Goal: Task Accomplishment & Management: Complete application form

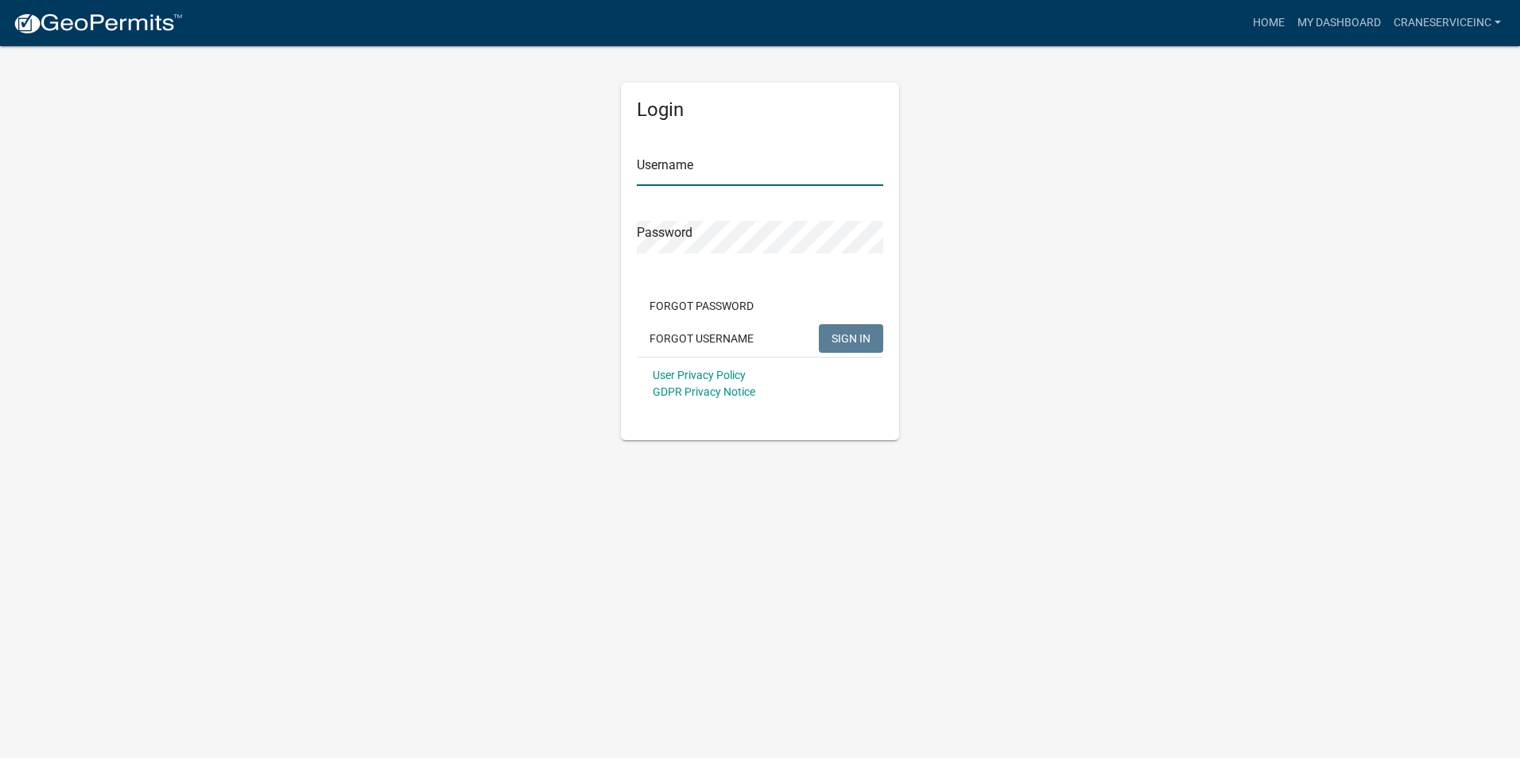
type input "CraneServiceInc"
click at [847, 336] on span "SIGN IN" at bounding box center [850, 337] width 39 height 13
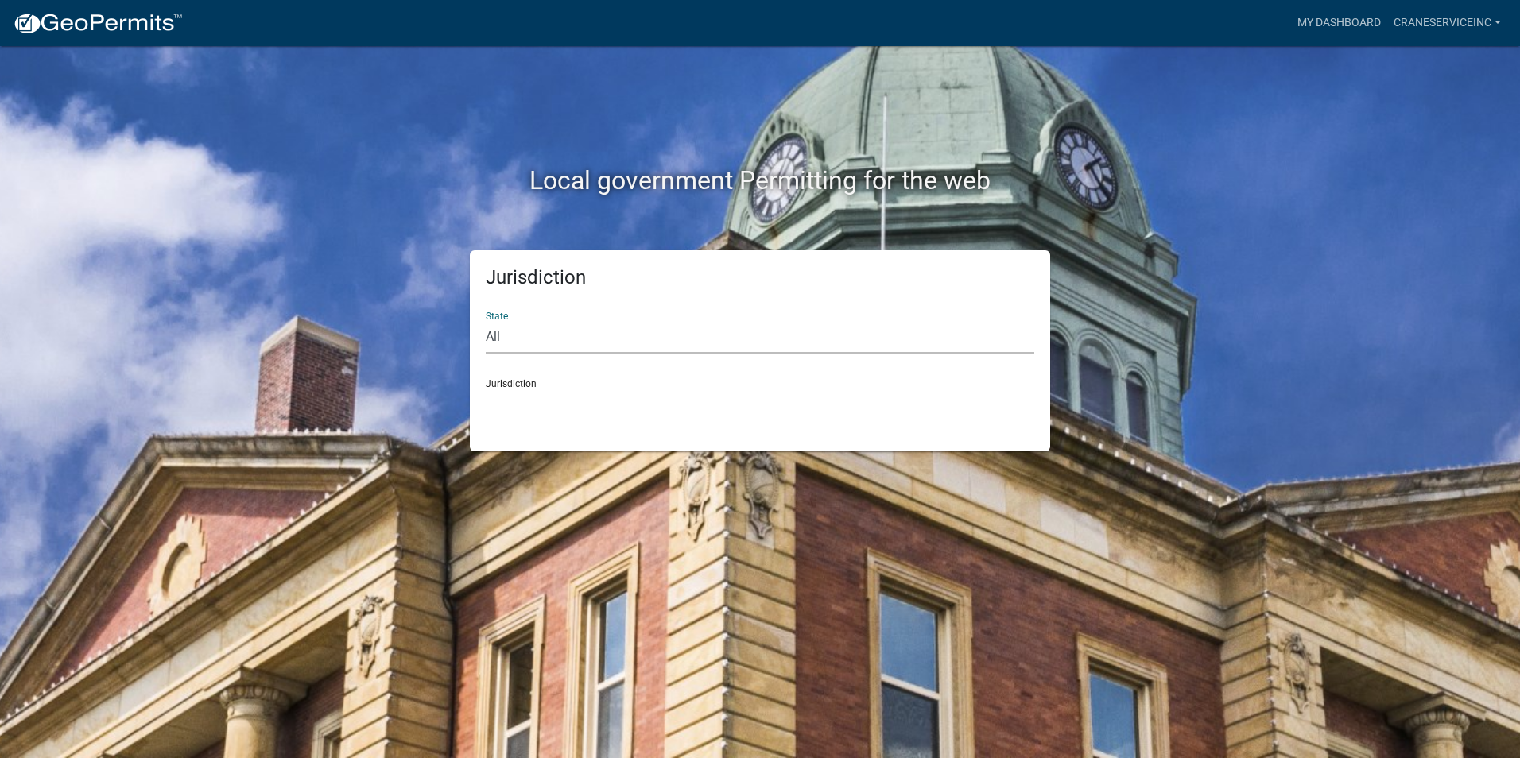
select select "[US_STATE]"
click at [486, 321] on select "All Colorado Georgia Indiana Iowa Kansas Minnesota Ohio South Carolina Wisconsin" at bounding box center [760, 337] width 548 height 33
click at [531, 409] on select "Boone County, Iowa Butler County, Iowa Cerro Gordo County, Iowa City of Harlan,…" at bounding box center [760, 405] width 548 height 33
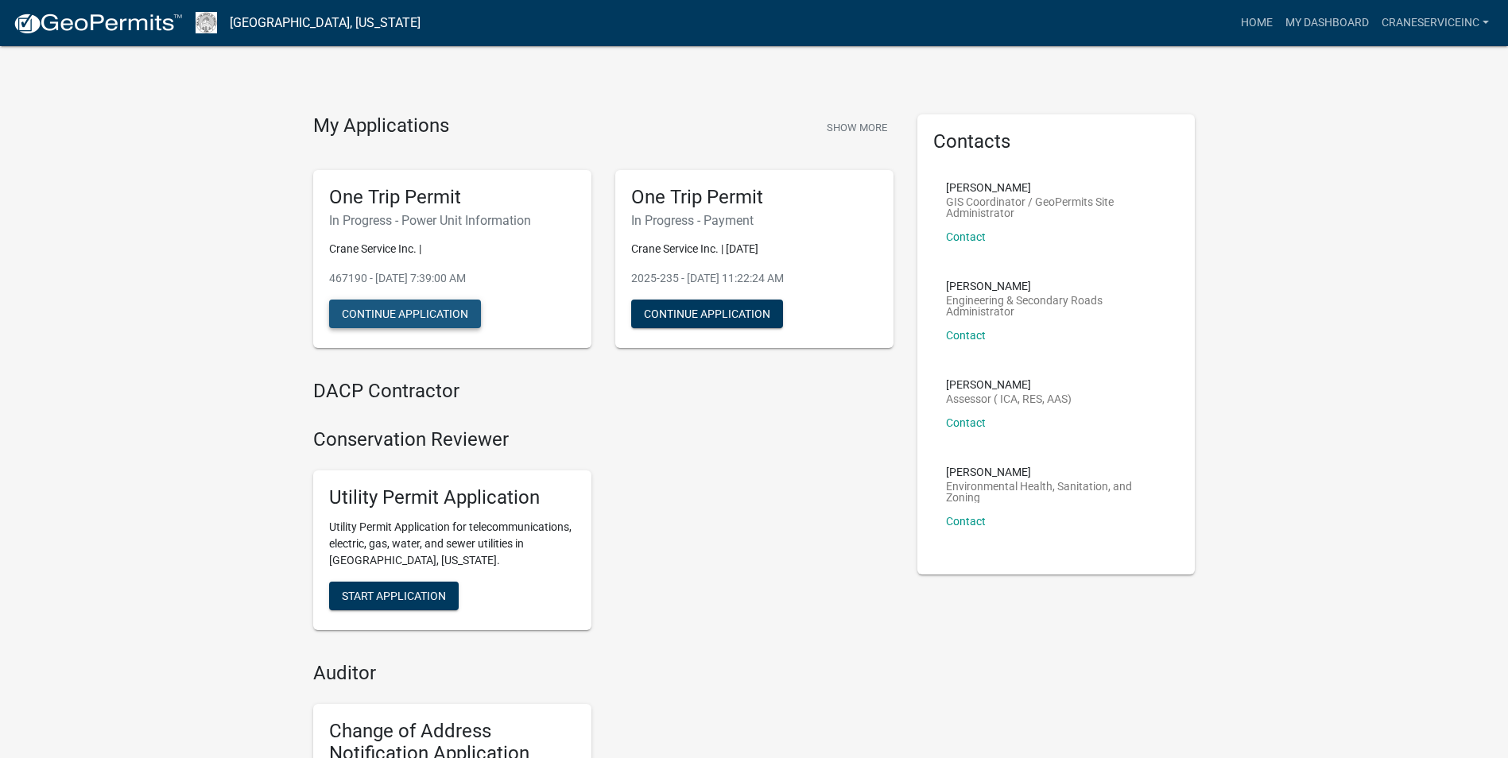
click at [421, 316] on button "Continue Application" at bounding box center [405, 314] width 152 height 29
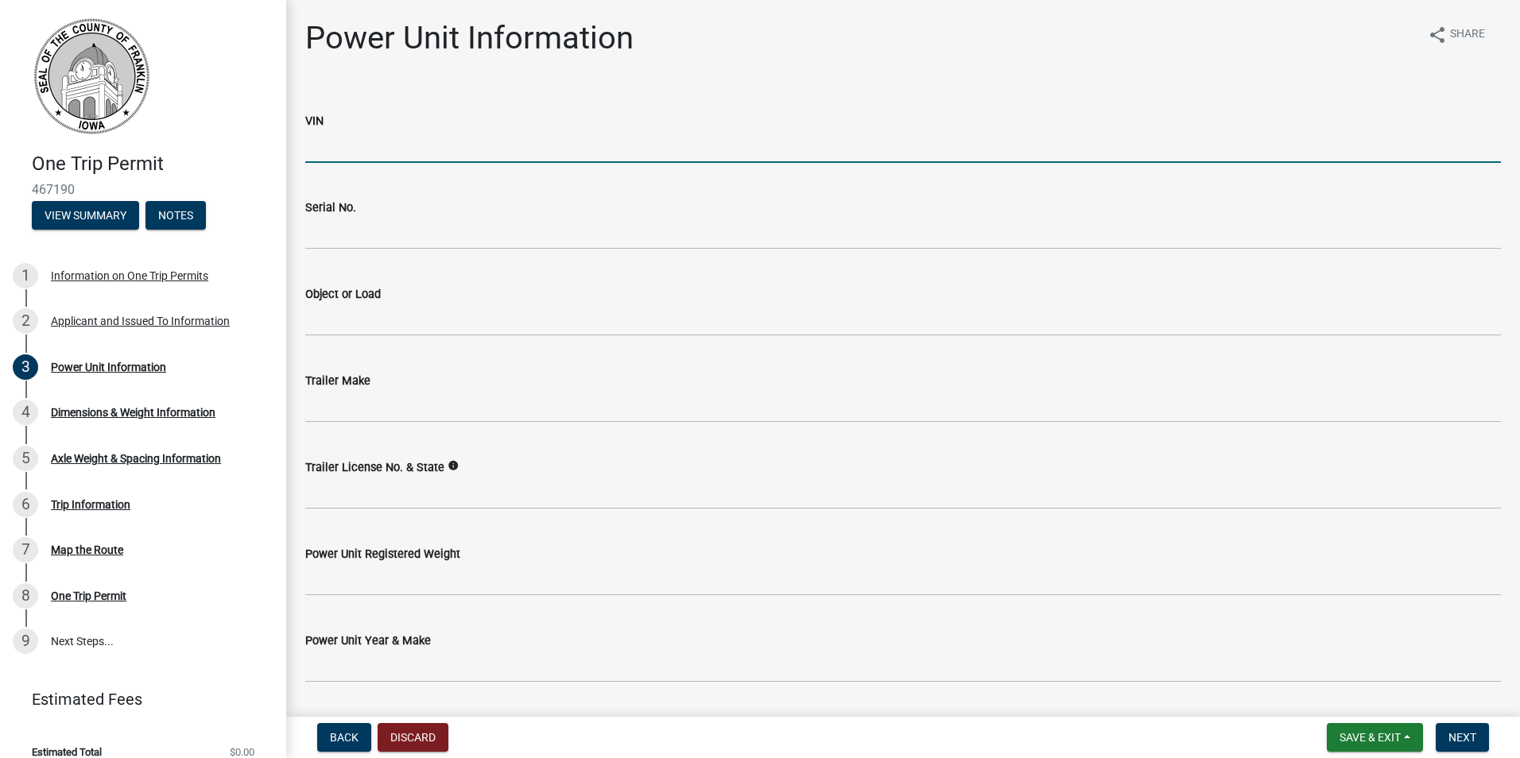
click at [405, 143] on input "VIN" at bounding box center [903, 146] width 1196 height 33
type input "1XKZP4TXXLJ420081"
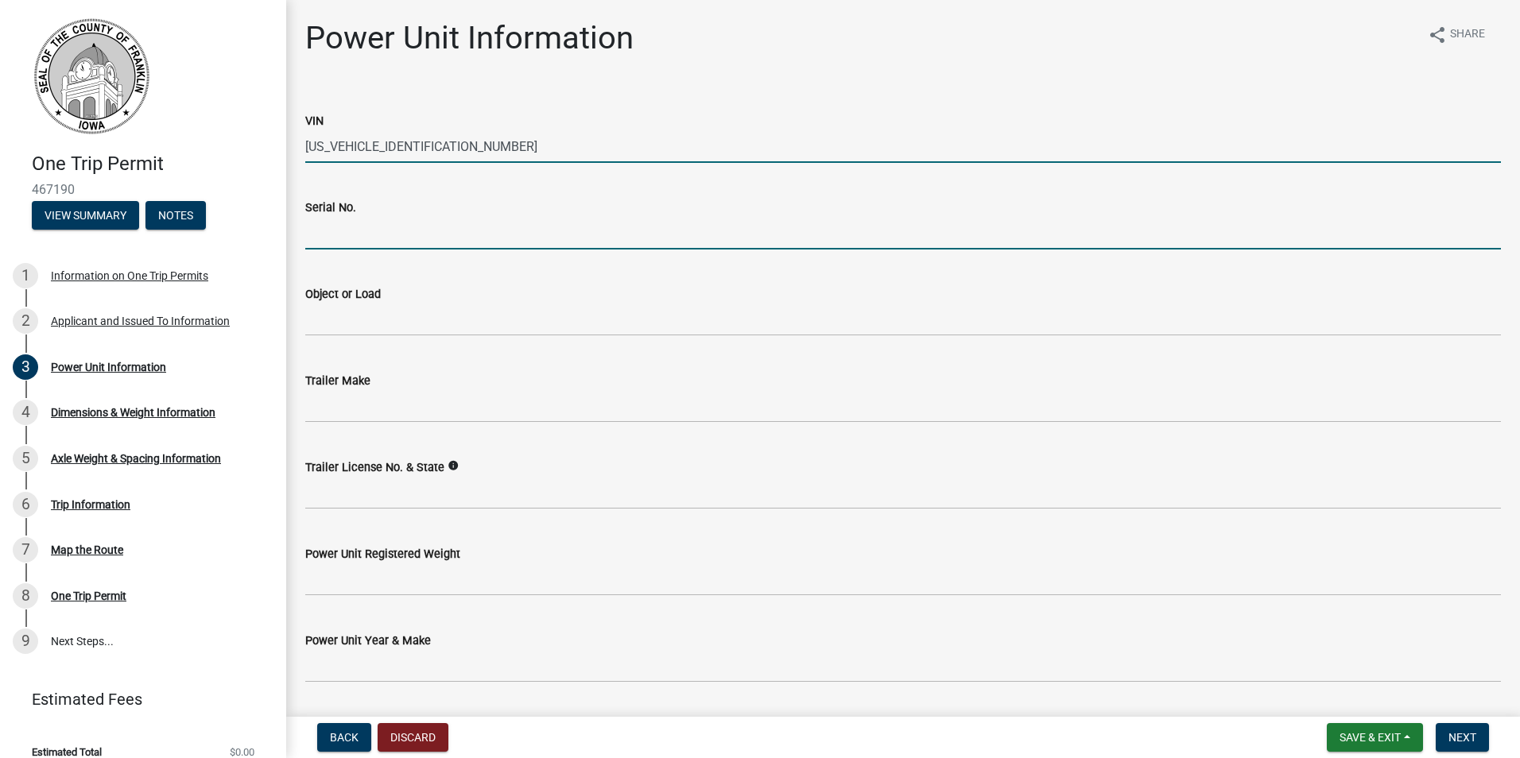
click at [354, 234] on input "Serial No." at bounding box center [903, 233] width 1196 height 33
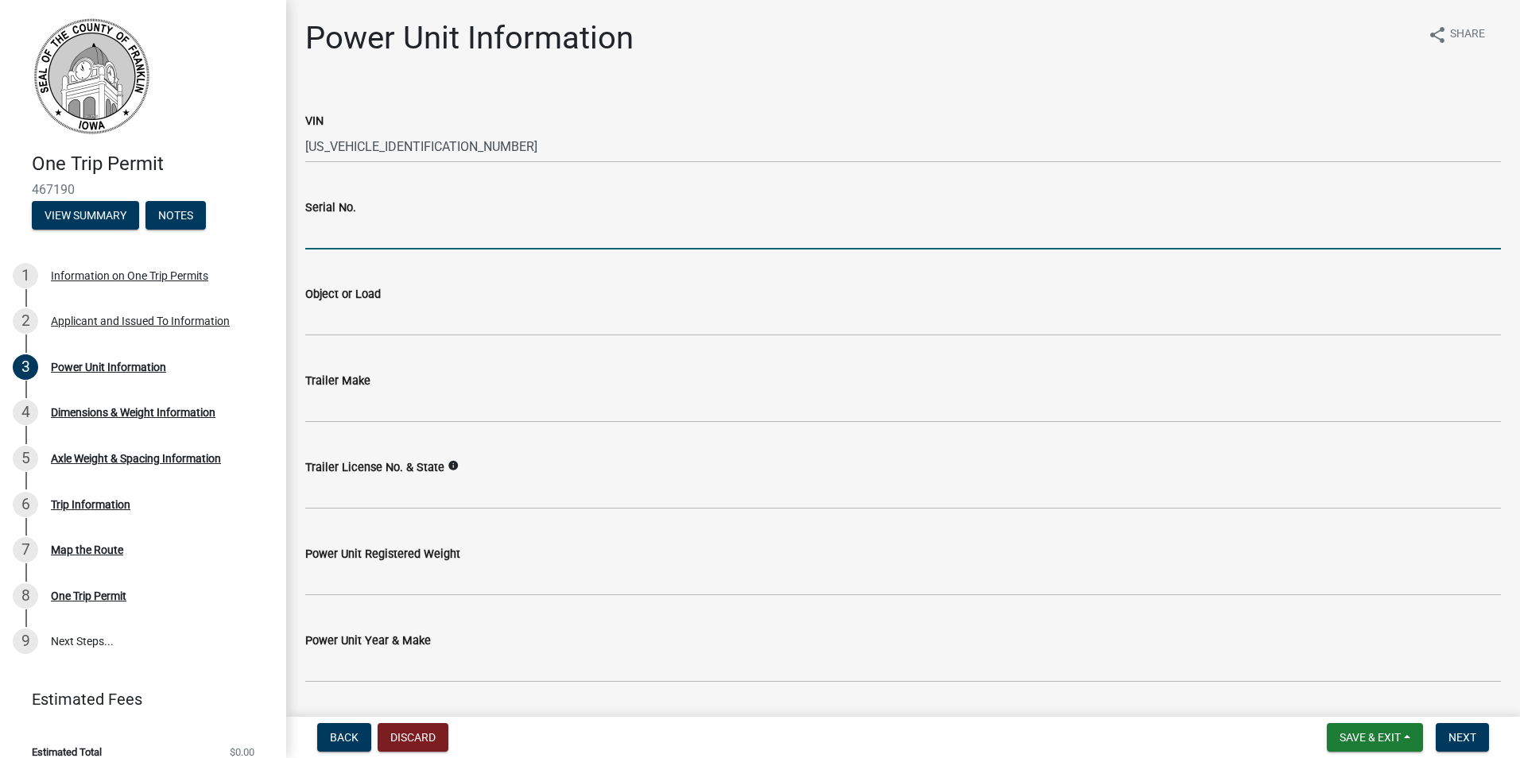
type input "1XKZP4TXXLJ420081"
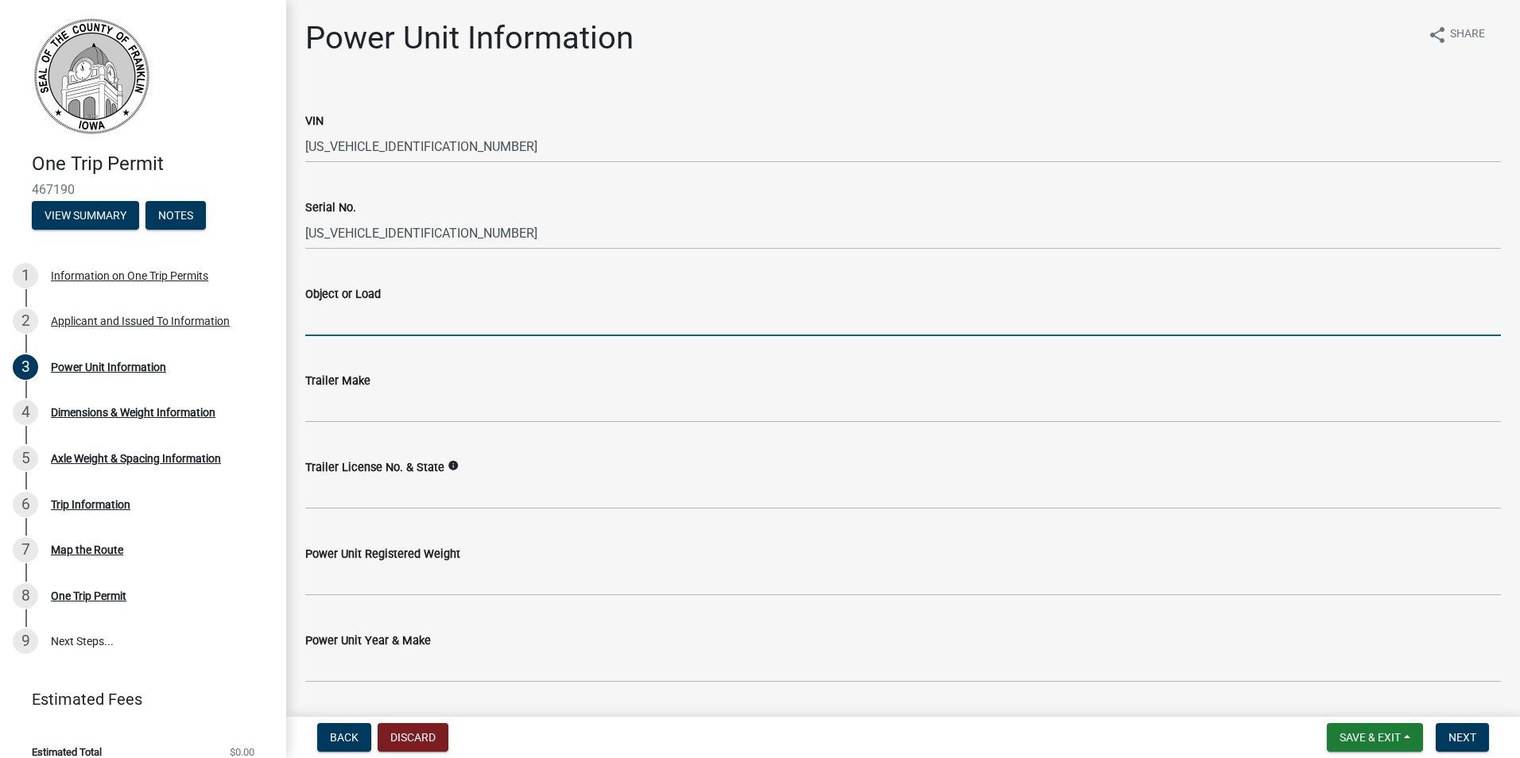
click at [360, 312] on input "Object or Load" at bounding box center [903, 320] width 1196 height 33
type input "RT crane"
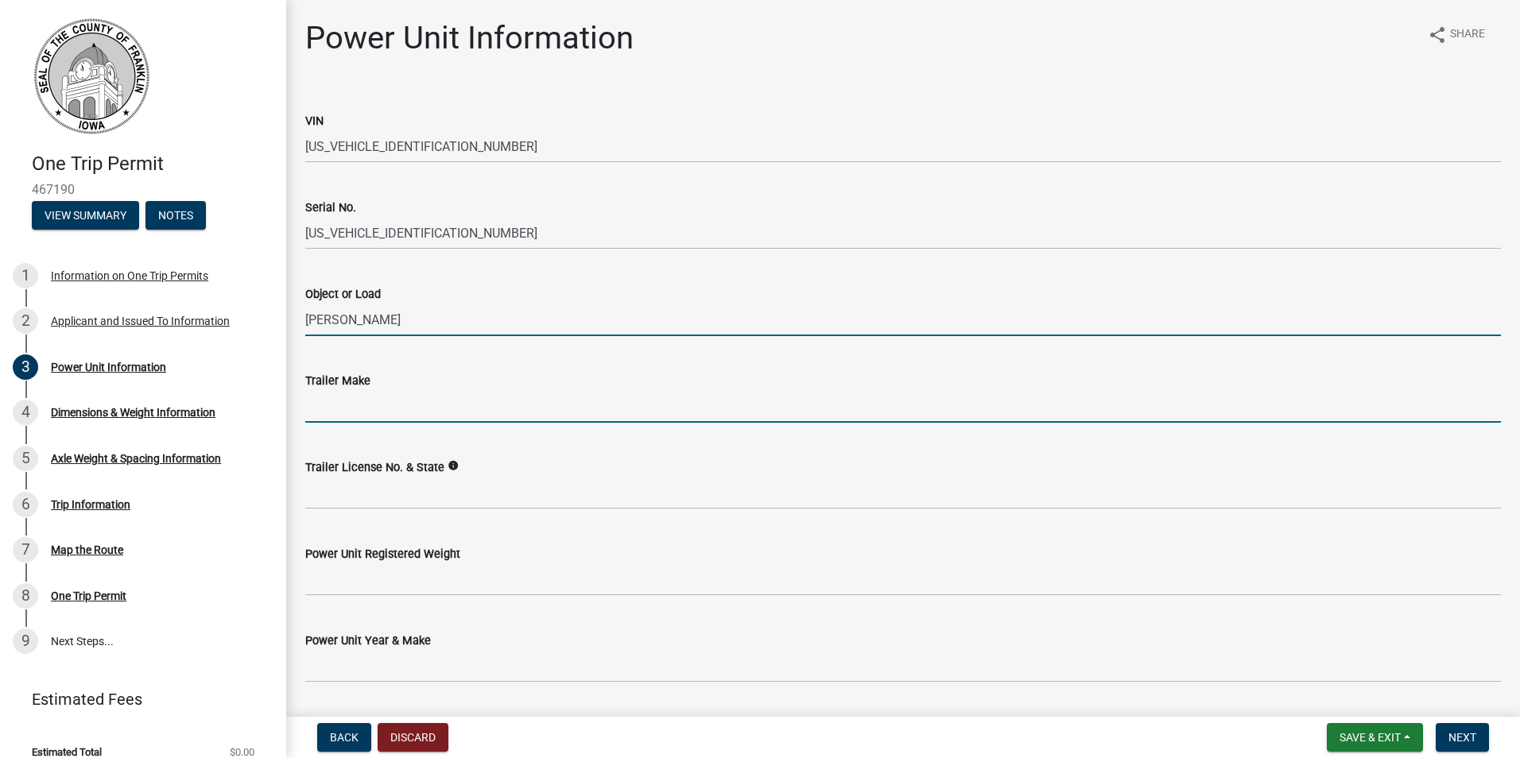
click at [371, 410] on input "Trailer Make" at bounding box center [903, 406] width 1196 height 33
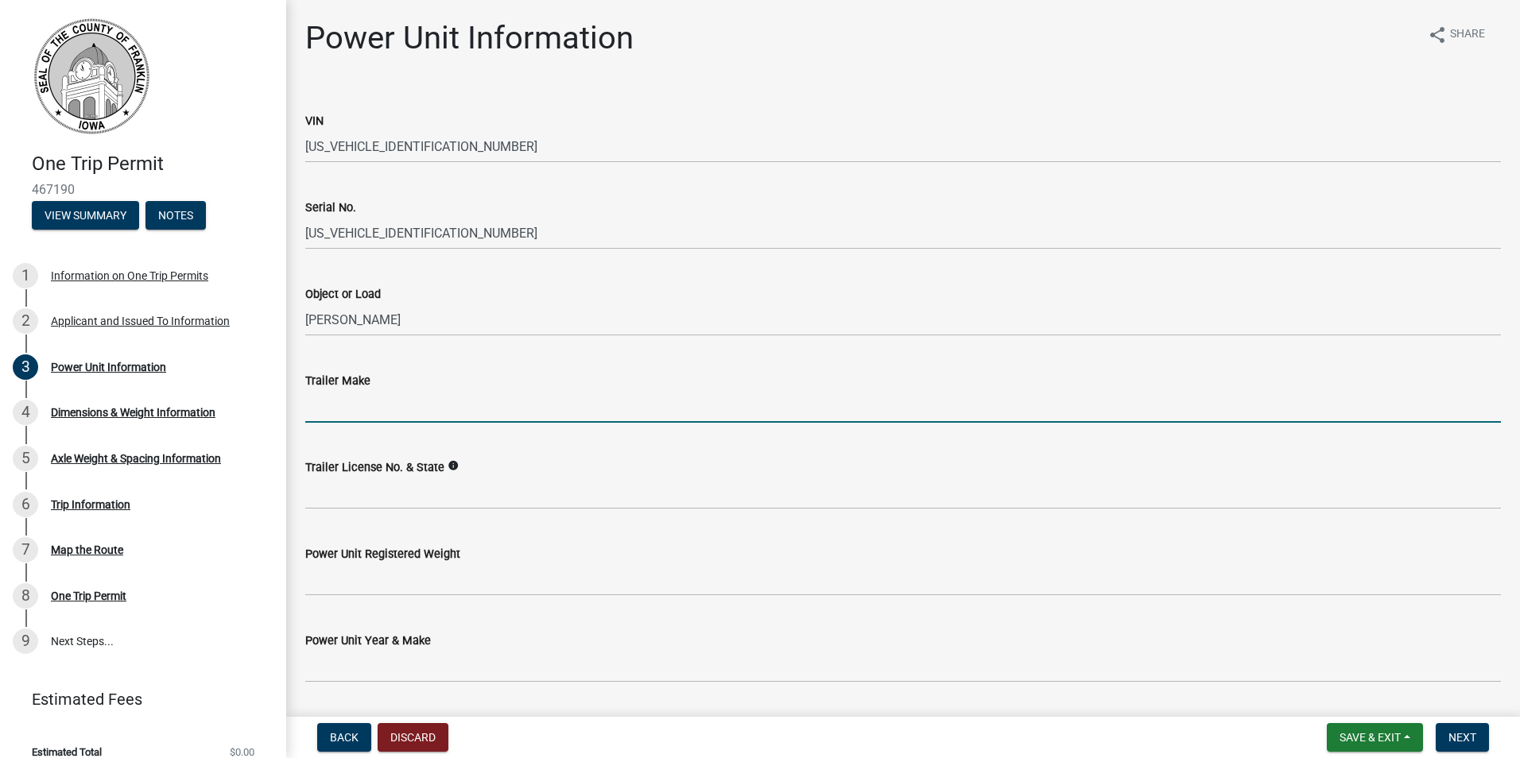
type input "Fontaine"
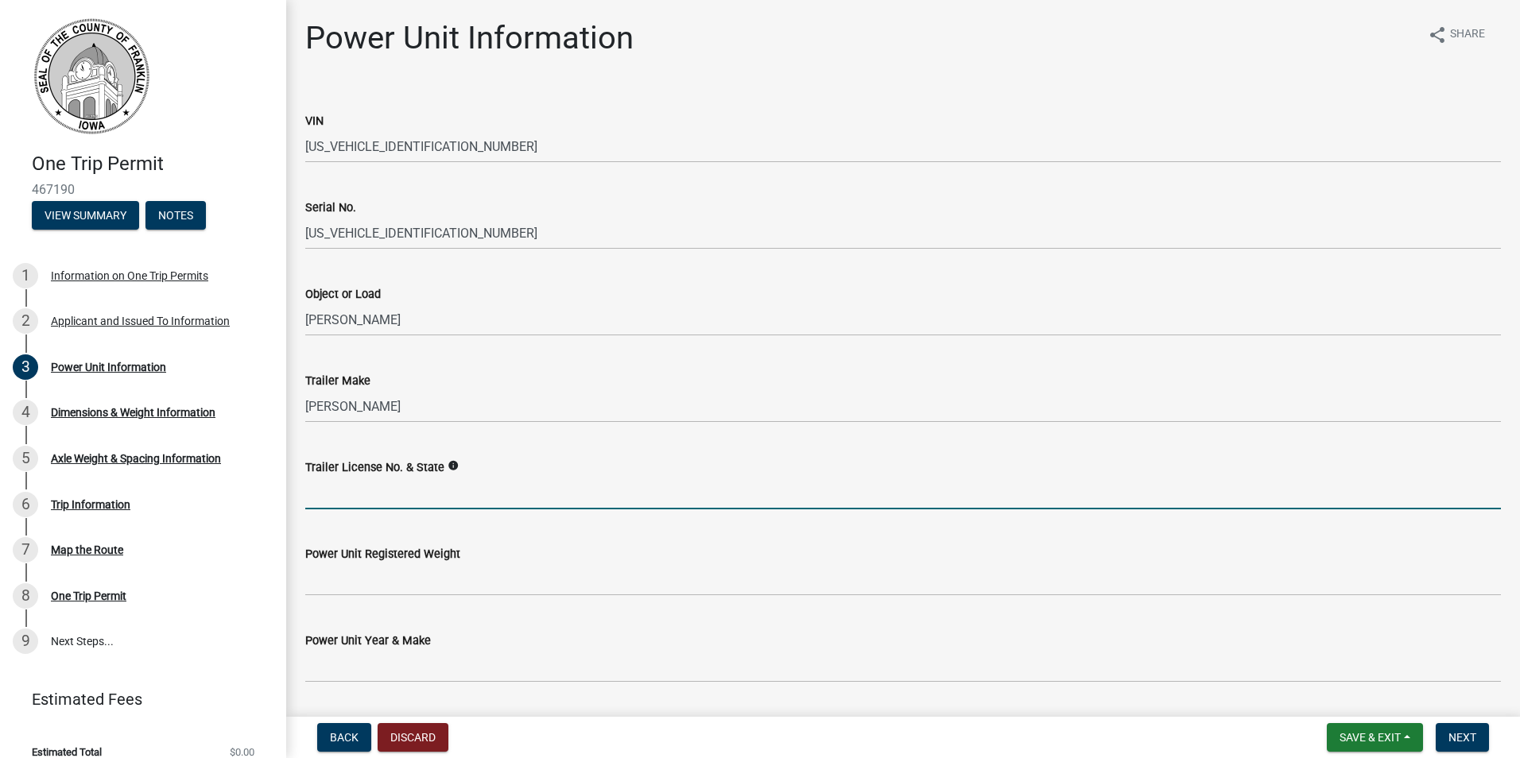
click at [413, 490] on input "Trailer License No. & State" at bounding box center [903, 493] width 1196 height 33
type input "5150176 Maine"
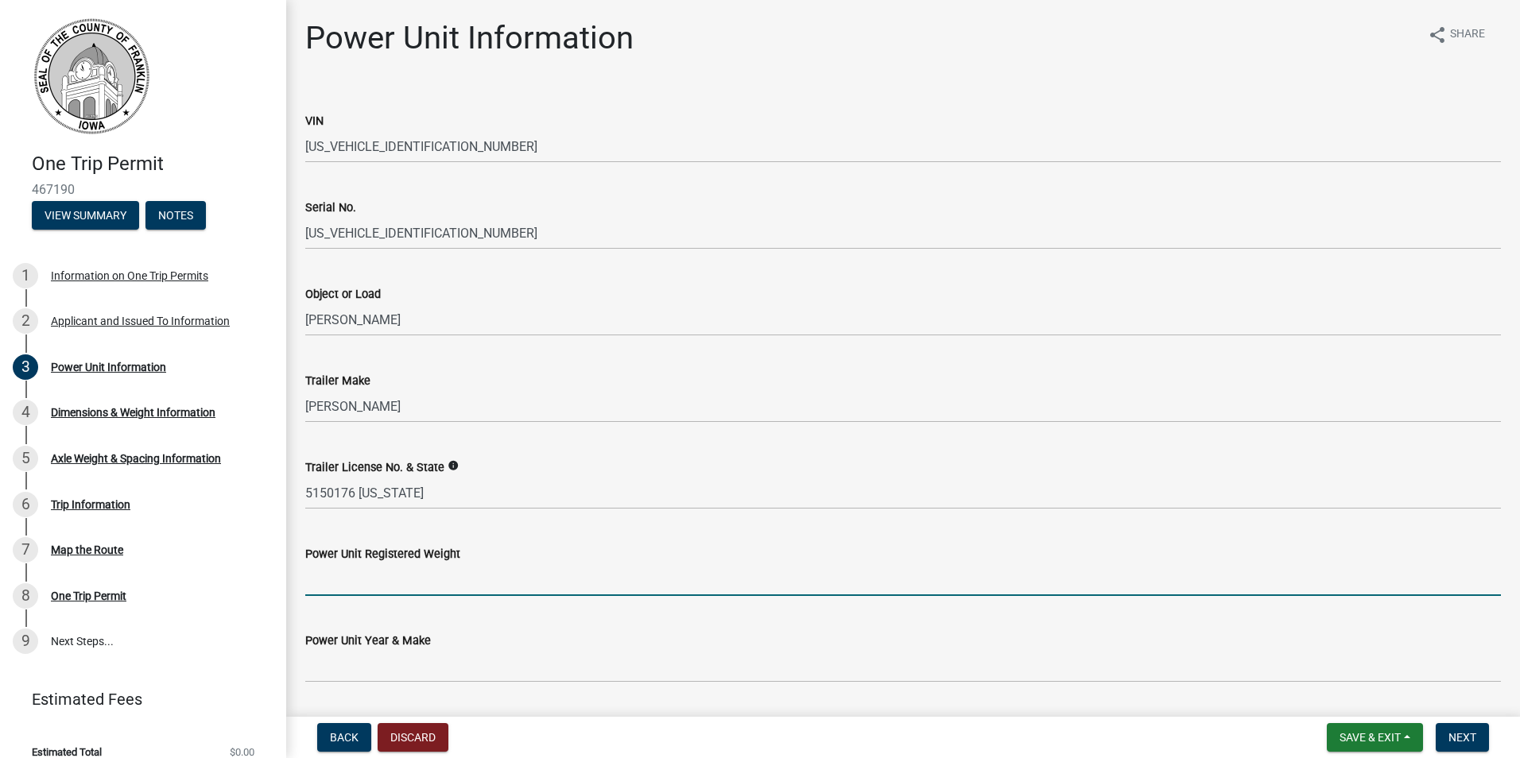
click at [397, 583] on input "Power Unit Registered Weight" at bounding box center [903, 580] width 1196 height 33
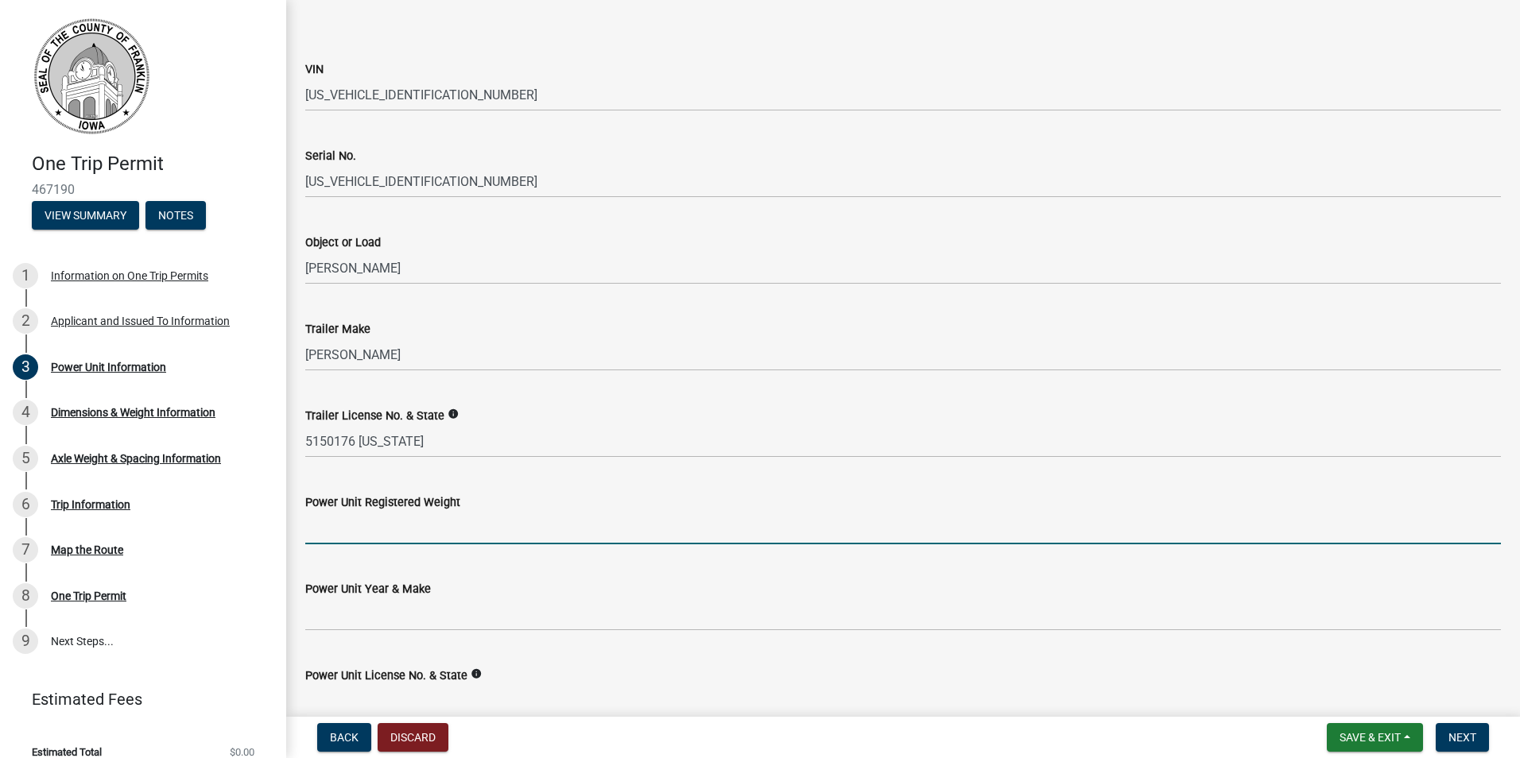
scroll to position [79, 0]
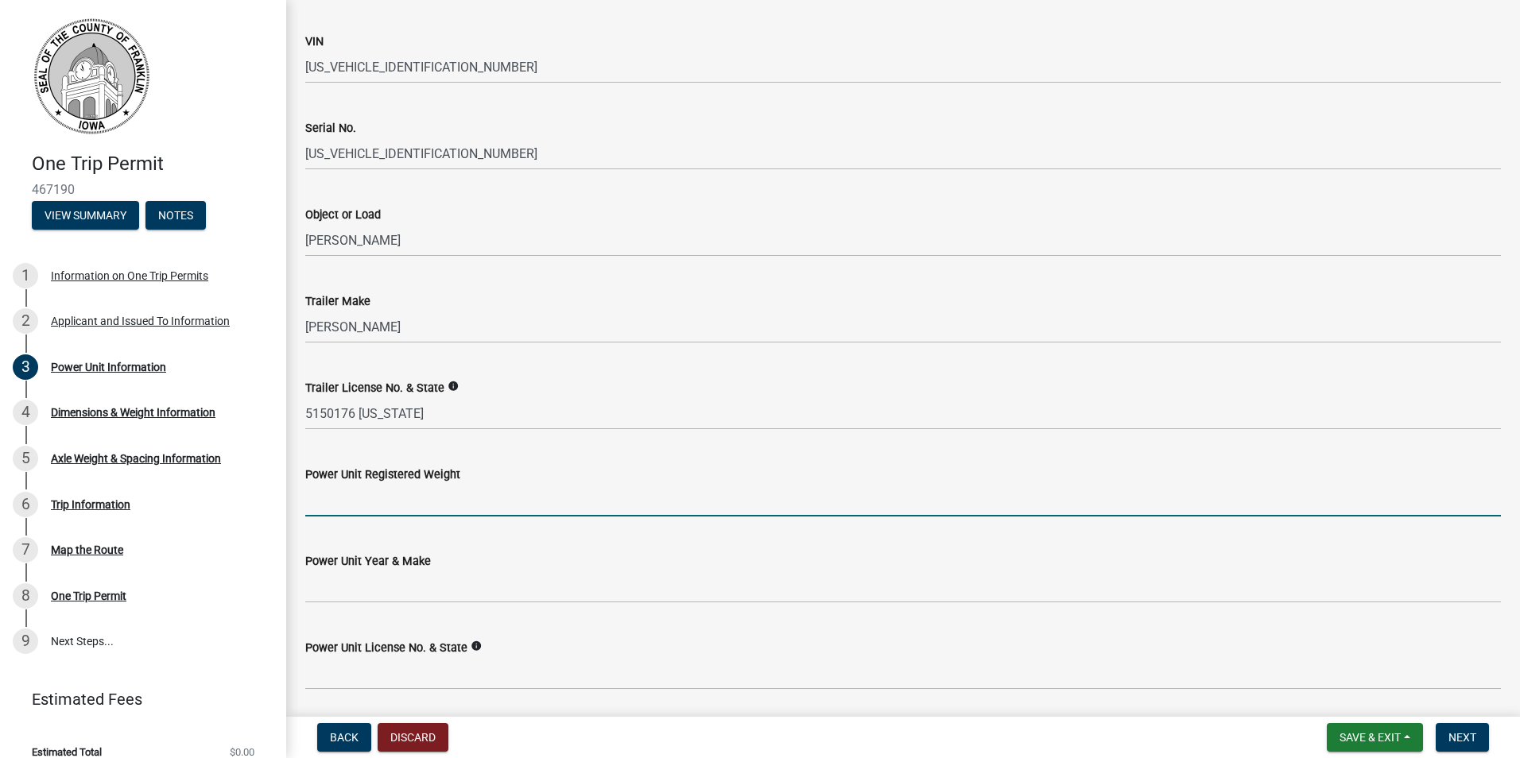
type input "300000"
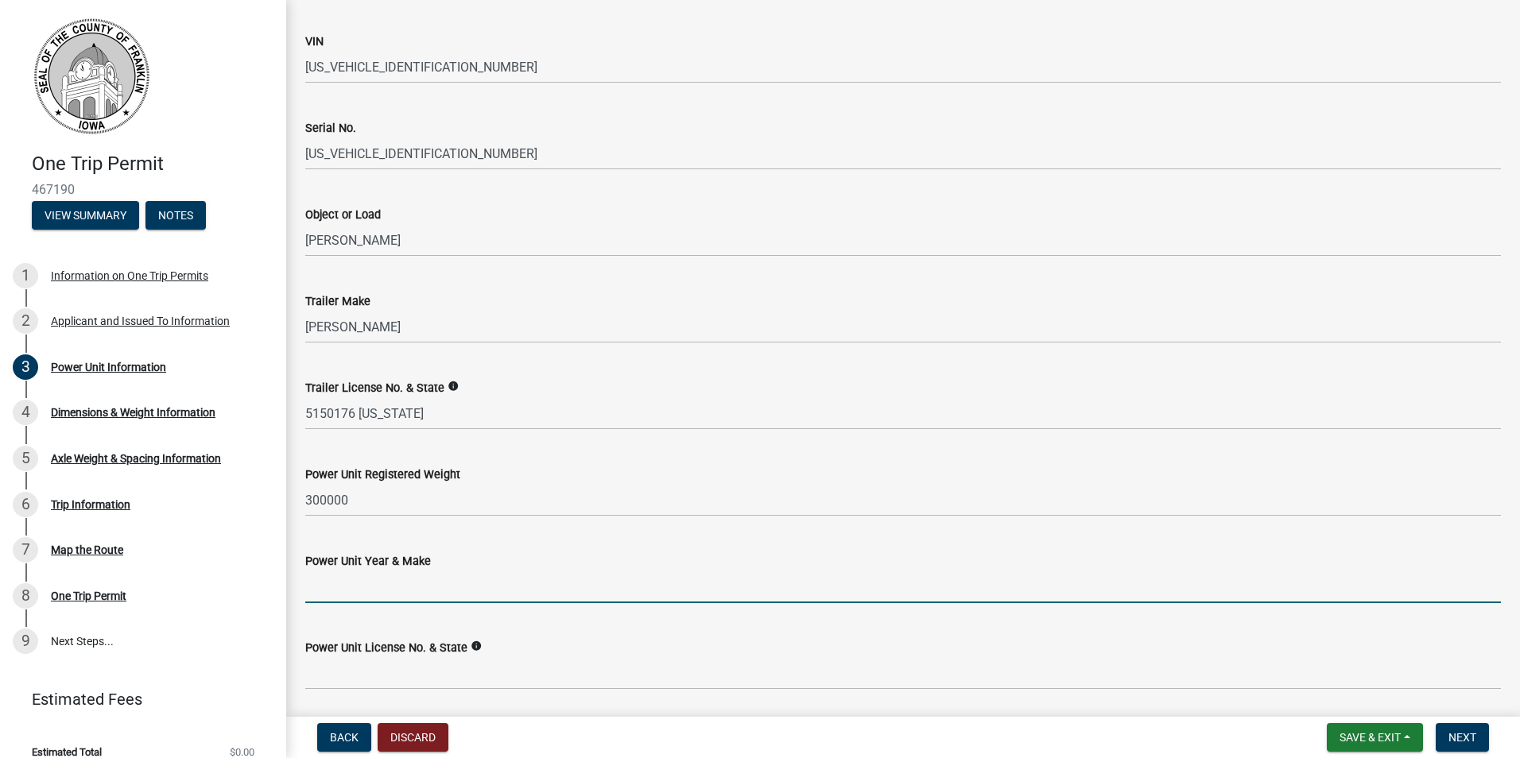
click at [395, 594] on input "Power Unit Year & Make" at bounding box center [903, 587] width 1196 height 33
type input "2020 Kenworth"
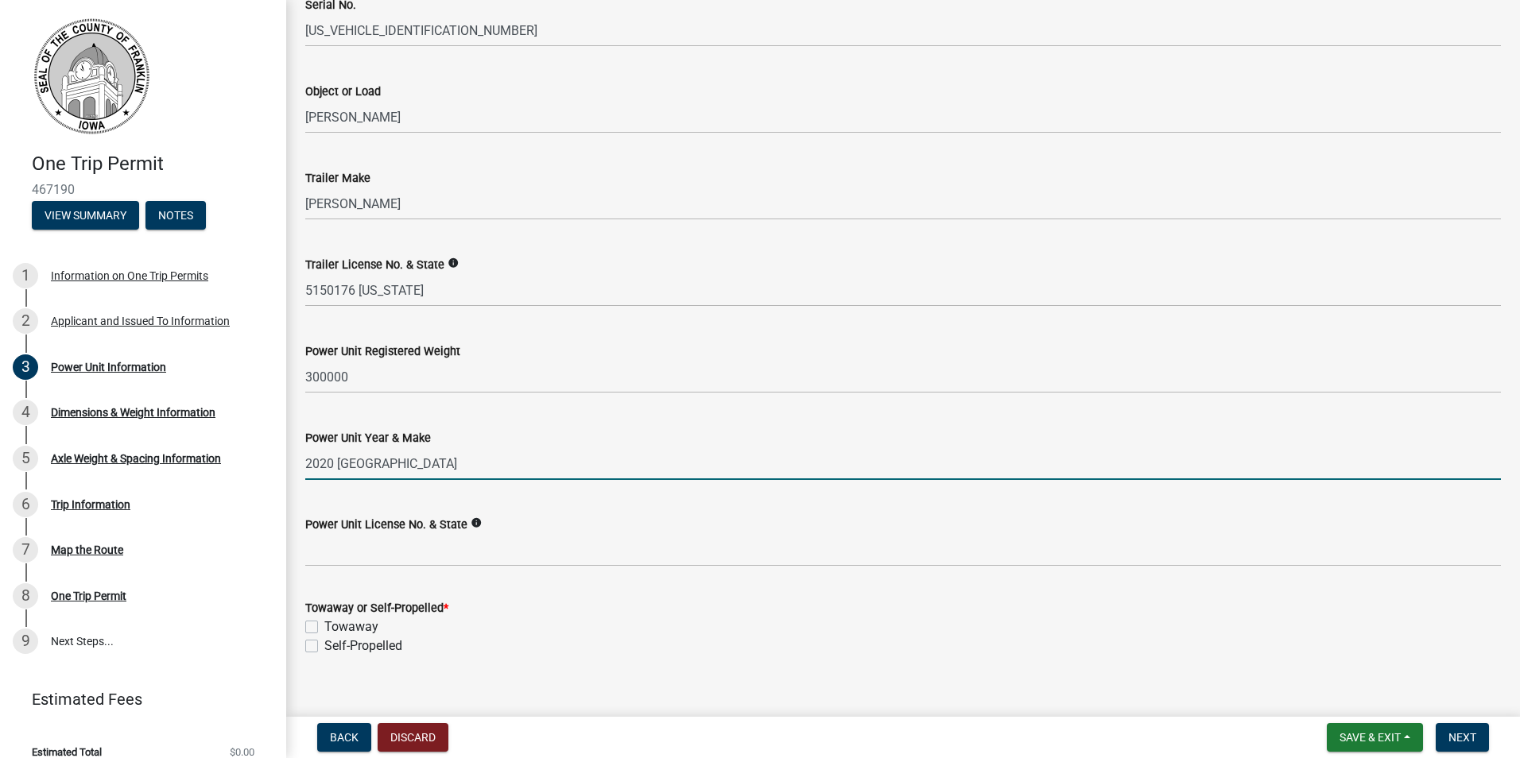
scroll to position [224, 0]
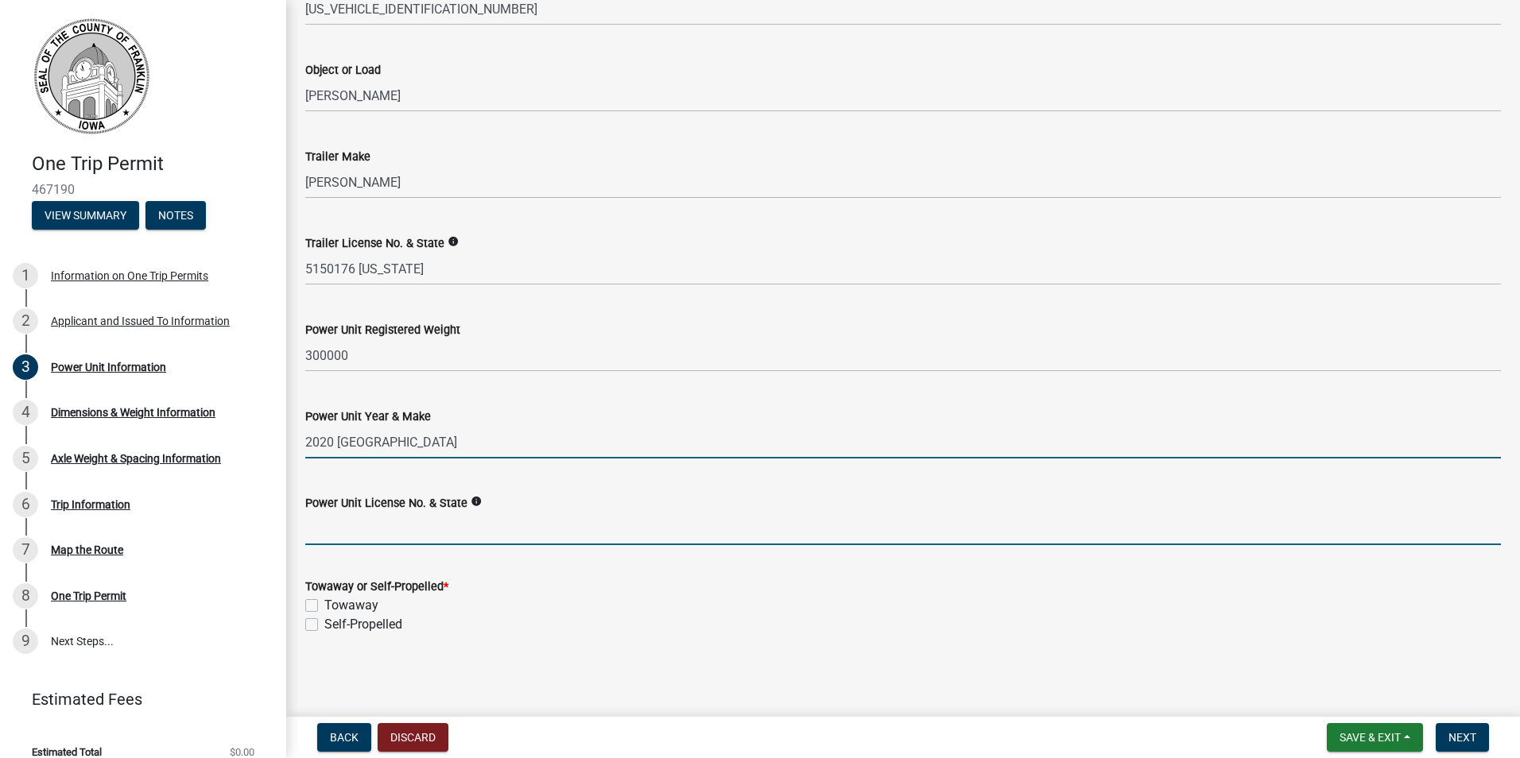
click at [359, 532] on input "Power Unit License No. & State" at bounding box center [903, 529] width 1196 height 33
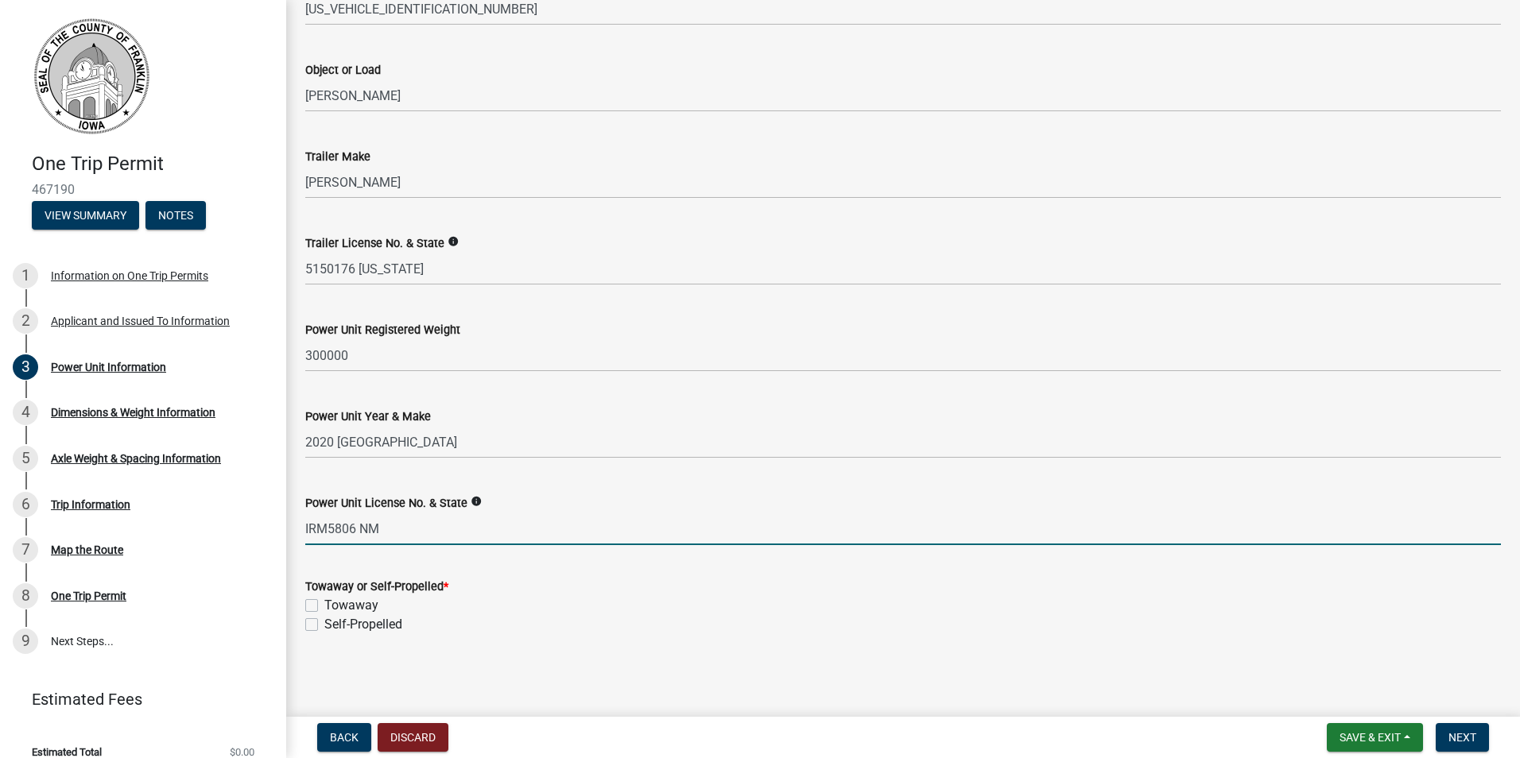
type input "IRM5806 NM"
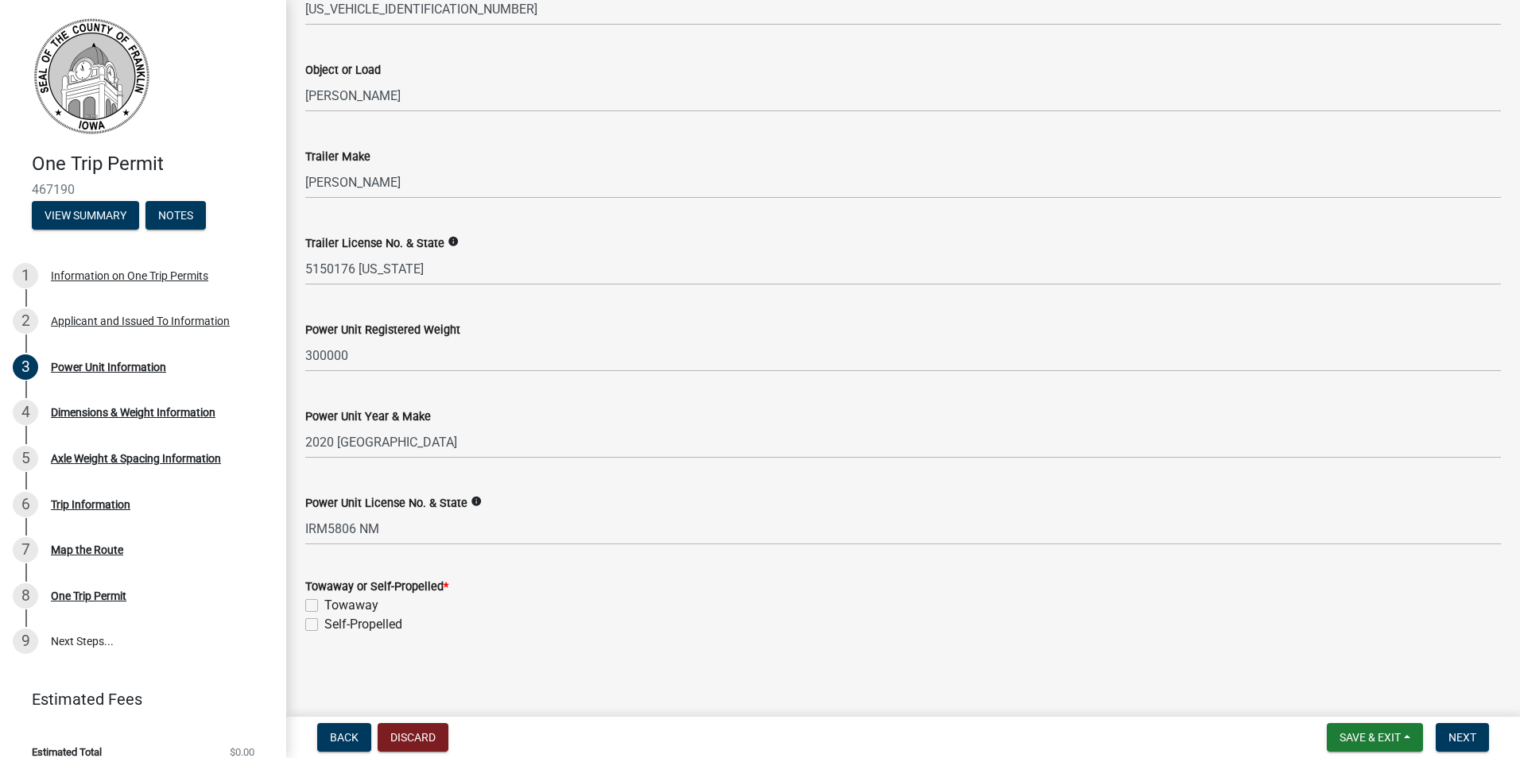
click at [324, 623] on label "Self-Propelled" at bounding box center [363, 624] width 78 height 19
click at [324, 623] on input "Self-Propelled" at bounding box center [329, 620] width 10 height 10
checkbox input "true"
checkbox input "false"
checkbox input "true"
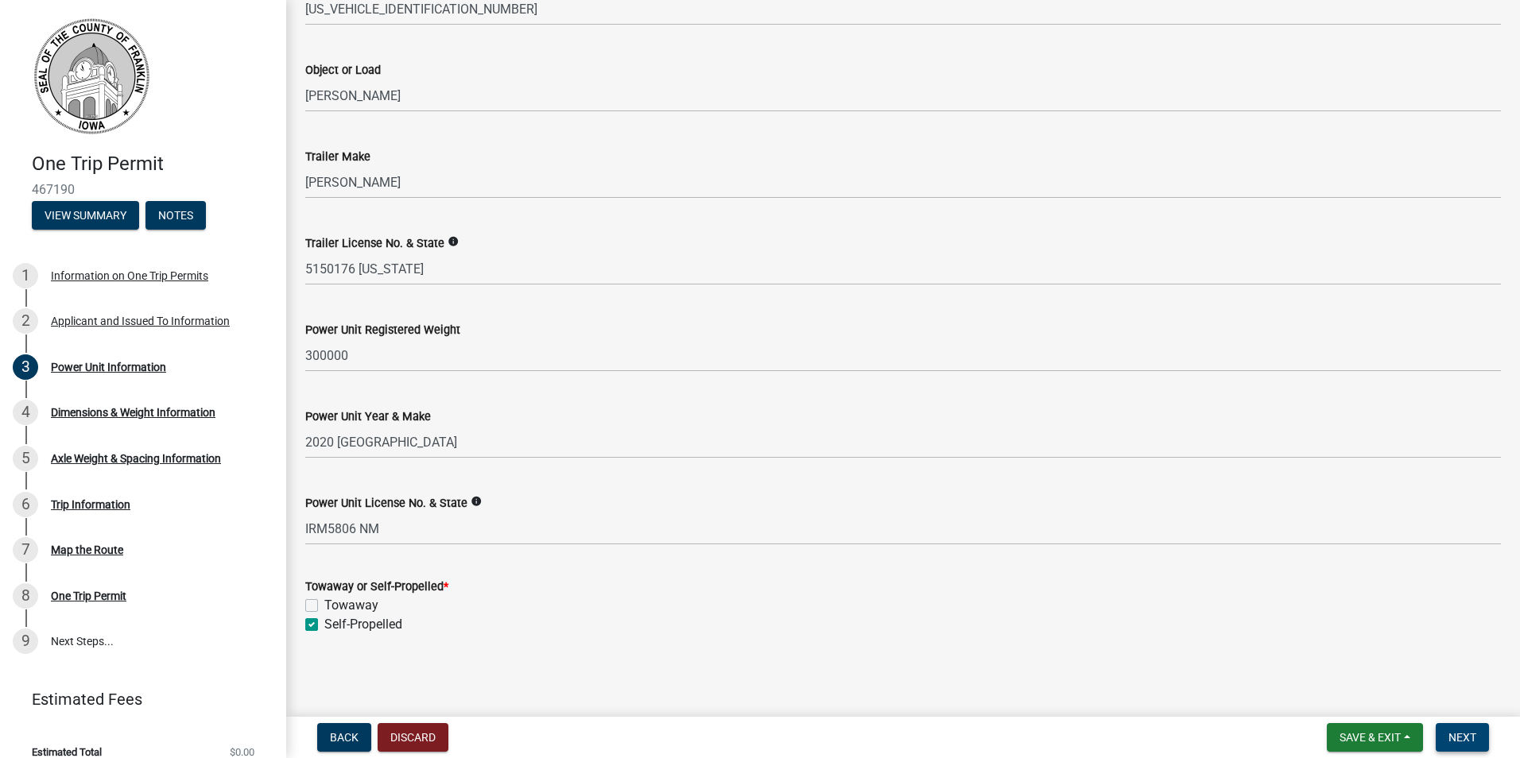
click at [1464, 741] on span "Next" at bounding box center [1462, 737] width 28 height 13
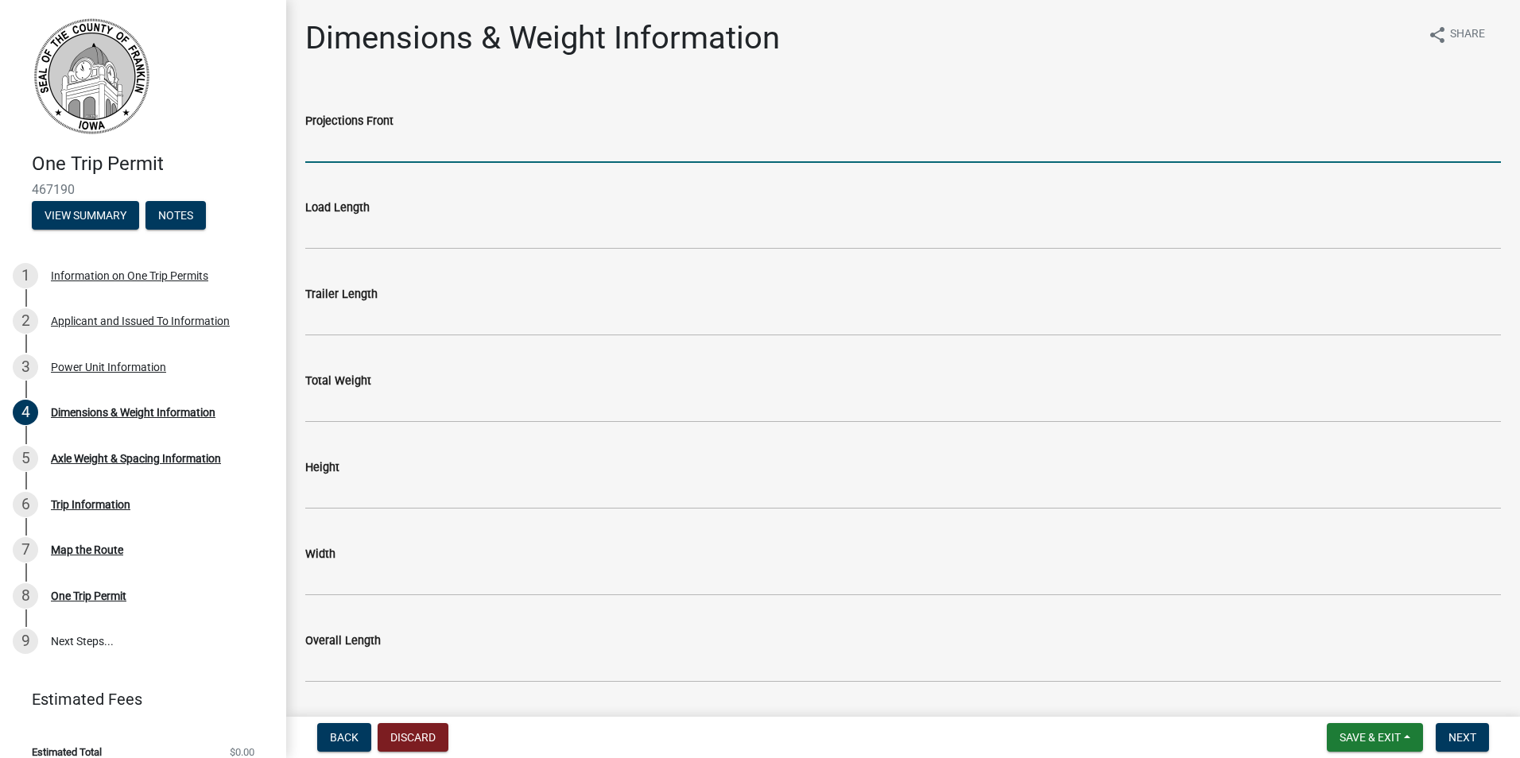
click at [416, 149] on input "Projections Front" at bounding box center [903, 146] width 1196 height 33
type input "0"
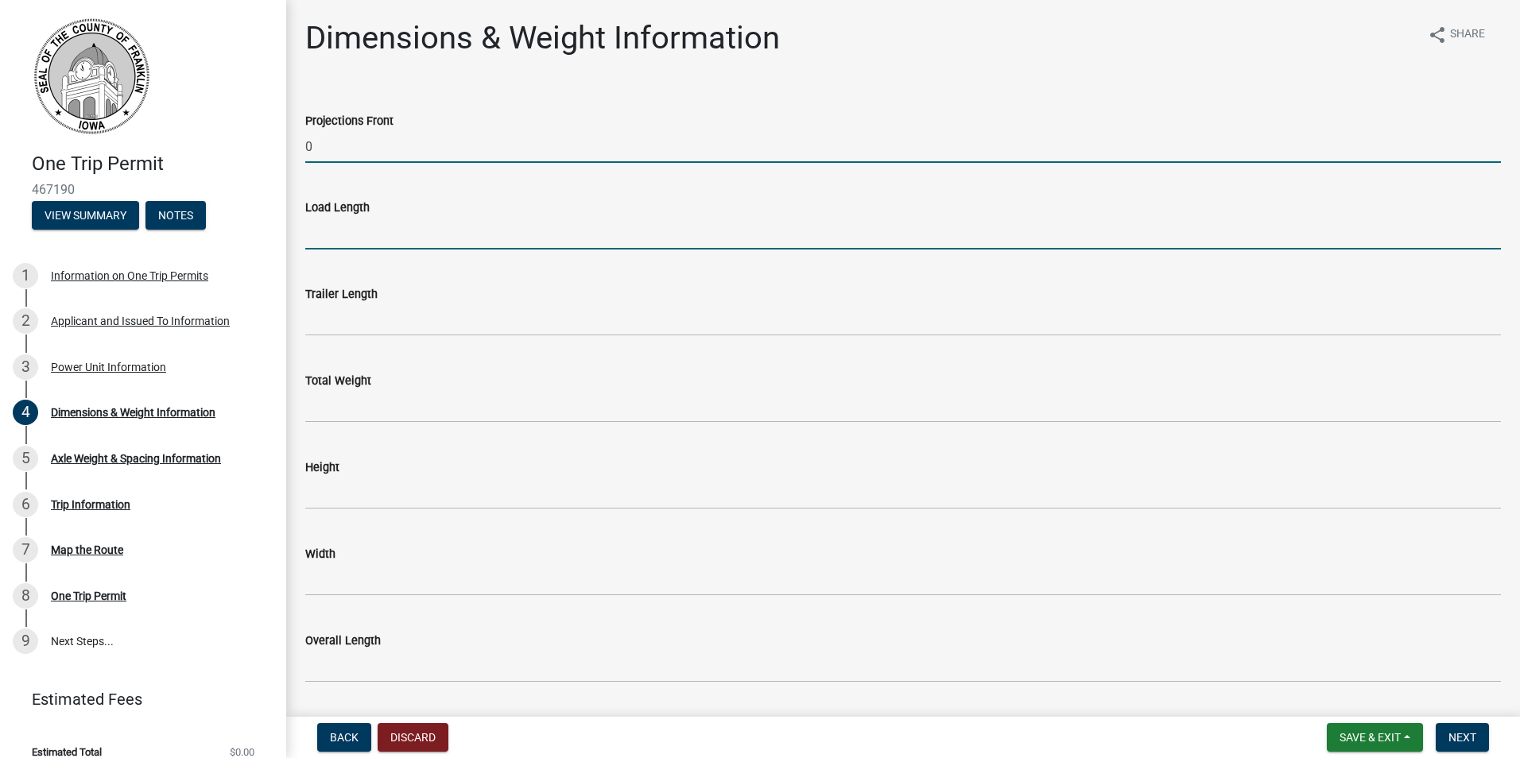
type input "59'"
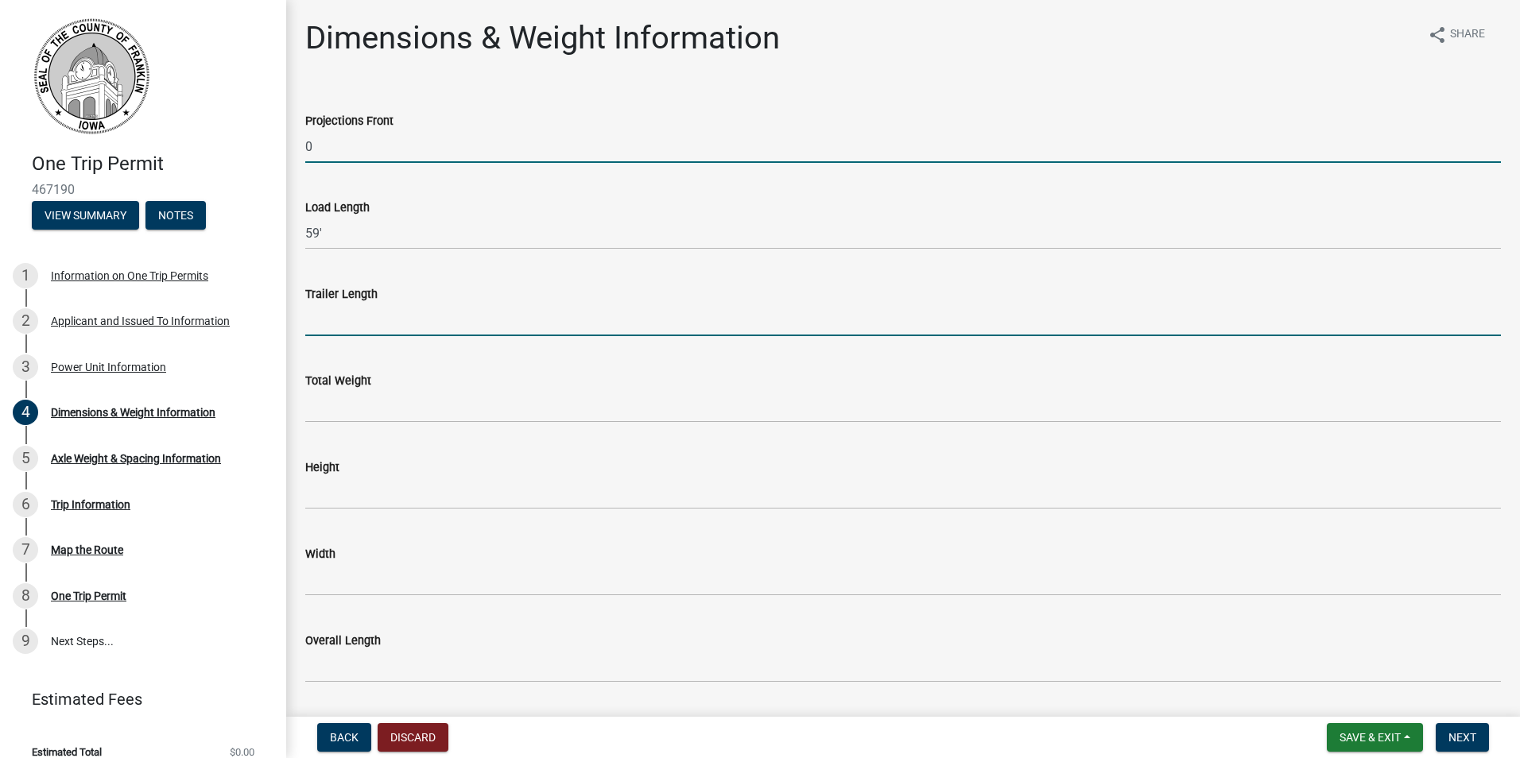
type input "59'"
type input "144000"
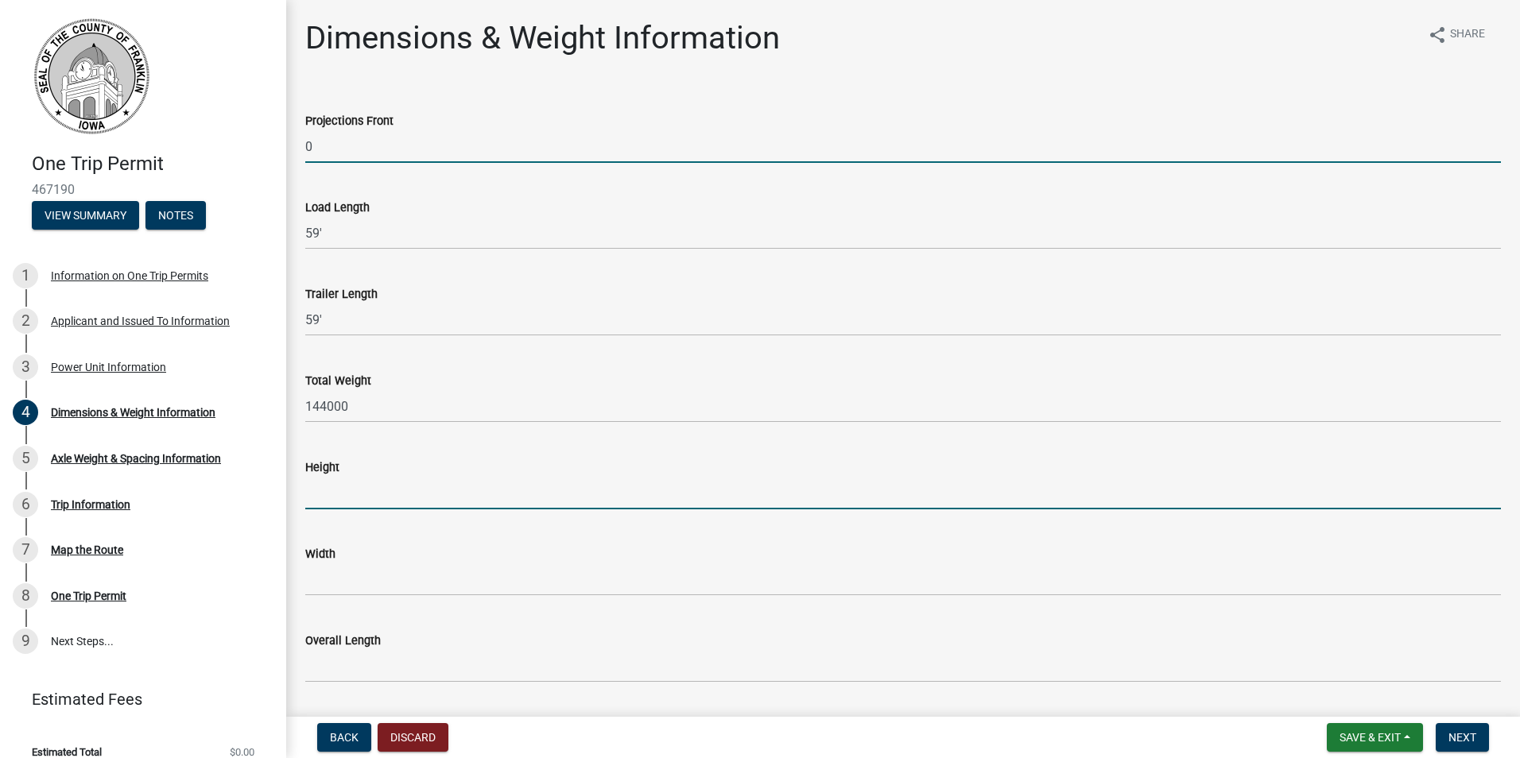
type input "14'2"
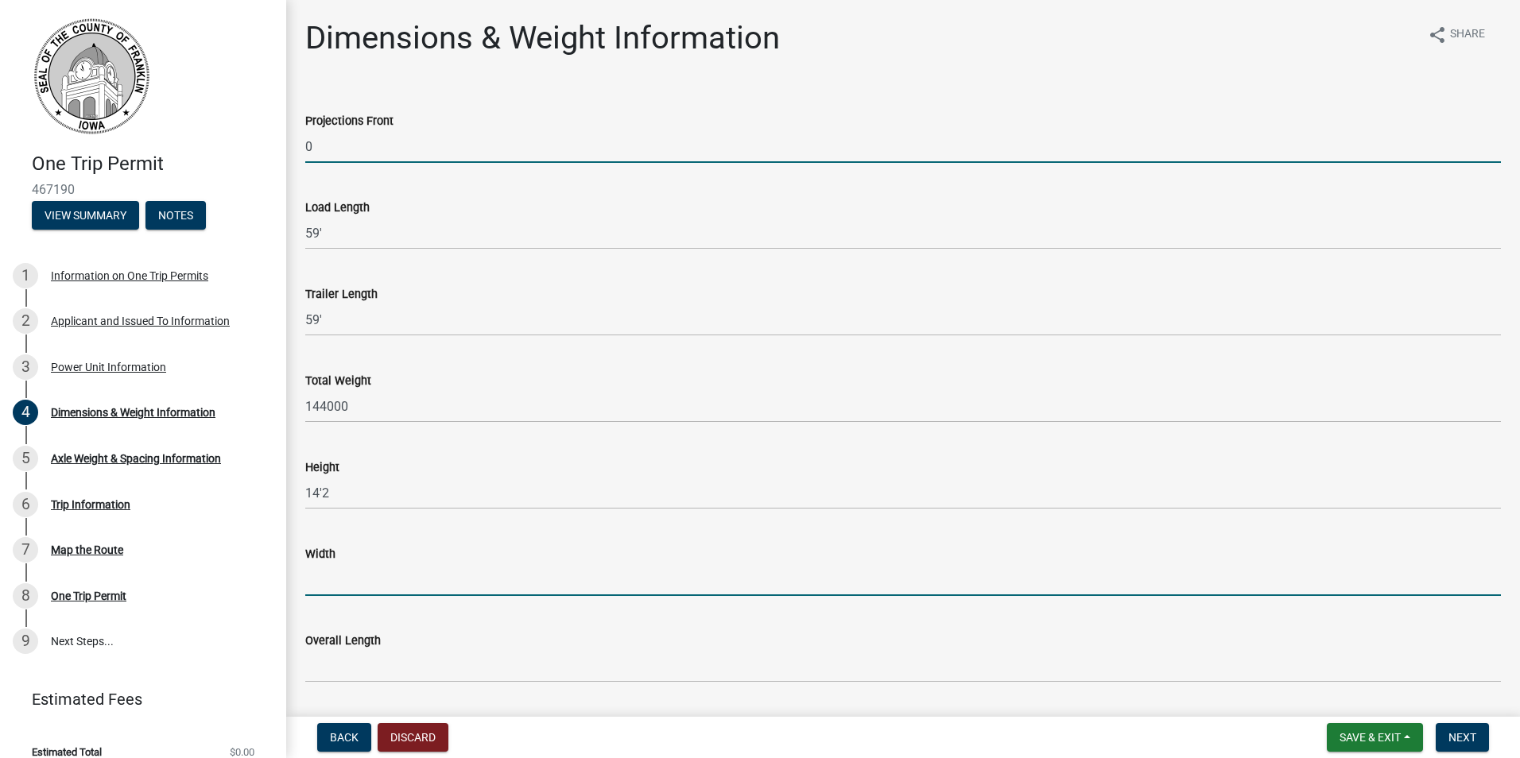
type input "10'11"
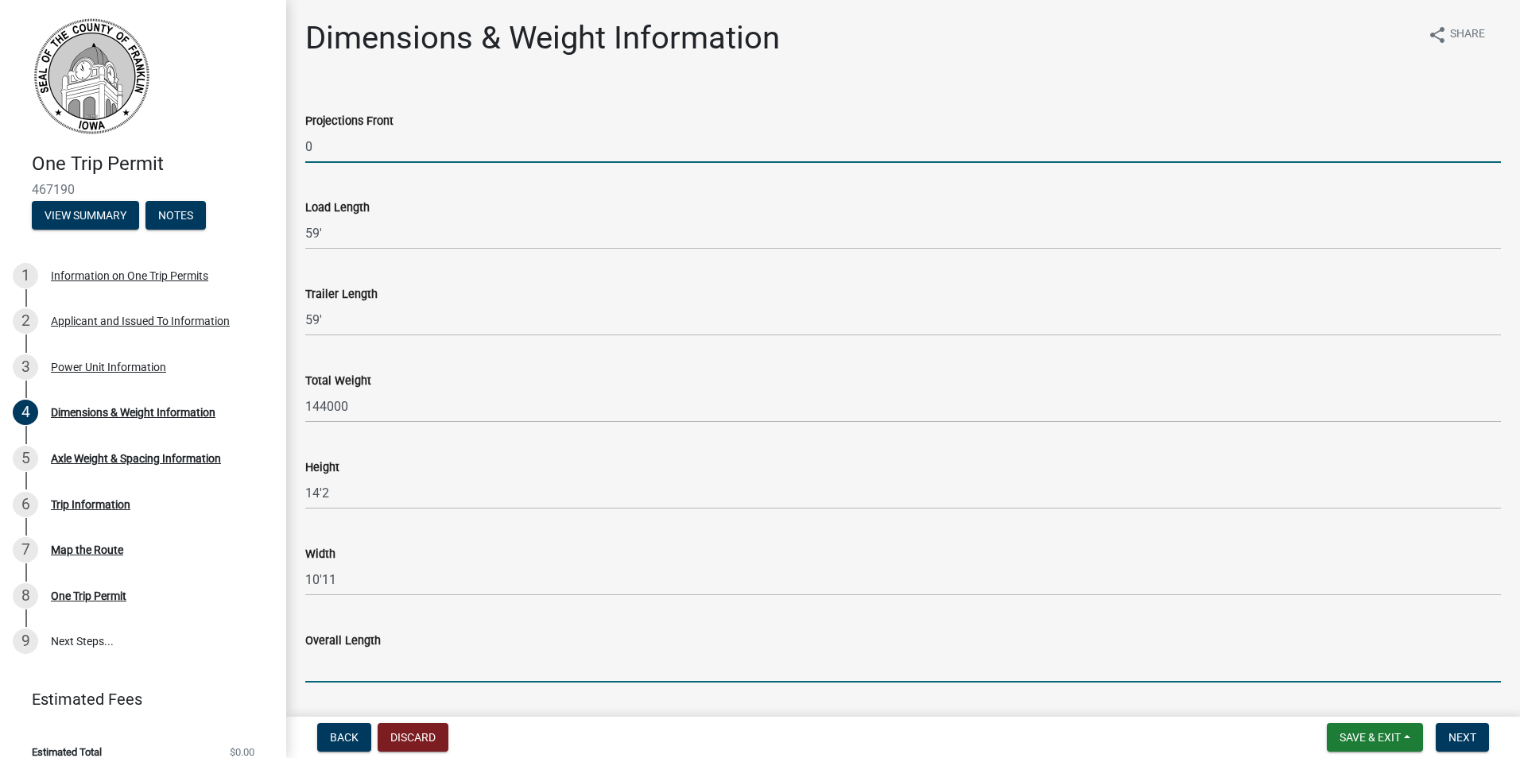
type input "82'"
type input "0"
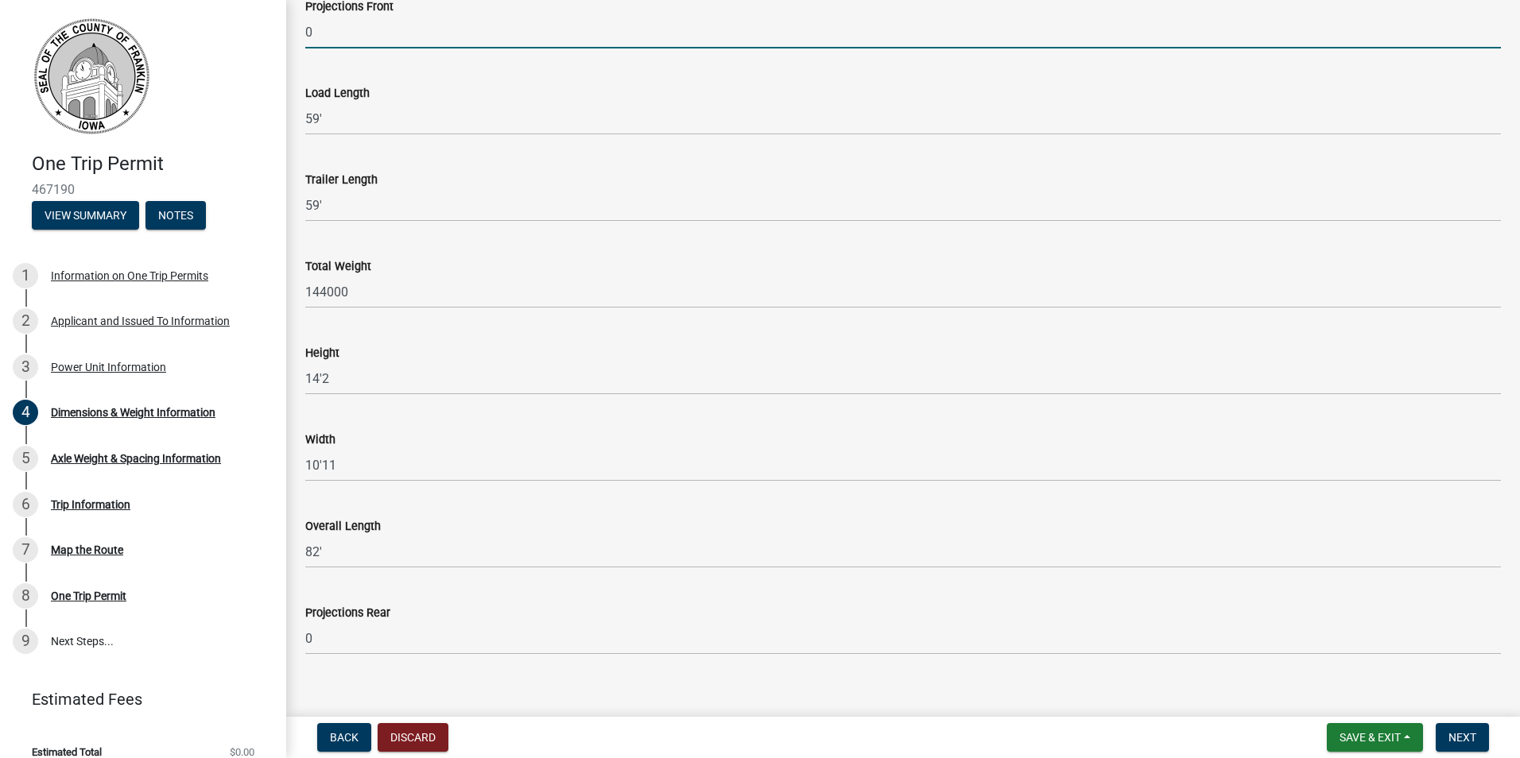
scroll to position [134, 0]
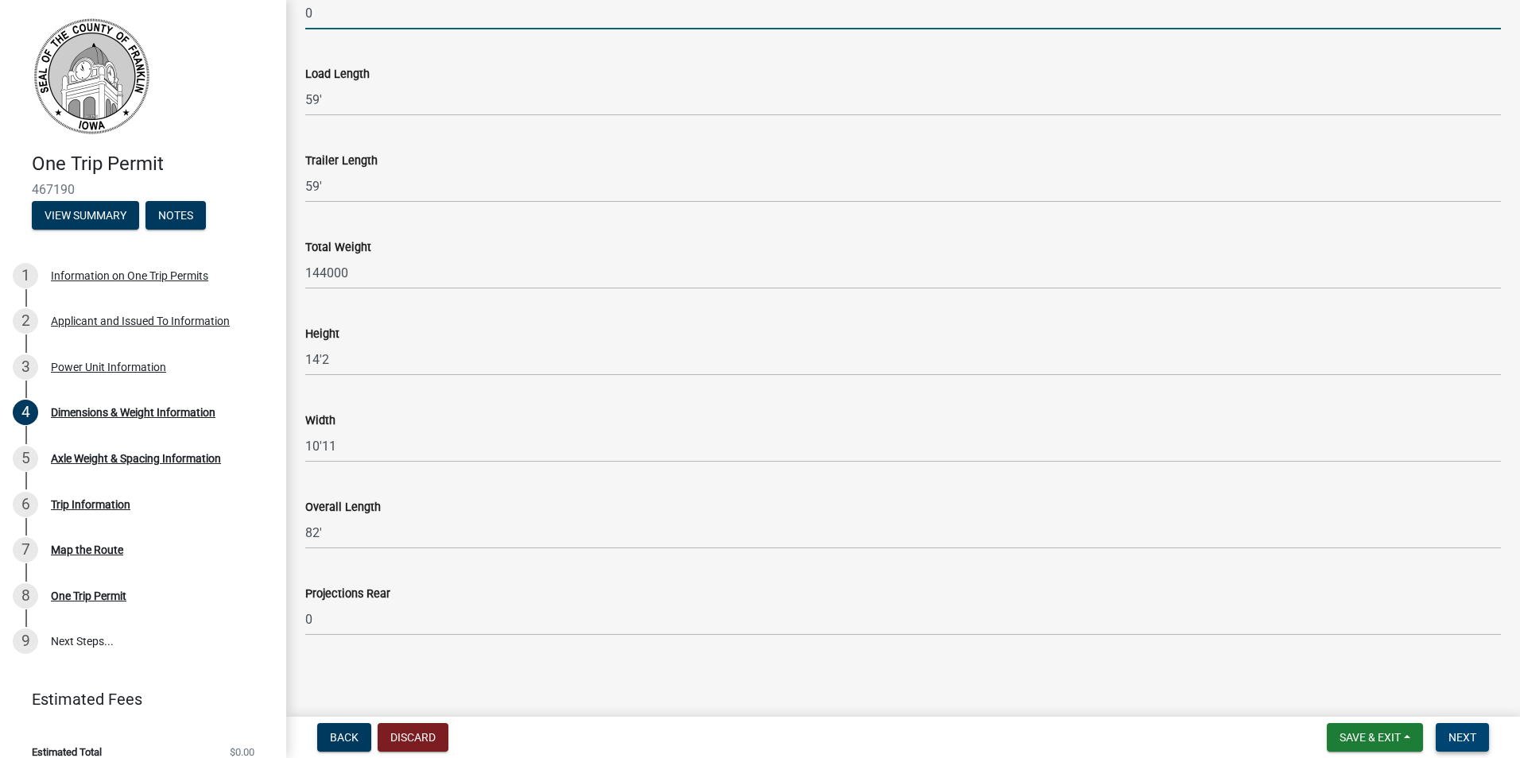
click at [1464, 735] on span "Next" at bounding box center [1462, 737] width 28 height 13
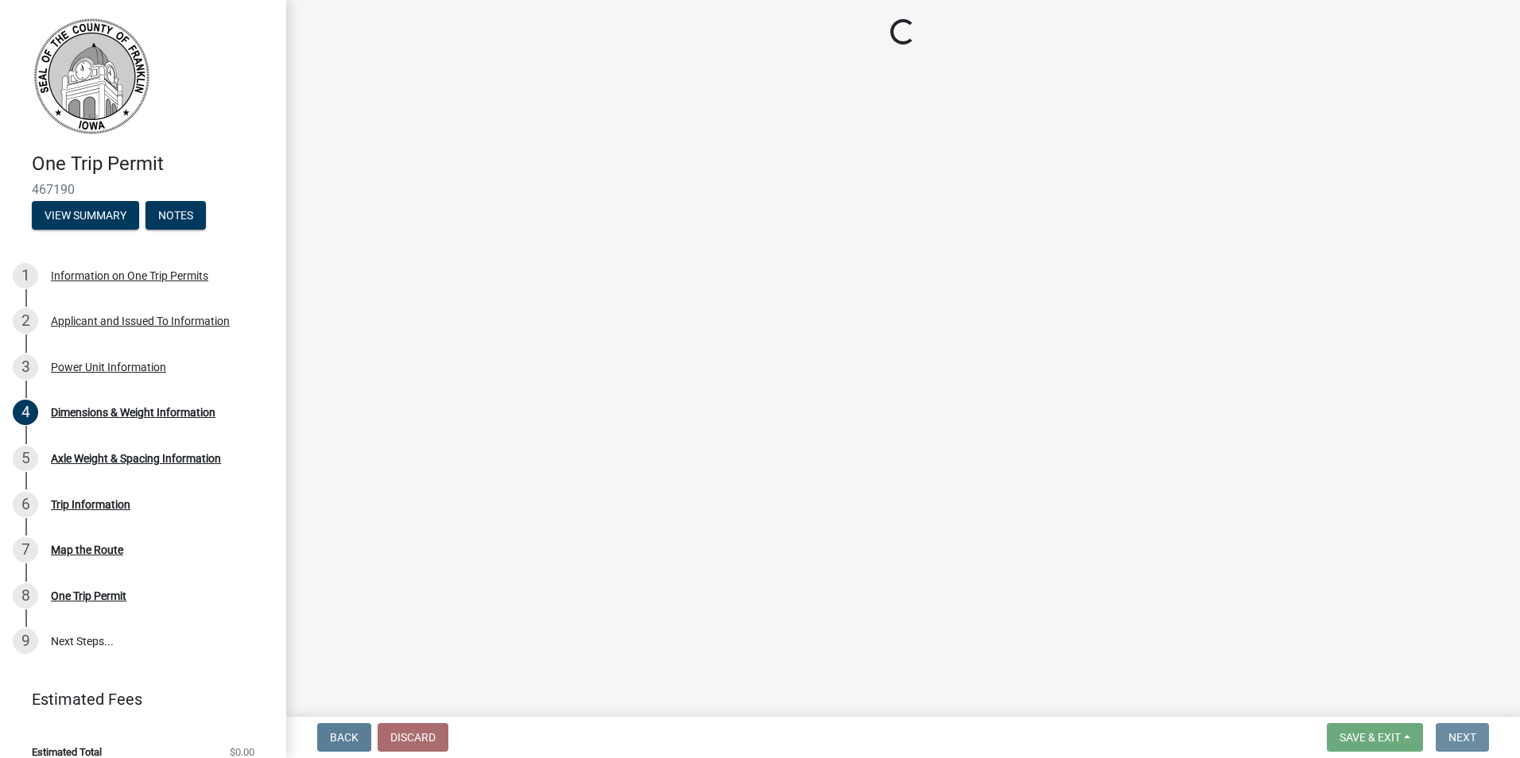
scroll to position [0, 0]
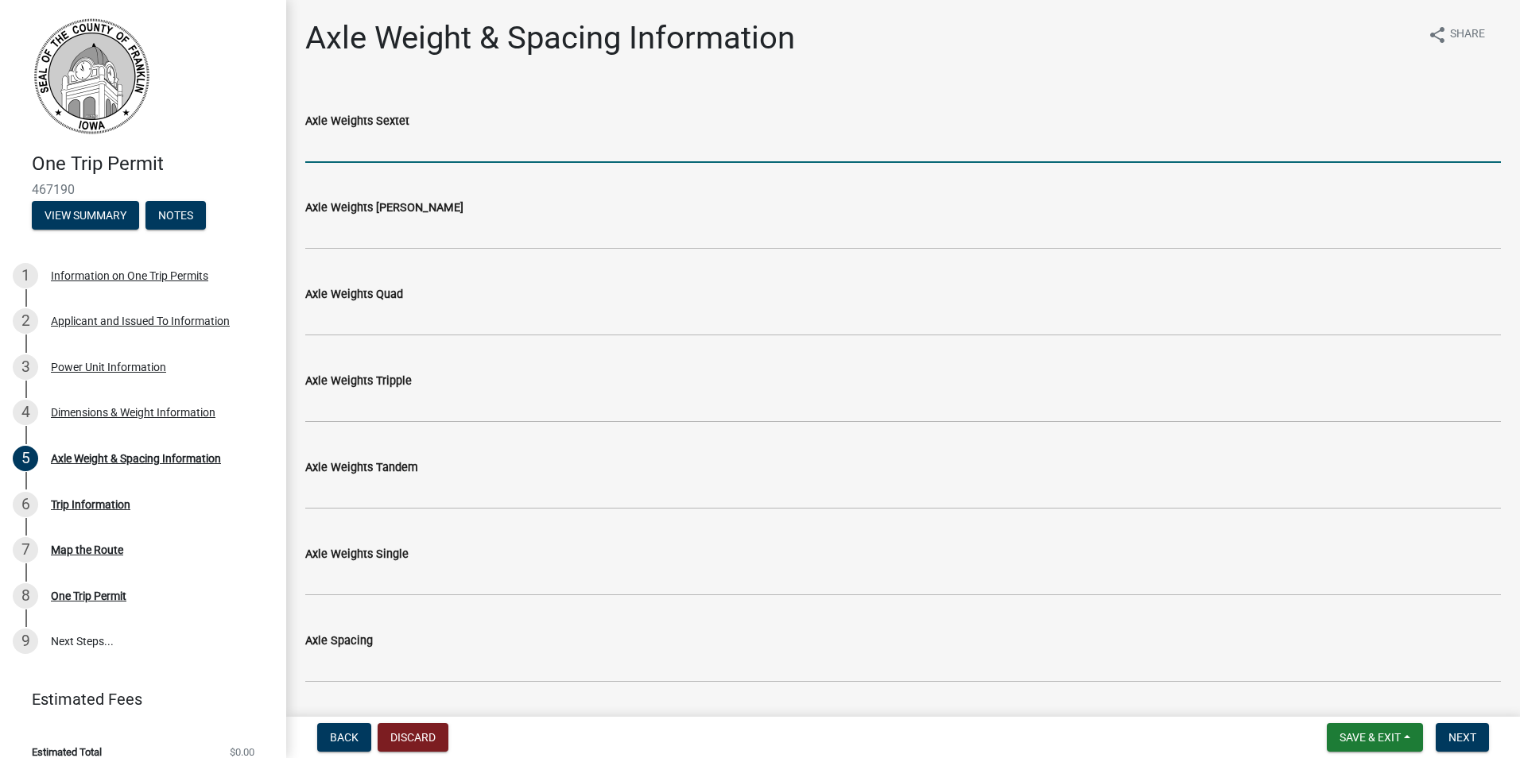
click at [381, 145] on input "Axle Weights Sextet" at bounding box center [903, 146] width 1196 height 33
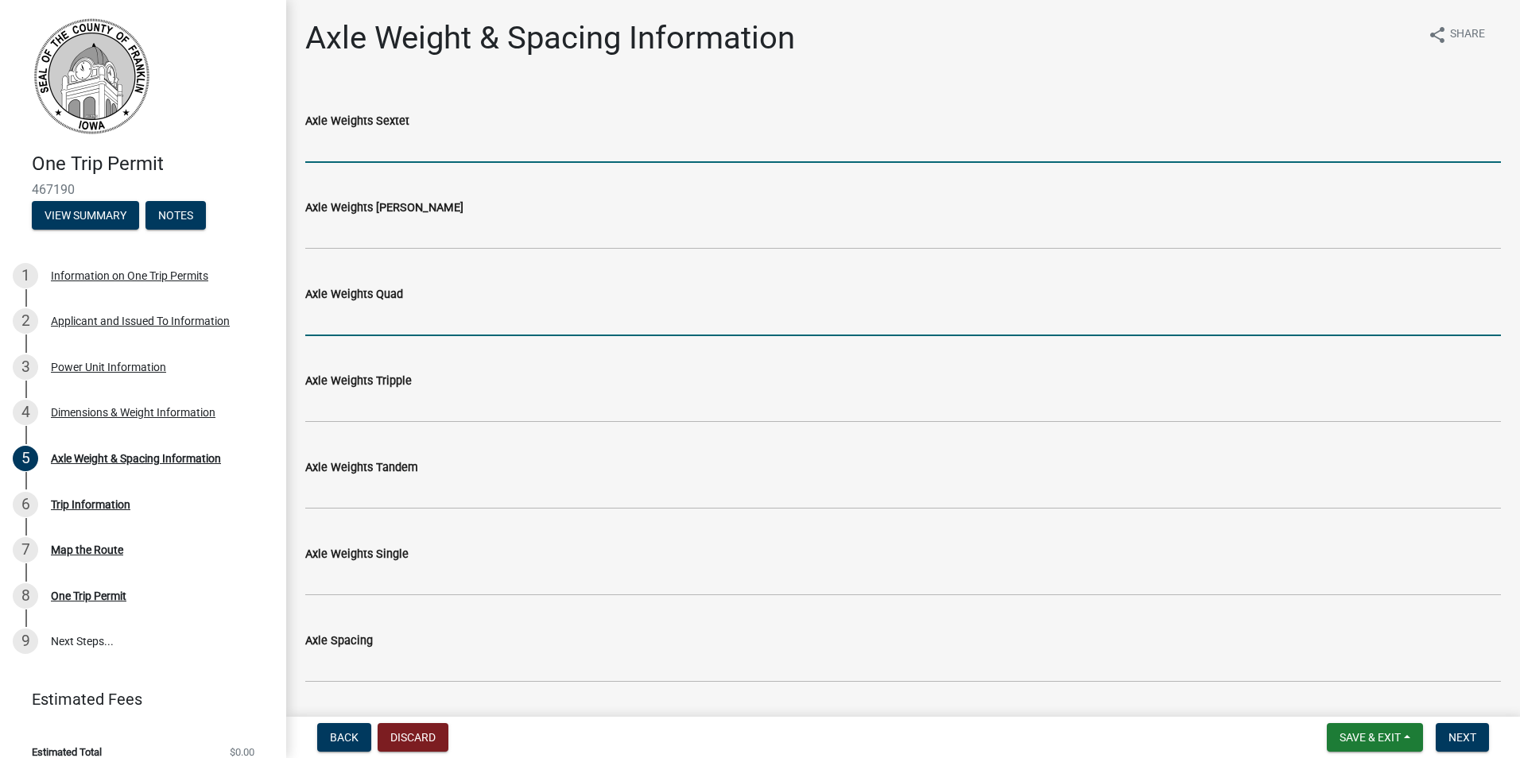
click at [439, 325] on input "Axle Weights Quad" at bounding box center [903, 320] width 1196 height 33
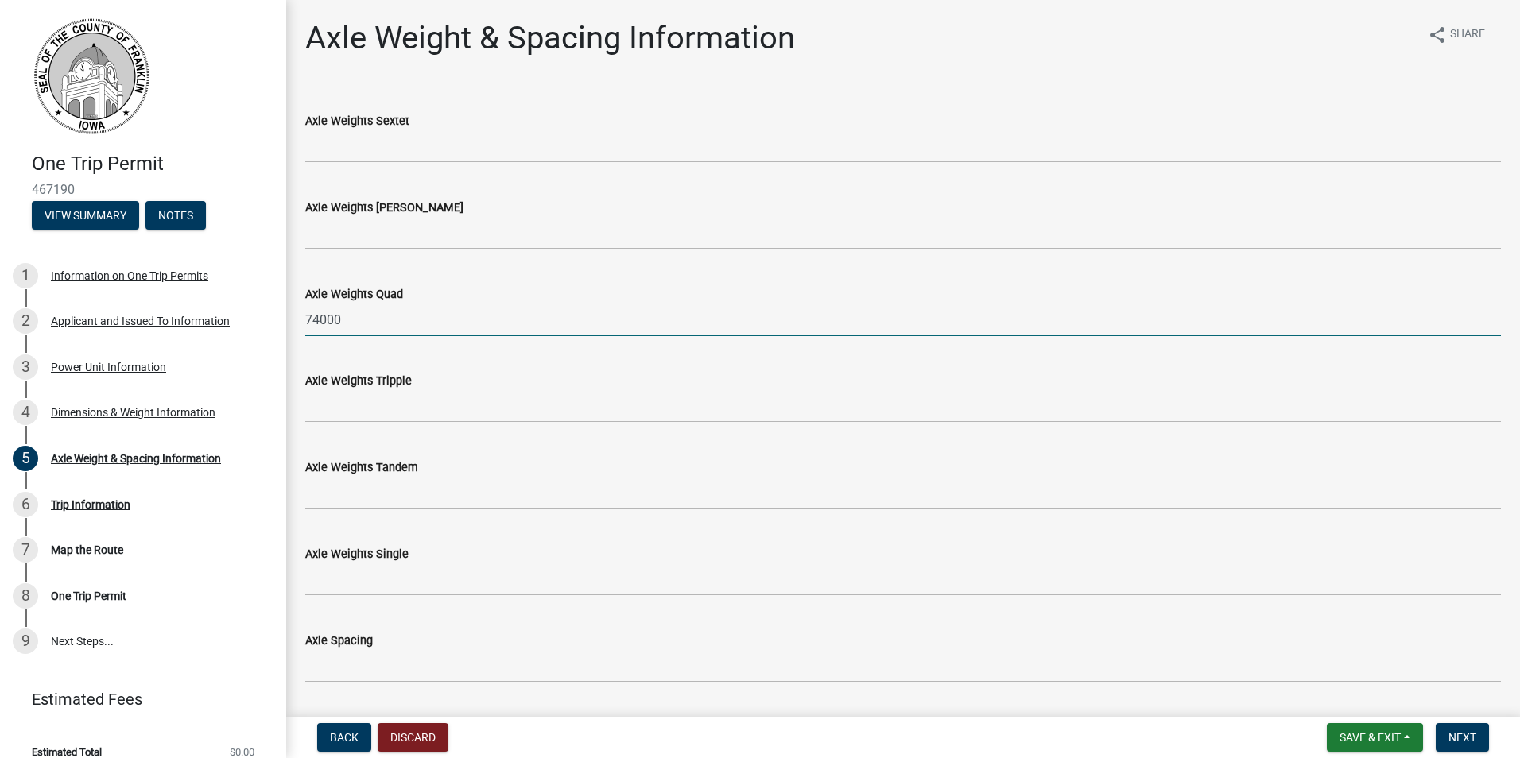
type input "74000"
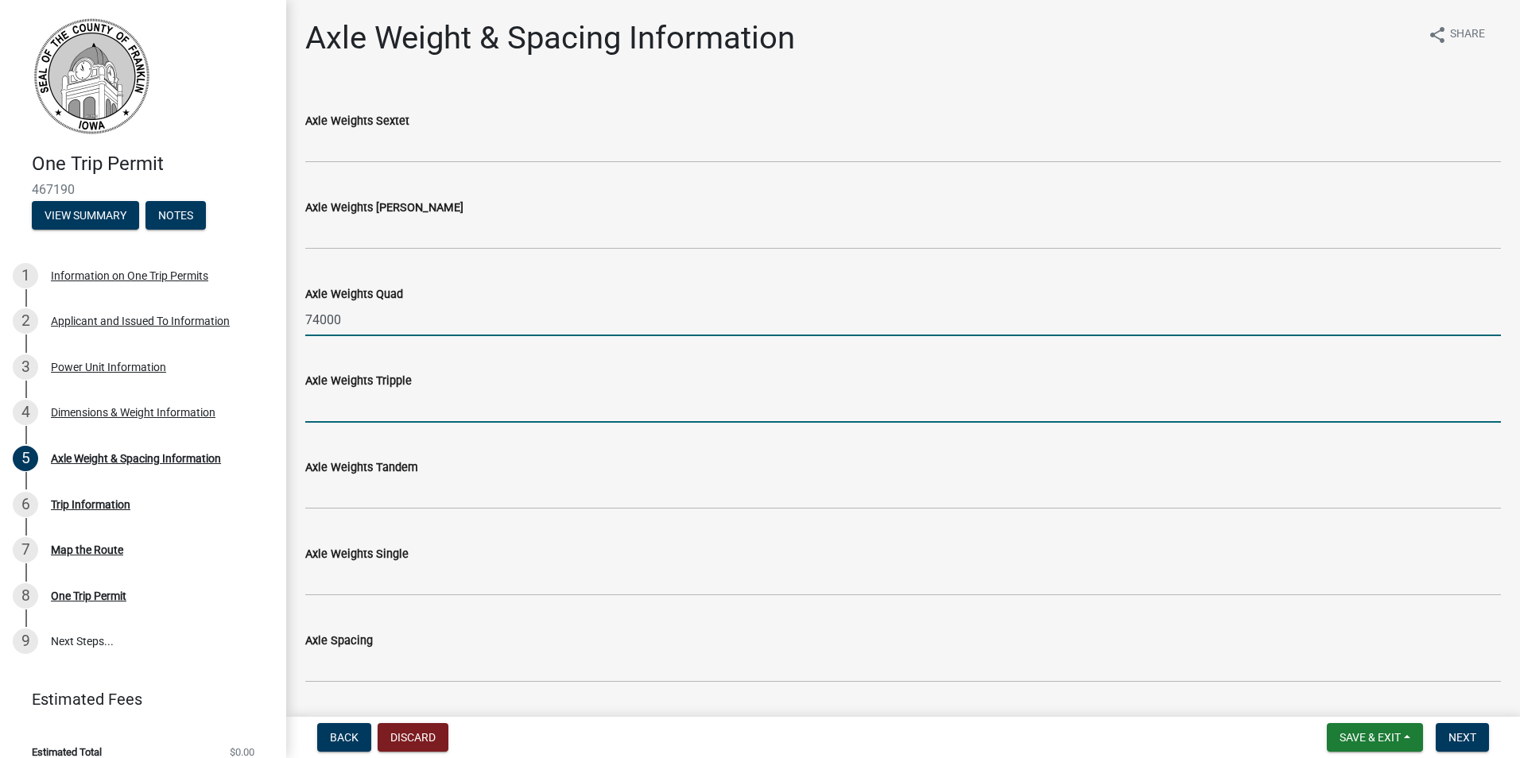
click at [377, 413] on input "Axle Weights Tripple" at bounding box center [903, 406] width 1196 height 33
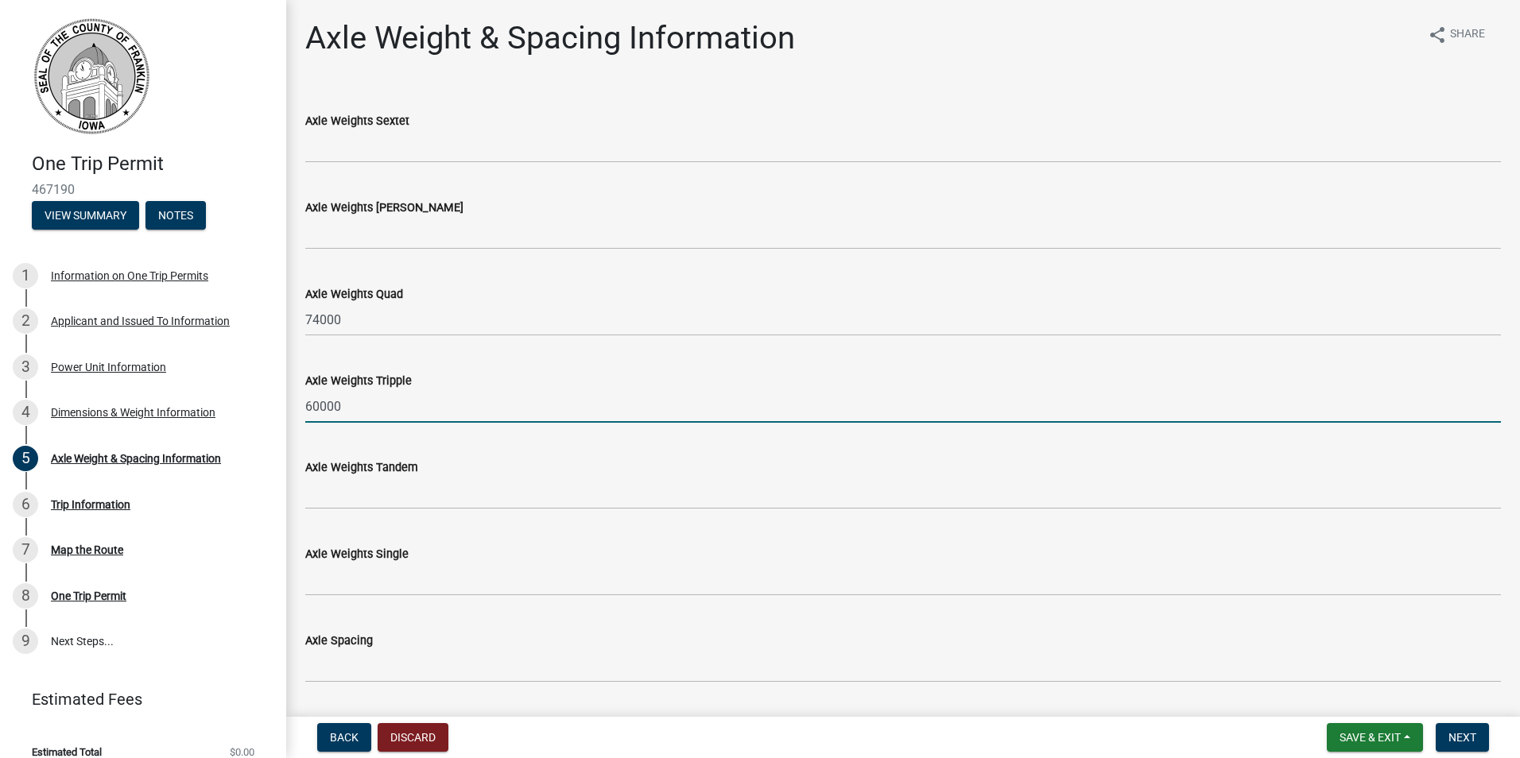
type input "60000"
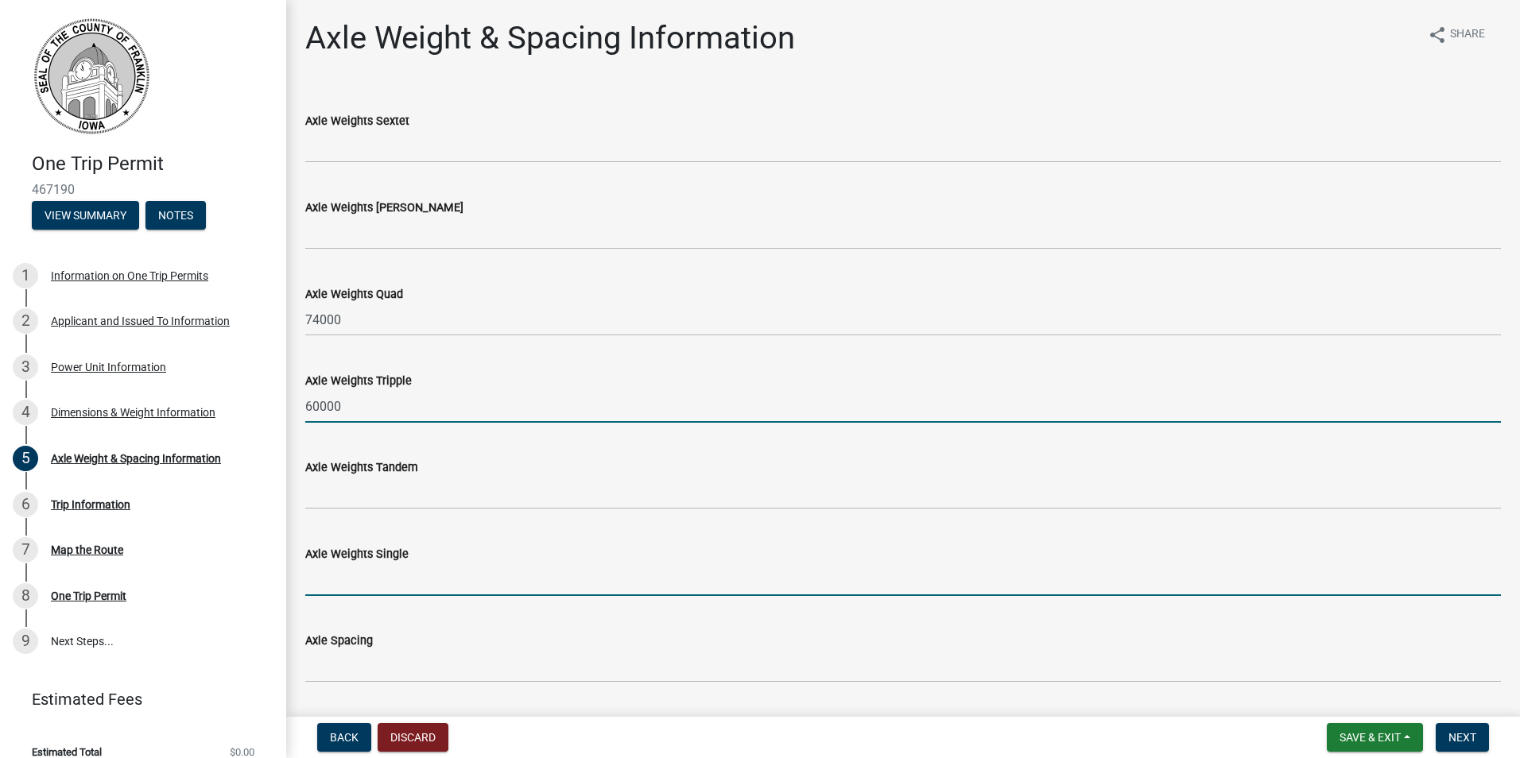
click at [405, 568] on input "Axle Weights Single" at bounding box center [903, 580] width 1196 height 33
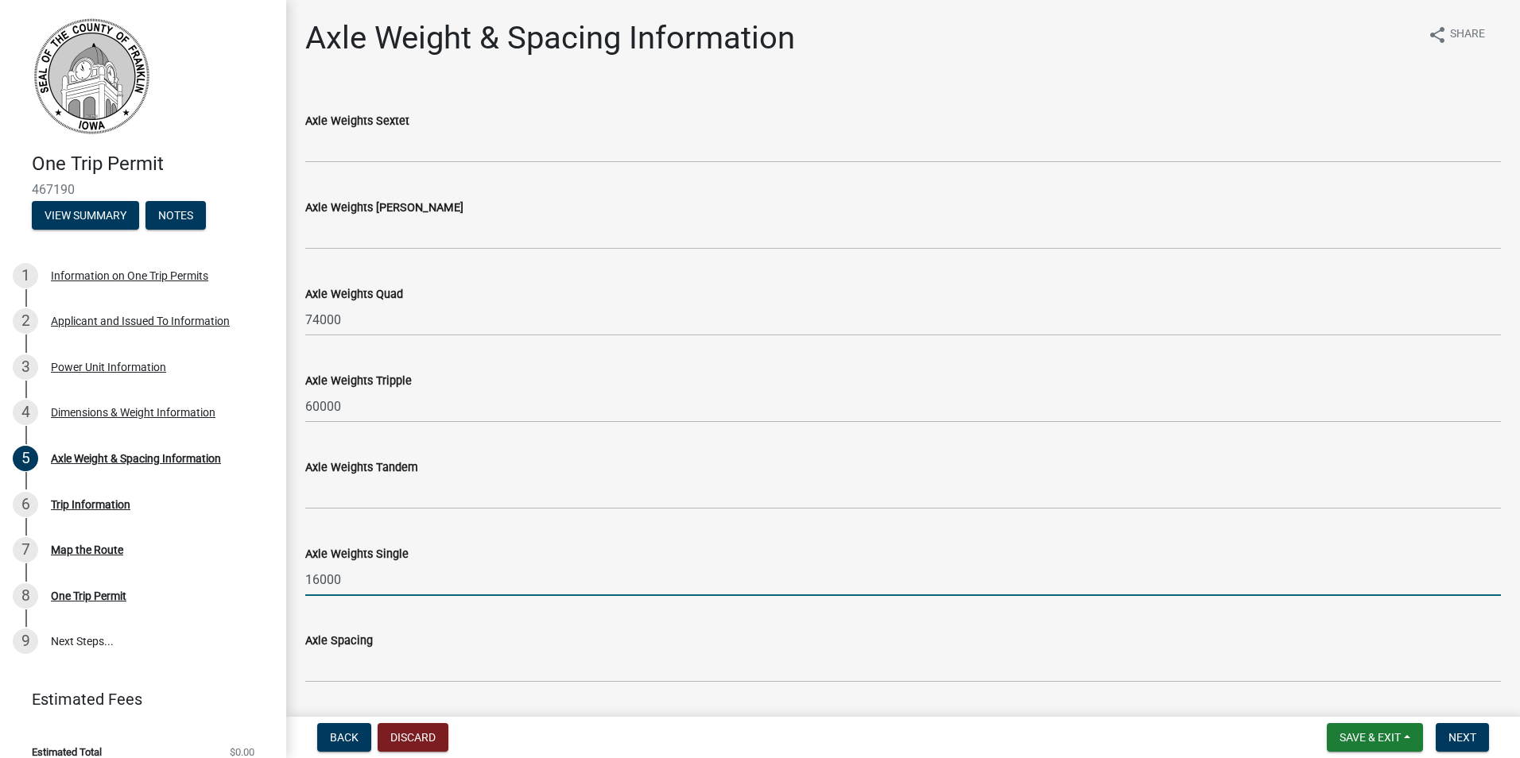
scroll to position [47, 0]
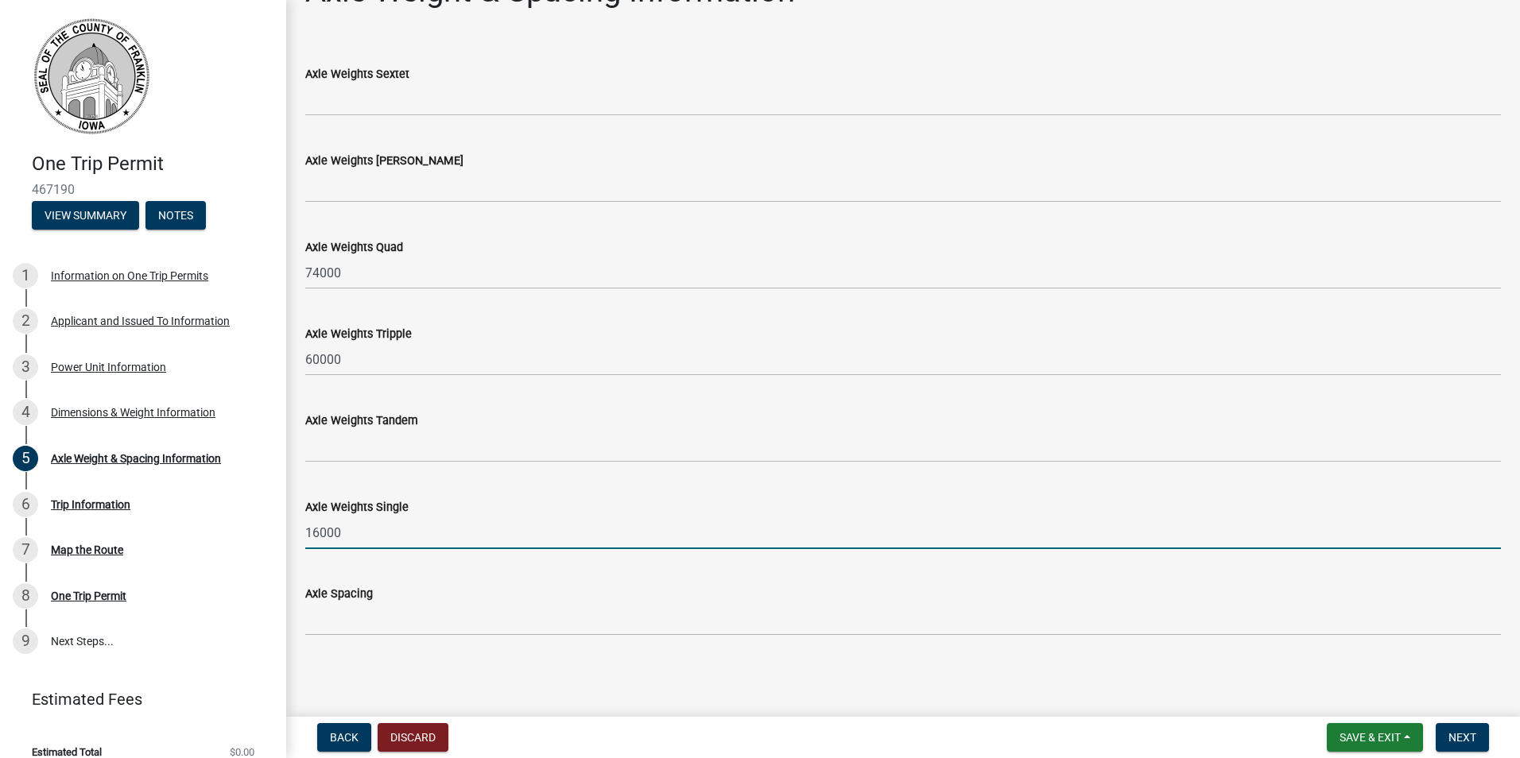
type input "16000"
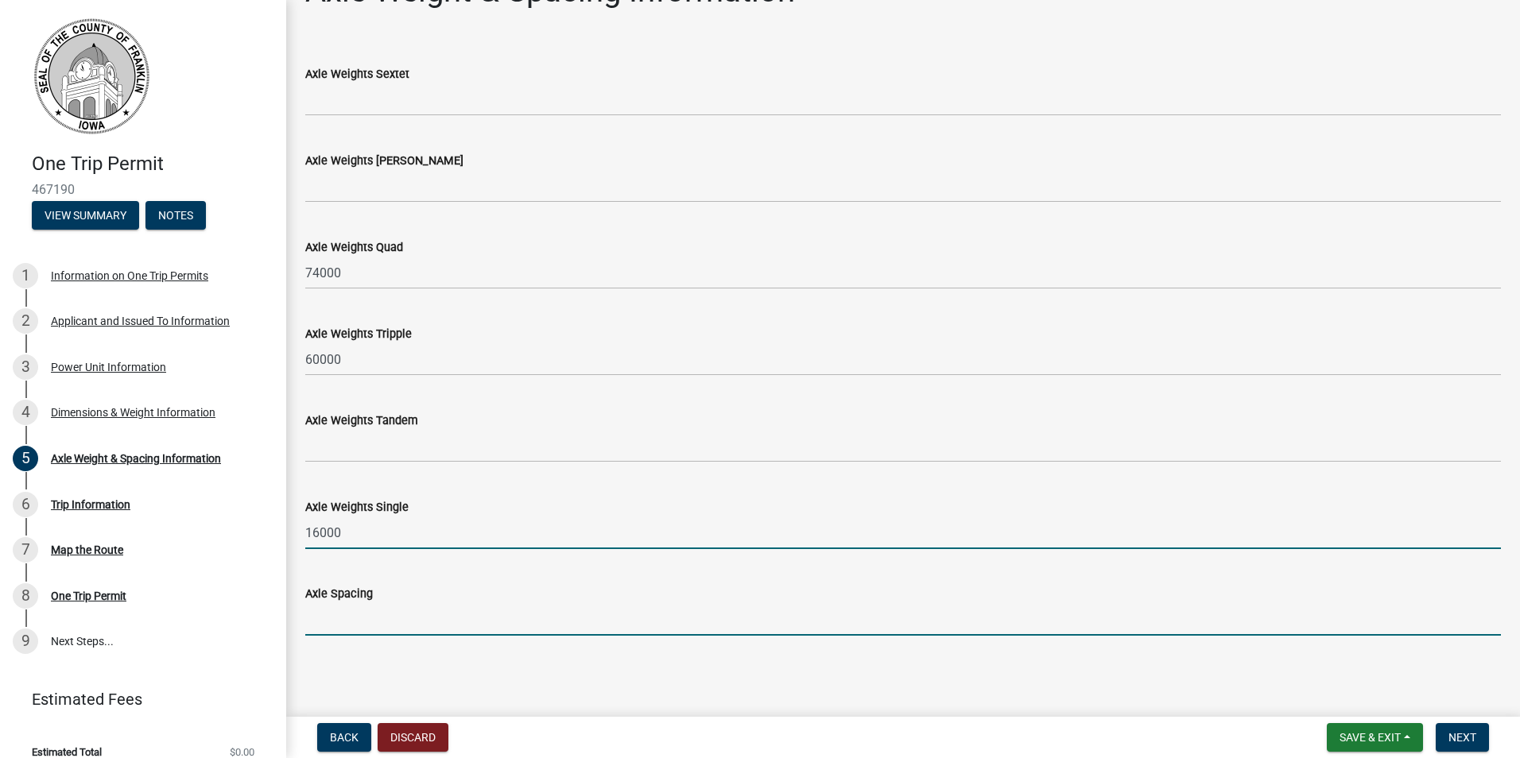
click at [363, 622] on input "Axle Spacing" at bounding box center [903, 619] width 1196 height 33
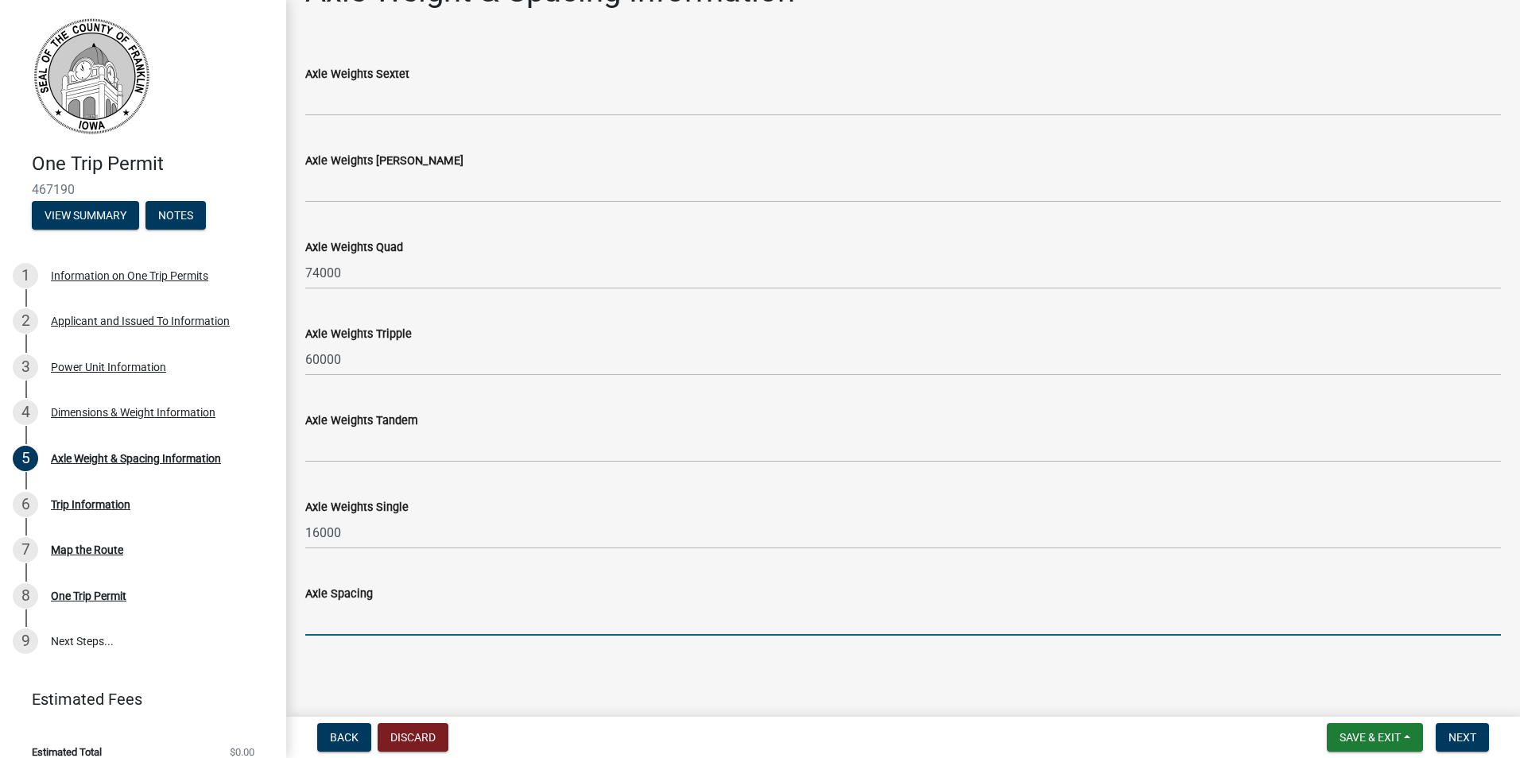
type input "15'2; 5'; 5'; 38'; 5'; 5'; 5'"
click at [1468, 740] on span "Next" at bounding box center [1462, 737] width 28 height 13
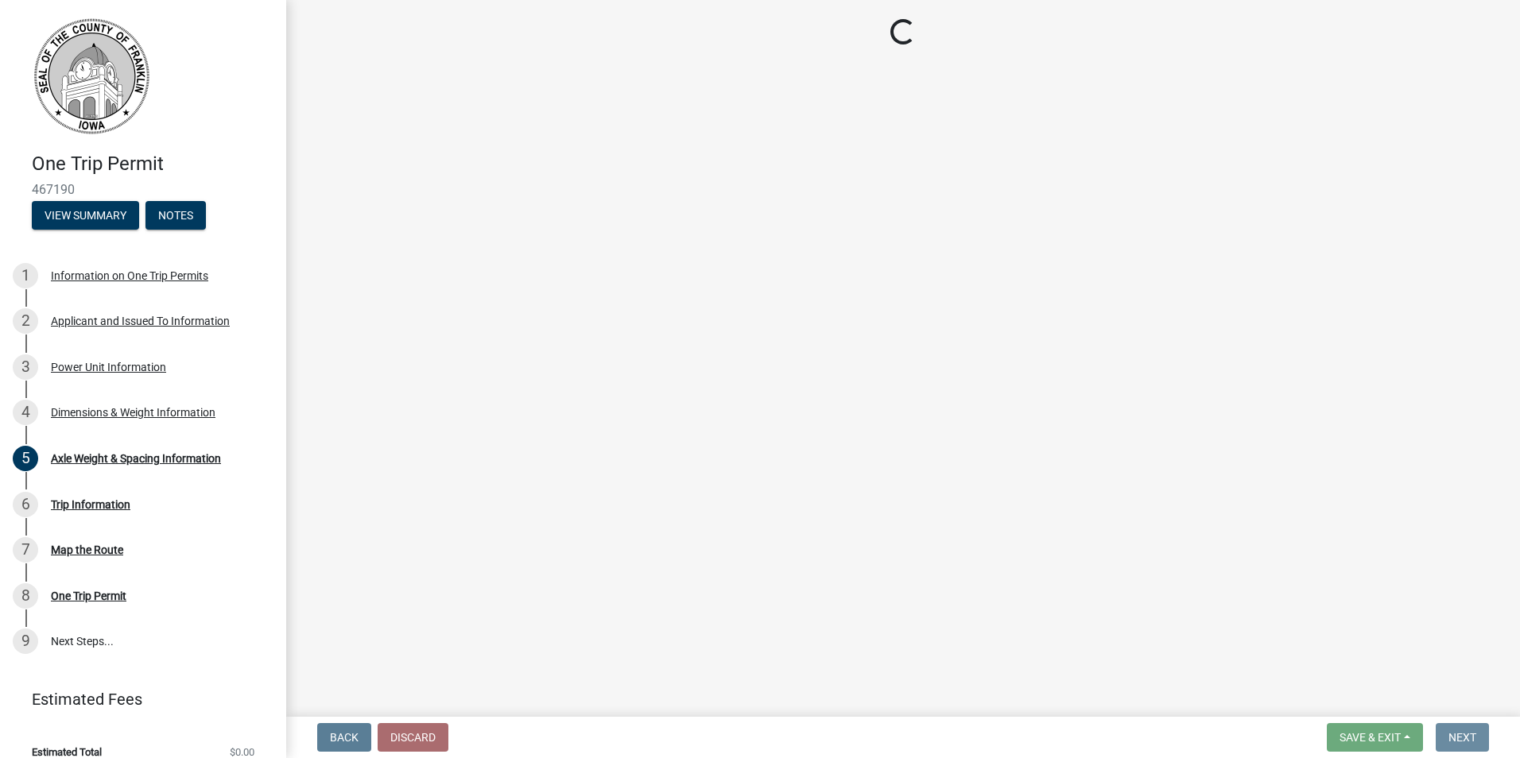
scroll to position [0, 0]
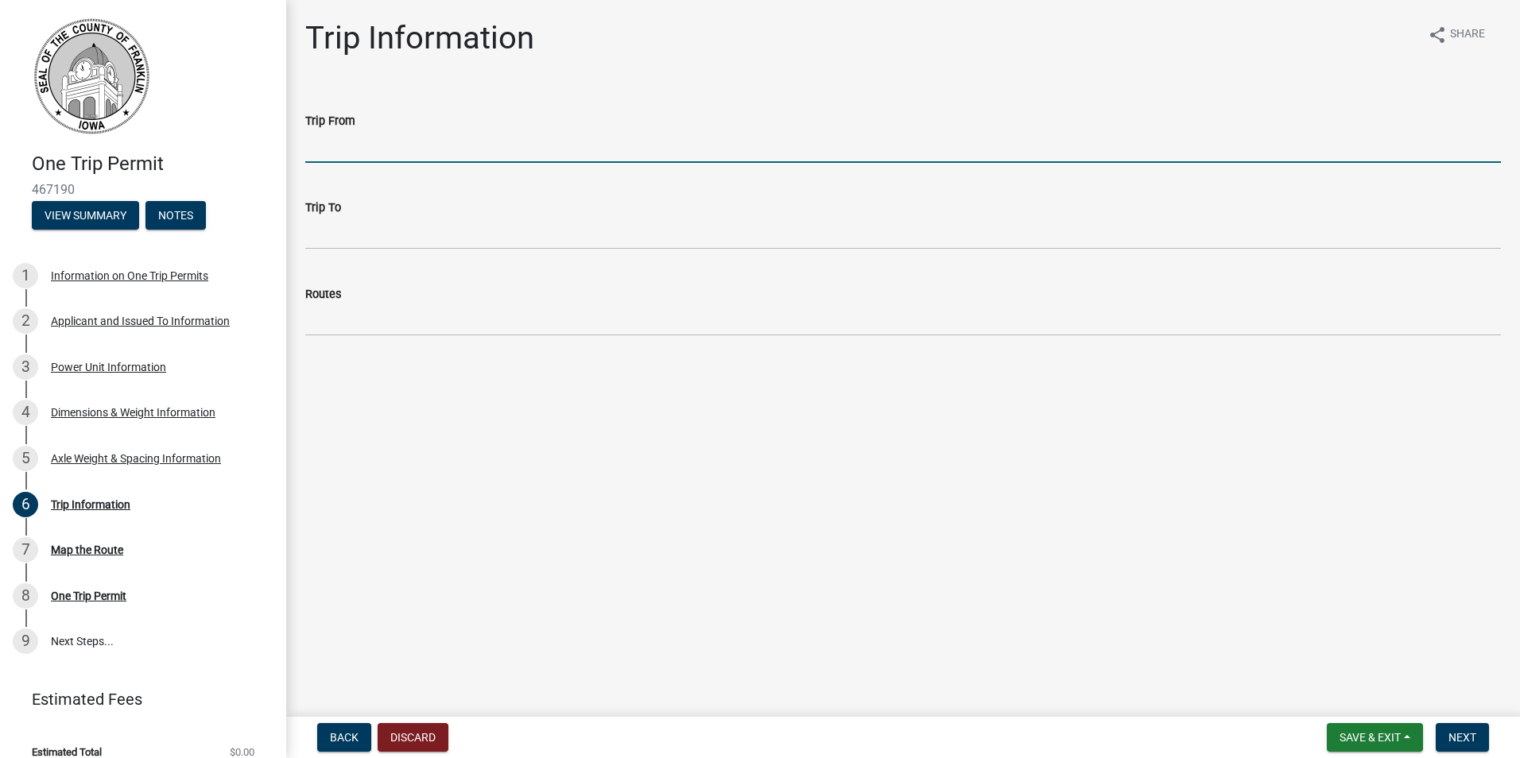
click at [390, 141] on input "Trip From" at bounding box center [903, 146] width 1196 height 33
type input "42.752027, -93.370106 (.4 miles north of Hwy 3)"
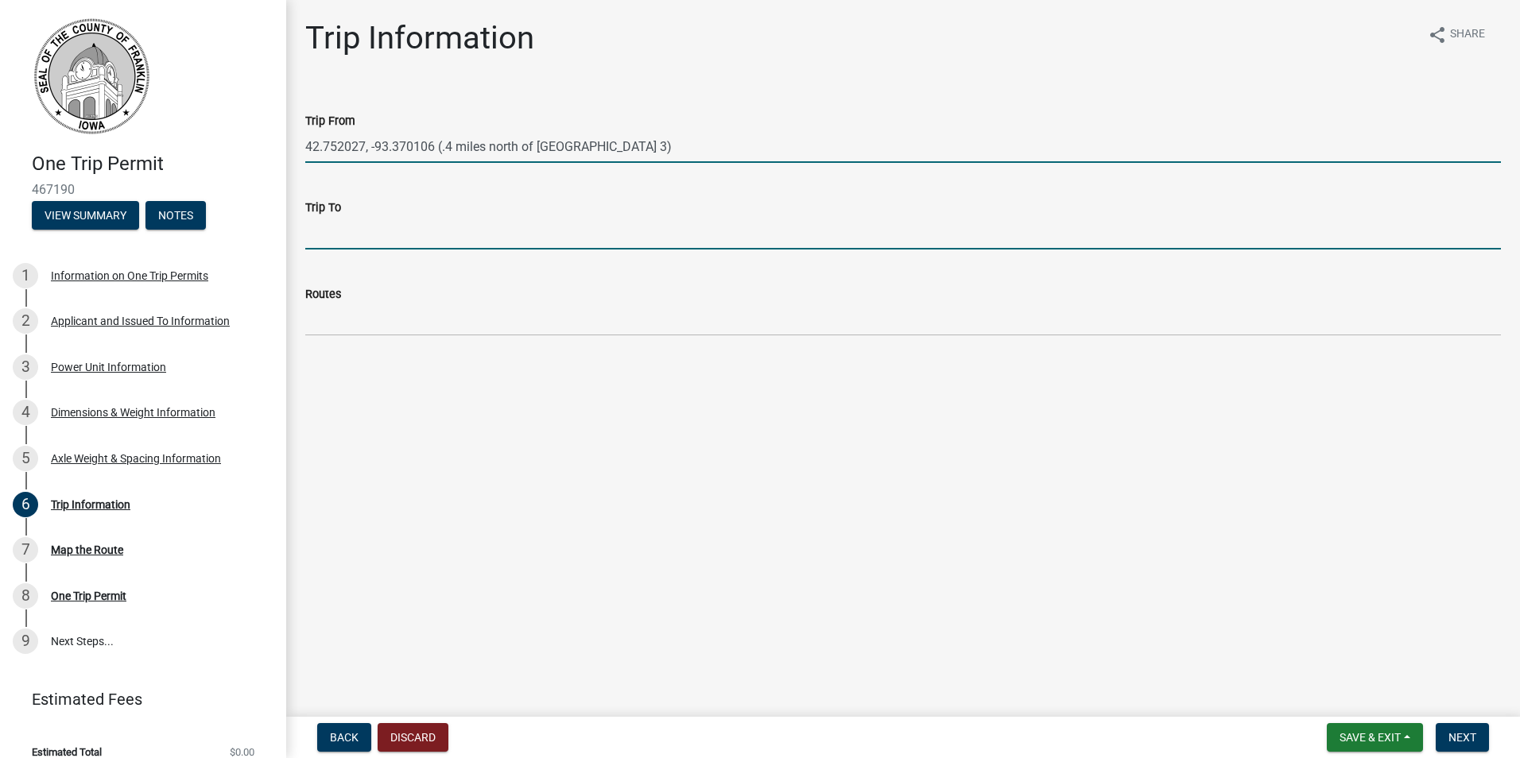
type input "IA - 3 & Gull"
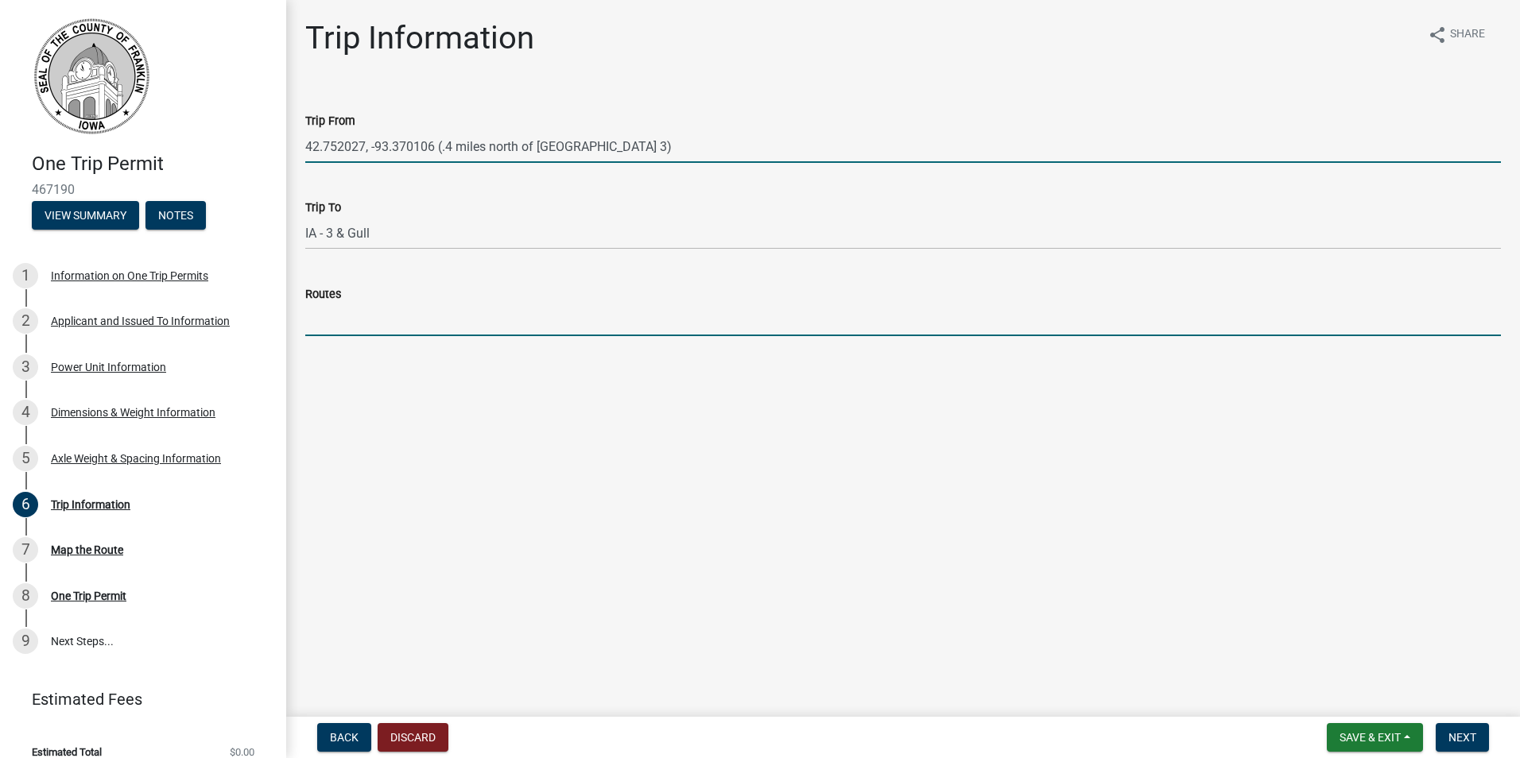
type input "Gull St."
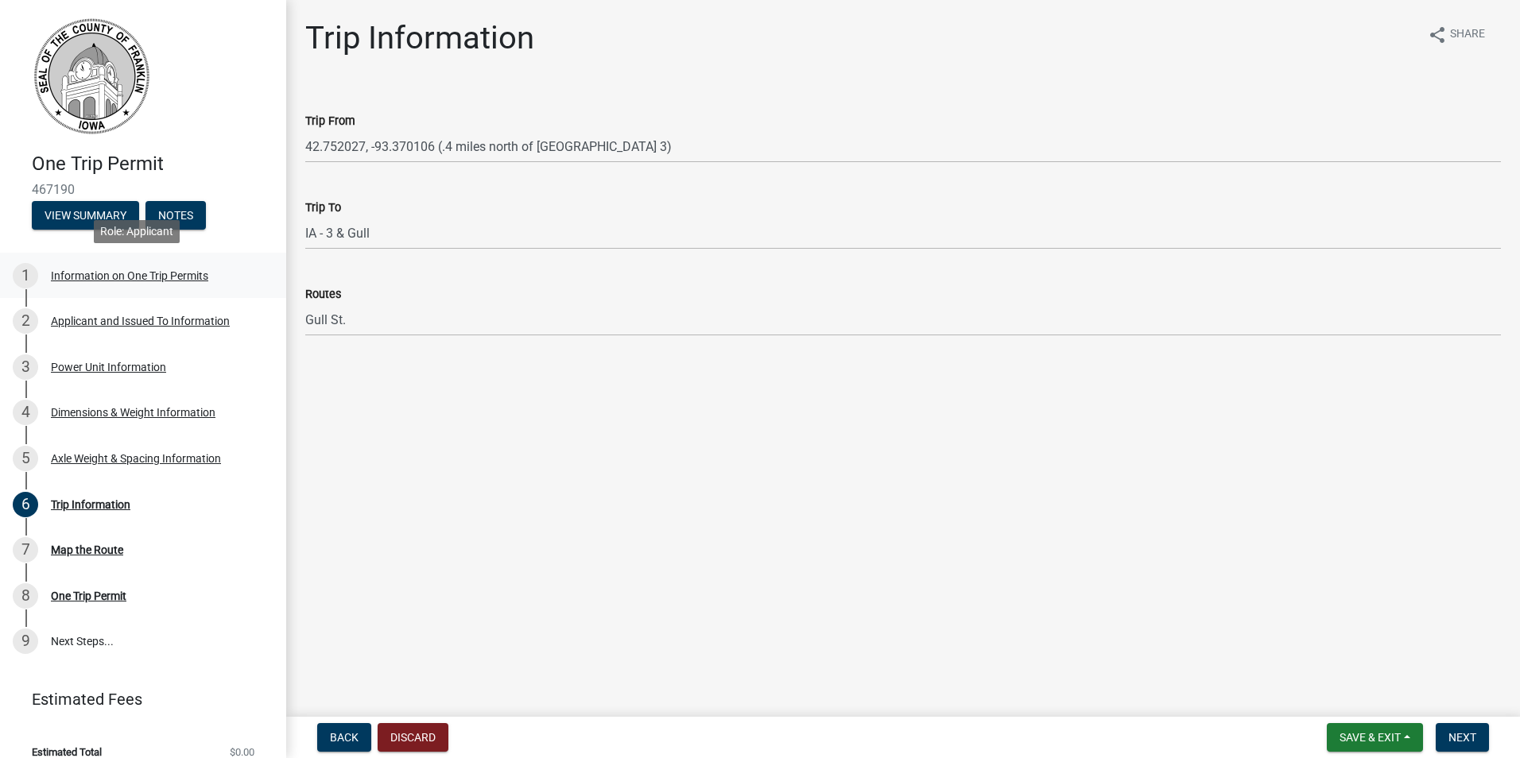
click at [142, 277] on div "Information on One Trip Permits" at bounding box center [129, 275] width 157 height 11
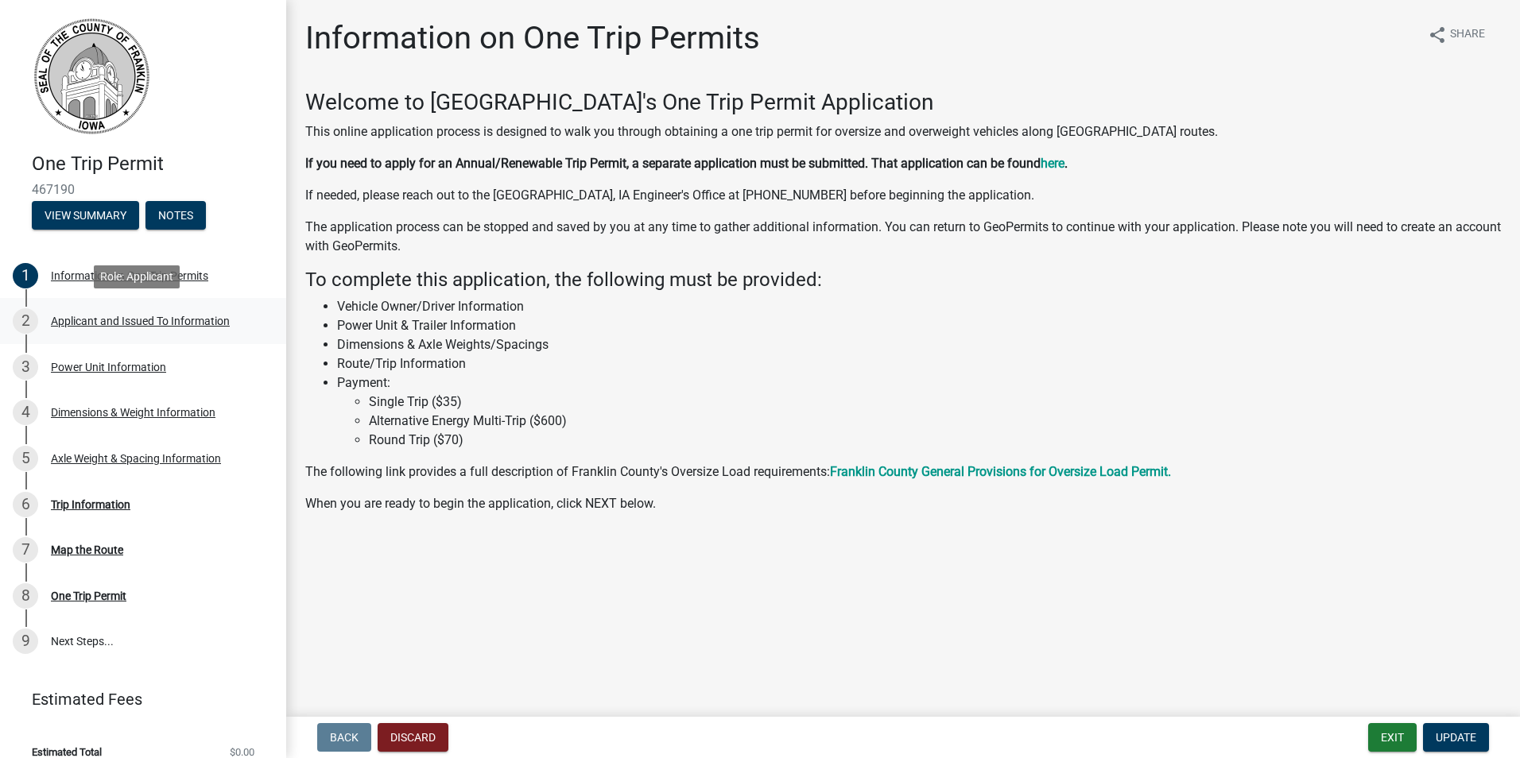
click at [131, 320] on div "Applicant and Issued To Information" at bounding box center [140, 321] width 179 height 11
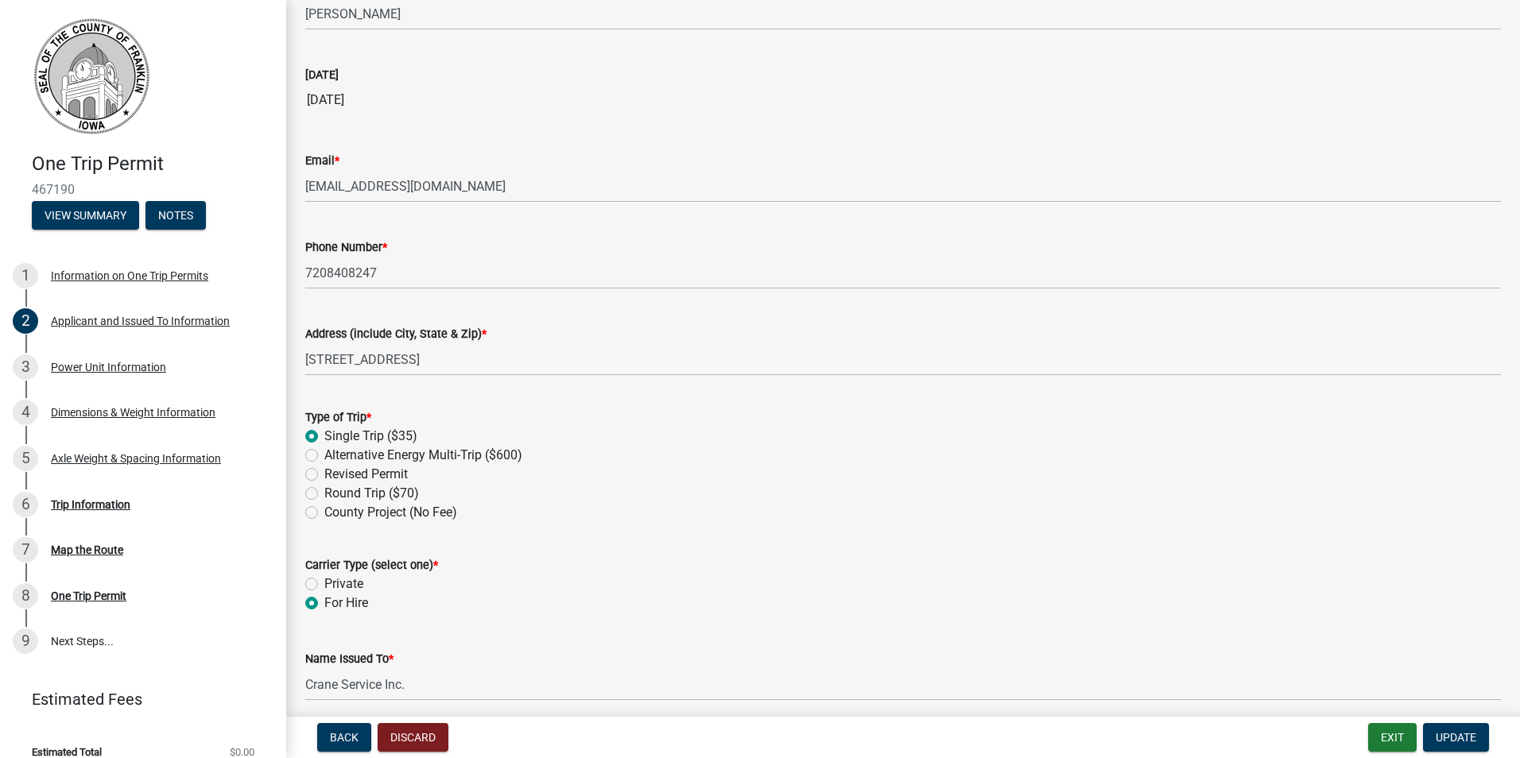
scroll to position [238, 0]
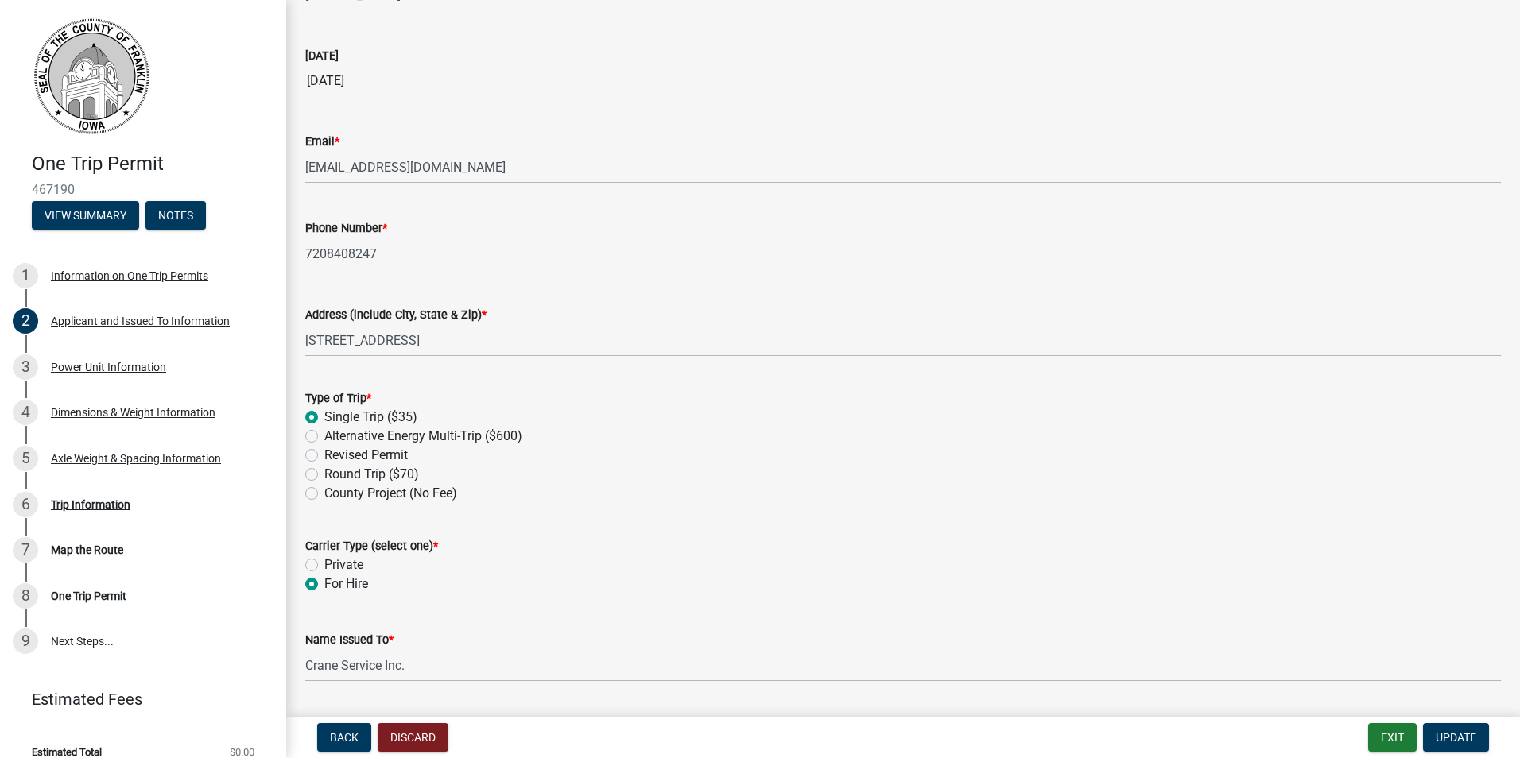
click at [324, 473] on label "Round Trip ($70)" at bounding box center [371, 474] width 95 height 19
click at [324, 473] on input "Round Trip ($70)" at bounding box center [329, 470] width 10 height 10
radio input "true"
click at [113, 461] on div "Axle Weight & Spacing Information" at bounding box center [136, 458] width 170 height 11
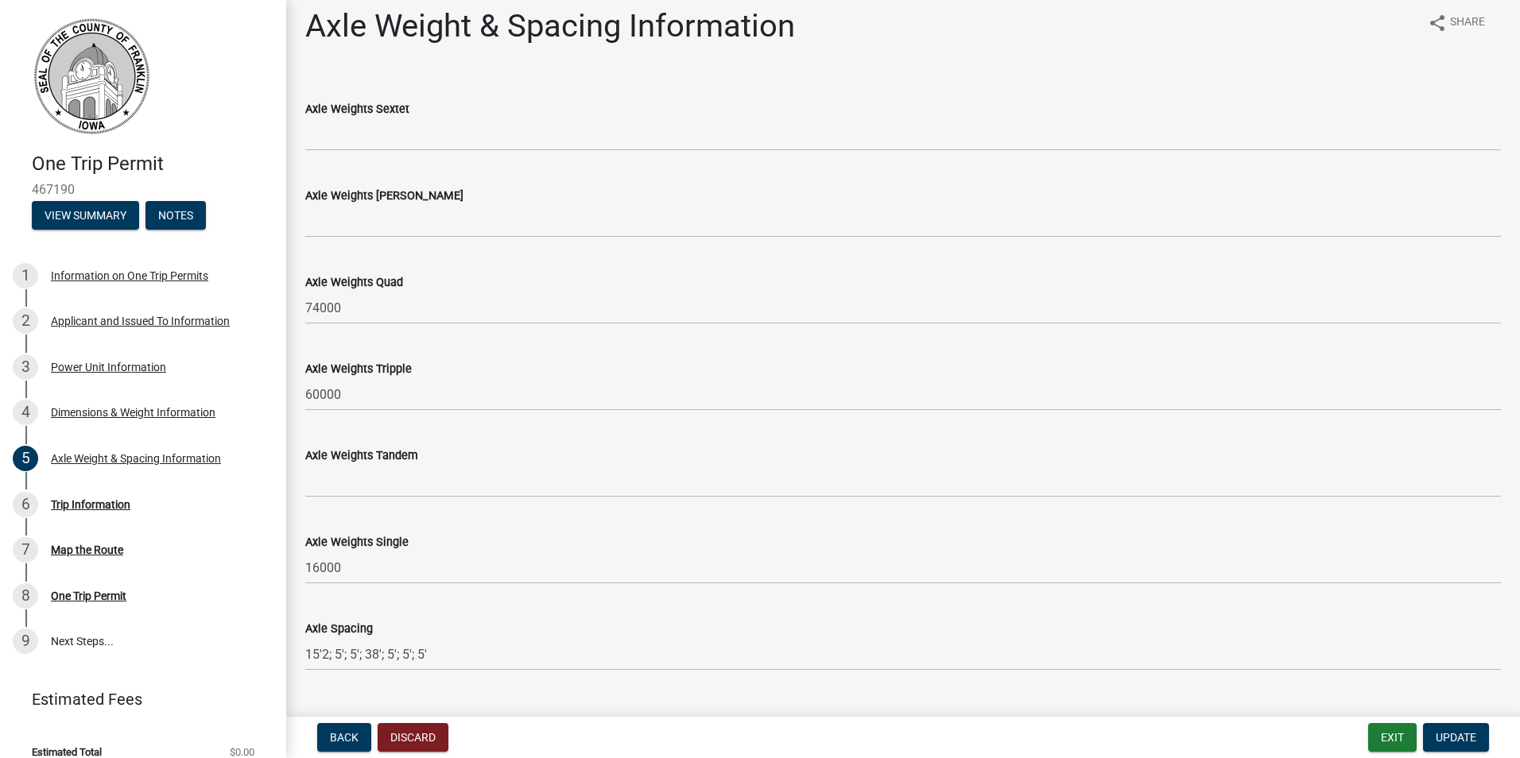
scroll to position [47, 0]
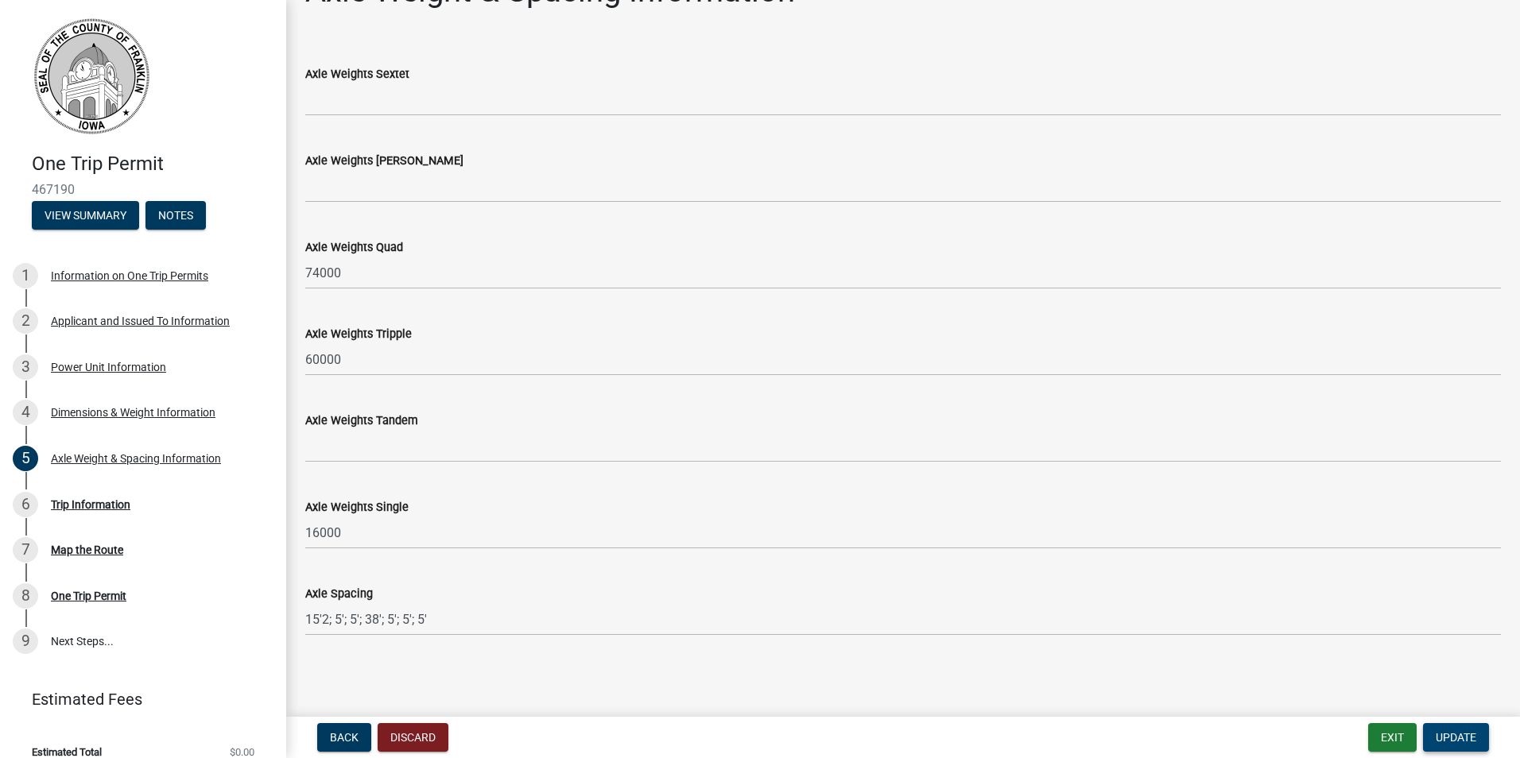
click at [1456, 737] on span "Update" at bounding box center [1456, 737] width 41 height 13
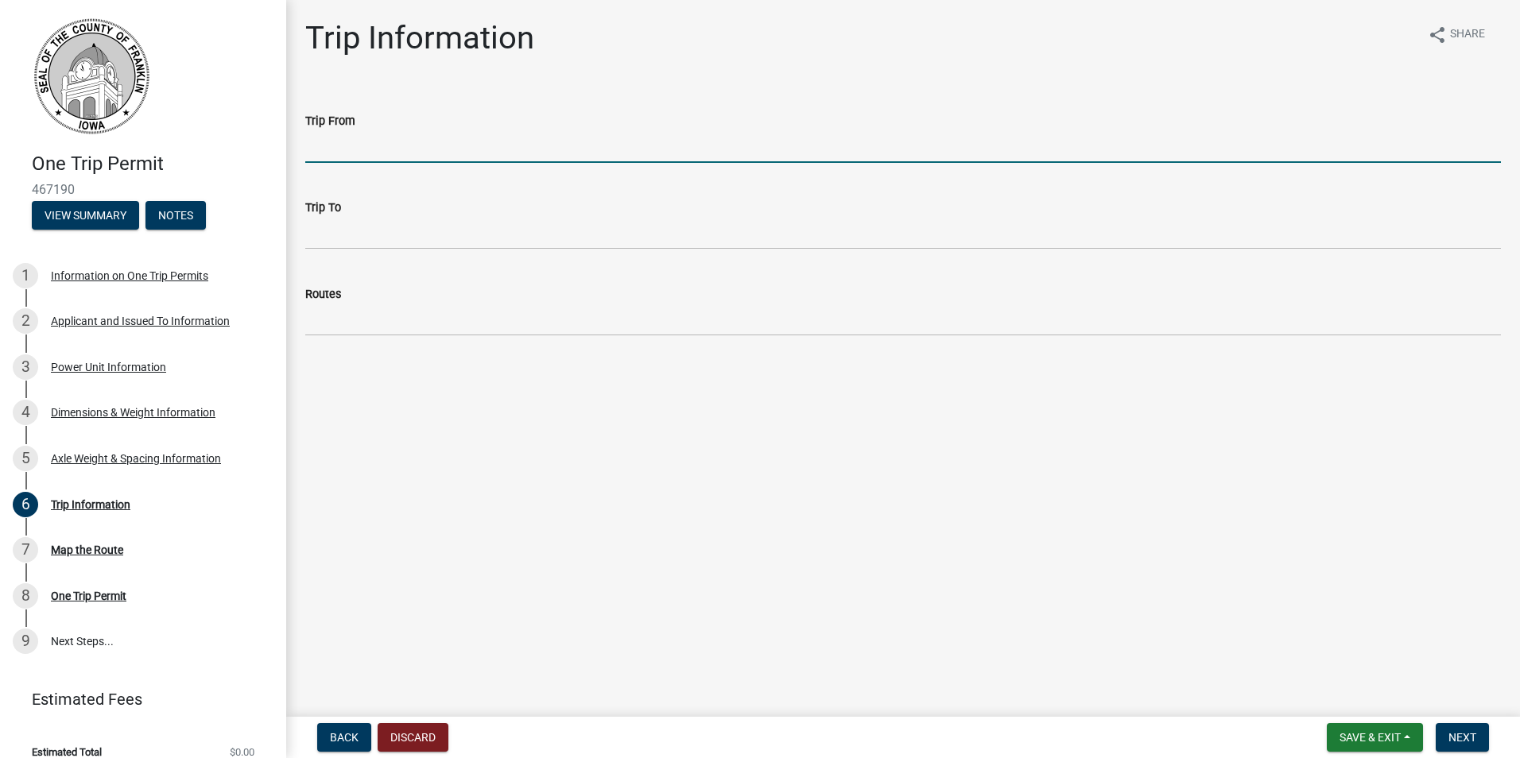
click at [409, 142] on input "Trip From" at bounding box center [903, 146] width 1196 height 33
type input "42.752027, -93.370106 (.4 miles north of Hwy 3)"
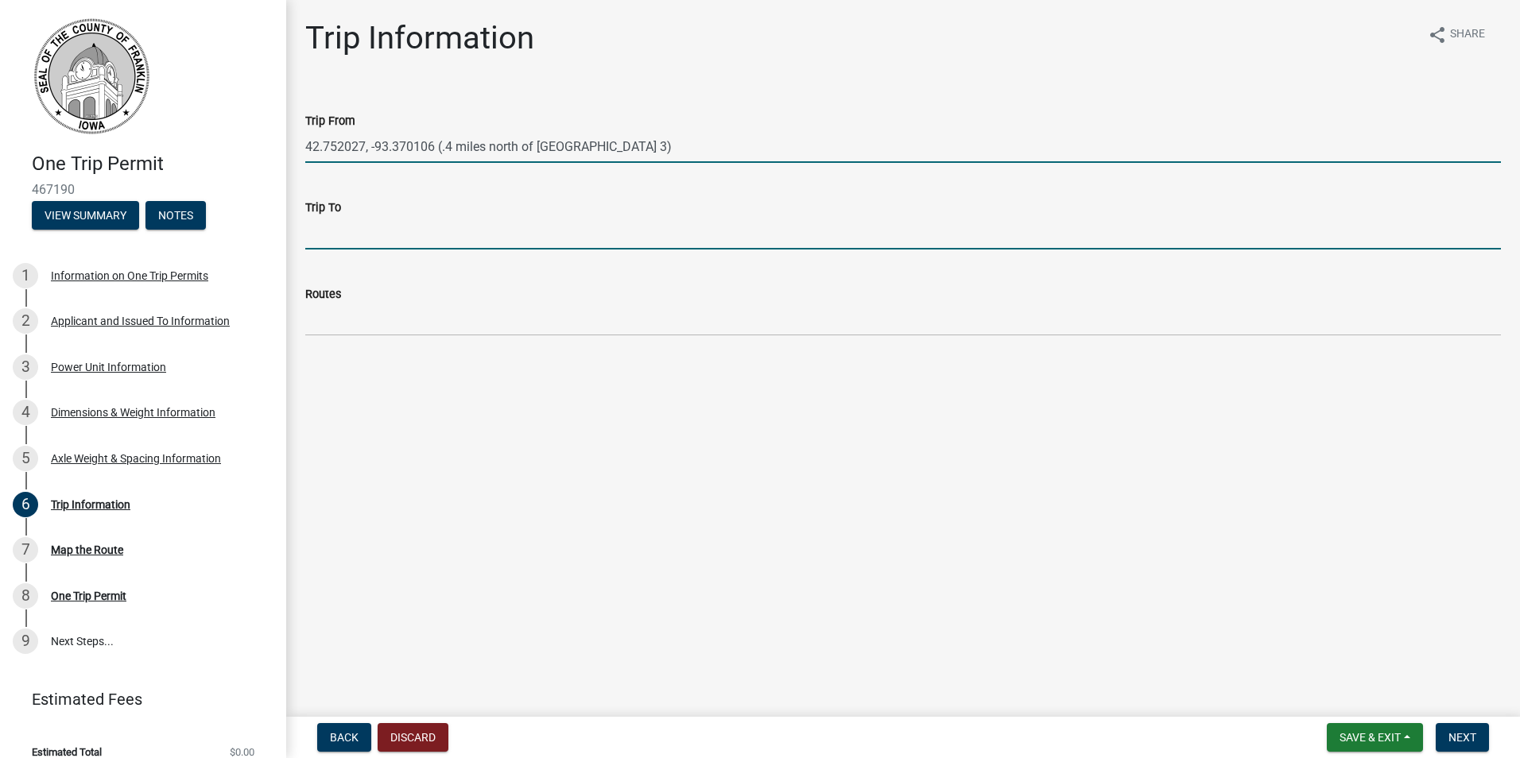
type input "IA - 3 & Gull"
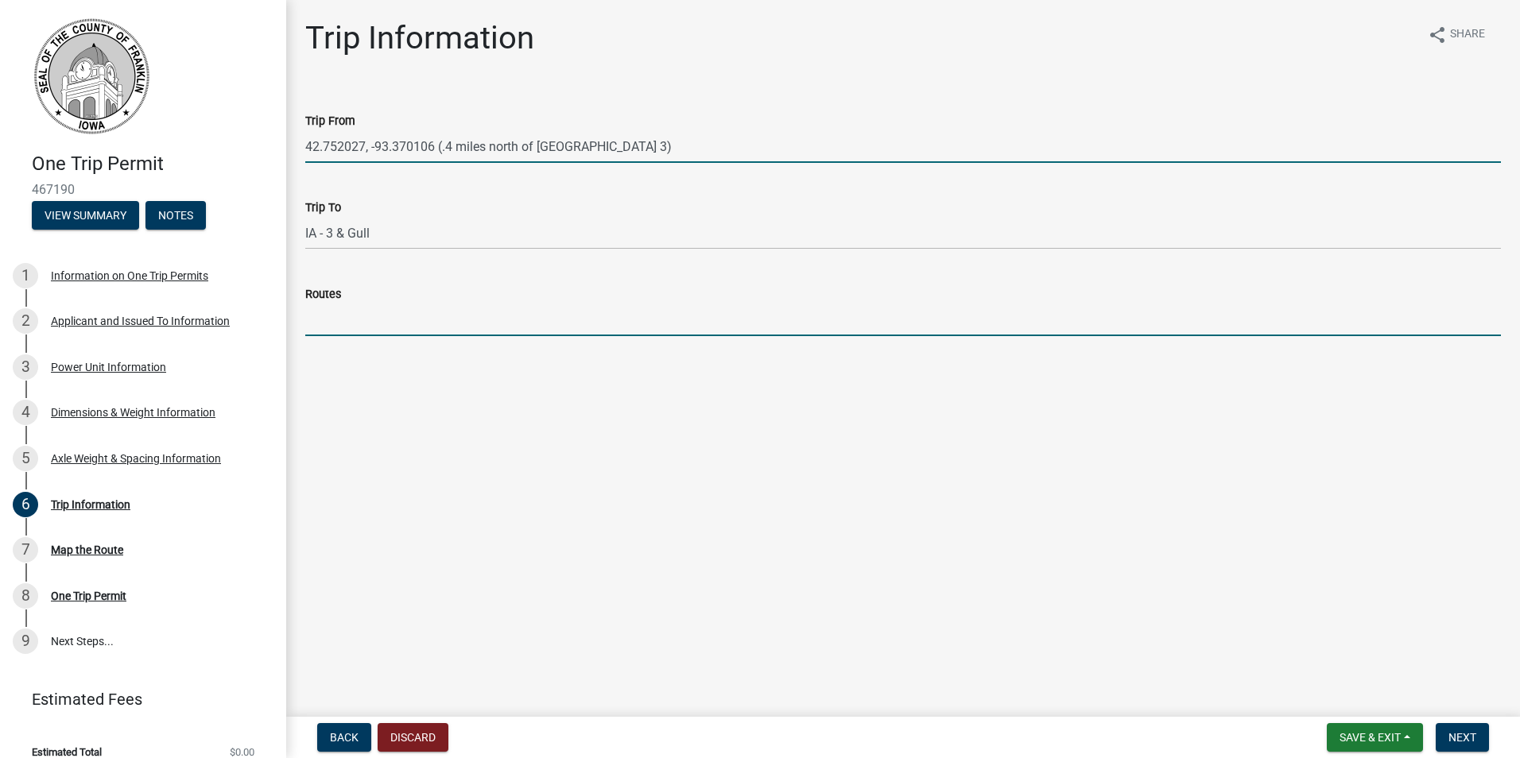
type input "Gull St."
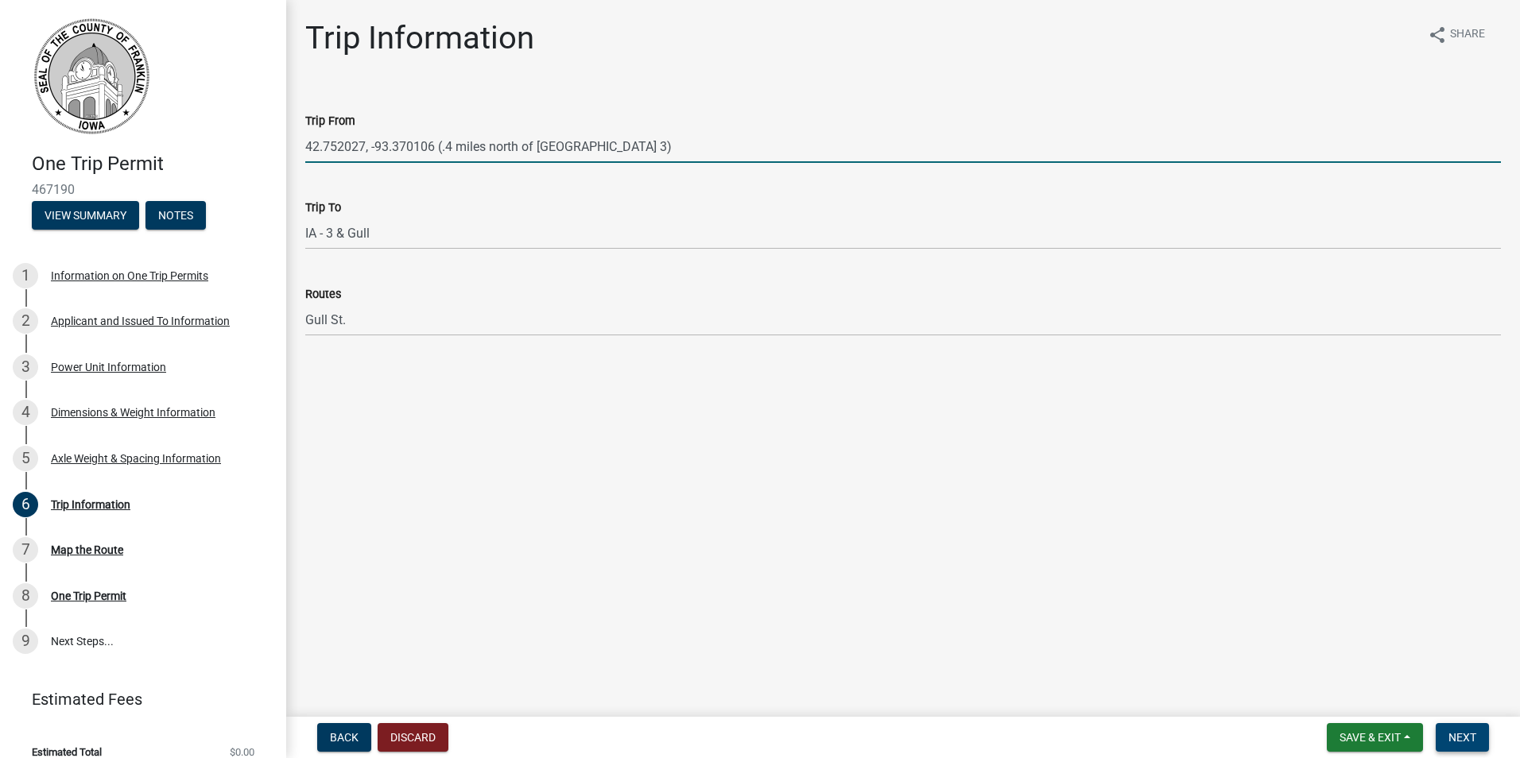
click at [1464, 741] on span "Next" at bounding box center [1462, 737] width 28 height 13
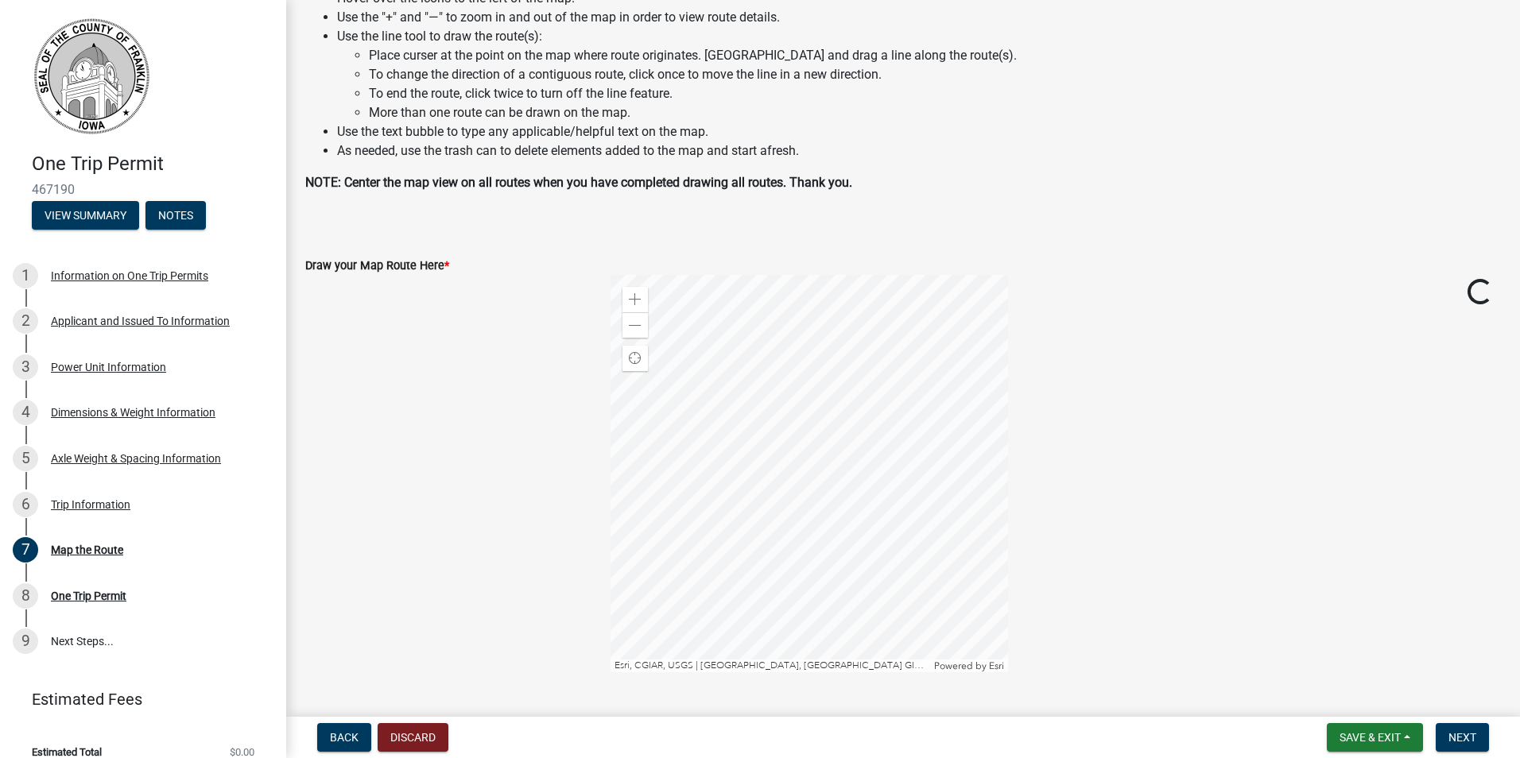
scroll to position [159, 0]
click at [939, 506] on div at bounding box center [808, 471] width 397 height 397
click at [910, 505] on div at bounding box center [808, 471] width 397 height 397
click at [958, 455] on div at bounding box center [808, 471] width 397 height 397
click at [843, 610] on div at bounding box center [808, 471] width 397 height 397
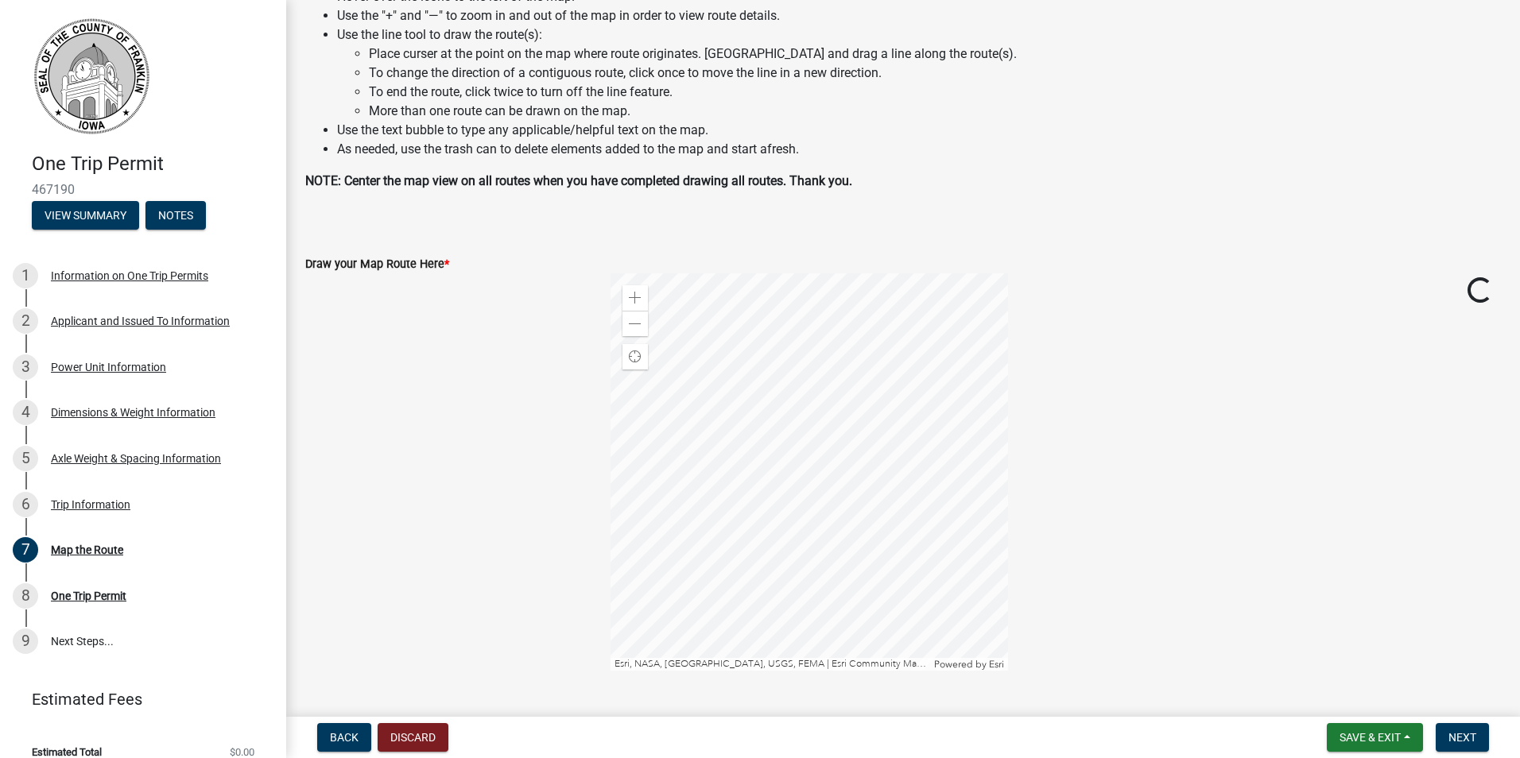
click at [850, 611] on div at bounding box center [808, 471] width 397 height 397
click at [896, 488] on div at bounding box center [808, 471] width 397 height 397
click at [843, 530] on div at bounding box center [808, 471] width 397 height 397
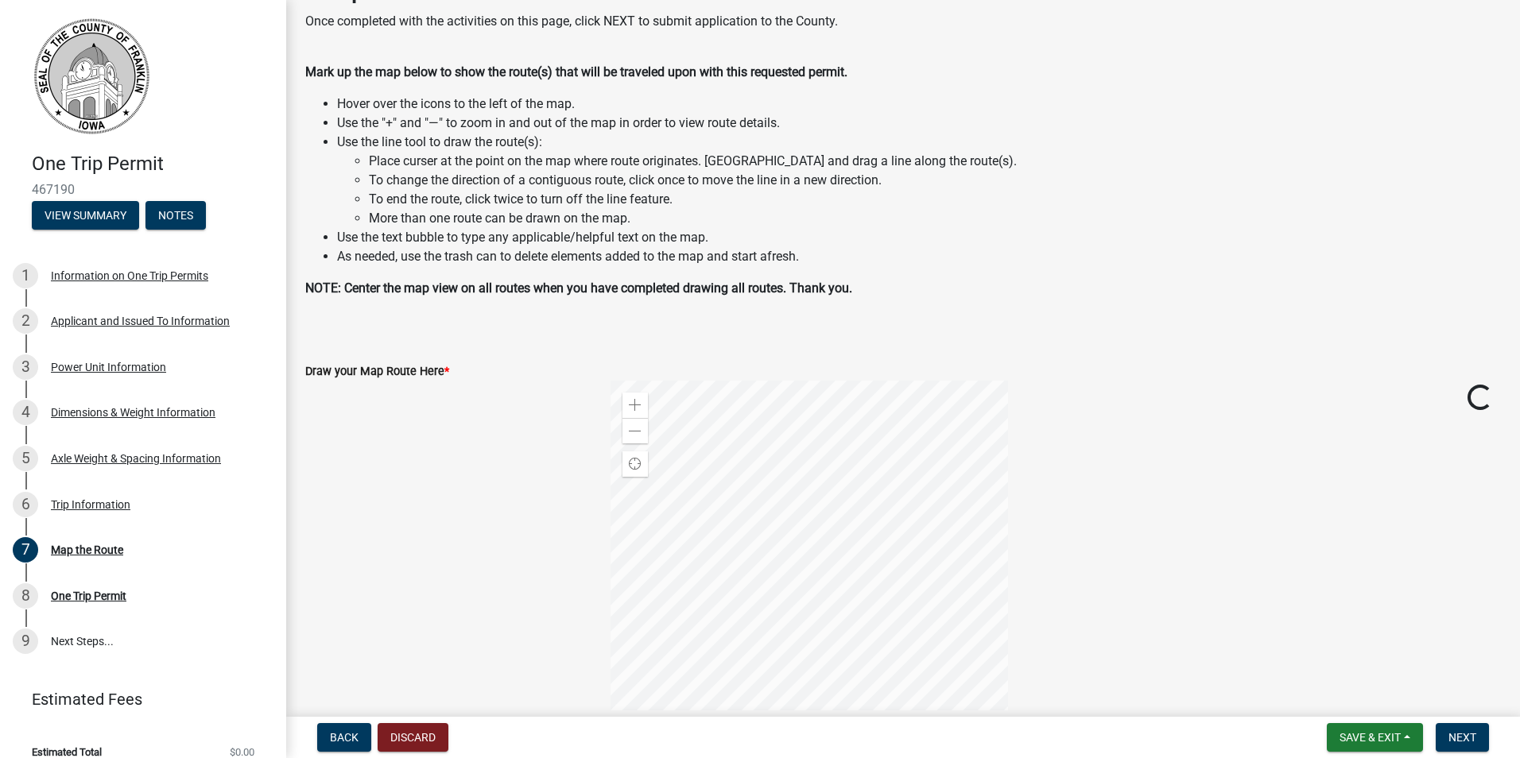
scroll to position [79, 0]
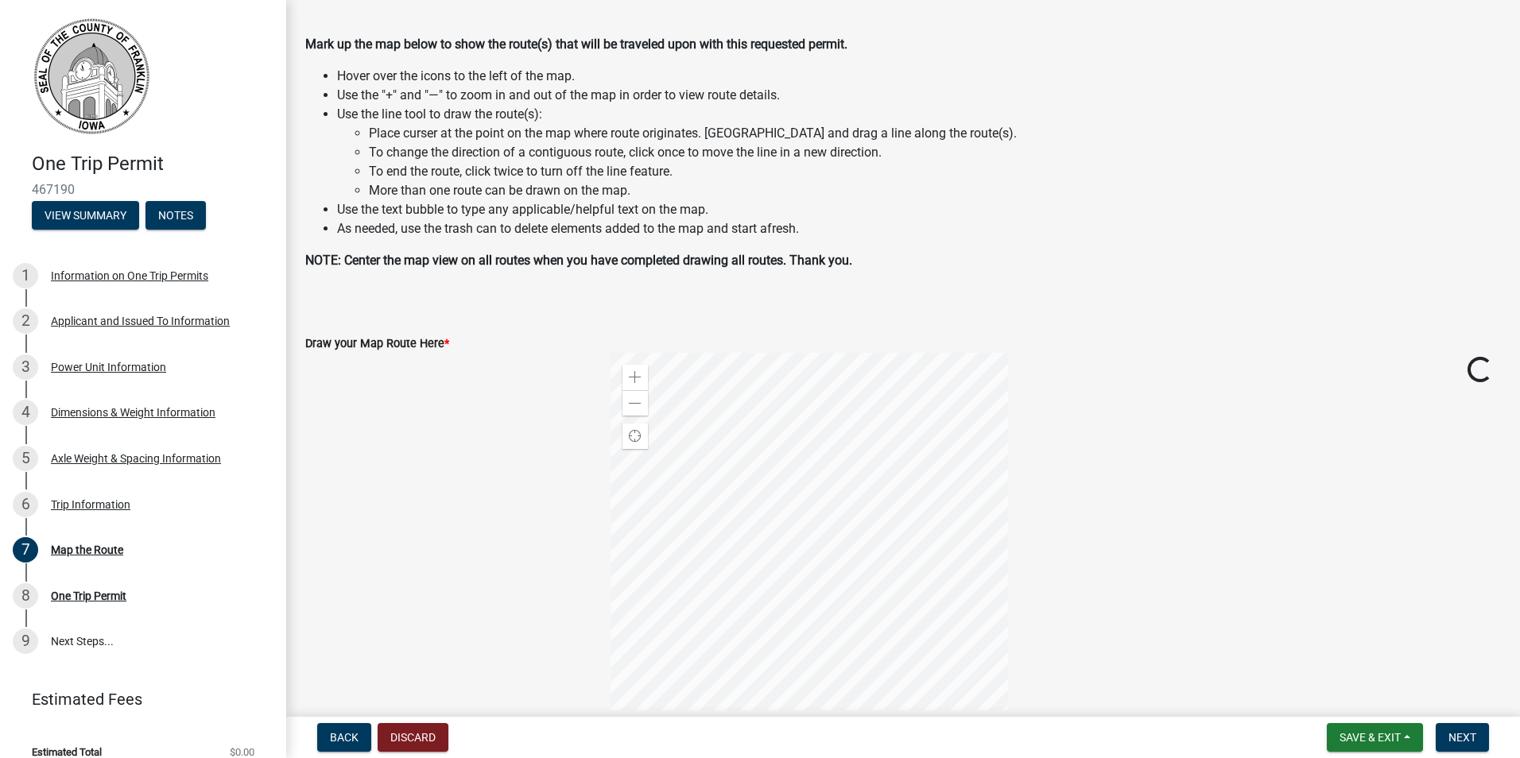
drag, startPoint x: 507, startPoint y: 524, endPoint x: 465, endPoint y: 449, distance: 85.8
click at [465, 449] on div at bounding box center [445, 551] width 305 height 397
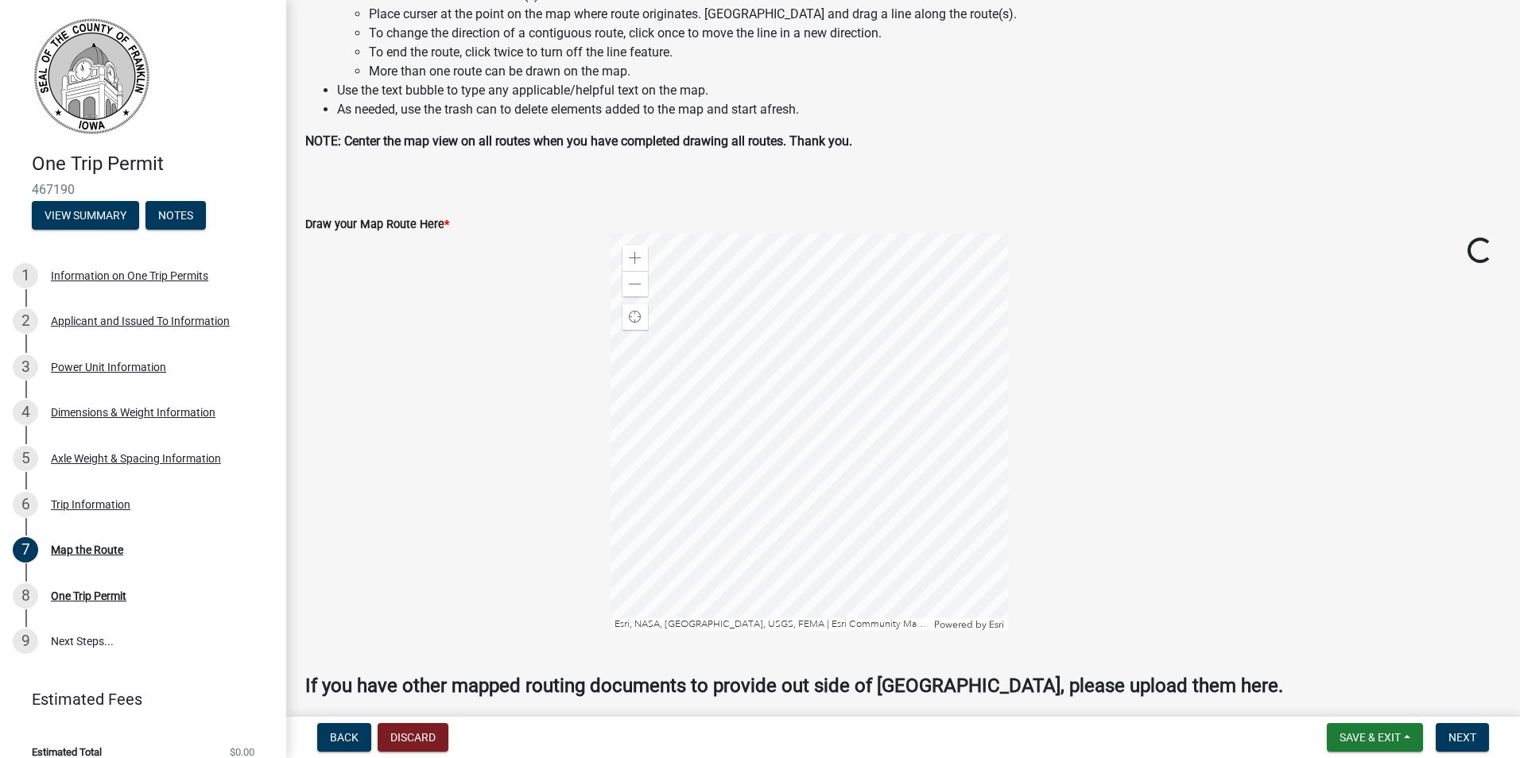
scroll to position [238, 0]
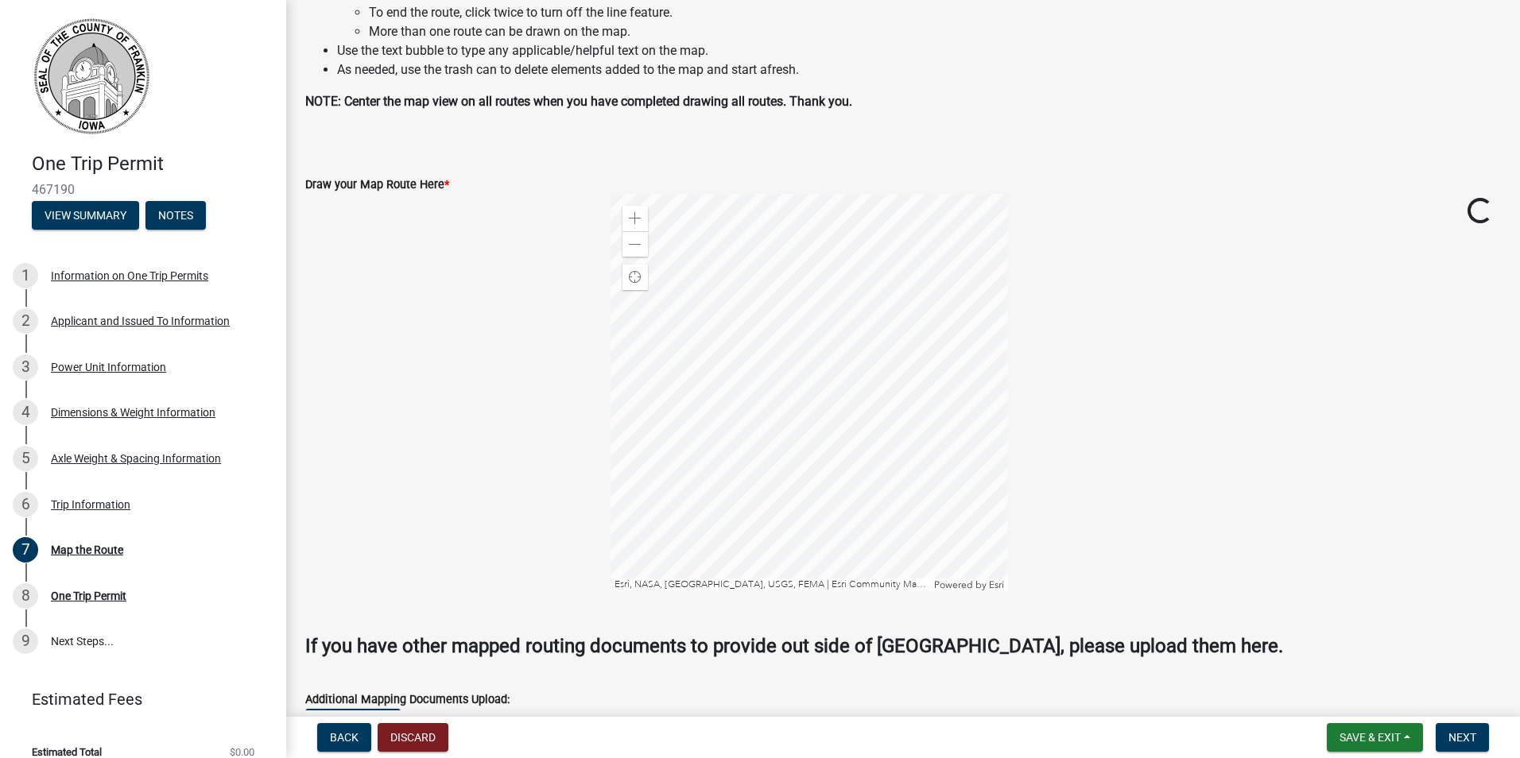
click at [900, 432] on div at bounding box center [808, 392] width 397 height 397
click at [838, 489] on div at bounding box center [808, 392] width 397 height 397
click at [838, 490] on div at bounding box center [808, 392] width 397 height 397
click at [837, 509] on div at bounding box center [808, 392] width 397 height 397
click at [835, 511] on div at bounding box center [808, 392] width 397 height 397
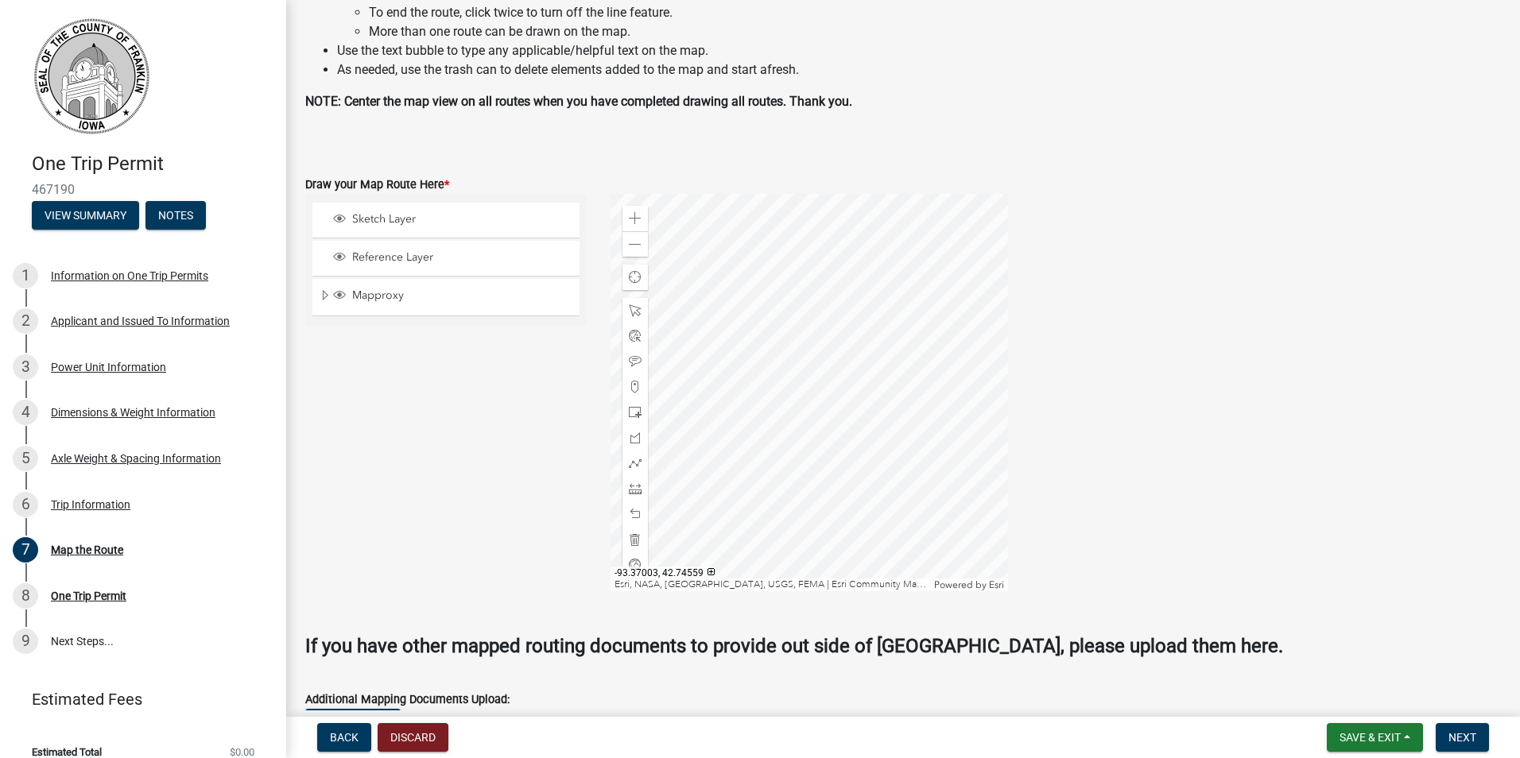
click at [830, 533] on div at bounding box center [808, 392] width 397 height 397
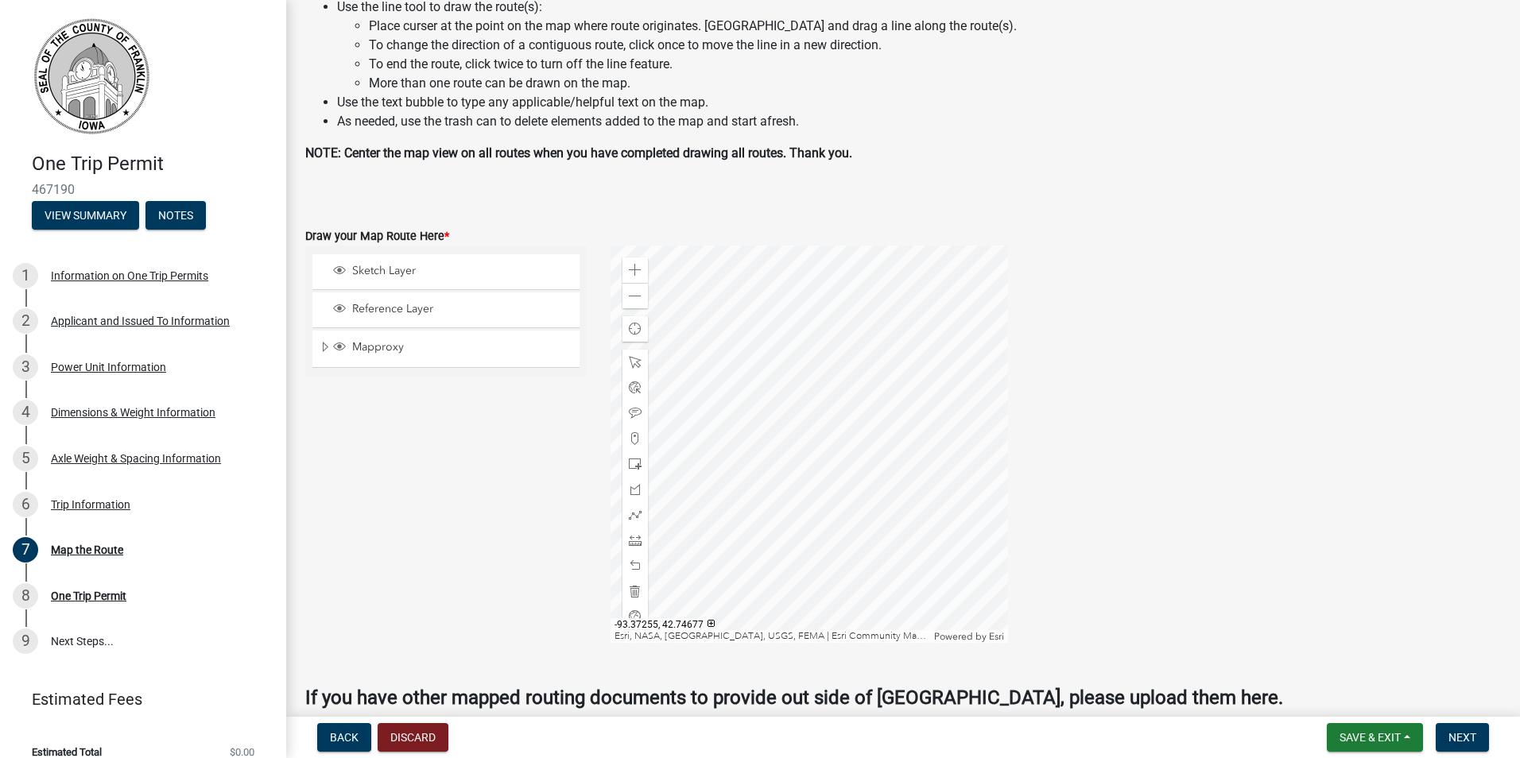
scroll to position [159, 0]
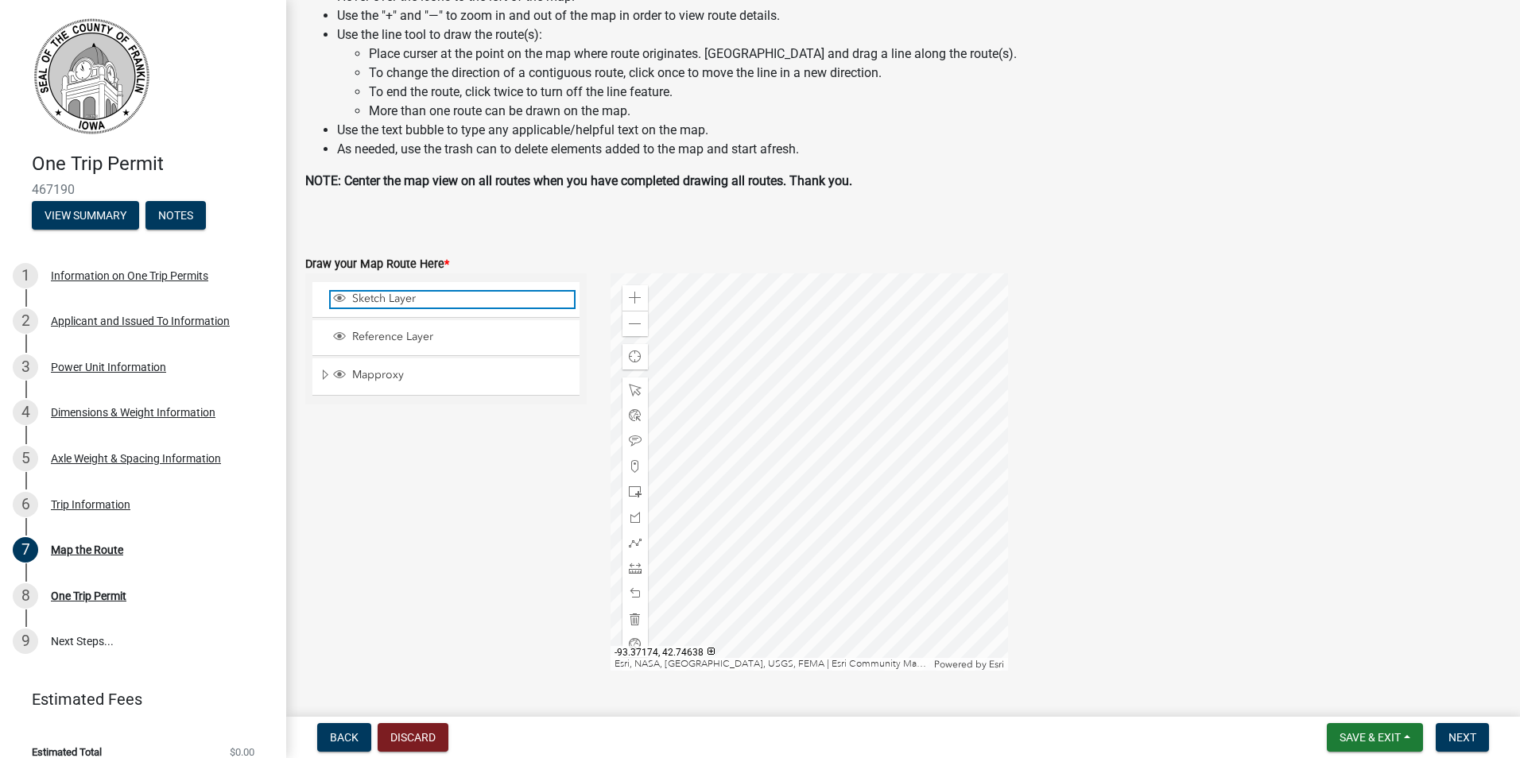
click at [390, 297] on span "Sketch Layer" at bounding box center [461, 299] width 226 height 14
click at [828, 614] on div at bounding box center [808, 471] width 397 height 397
click at [829, 614] on div at bounding box center [808, 471] width 397 height 397
click at [818, 375] on div at bounding box center [808, 471] width 397 height 397
click at [390, 299] on span "Sketch Layer" at bounding box center [461, 299] width 226 height 14
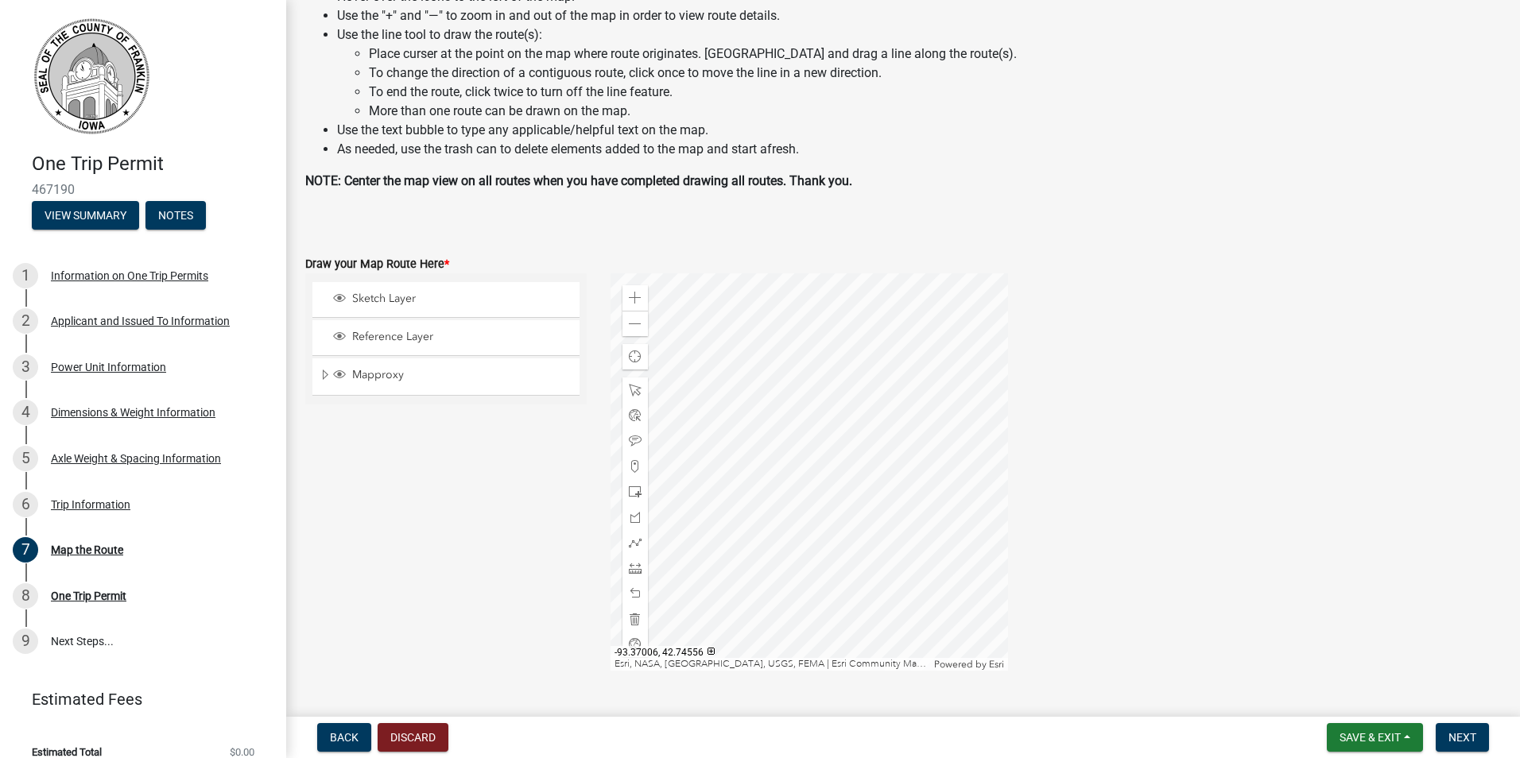
click at [828, 614] on div at bounding box center [808, 471] width 397 height 397
click at [815, 619] on div at bounding box center [808, 471] width 397 height 397
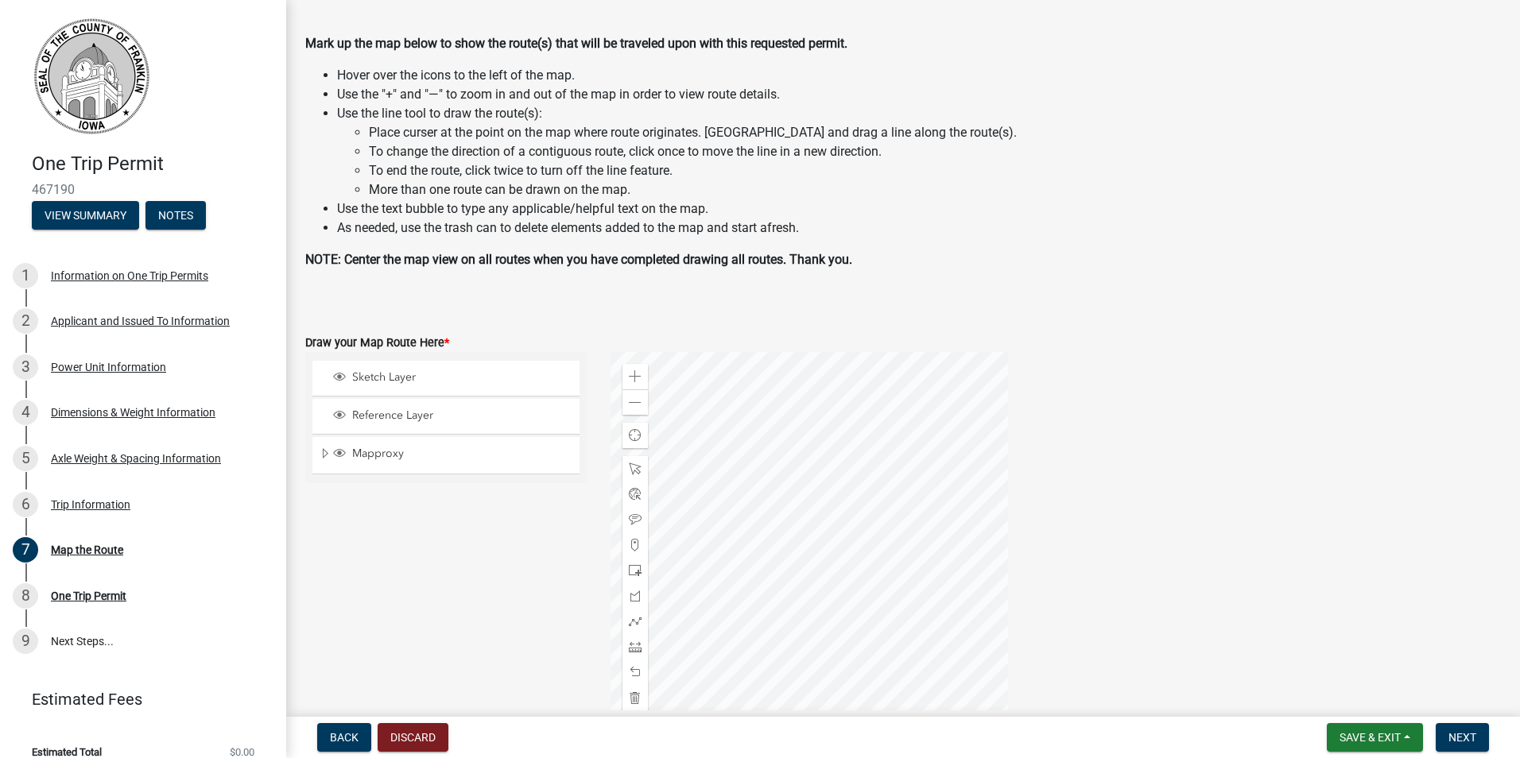
scroll to position [79, 0]
click at [390, 375] on span "Sketch Layer" at bounding box center [461, 378] width 226 height 14
click at [416, 383] on span "Sketch Layer" at bounding box center [461, 378] width 226 height 14
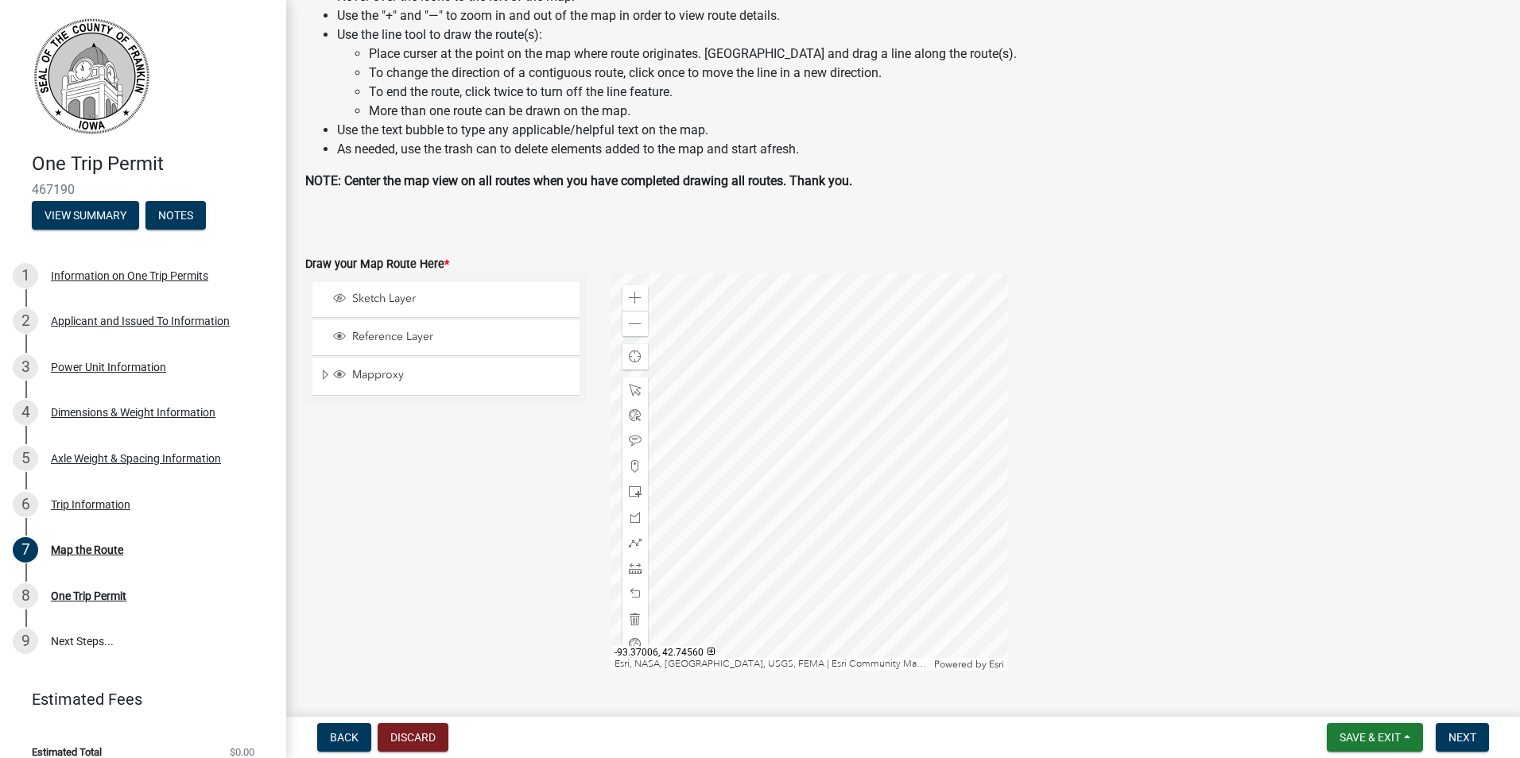
click at [820, 607] on div at bounding box center [808, 471] width 397 height 397
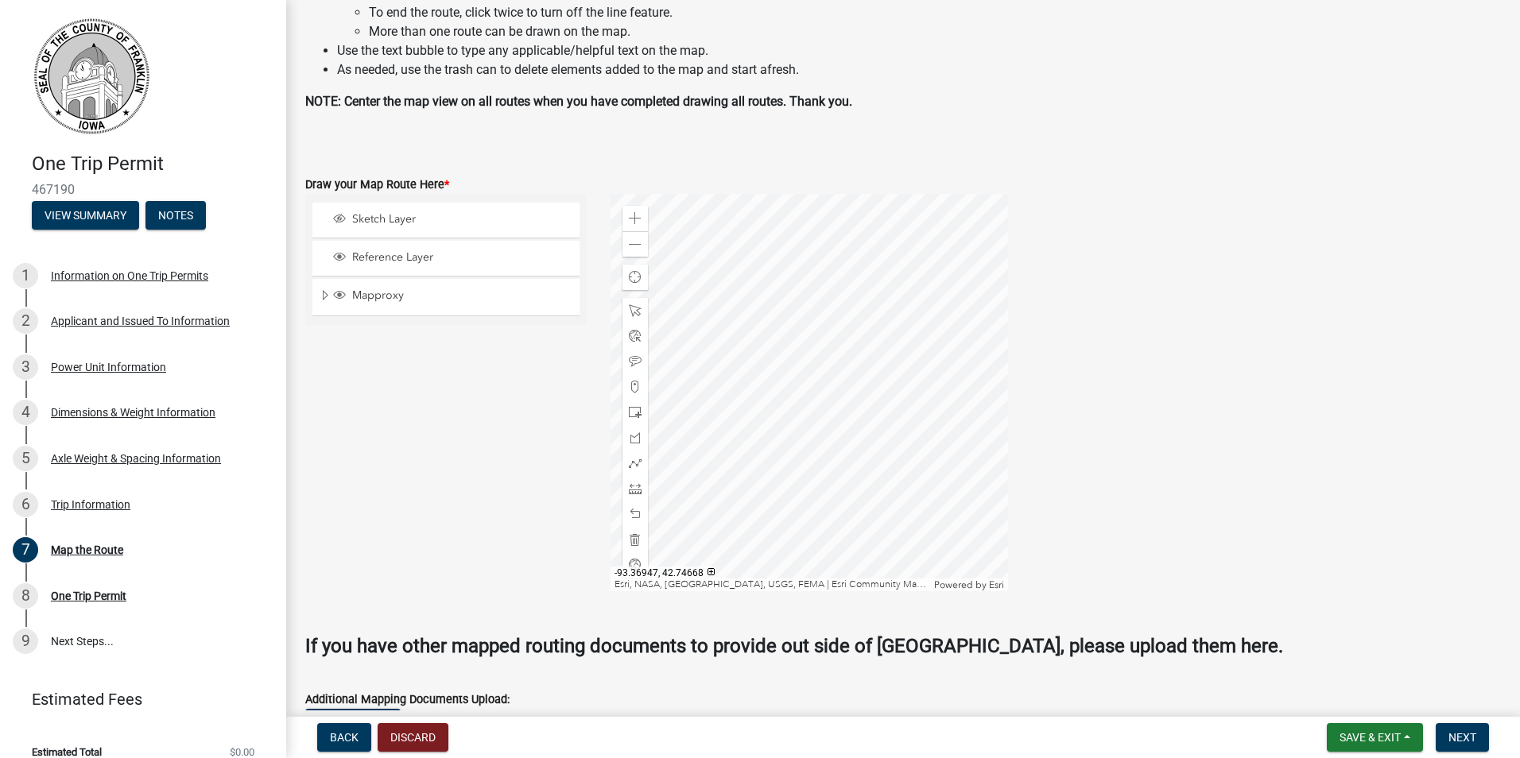
click at [872, 397] on div at bounding box center [808, 392] width 397 height 397
click at [751, 492] on div at bounding box center [808, 392] width 397 height 397
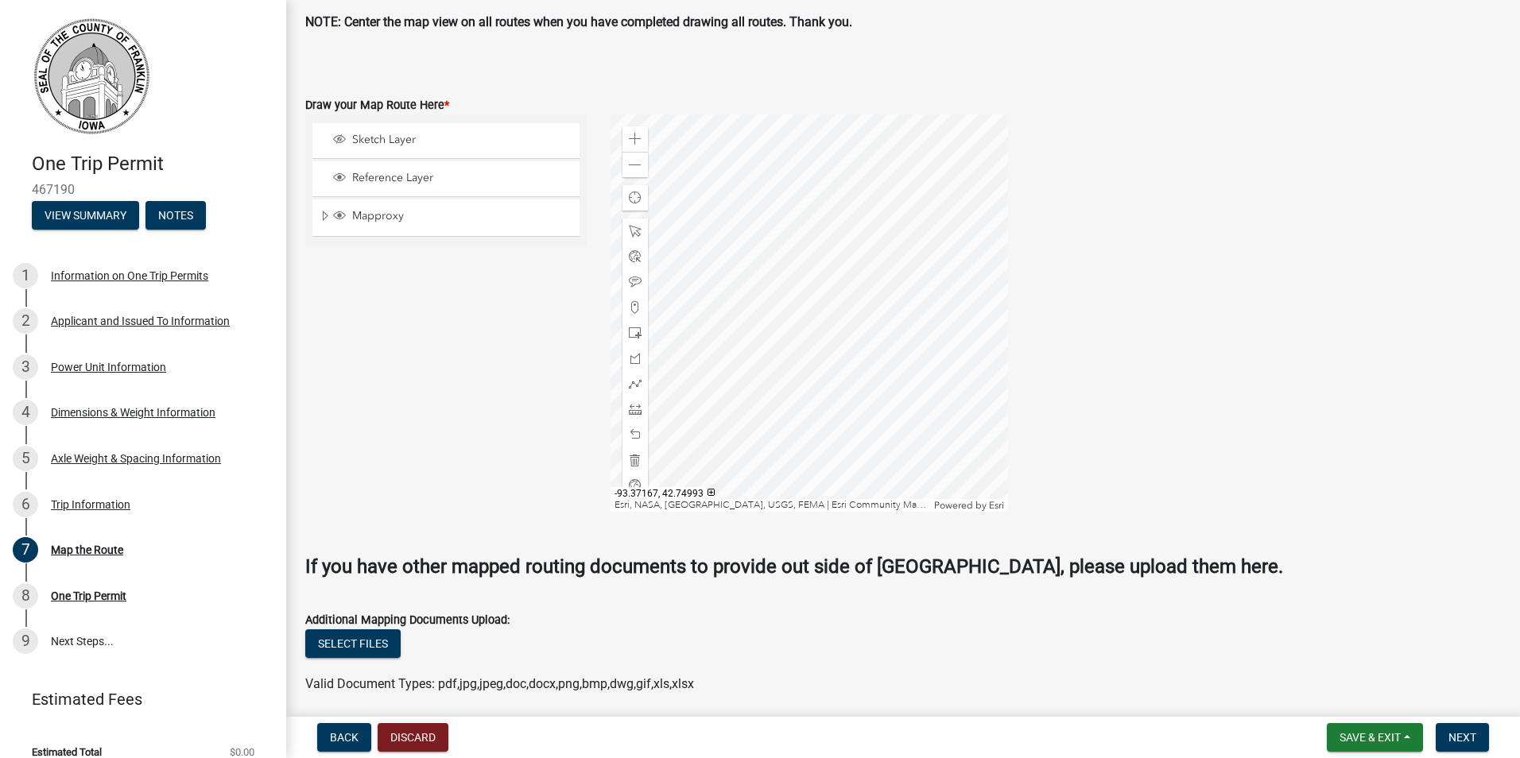
scroll to position [378, 0]
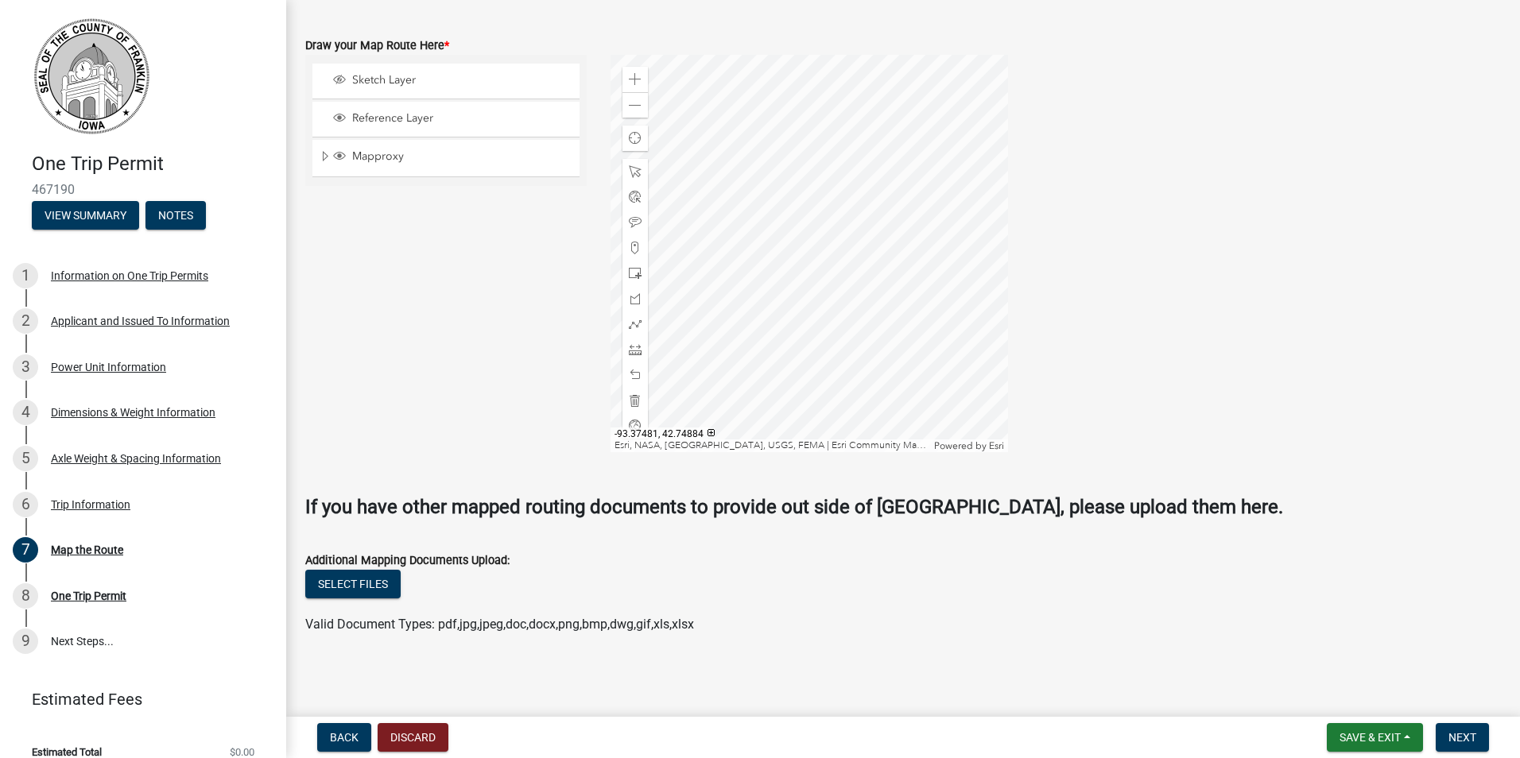
click at [484, 331] on div "Sketch Layer Reference Layer Mapproxy Bridge Layer Anno County Bridge US/IA Bri…" at bounding box center [445, 253] width 305 height 397
click at [423, 295] on div "Sketch Layer Reference Layer Mapproxy Bridge Layer Anno County Bridge US/IA Bri…" at bounding box center [445, 253] width 305 height 397
click at [456, 72] on div "Sketch Layer" at bounding box center [445, 81] width 267 height 35
click at [407, 119] on span "Reference Layer" at bounding box center [461, 118] width 226 height 14
click at [399, 153] on span "Mapproxy" at bounding box center [461, 156] width 226 height 14
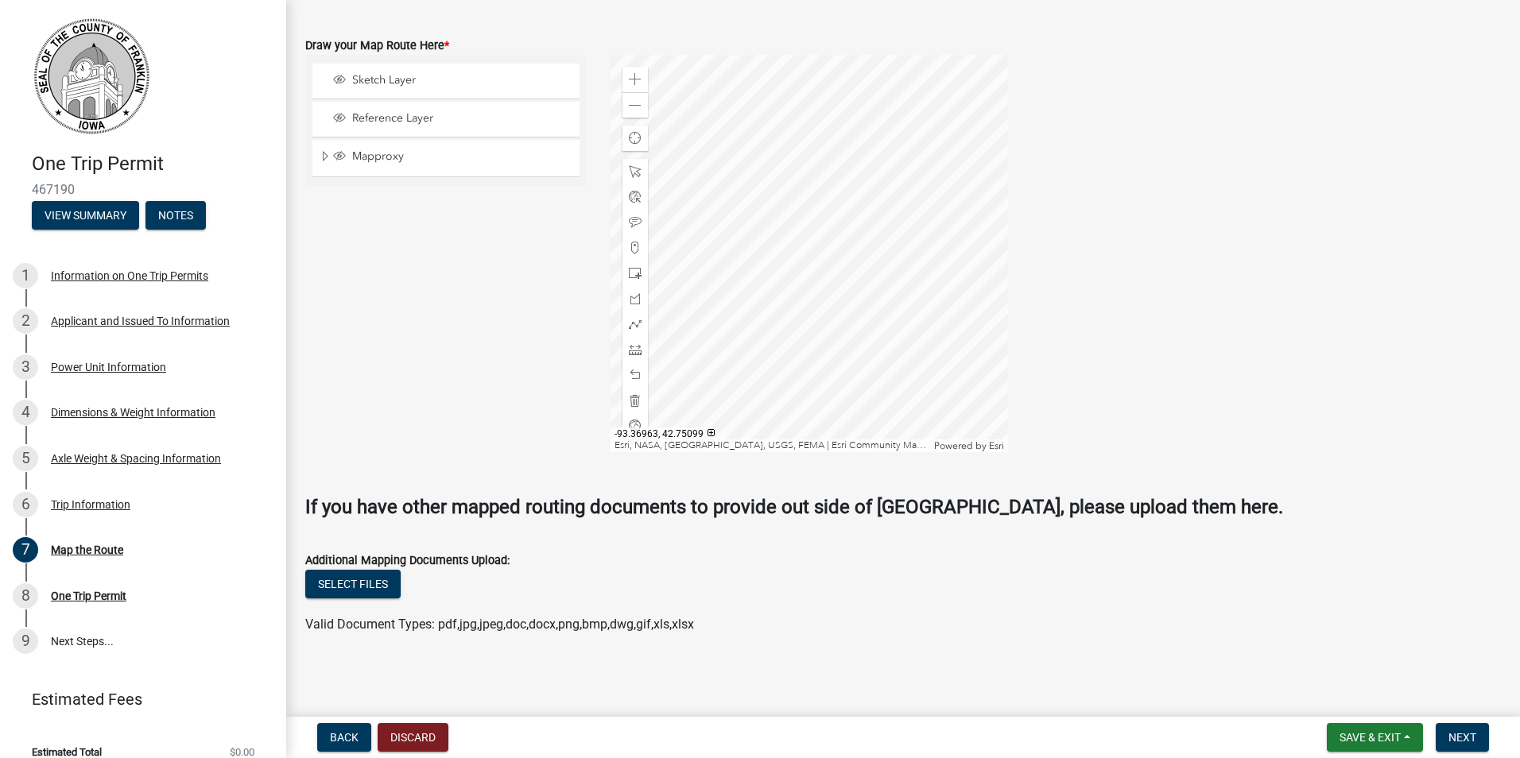
click at [836, 259] on div at bounding box center [808, 253] width 397 height 397
click at [413, 116] on span "Reference Layer" at bounding box center [461, 118] width 226 height 14
click at [413, 115] on span "Reference Layer" at bounding box center [461, 118] width 226 height 14
click at [376, 78] on span "Sketch Layer" at bounding box center [461, 80] width 226 height 14
click at [843, 338] on div at bounding box center [808, 253] width 397 height 397
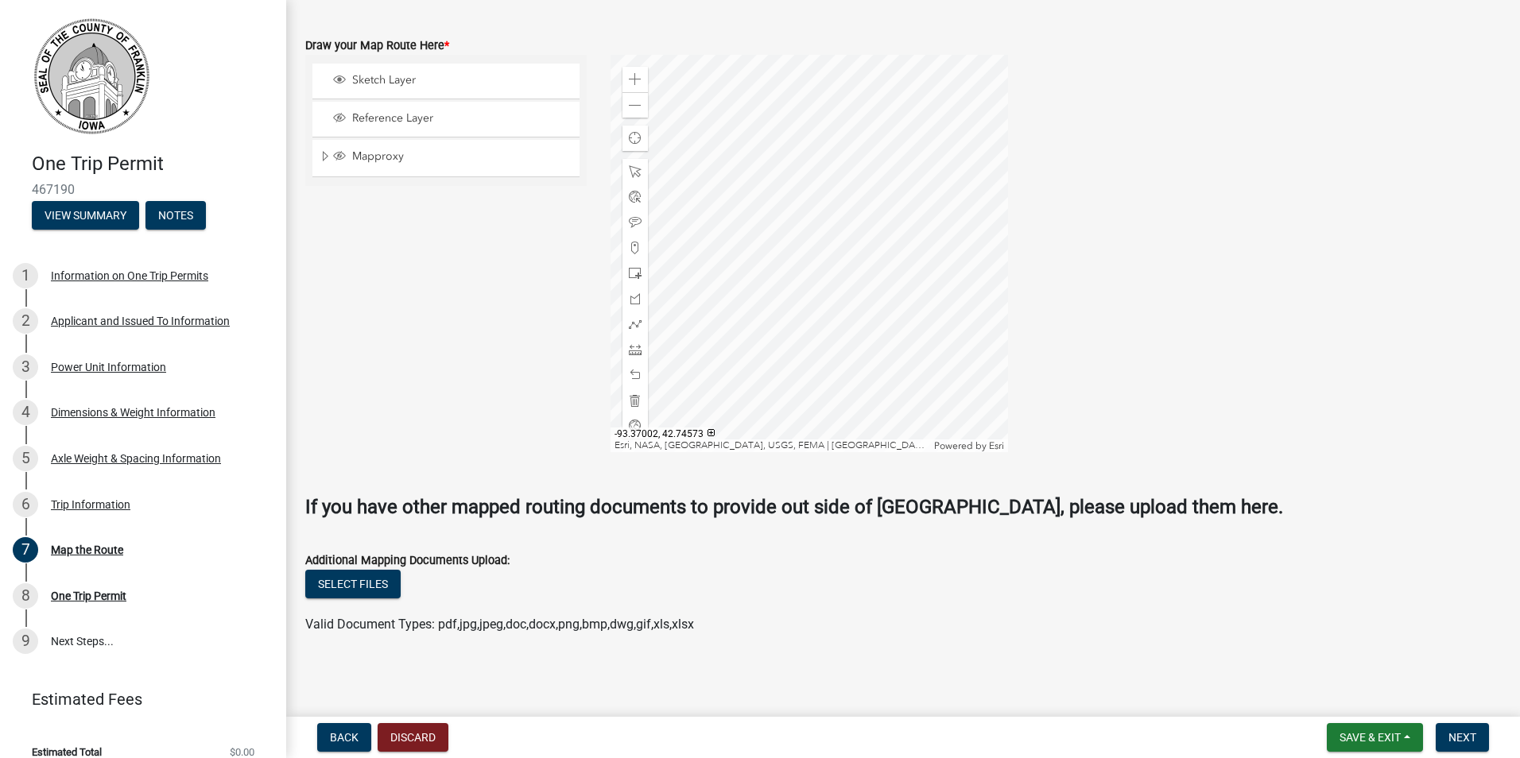
click at [840, 373] on div at bounding box center [808, 253] width 397 height 397
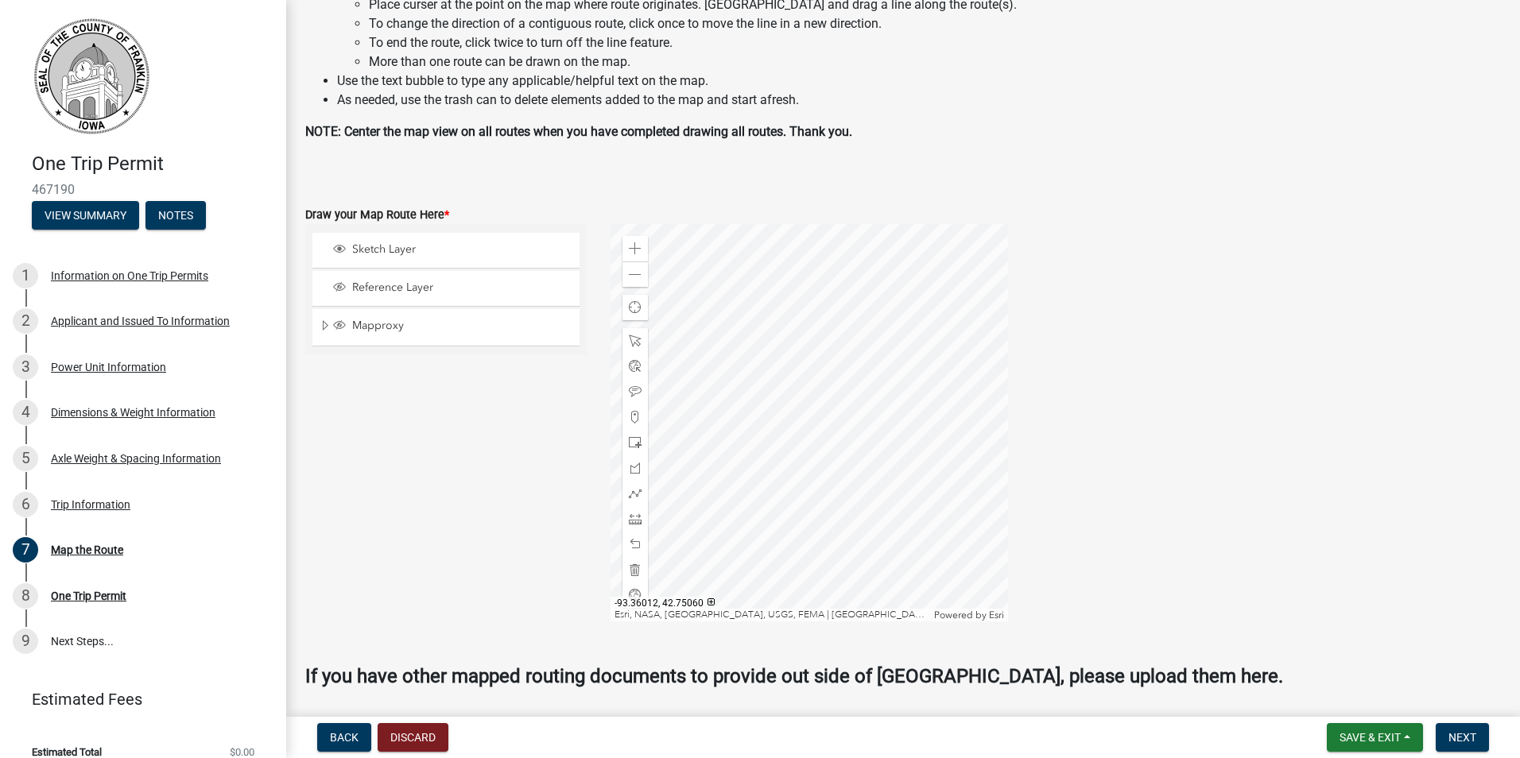
scroll to position [139, 0]
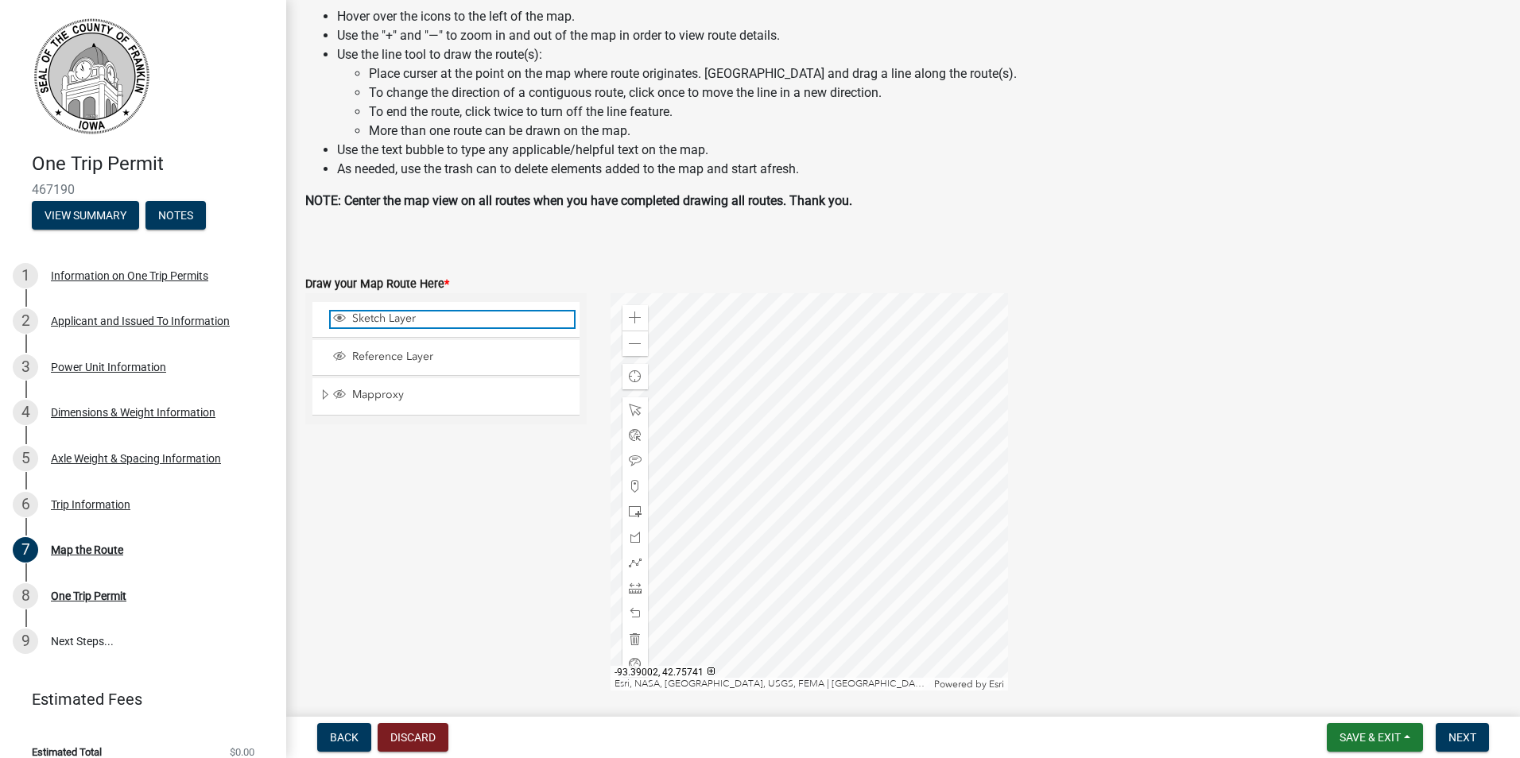
click at [379, 314] on span "Sketch Layer" at bounding box center [461, 319] width 226 height 14
click at [398, 320] on span "Sketch Layer" at bounding box center [461, 319] width 226 height 14
click at [840, 612] on div at bounding box center [808, 491] width 397 height 397
click at [824, 637] on div at bounding box center [808, 491] width 397 height 397
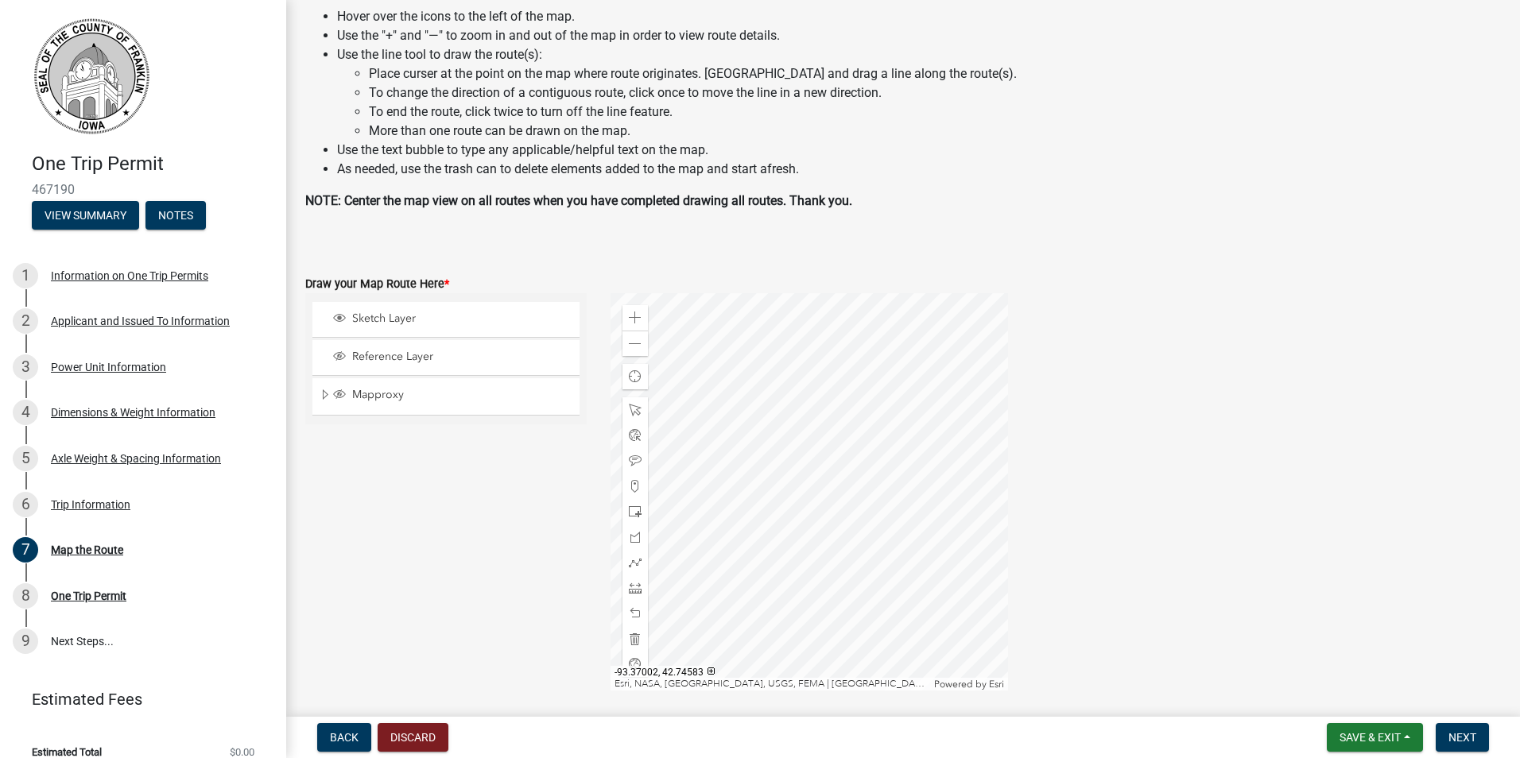
click at [824, 637] on div at bounding box center [808, 491] width 397 height 397
click at [829, 567] on div at bounding box center [808, 491] width 397 height 397
click at [792, 534] on div at bounding box center [808, 491] width 397 height 397
click at [629, 408] on span at bounding box center [635, 410] width 13 height 13
click at [820, 634] on div at bounding box center [808, 491] width 397 height 397
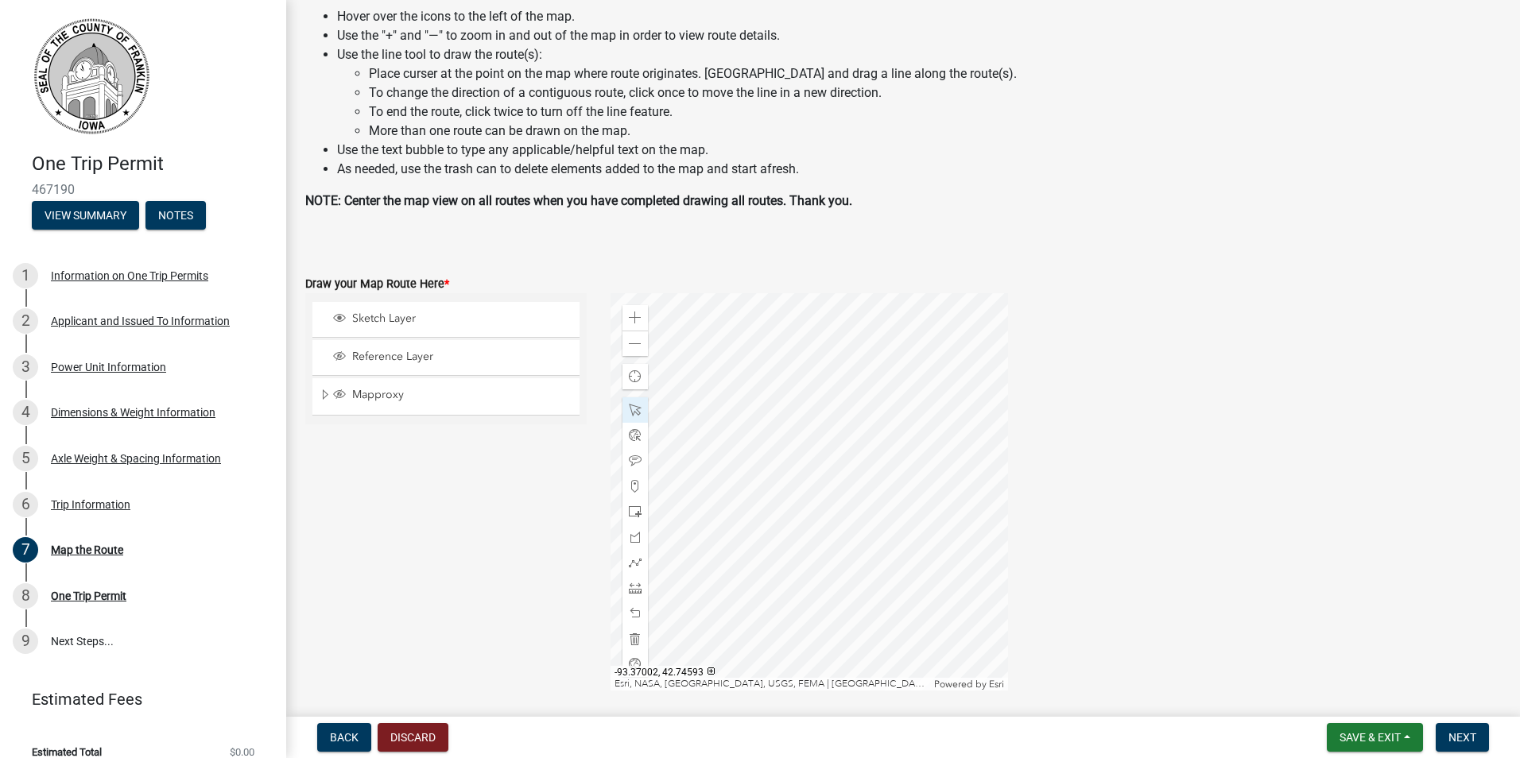
click at [821, 614] on div at bounding box center [808, 491] width 397 height 397
click at [631, 538] on span at bounding box center [635, 537] width 13 height 13
click at [823, 592] on div at bounding box center [808, 491] width 397 height 397
click at [821, 595] on div at bounding box center [808, 491] width 397 height 397
click at [821, 475] on div at bounding box center [808, 491] width 397 height 397
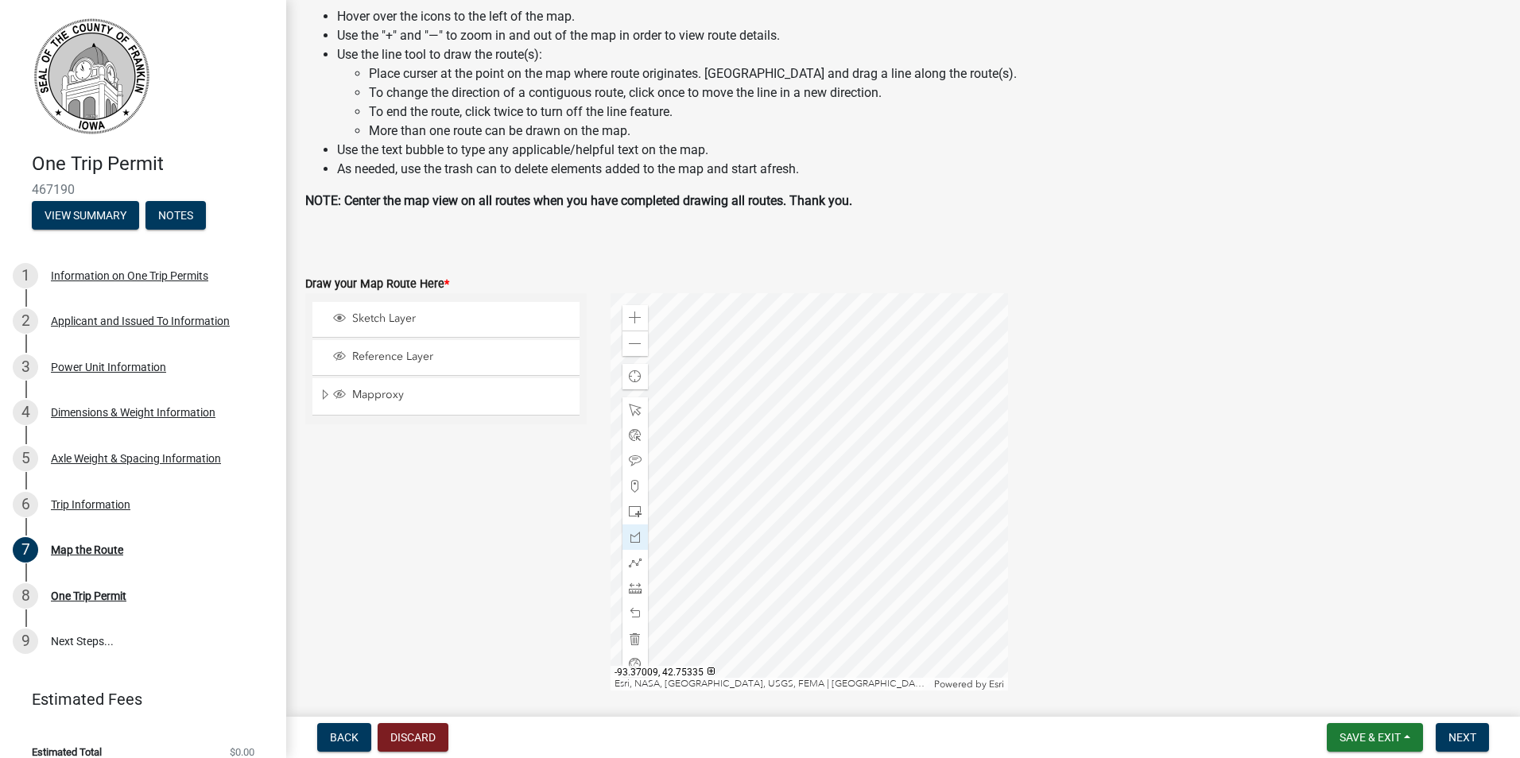
click at [821, 475] on div at bounding box center [808, 491] width 397 height 397
click at [823, 475] on div at bounding box center [808, 491] width 397 height 397
click at [1463, 740] on span "Next" at bounding box center [1462, 737] width 28 height 13
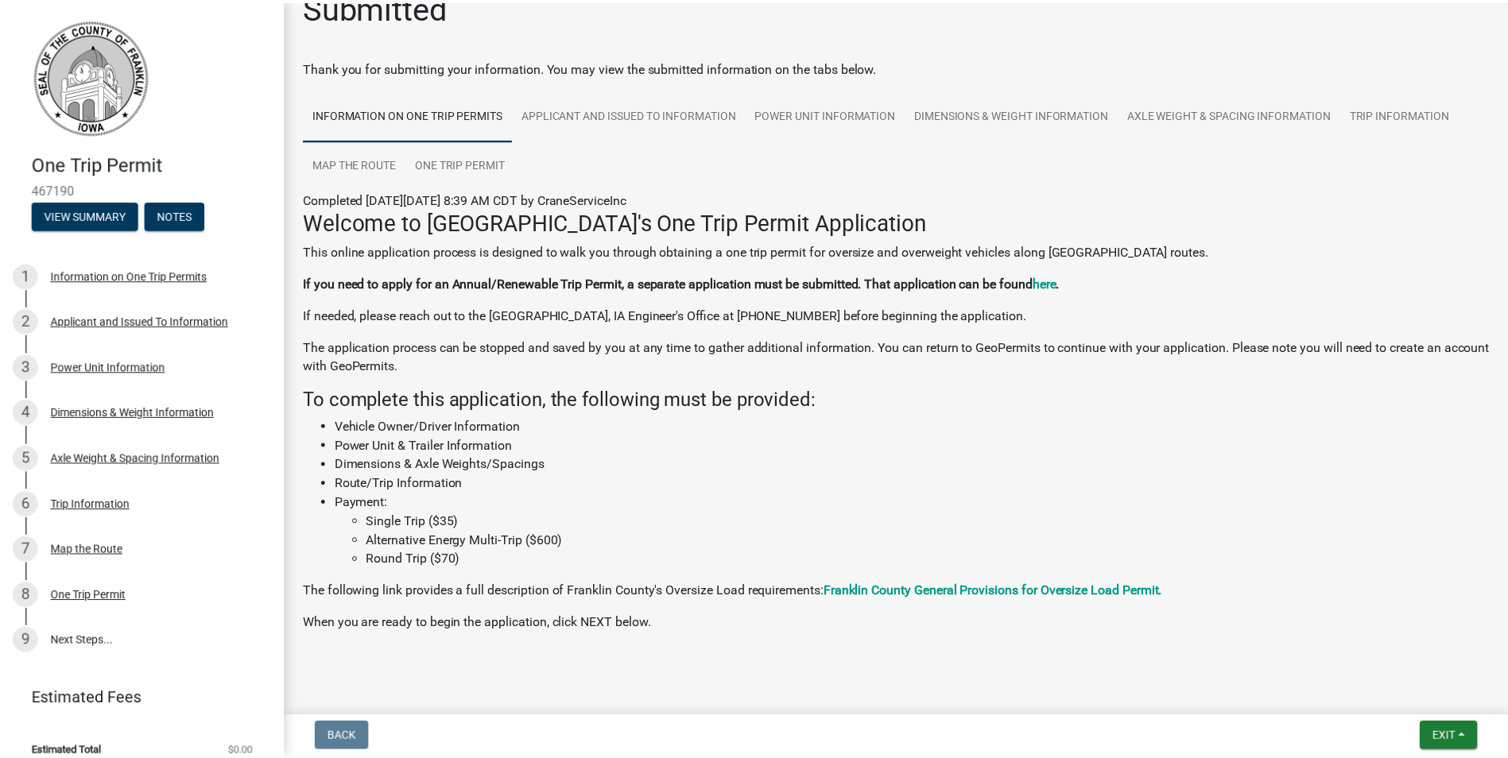
scroll to position [48, 0]
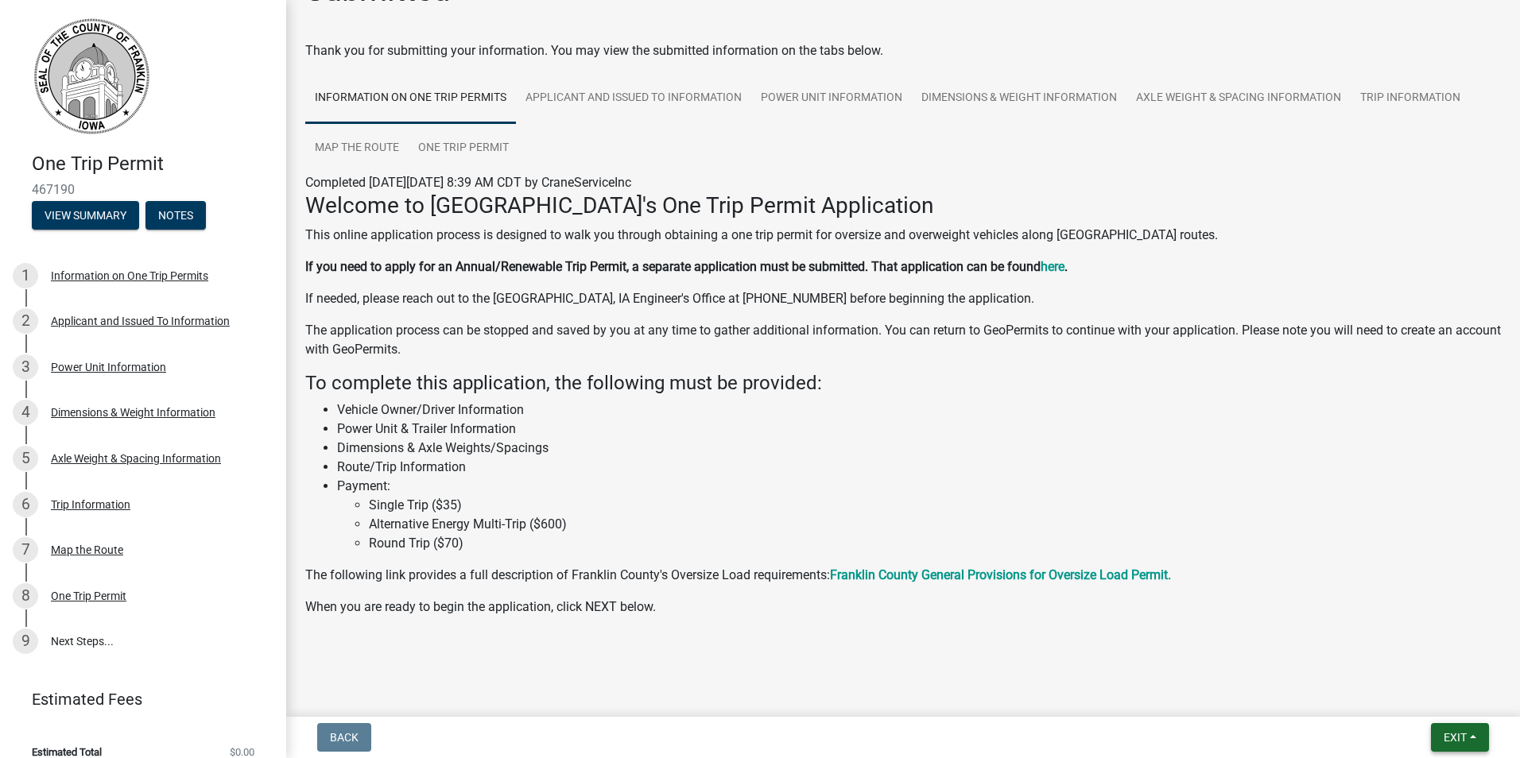
click at [1467, 736] on span "Exit" at bounding box center [1455, 737] width 23 height 13
click at [1407, 692] on button "Save & Exit" at bounding box center [1425, 696] width 127 height 38
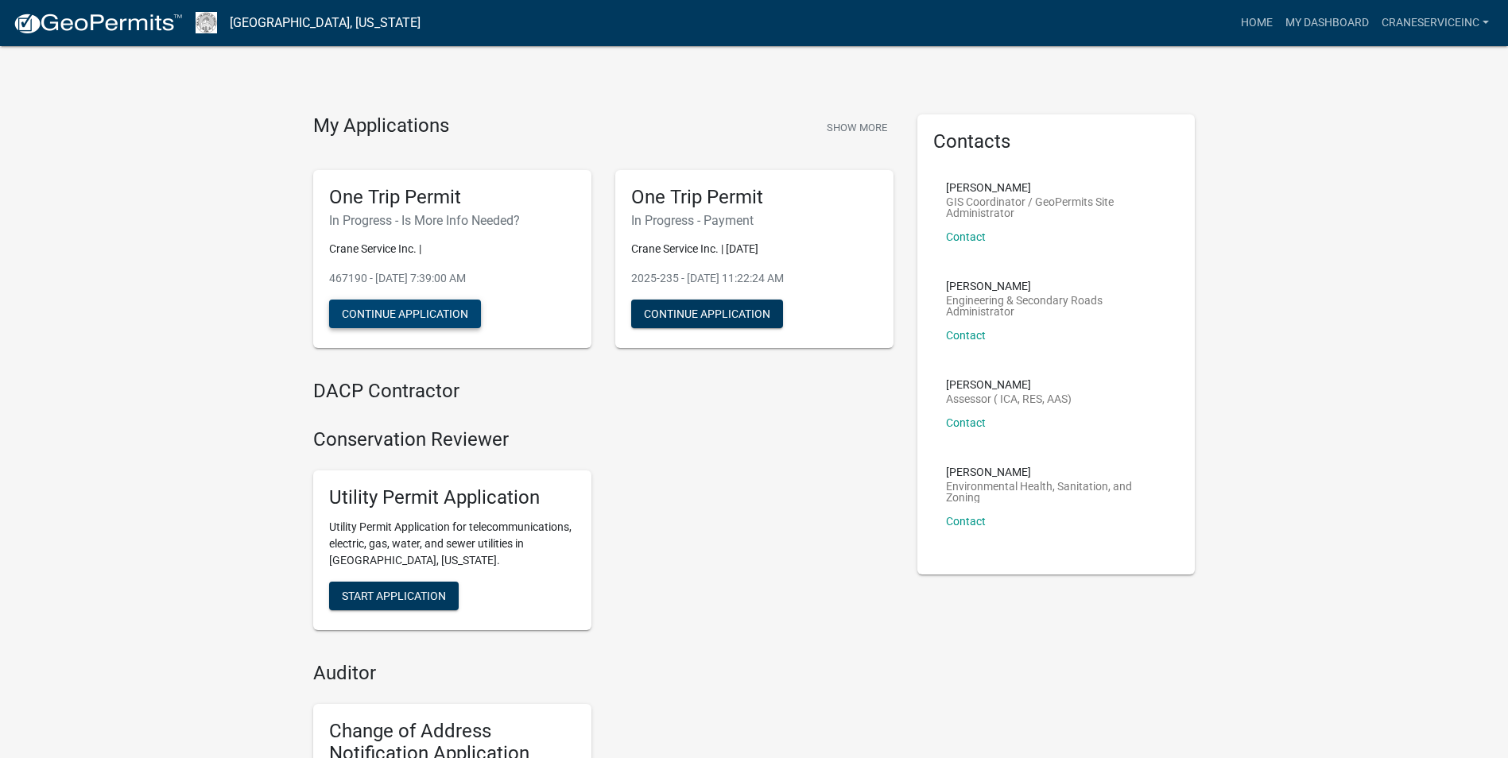
click at [416, 308] on button "Continue Application" at bounding box center [405, 314] width 152 height 29
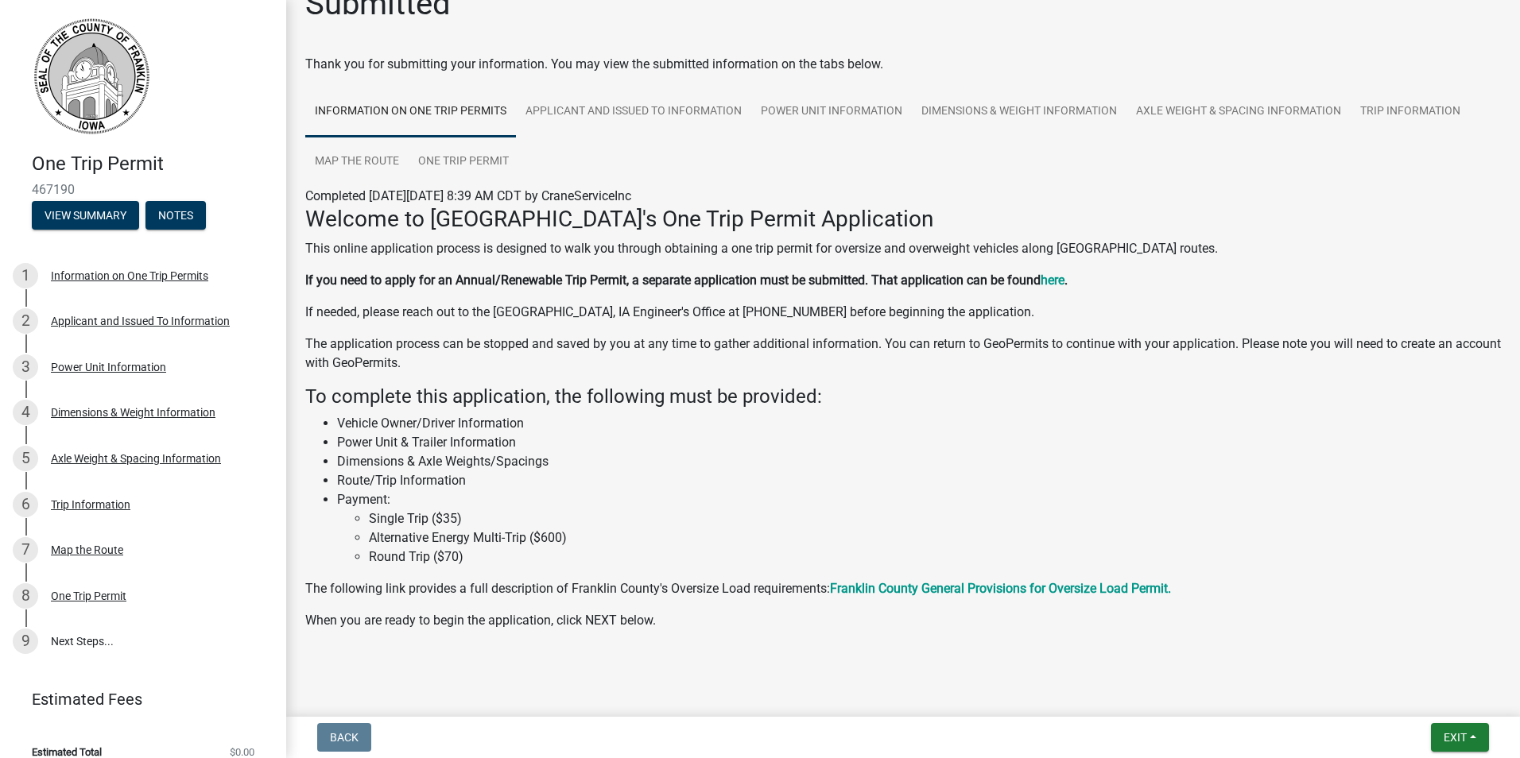
scroll to position [48, 0]
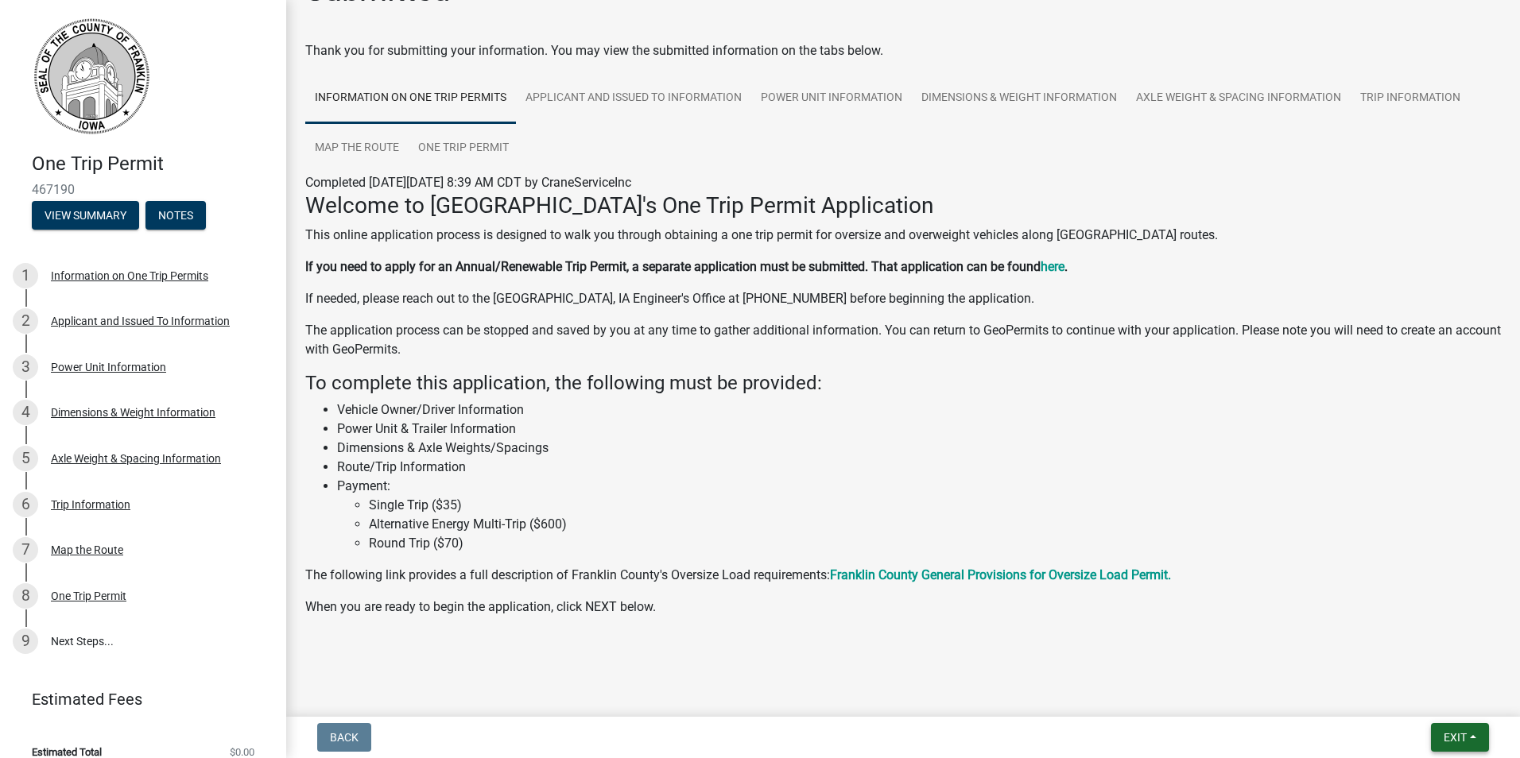
click at [1455, 738] on span "Exit" at bounding box center [1455, 737] width 23 height 13
click at [1292, 664] on main "Submitted Thank you for submitting your information. You may view the submitted…" at bounding box center [903, 355] width 1234 height 711
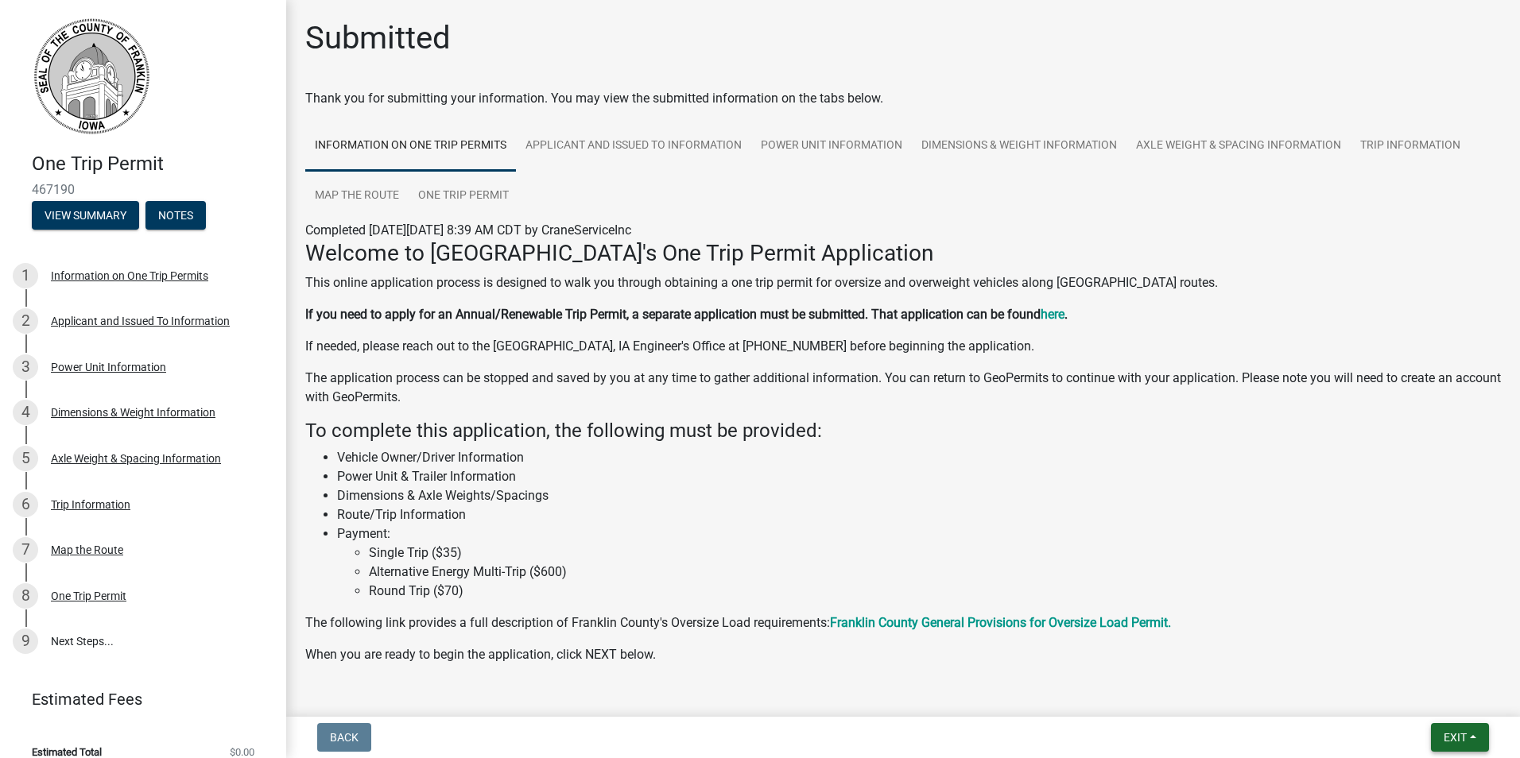
click at [1451, 737] on span "Exit" at bounding box center [1455, 737] width 23 height 13
click at [136, 277] on div "Information on One Trip Permits" at bounding box center [129, 275] width 157 height 11
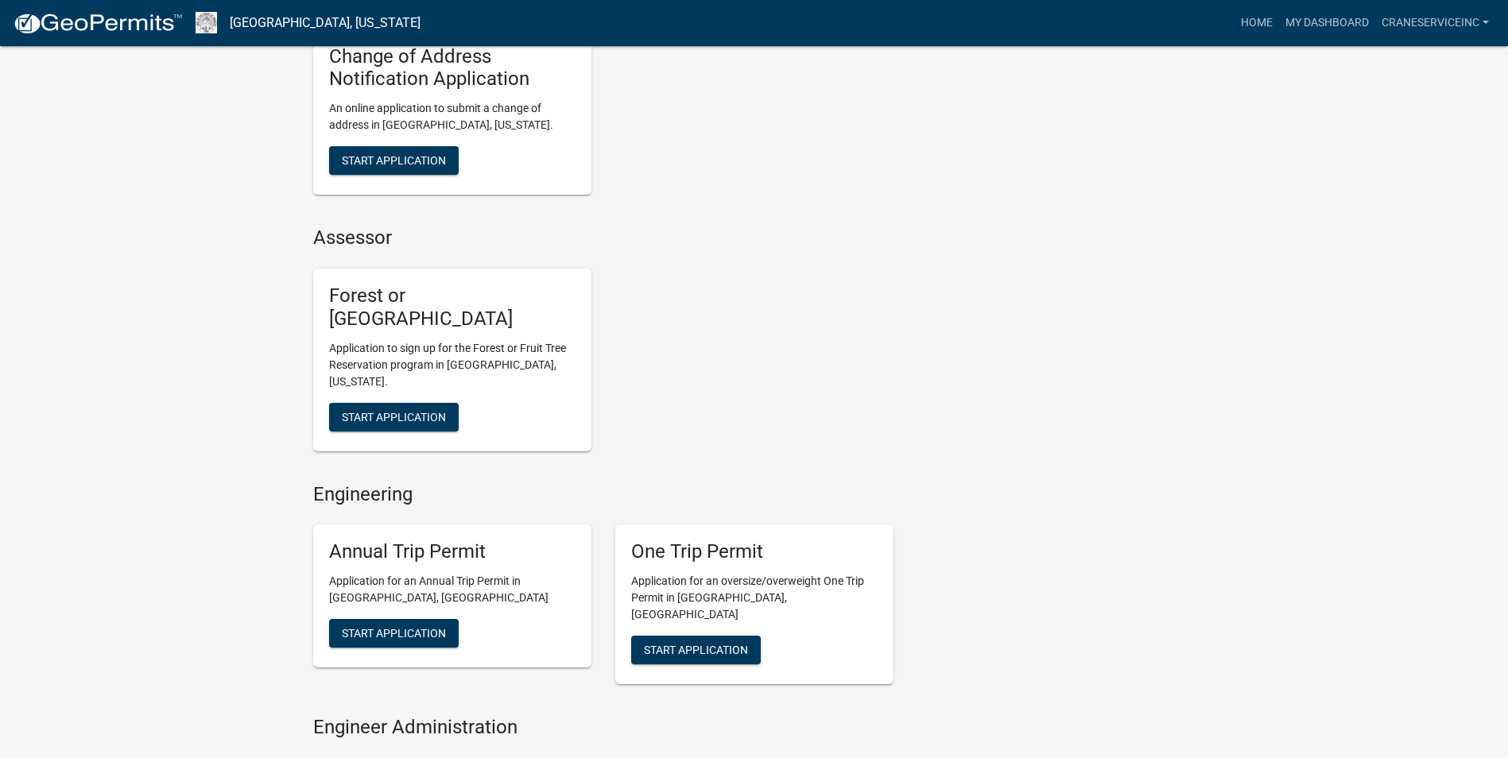
scroll to position [700, 0]
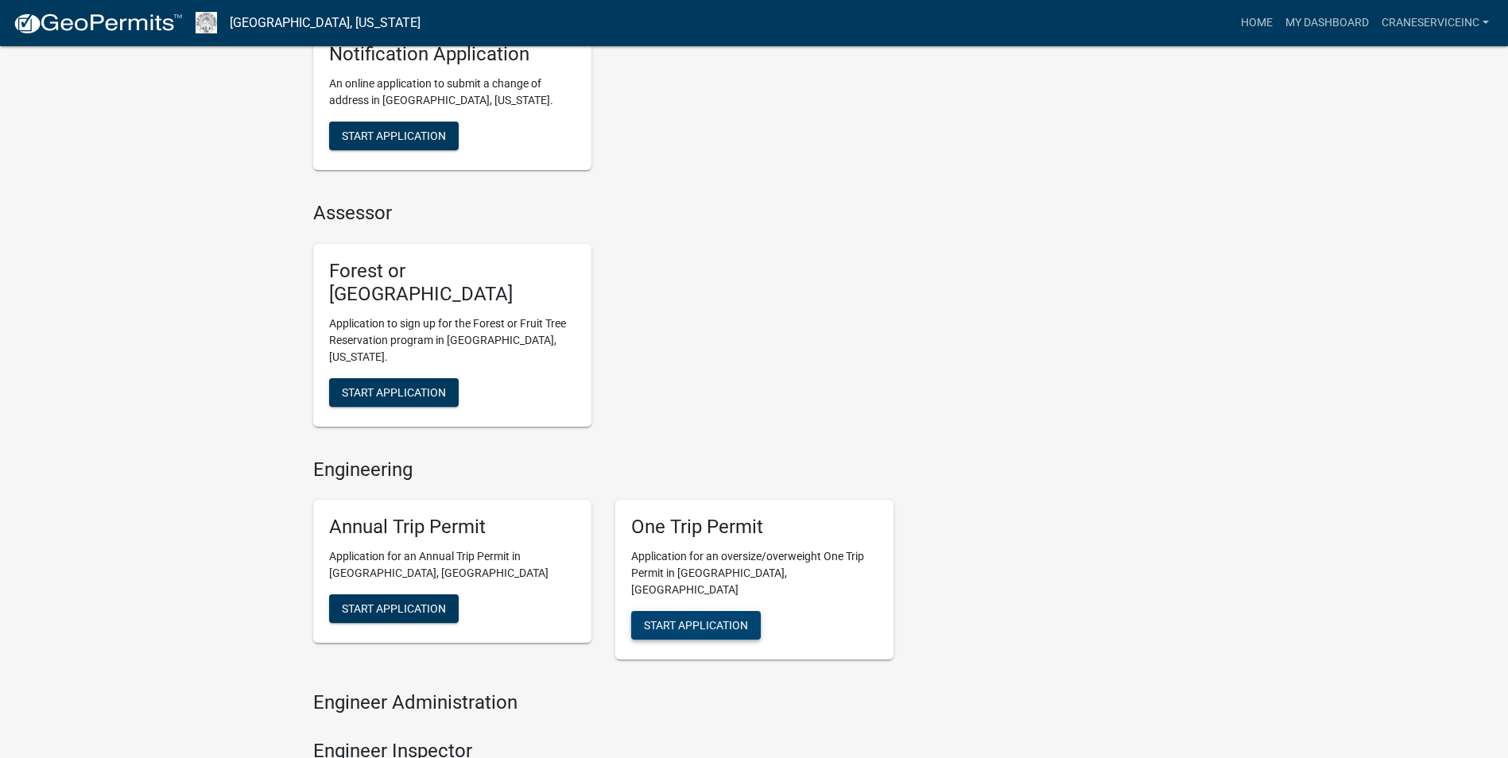
click at [696, 619] on span "Start Application" at bounding box center [696, 625] width 104 height 13
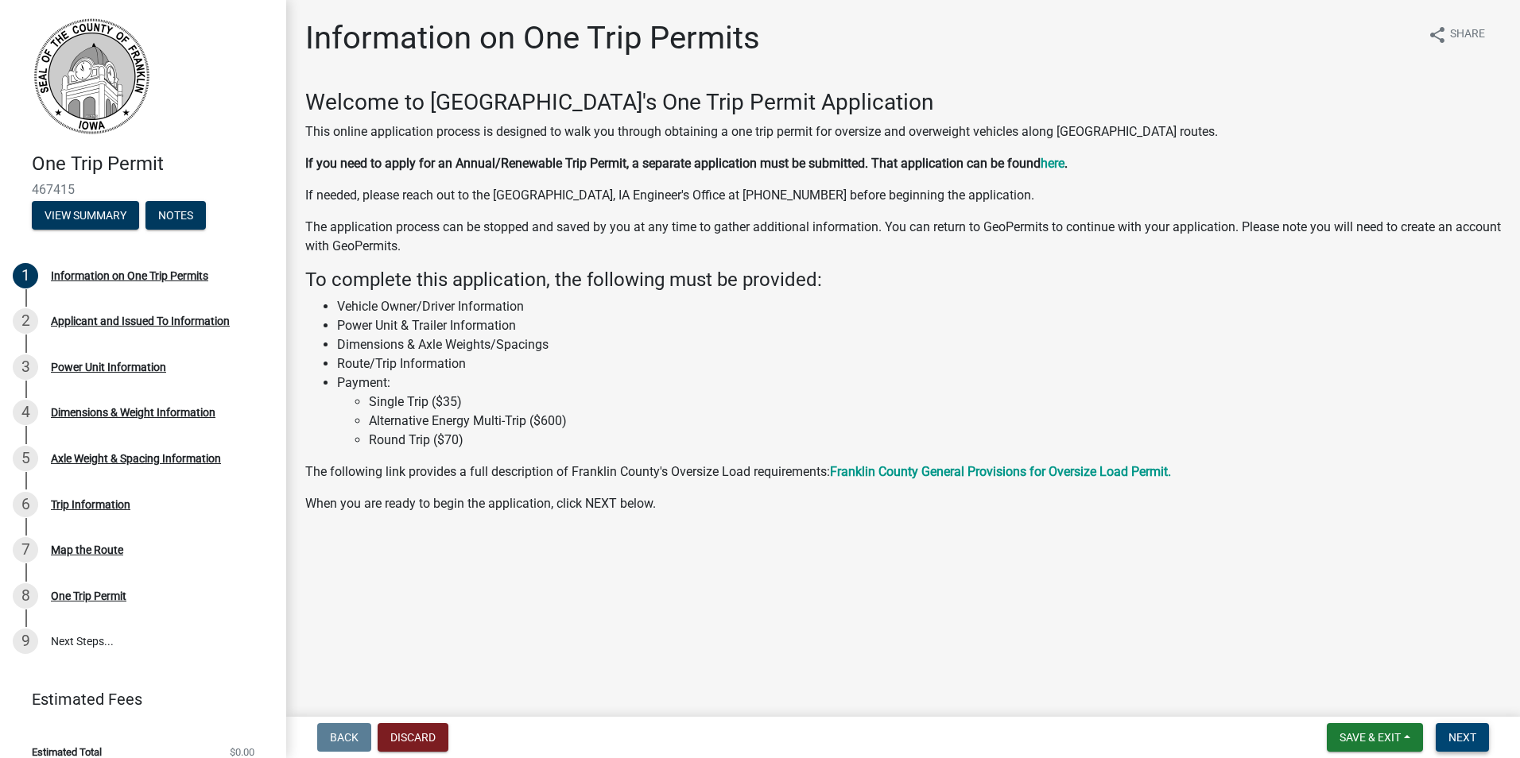
click at [1461, 734] on span "Next" at bounding box center [1462, 737] width 28 height 13
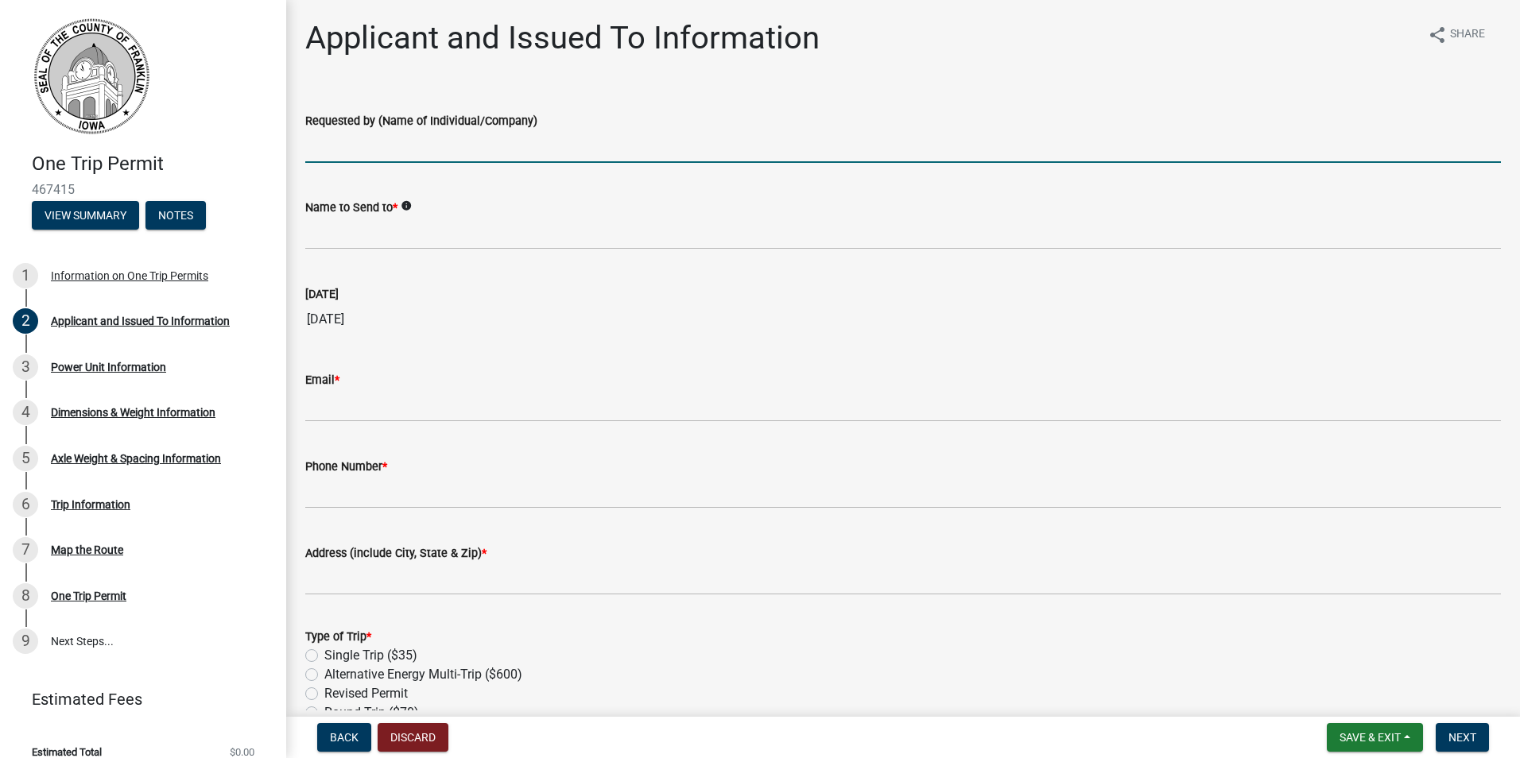
click at [376, 147] on input "Requested by (Name of Individual/Company)" at bounding box center [903, 146] width 1196 height 33
type input "Crane Service Inc"
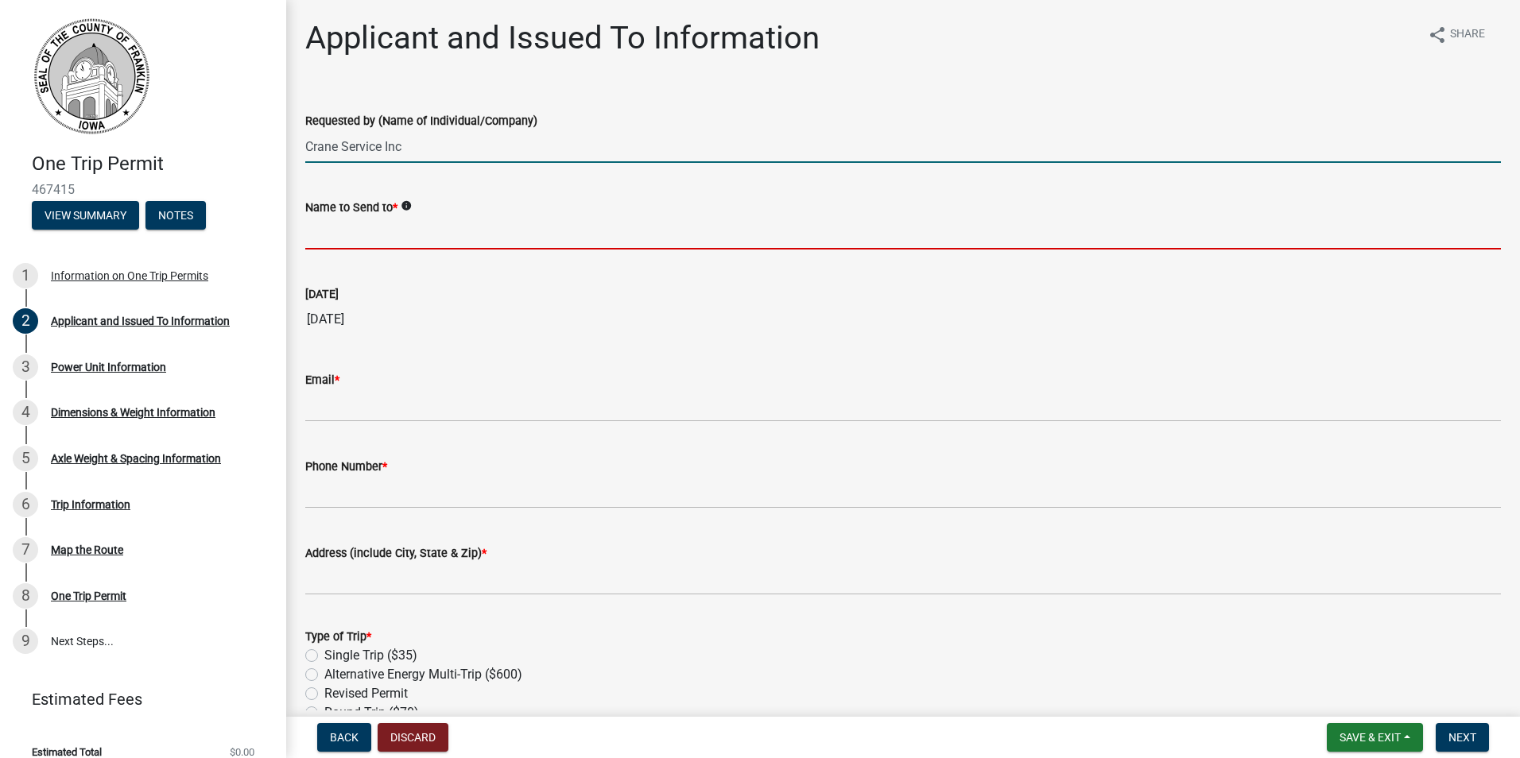
type input "Josh Warner"
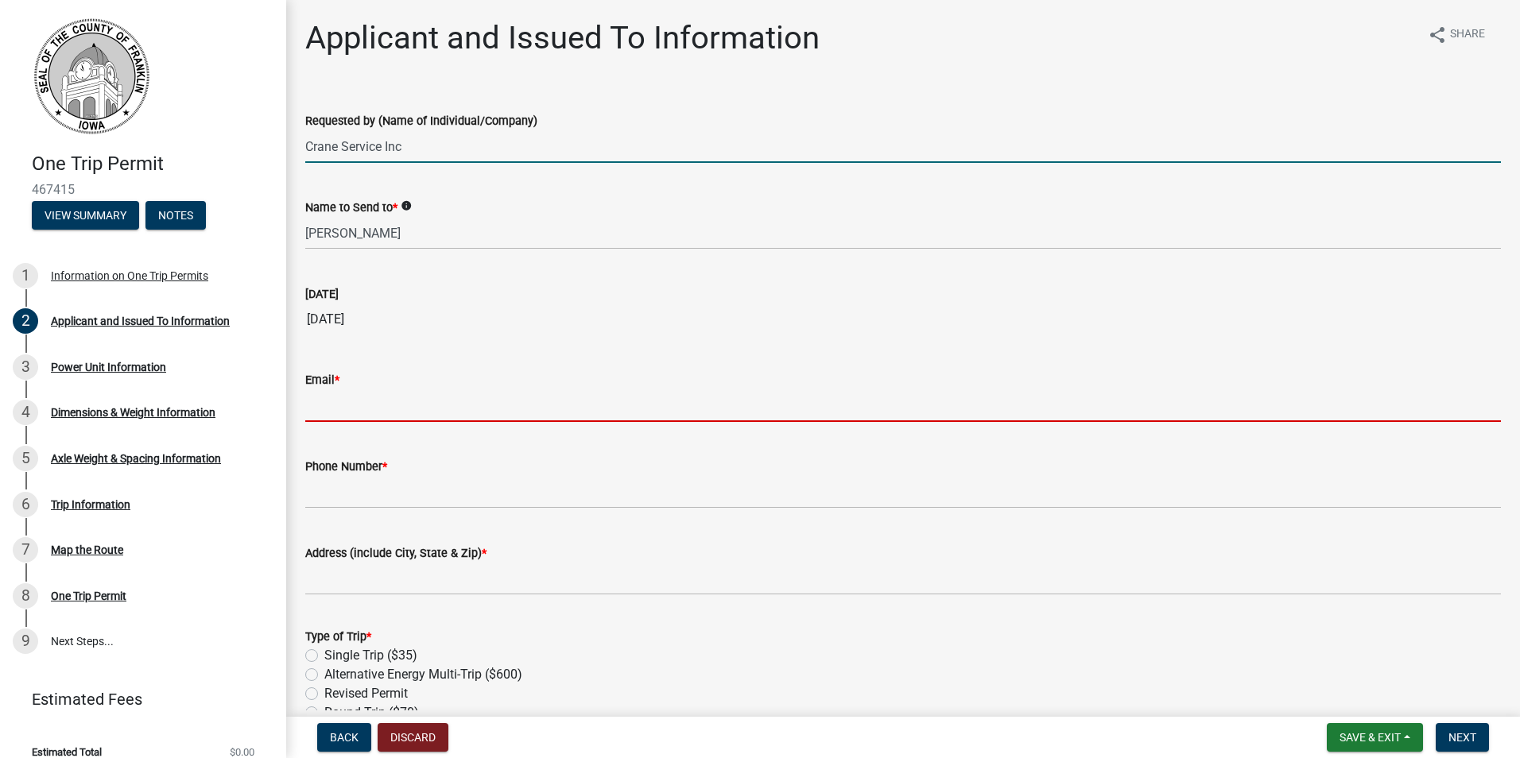
type input "jwarner@craneserviceinc.com"
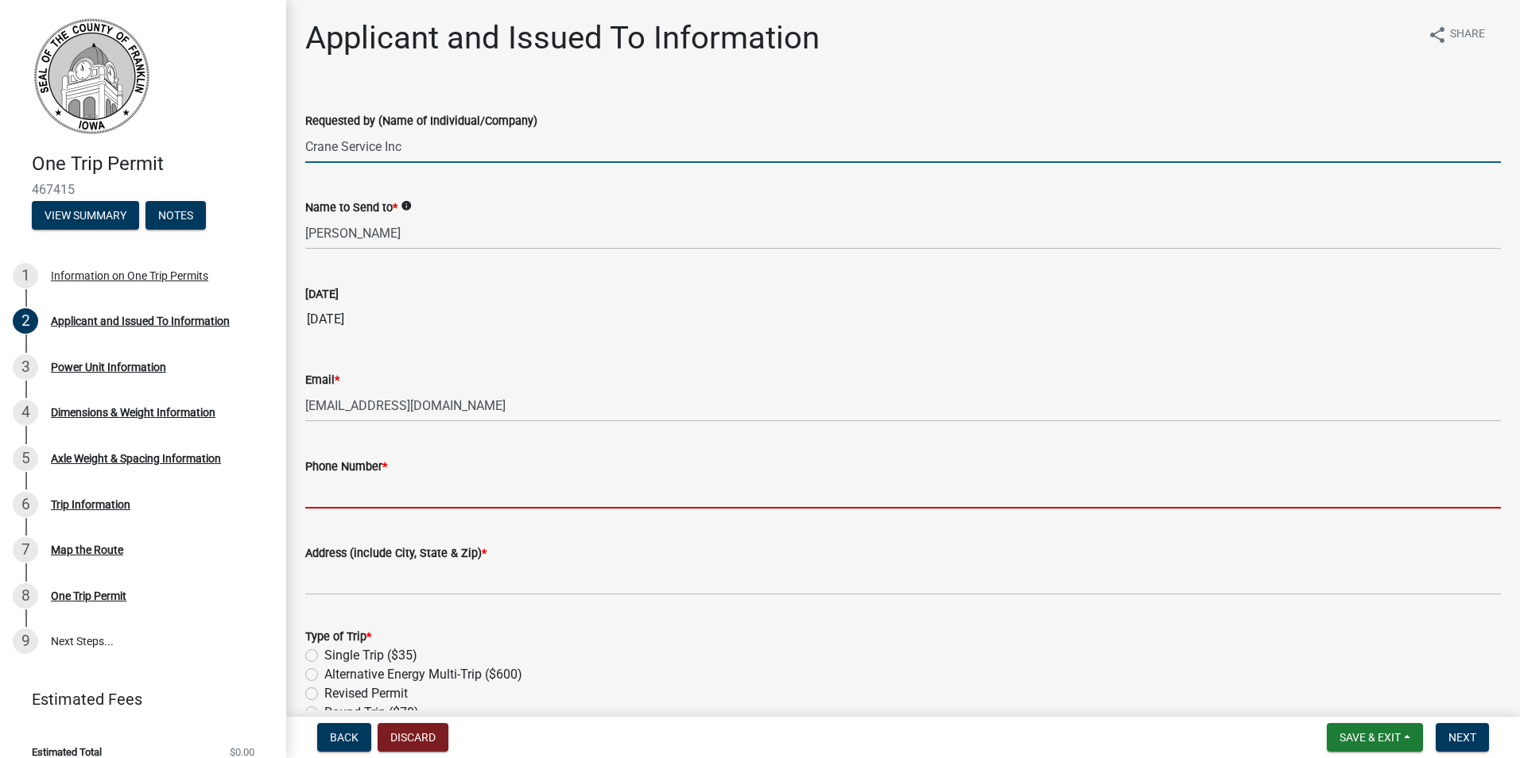
type input "7208408247"
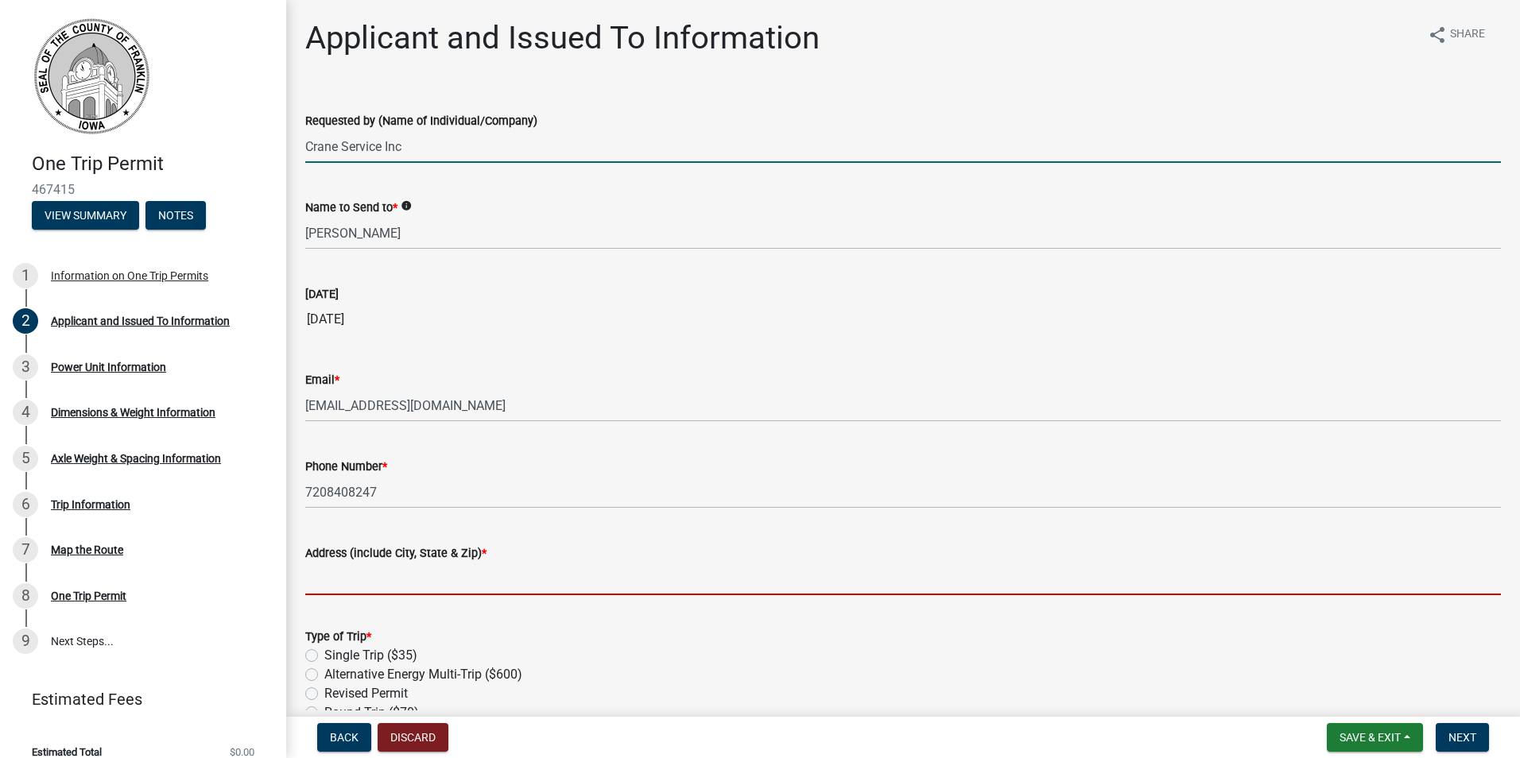
type input "1660 S. Albion St # 525, Denver, CO 80222"
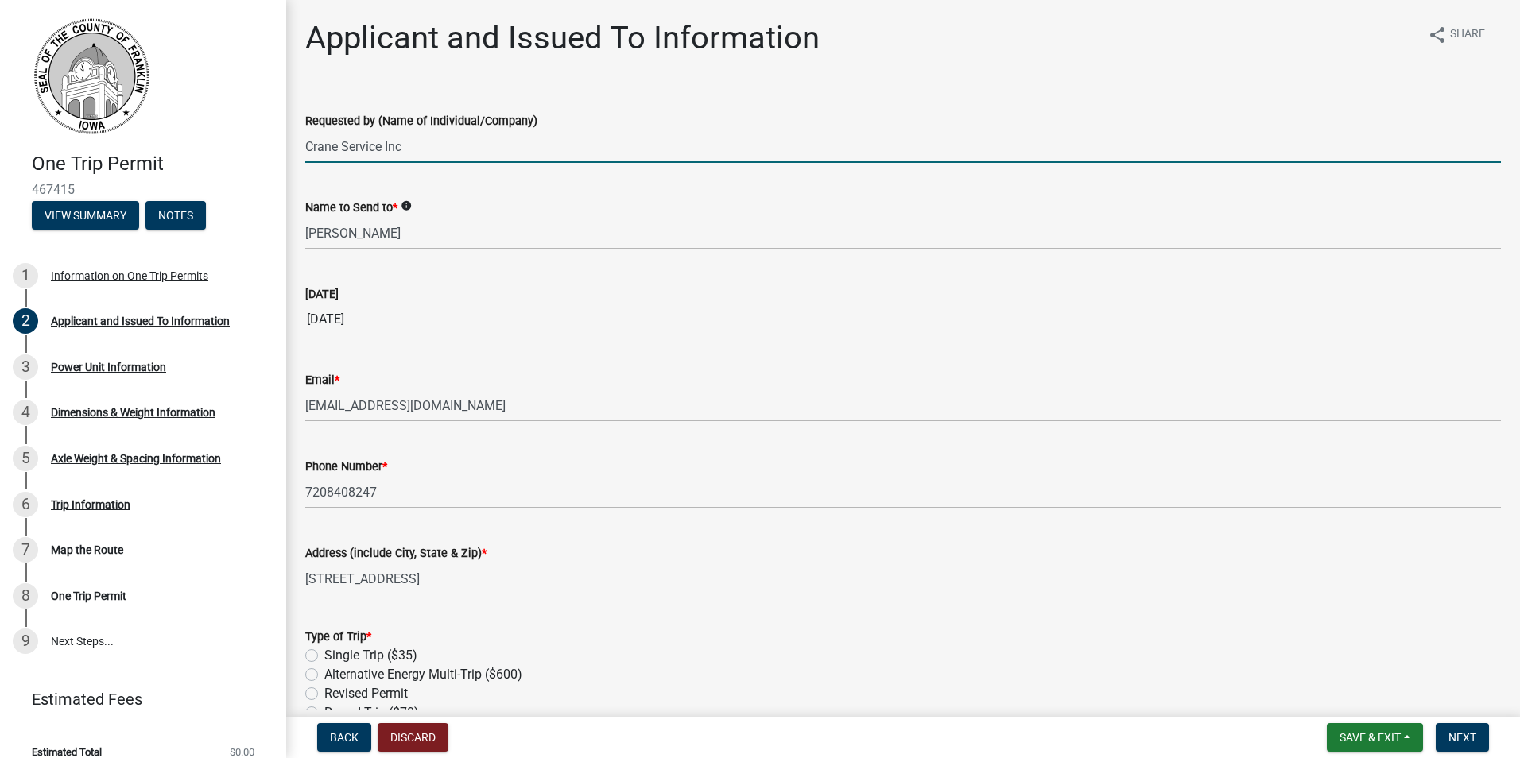
type input "Crane Service Inc."
type input "1660 S. Albion St # 525"
type input "Denver, CO 80222"
select select "8"
select select "2025"
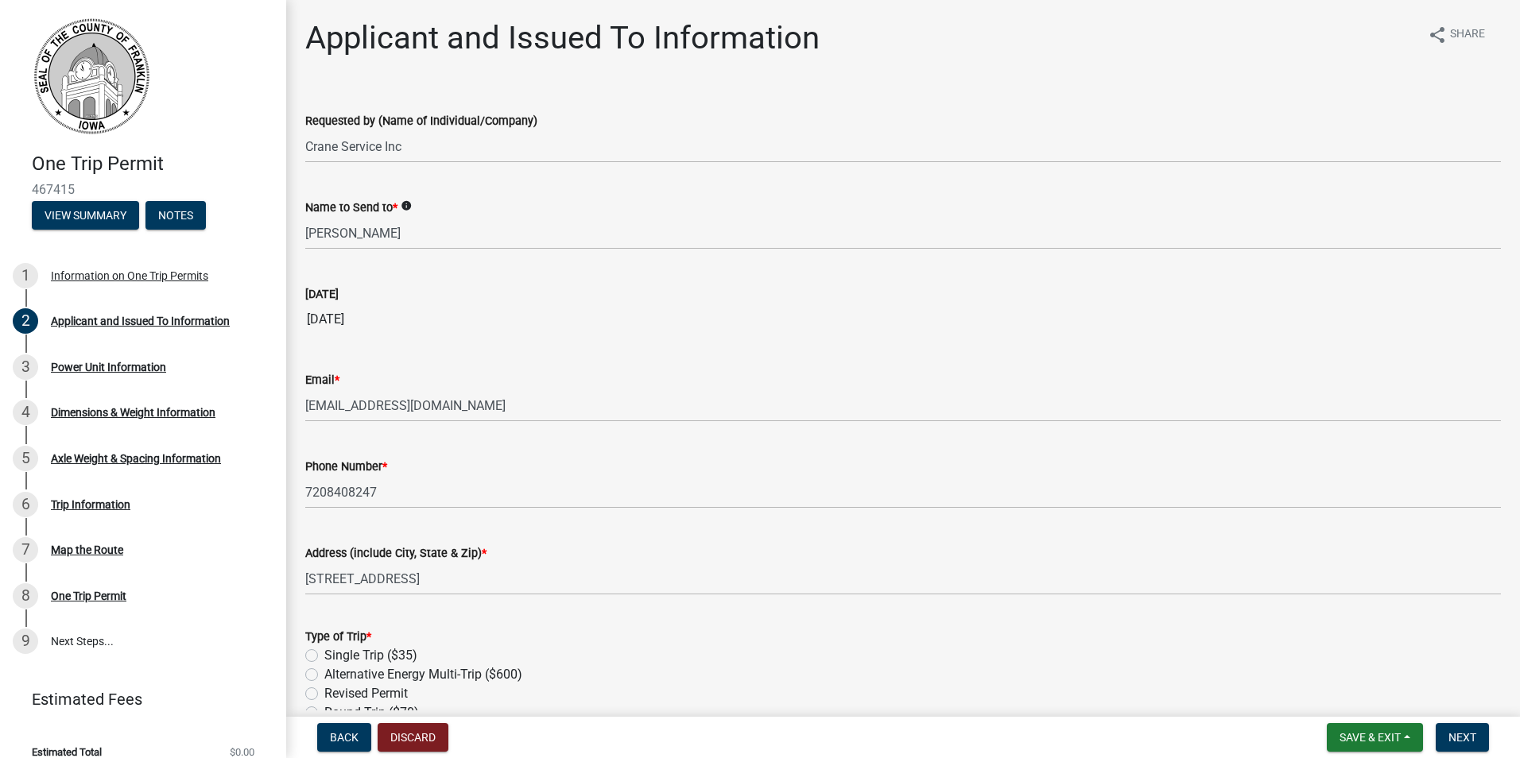
scroll to position [546, 0]
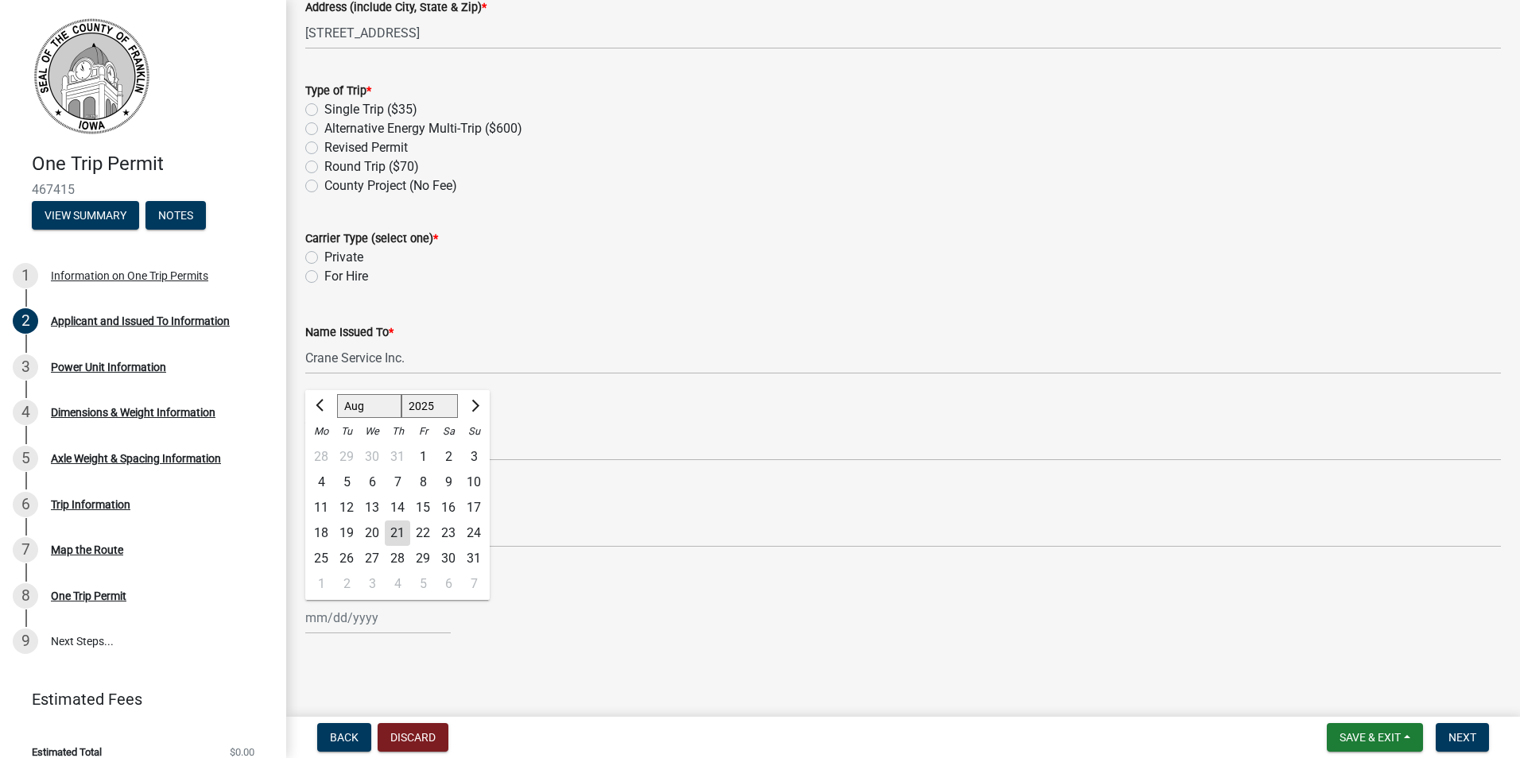
click at [324, 108] on label "Single Trip ($35)" at bounding box center [370, 109] width 93 height 19
click at [324, 108] on input "Single Trip ($35)" at bounding box center [329, 105] width 10 height 10
radio input "true"
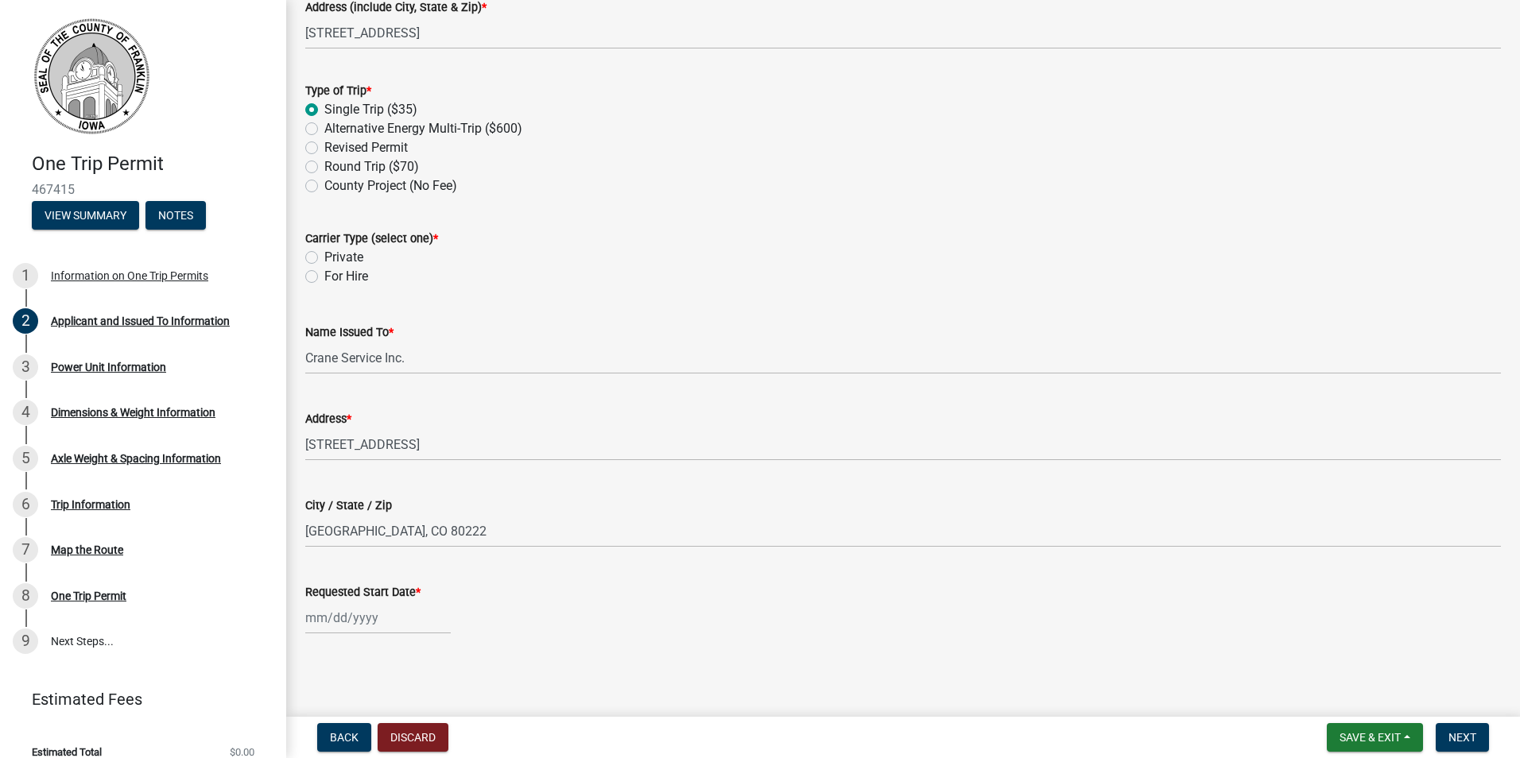
select select "8"
select select "2025"
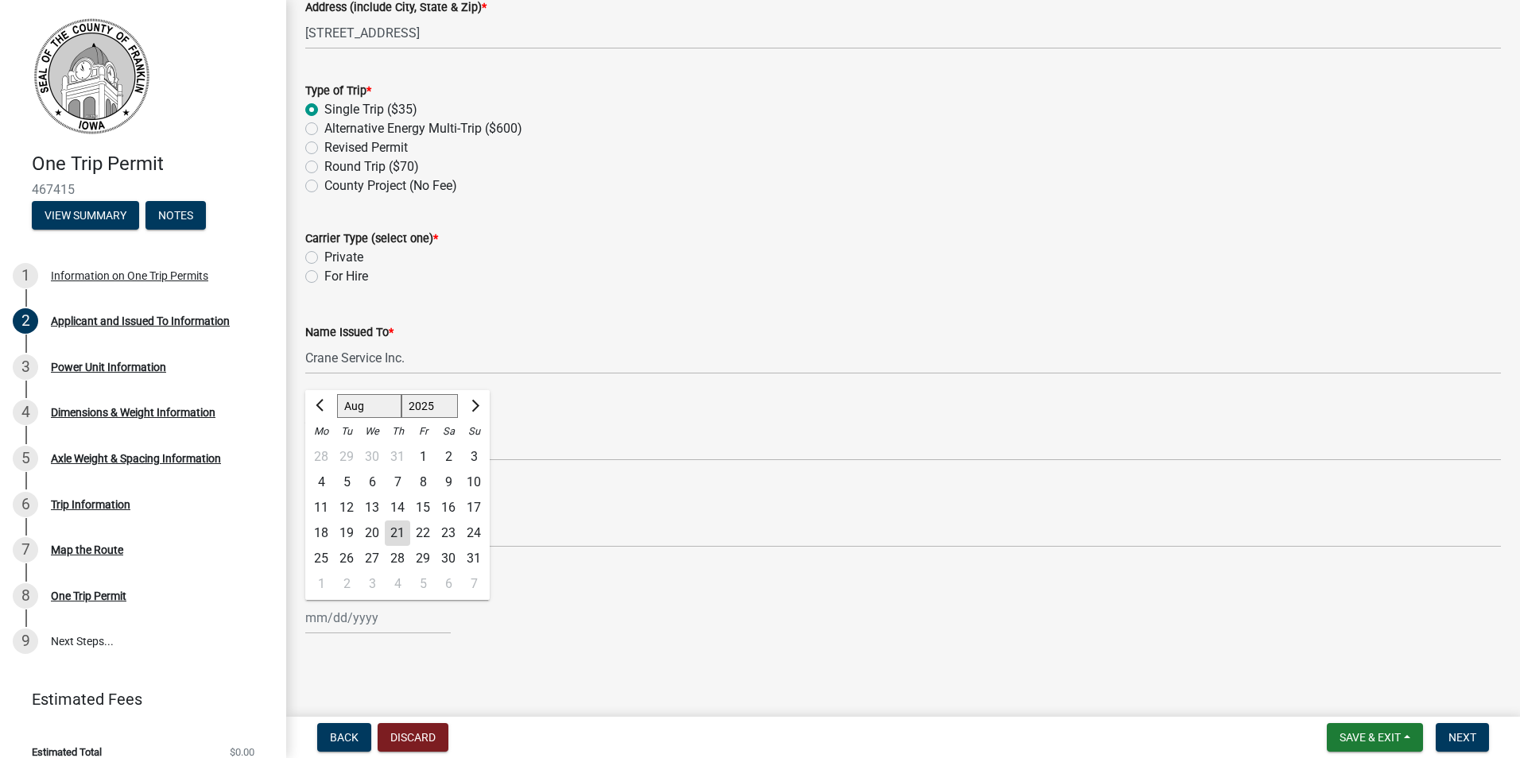
click at [354, 622] on div "Jan Feb Mar Apr May Jun Jul Aug Sep Oct Nov Dec 1525 1526 1527 1528 1529 1530 1…" at bounding box center [377, 618] width 145 height 33
click at [449, 531] on div "23" at bounding box center [448, 533] width 25 height 25
type input "08/23/2025"
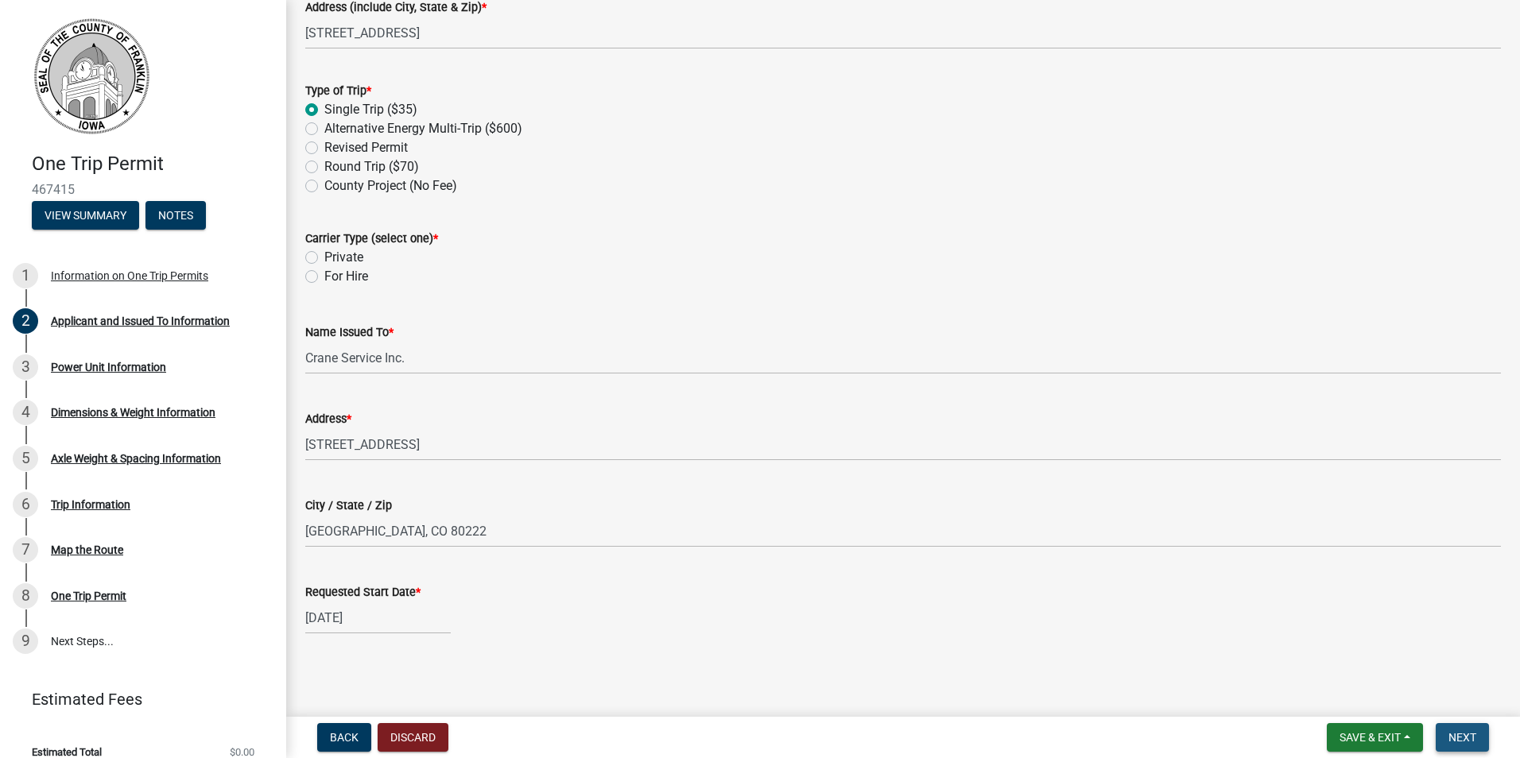
click at [1469, 734] on span "Next" at bounding box center [1462, 737] width 28 height 13
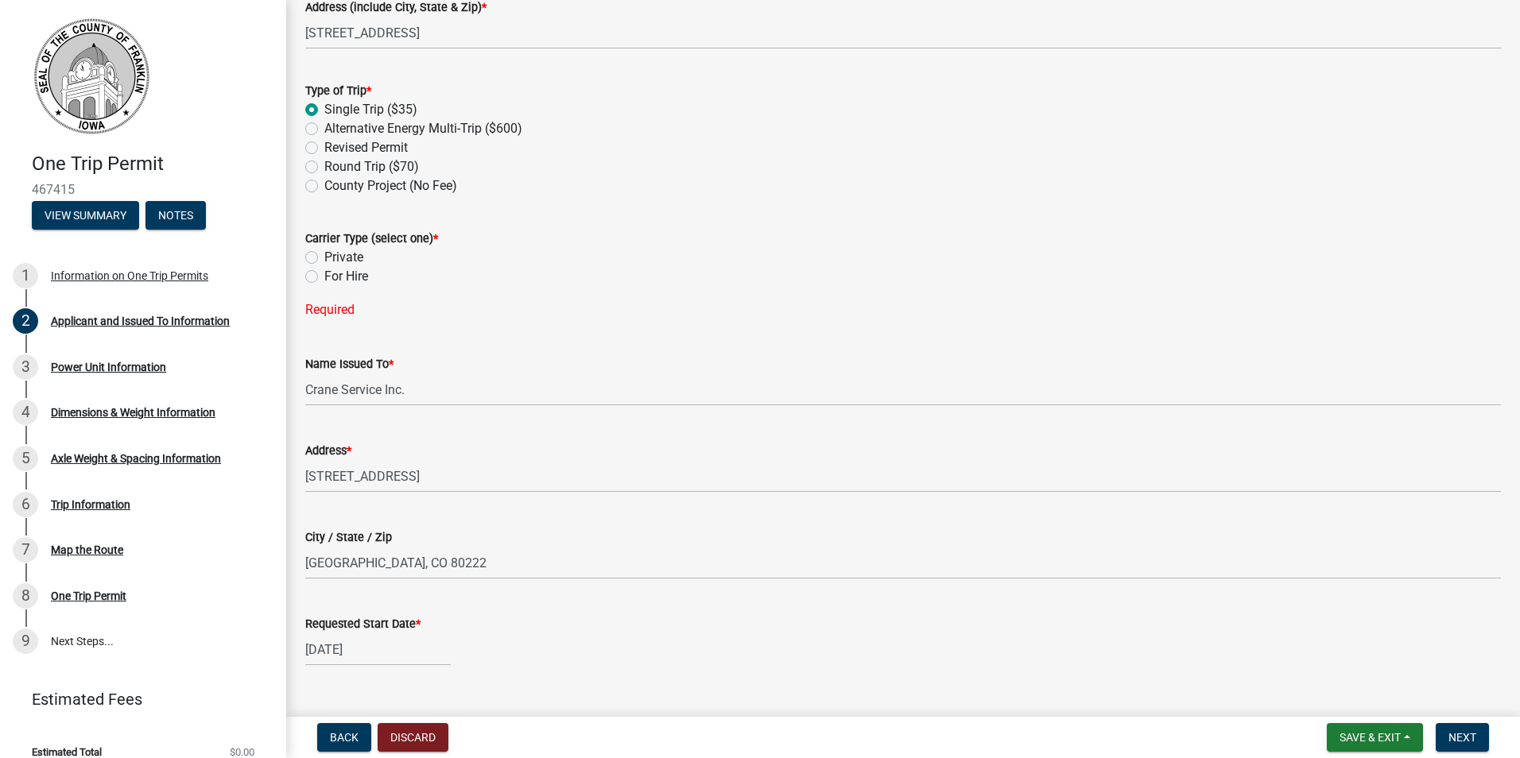
click at [324, 271] on label "For Hire" at bounding box center [346, 276] width 44 height 19
click at [324, 271] on input "For Hire" at bounding box center [329, 272] width 10 height 10
radio input "true"
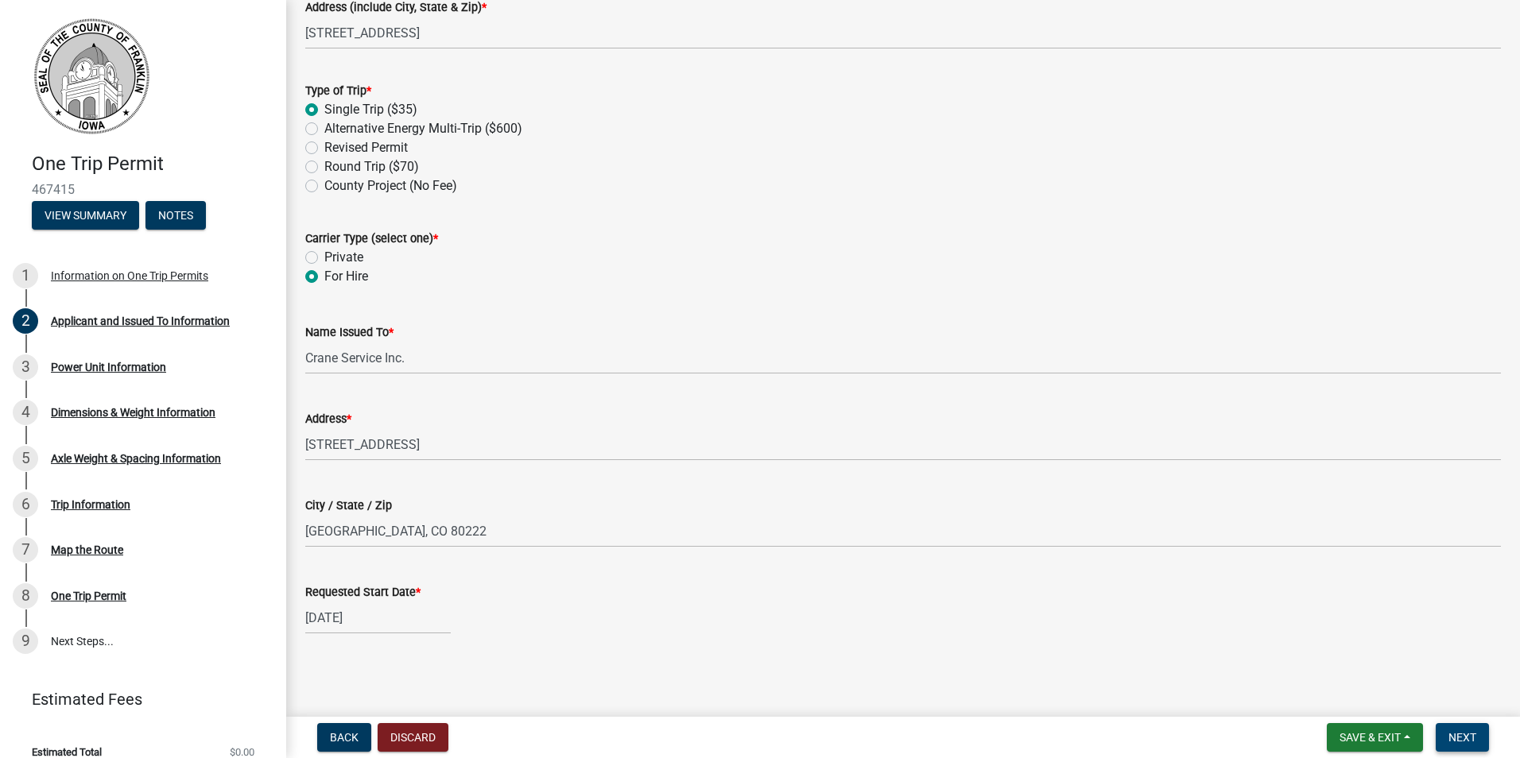
click at [1466, 738] on span "Next" at bounding box center [1462, 737] width 28 height 13
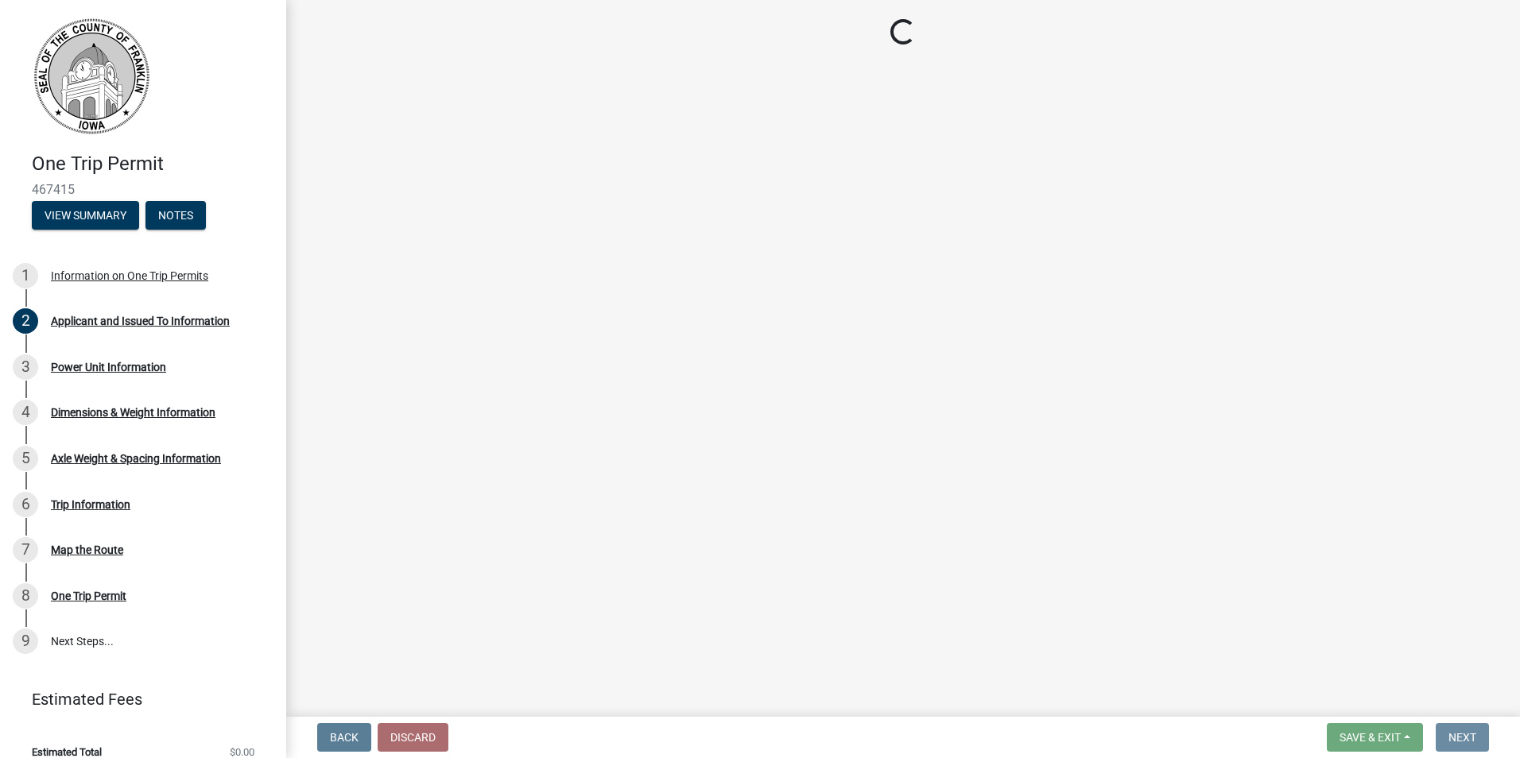
scroll to position [0, 0]
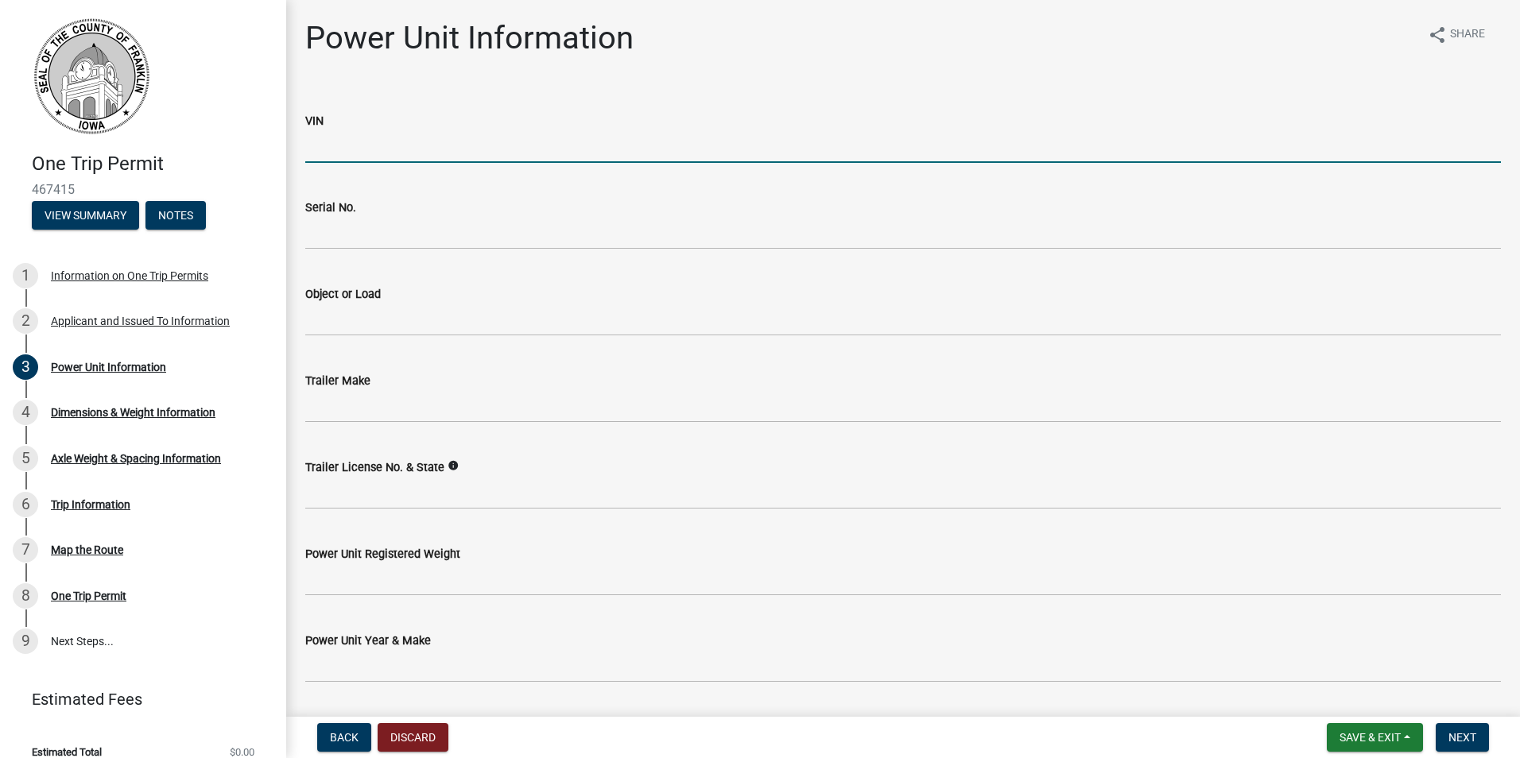
click at [370, 143] on input "VIN" at bounding box center [903, 146] width 1196 height 33
type input "1XKZP4TXXLJ420080"
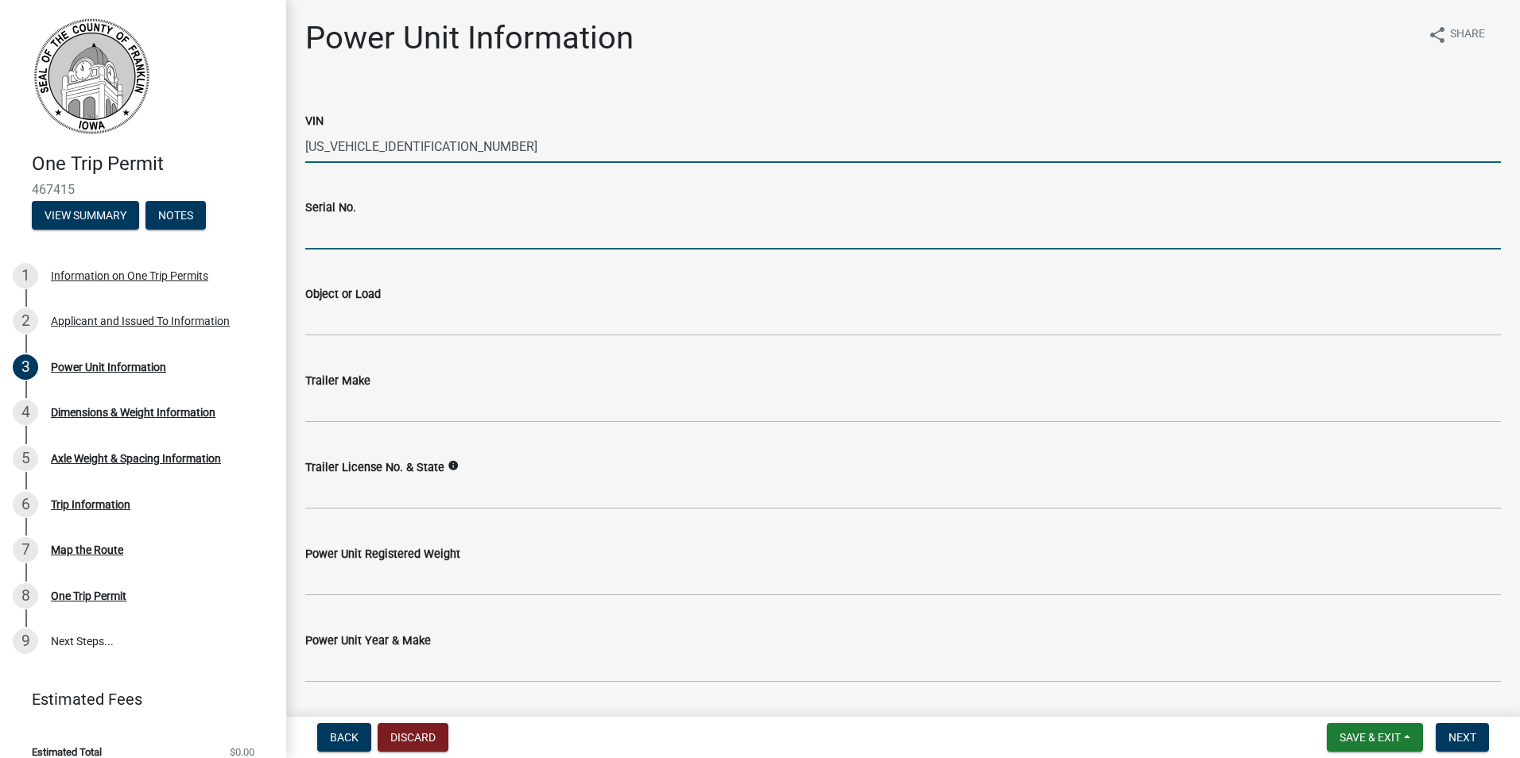
click at [370, 222] on input "Serial No." at bounding box center [903, 233] width 1196 height 33
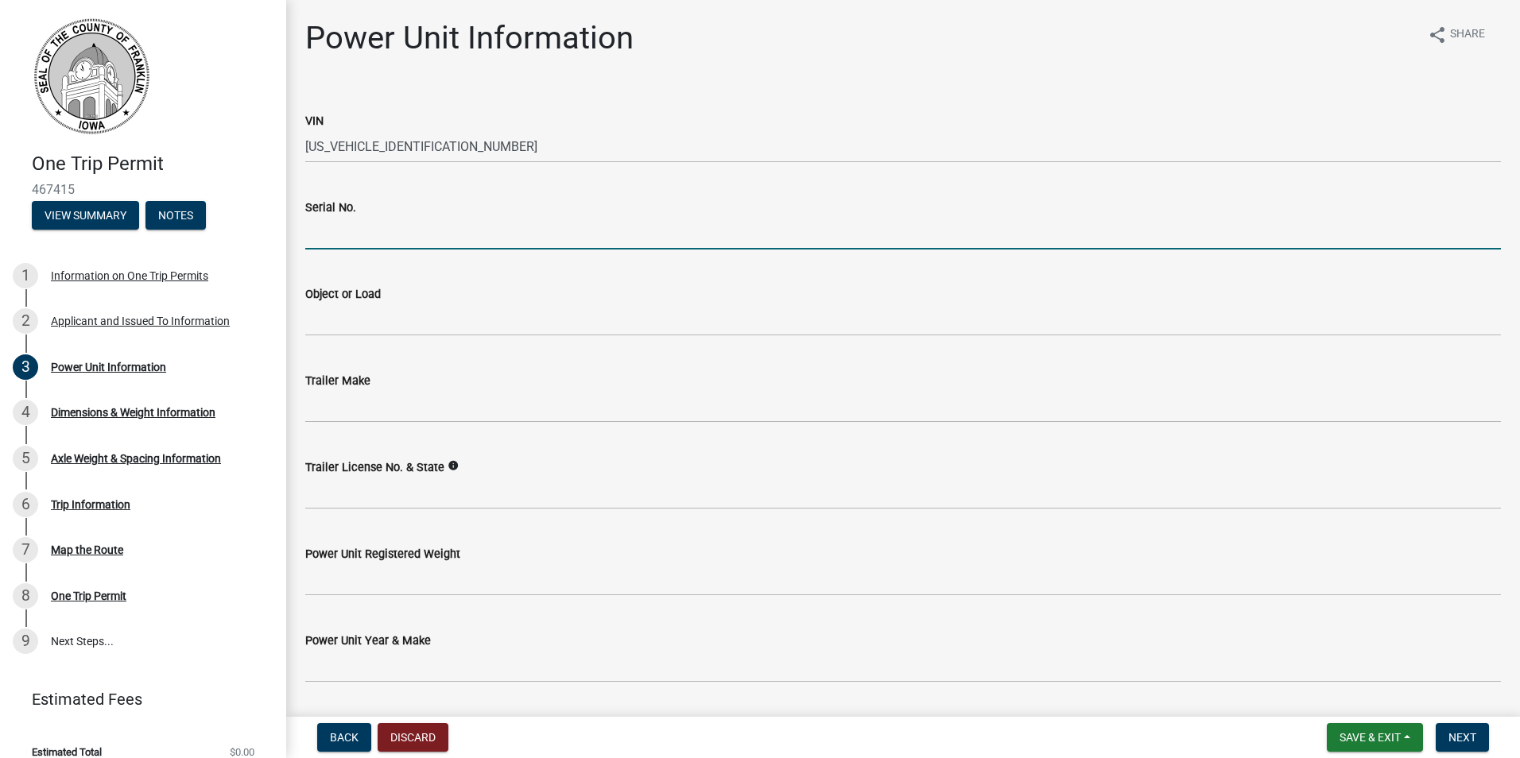
type input "1XKZP4TXXLJ420080"
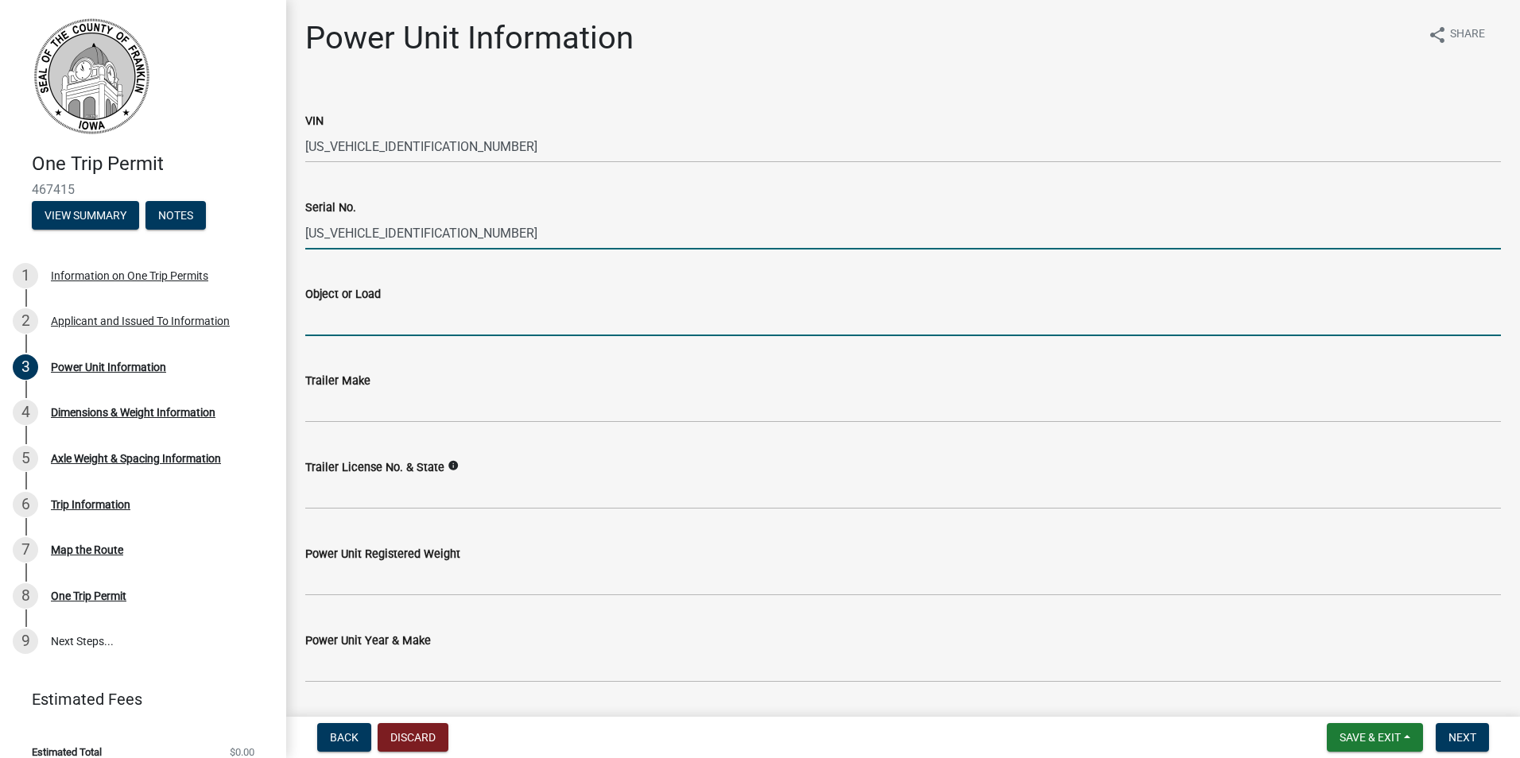
click at [394, 320] on input "Object or Load" at bounding box center [903, 320] width 1196 height 33
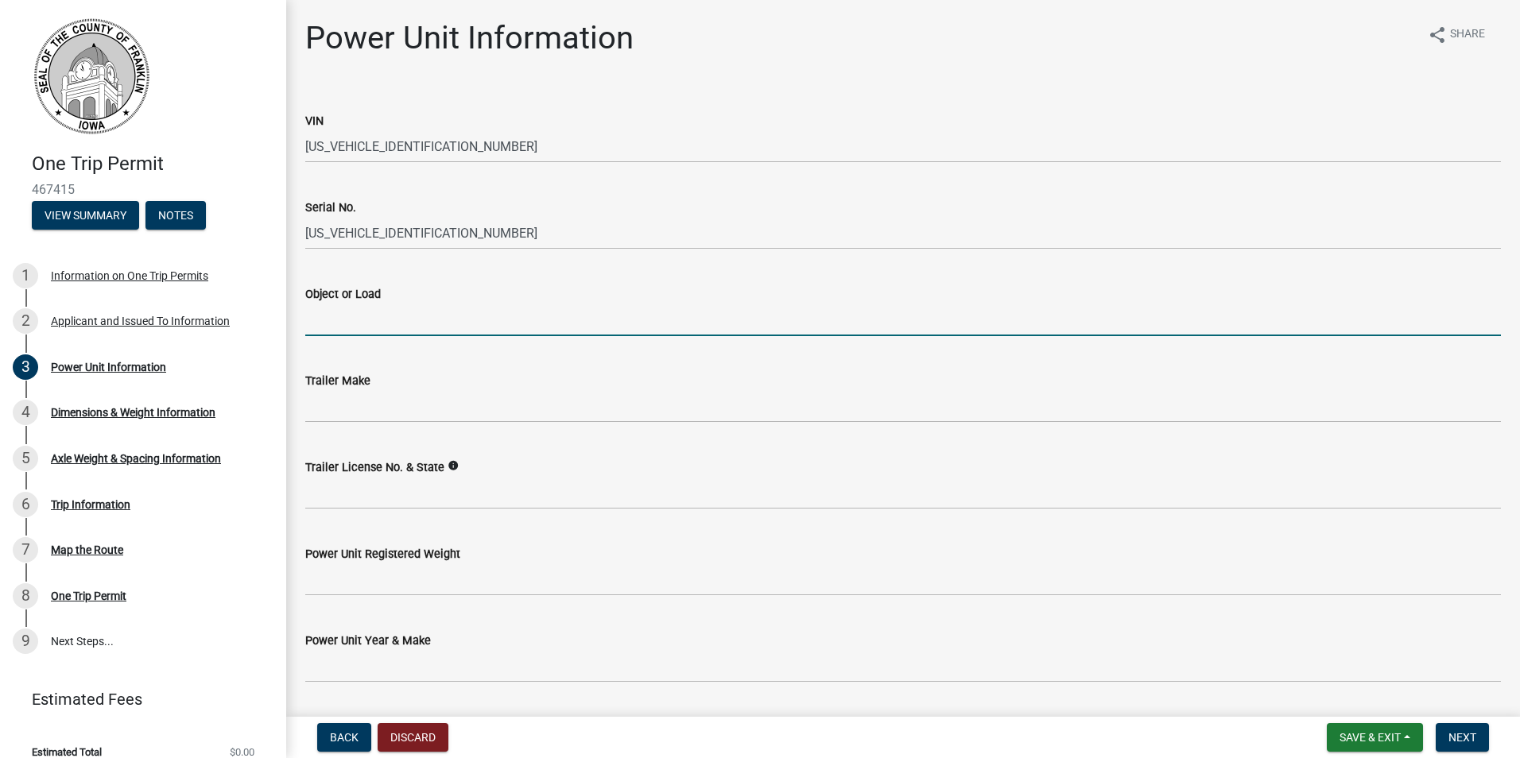
type input "Wind blade"
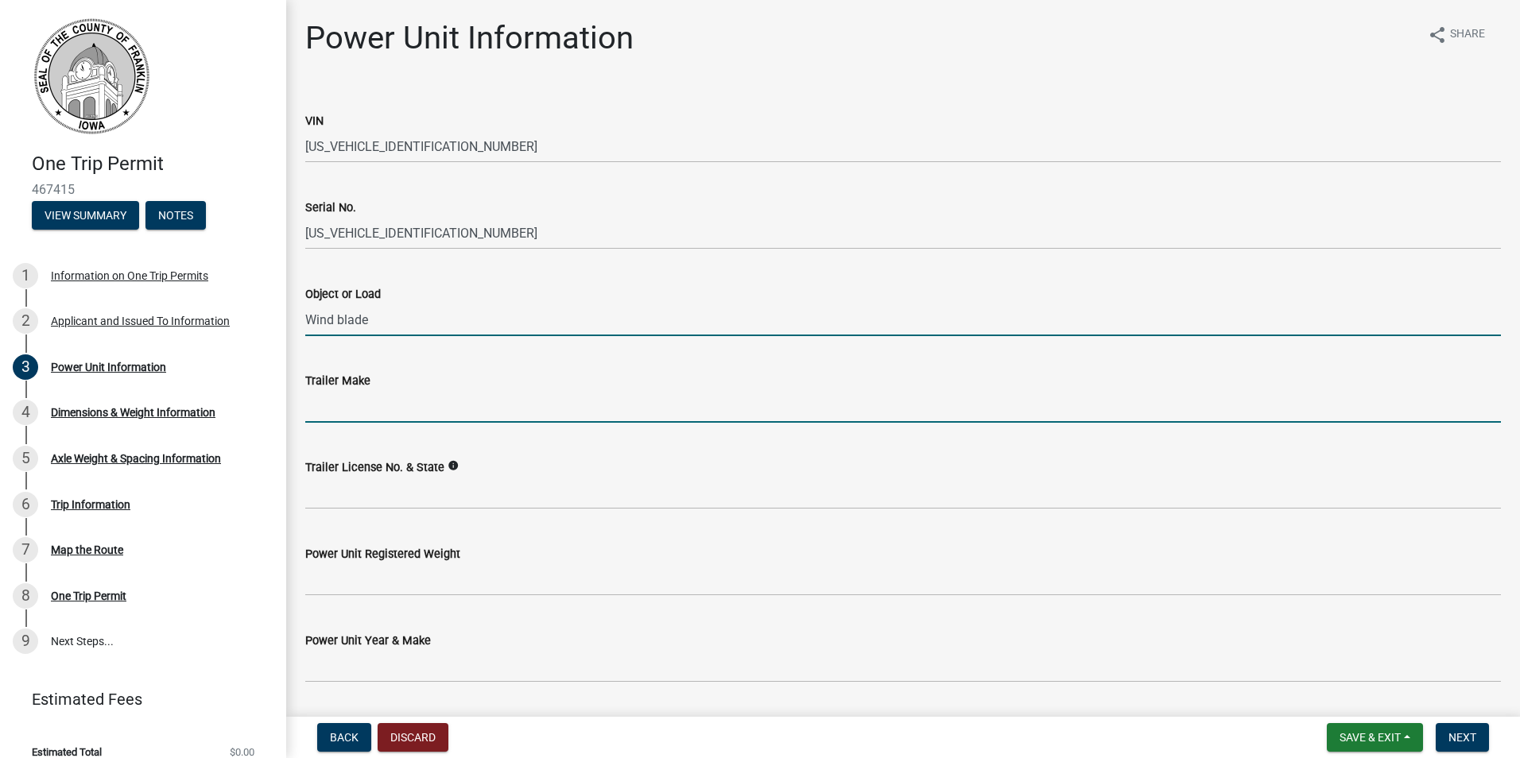
click at [367, 416] on input "Trailer Make" at bounding box center [903, 406] width 1196 height 33
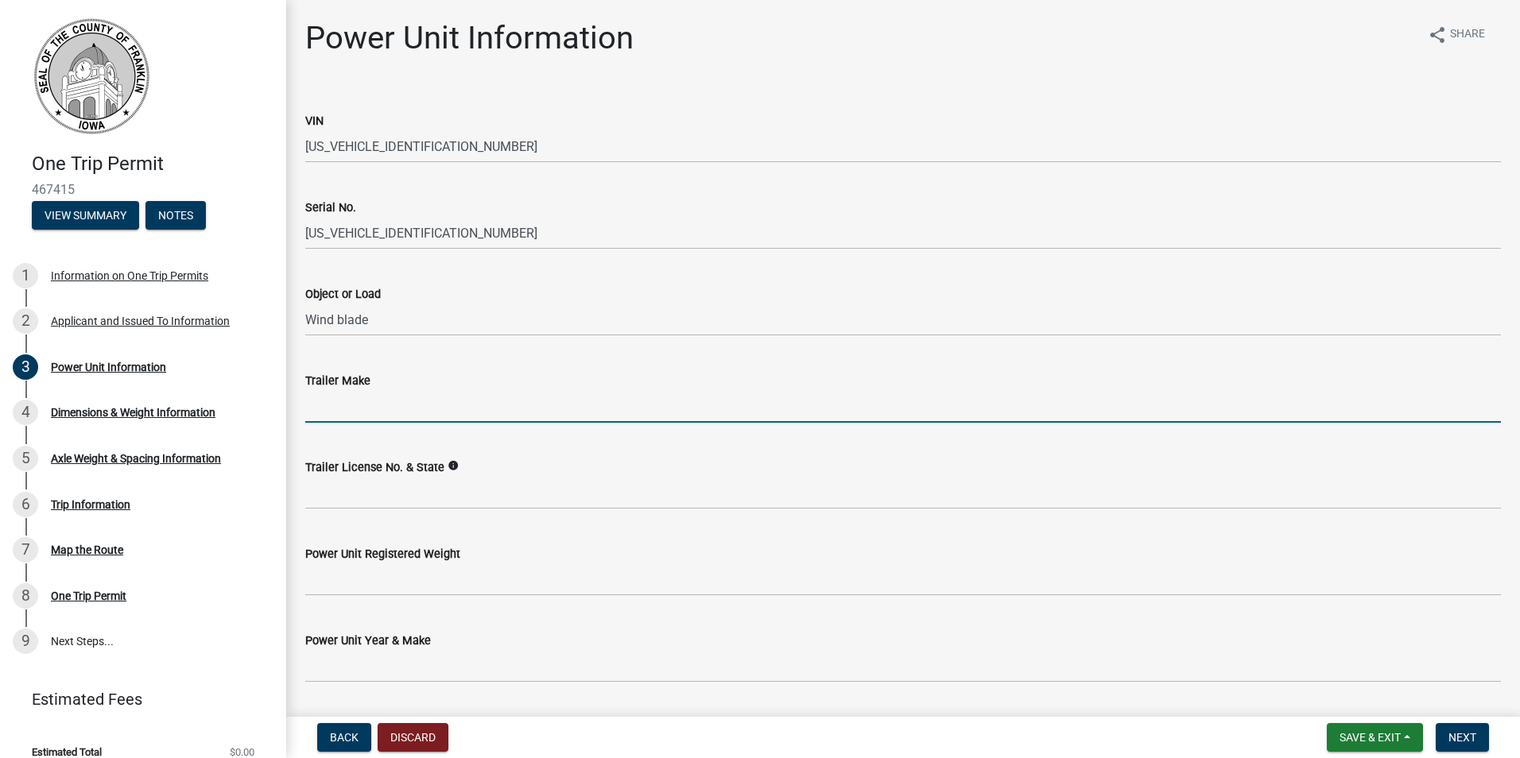
type input "Temisko"
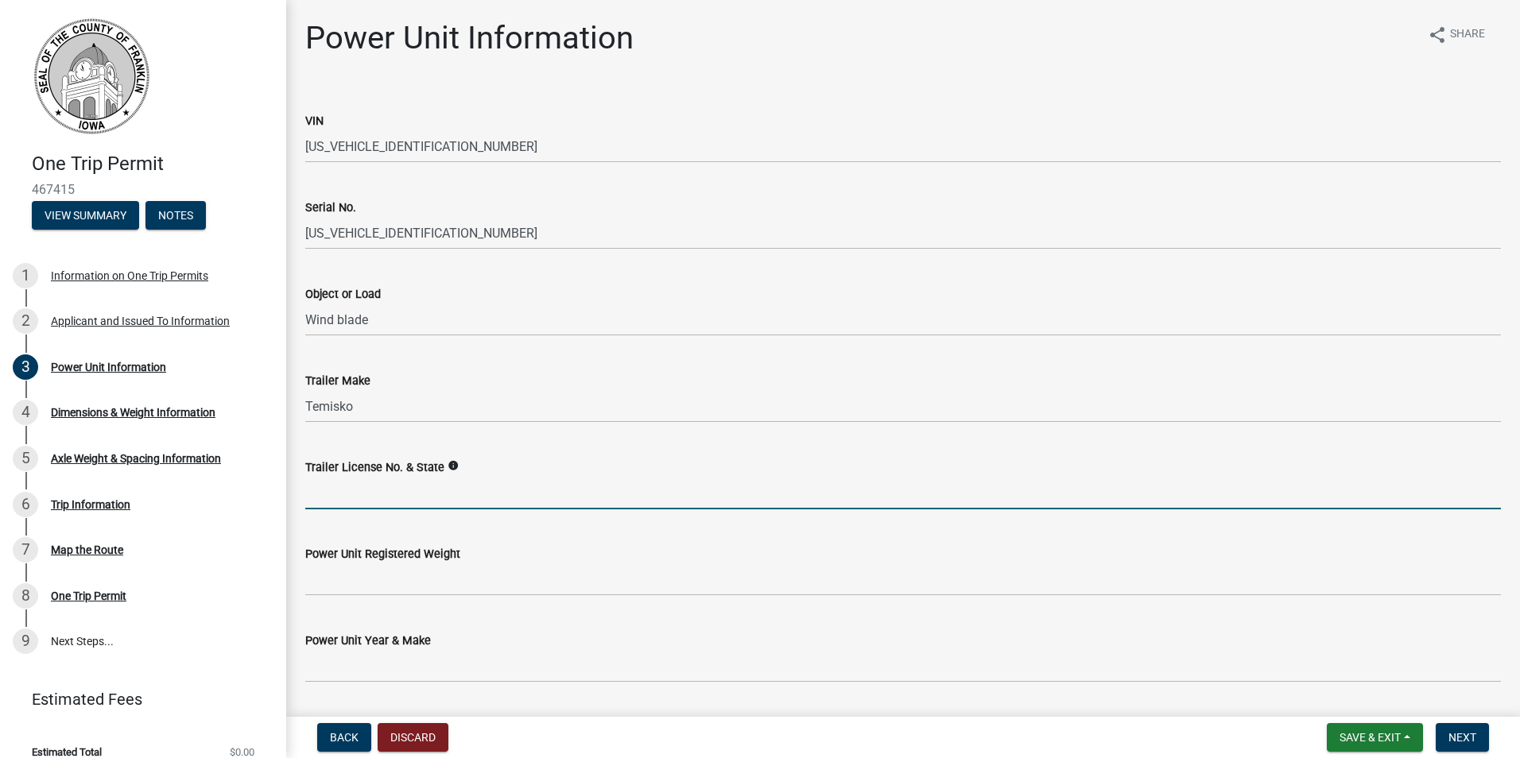
click at [343, 497] on input "Trailer License No. & State" at bounding box center [903, 493] width 1196 height 33
type input "269573E Maine"
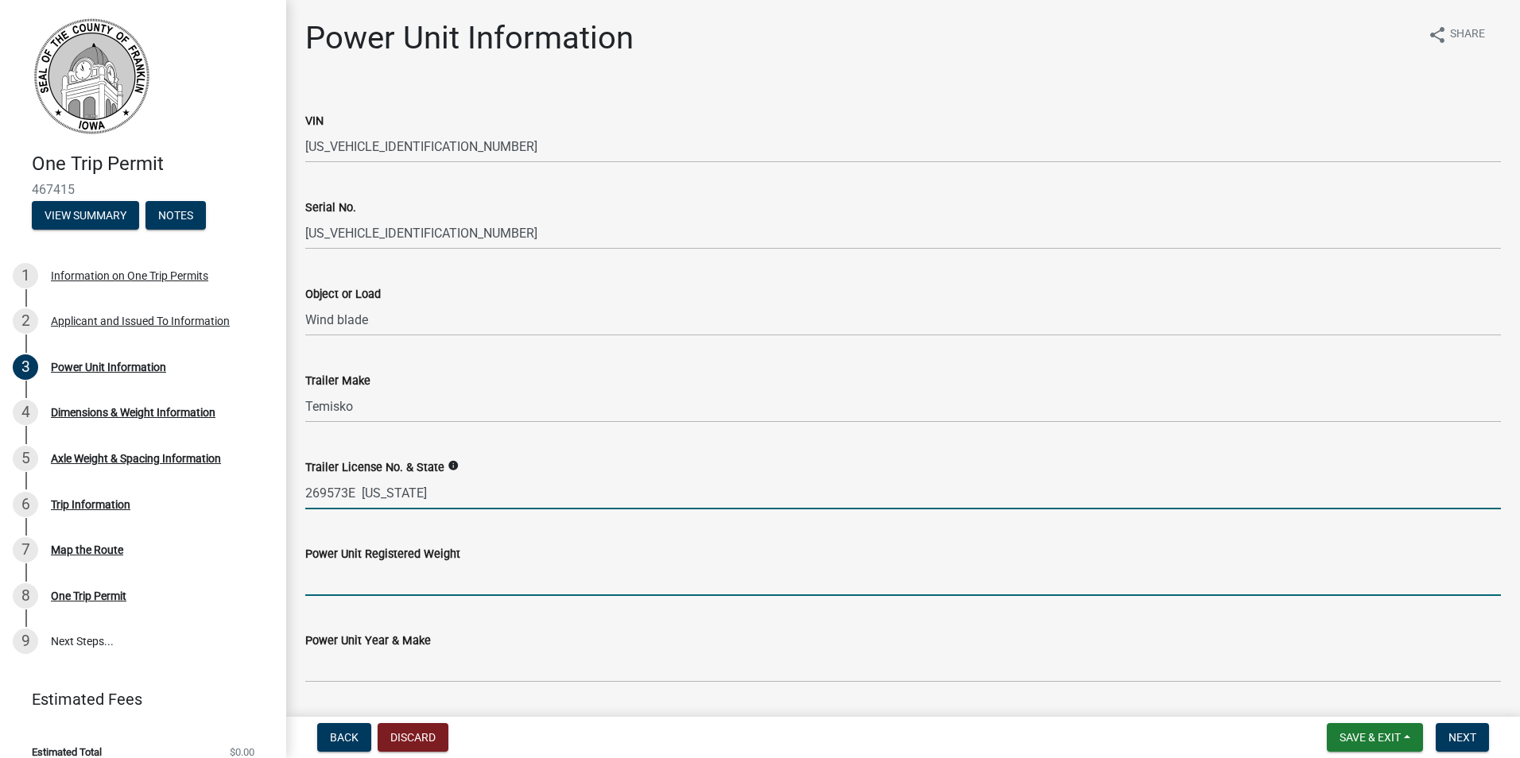
click at [368, 584] on input "Power Unit Registered Weight" at bounding box center [903, 580] width 1196 height 33
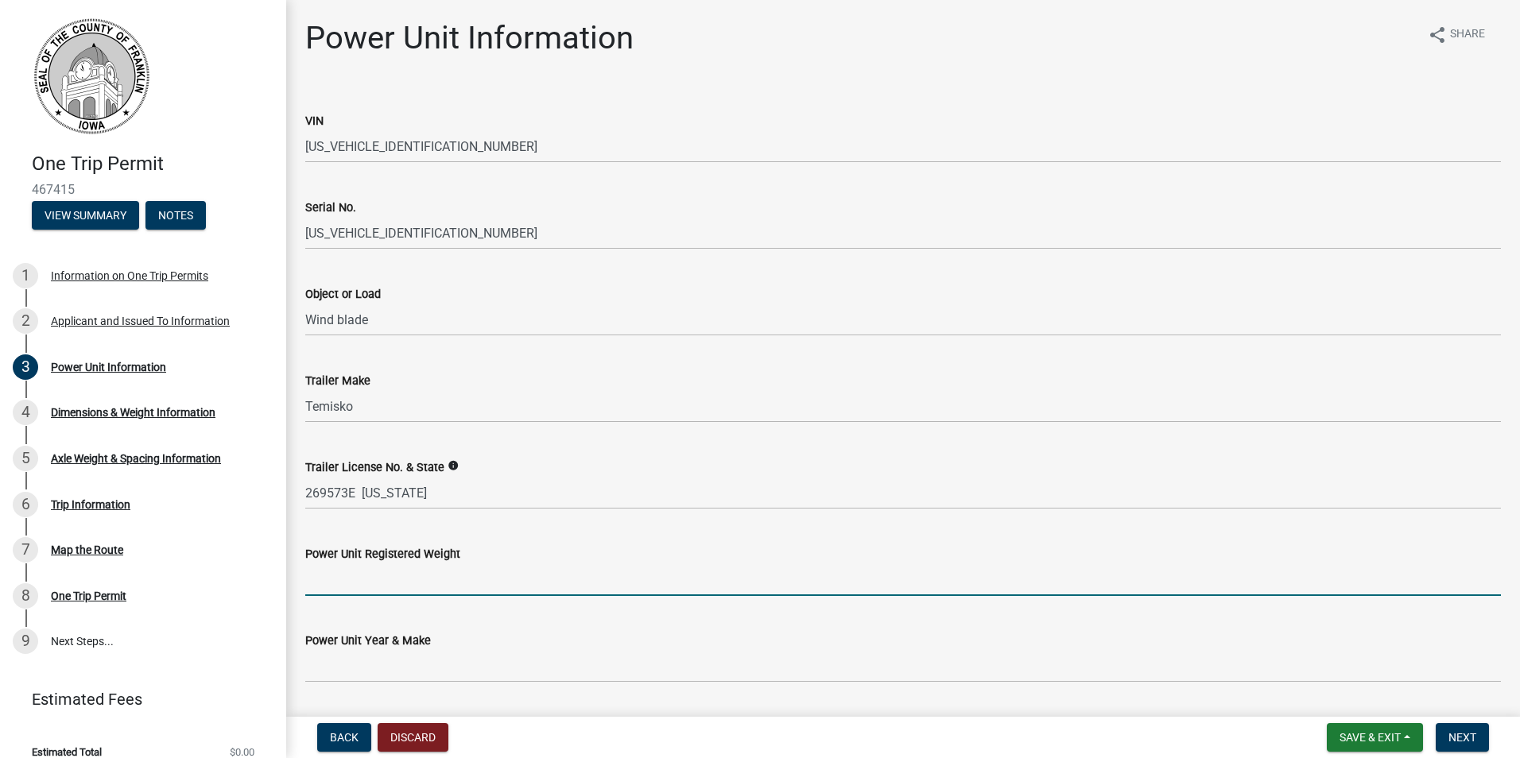
type input "300000"
type input "2020 Kenworth"
type input "IRM5806 NM"
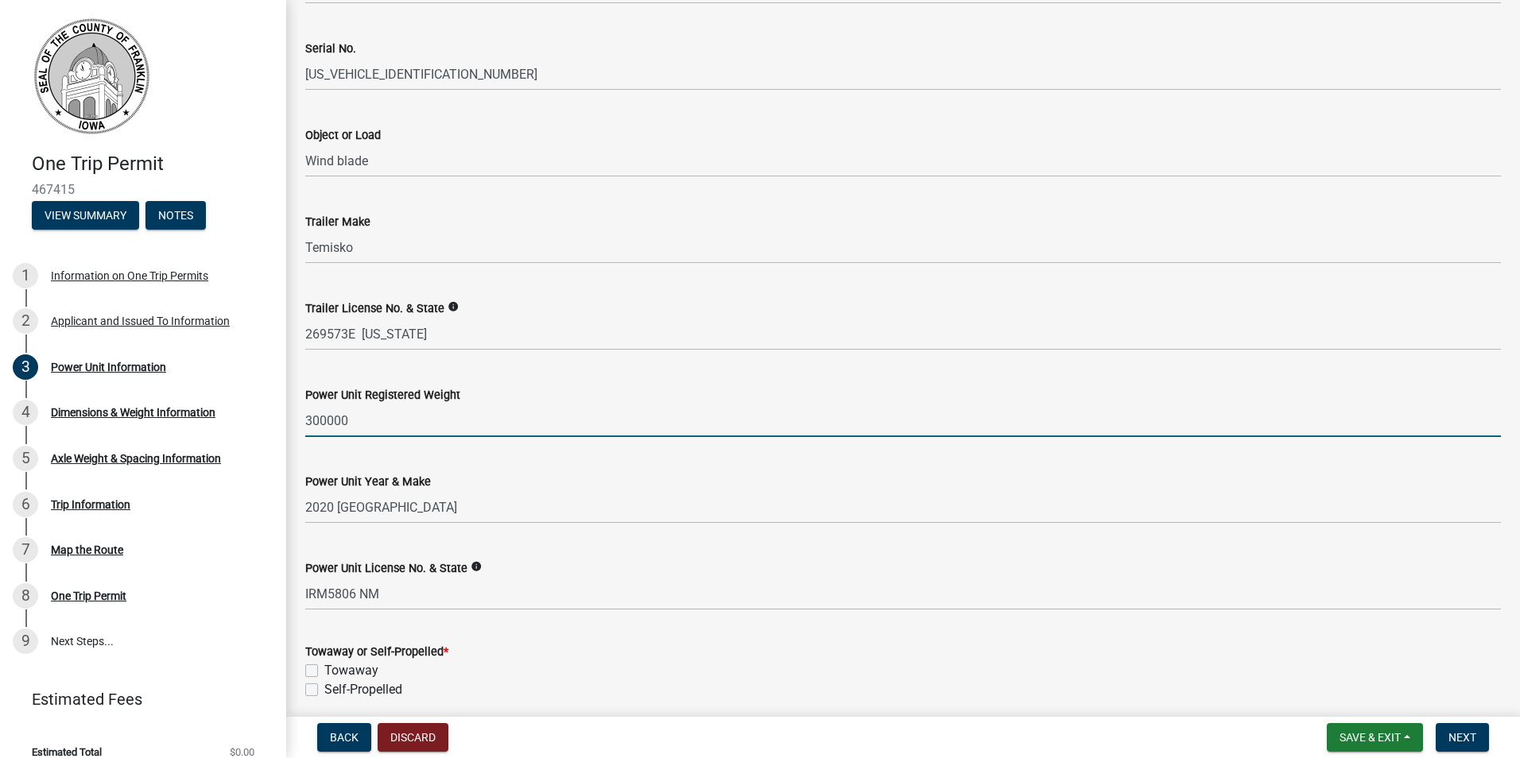
scroll to position [224, 0]
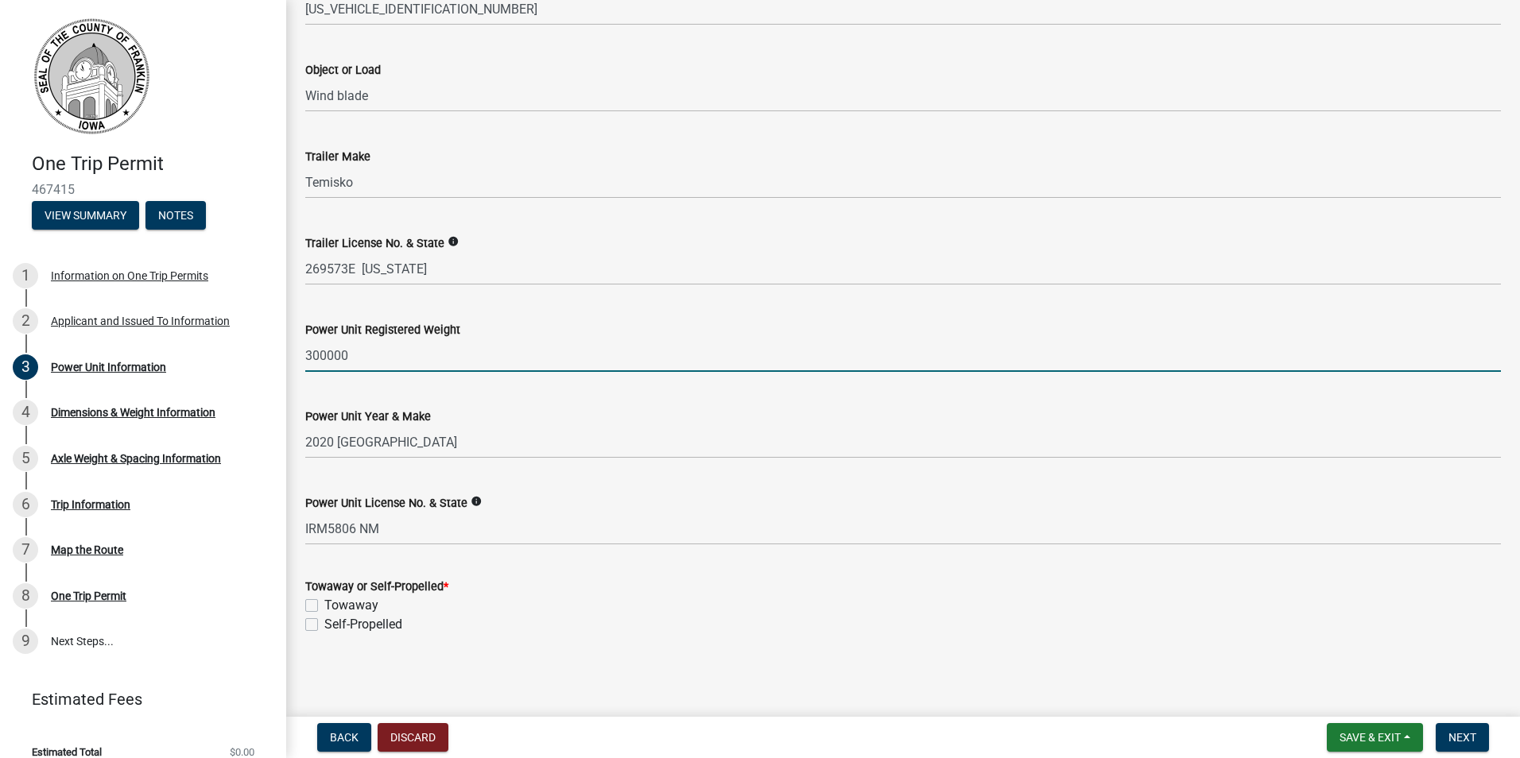
click at [324, 626] on label "Self-Propelled" at bounding box center [363, 624] width 78 height 19
click at [324, 626] on input "Self-Propelled" at bounding box center [329, 620] width 10 height 10
checkbox input "true"
checkbox input "false"
checkbox input "true"
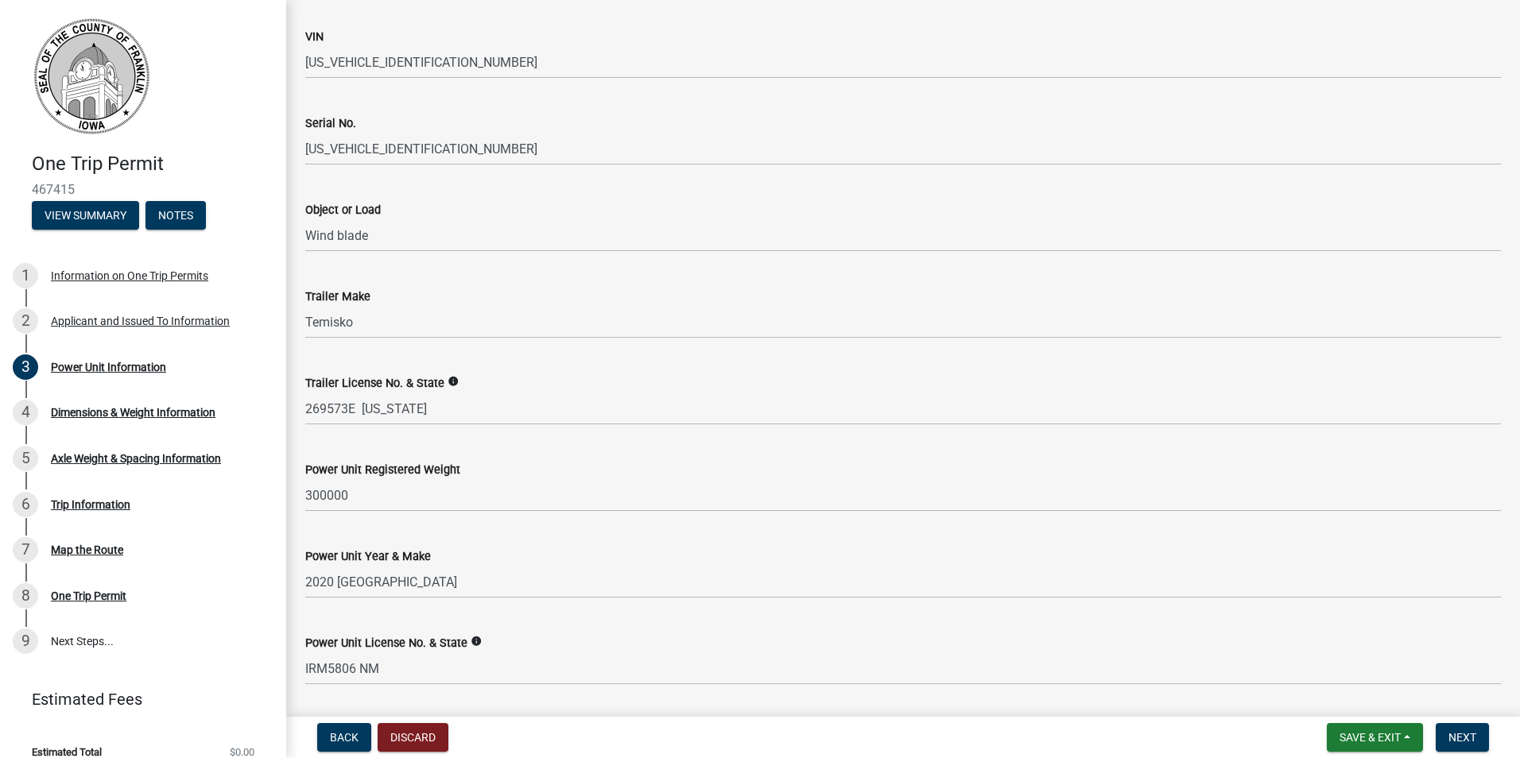
scroll to position [65, 0]
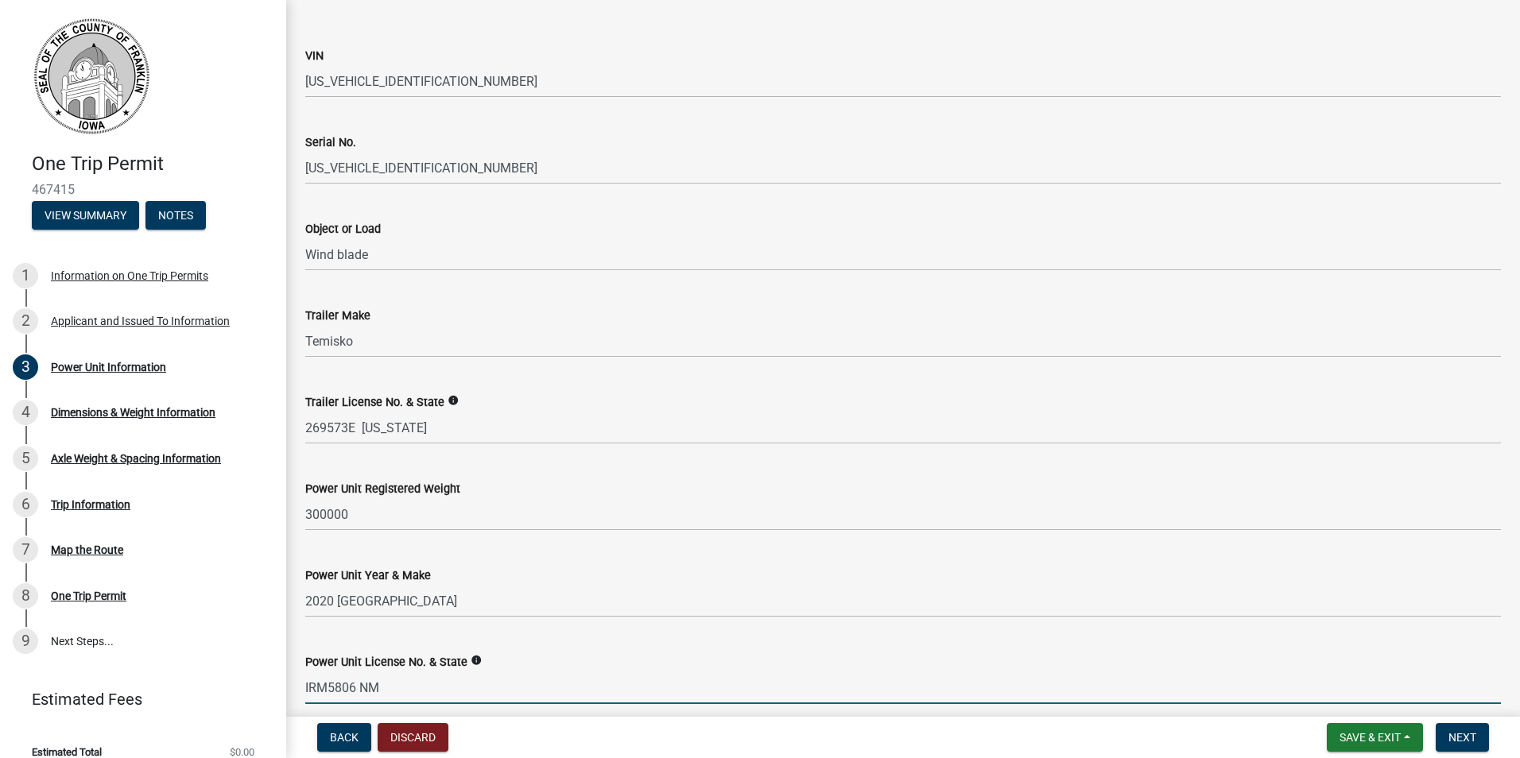
click at [390, 686] on input "IRM5806 NM" at bounding box center [903, 688] width 1196 height 33
click at [356, 688] on input "IRM5806 NM" at bounding box center [903, 688] width 1196 height 33
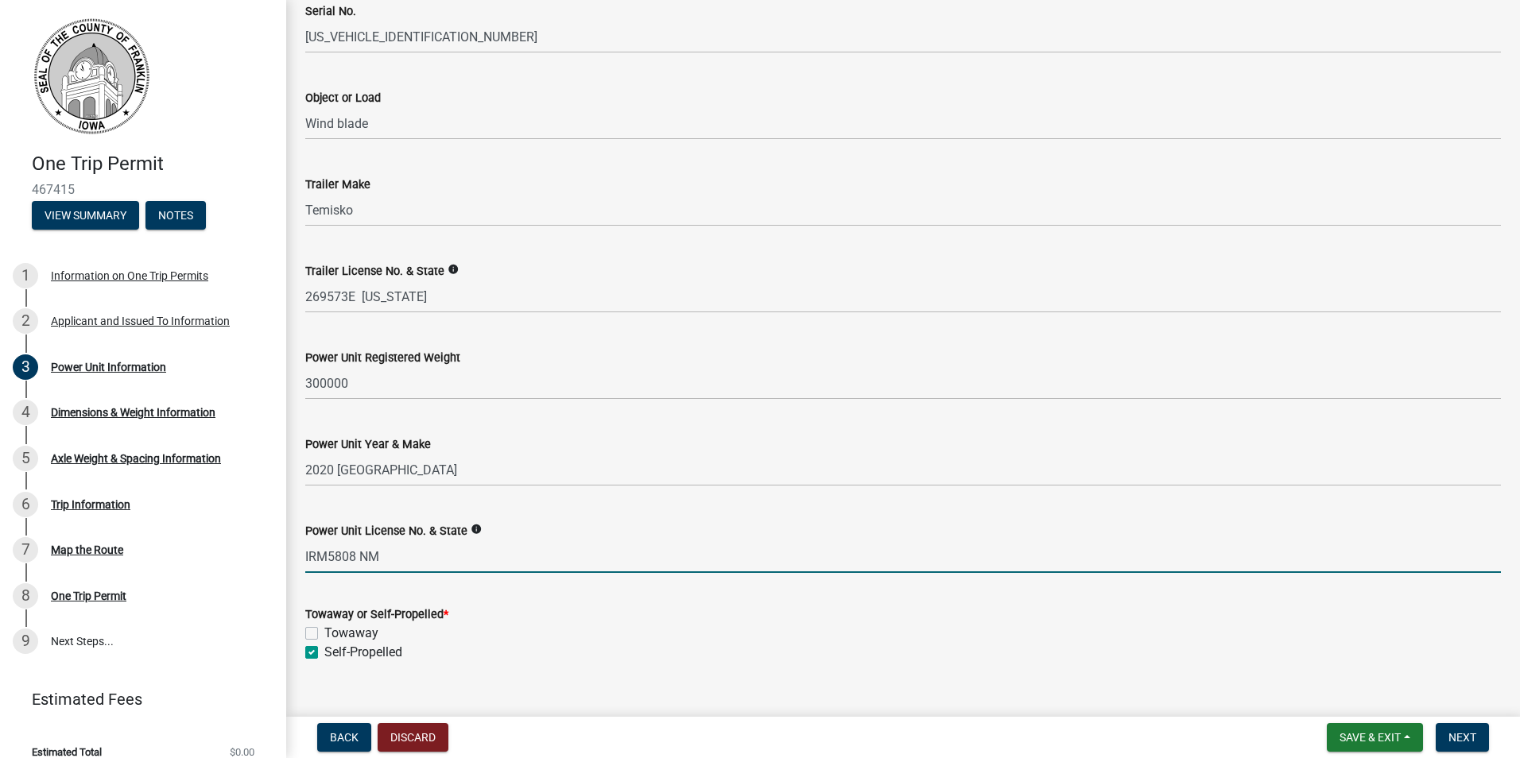
scroll to position [224, 0]
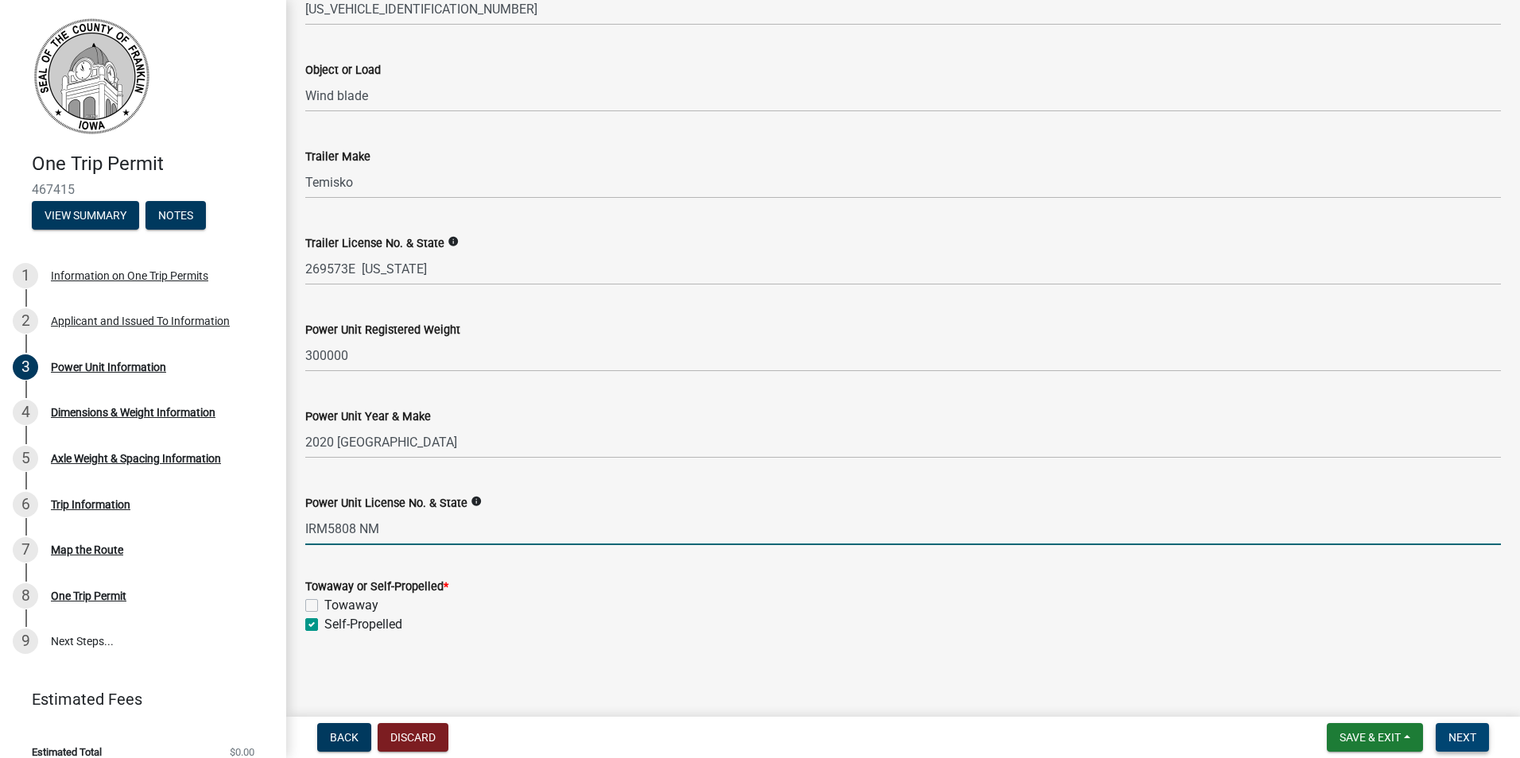
type input "IRM5808 NM"
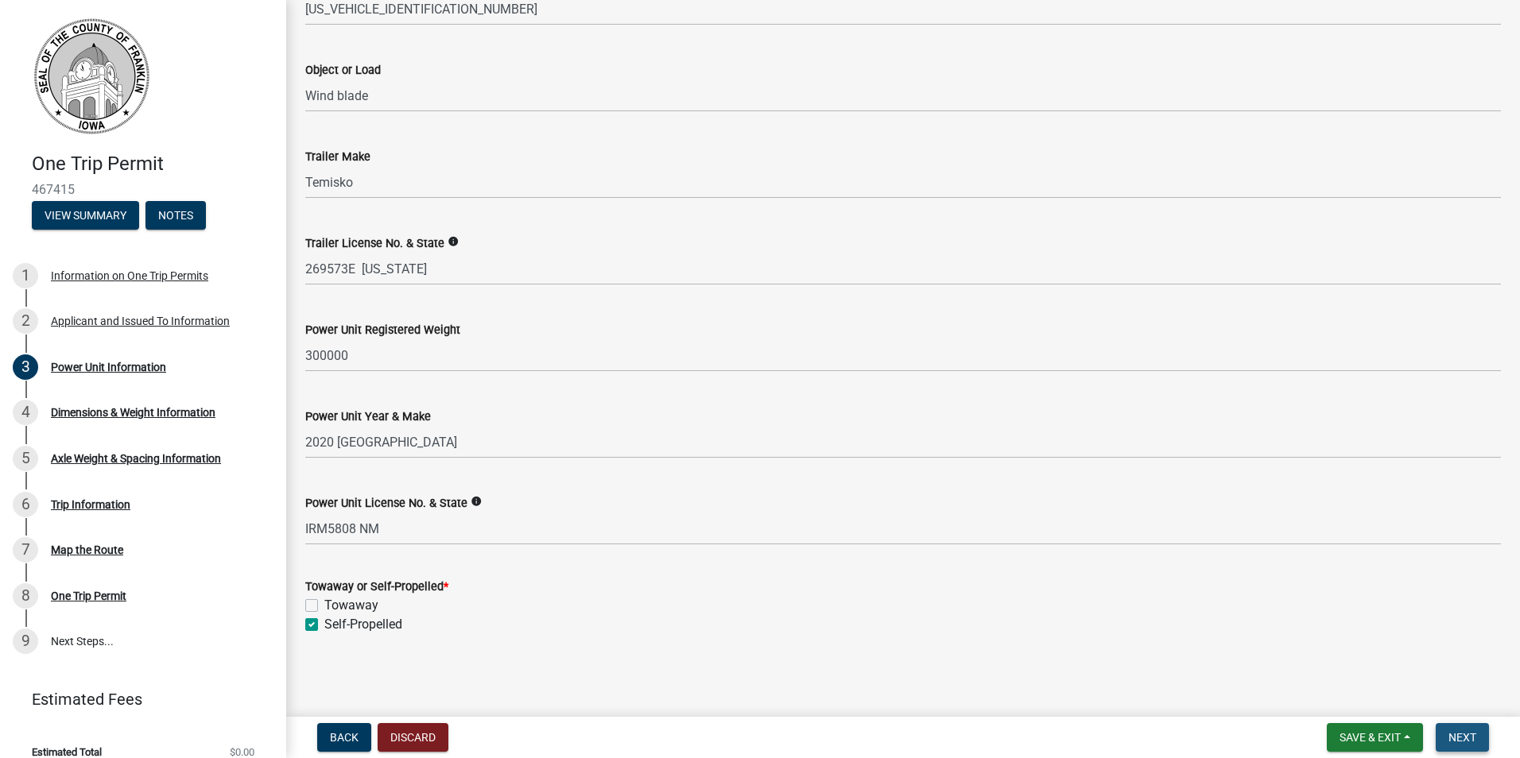
click at [1471, 740] on span "Next" at bounding box center [1462, 737] width 28 height 13
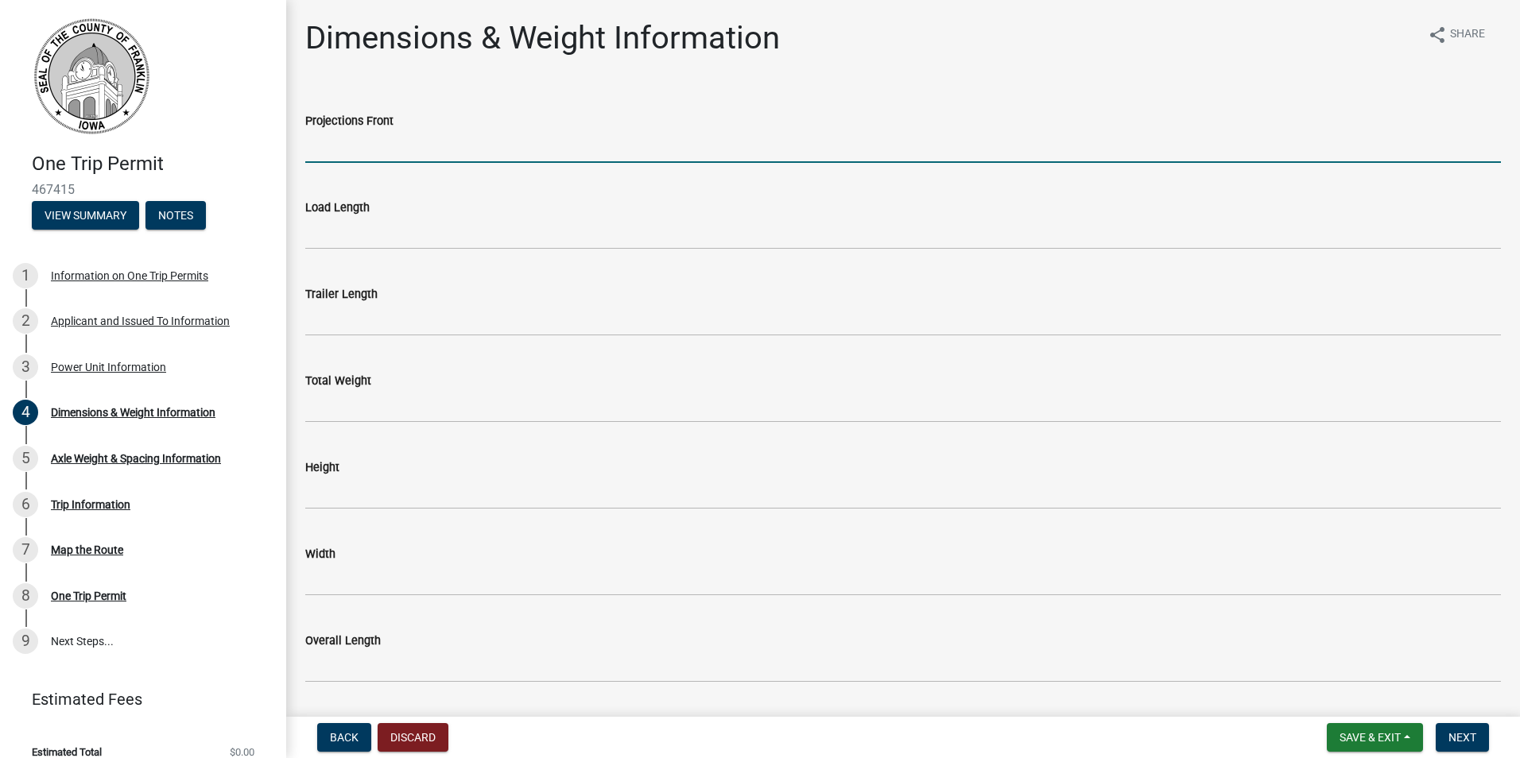
click at [390, 148] on input "Projections Front" at bounding box center [903, 146] width 1196 height 33
type input "0"
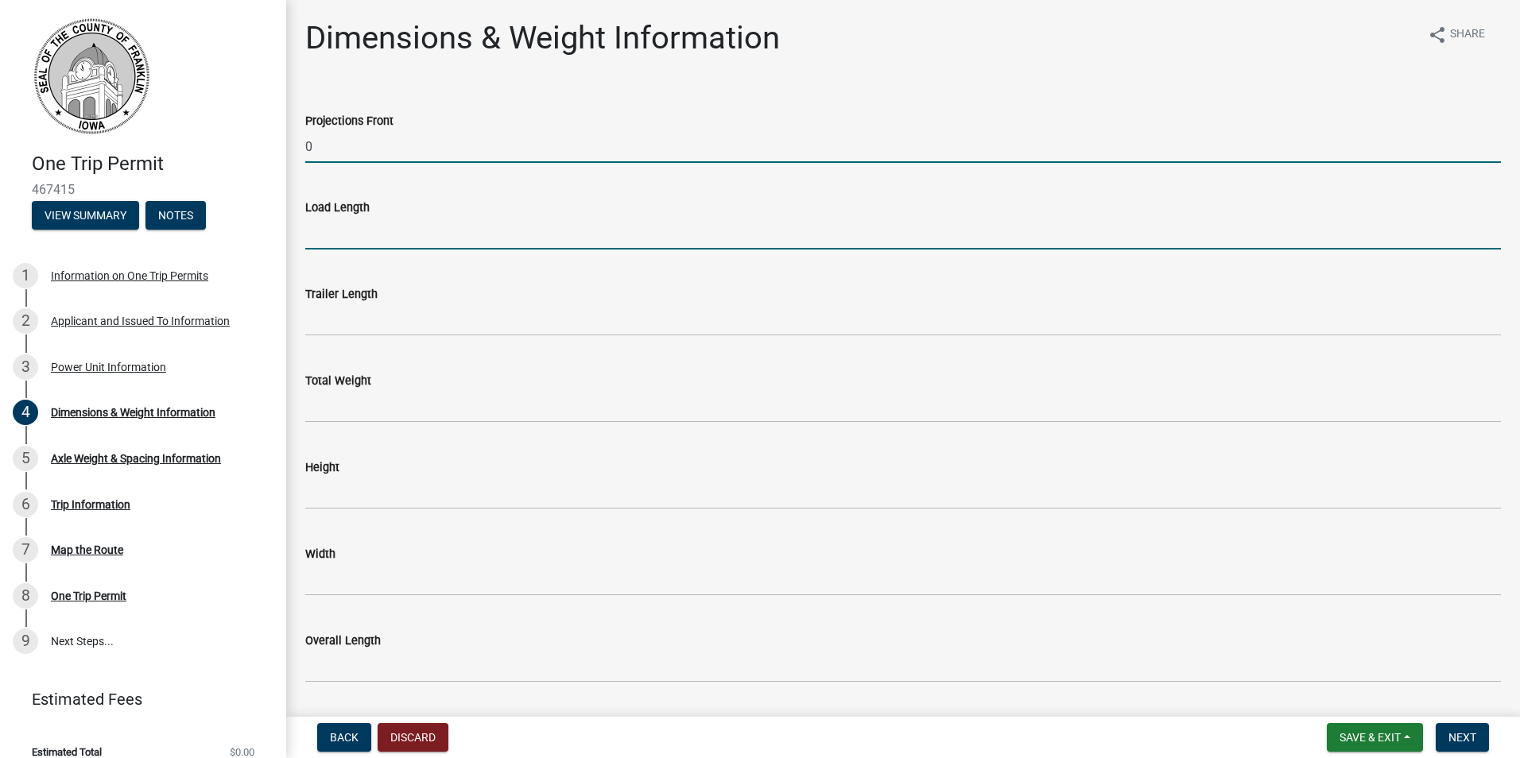
click at [331, 229] on input "Load Length" at bounding box center [903, 233] width 1196 height 33
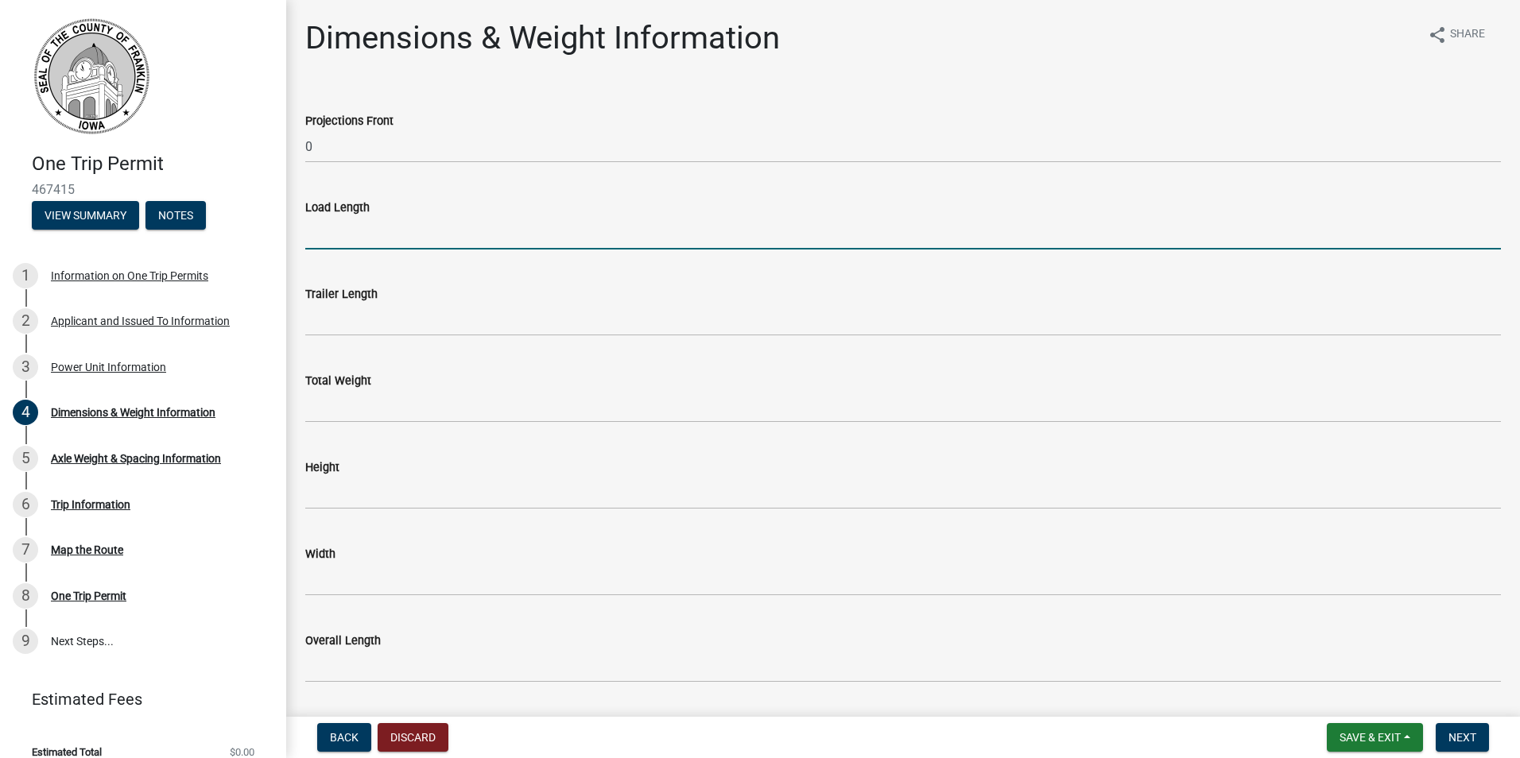
type input "176'"
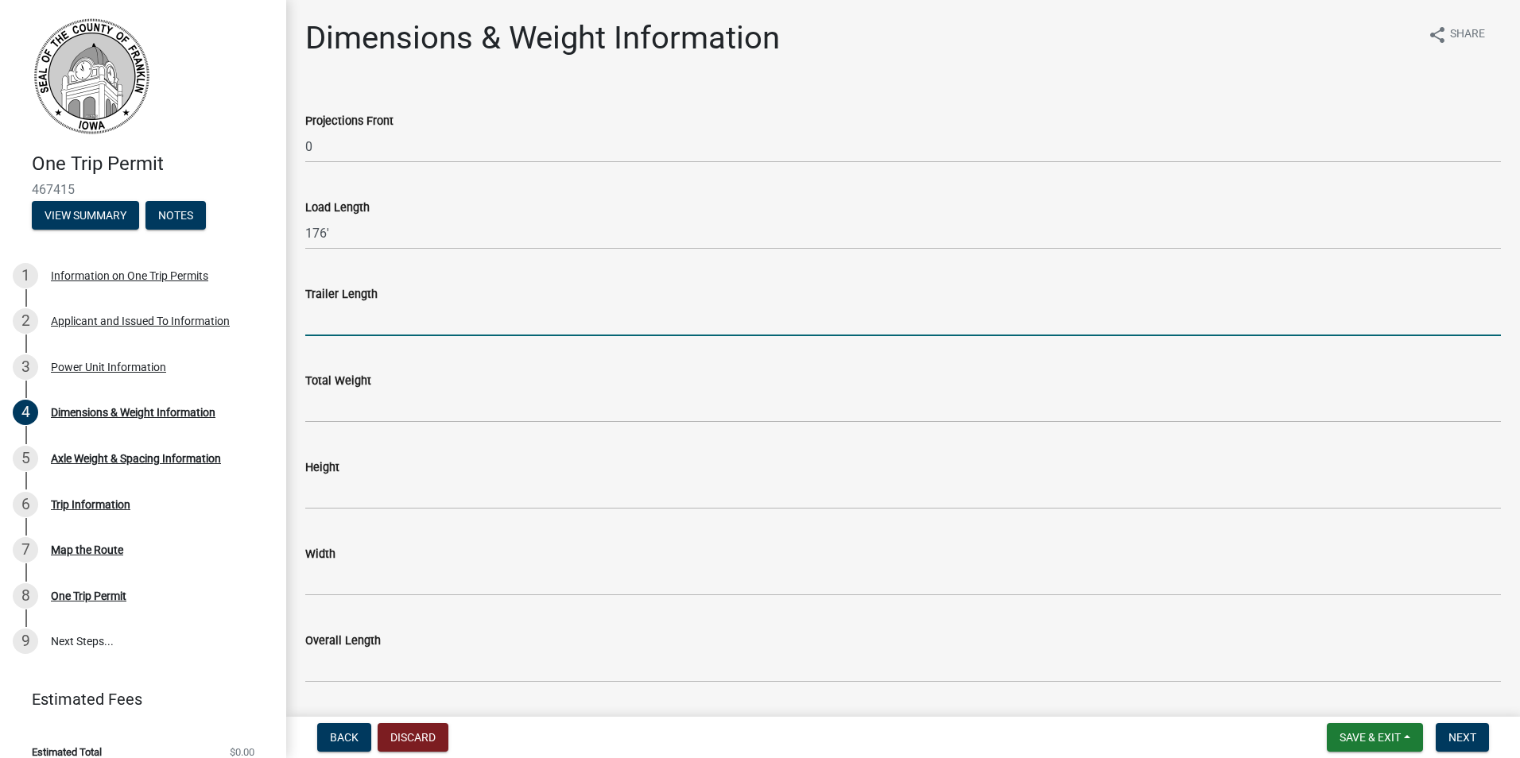
click at [380, 318] on input "Trailer Length" at bounding box center [903, 320] width 1196 height 33
type input "176'"
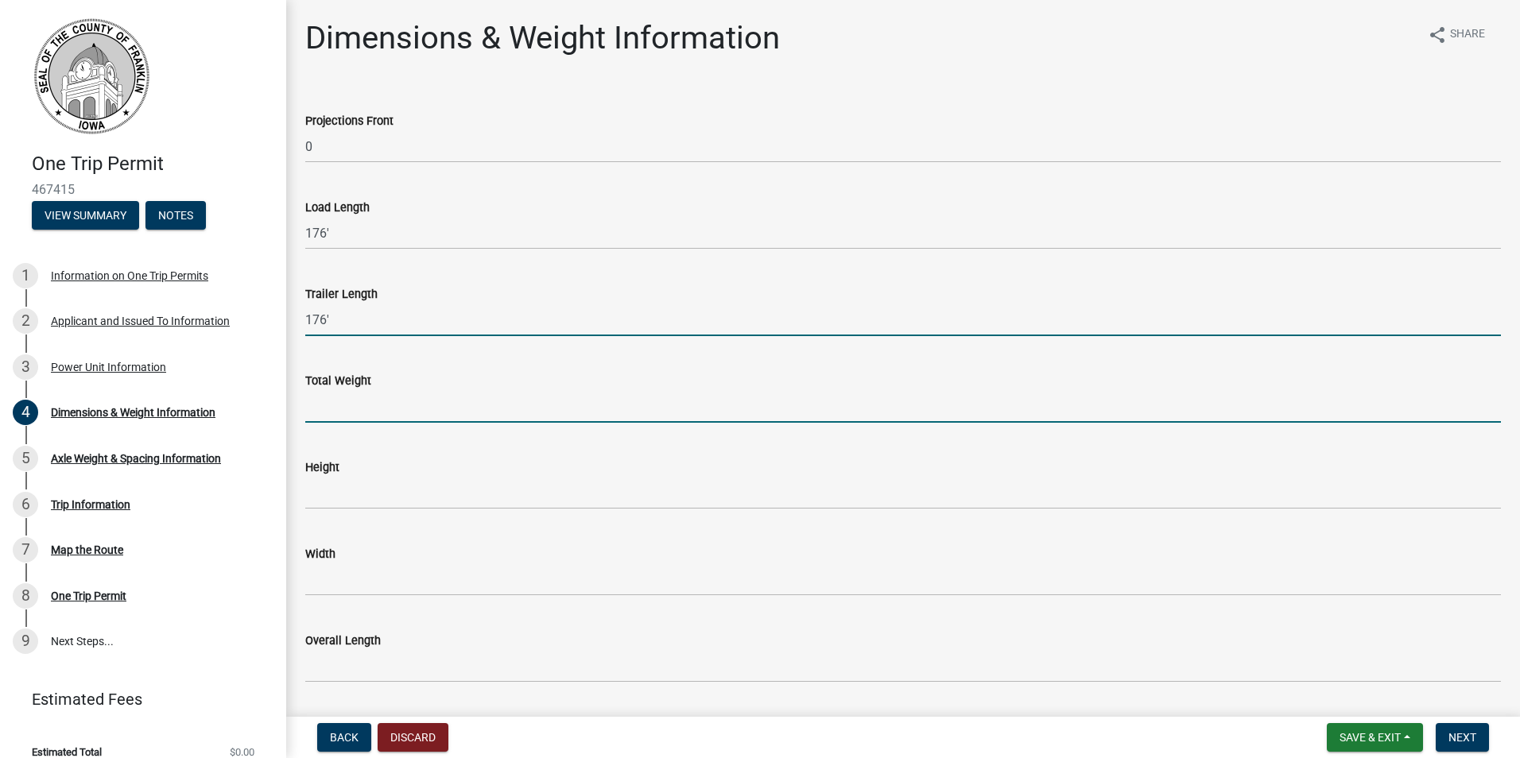
click at [366, 410] on input "Total Weight" at bounding box center [903, 406] width 1196 height 33
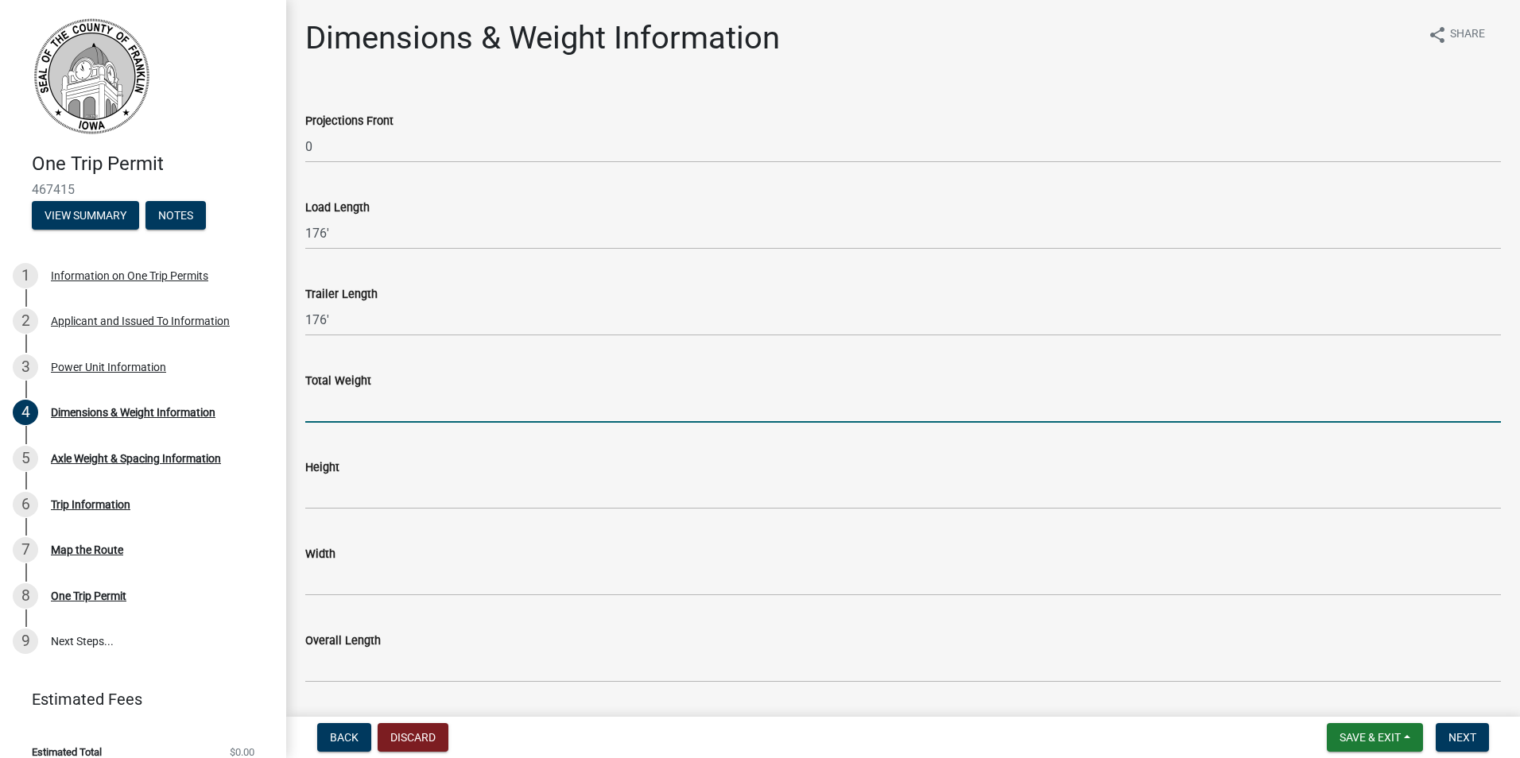
type input "96,000"
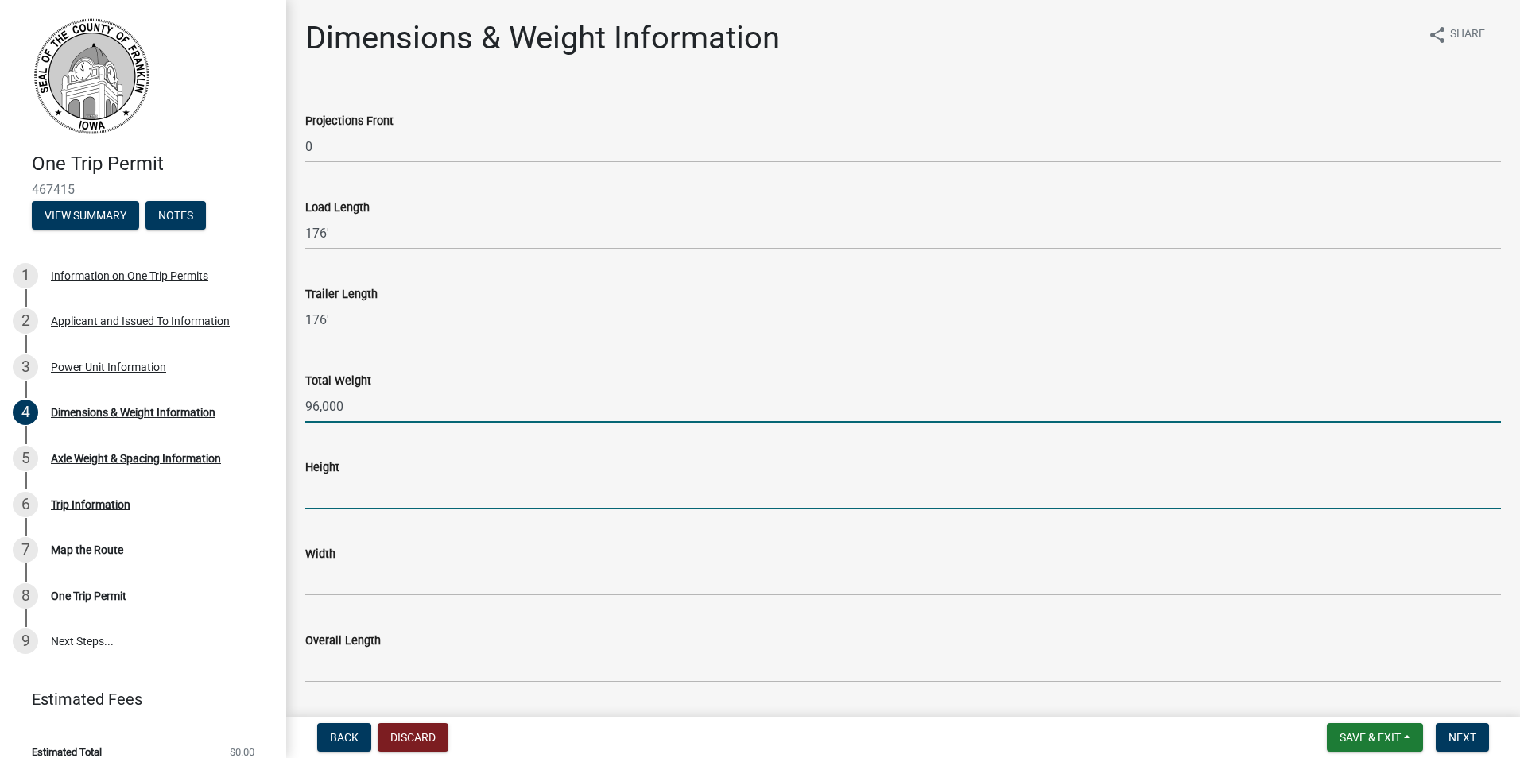
click at [380, 477] on input "Height" at bounding box center [903, 493] width 1196 height 33
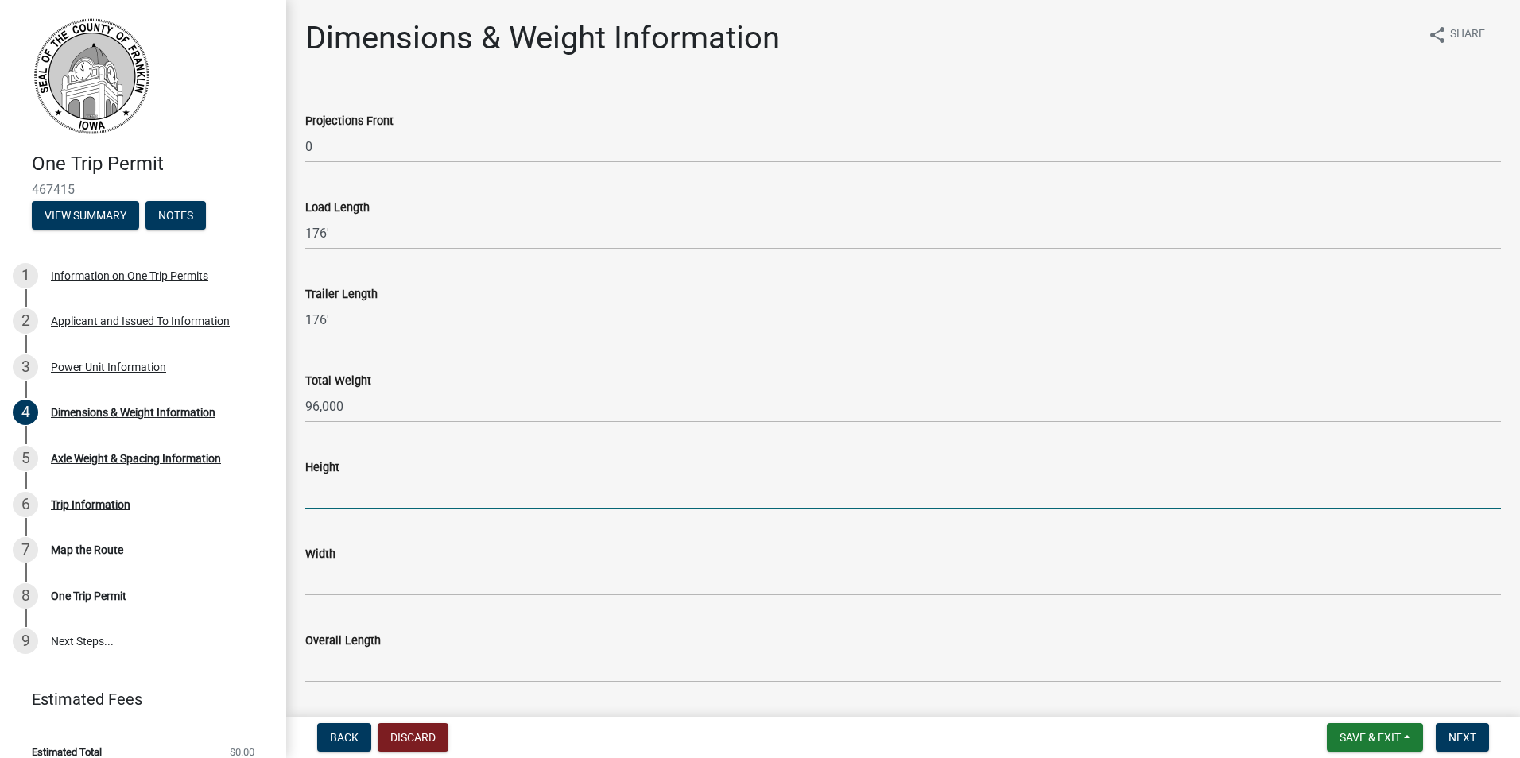
type input "15'10"
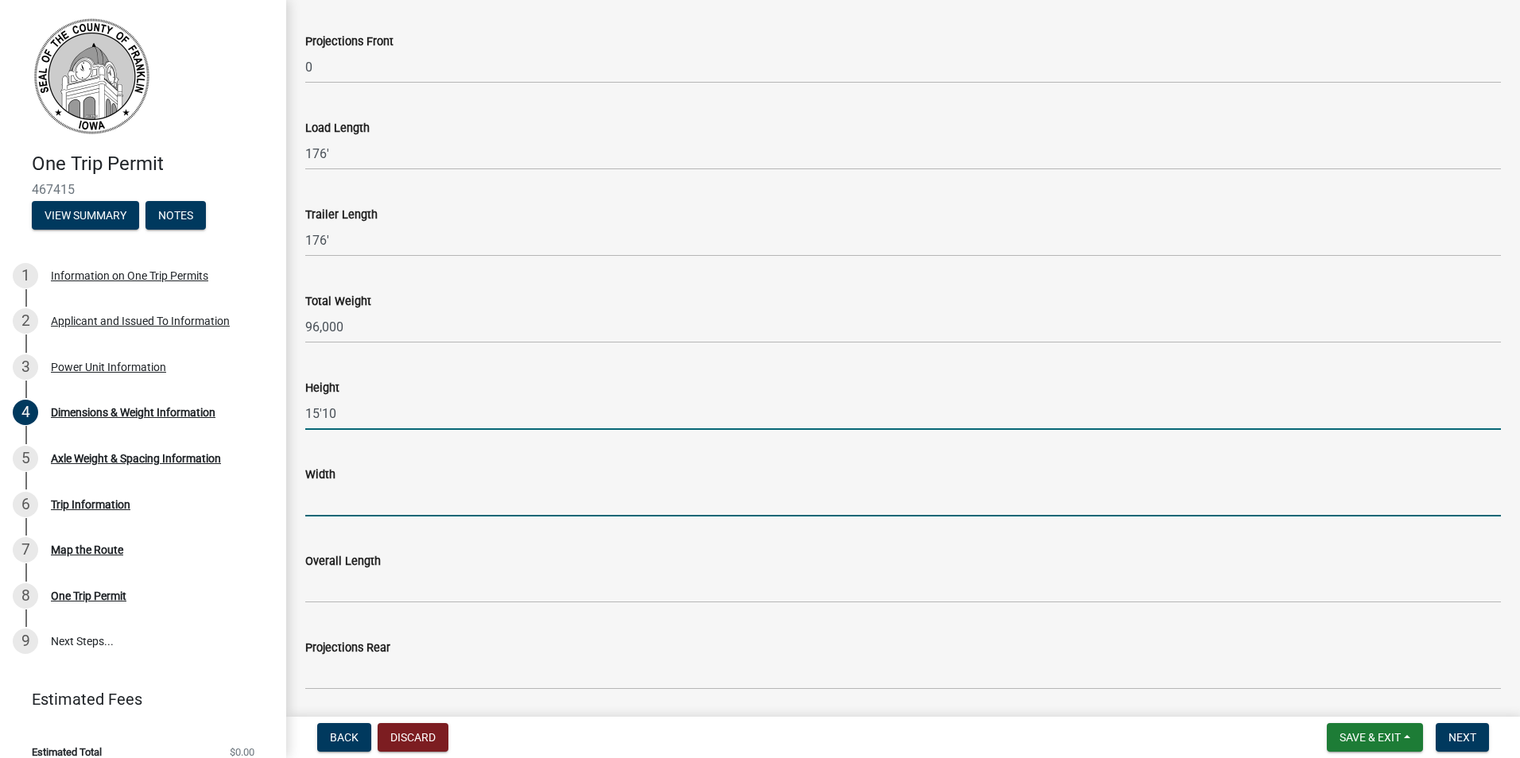
click at [361, 499] on input "Width" at bounding box center [903, 500] width 1196 height 33
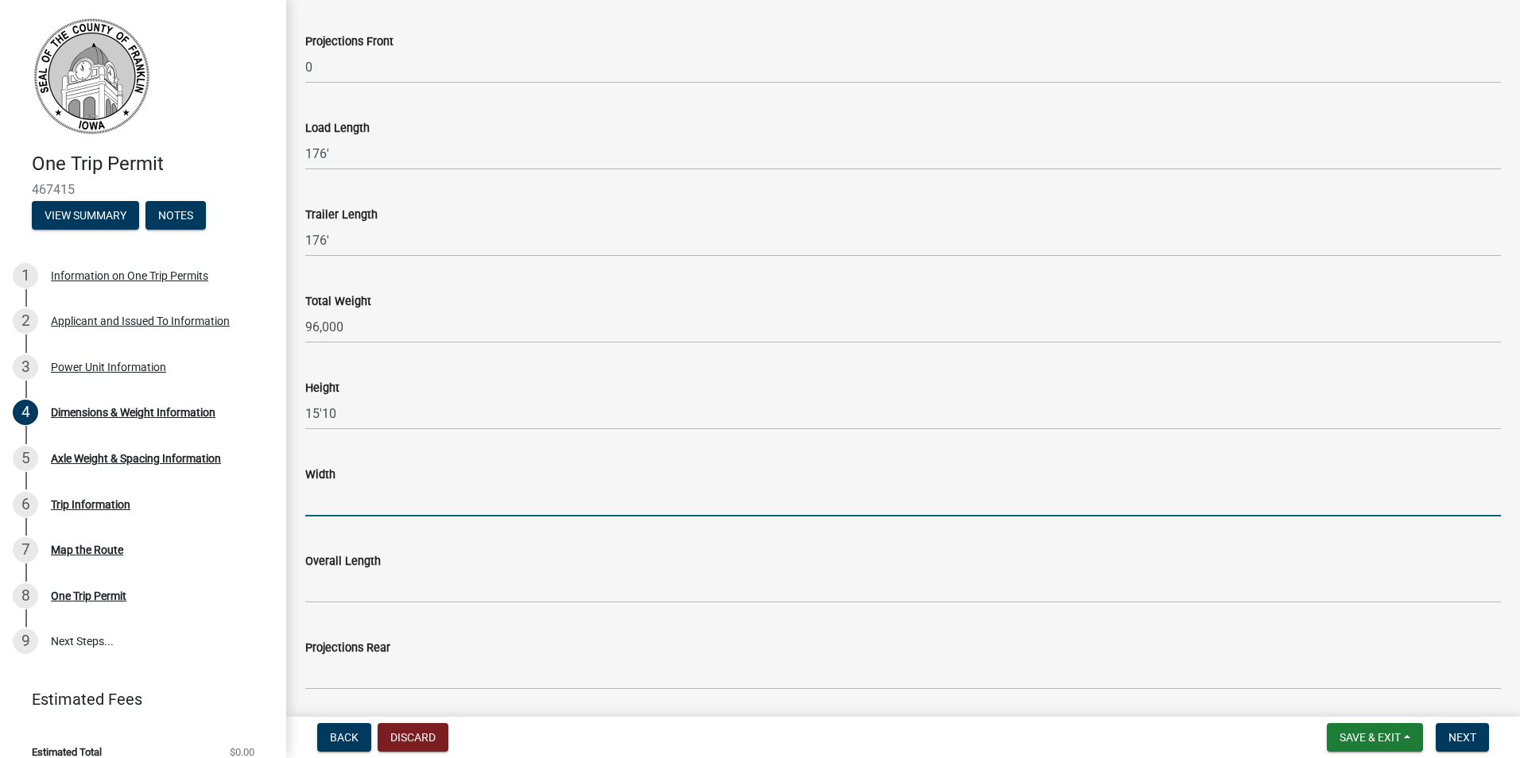
type input "11"
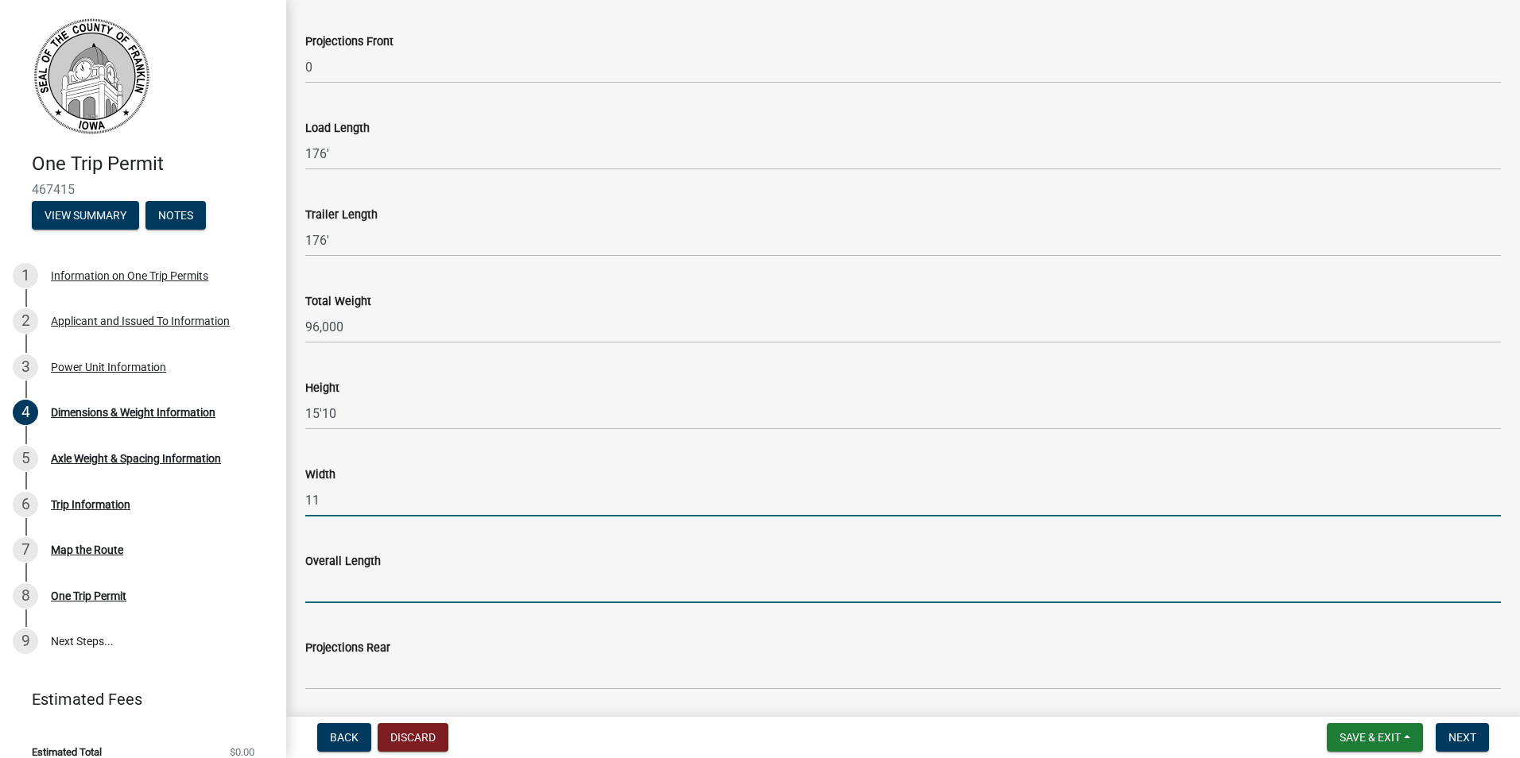
click at [398, 587] on input "Overall Length" at bounding box center [903, 587] width 1196 height 33
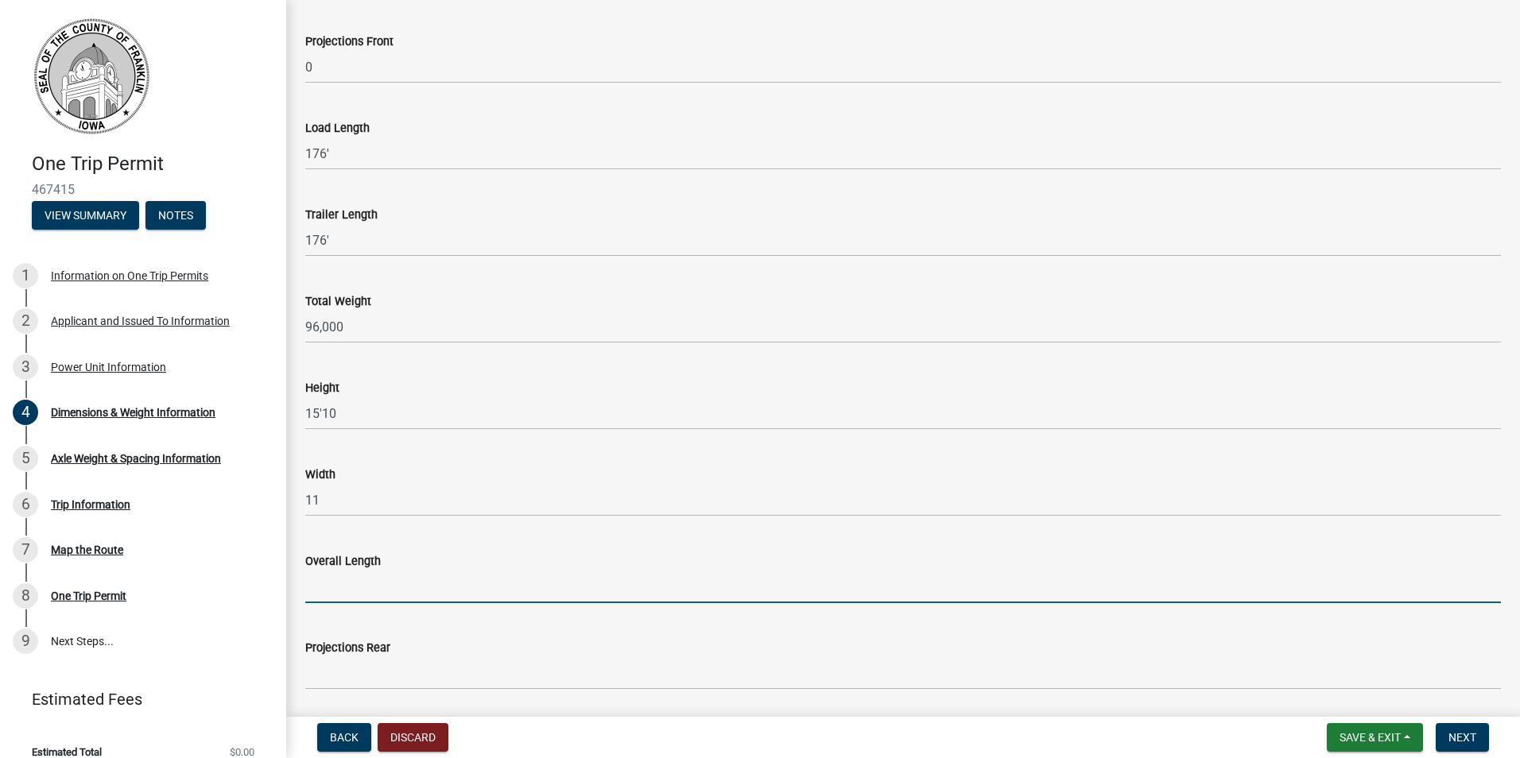
type input "201'"
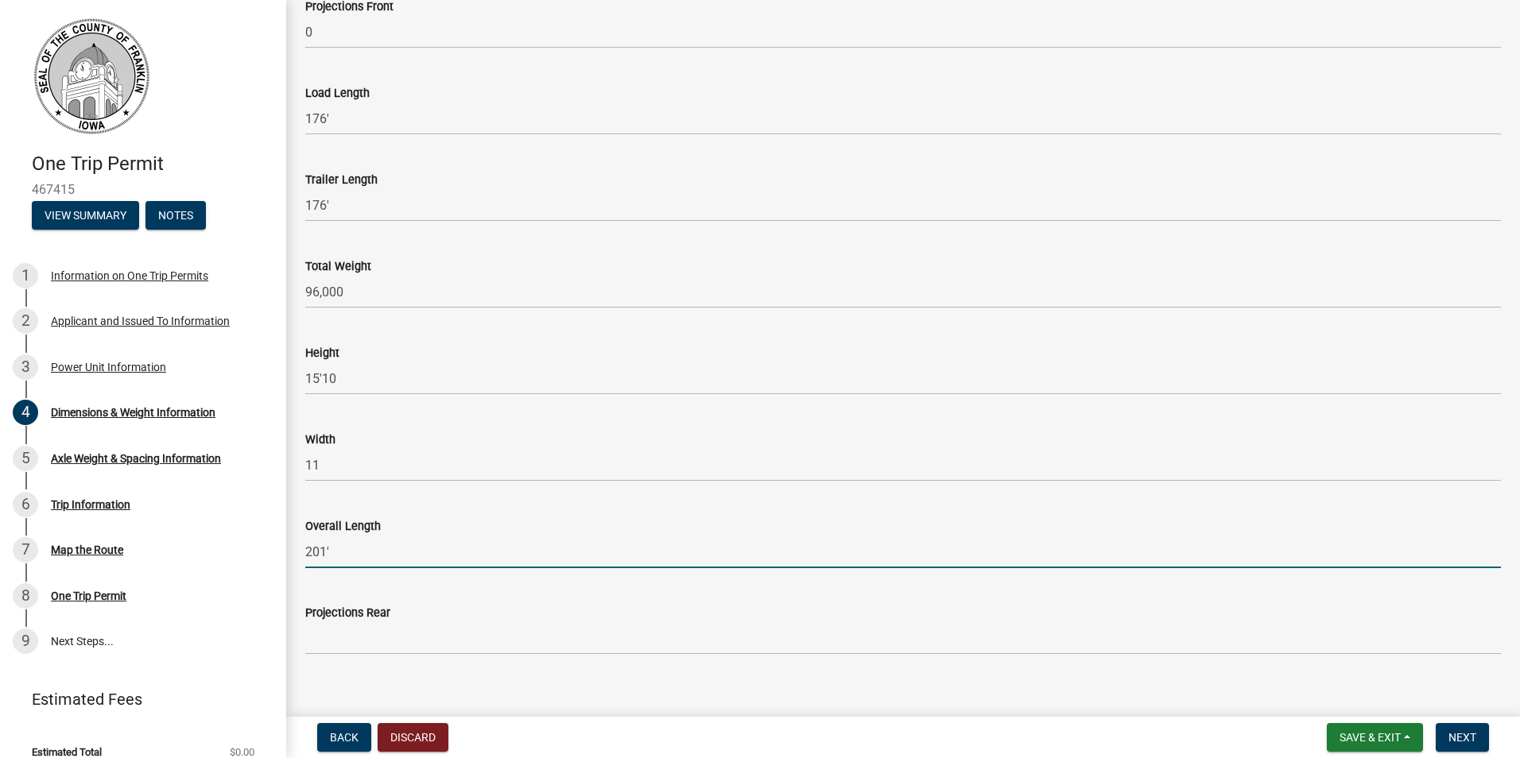
scroll to position [134, 0]
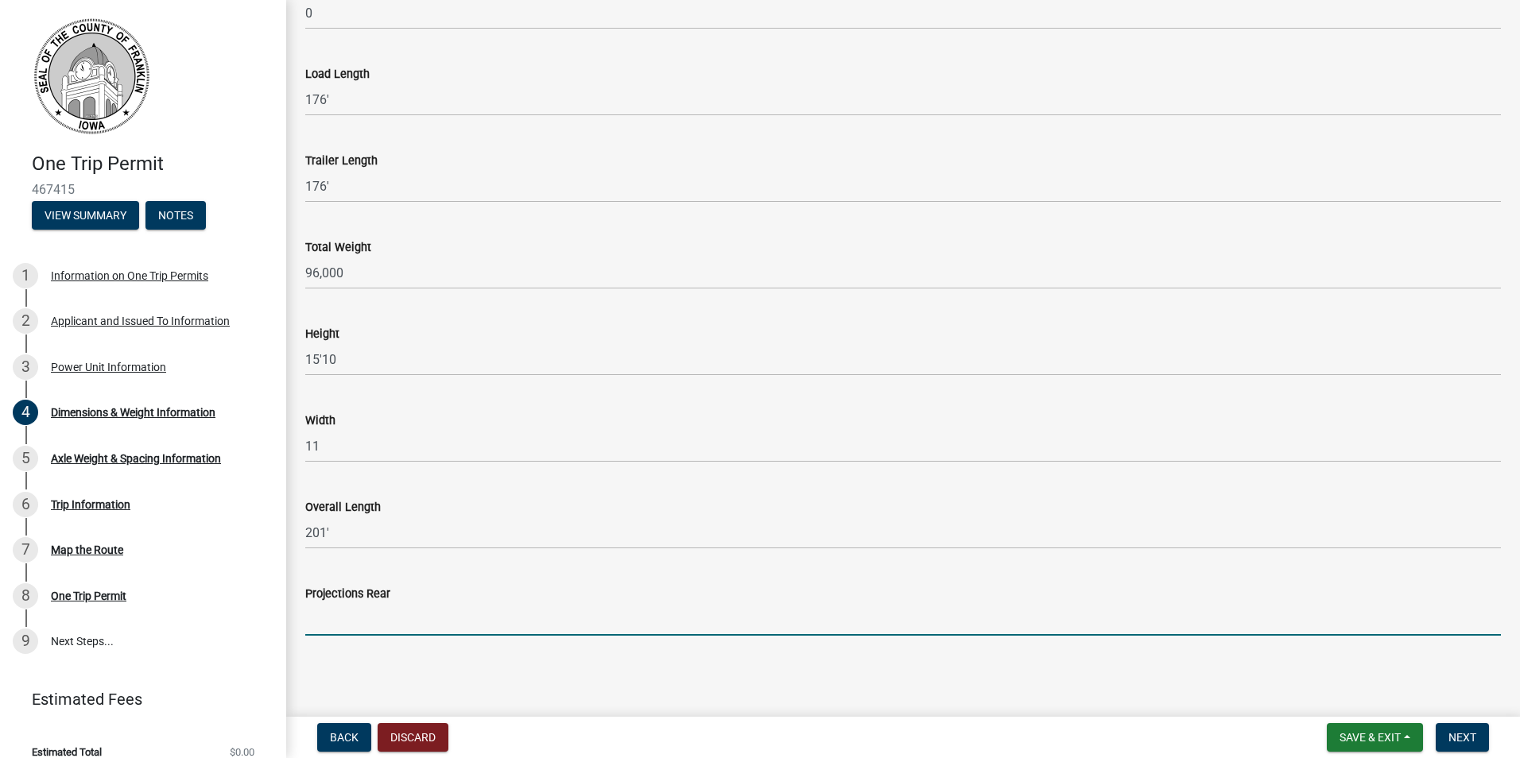
click at [399, 616] on input "Projections Rear" at bounding box center [903, 619] width 1196 height 33
type input "39'"
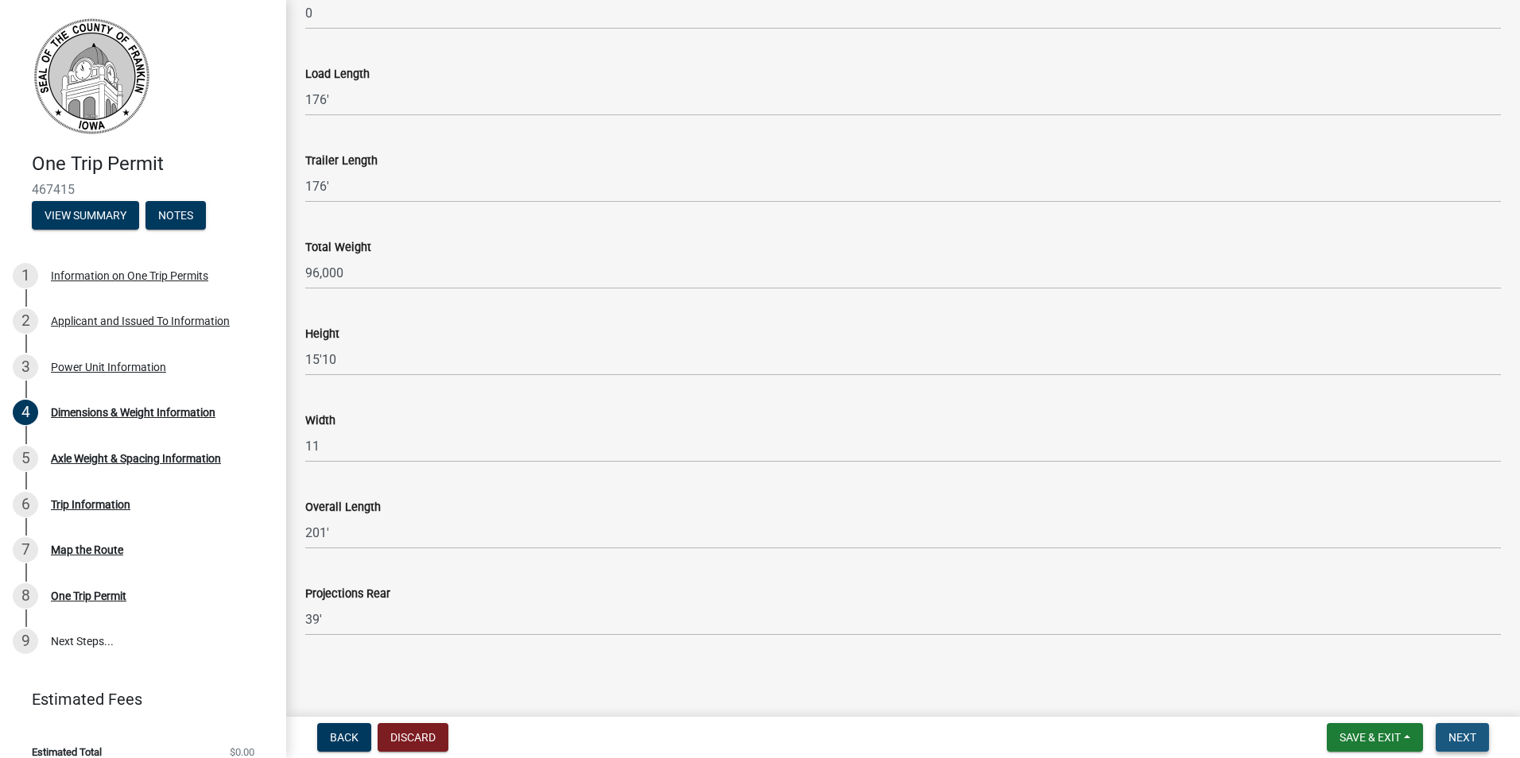
click at [1464, 743] on span "Next" at bounding box center [1462, 737] width 28 height 13
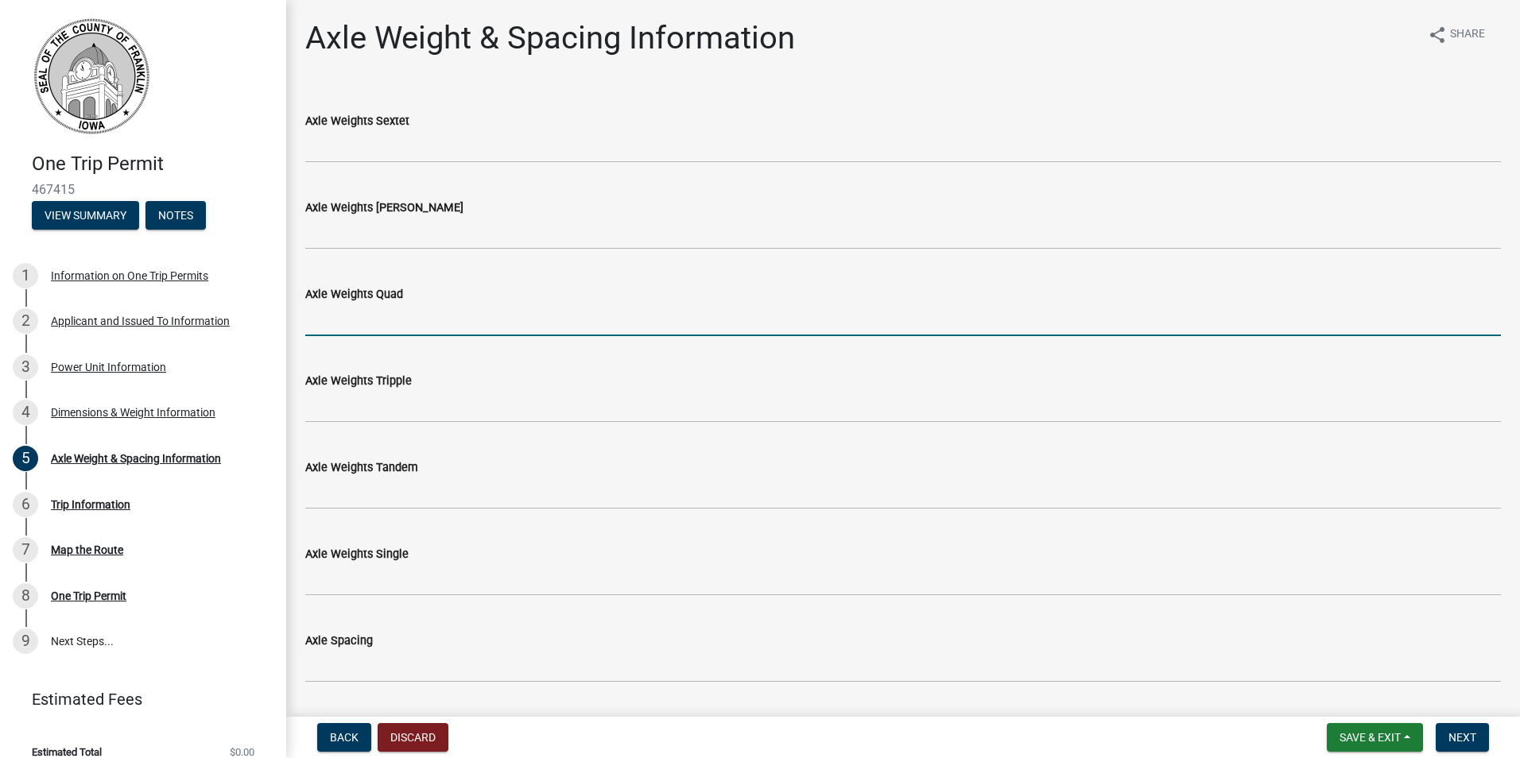
click at [388, 316] on input "Axle Weights Quad" at bounding box center [903, 320] width 1196 height 33
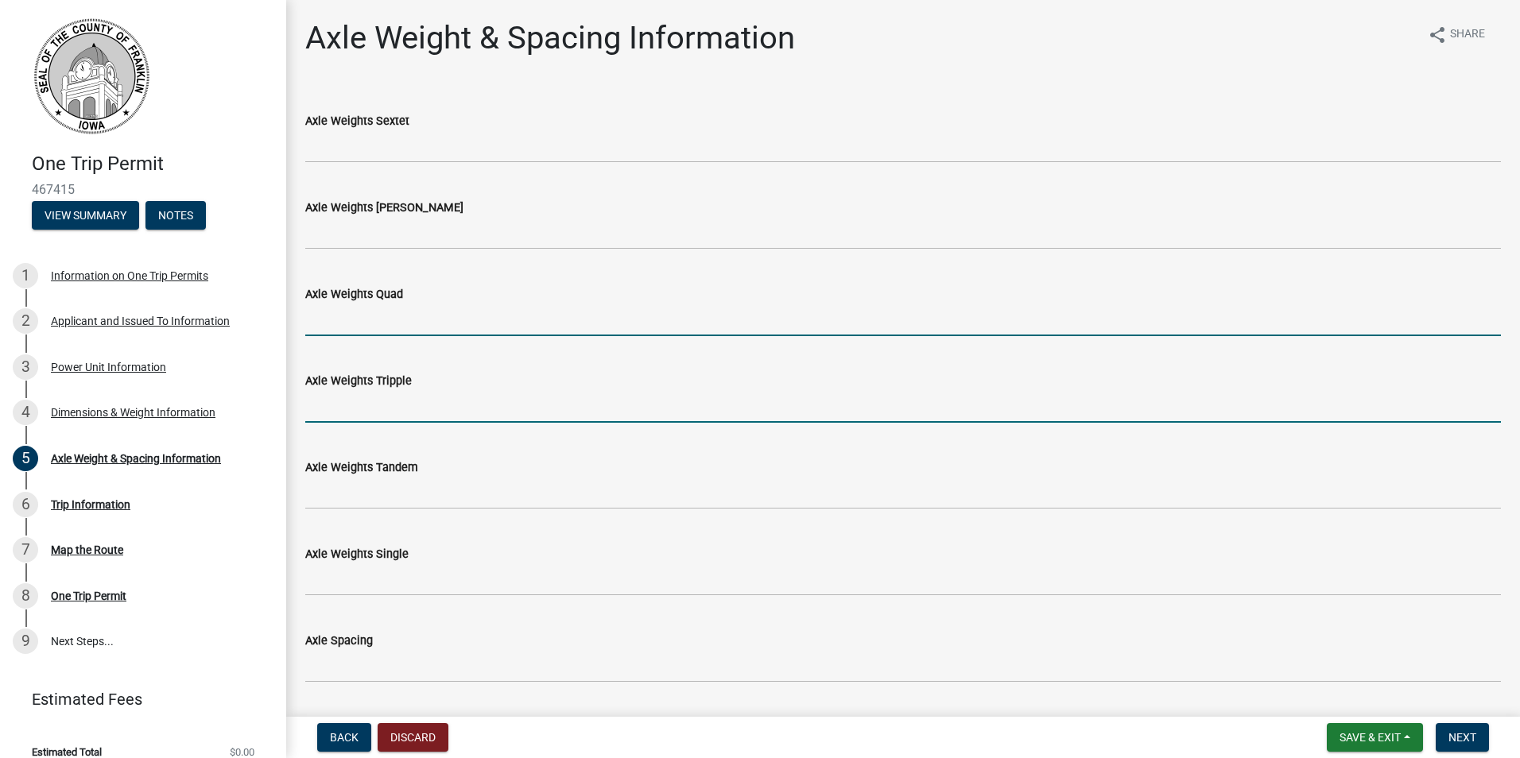
click at [634, 405] on input "Axle Weights Tripple" at bounding box center [903, 406] width 1196 height 33
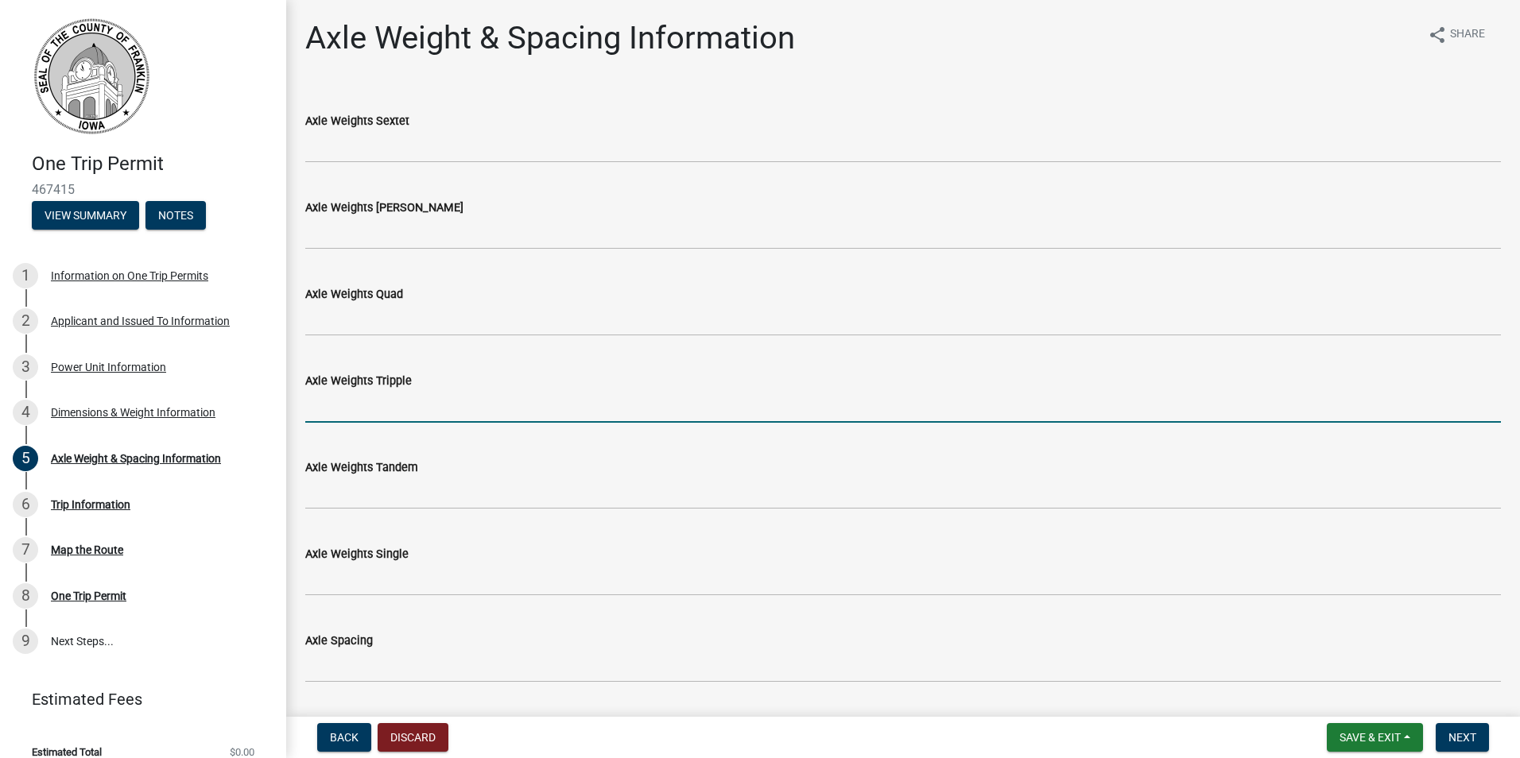
type input "42,000"
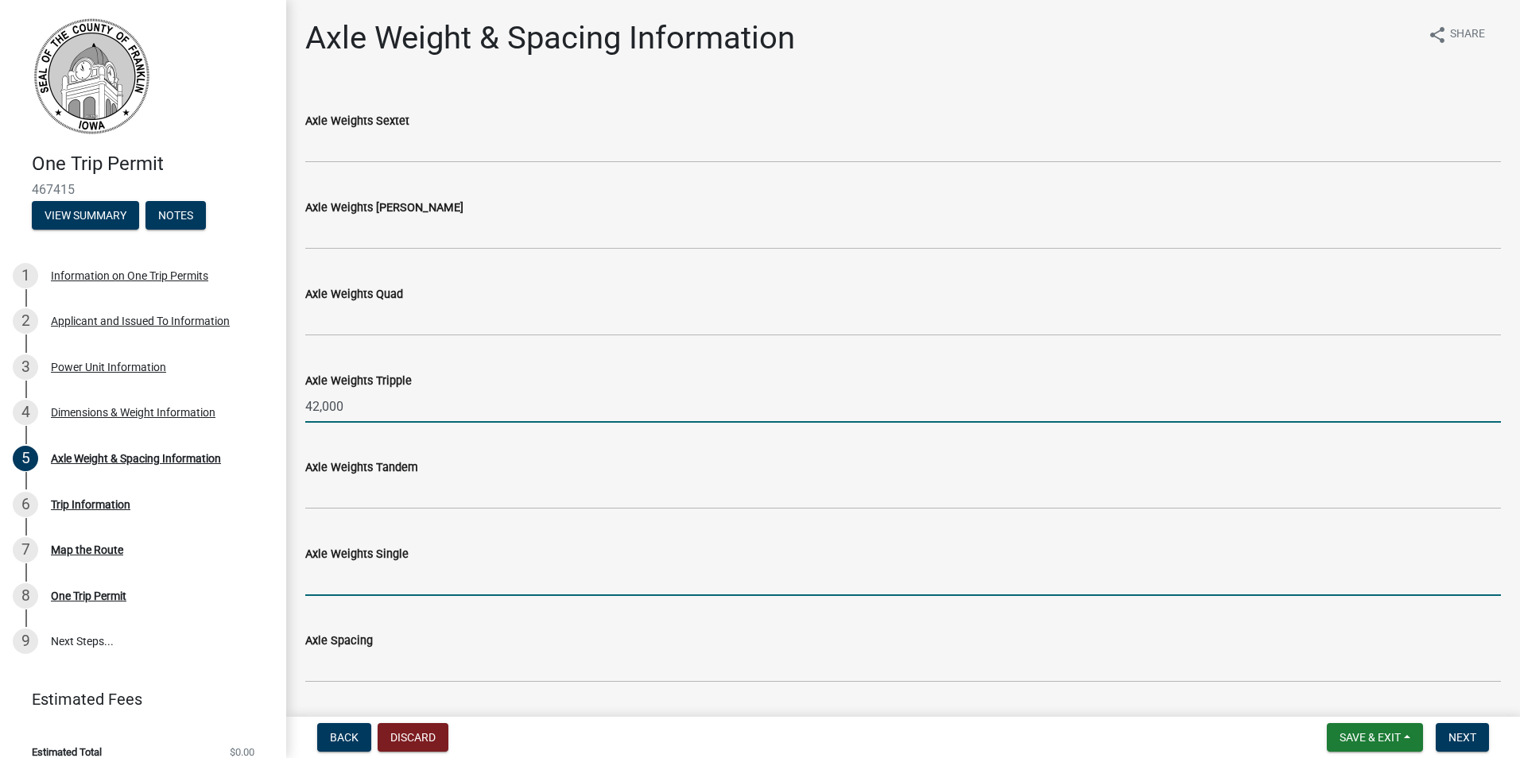
click at [407, 576] on input "Axle Weights Single" at bounding box center [903, 580] width 1196 height 33
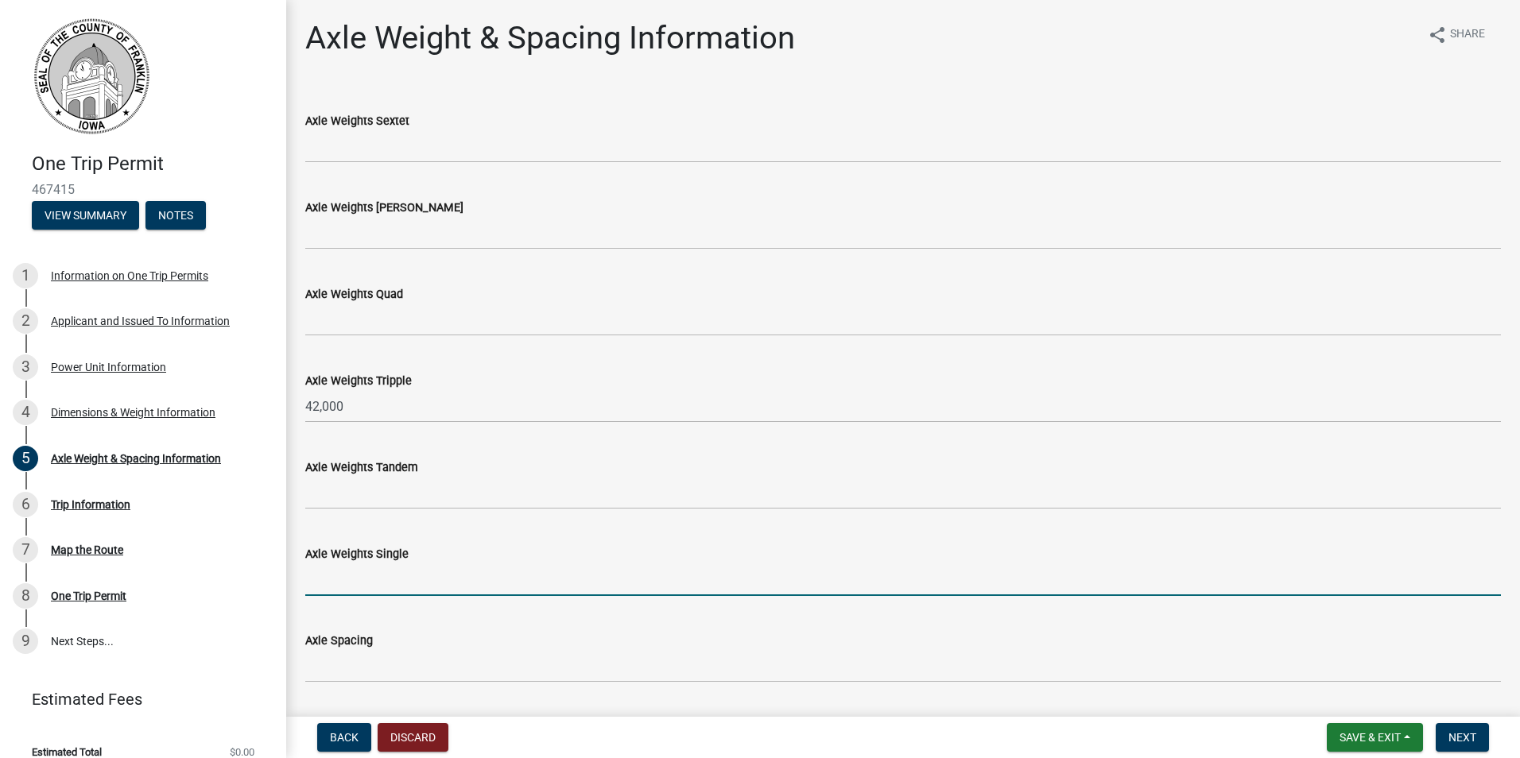
type input "12,000"
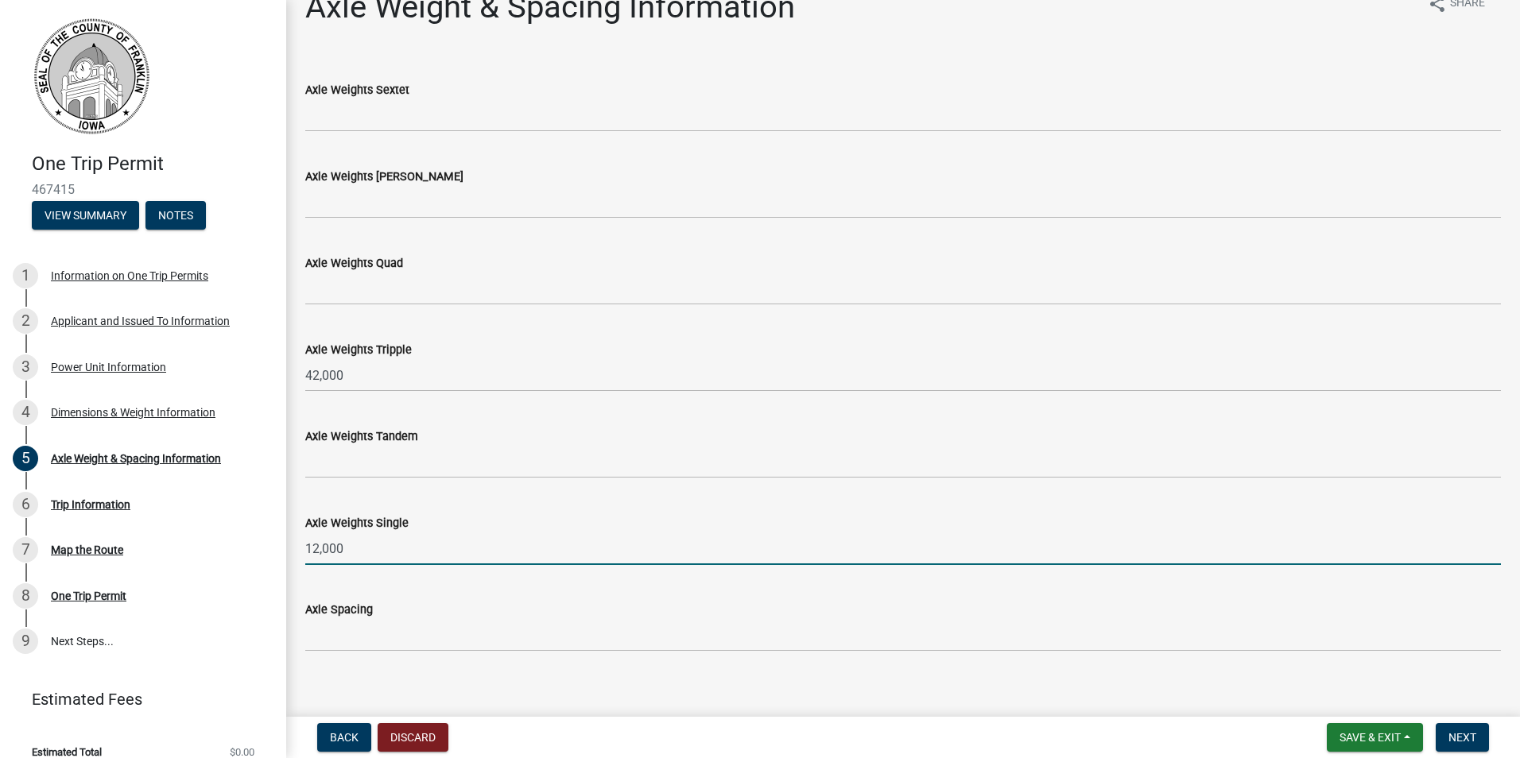
scroll to position [47, 0]
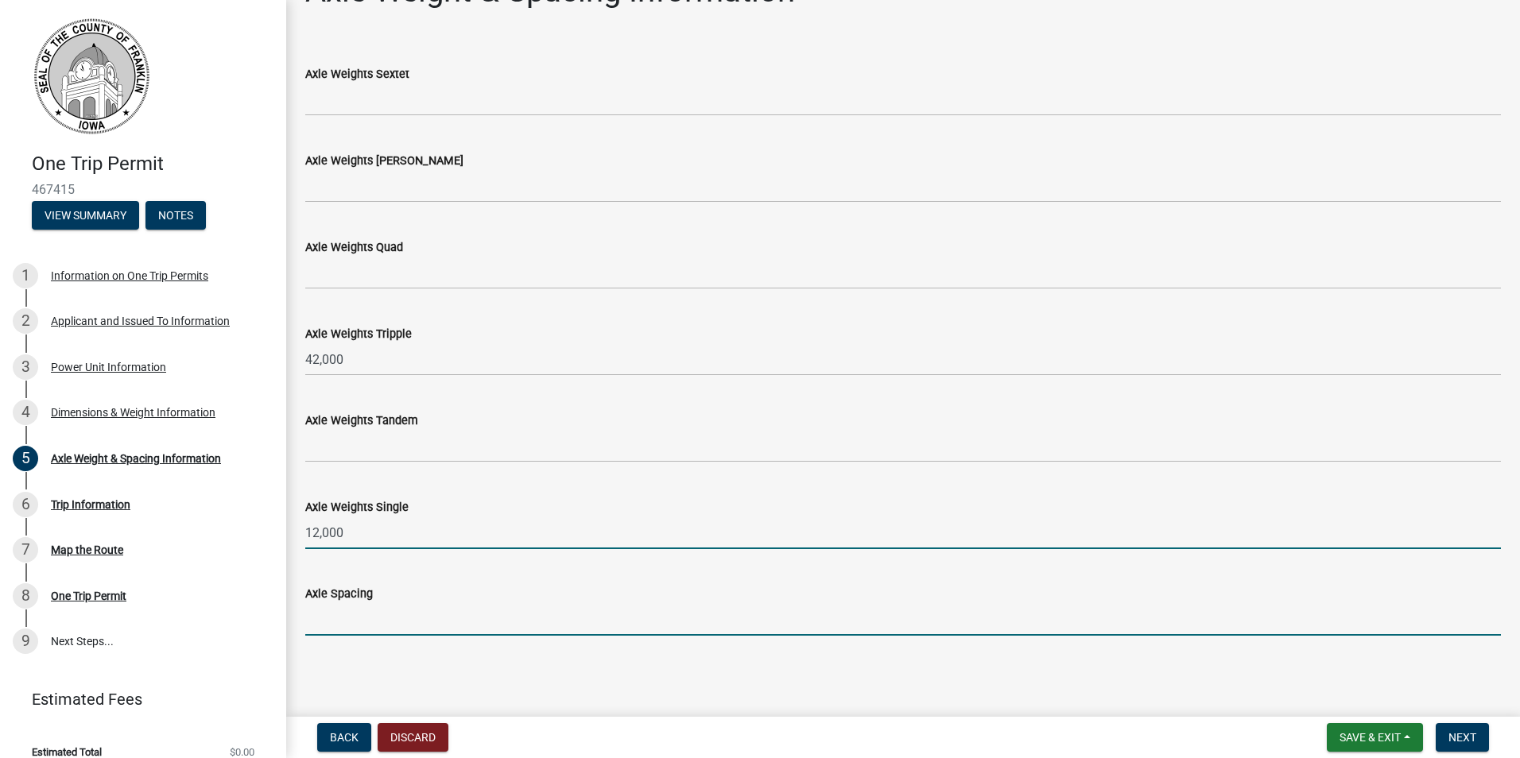
click at [373, 610] on input "Axle Spacing" at bounding box center [903, 619] width 1196 height 33
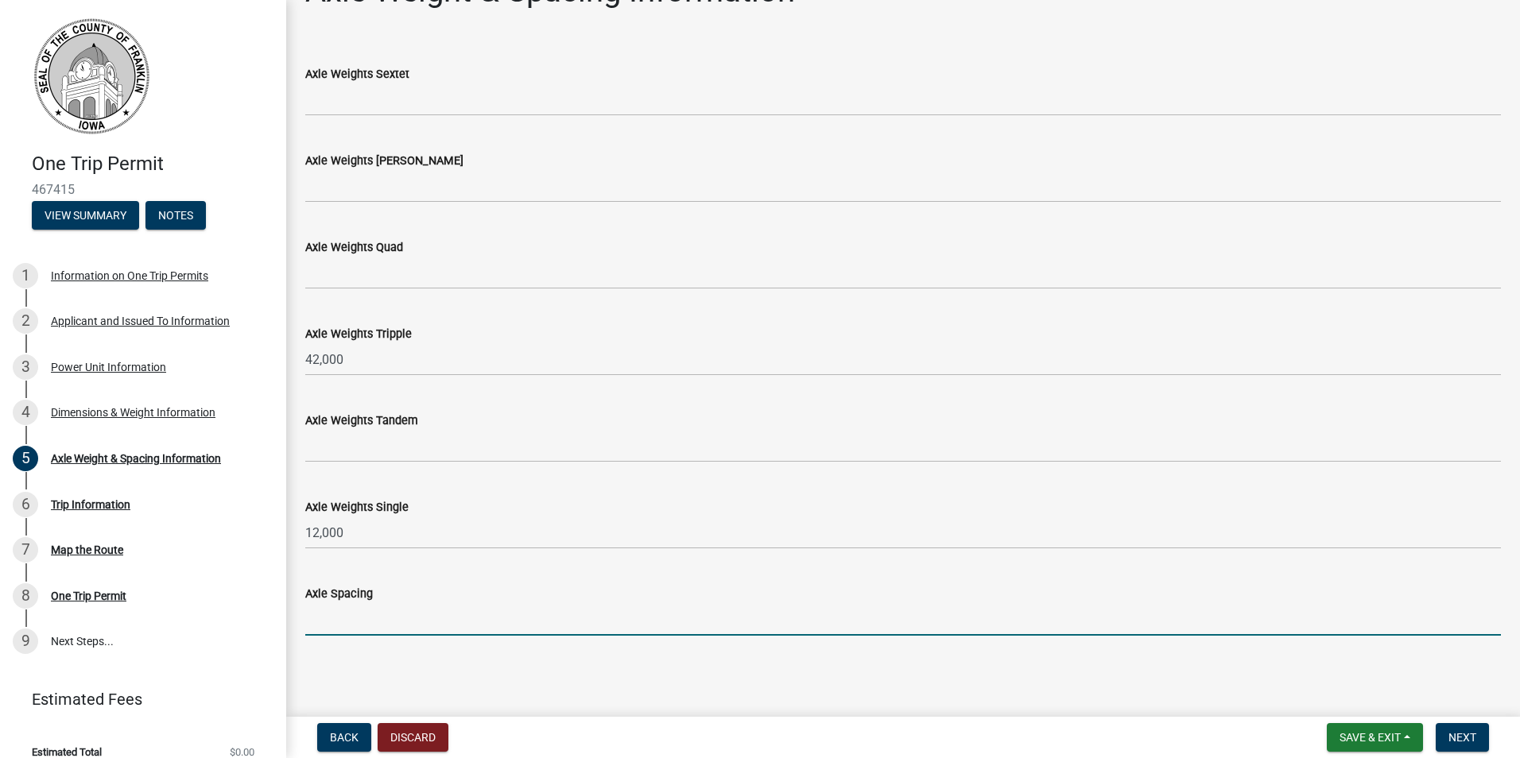
type input "15'2; 5'; 5'; 124'; 6'; 6'"
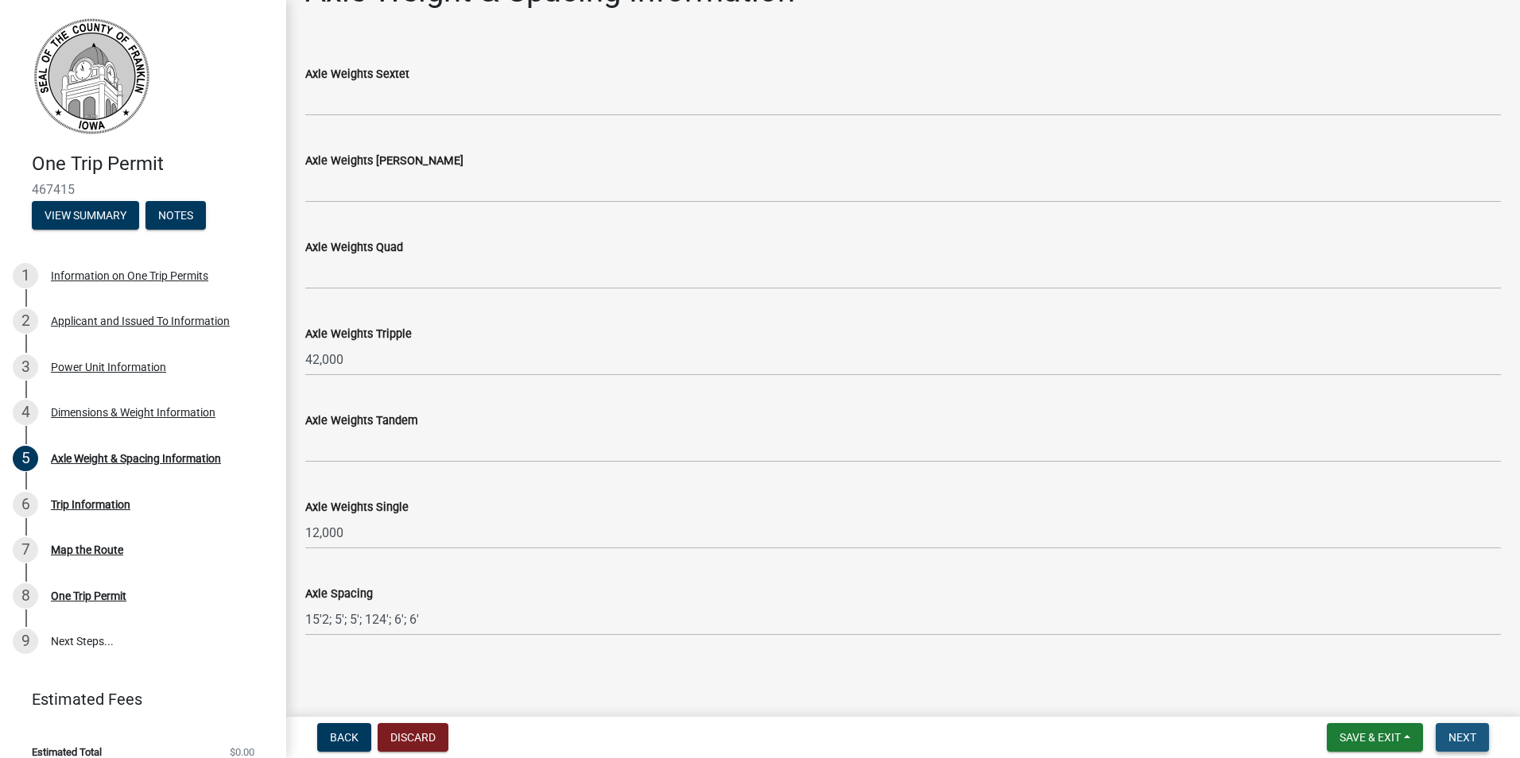
click at [1454, 740] on span "Next" at bounding box center [1462, 737] width 28 height 13
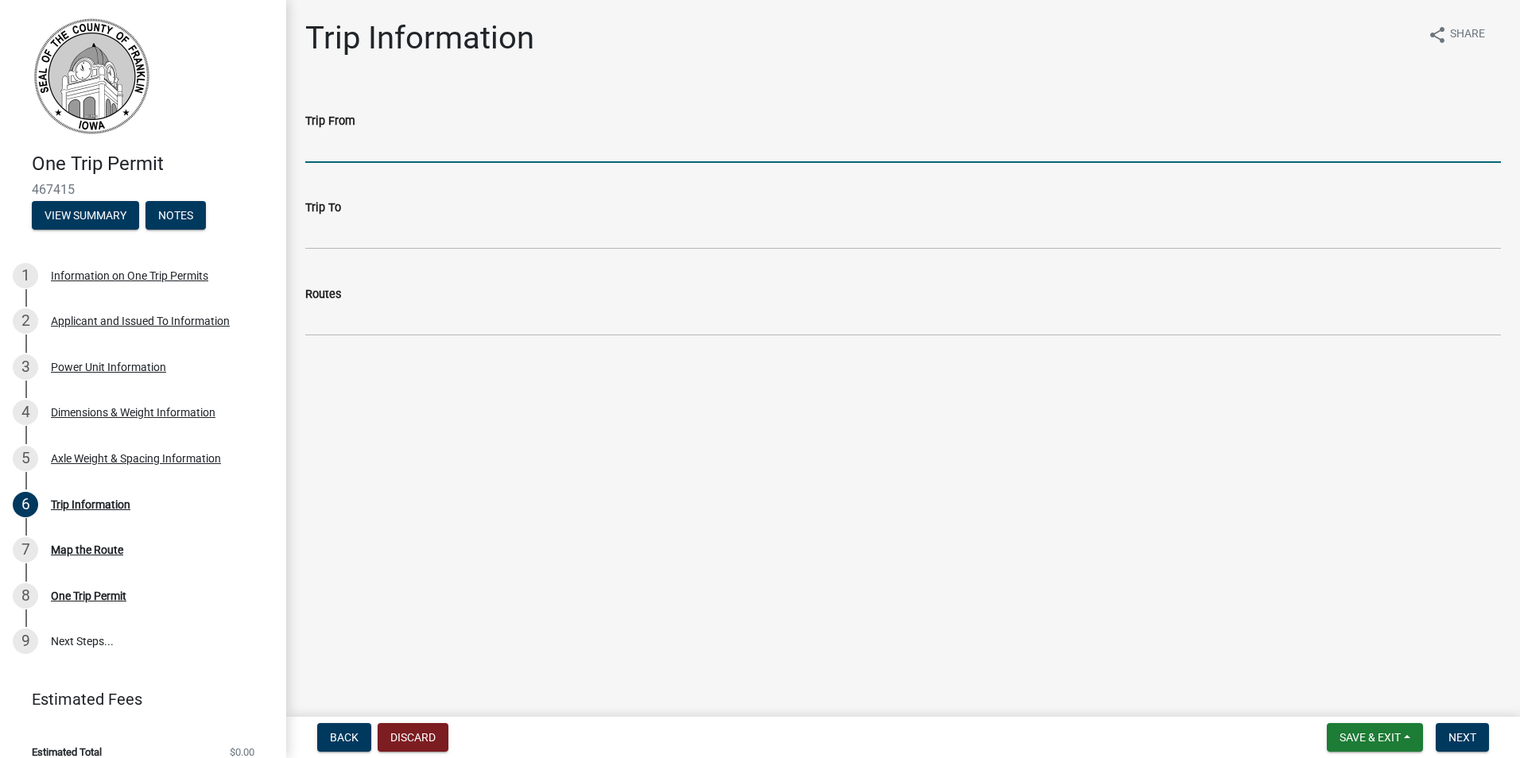
click at [381, 146] on input "Trip From" at bounding box center [903, 146] width 1196 height 33
type input "42.752027, -93.370106 (.4 miles north of Hwy 3)"
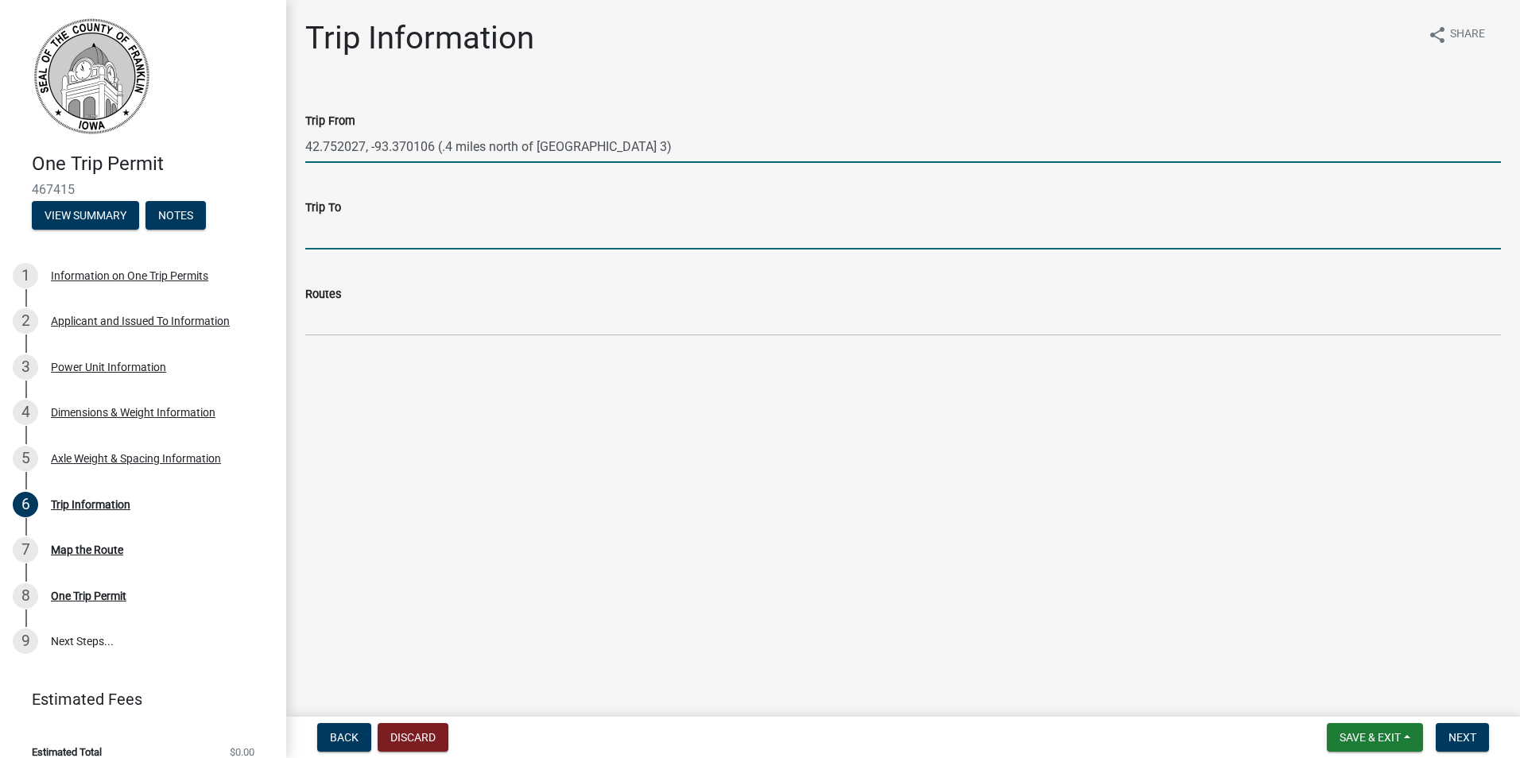
type input "IA - 3 & Gull"
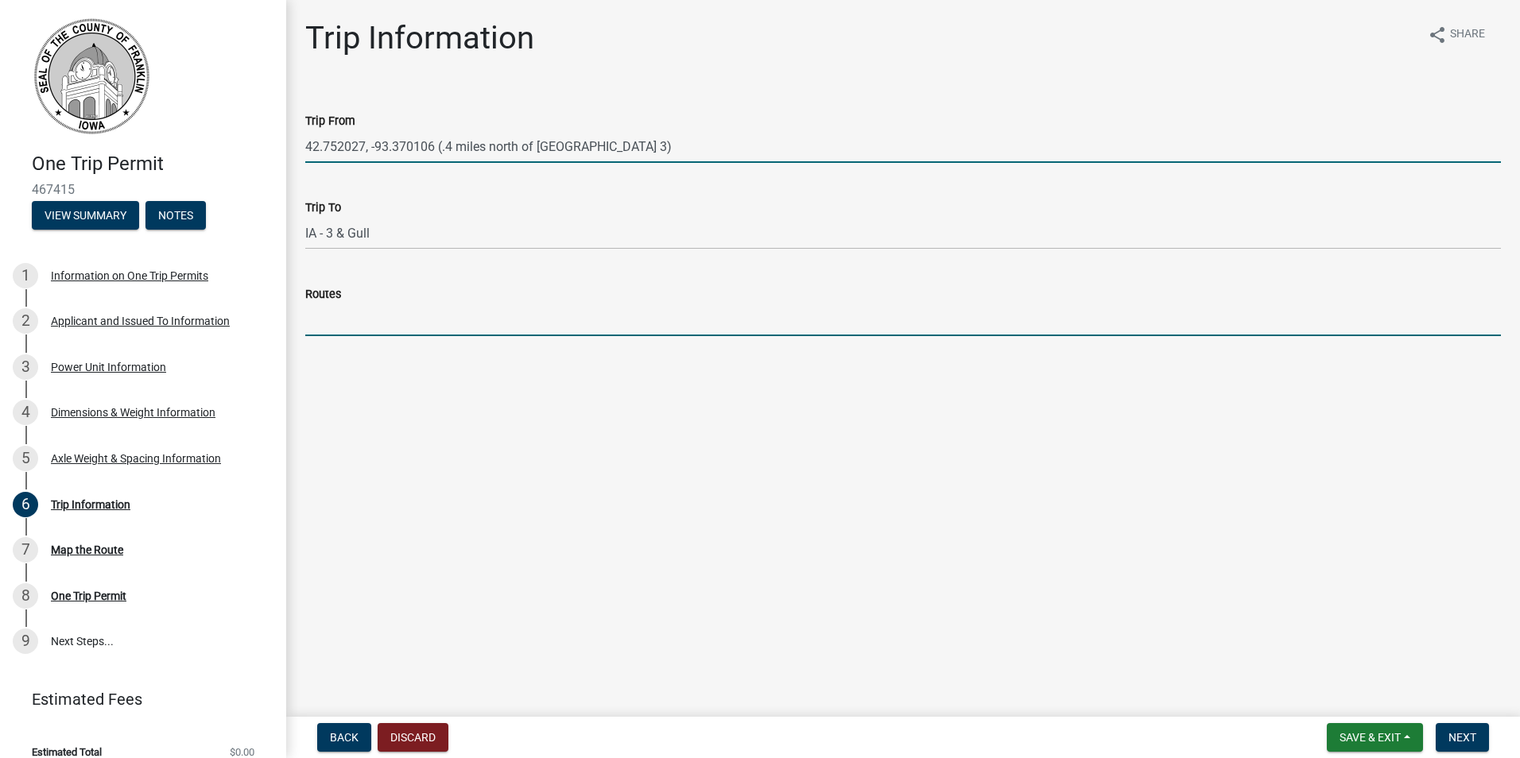
type input "Gull St."
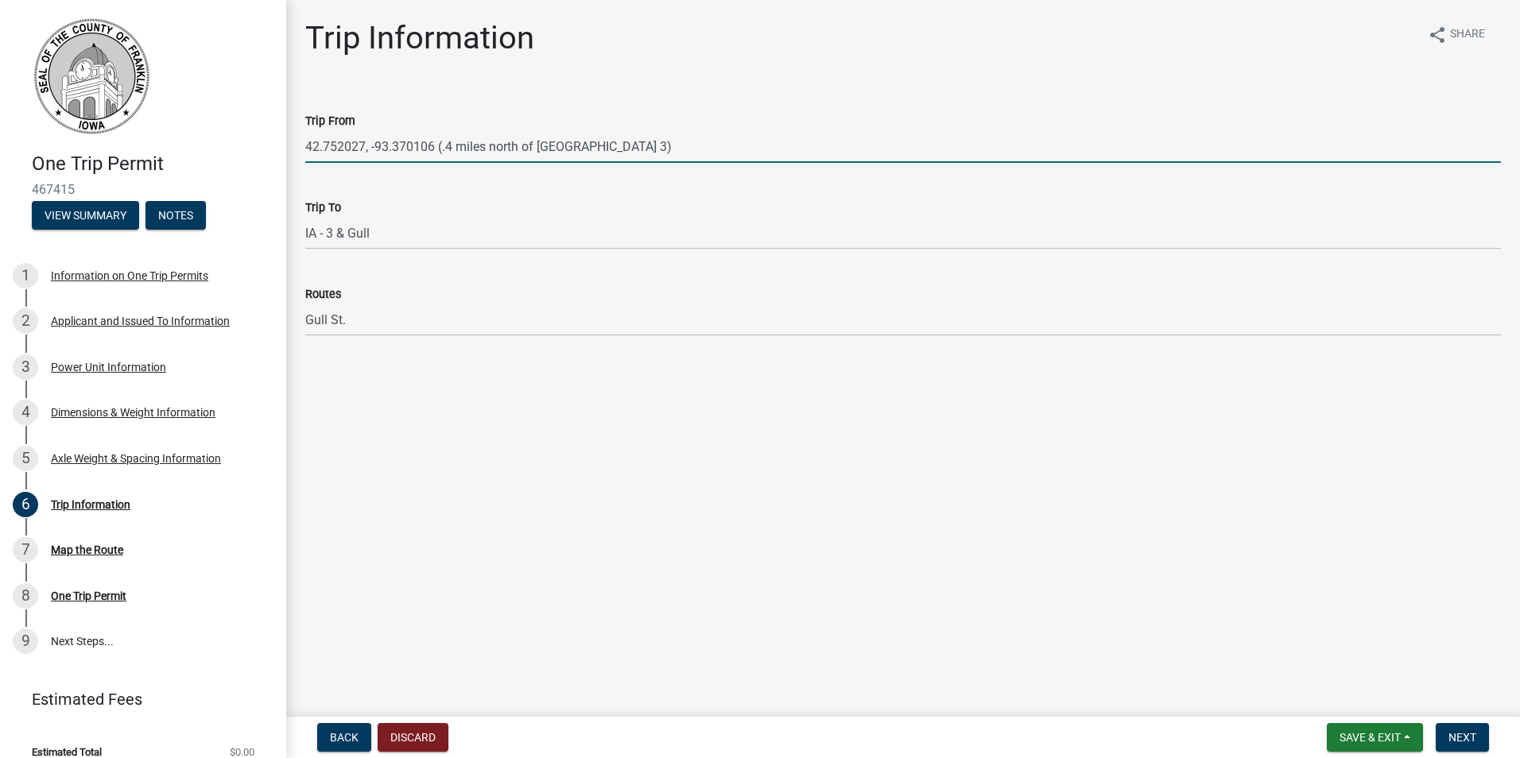
click at [610, 142] on input "42.752027, -93.370106 (.4 miles north of Hwy 3)" at bounding box center [903, 146] width 1196 height 33
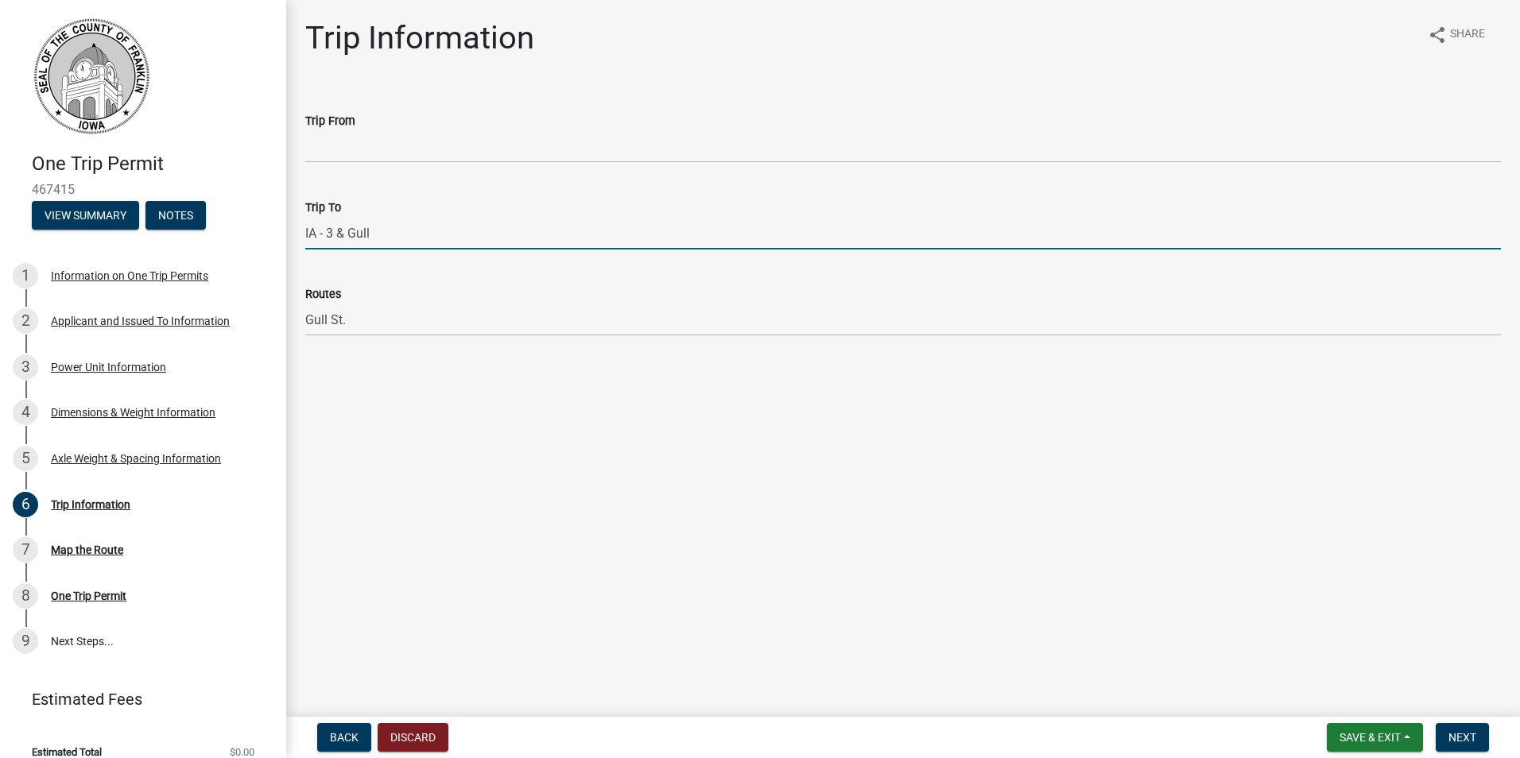
click at [390, 230] on input "IA - 3 & Gull" at bounding box center [903, 233] width 1196 height 33
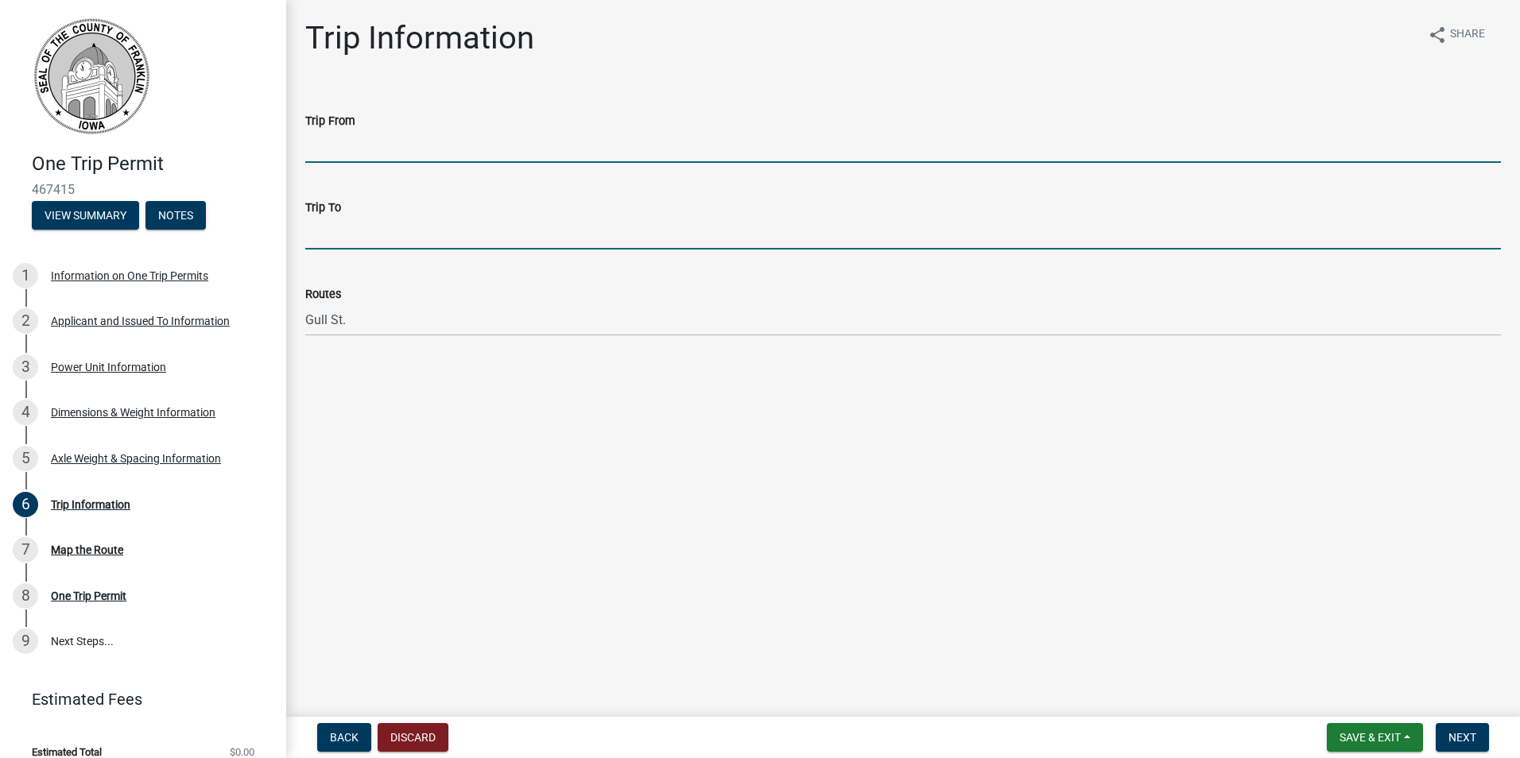
click at [407, 150] on input "Trip From" at bounding box center [903, 146] width 1196 height 33
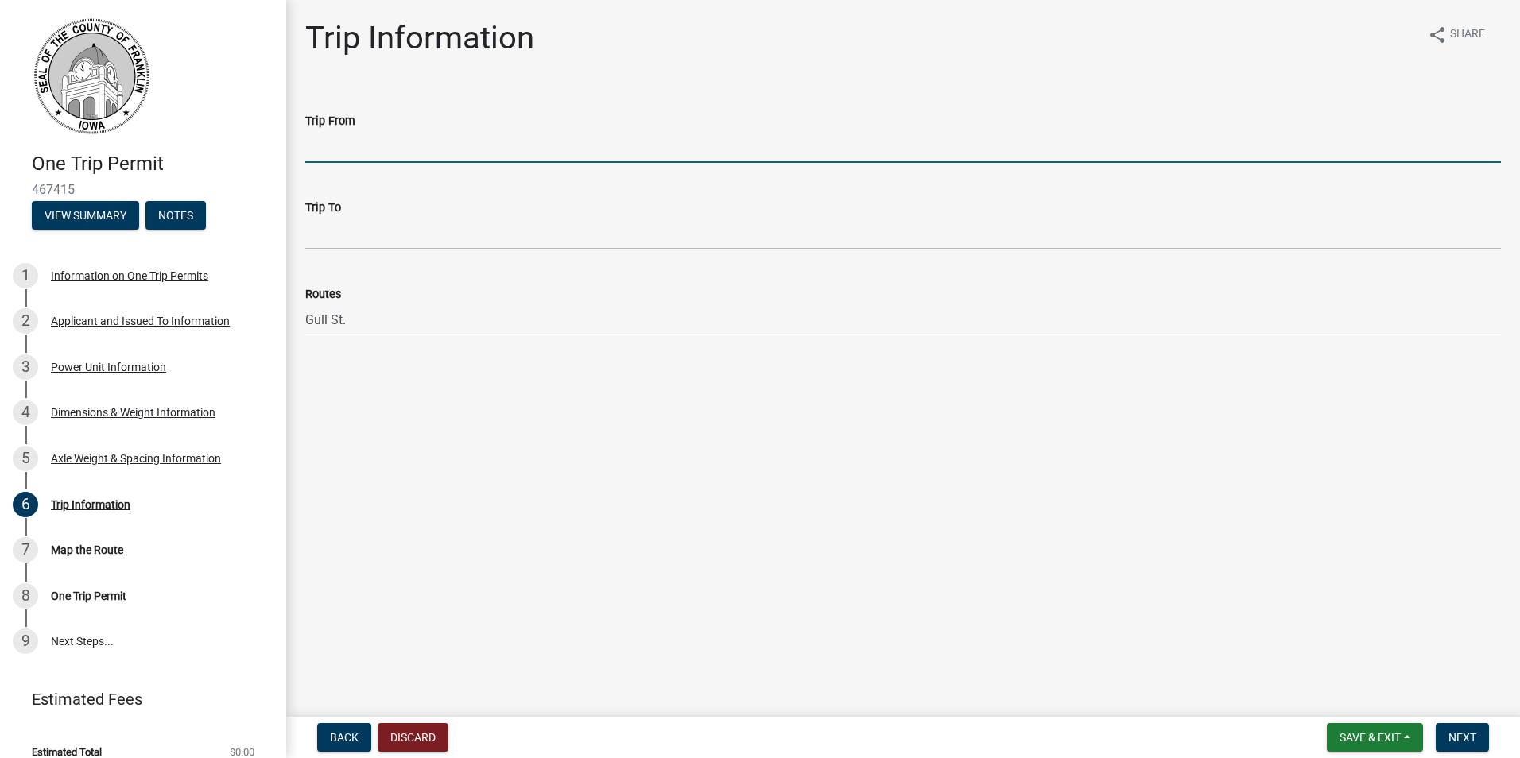
type input "IA - 3 & Gull St."
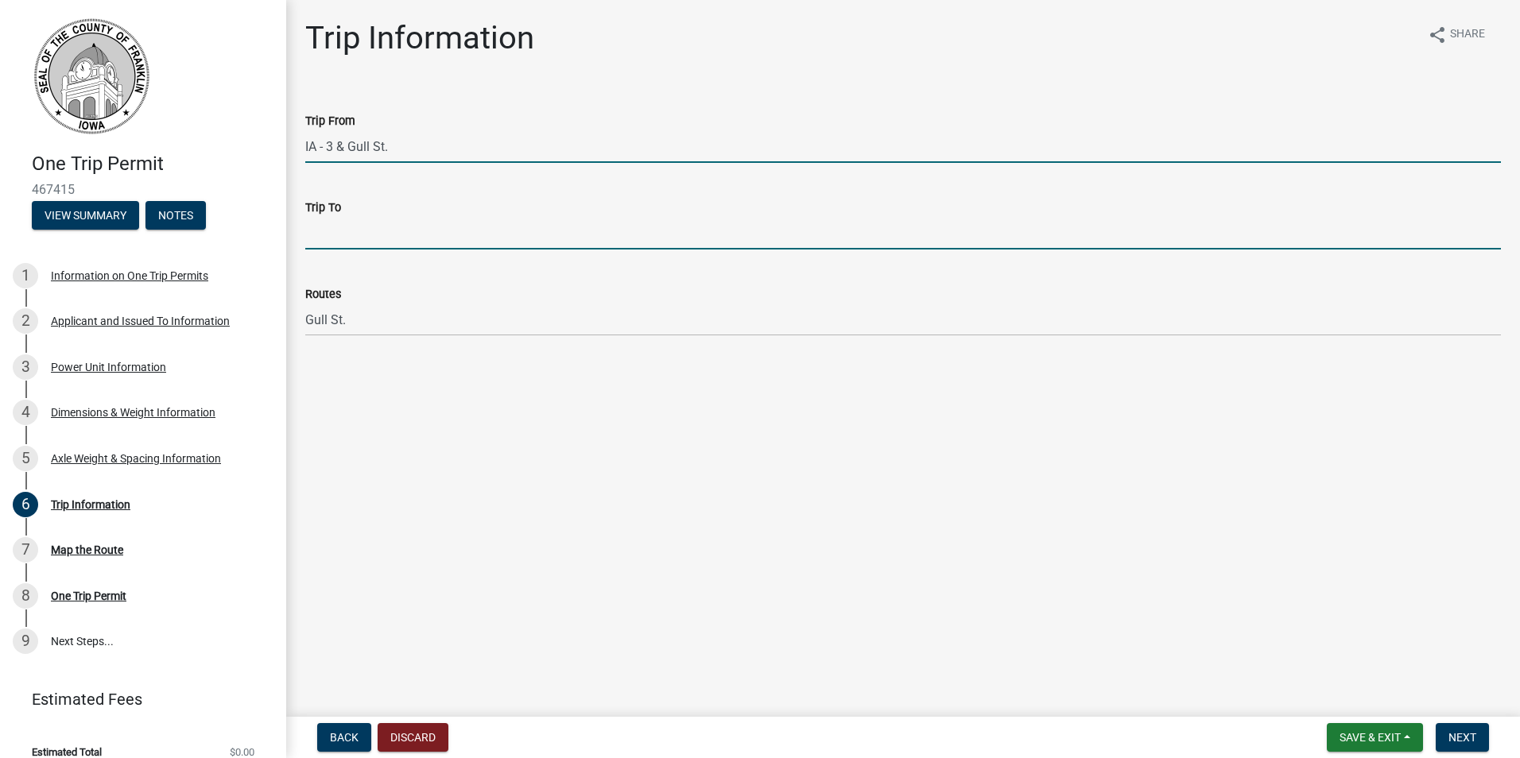
click at [404, 237] on input "Trip To" at bounding box center [903, 233] width 1196 height 33
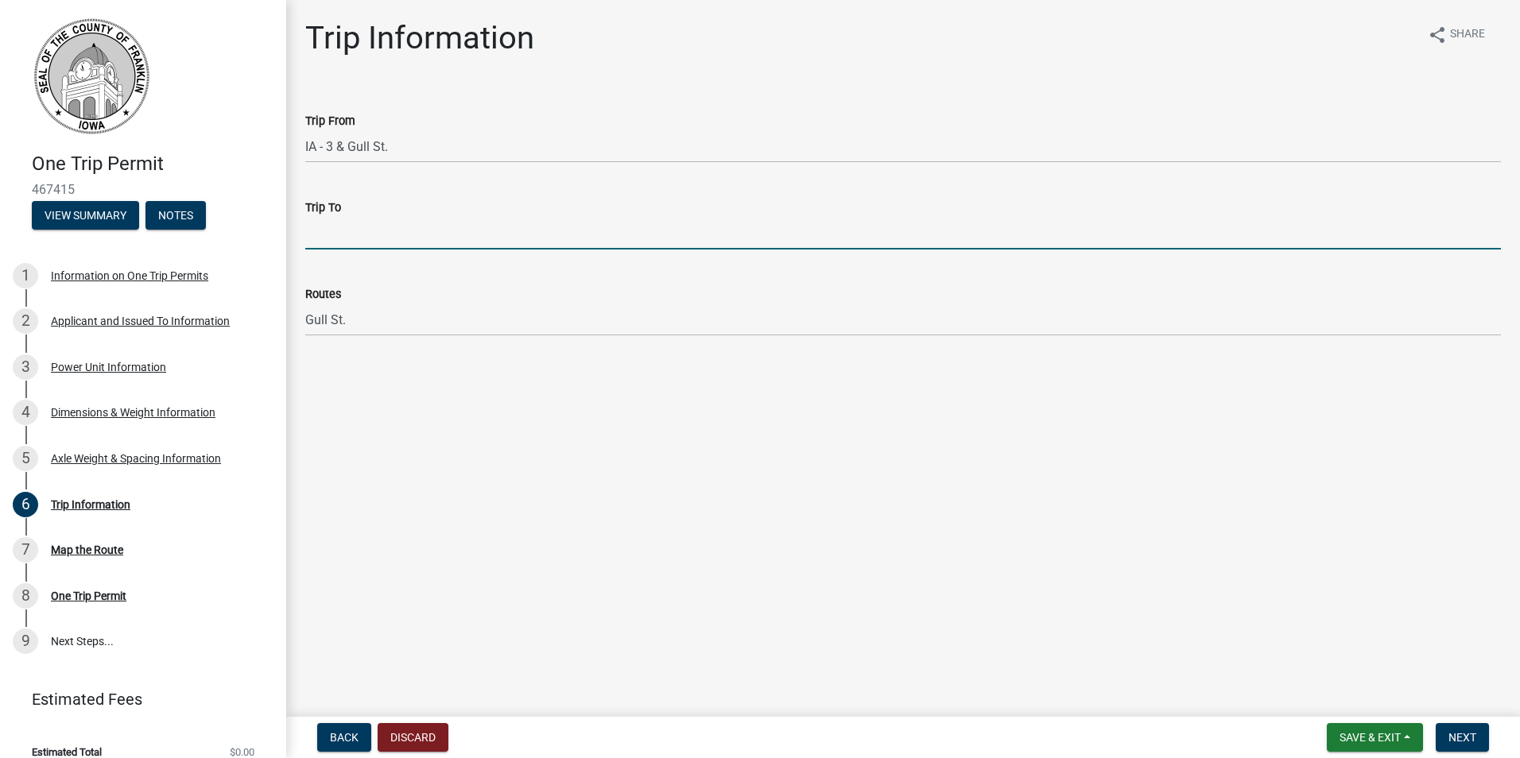
type input "42.752027, -93.370106 (.4 miles north of Hwy 3)"
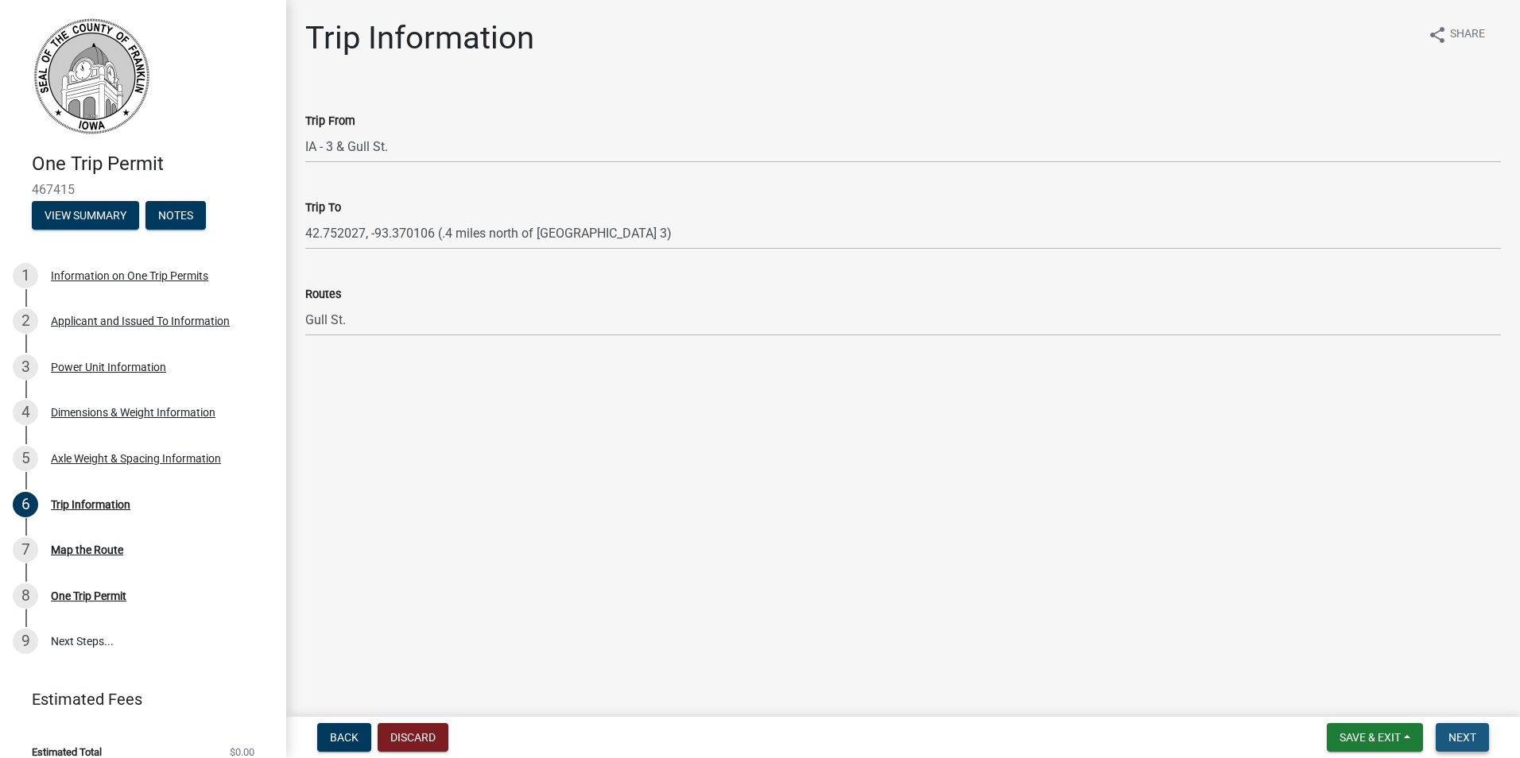
click at [1470, 739] on span "Next" at bounding box center [1462, 737] width 28 height 13
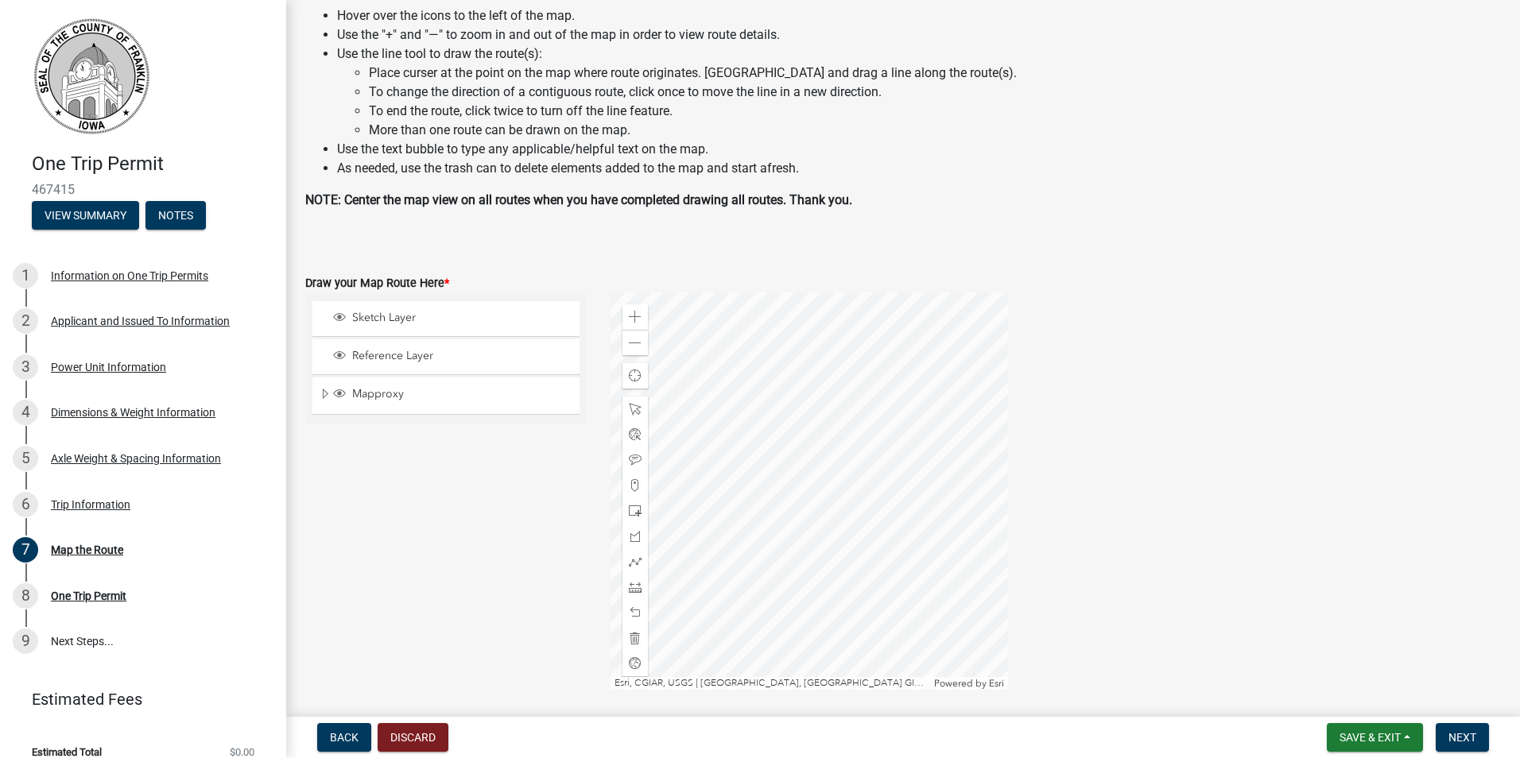
scroll to position [159, 0]
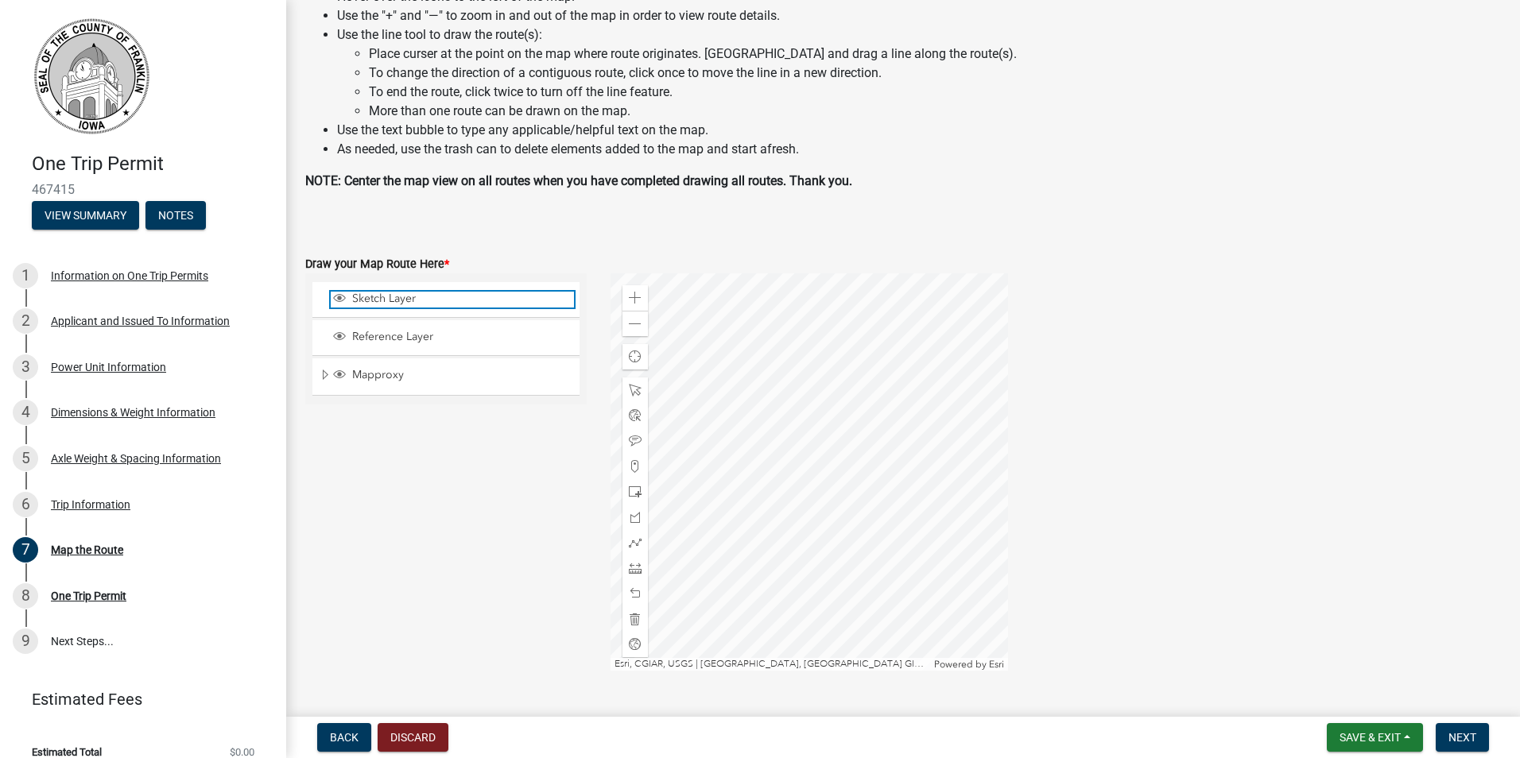
click at [444, 301] on span "Sketch Layer" at bounding box center [461, 299] width 226 height 14
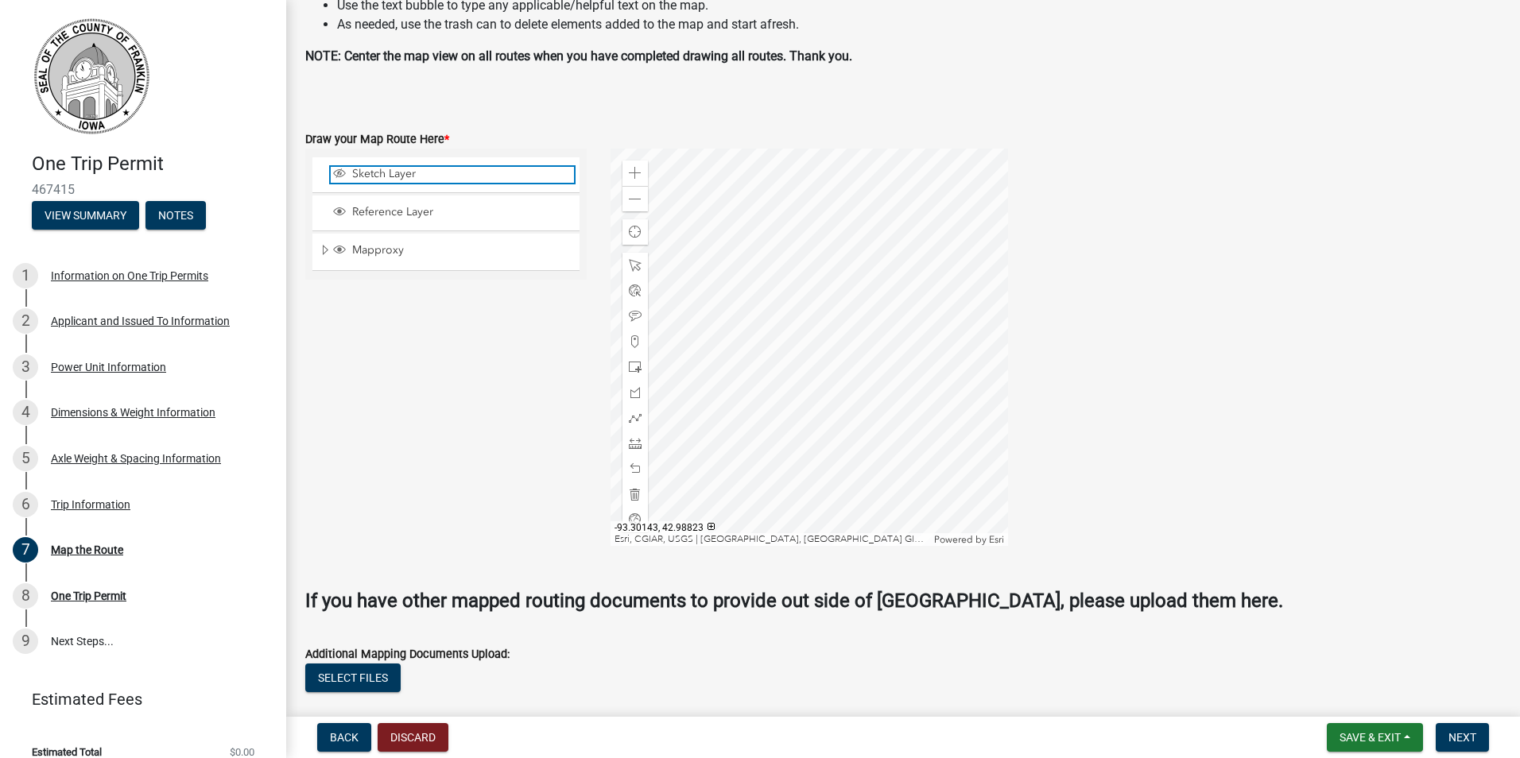
scroll to position [318, 0]
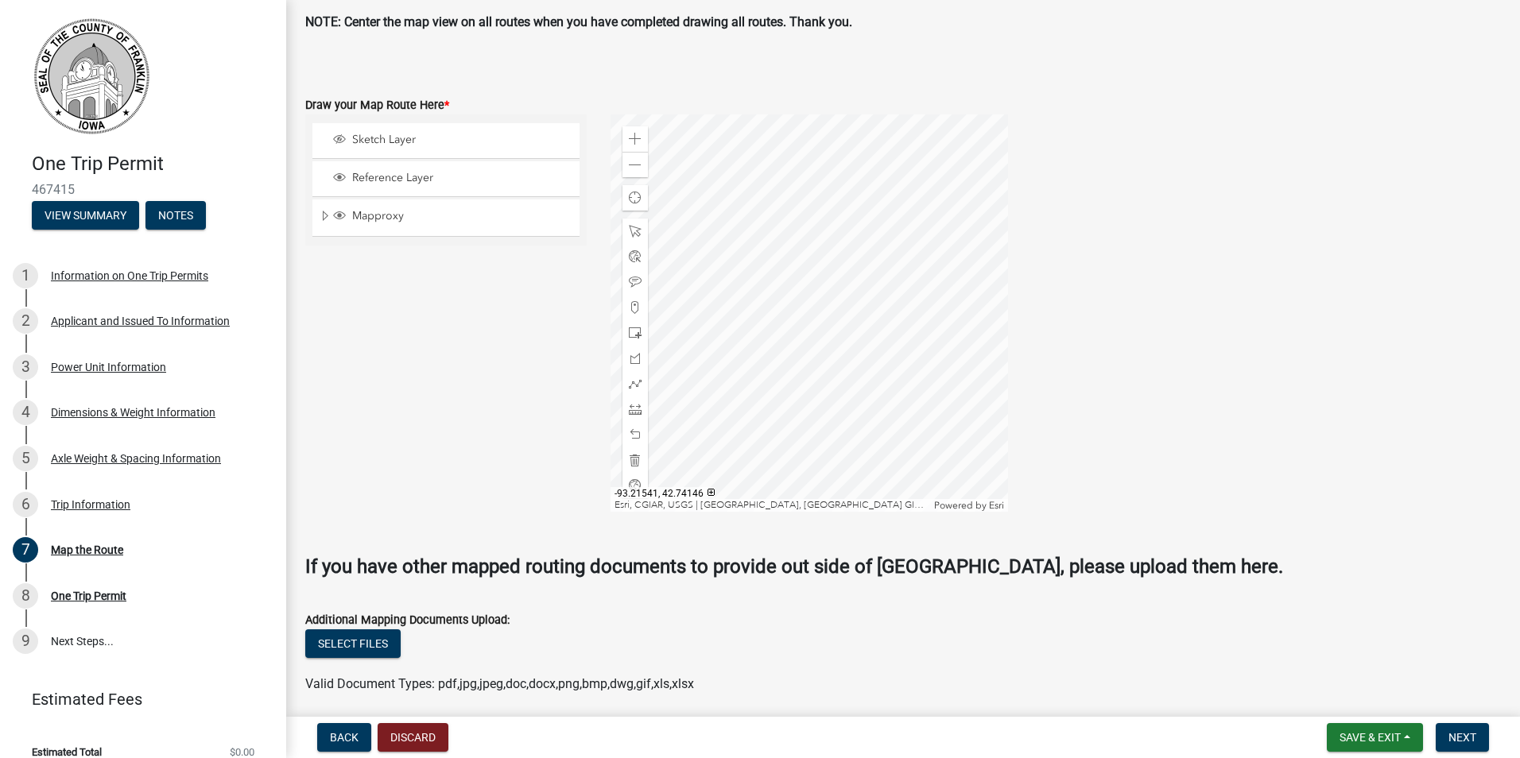
click at [839, 304] on div at bounding box center [808, 312] width 397 height 397
click at [420, 138] on span "Sketch Layer" at bounding box center [461, 140] width 226 height 14
click at [419, 138] on span "Sketch Layer" at bounding box center [461, 140] width 226 height 14
click at [410, 180] on span "Reference Layer" at bounding box center [461, 178] width 226 height 14
click at [394, 215] on span "Mapproxy" at bounding box center [461, 216] width 226 height 14
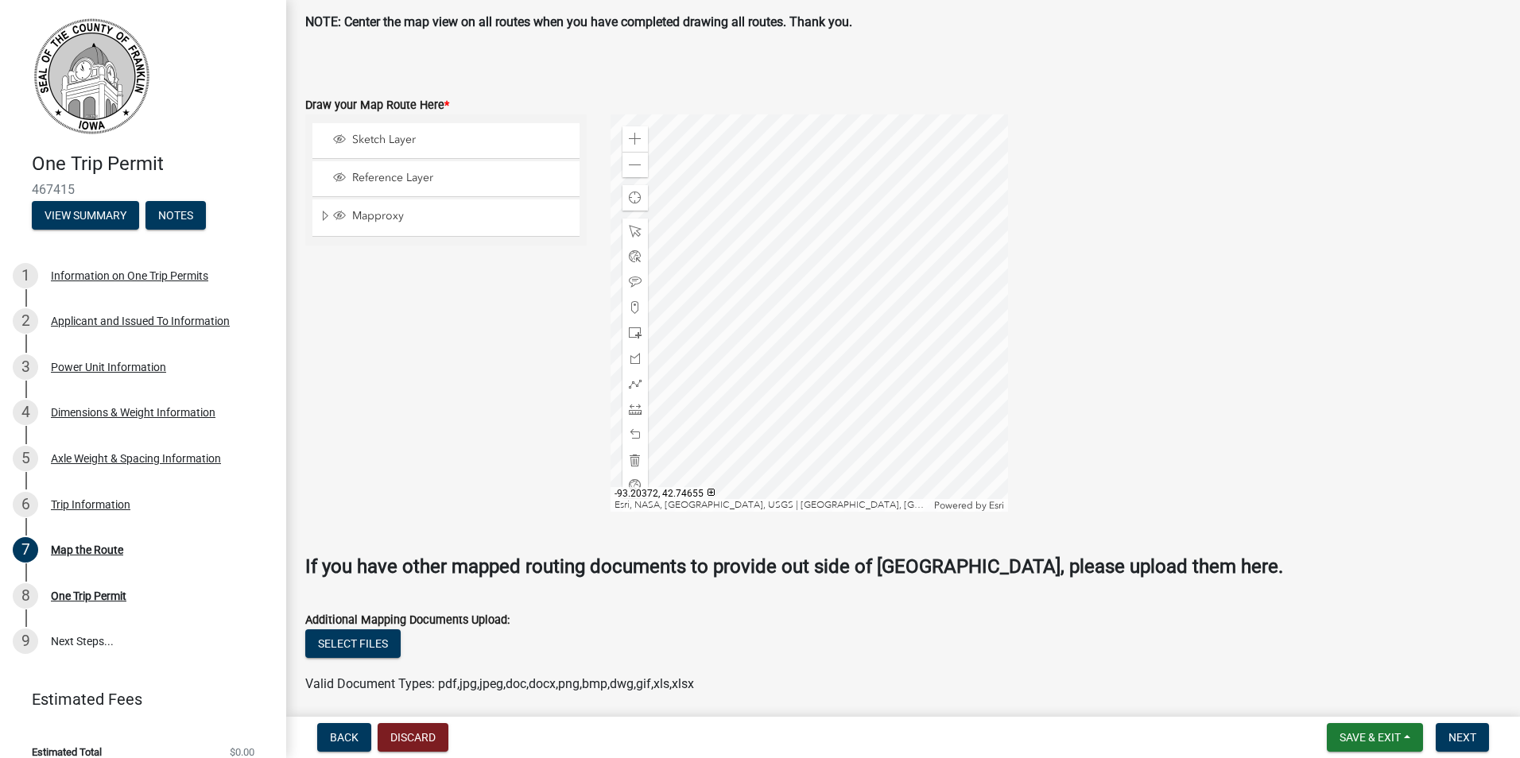
click at [1008, 275] on div at bounding box center [808, 312] width 397 height 397
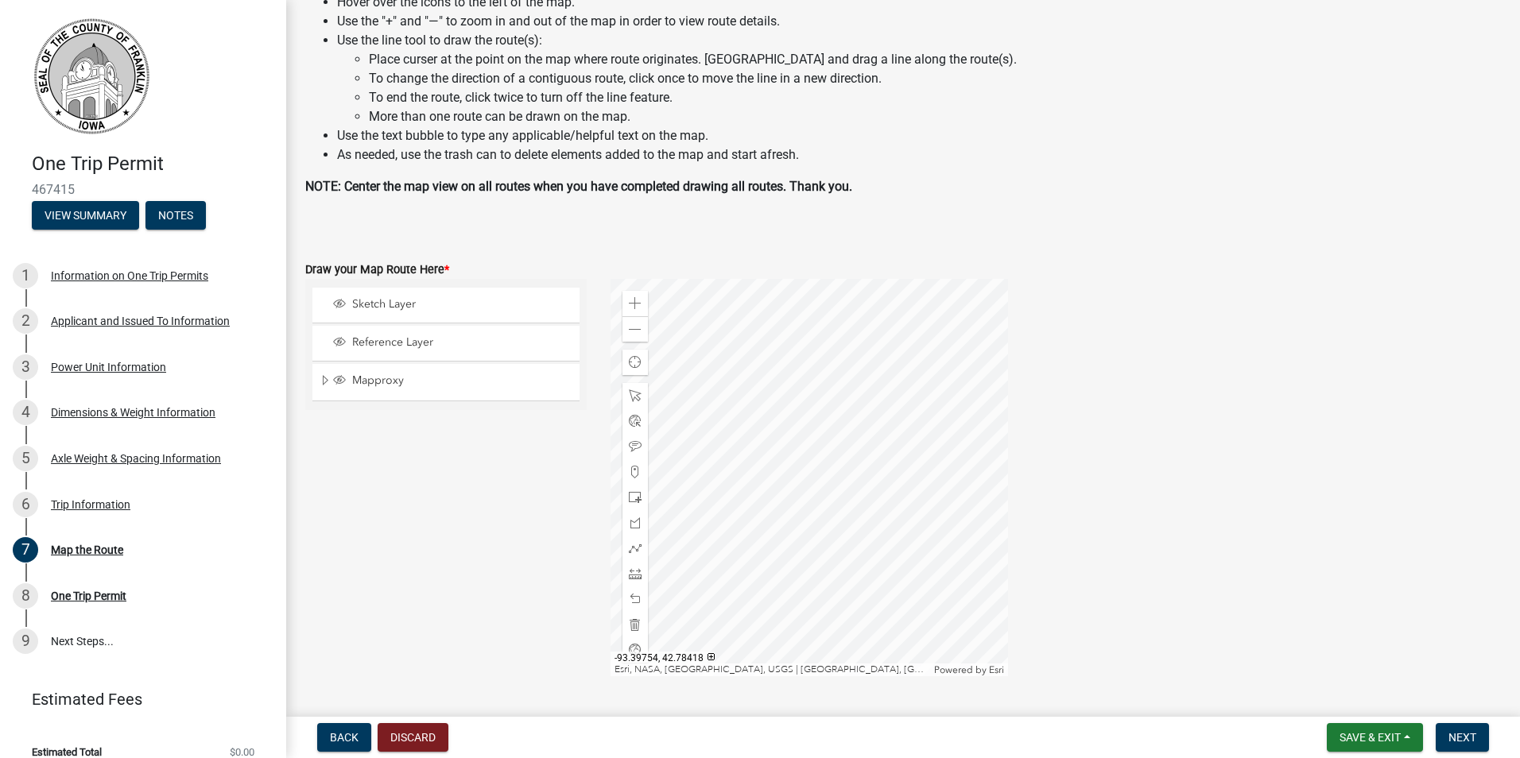
scroll to position [159, 0]
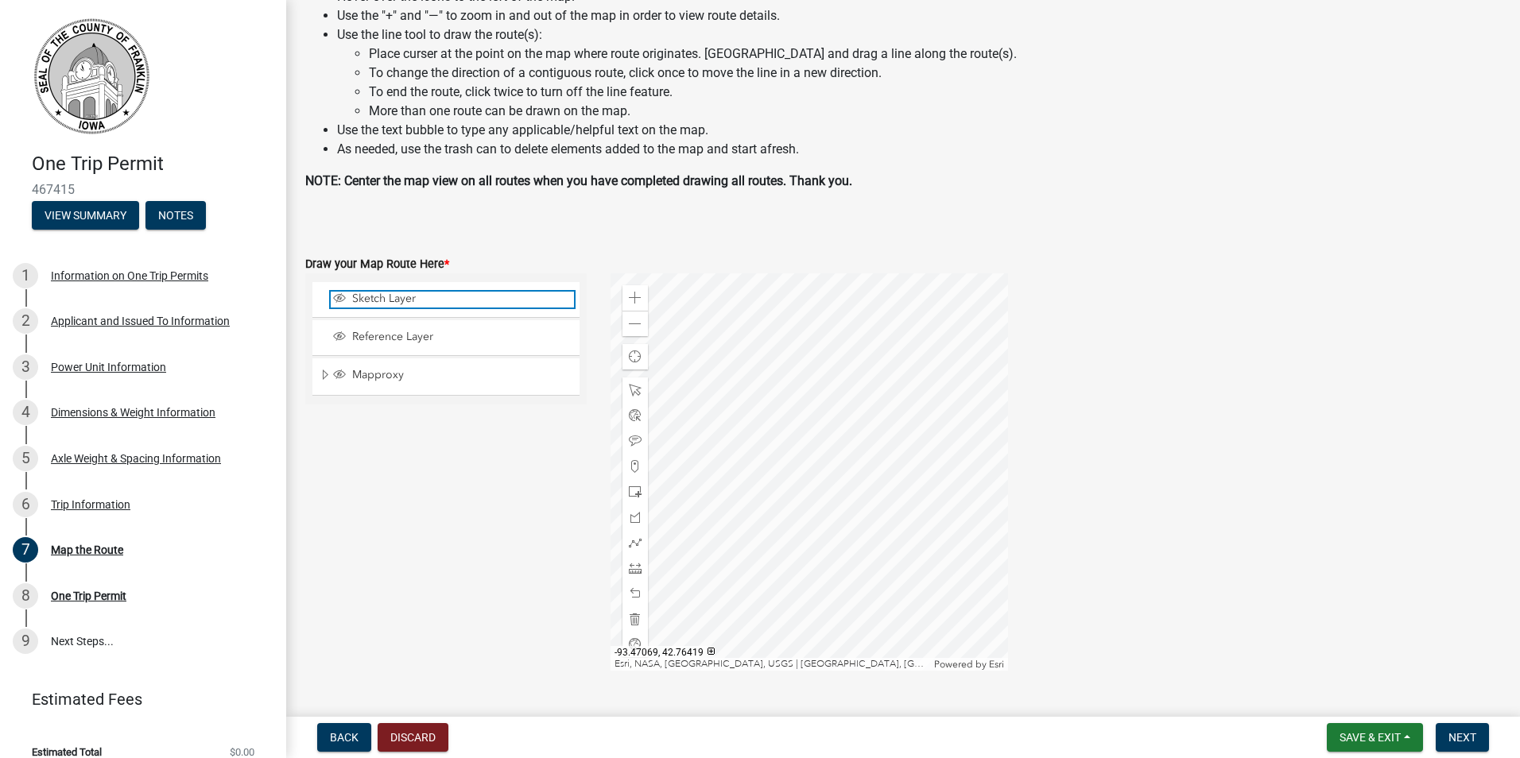
click at [397, 296] on span "Sketch Layer" at bounding box center [461, 299] width 226 height 14
click at [629, 386] on span at bounding box center [635, 390] width 13 height 13
click at [740, 455] on div at bounding box center [808, 471] width 397 height 397
click at [851, 579] on div at bounding box center [808, 471] width 397 height 397
click at [777, 499] on div at bounding box center [808, 471] width 397 height 397
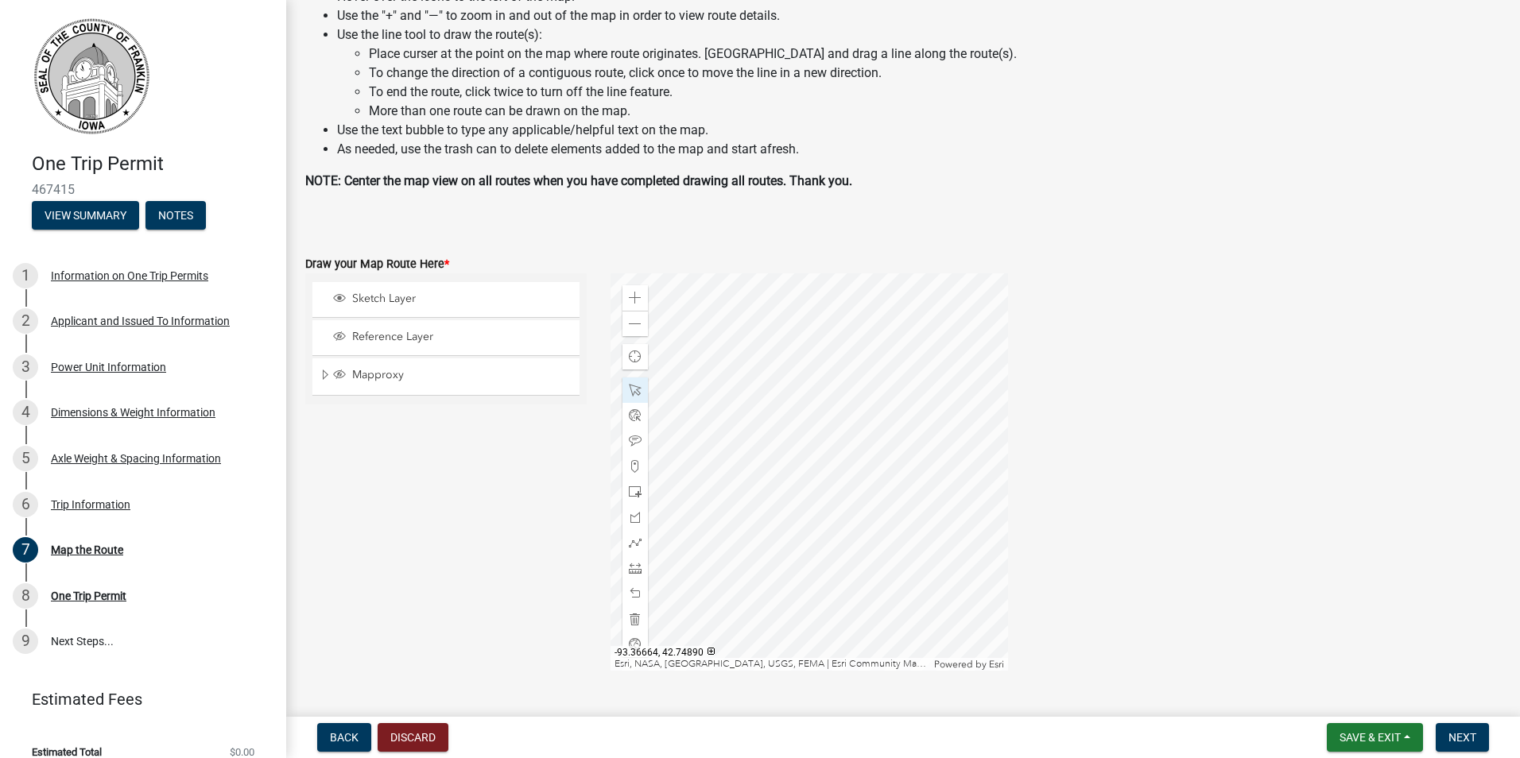
click at [863, 556] on div at bounding box center [808, 471] width 397 height 397
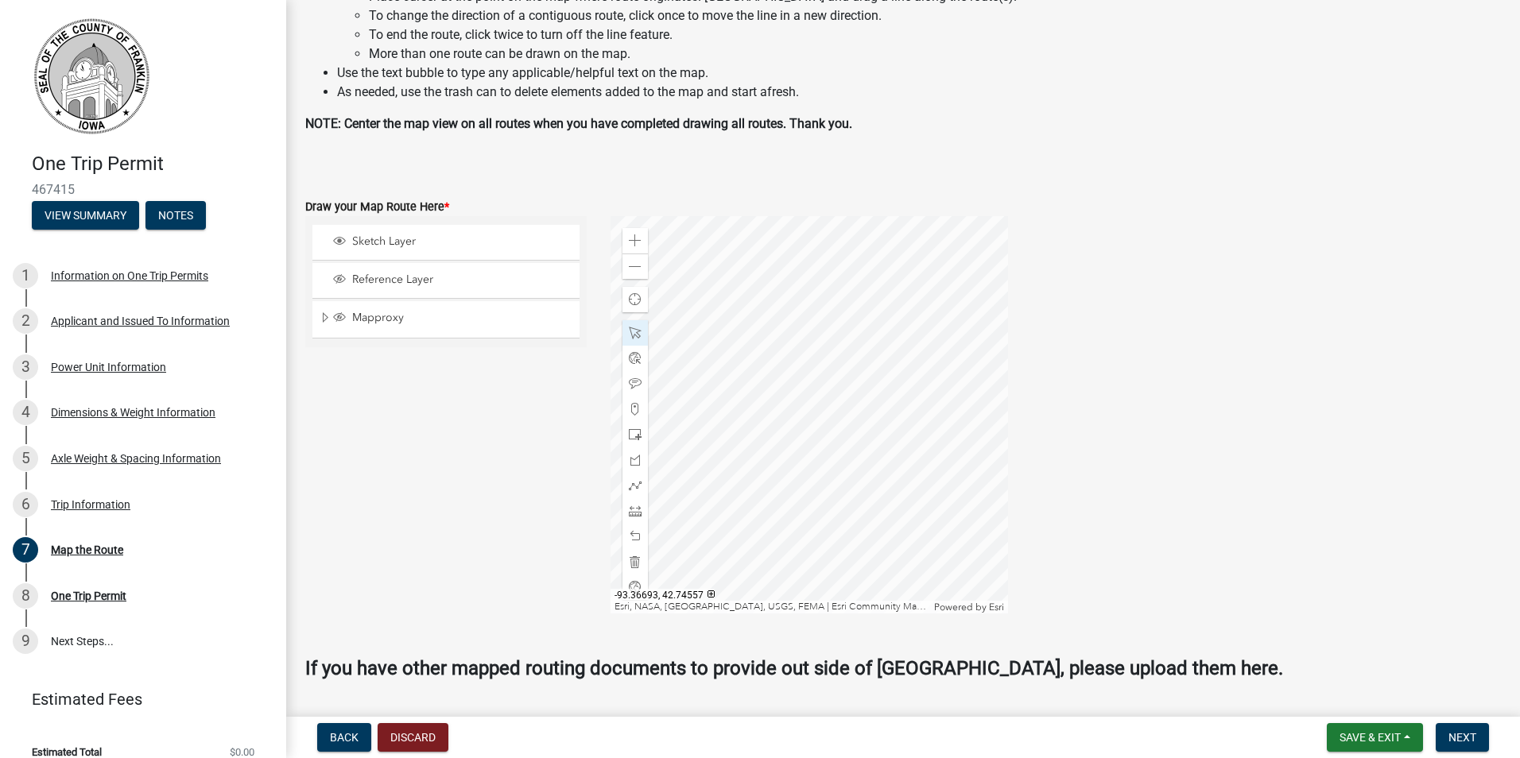
scroll to position [238, 0]
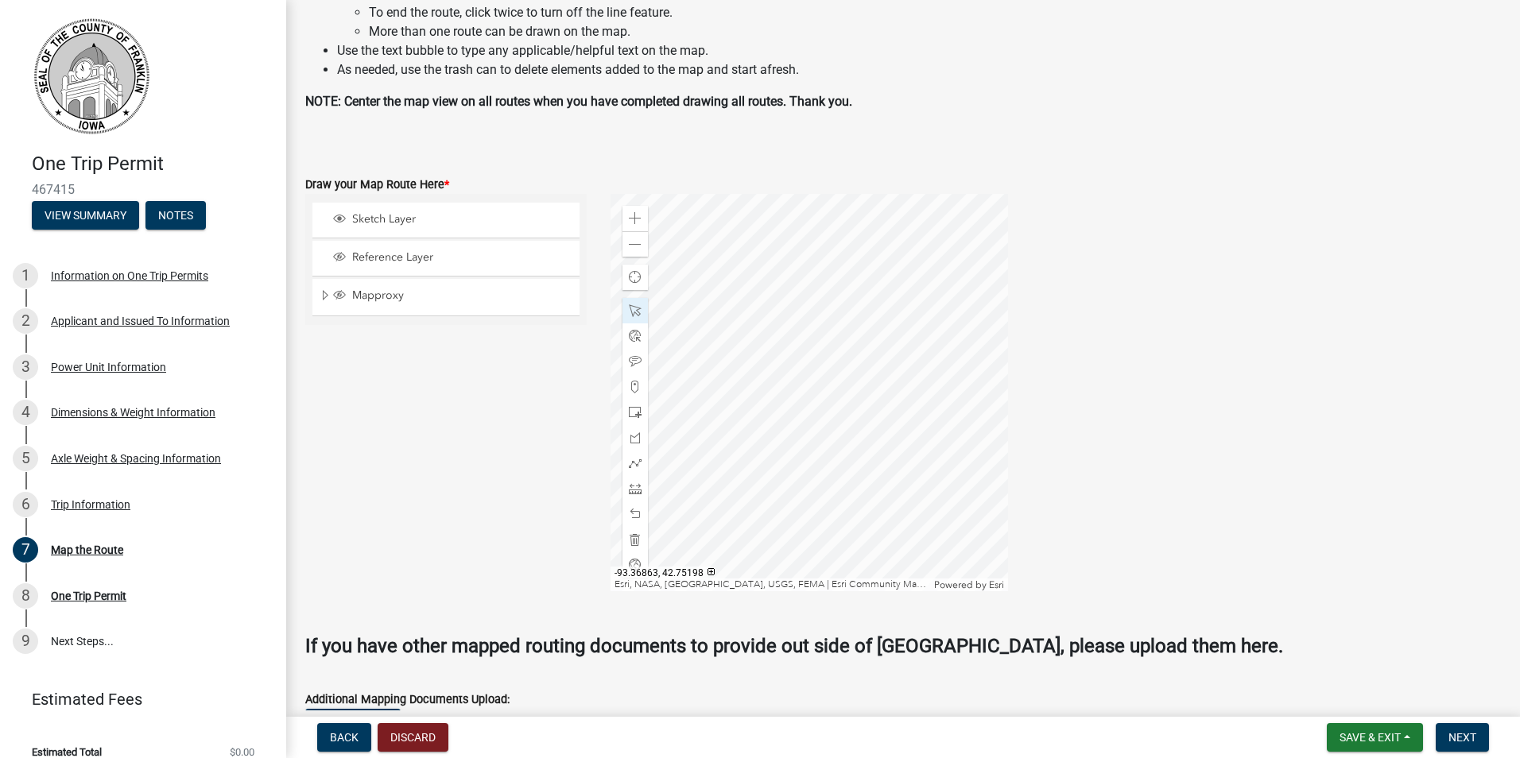
click at [825, 397] on div at bounding box center [808, 392] width 397 height 397
click at [629, 463] on span at bounding box center [635, 463] width 13 height 13
click at [810, 497] on div at bounding box center [808, 392] width 397 height 397
click at [809, 359] on div at bounding box center [808, 392] width 397 height 397
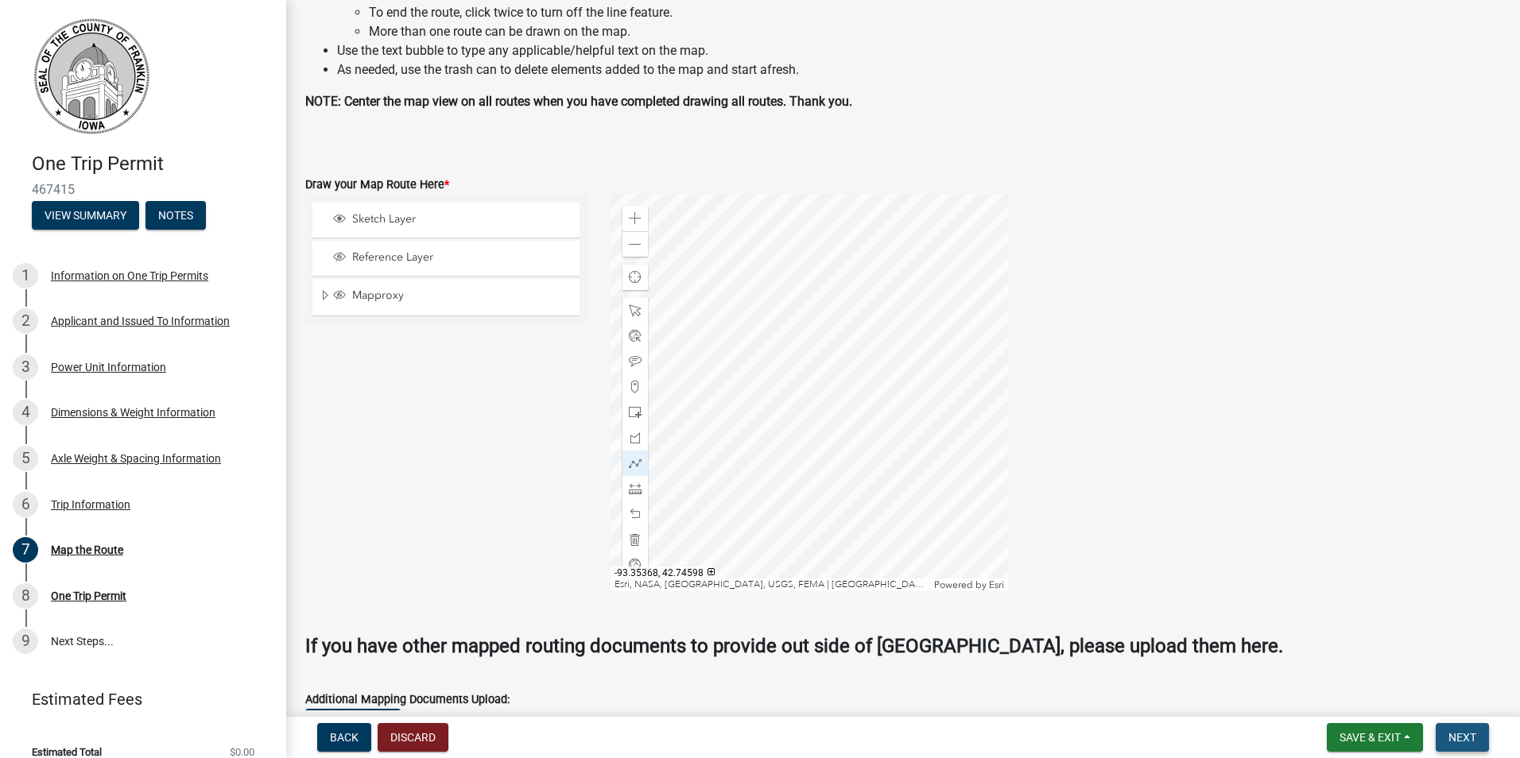
click at [1462, 736] on span "Next" at bounding box center [1462, 737] width 28 height 13
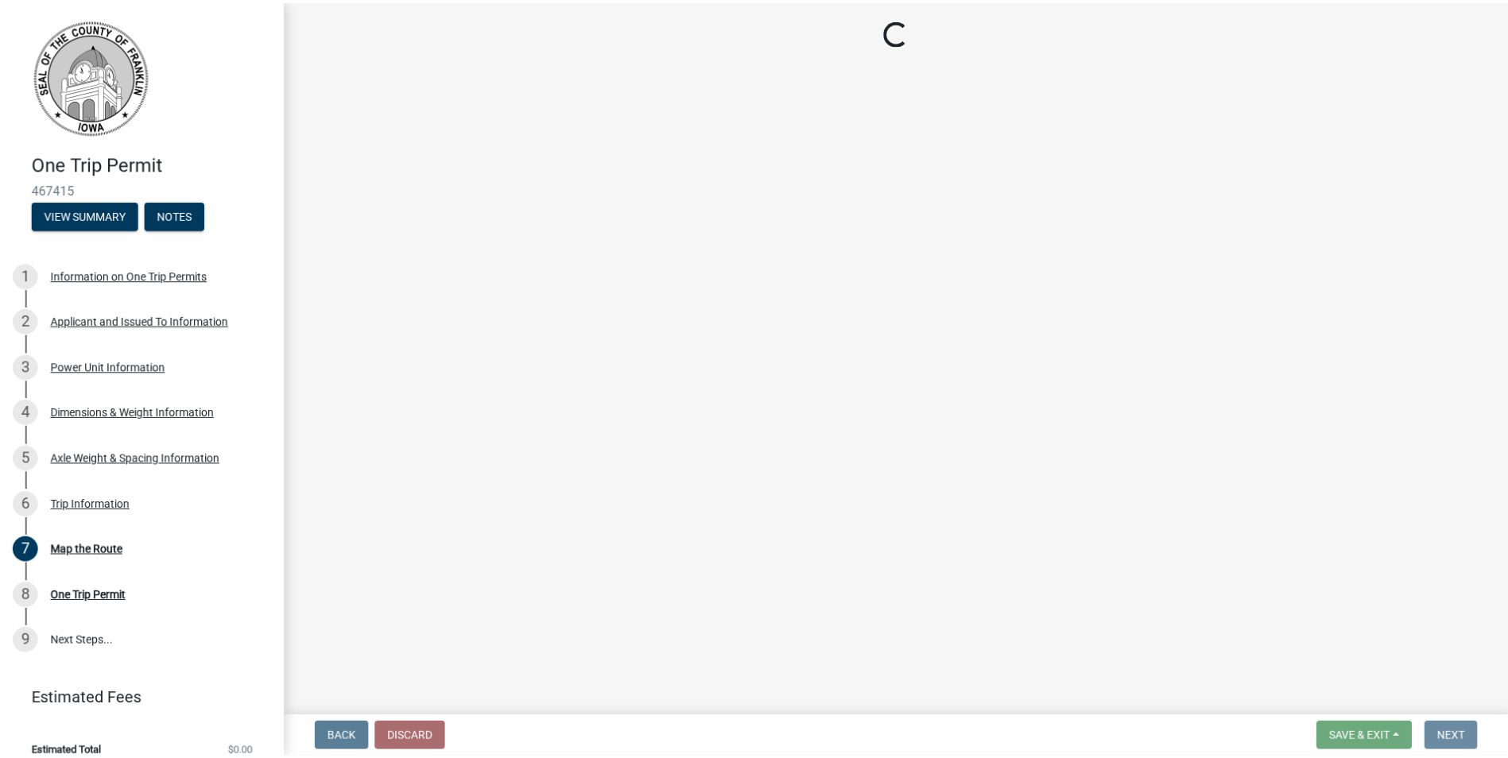
scroll to position [0, 0]
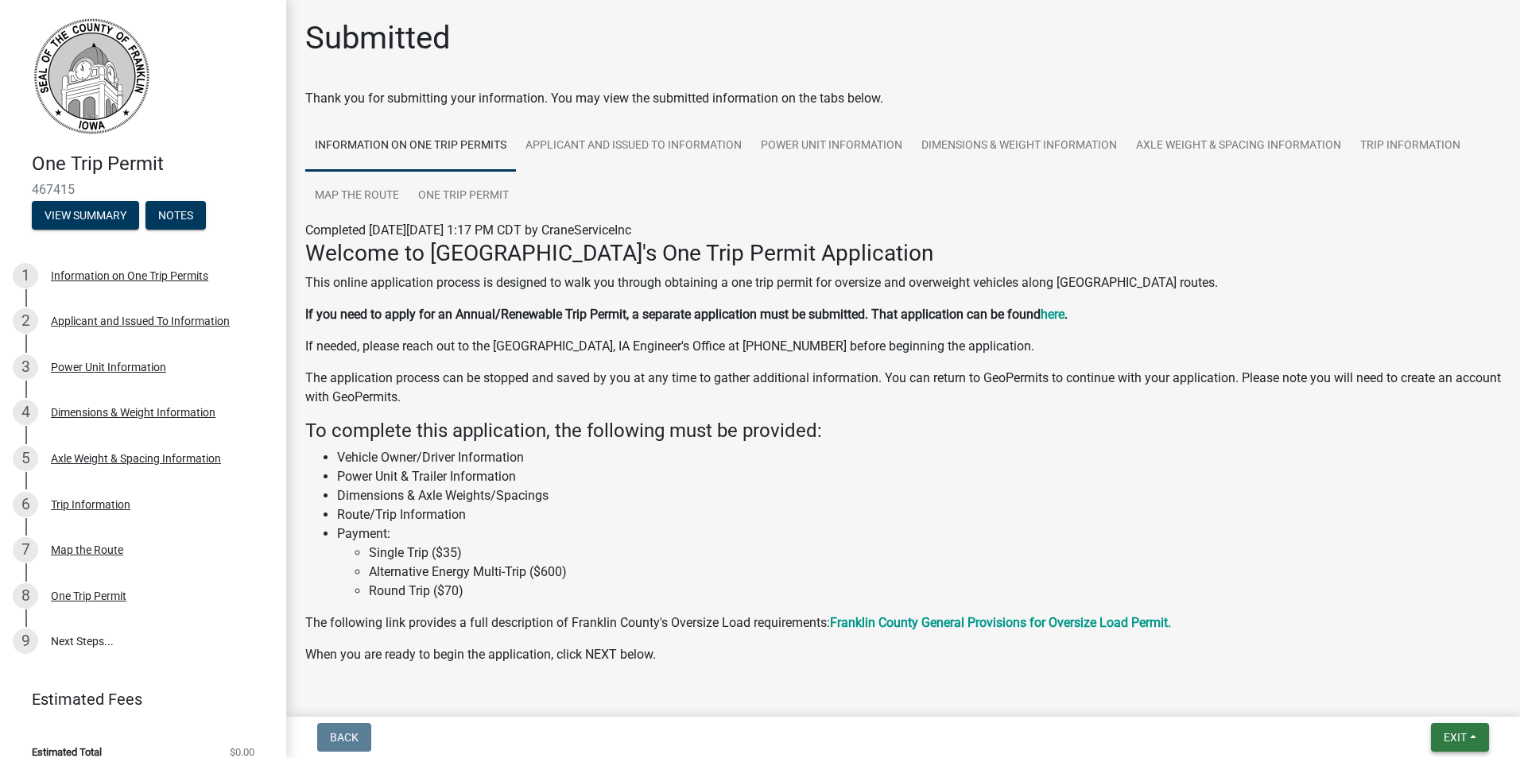
click at [1453, 738] on span "Exit" at bounding box center [1455, 737] width 23 height 13
click at [1385, 698] on button "Save & Exit" at bounding box center [1425, 696] width 127 height 38
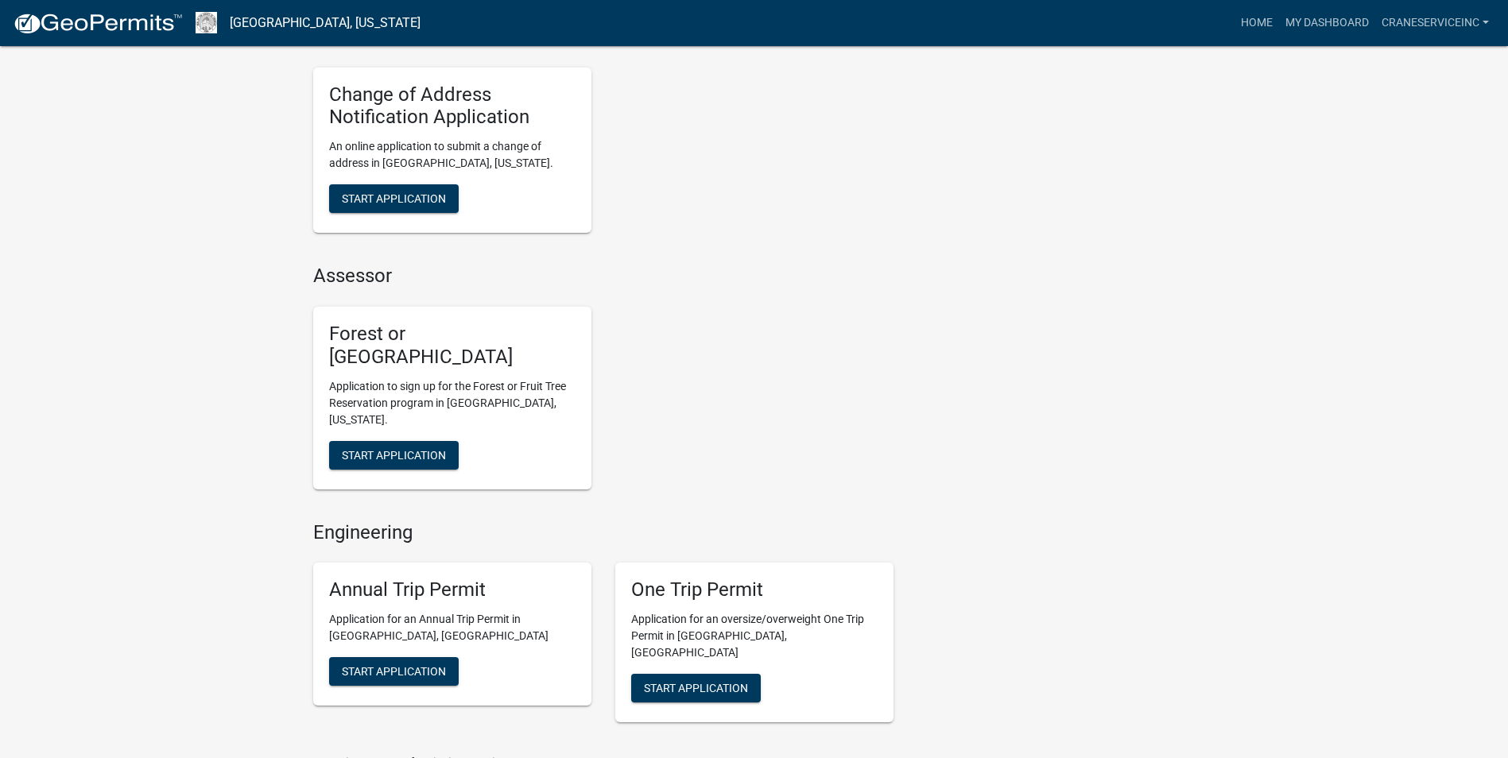
scroll to position [715, 0]
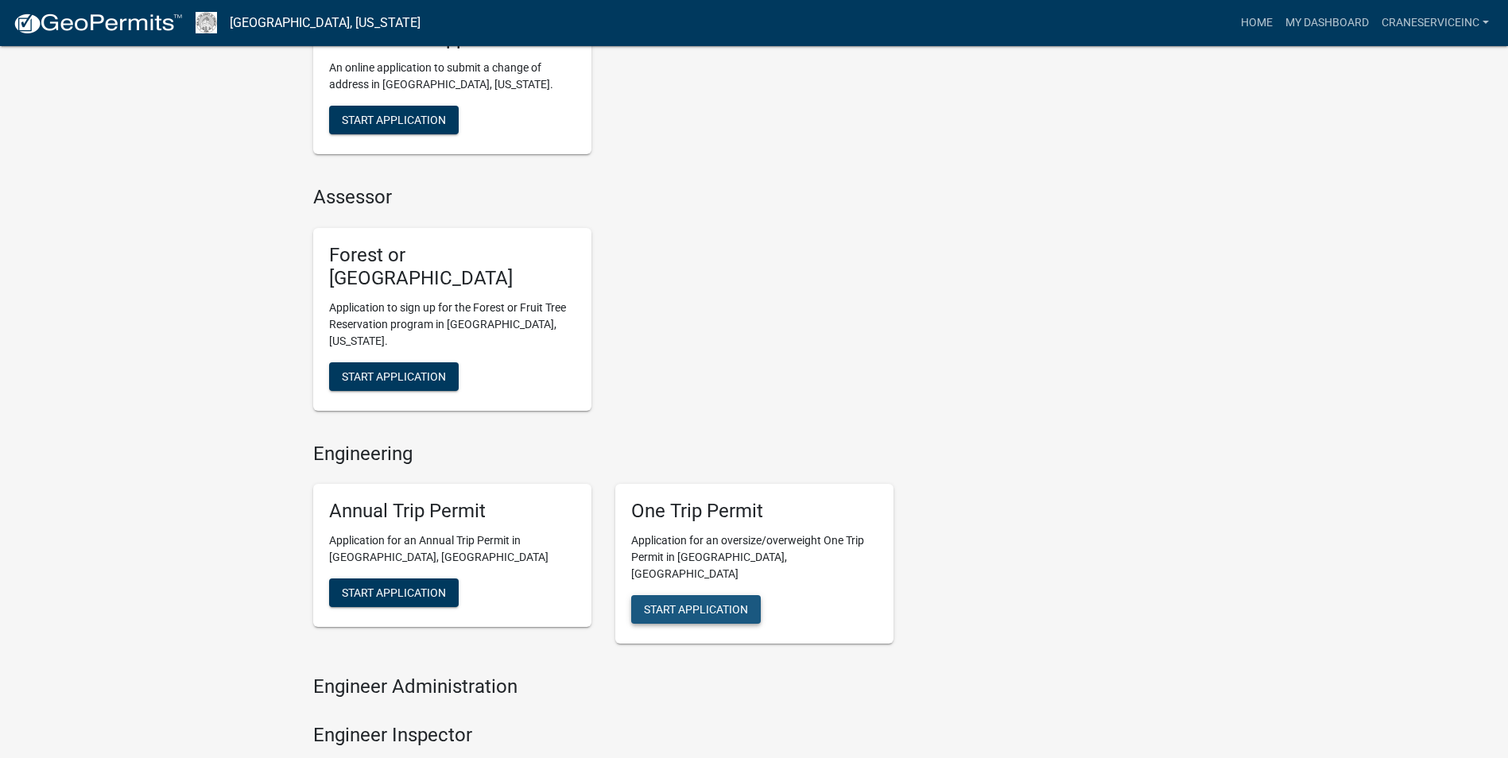
click at [706, 603] on span "Start Application" at bounding box center [696, 609] width 104 height 13
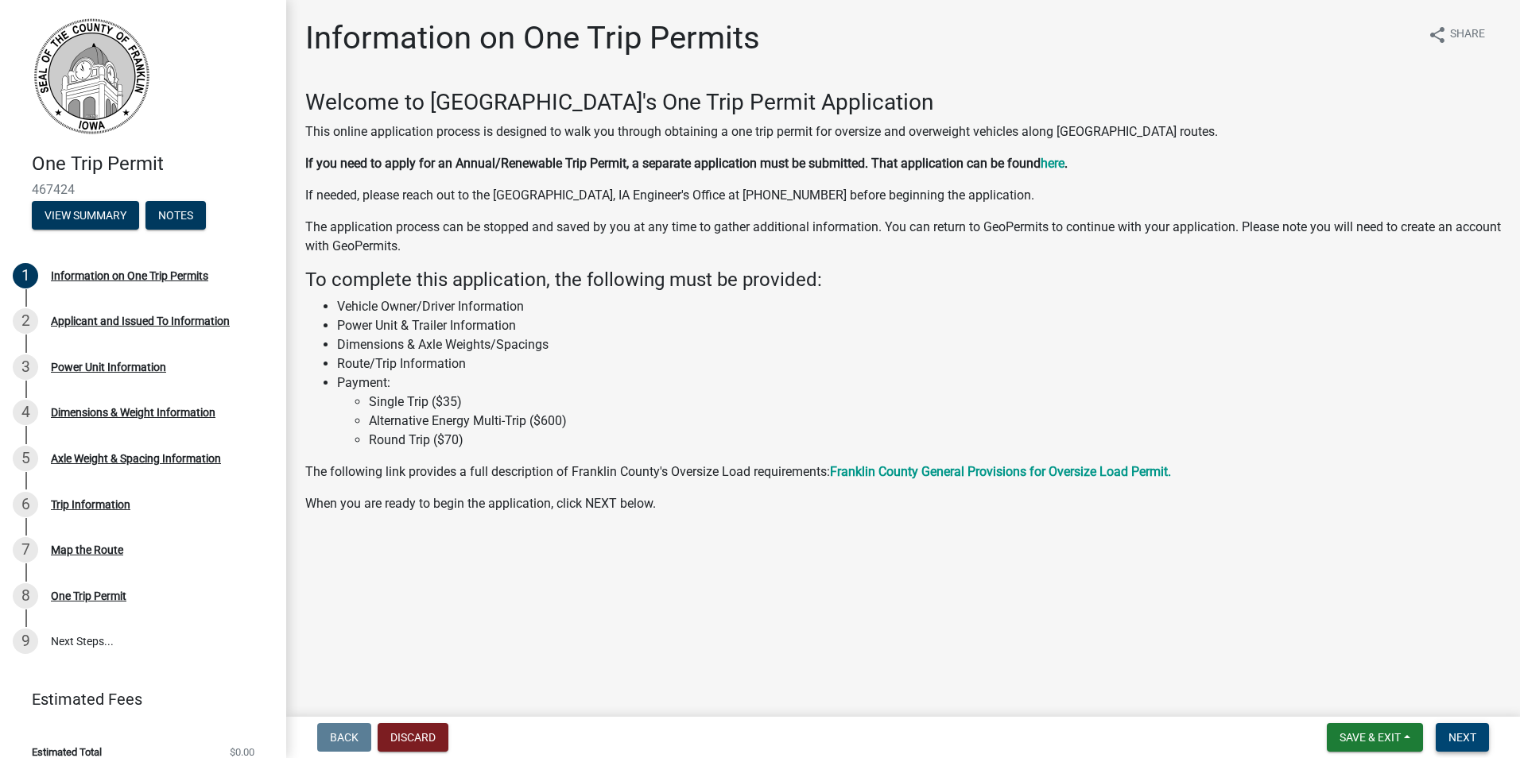
click at [1475, 738] on span "Next" at bounding box center [1462, 737] width 28 height 13
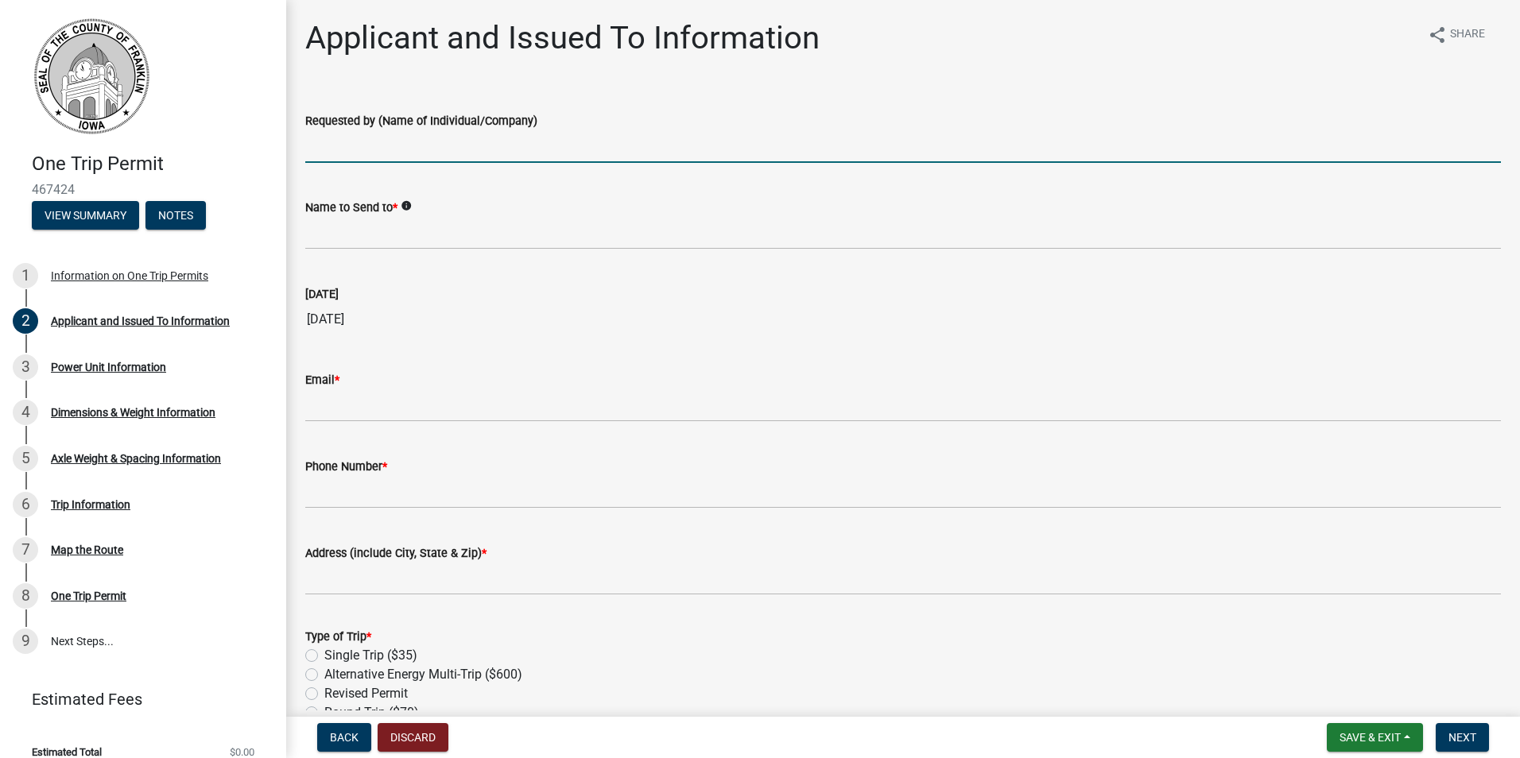
click at [435, 149] on input "Requested by (Name of Individual/Company)" at bounding box center [903, 146] width 1196 height 33
type input "Crane Service Inc"
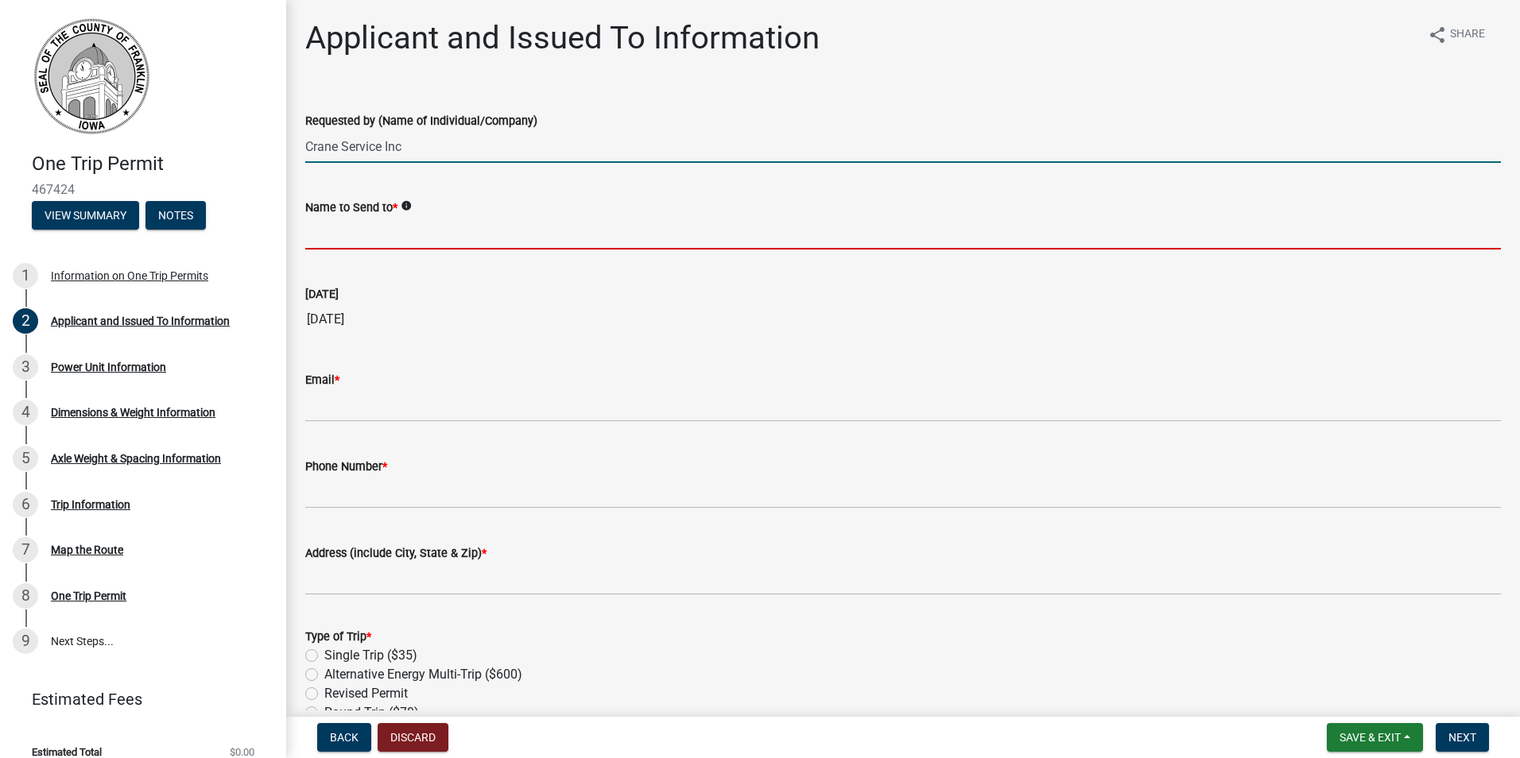
type input "Josh Warner"
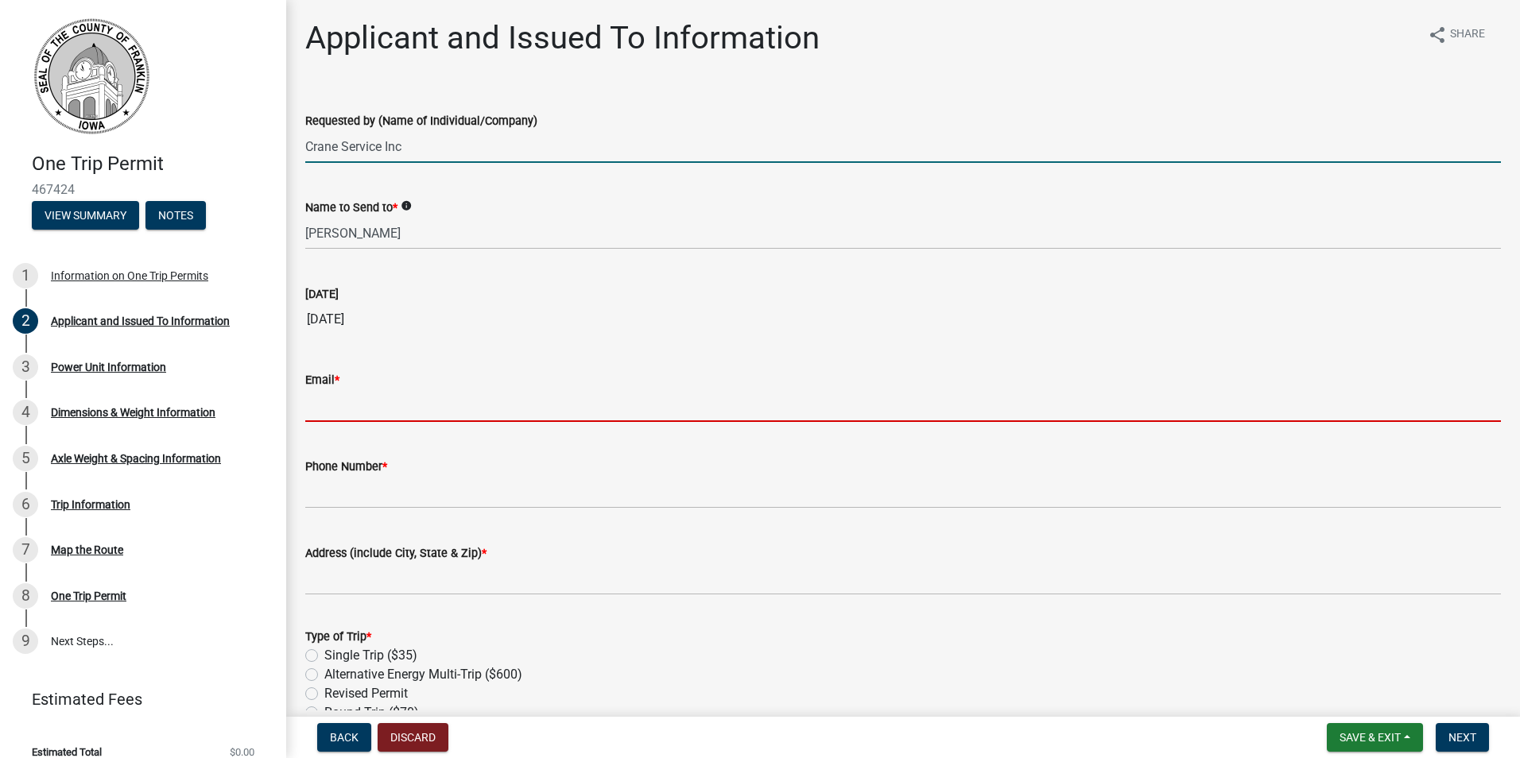
type input "jwarner@craneserviceinc.com"
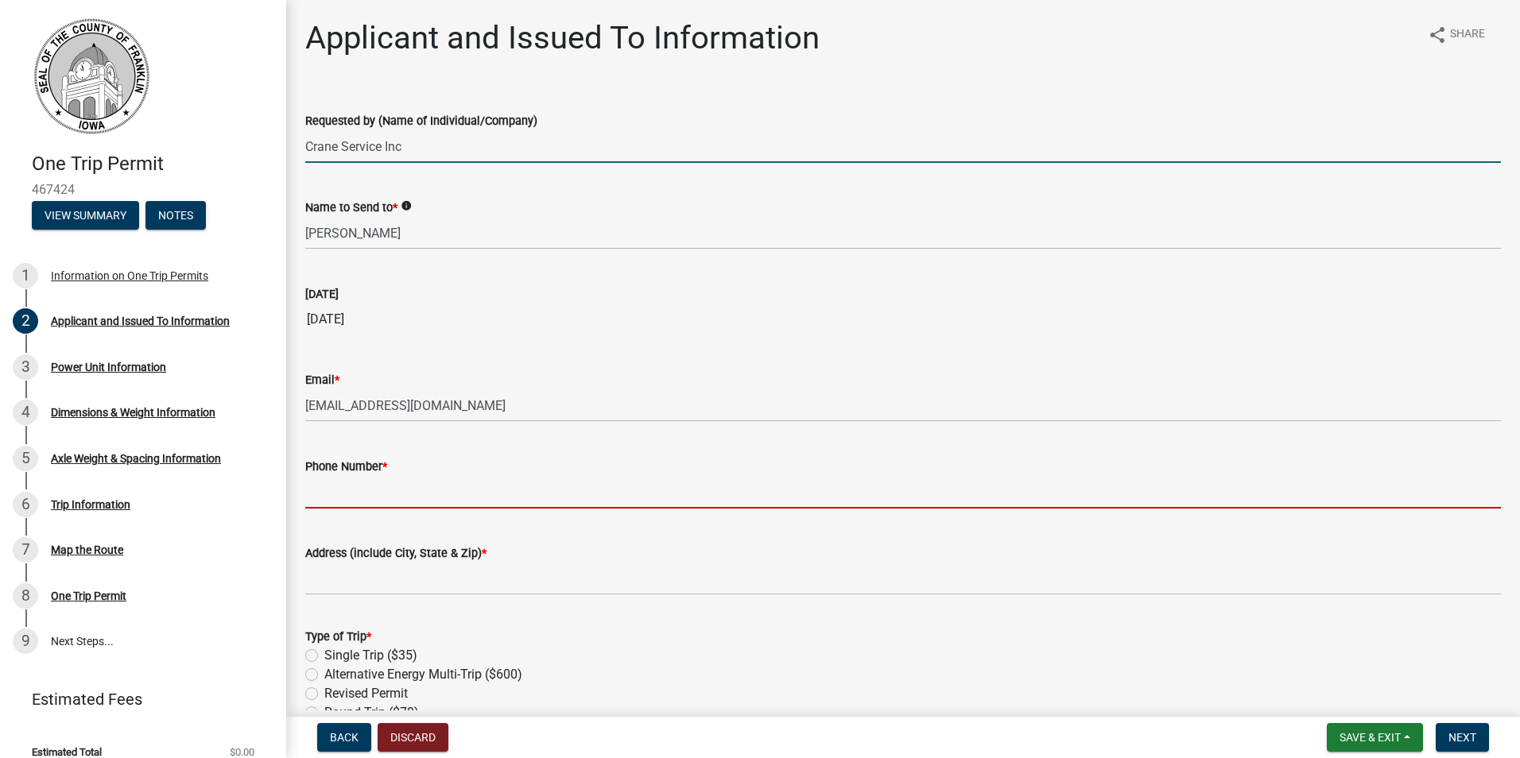
type input "7208408247"
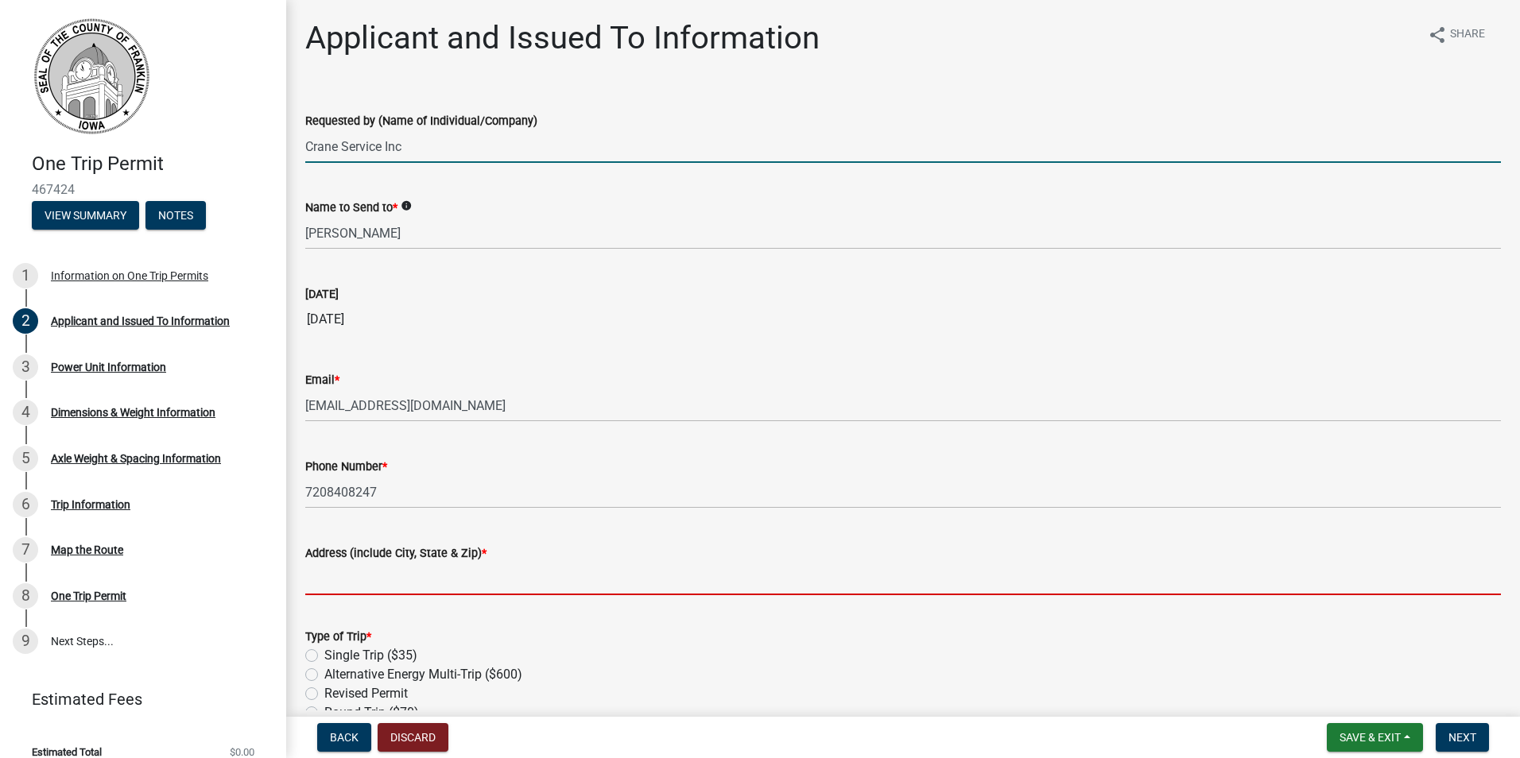
type input "1660 S. Albion St # 525, Denver, CO 80222"
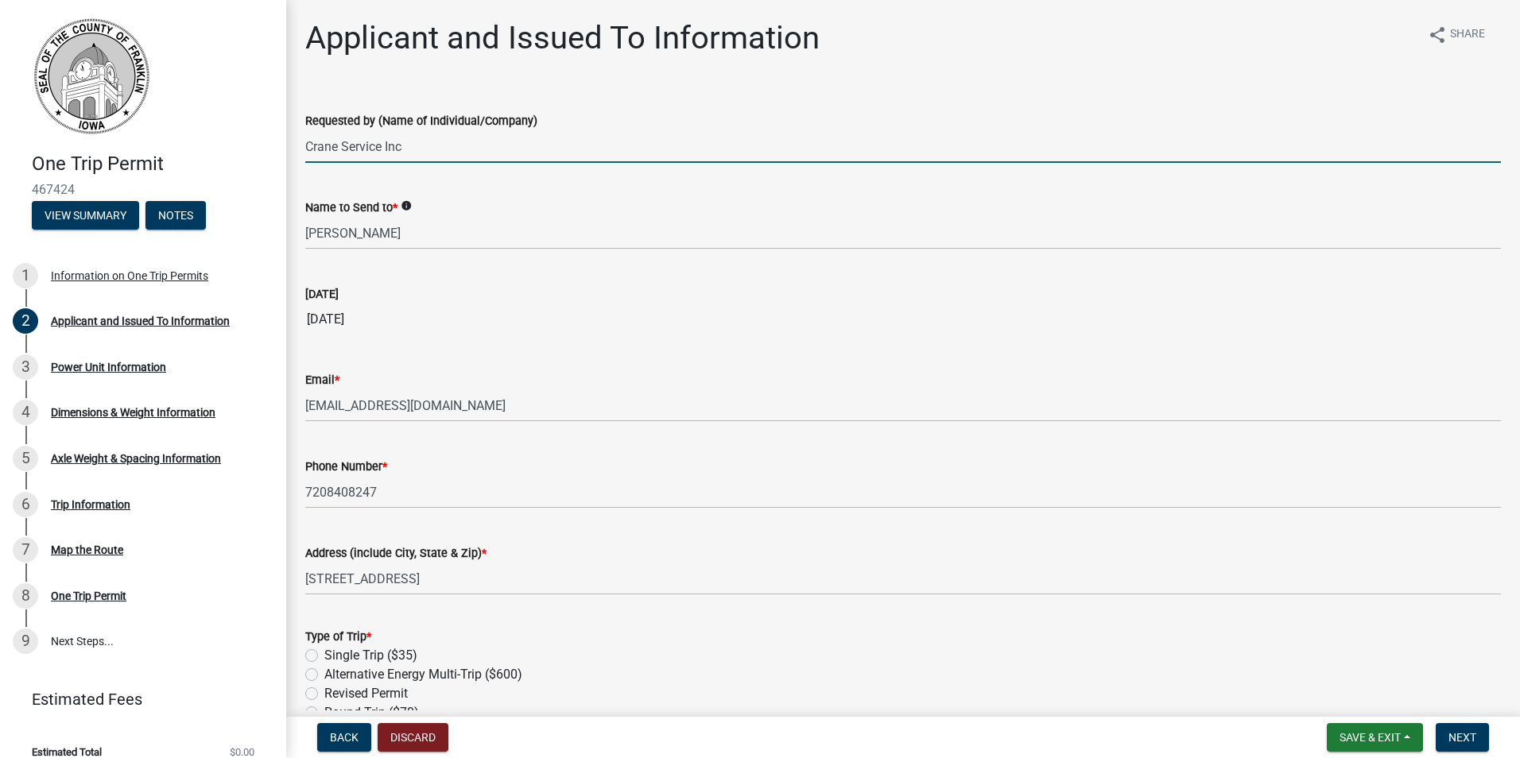
type input "Crane Service Inc."
type input "1660 S. Albion St # 525"
type input "Denver, CO 80222"
select select "8"
select select "2025"
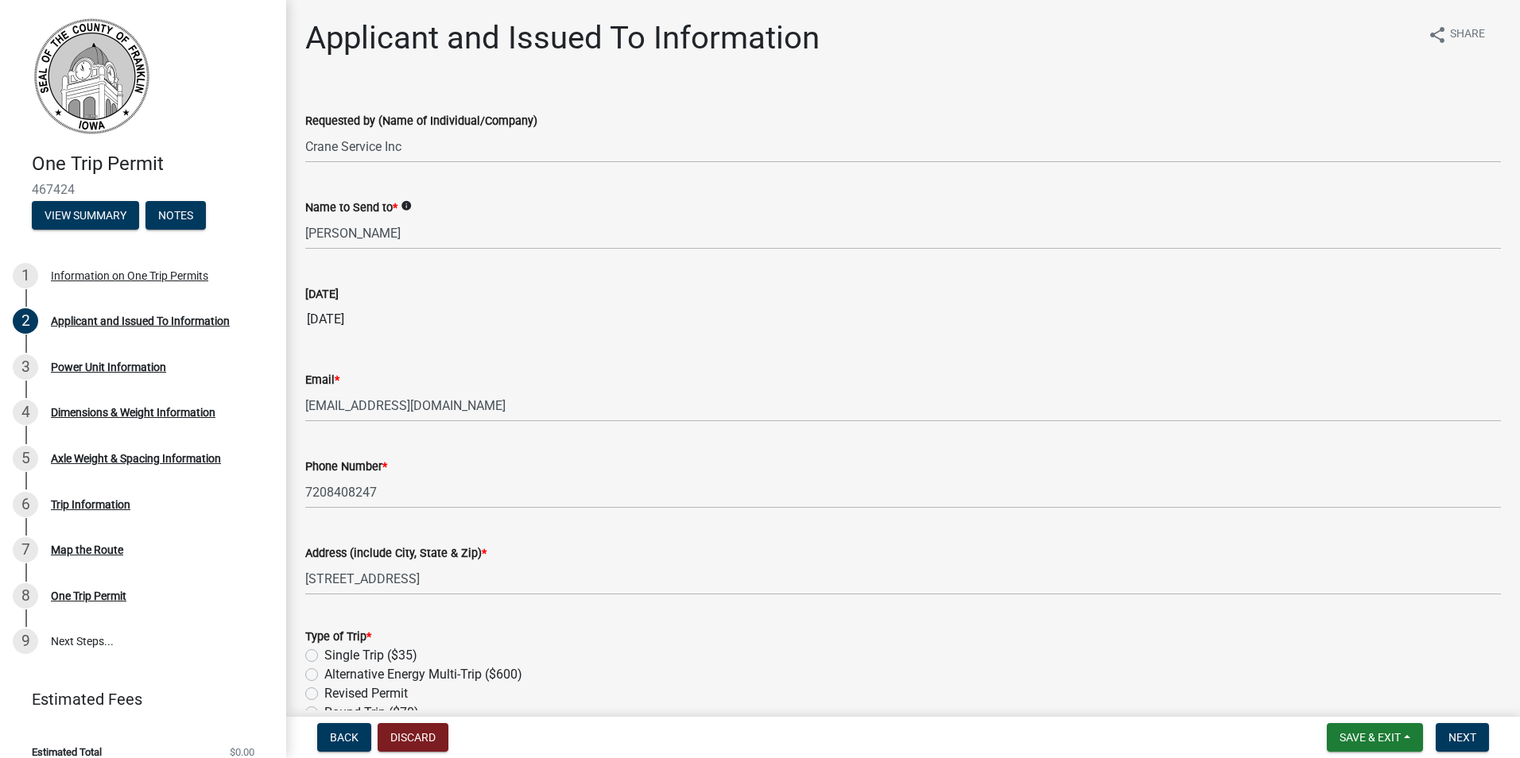
scroll to position [546, 0]
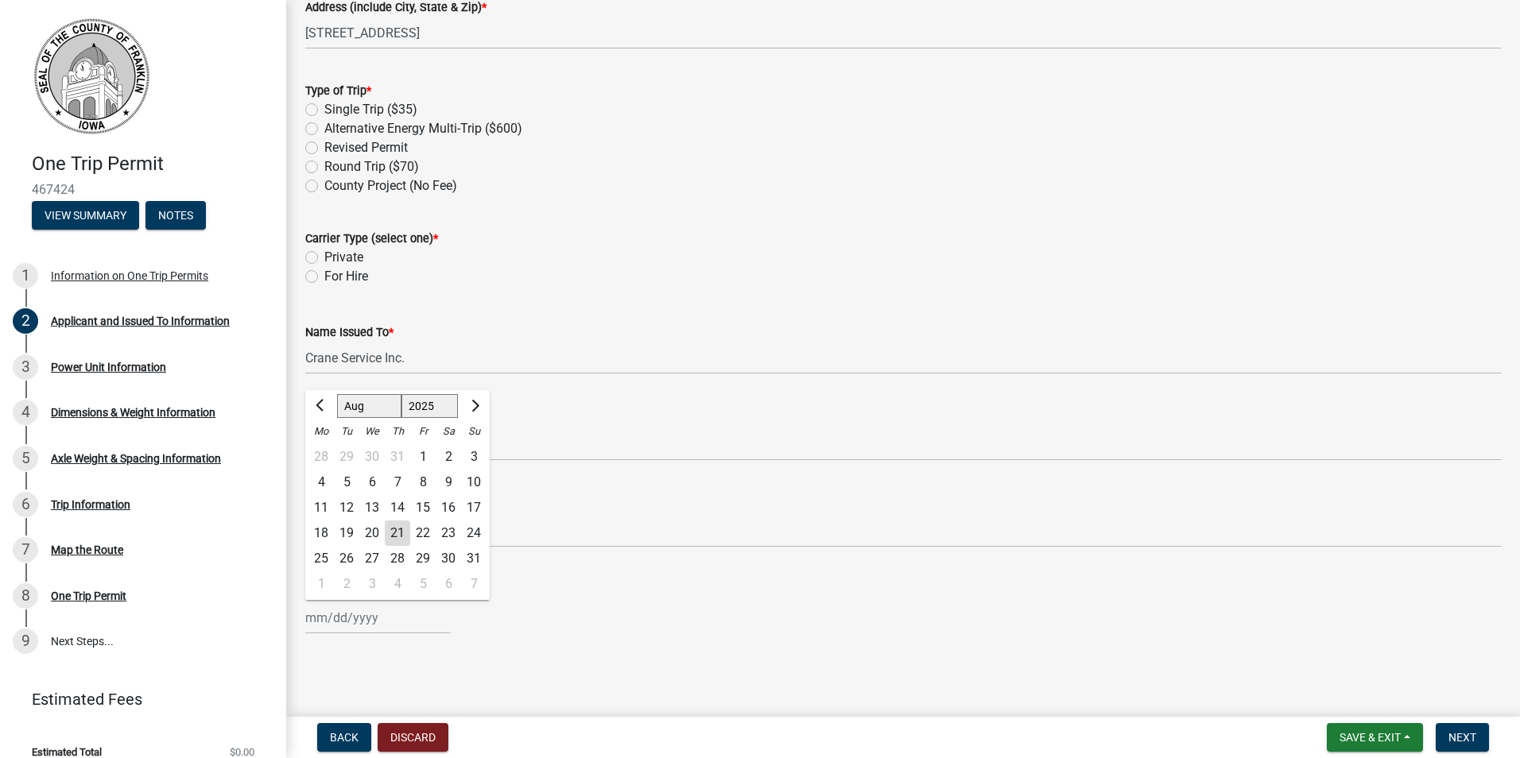
click at [445, 529] on div "23" at bounding box center [448, 533] width 25 height 25
type input "08/23/2025"
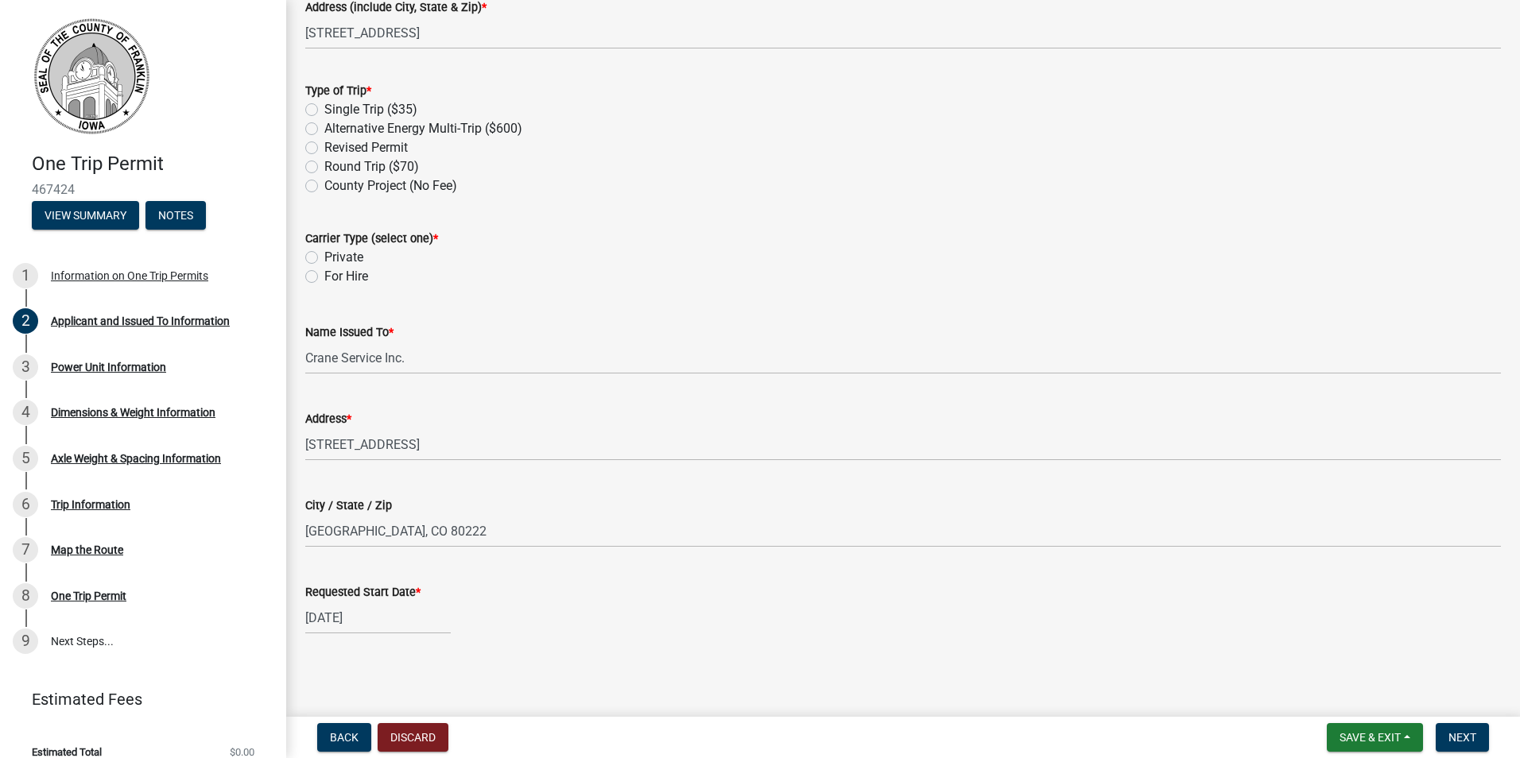
click at [324, 277] on label "For Hire" at bounding box center [346, 276] width 44 height 19
click at [324, 277] on input "For Hire" at bounding box center [329, 272] width 10 height 10
radio input "true"
click at [1462, 735] on span "Next" at bounding box center [1462, 737] width 28 height 13
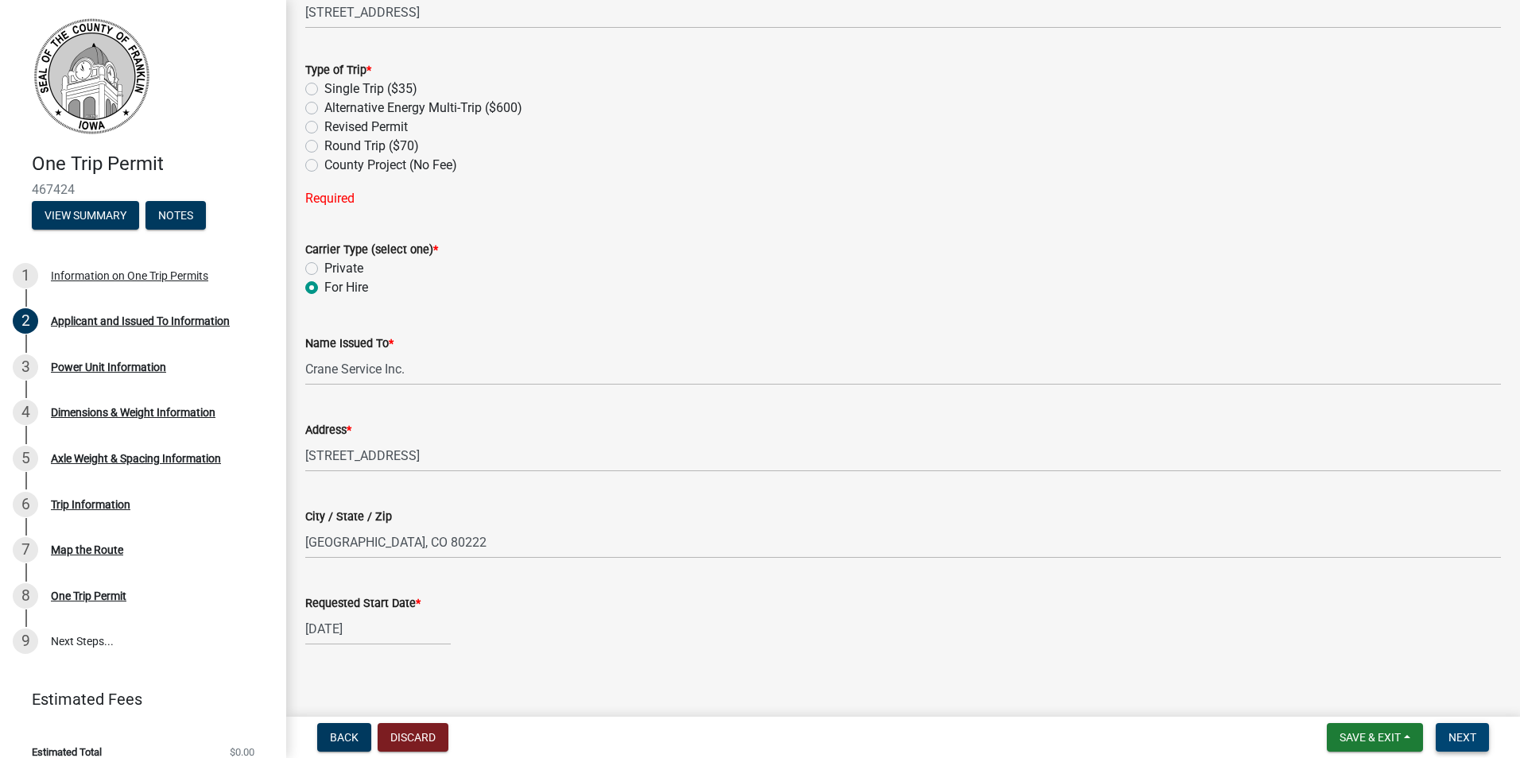
scroll to position [578, 0]
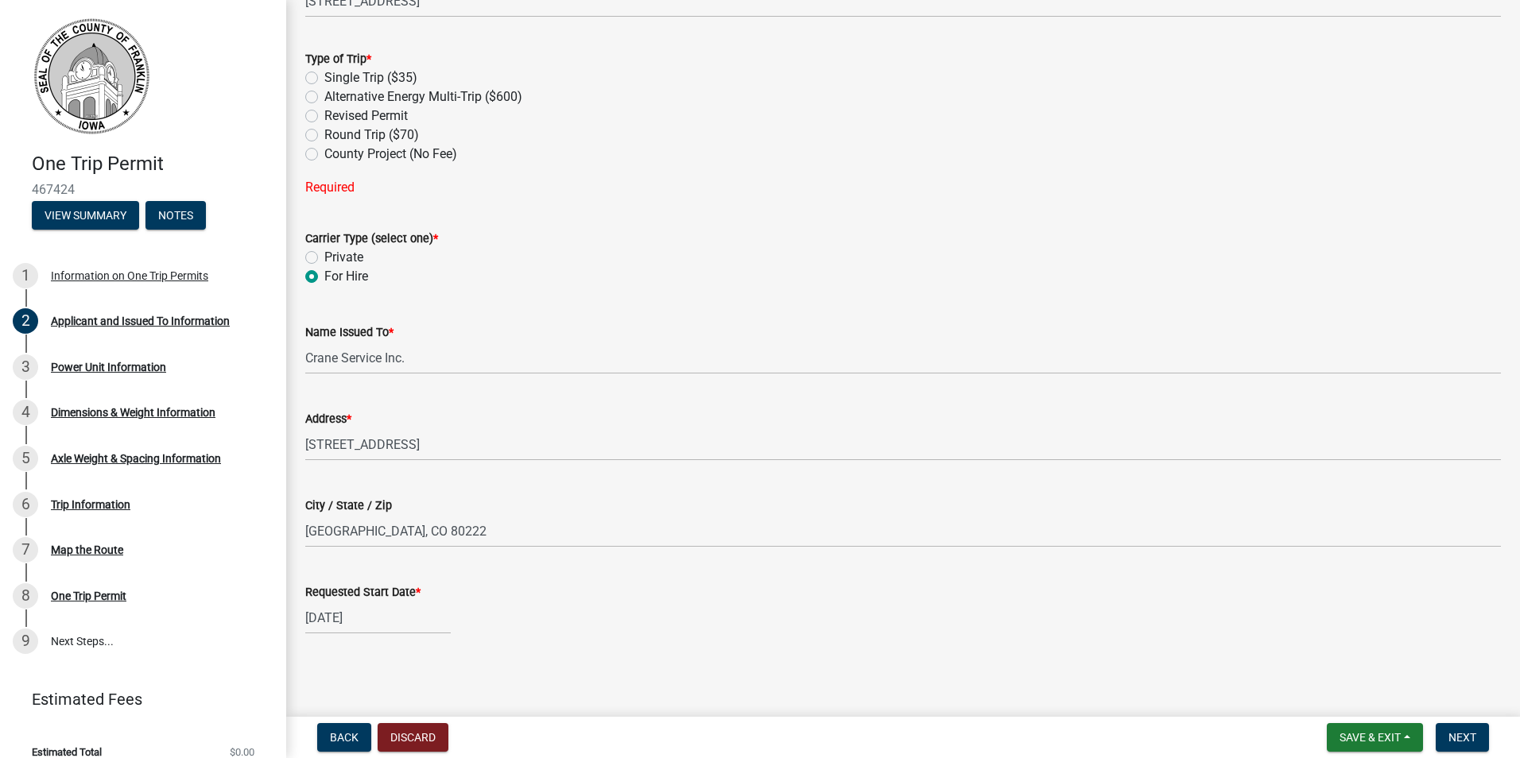
click at [324, 75] on label "Single Trip ($35)" at bounding box center [370, 77] width 93 height 19
click at [324, 75] on input "Single Trip ($35)" at bounding box center [329, 73] width 10 height 10
radio input "true"
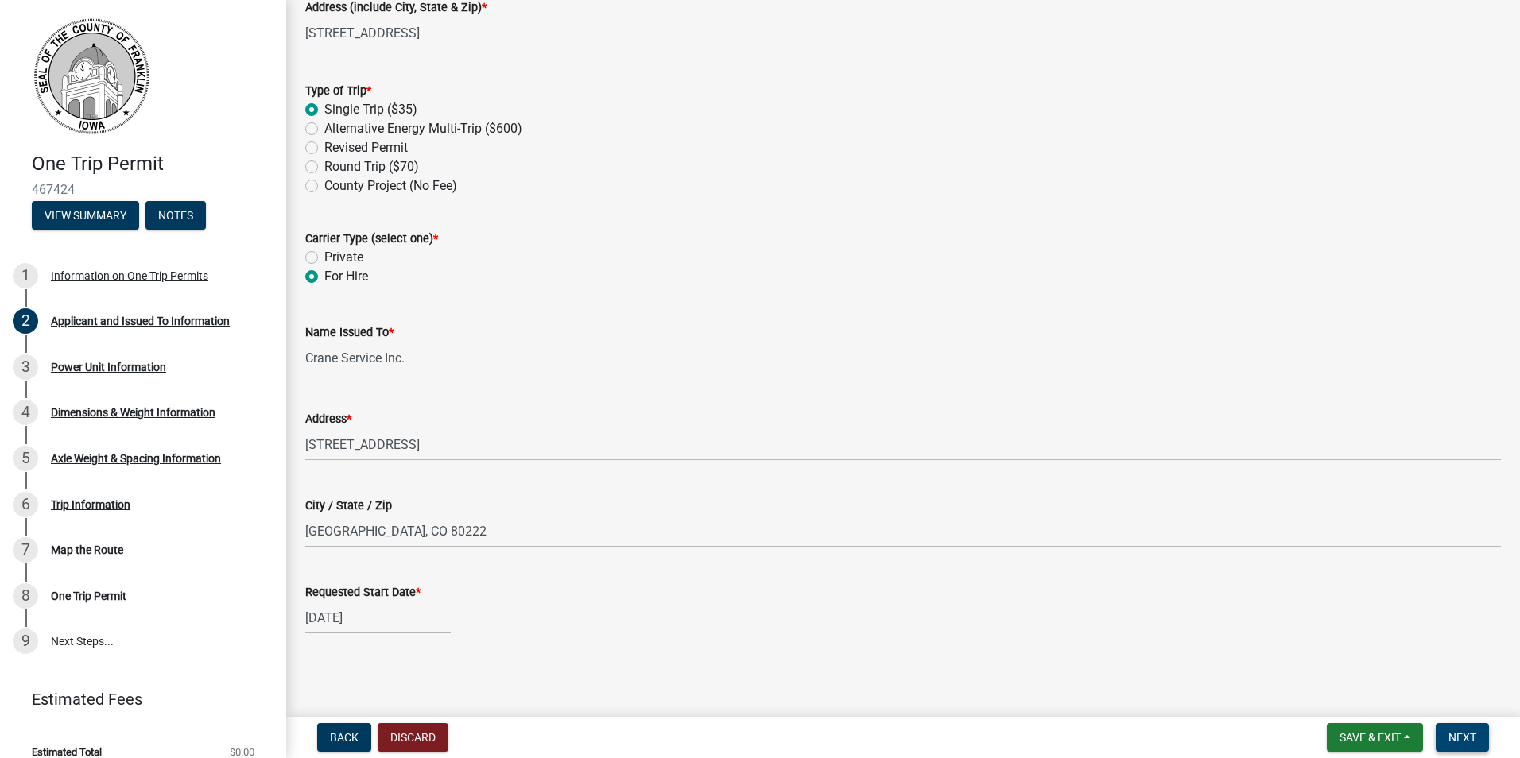
click at [1464, 743] on span "Next" at bounding box center [1462, 737] width 28 height 13
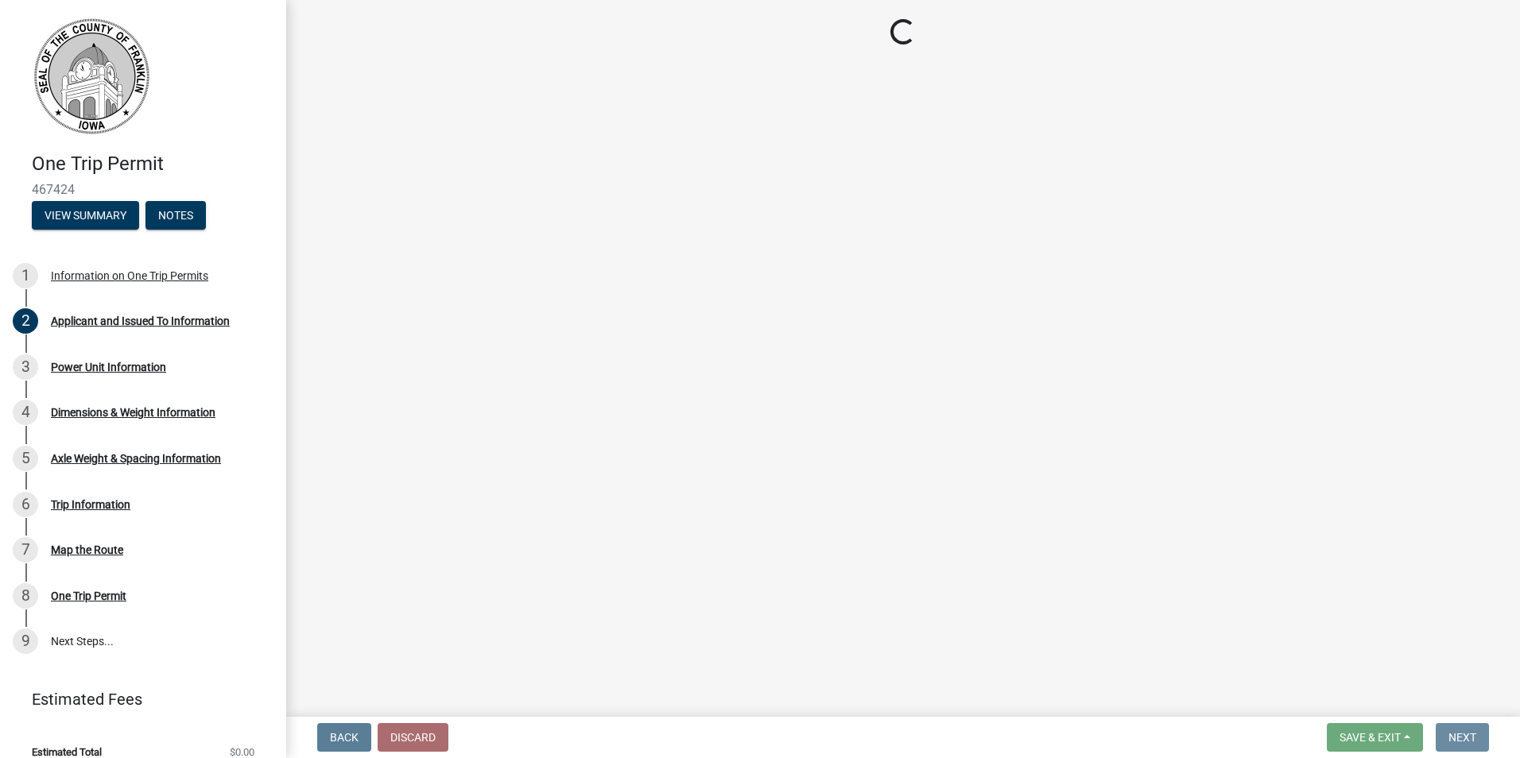
scroll to position [0, 0]
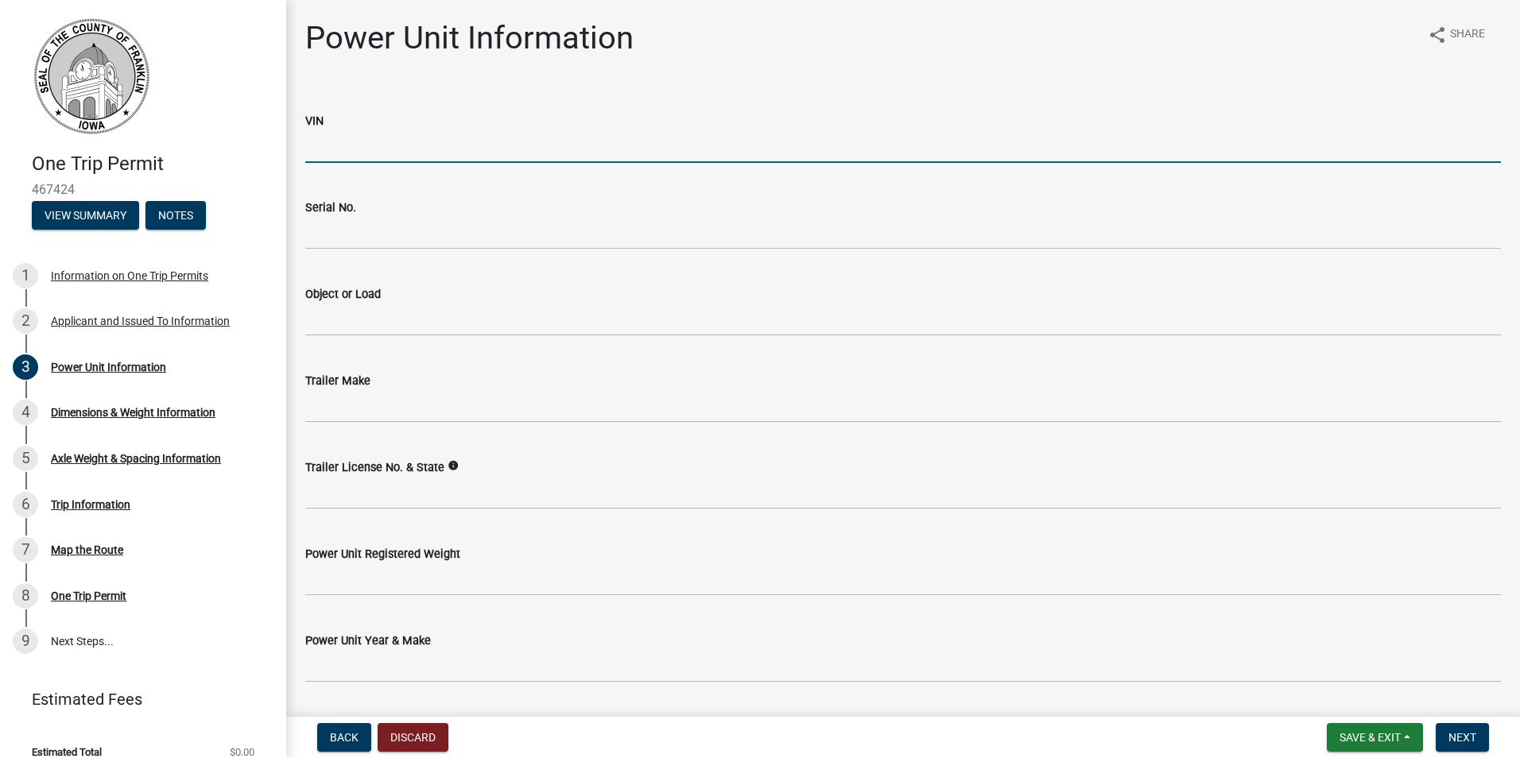
click at [382, 147] on input "VIN" at bounding box center [903, 146] width 1196 height 33
click at [439, 147] on input "1XKZP4LJ421757" at bounding box center [903, 146] width 1196 height 33
type input "1XKZP4LJ421757"
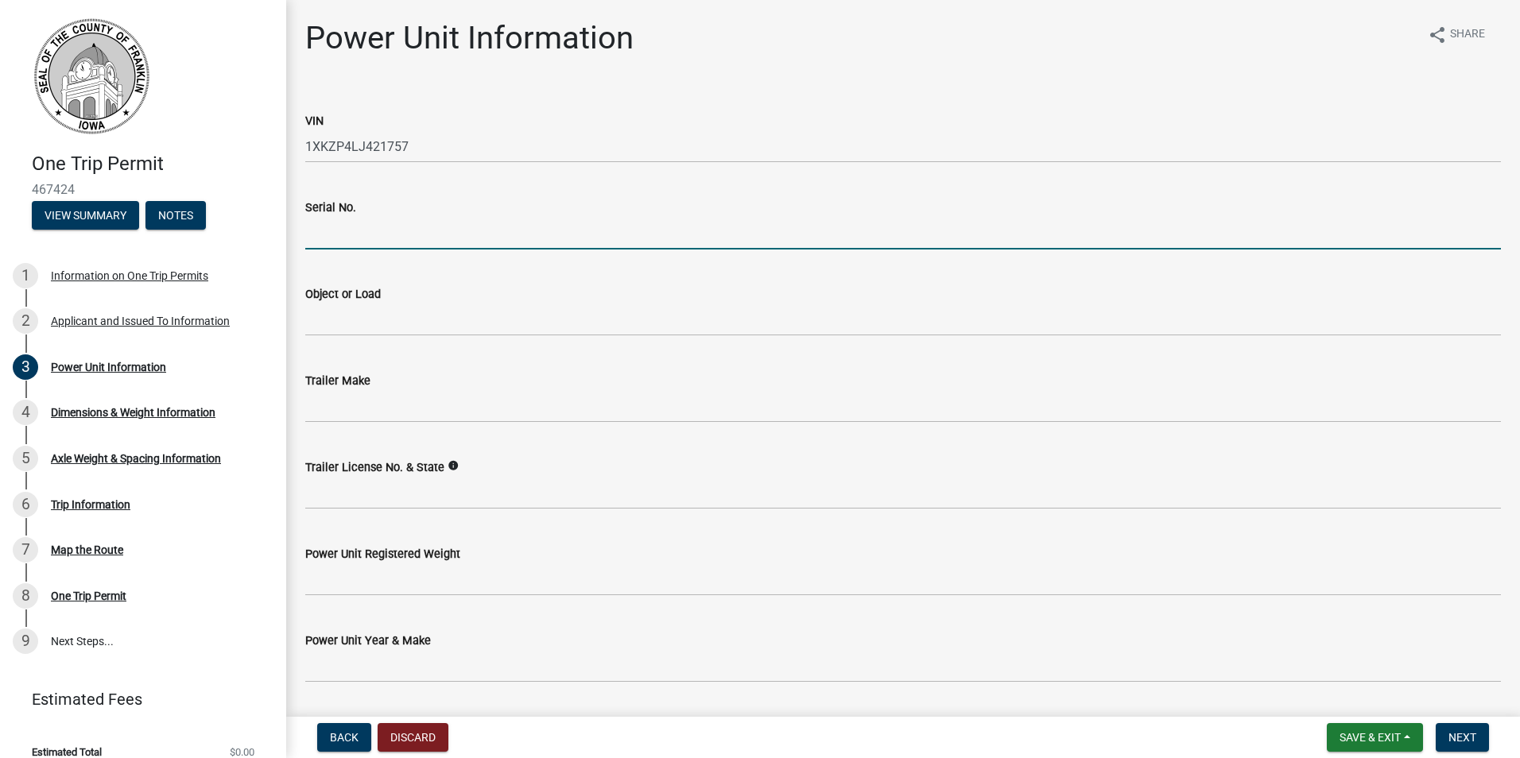
click at [375, 238] on input "Serial No." at bounding box center [903, 233] width 1196 height 33
paste input "1XKZP4LJ421757"
type input "1XKZP4LJ421757"
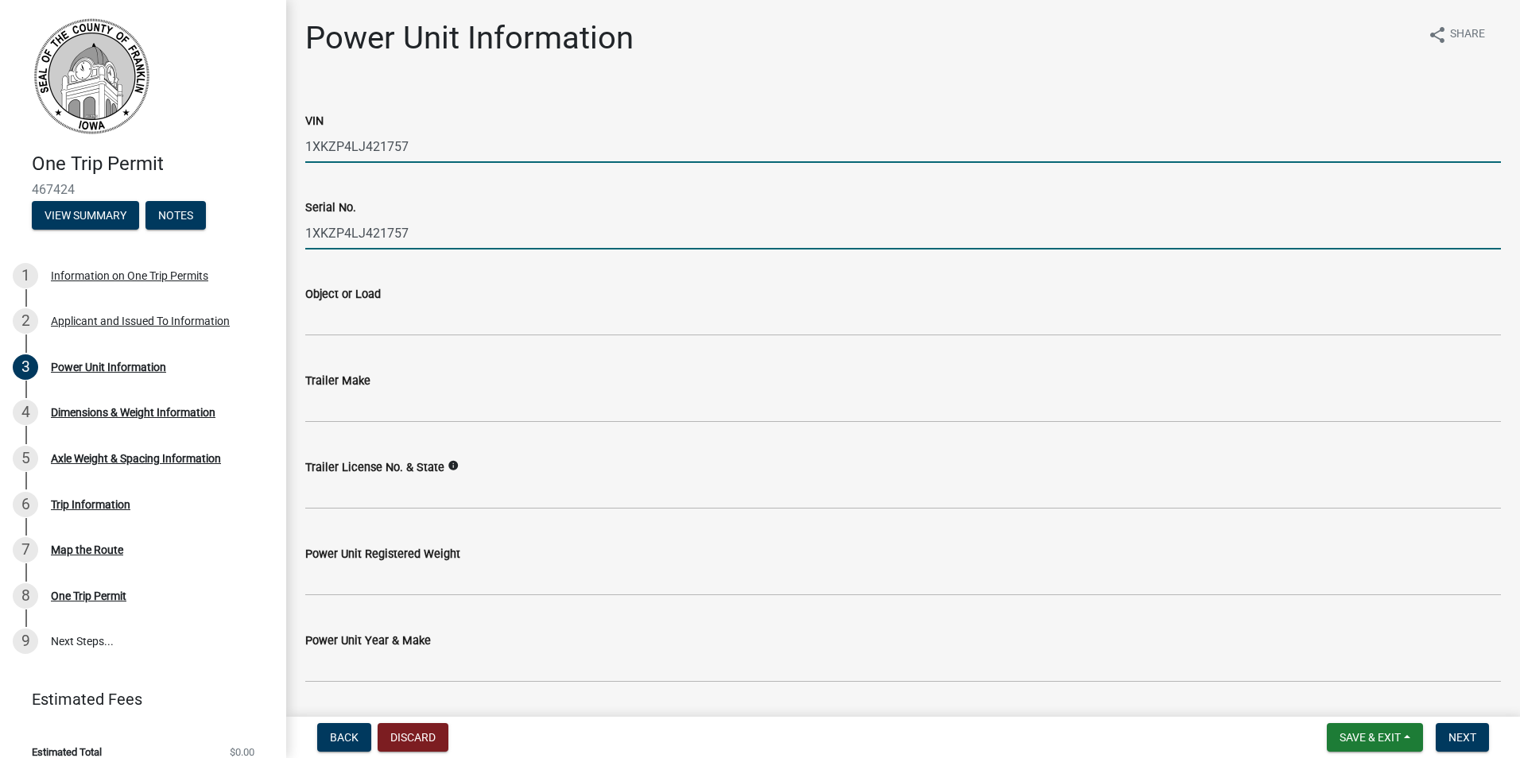
click at [341, 145] on input "1XKZP4LJ421757" at bounding box center [903, 146] width 1196 height 33
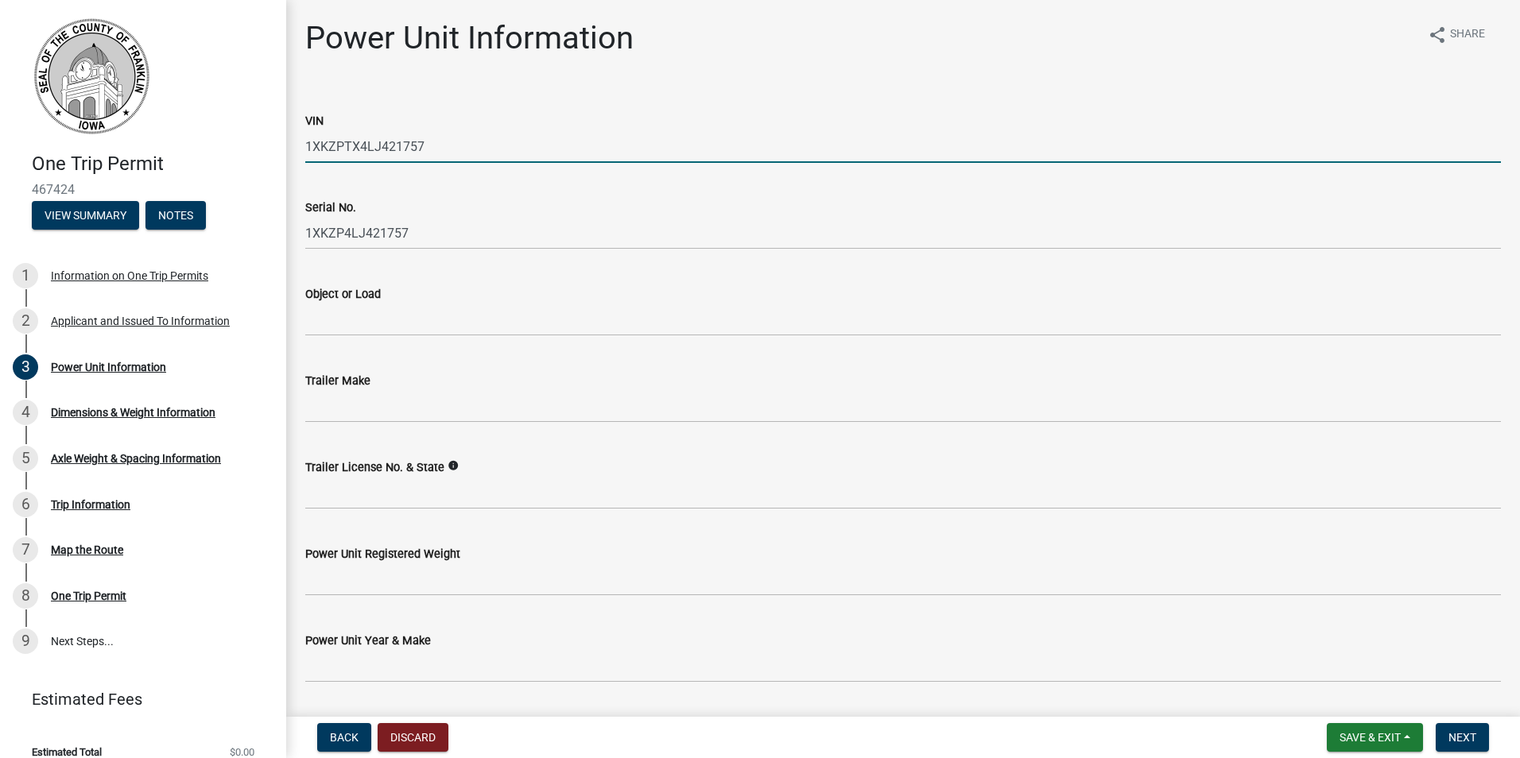
type input "1XKZPTX4LJ421757"
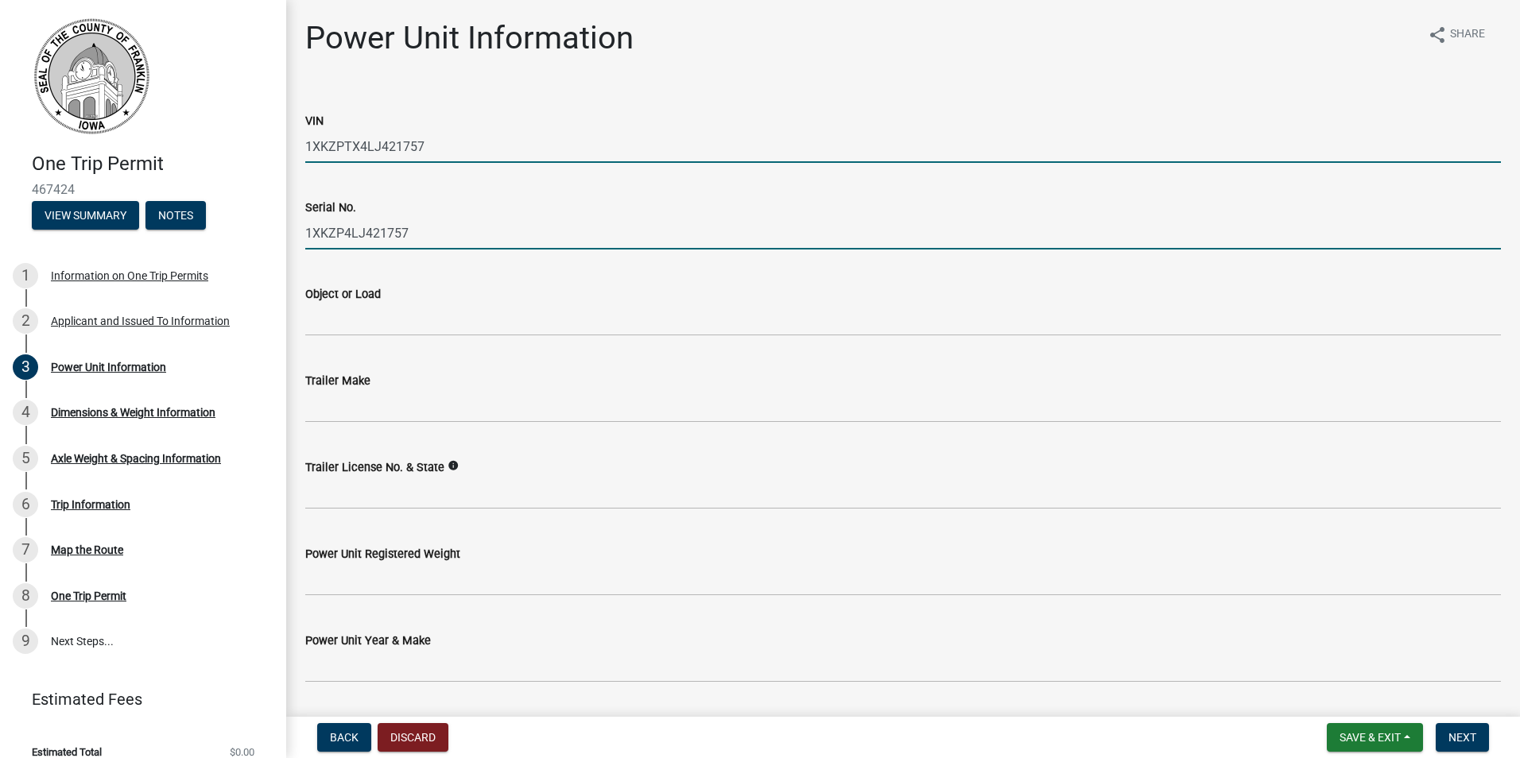
click at [346, 234] on input "1XKZP4LJ421757" at bounding box center [903, 233] width 1196 height 33
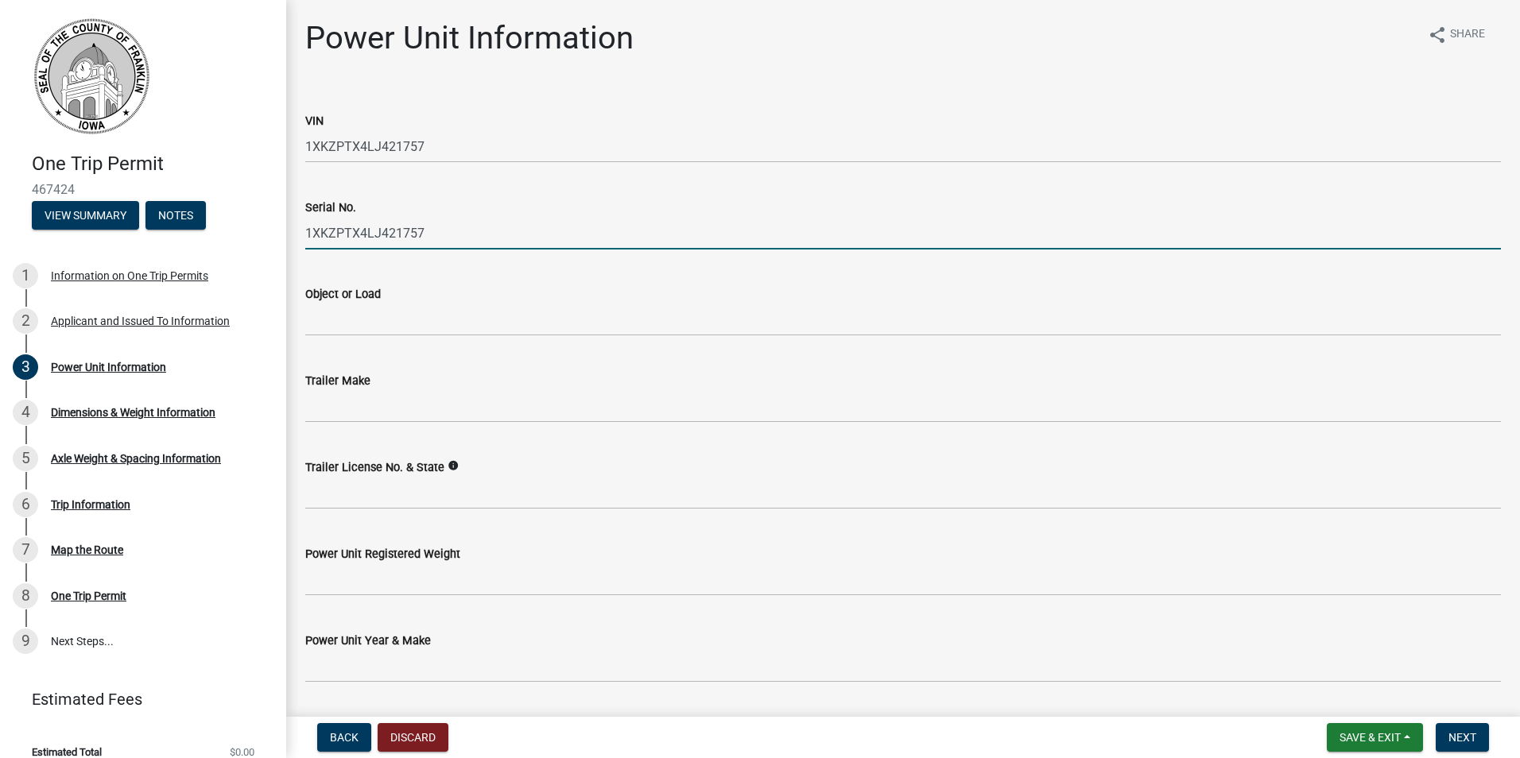
type input "1XKZPTX4LJ421757"
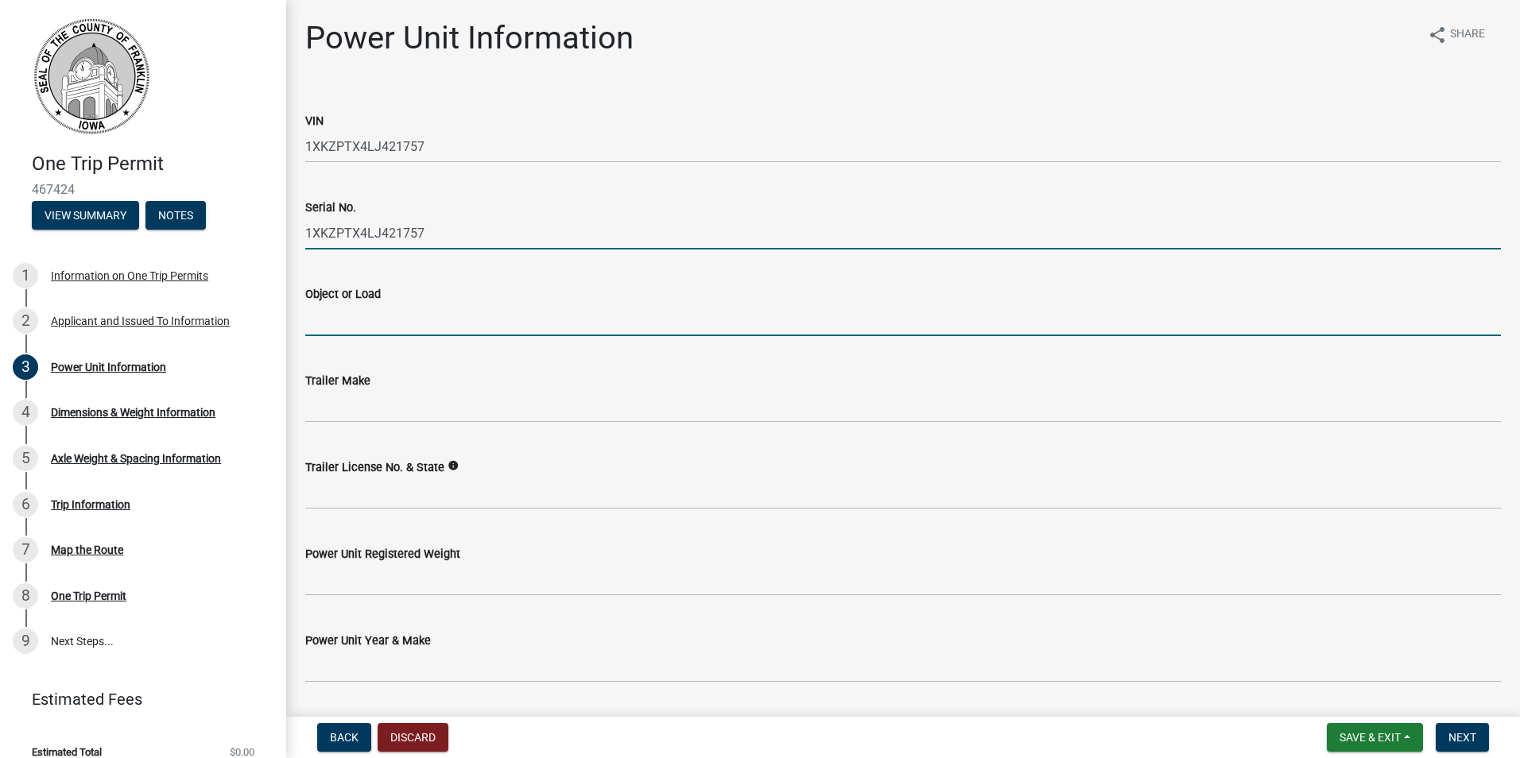
click at [433, 324] on input "Object or Load" at bounding box center [903, 320] width 1196 height 33
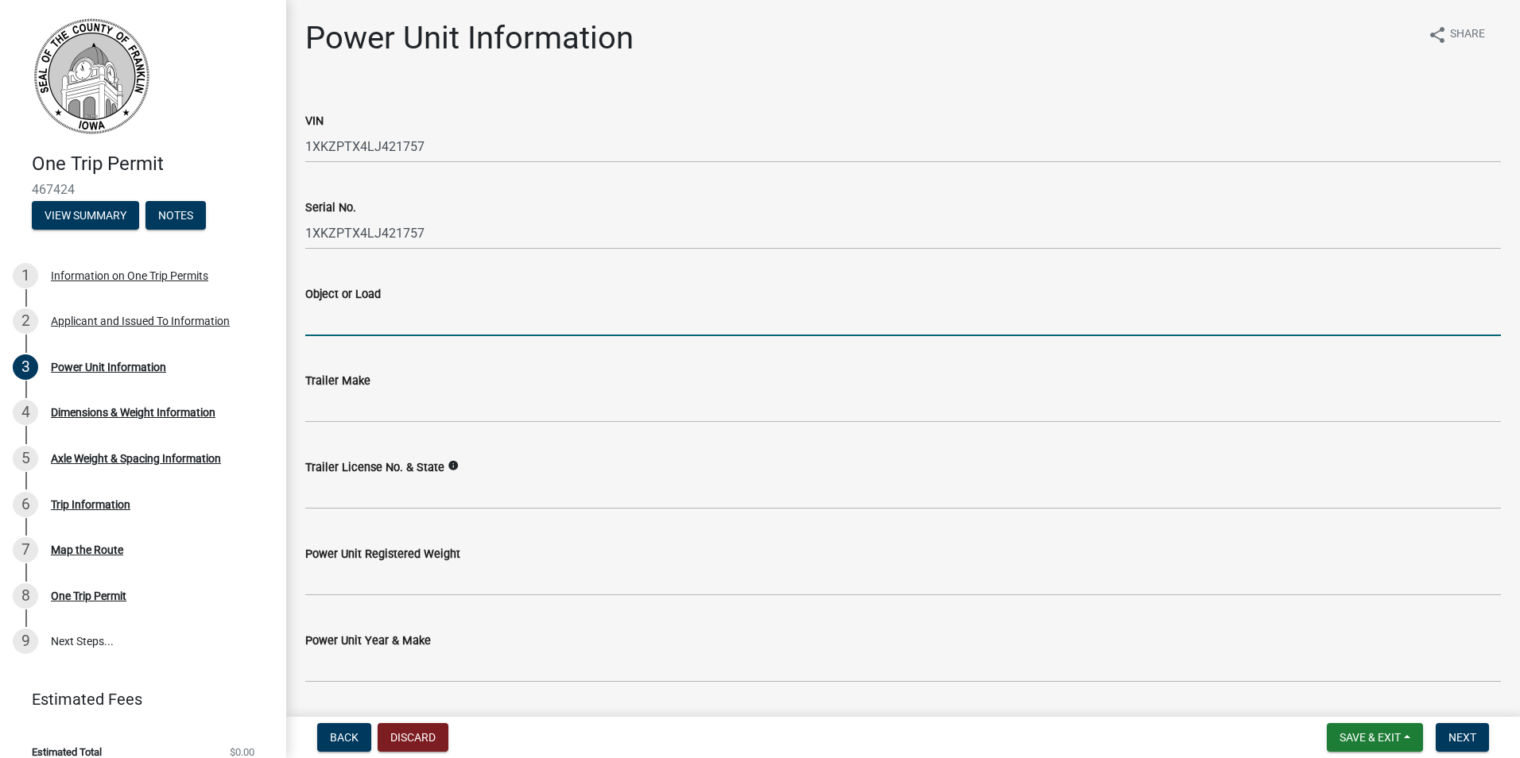
type input "Wind blade"
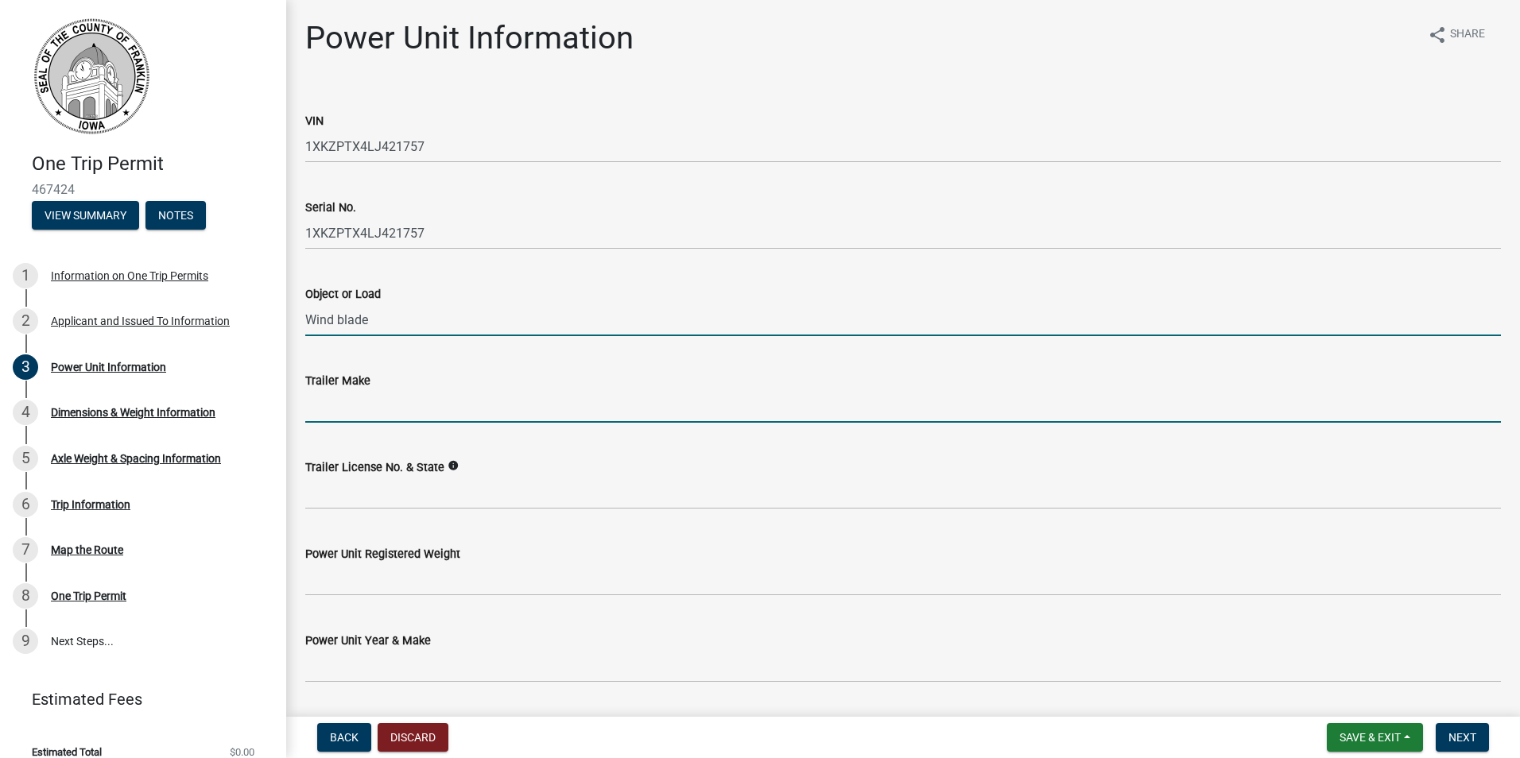
click at [371, 405] on input "Trailer Make" at bounding box center [903, 406] width 1196 height 33
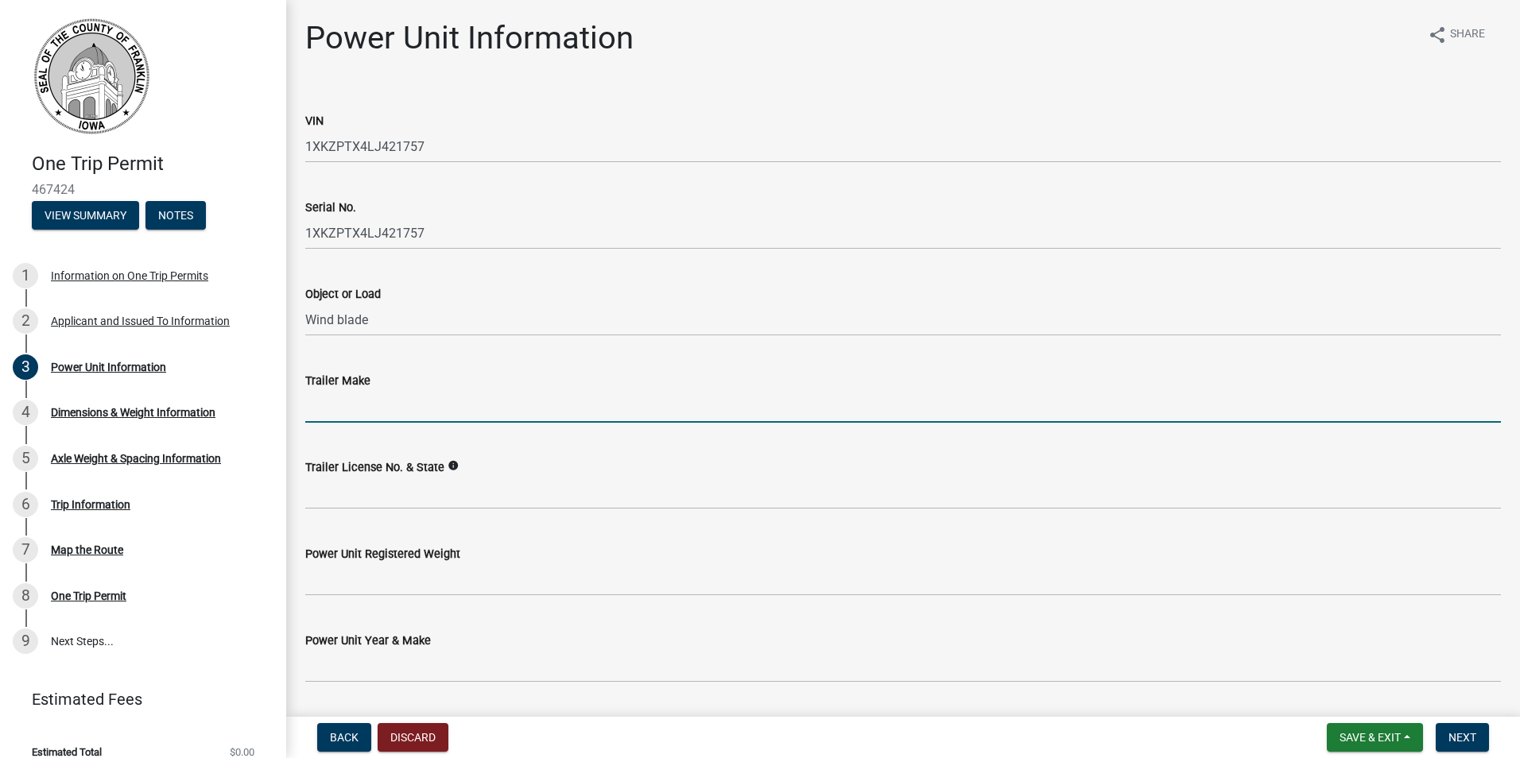
type input "Faymonville"
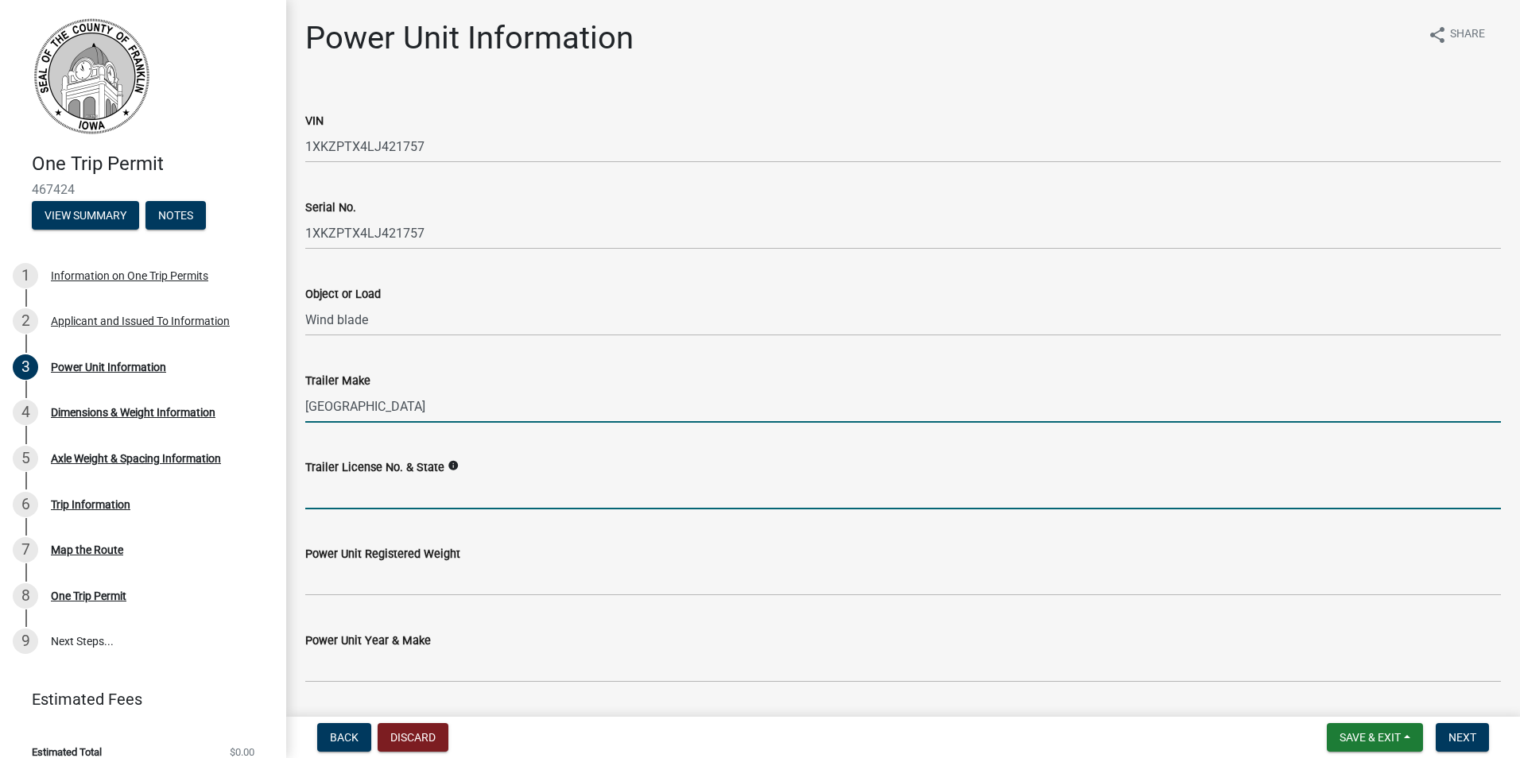
click at [397, 488] on input "Trailer License No. & State" at bounding box center [903, 493] width 1196 height 33
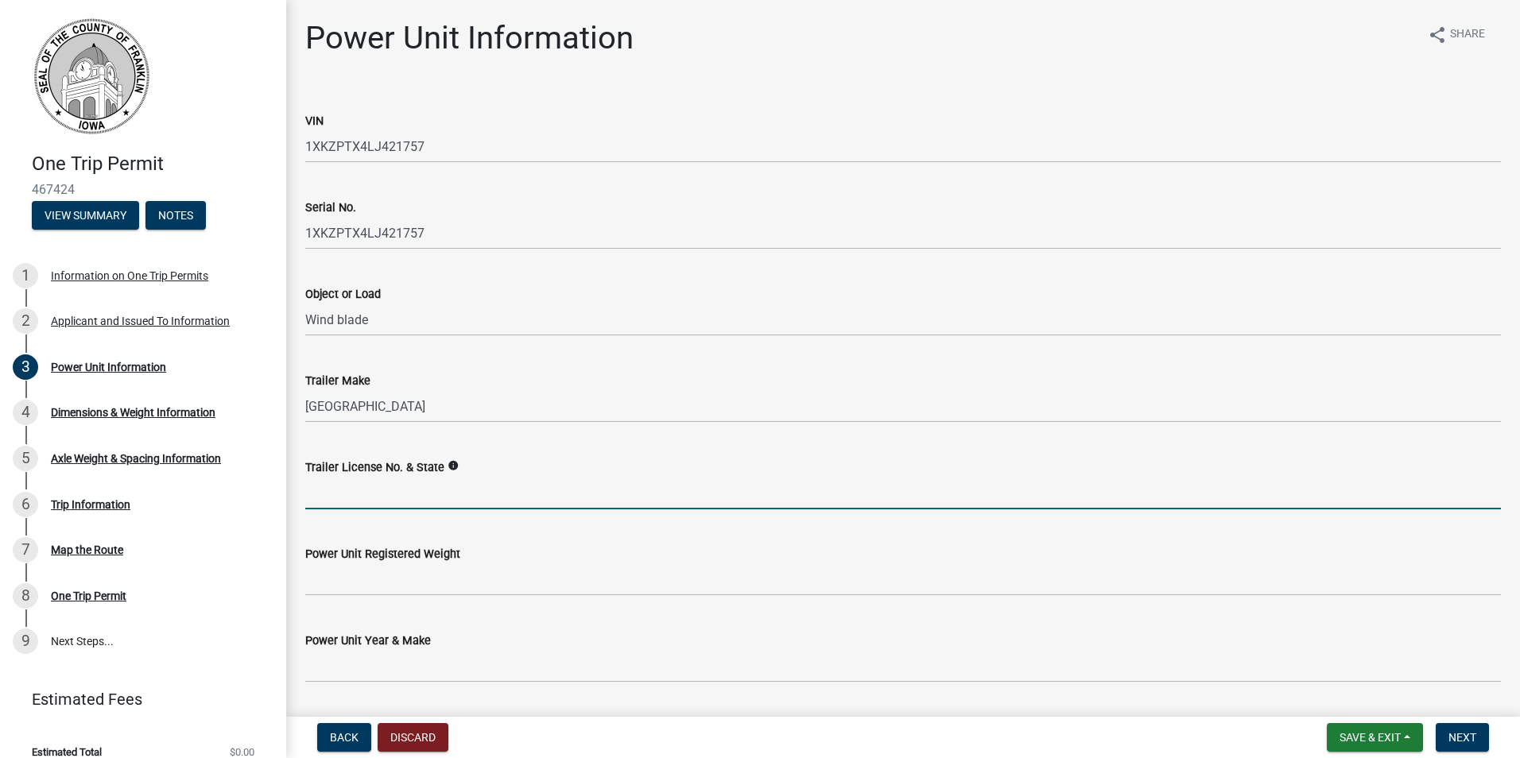
click at [374, 494] on input "Trailer License No. & State" at bounding box center [903, 493] width 1196 height 33
type input "269577E"
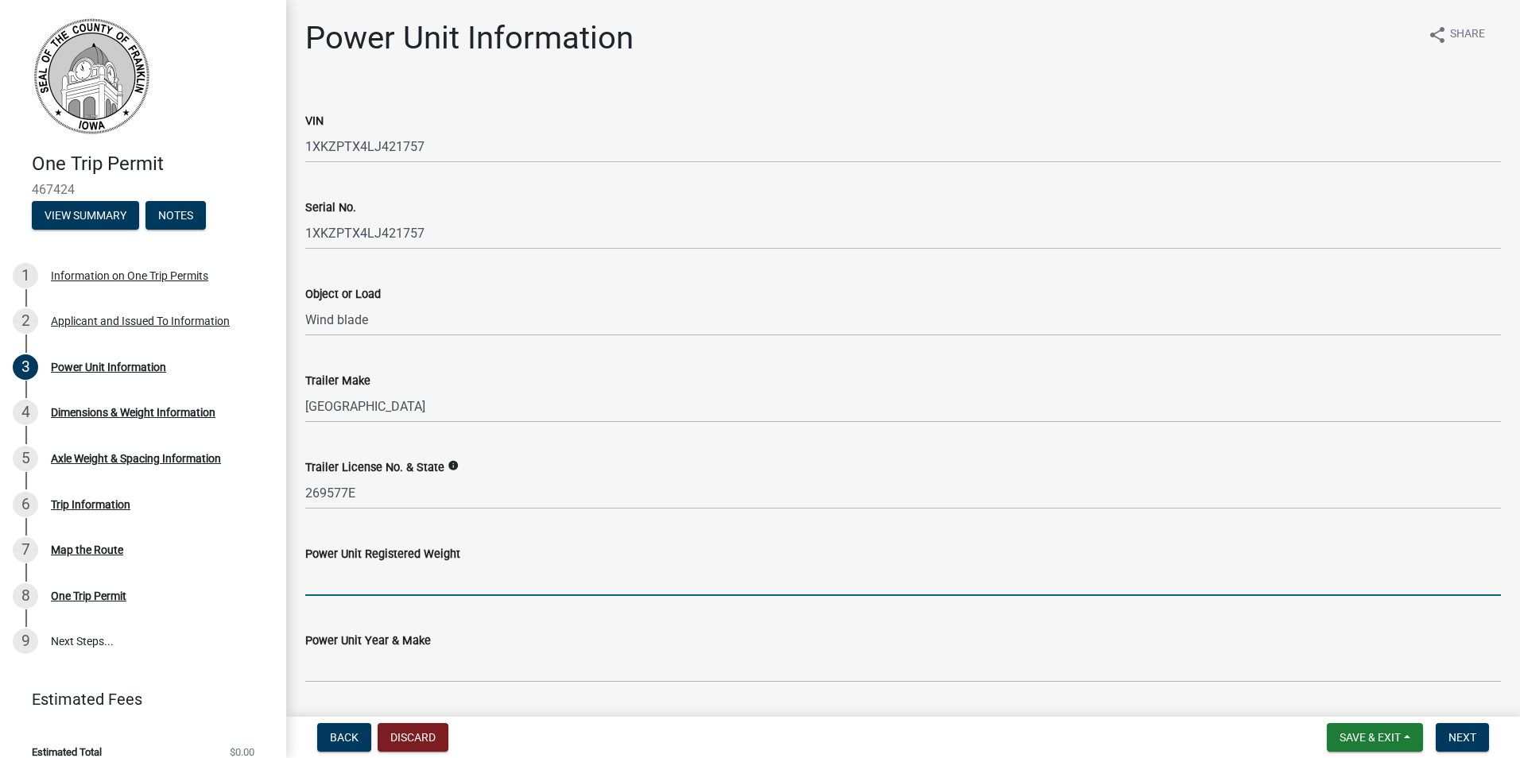
click at [397, 572] on input "Power Unit Registered Weight" at bounding box center [903, 580] width 1196 height 33
type input "300000"
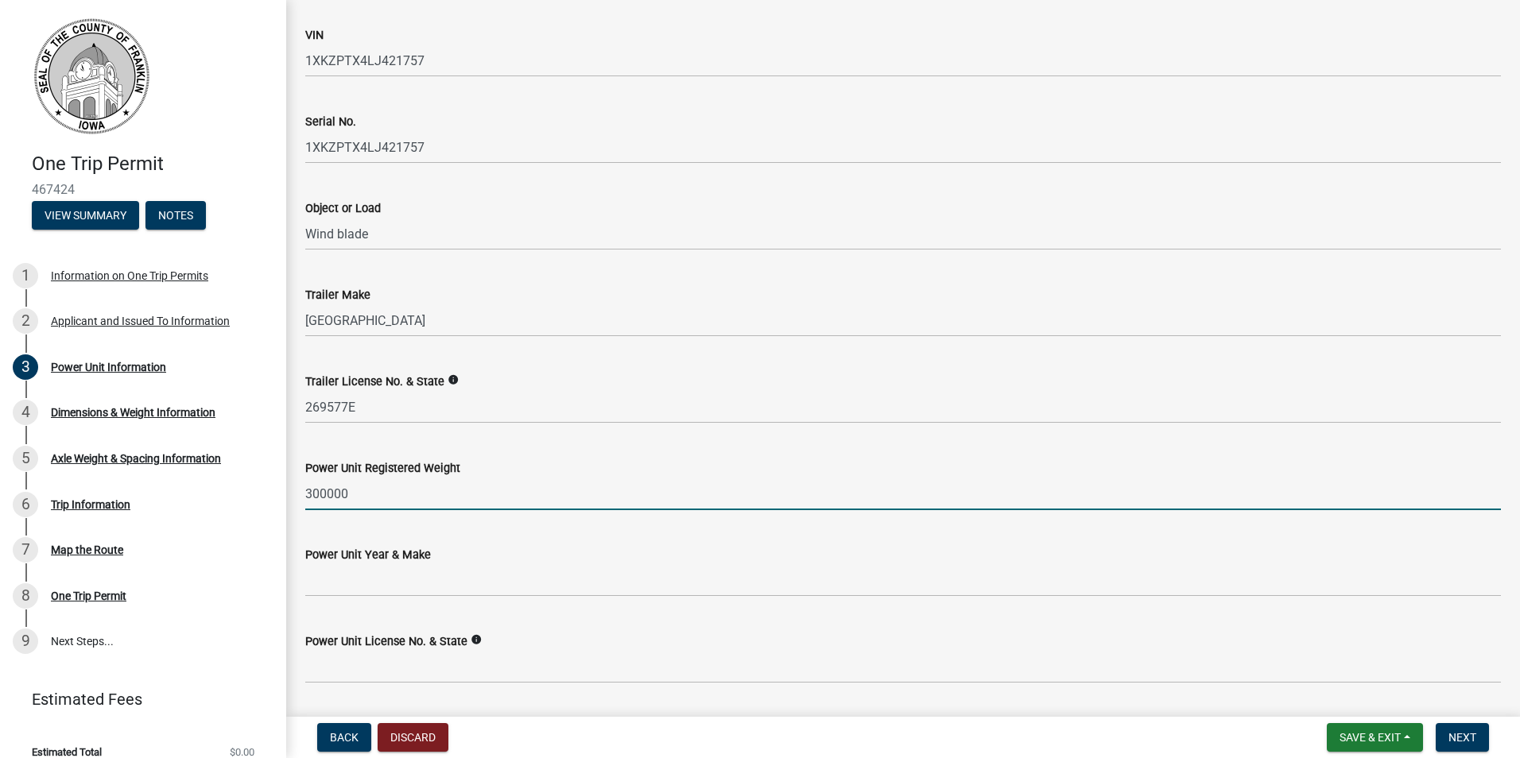
scroll to position [159, 0]
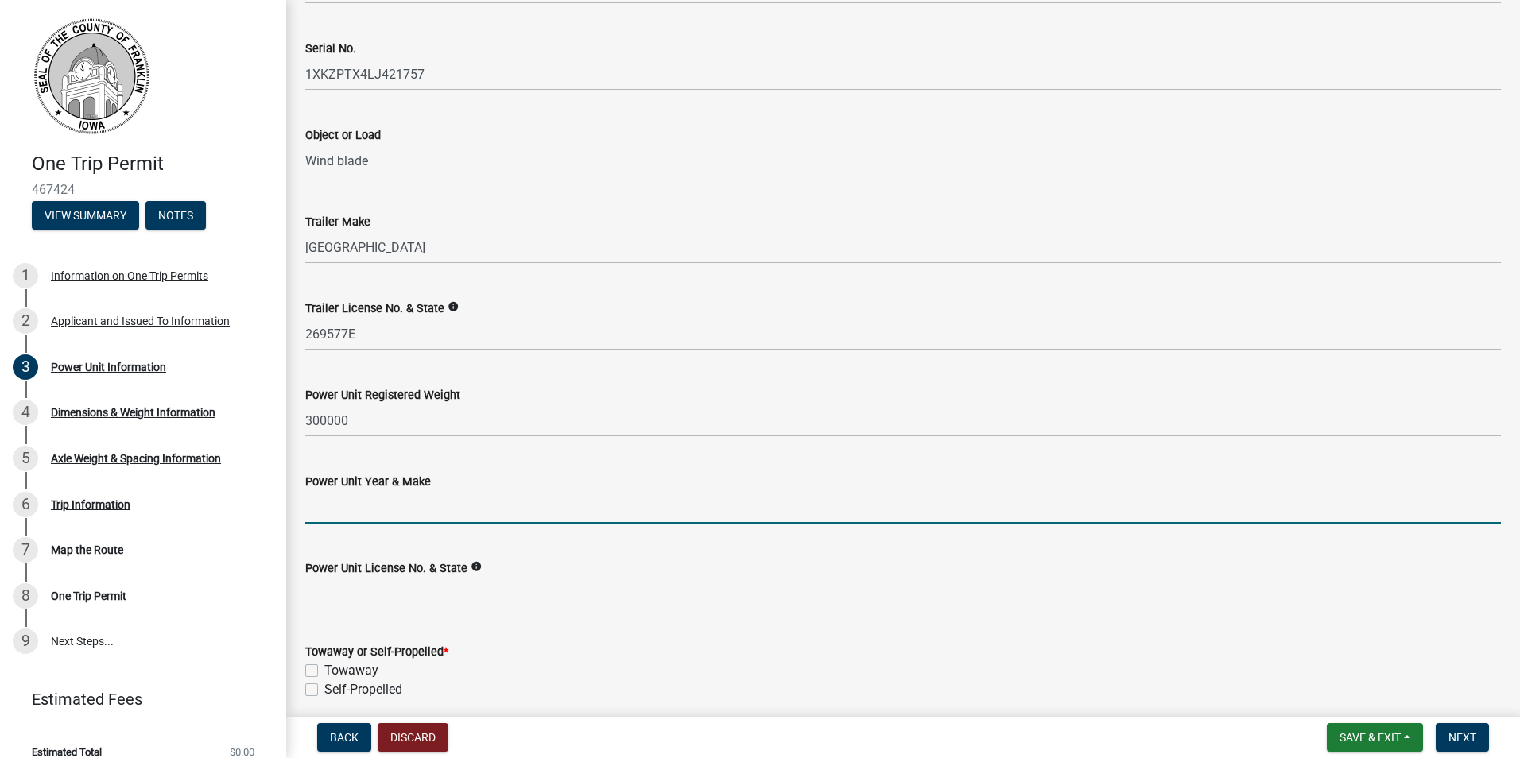
click at [364, 510] on input "Power Unit Year & Make" at bounding box center [903, 507] width 1196 height 33
type input "2020 Kenworth T880"
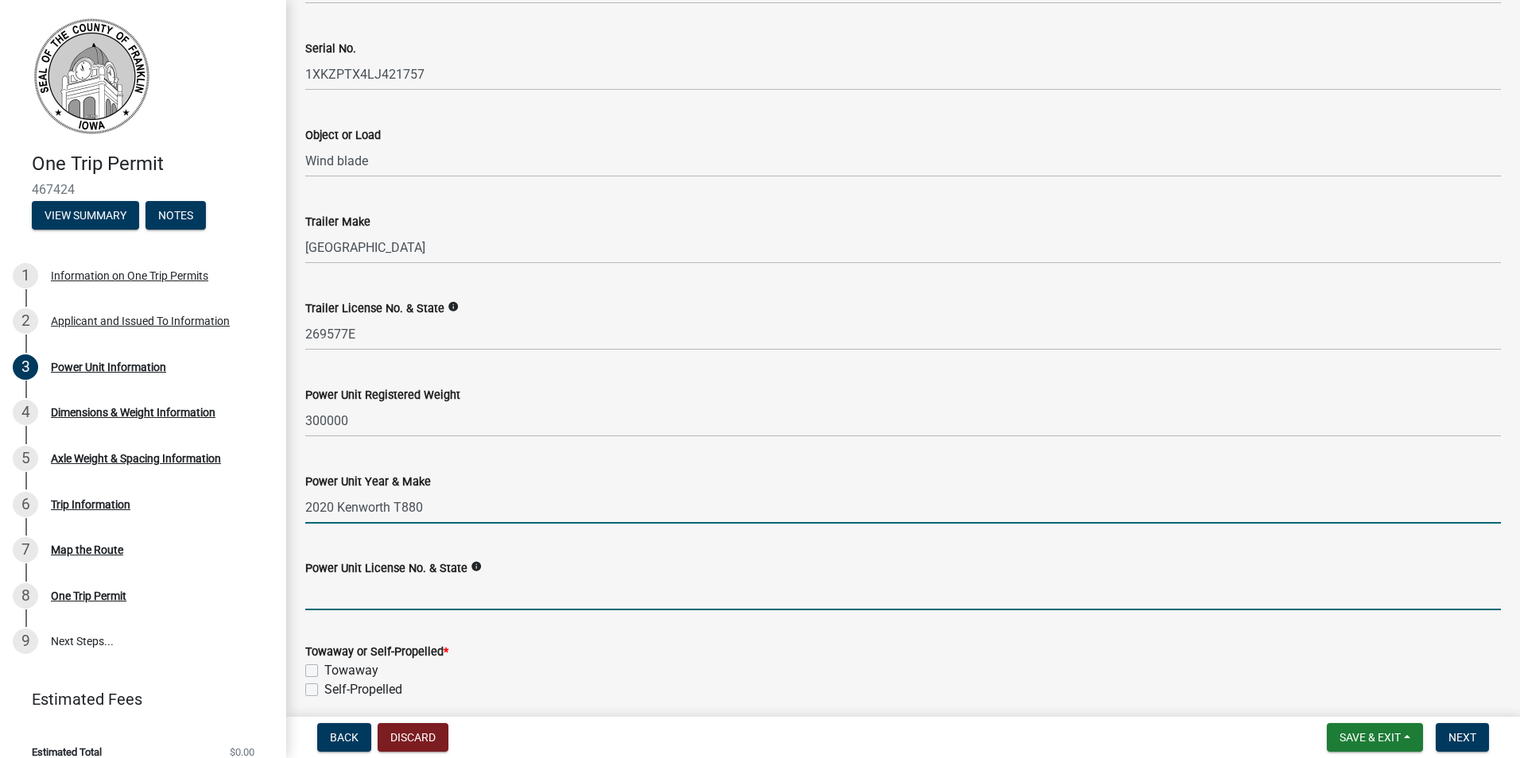
click at [362, 596] on input "Power Unit License No. & State" at bounding box center [903, 594] width 1196 height 33
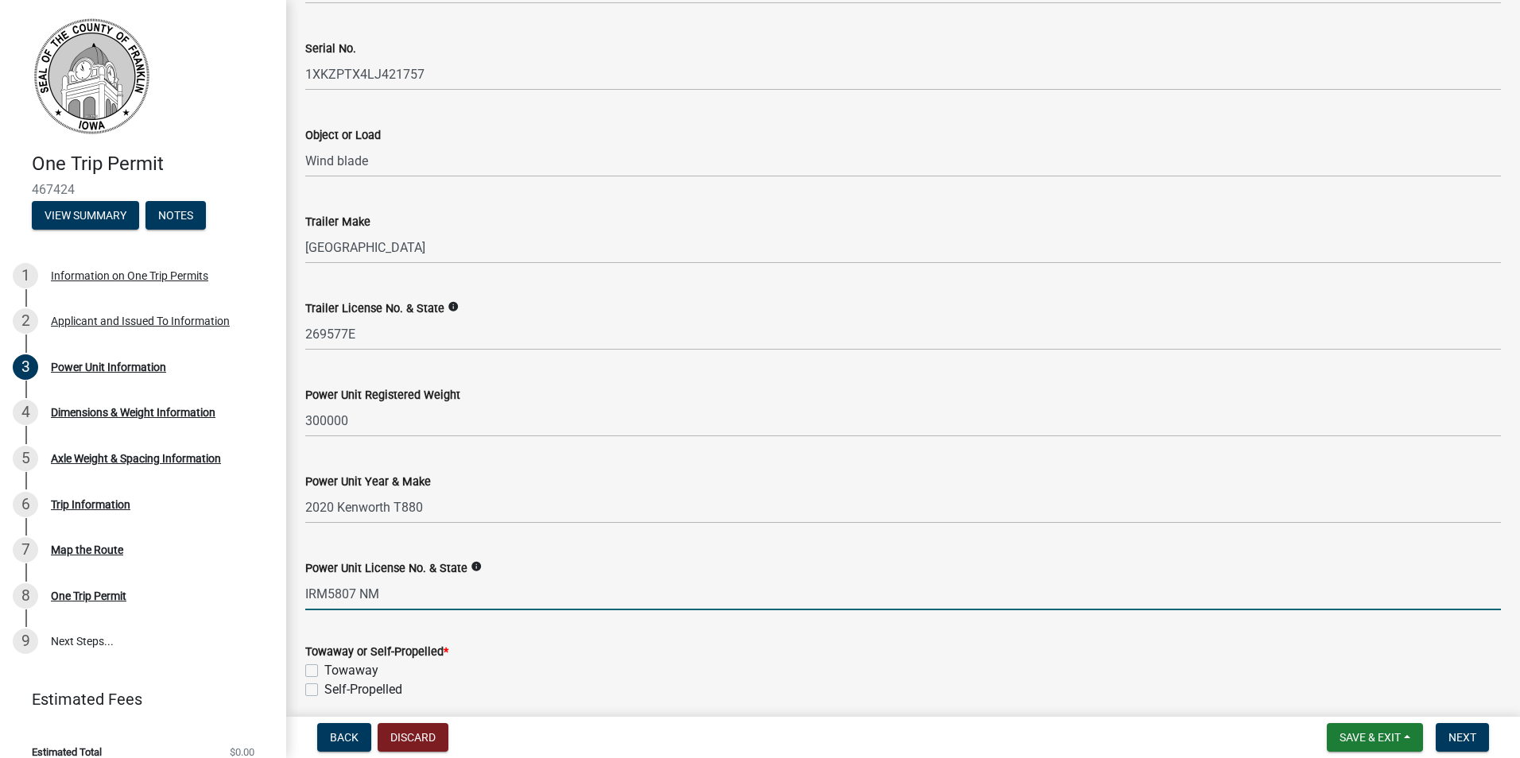
type input "IRM5807 NM"
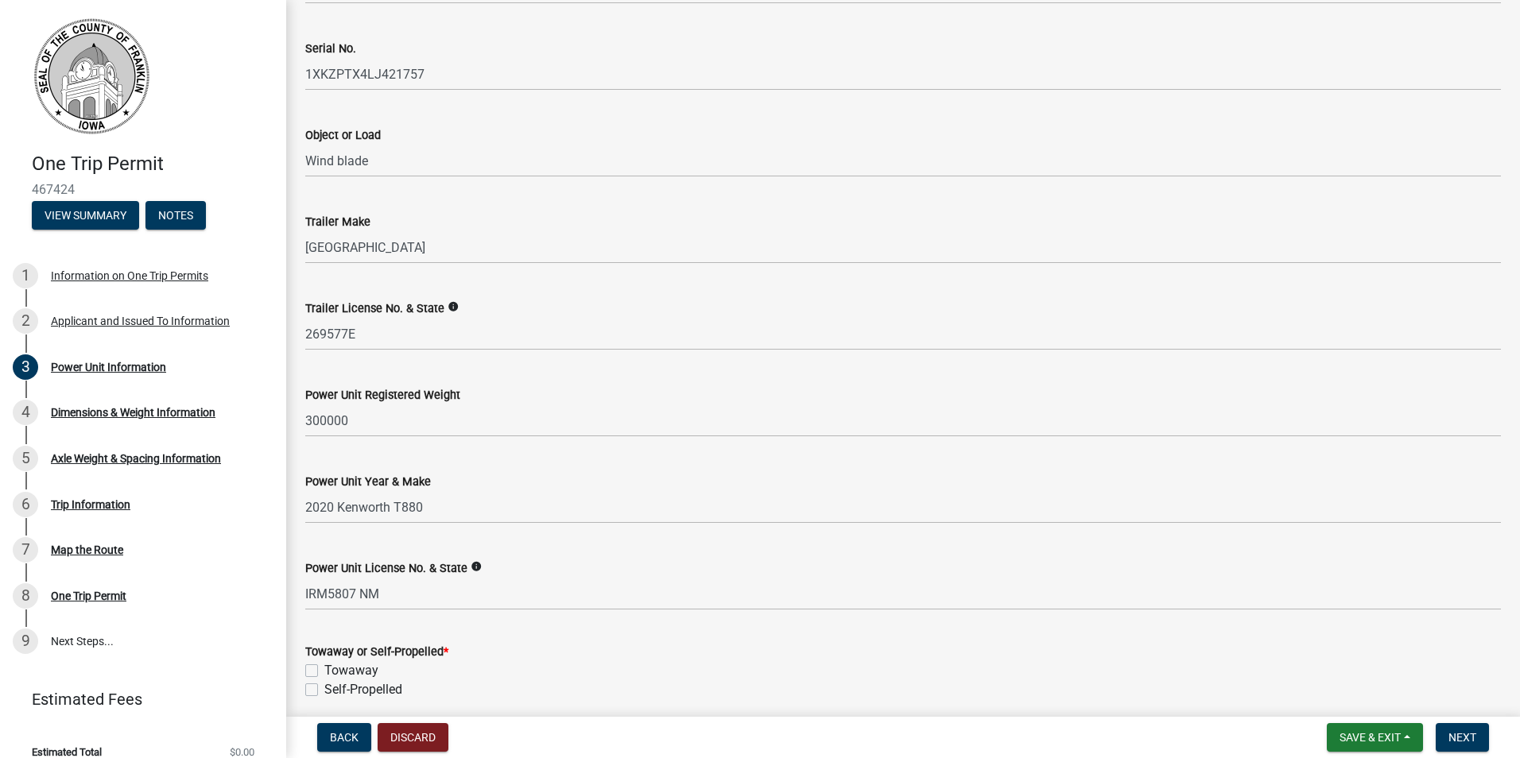
click at [324, 690] on label "Self-Propelled" at bounding box center [363, 689] width 78 height 19
click at [324, 690] on input "Self-Propelled" at bounding box center [329, 685] width 10 height 10
checkbox input "true"
checkbox input "false"
checkbox input "true"
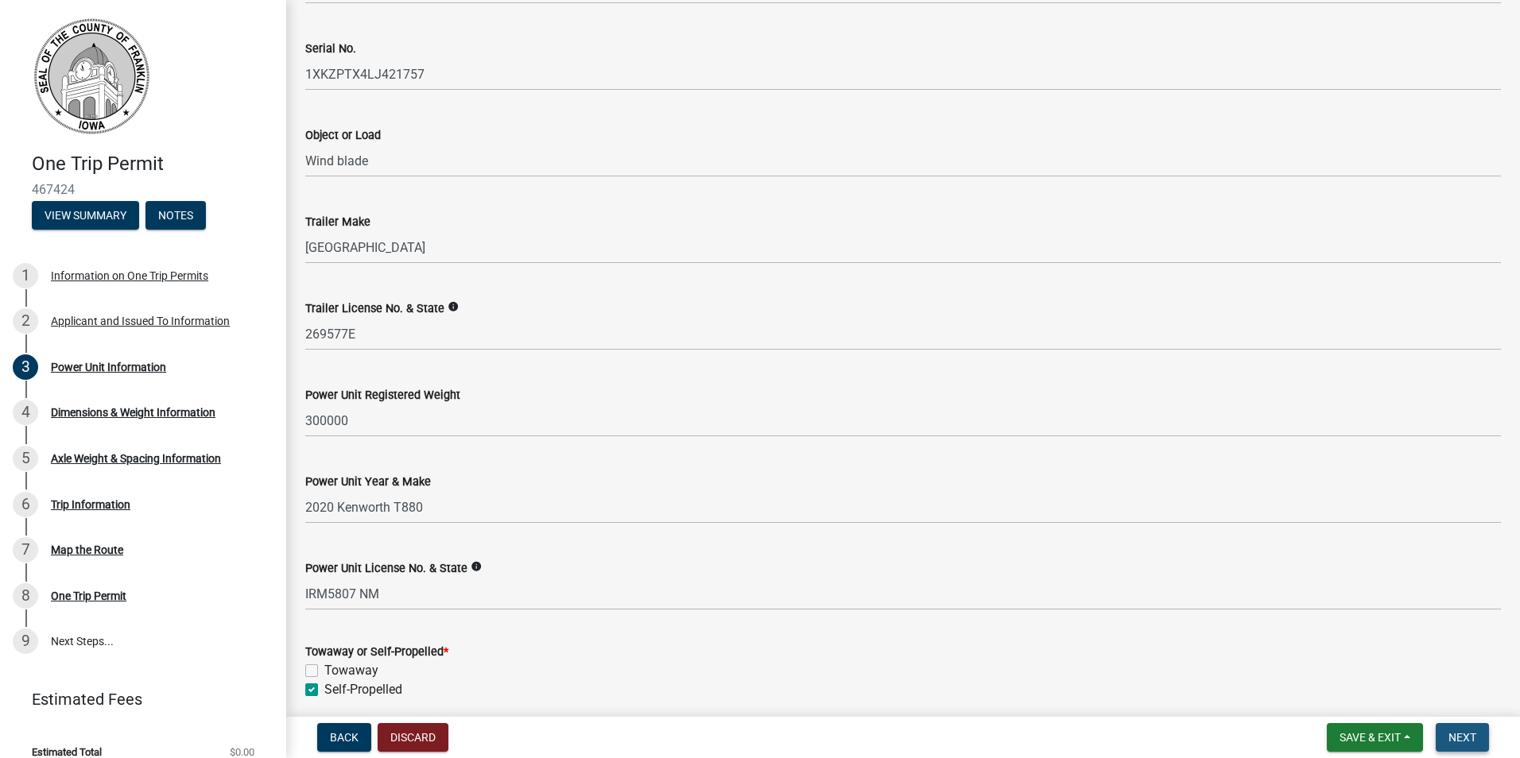
click at [1457, 733] on span "Next" at bounding box center [1462, 737] width 28 height 13
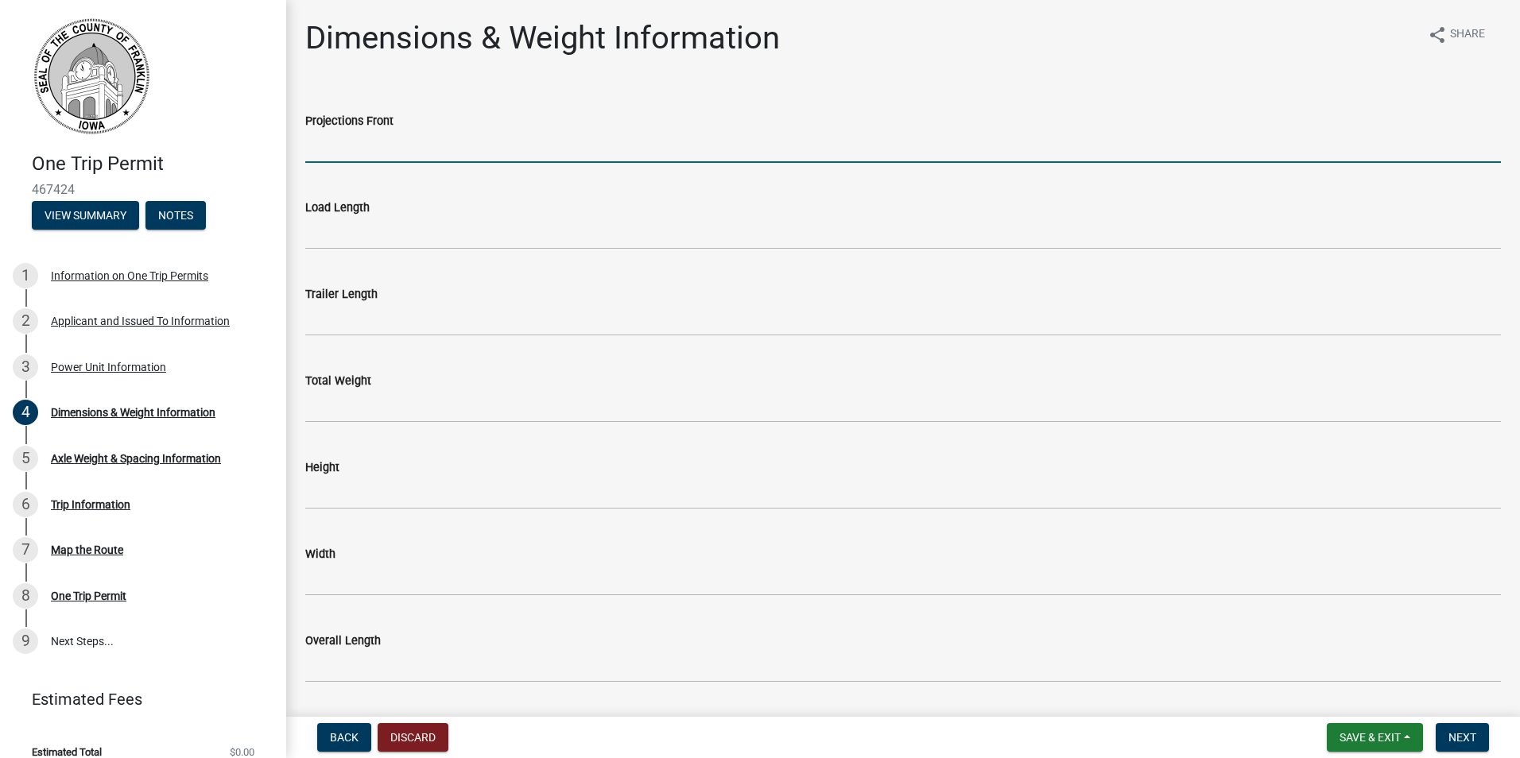
click at [358, 139] on input "Projections Front" at bounding box center [903, 146] width 1196 height 33
type input "0"
type input "176'"
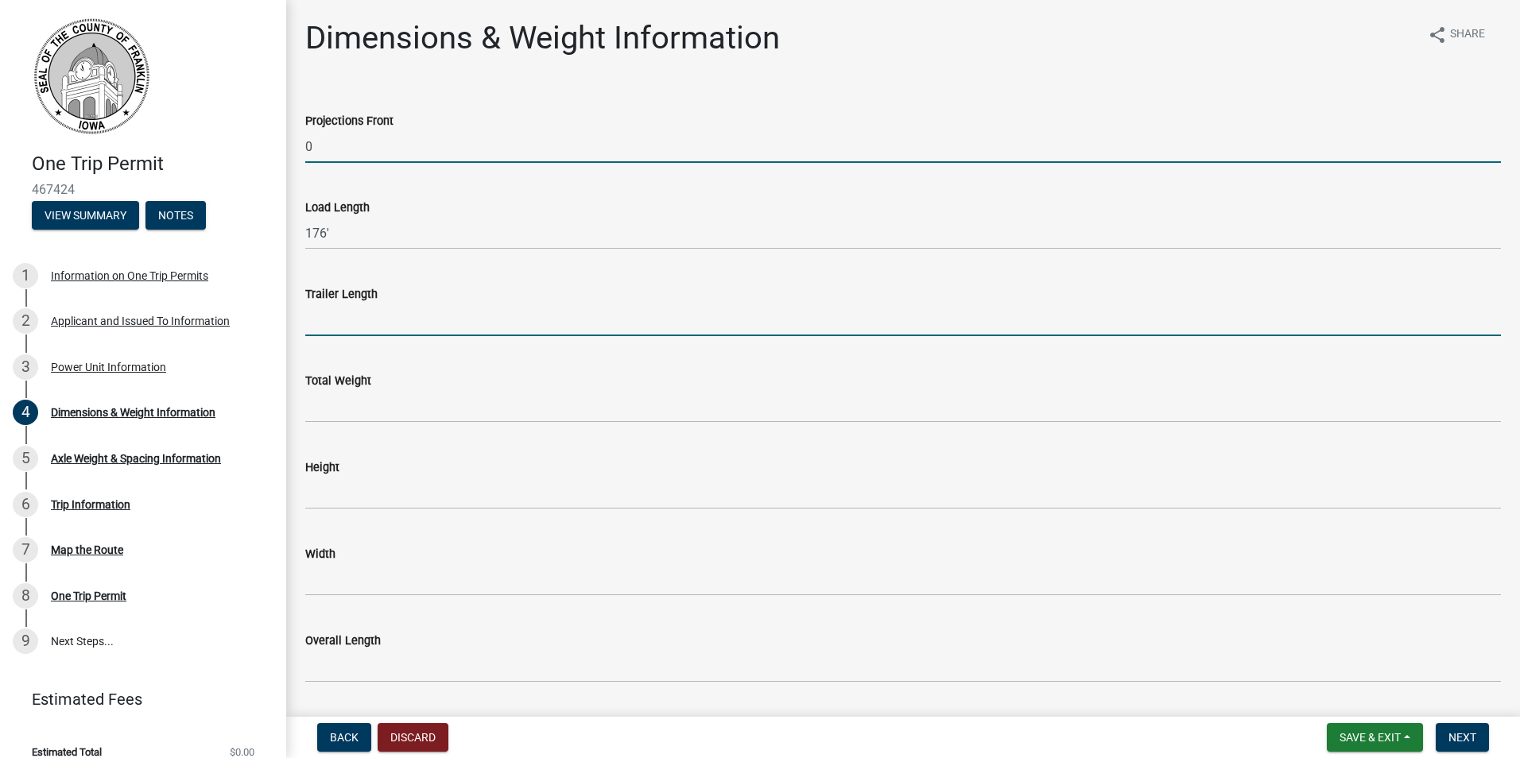
type input "176'"
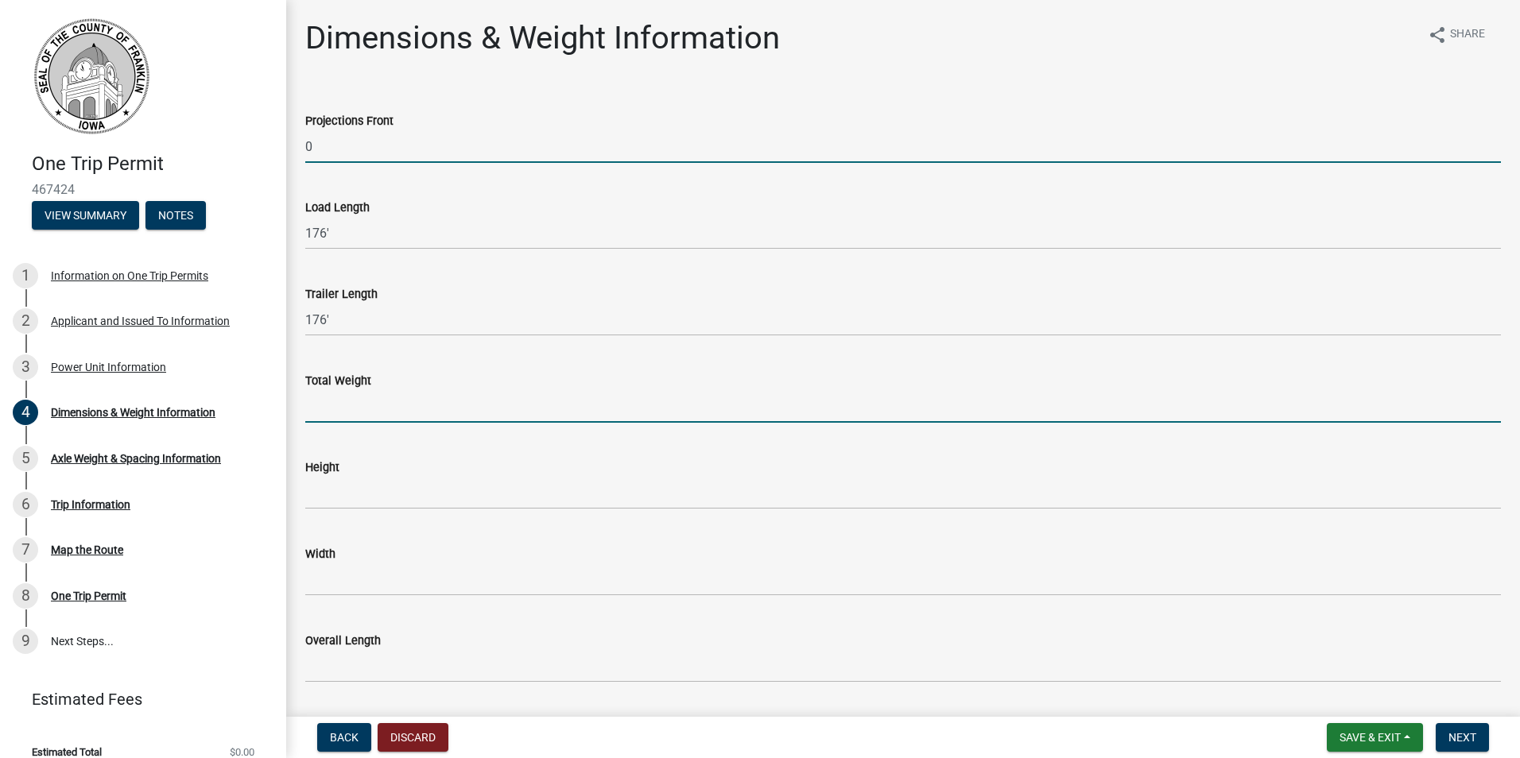
type input "96,000"
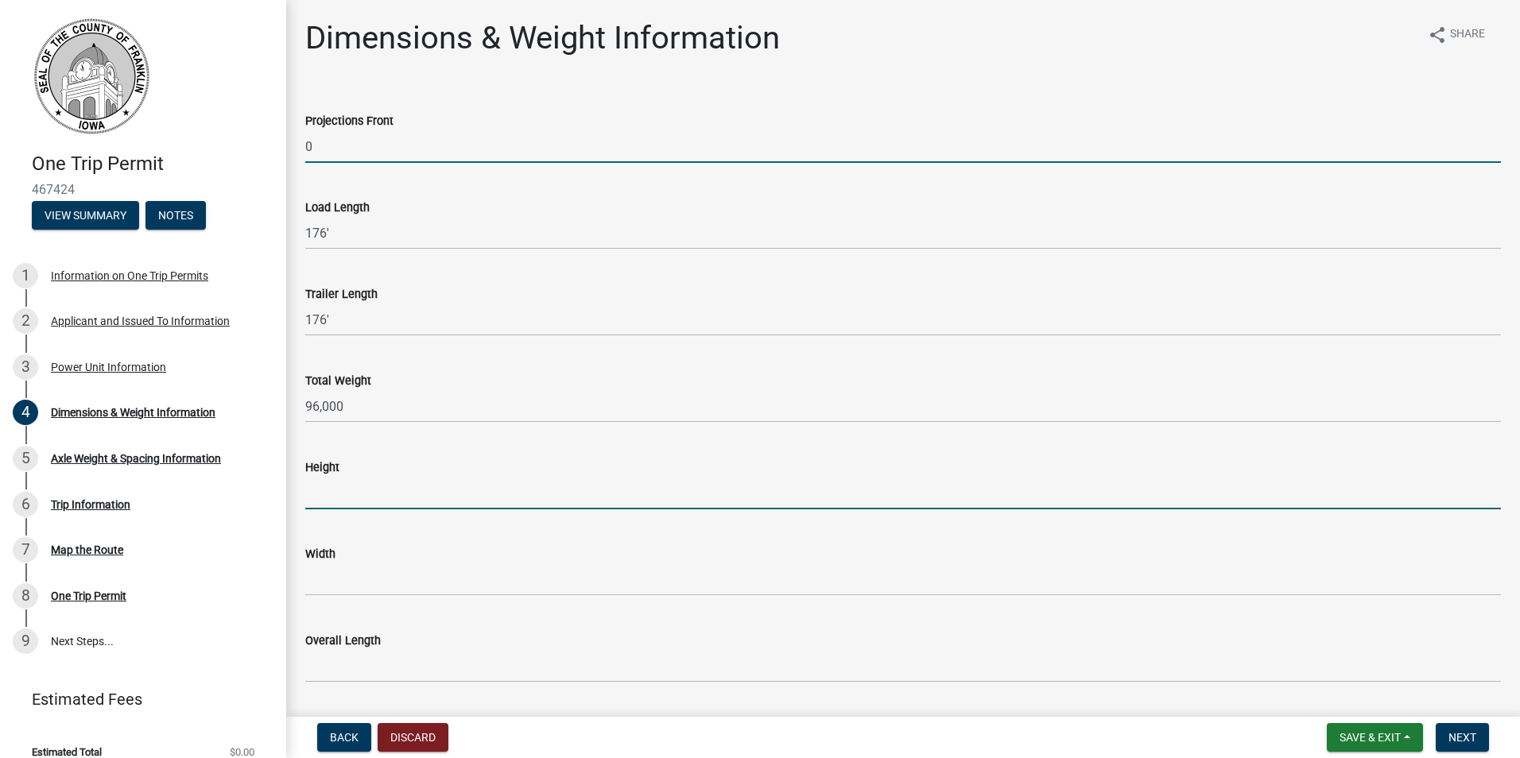
type input "15'10"
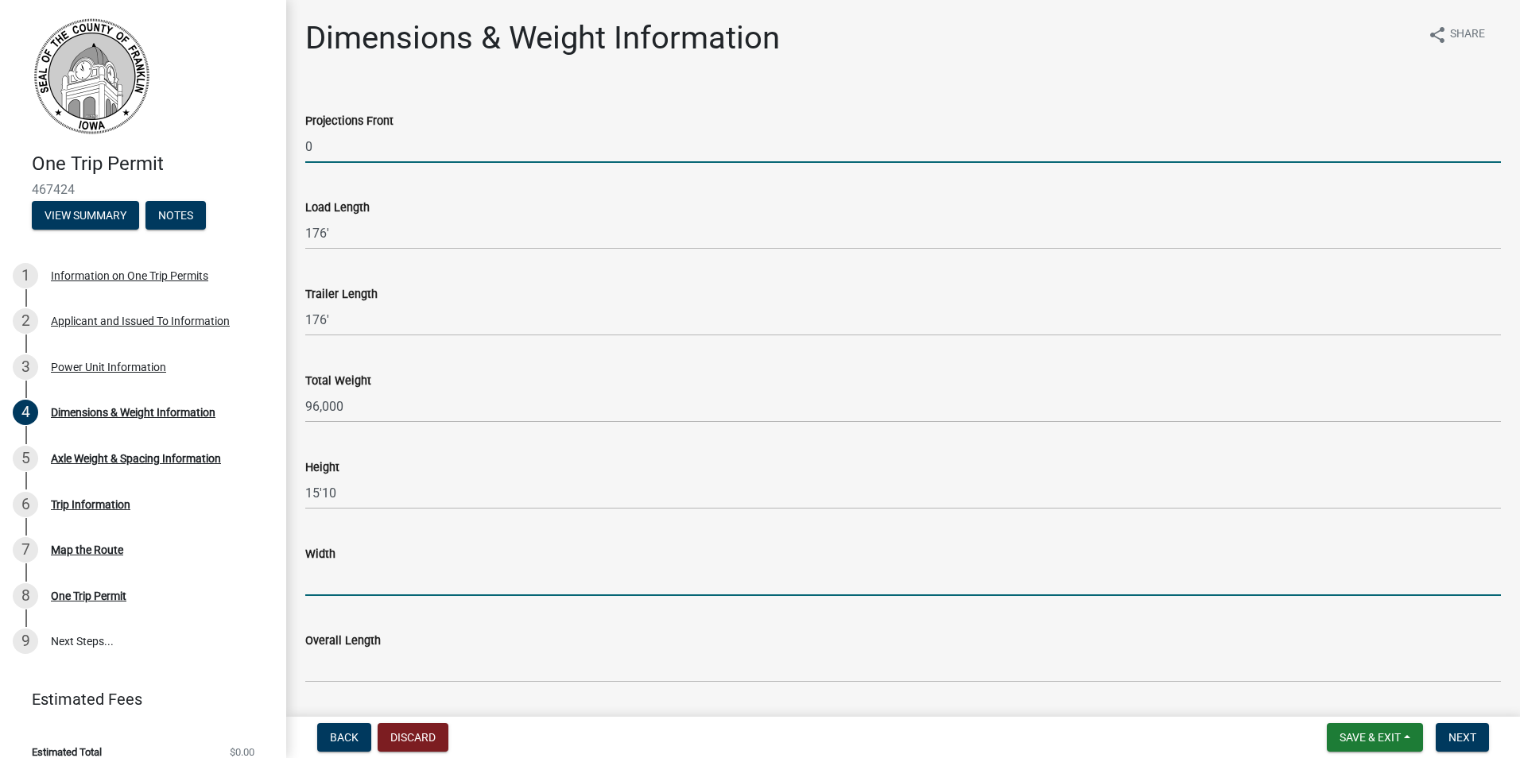
type input "11"
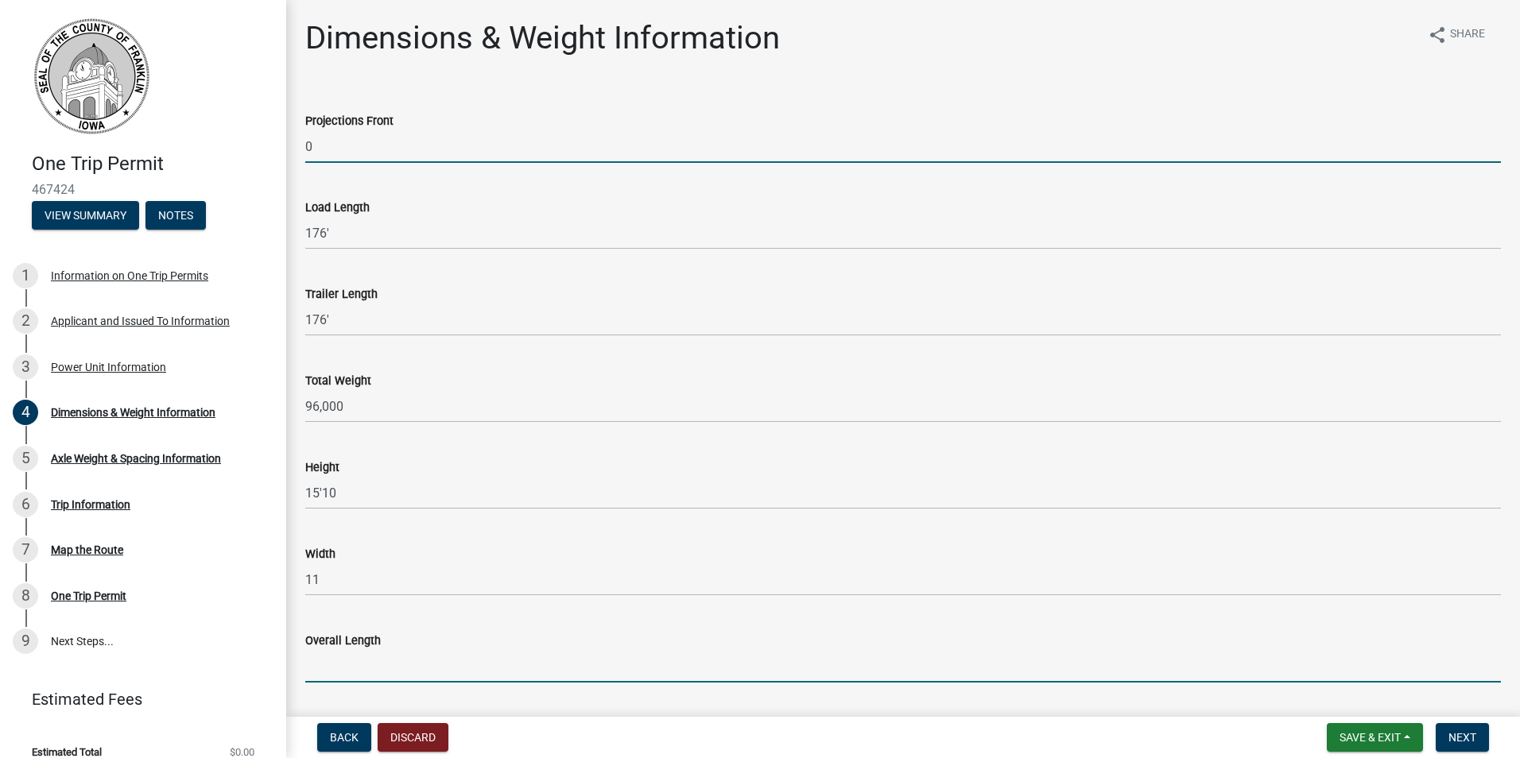
type input "201'"
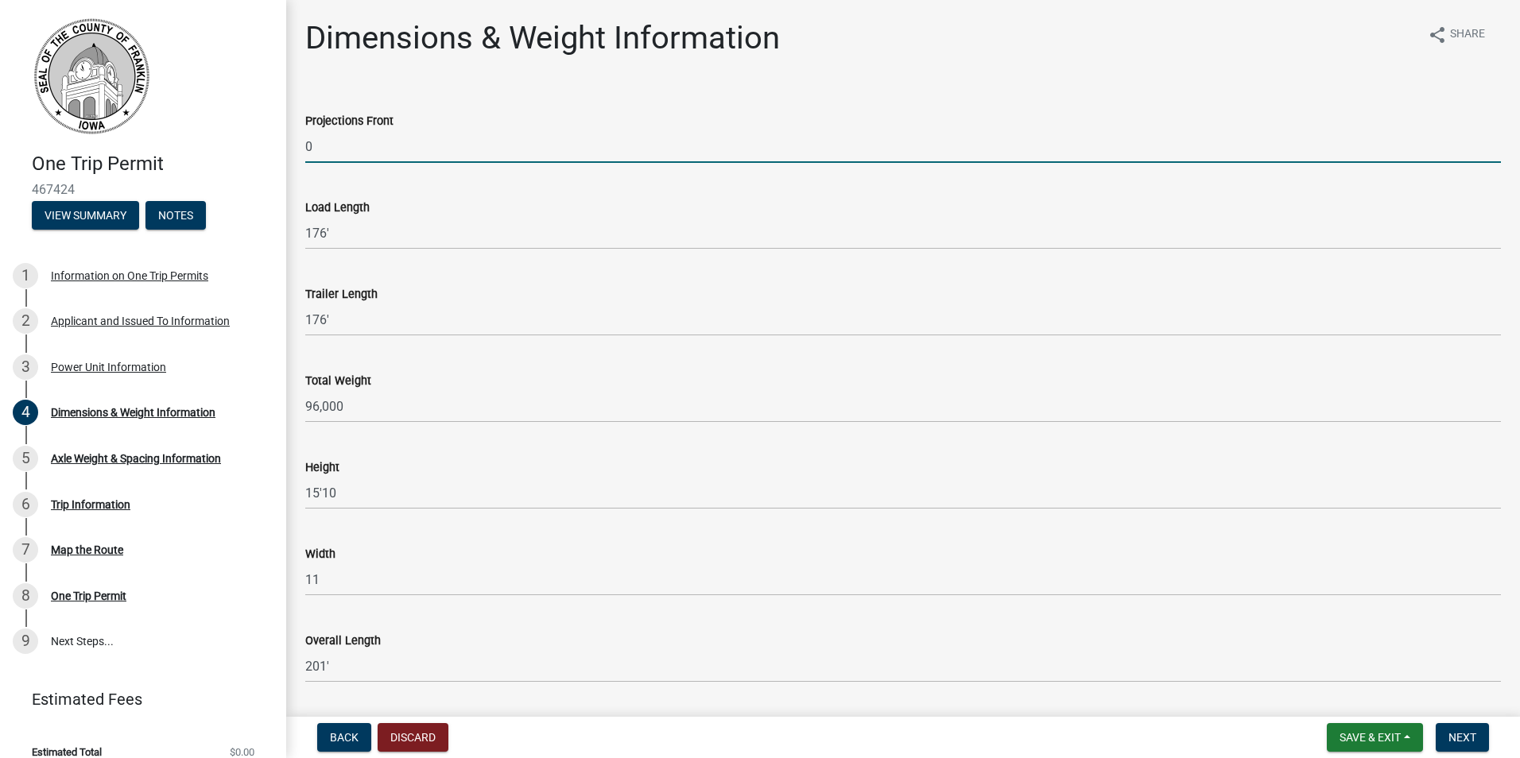
type input "39'"
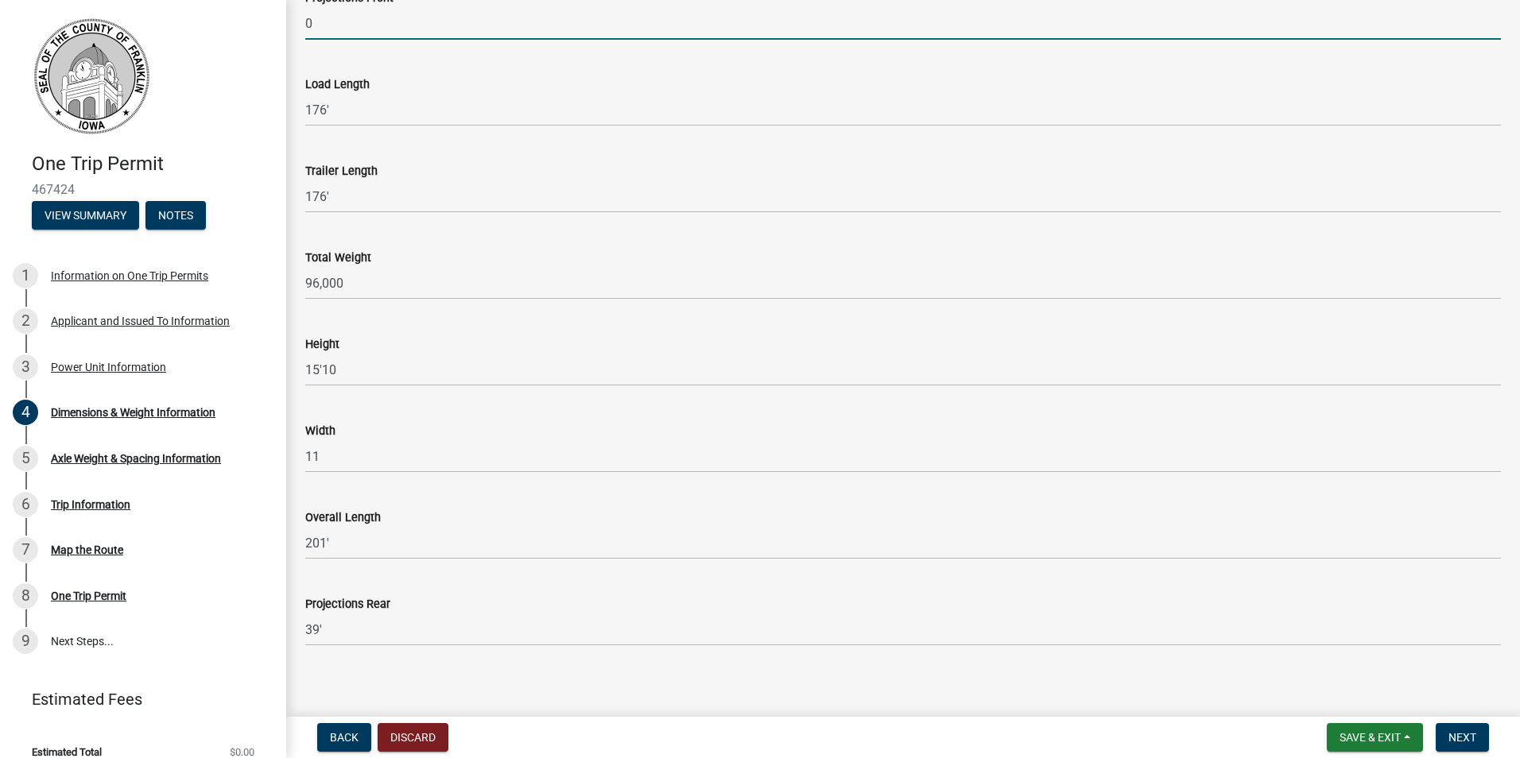
scroll to position [134, 0]
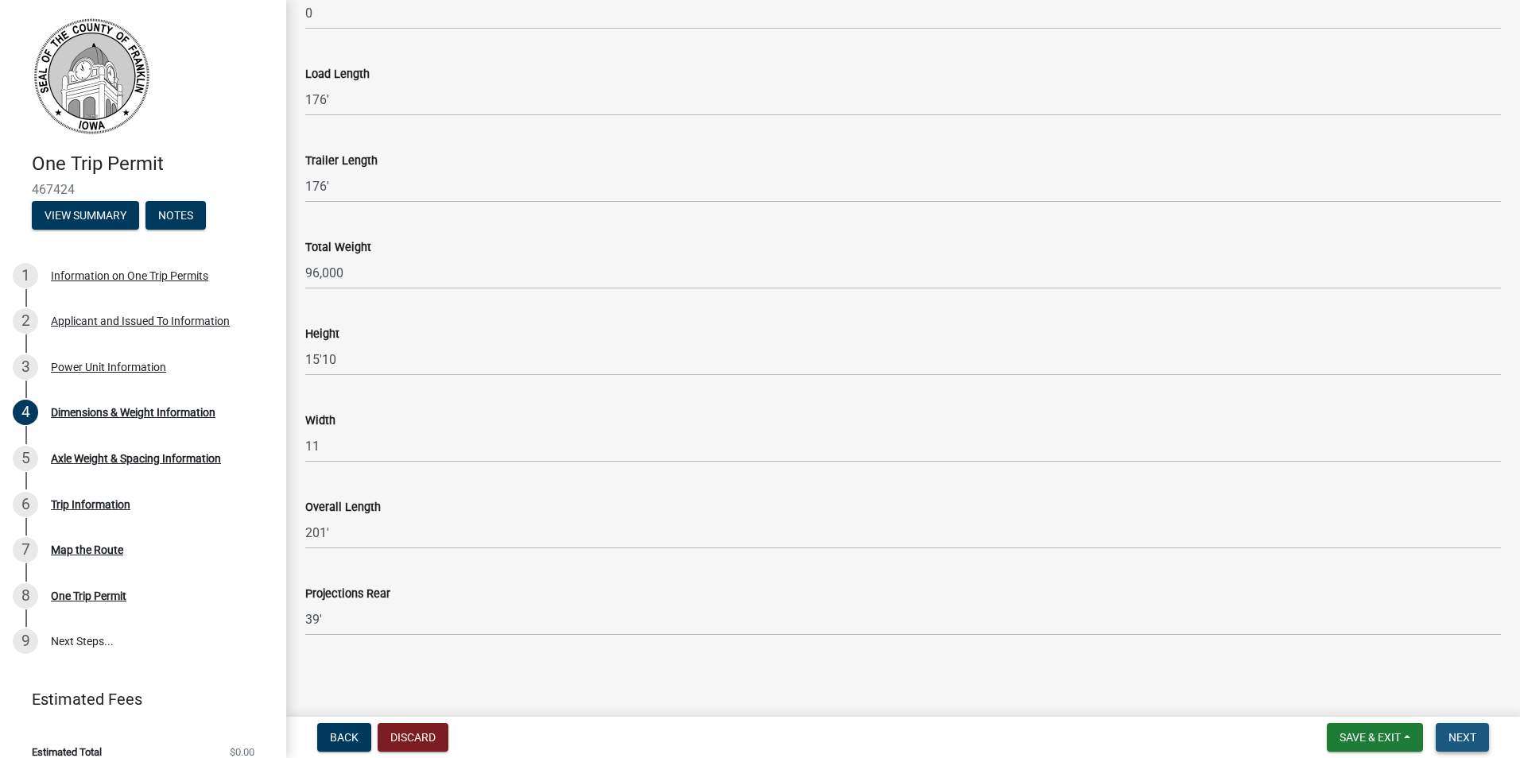
click at [1468, 741] on span "Next" at bounding box center [1462, 737] width 28 height 13
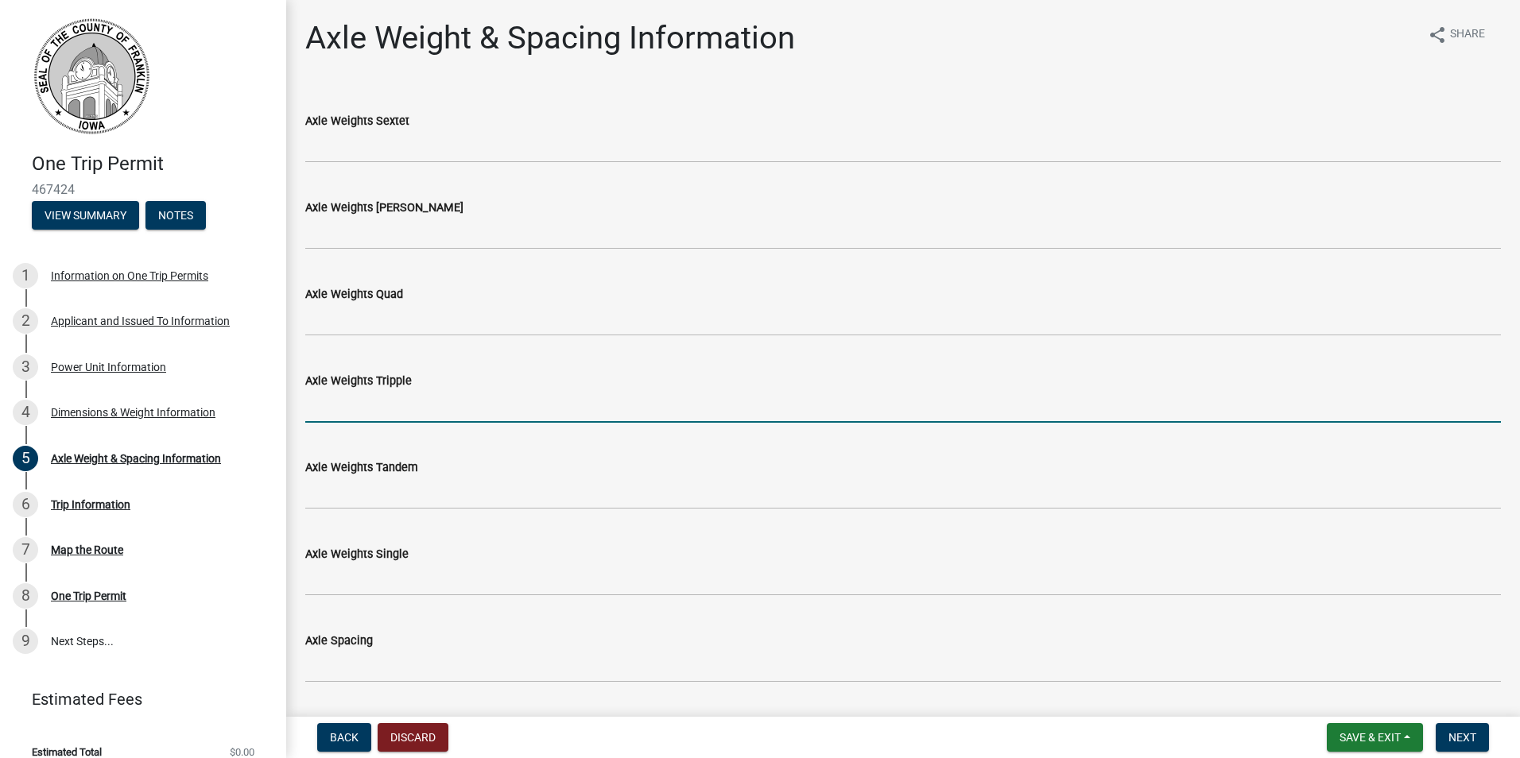
click at [383, 406] on input "Axle Weights Tripple" at bounding box center [903, 406] width 1196 height 33
type input "42,000"
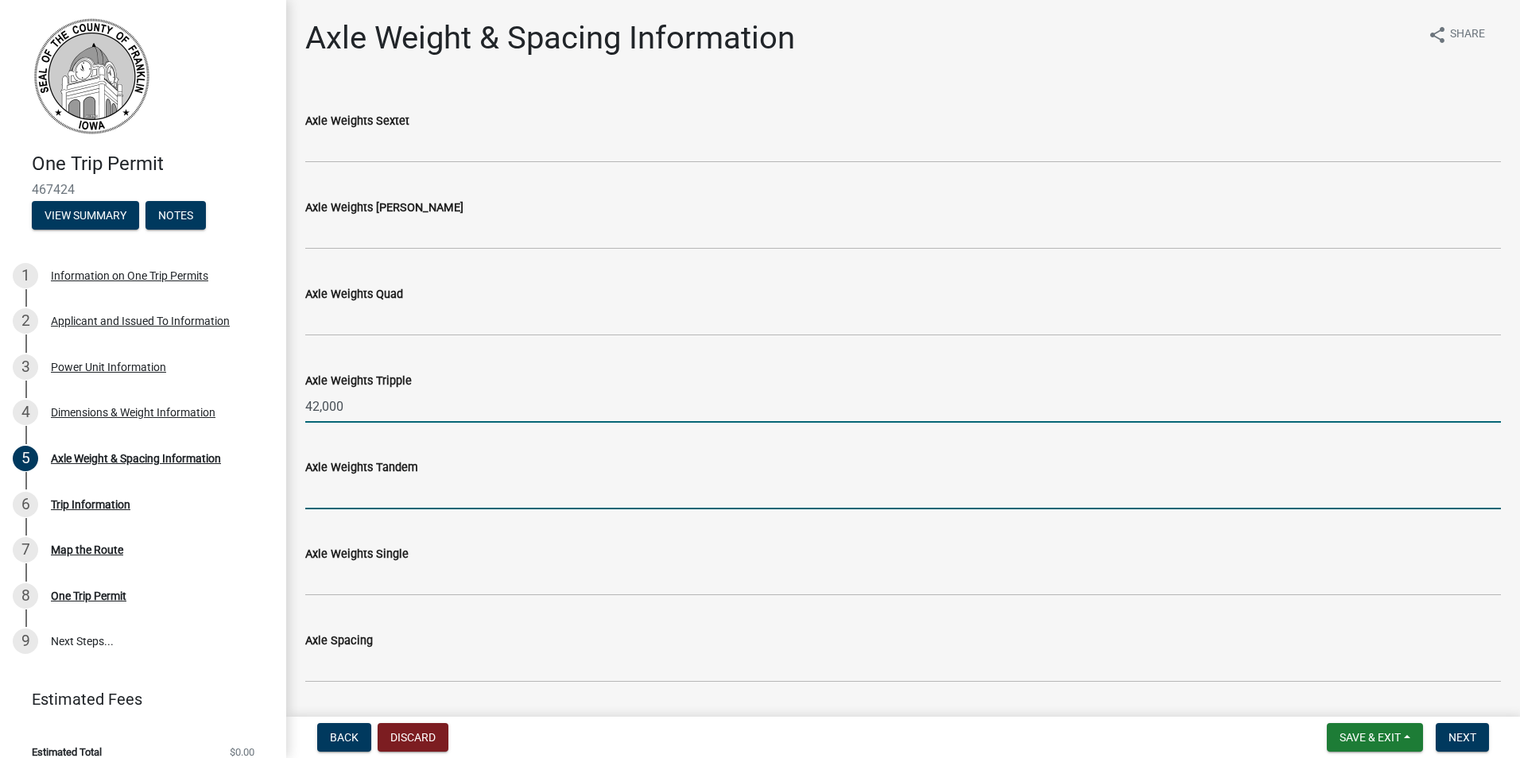
type input "12,000"
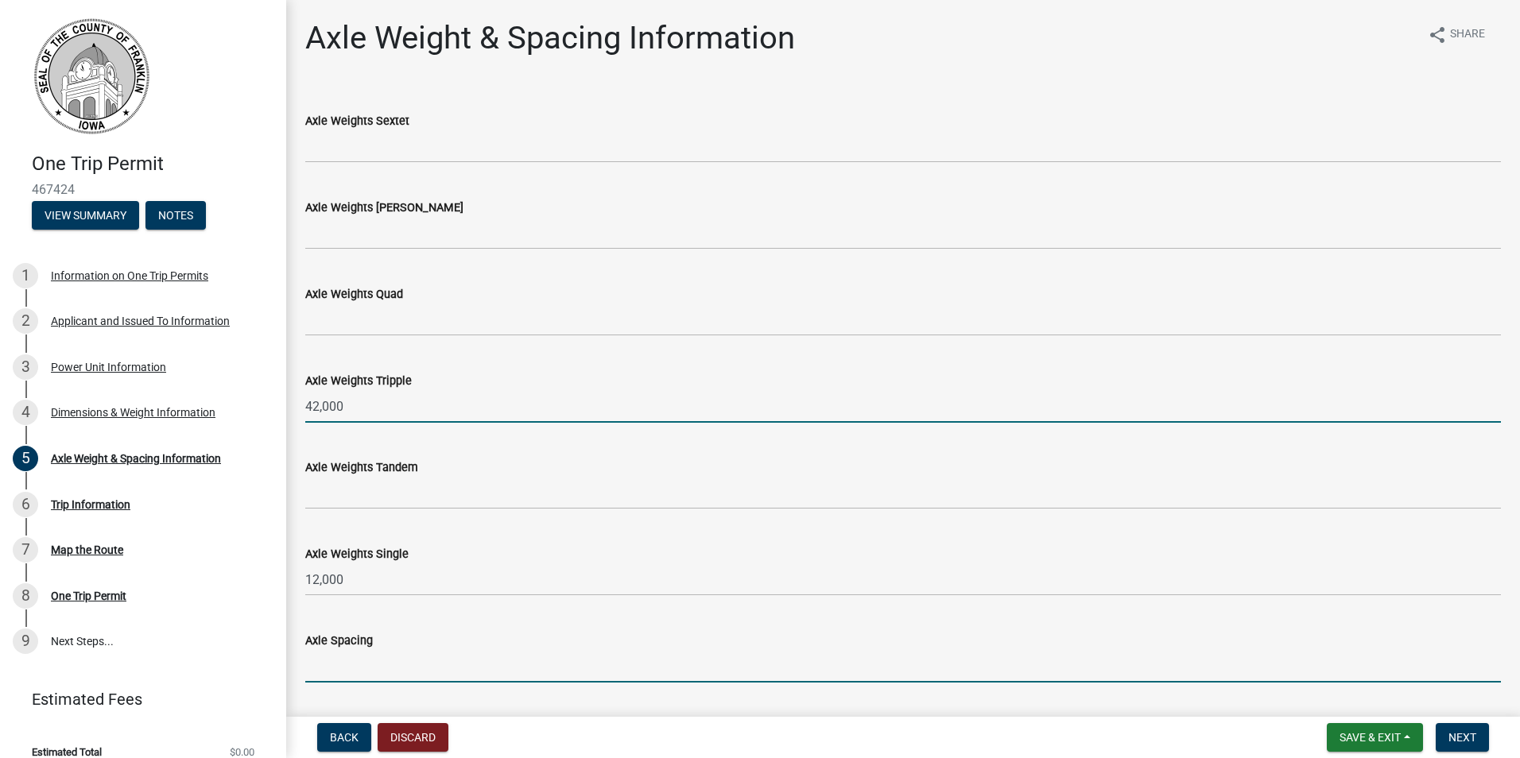
type input "15'2; 5'; 5'; 124'; 6'; 6'"
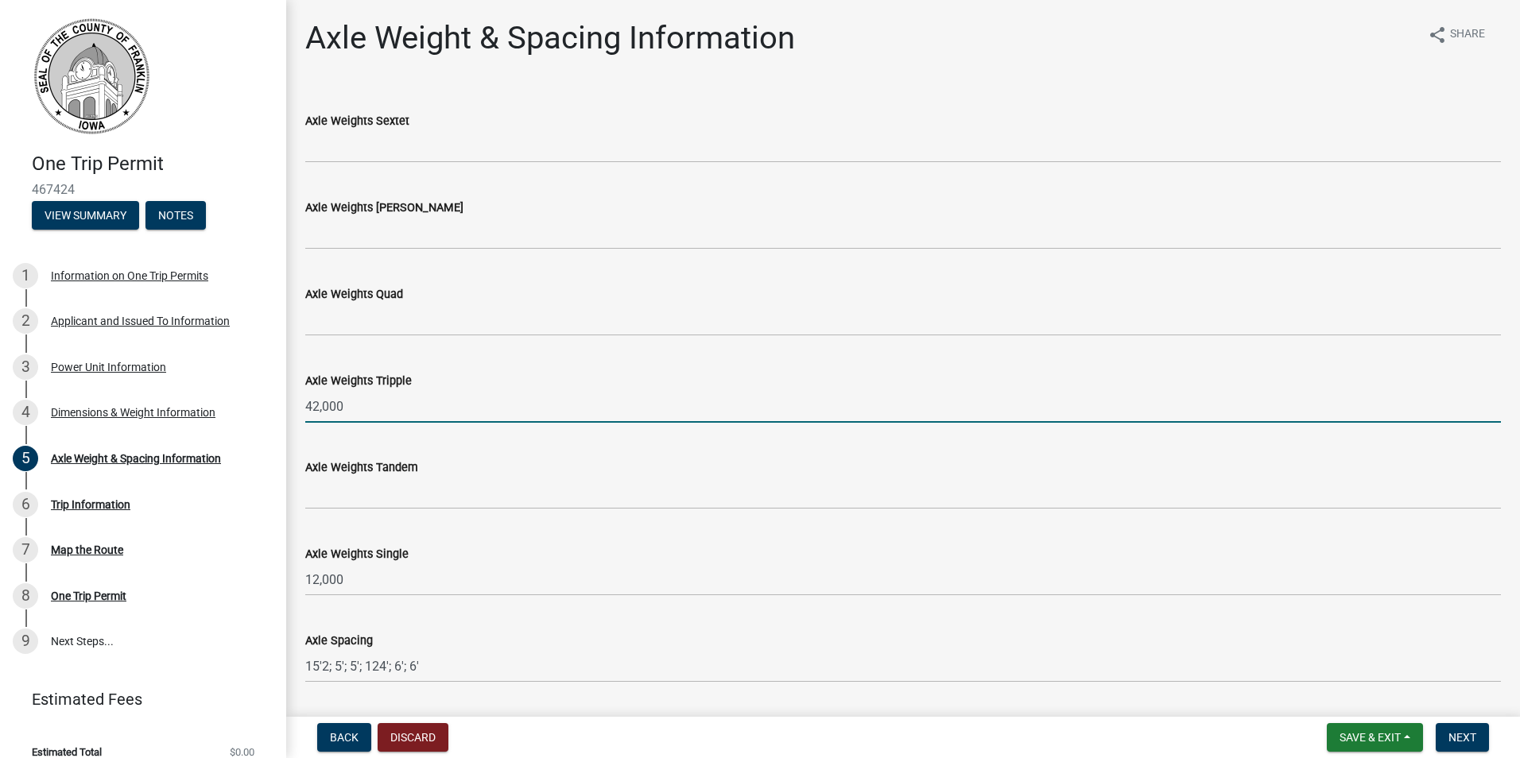
scroll to position [47, 0]
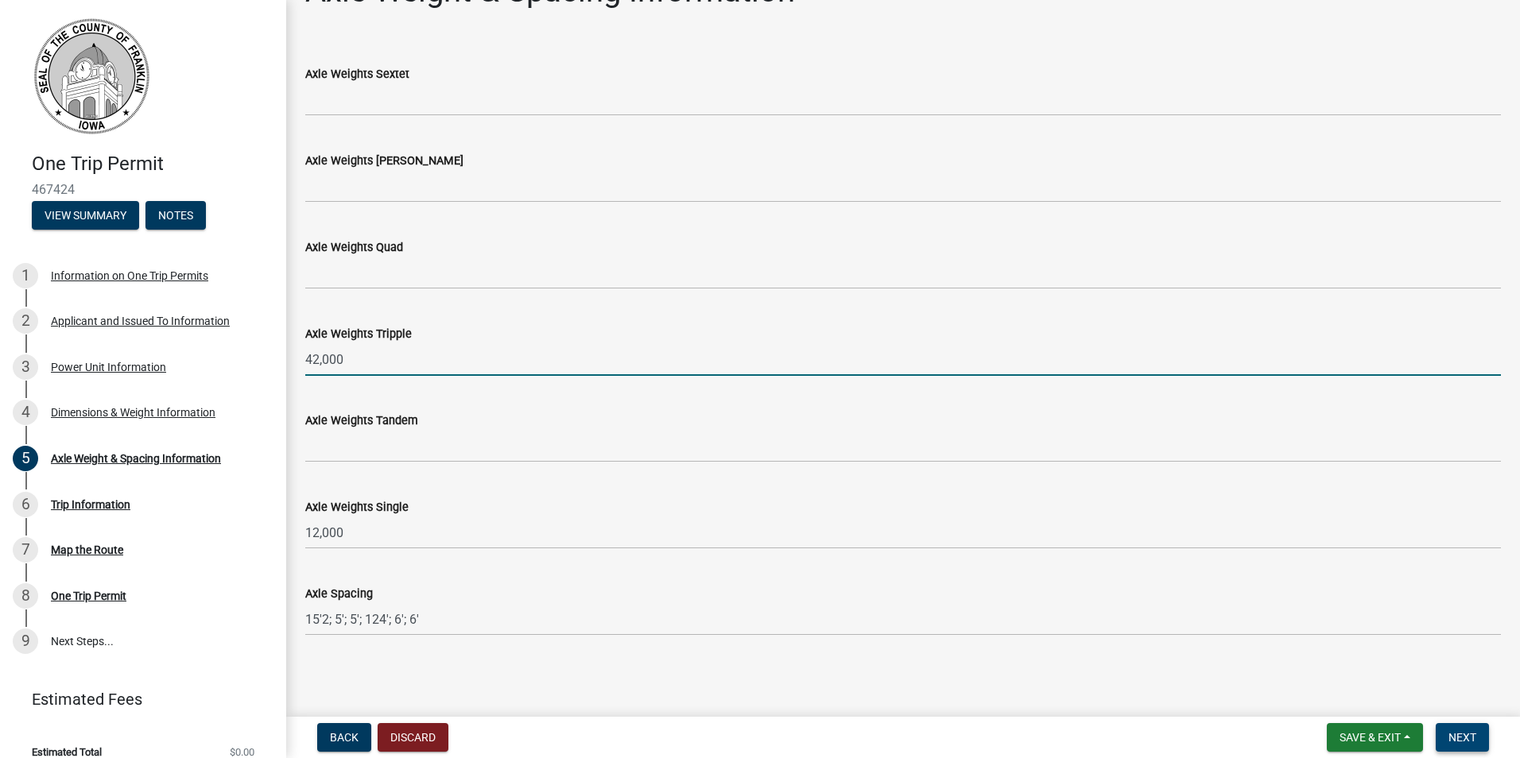
click at [1465, 740] on span "Next" at bounding box center [1462, 737] width 28 height 13
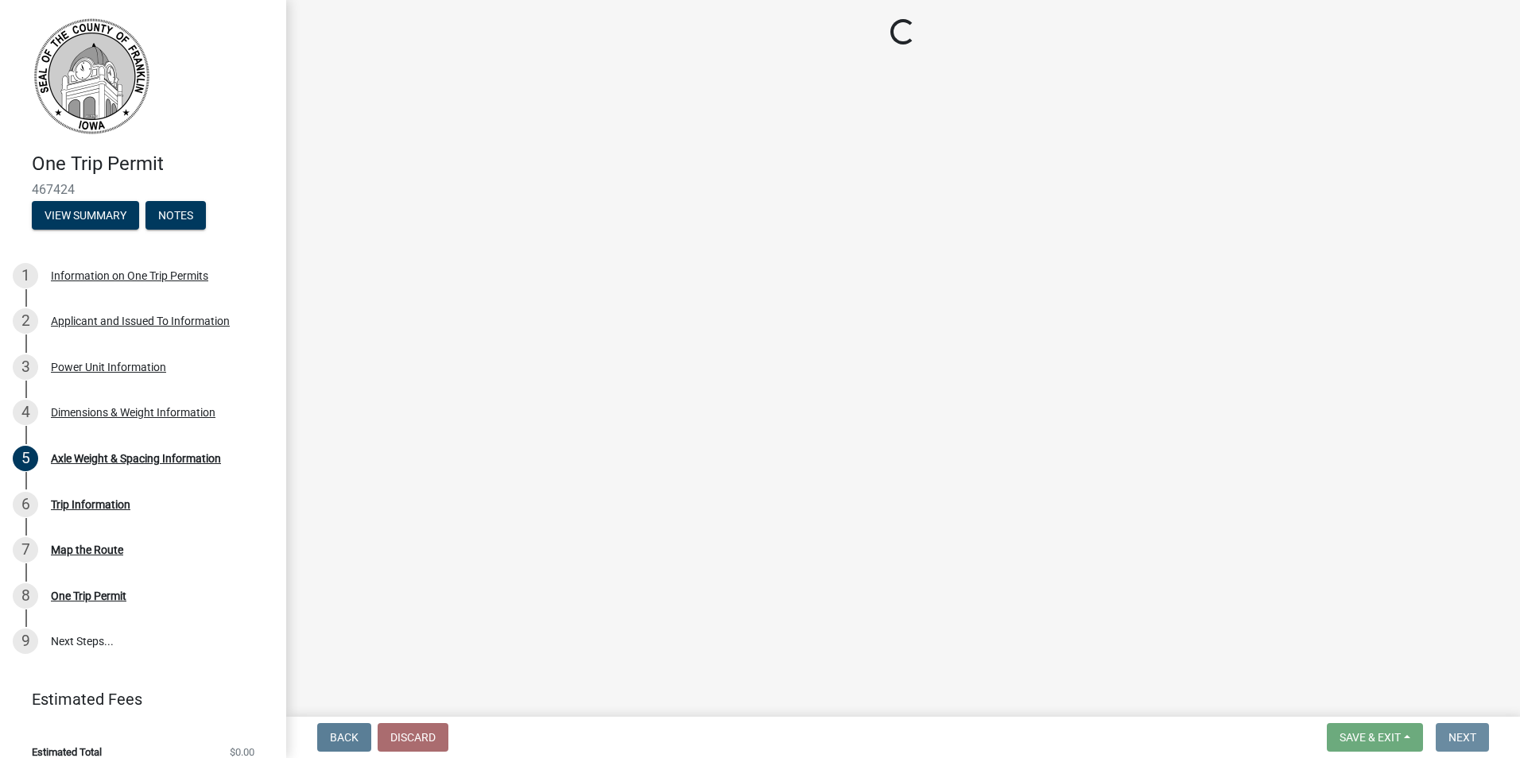
scroll to position [0, 0]
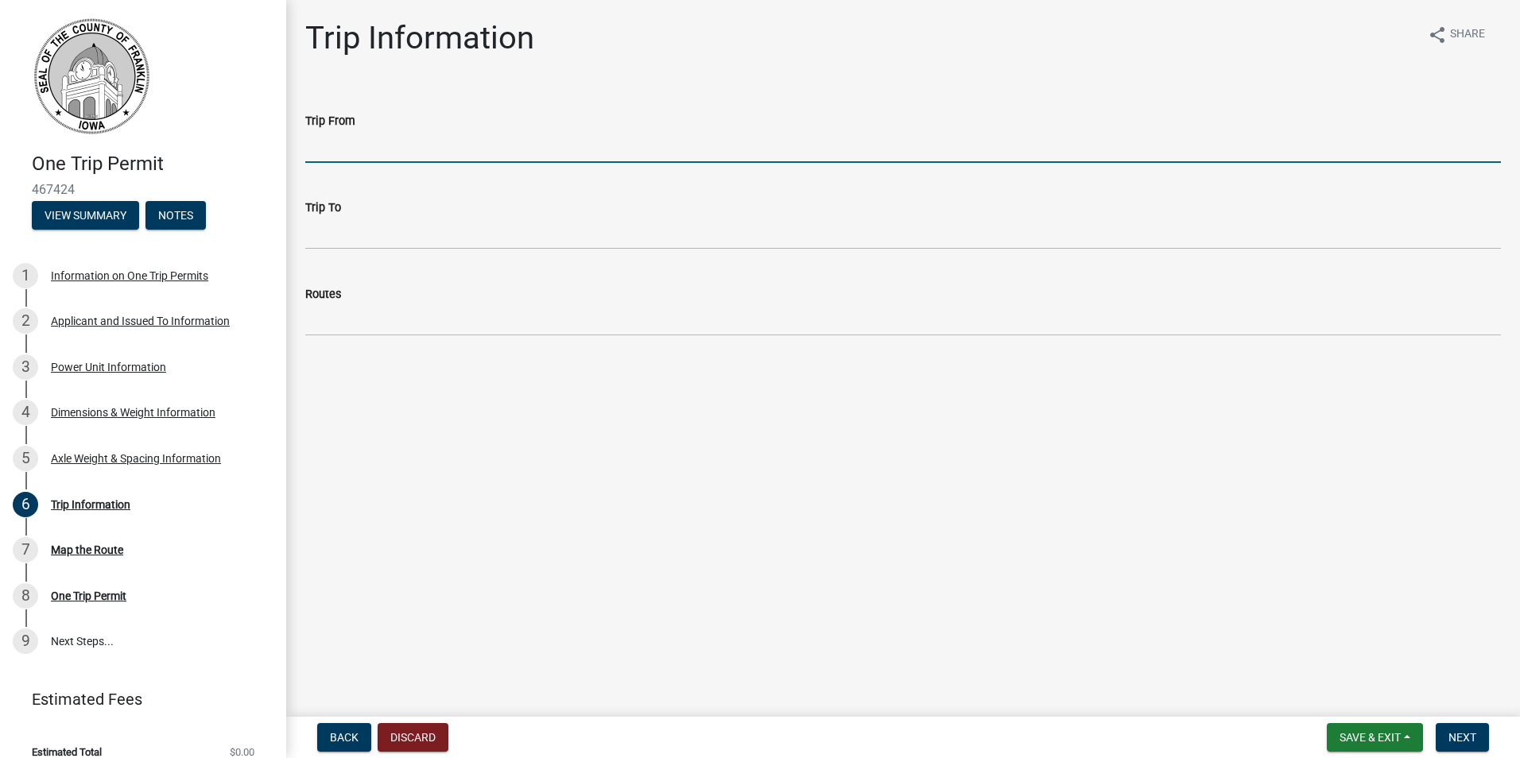
click at [348, 143] on input "Trip From" at bounding box center [903, 146] width 1196 height 33
type input "IA - 3 & Gull St."
type input "42.752027, -93.370106 (.4 miles north of Hwy 3)"
type input "Gull St."
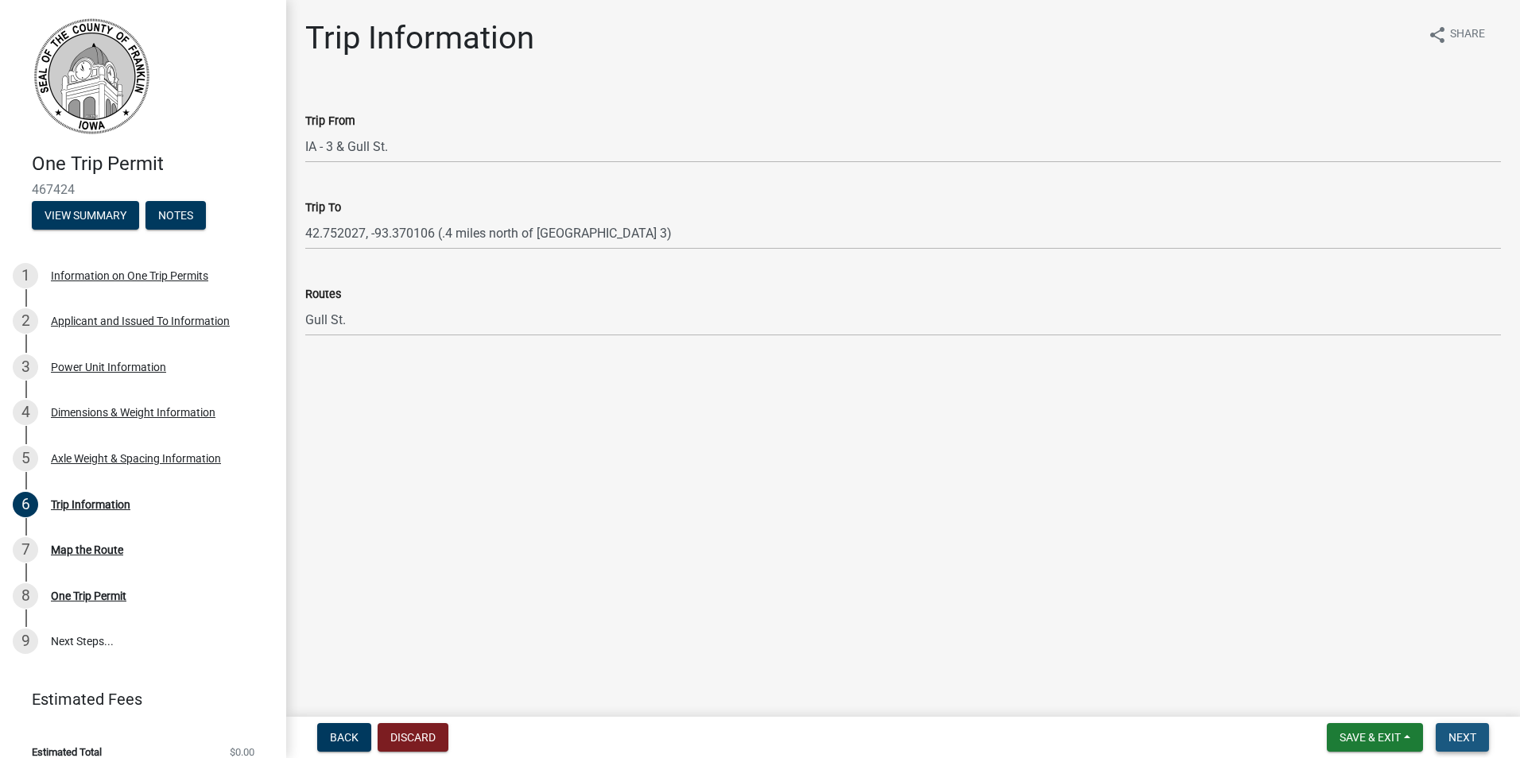
click at [1459, 731] on span "Next" at bounding box center [1462, 737] width 28 height 13
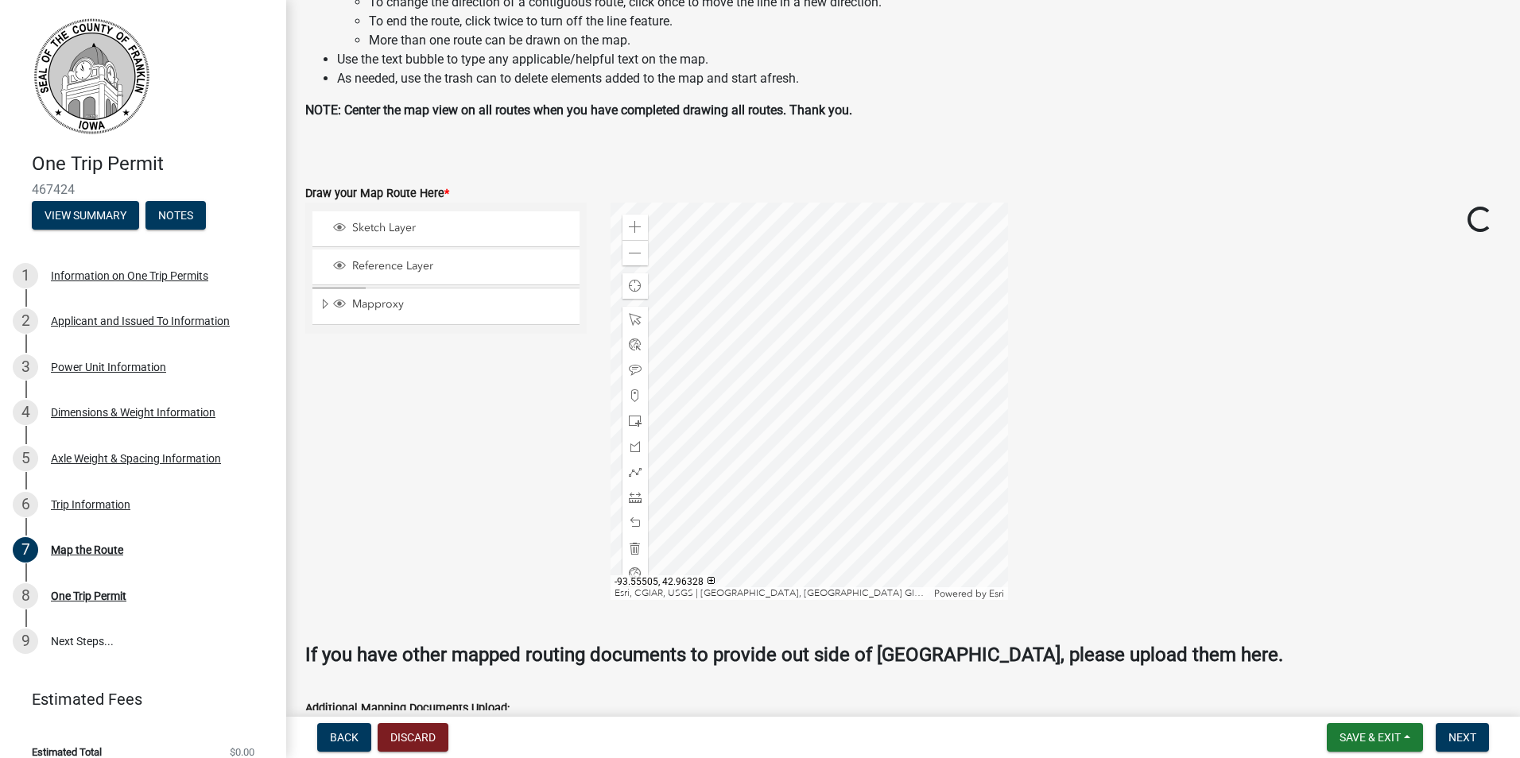
scroll to position [238, 0]
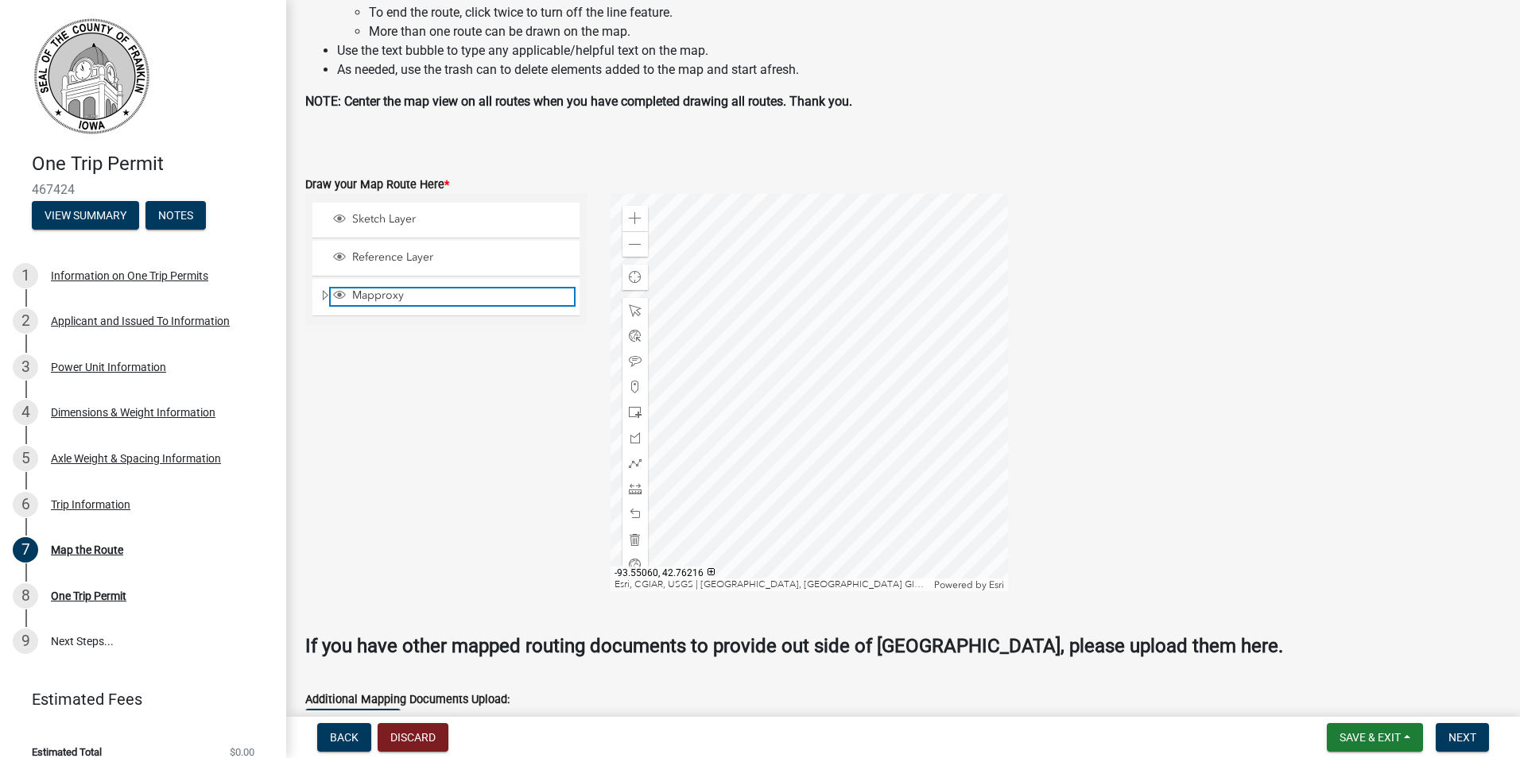
click at [401, 297] on span "Mapproxy" at bounding box center [461, 296] width 226 height 14
click at [824, 367] on div at bounding box center [808, 392] width 397 height 397
click at [801, 557] on div at bounding box center [808, 392] width 397 height 397
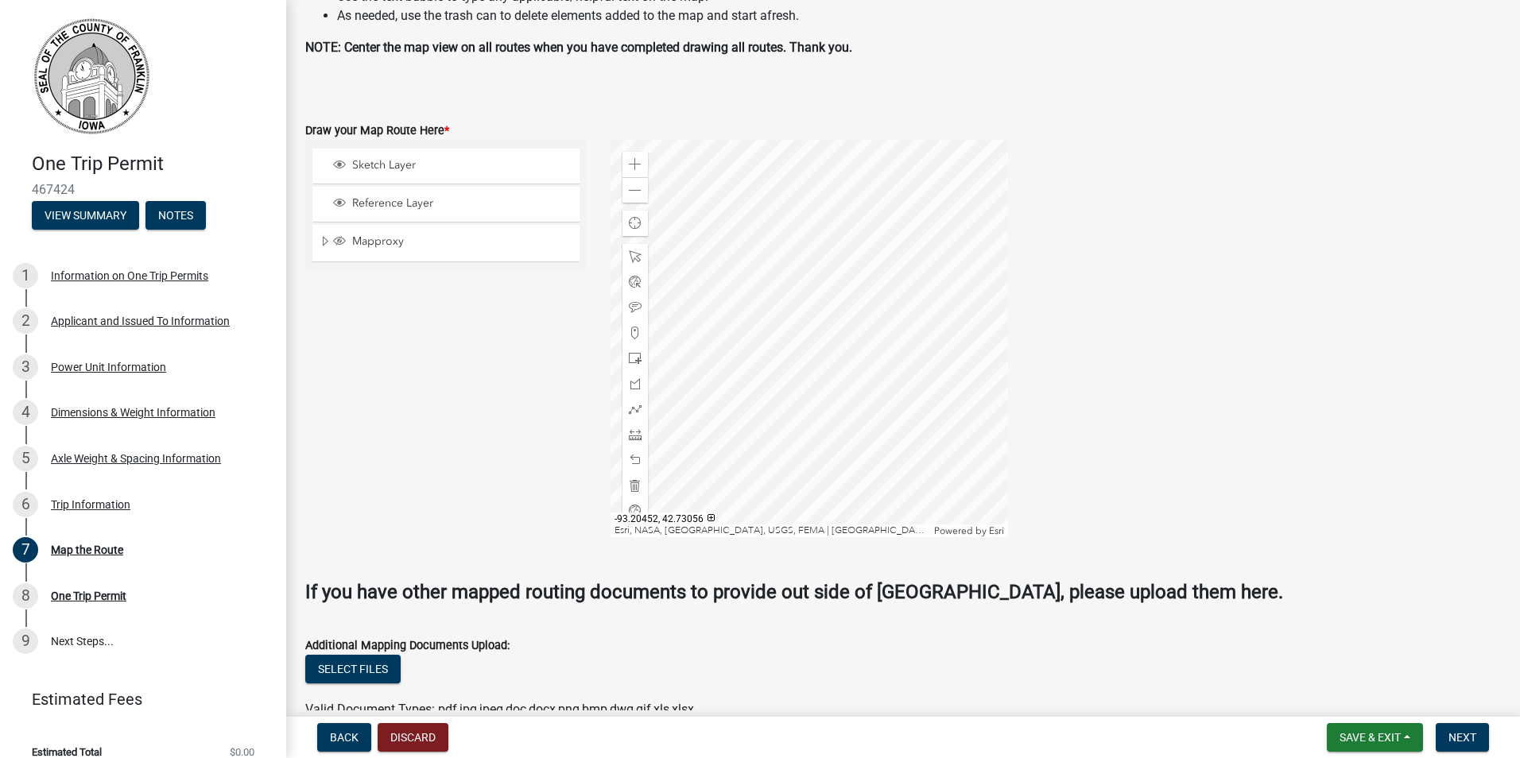
scroll to position [318, 0]
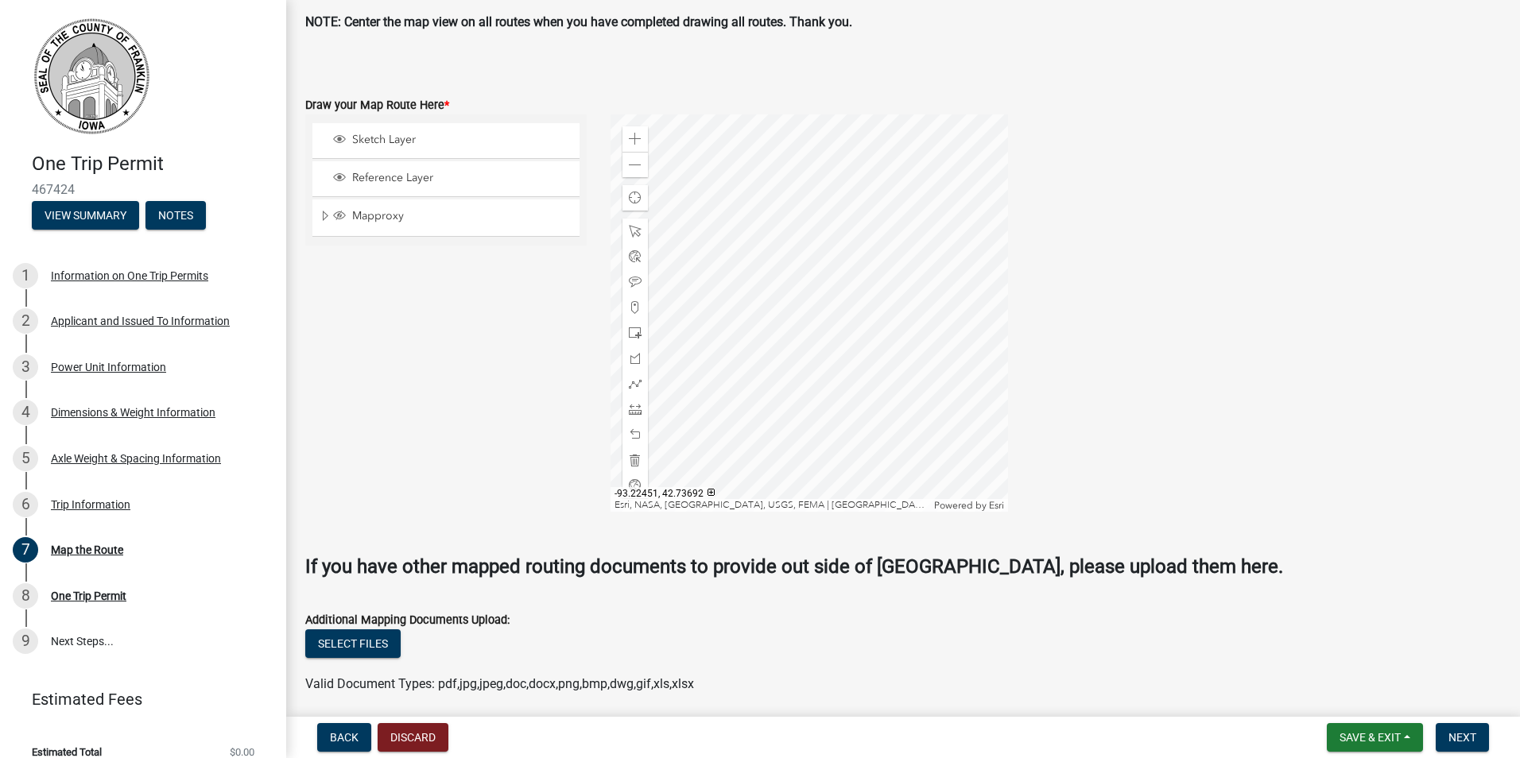
click at [964, 399] on div at bounding box center [808, 312] width 397 height 397
click at [1008, 421] on div at bounding box center [808, 312] width 397 height 397
click at [900, 437] on div at bounding box center [808, 312] width 397 height 397
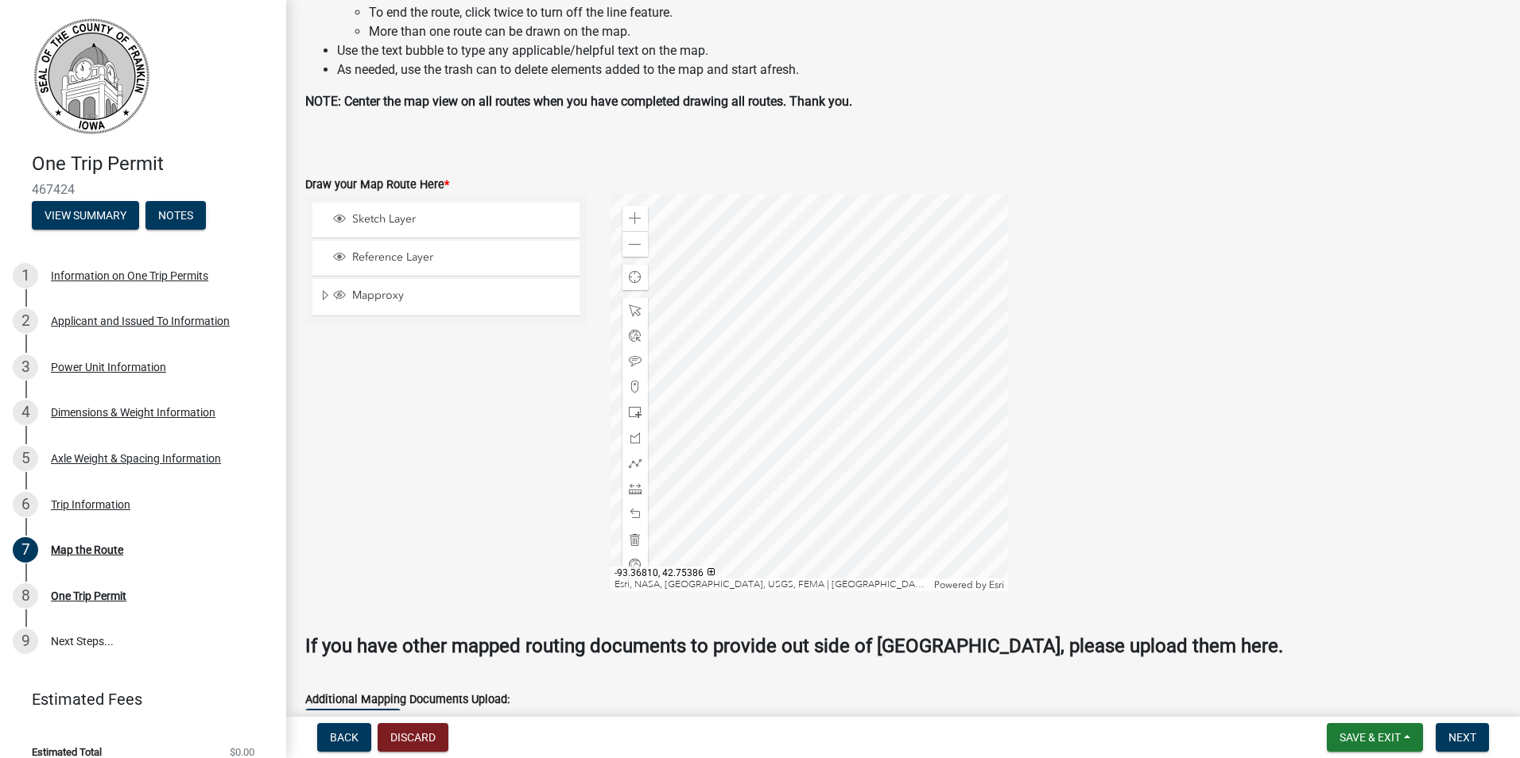
click at [809, 447] on div at bounding box center [808, 392] width 397 height 397
click at [388, 219] on span "Sketch Layer" at bounding box center [461, 219] width 226 height 14
click at [636, 466] on span at bounding box center [635, 463] width 13 height 13
click at [800, 563] on div at bounding box center [808, 392] width 397 height 397
click at [801, 425] on div at bounding box center [808, 392] width 397 height 397
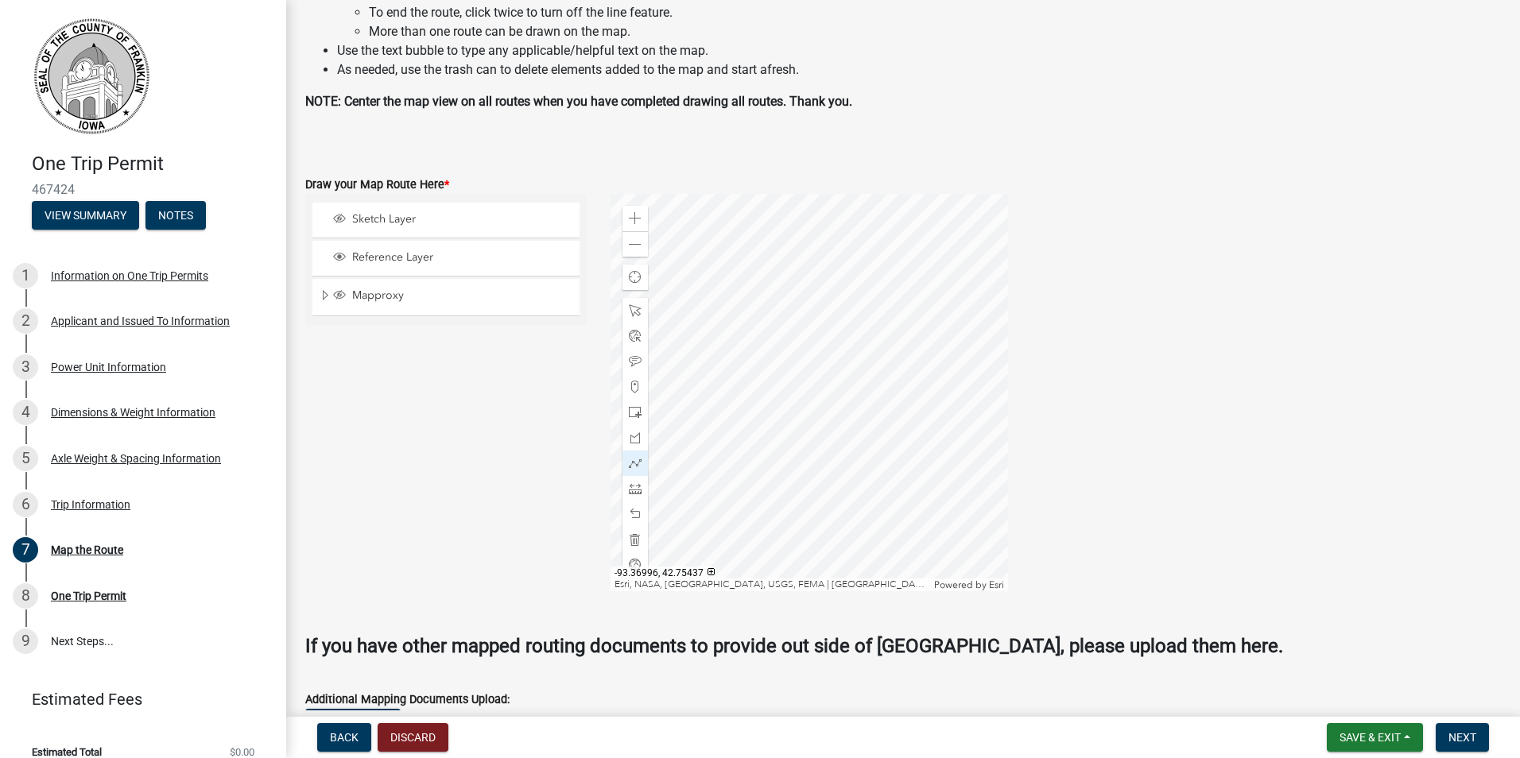
click at [801, 425] on div at bounding box center [808, 392] width 397 height 397
click at [801, 564] on div at bounding box center [808, 392] width 397 height 397
click at [802, 449] on div at bounding box center [808, 392] width 397 height 397
click at [800, 563] on div at bounding box center [808, 392] width 397 height 397
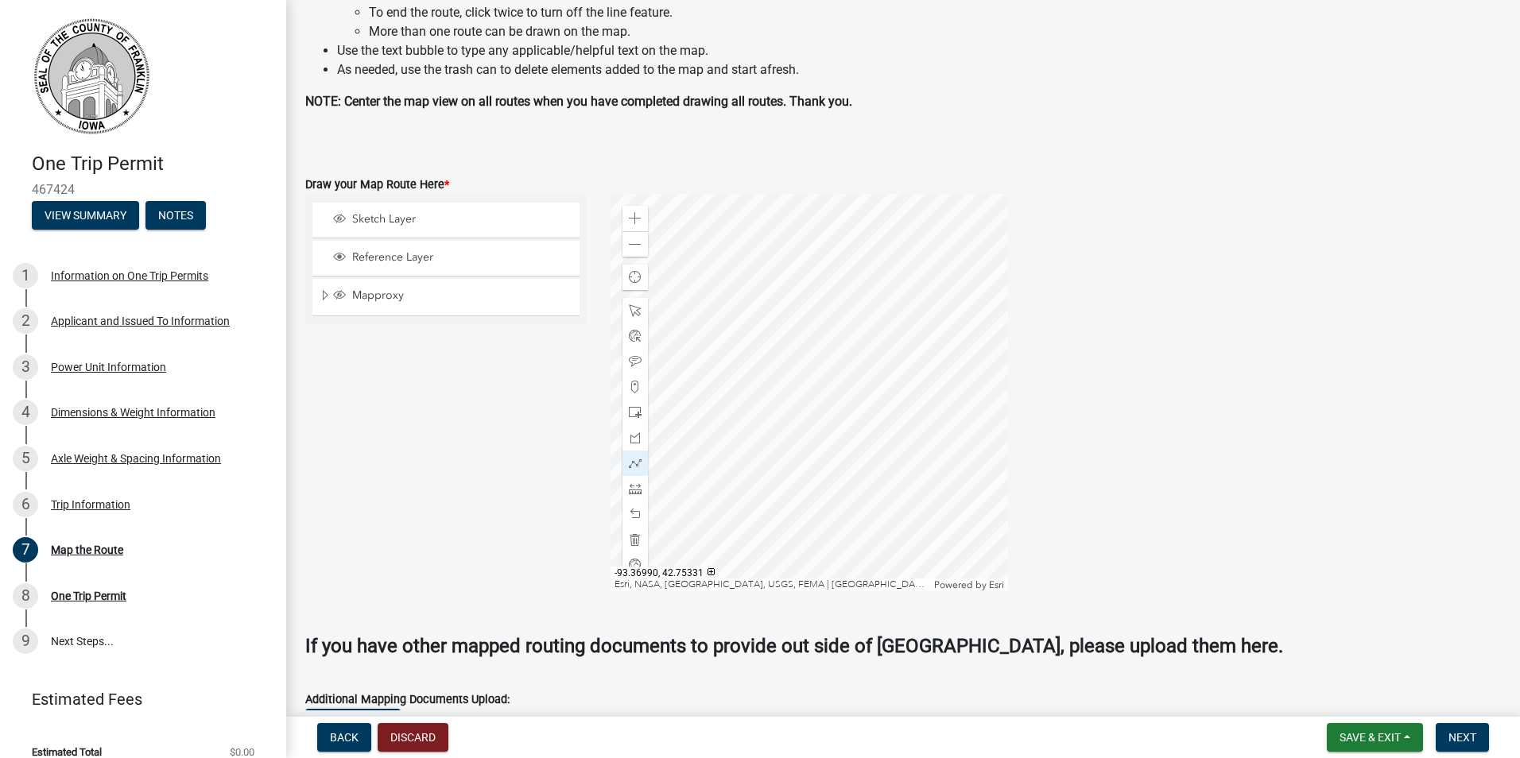
click at [802, 442] on div at bounding box center [808, 392] width 397 height 397
click at [802, 444] on div at bounding box center [808, 392] width 397 height 397
click at [800, 563] on div at bounding box center [808, 392] width 397 height 397
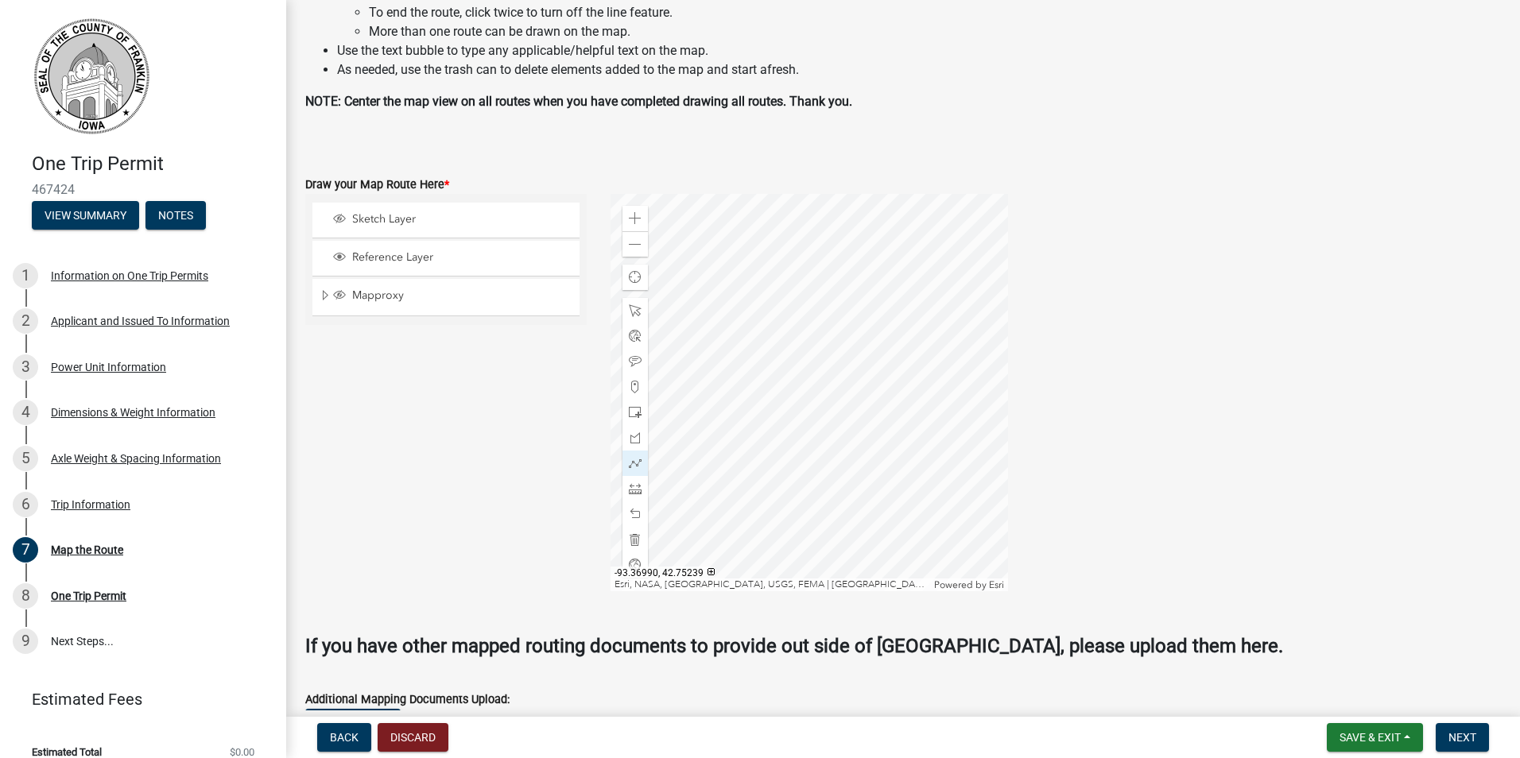
click at [802, 456] on div at bounding box center [808, 392] width 397 height 397
click at [800, 561] on div at bounding box center [808, 392] width 397 height 397
click at [801, 451] on div at bounding box center [808, 392] width 397 height 397
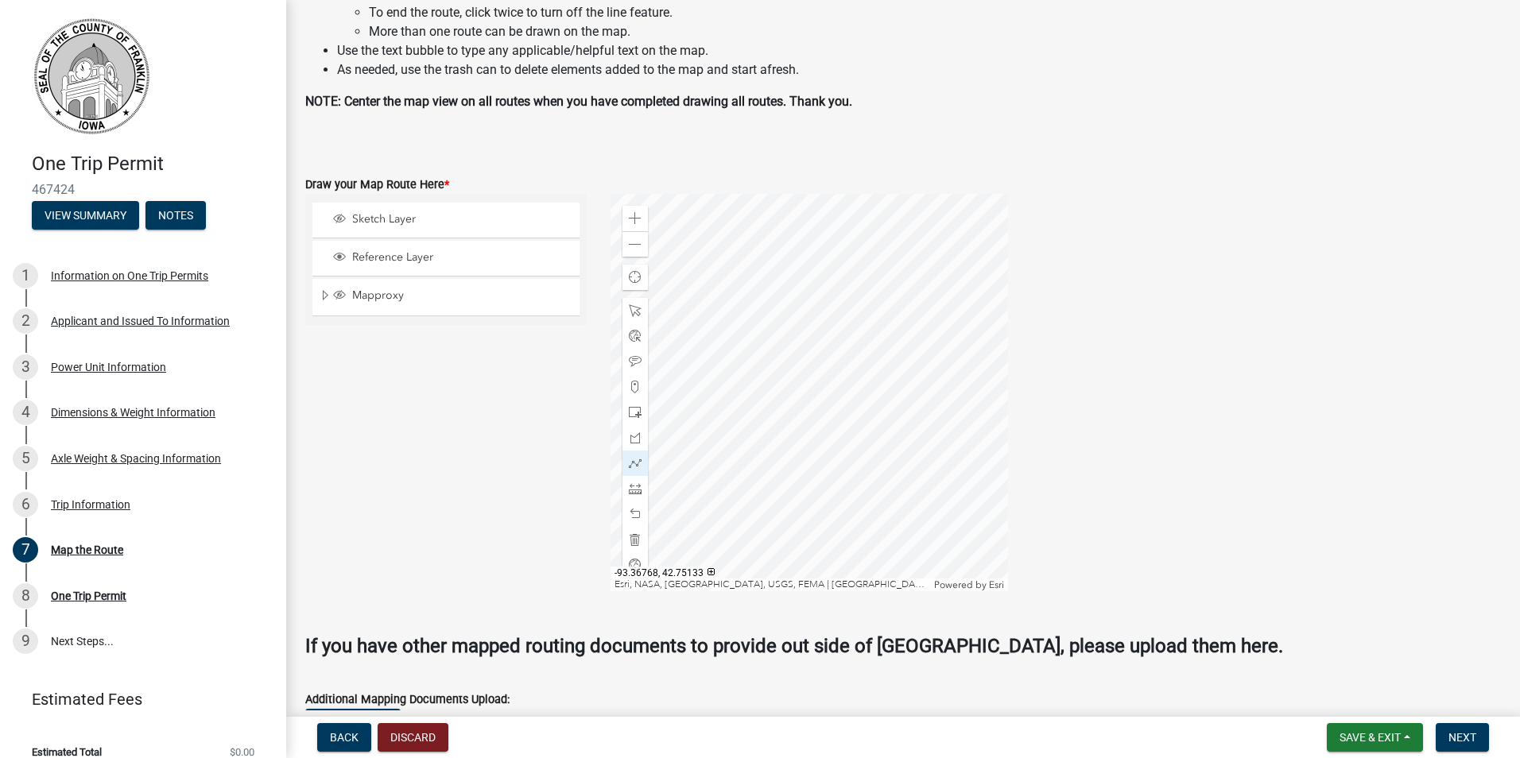
click at [825, 472] on div at bounding box center [808, 392] width 397 height 397
click at [801, 479] on div at bounding box center [808, 392] width 397 height 397
click at [799, 563] on div at bounding box center [808, 392] width 397 height 397
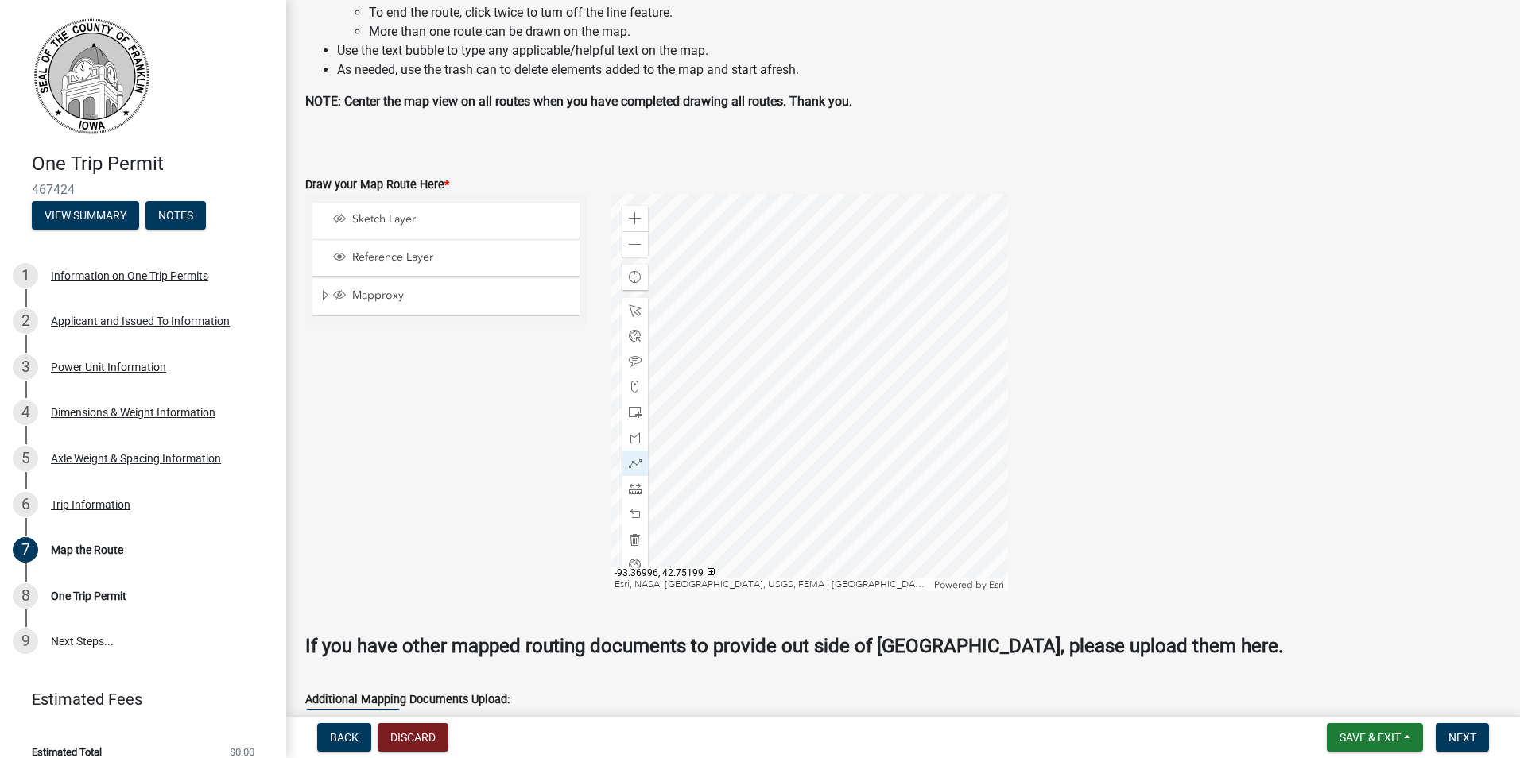
click at [800, 463] on div at bounding box center [808, 392] width 397 height 397
click at [629, 304] on span at bounding box center [635, 310] width 13 height 13
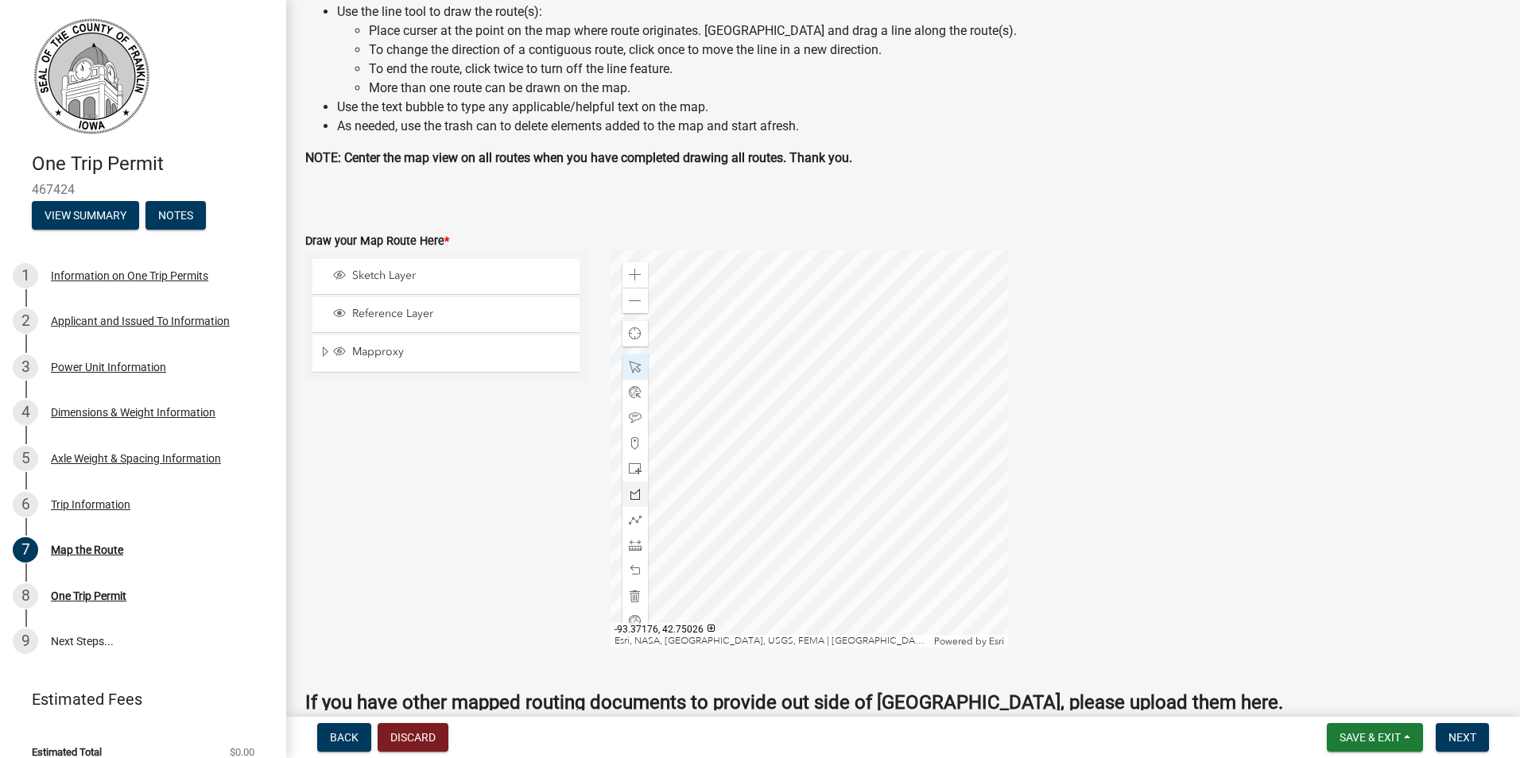
scroll to position [159, 0]
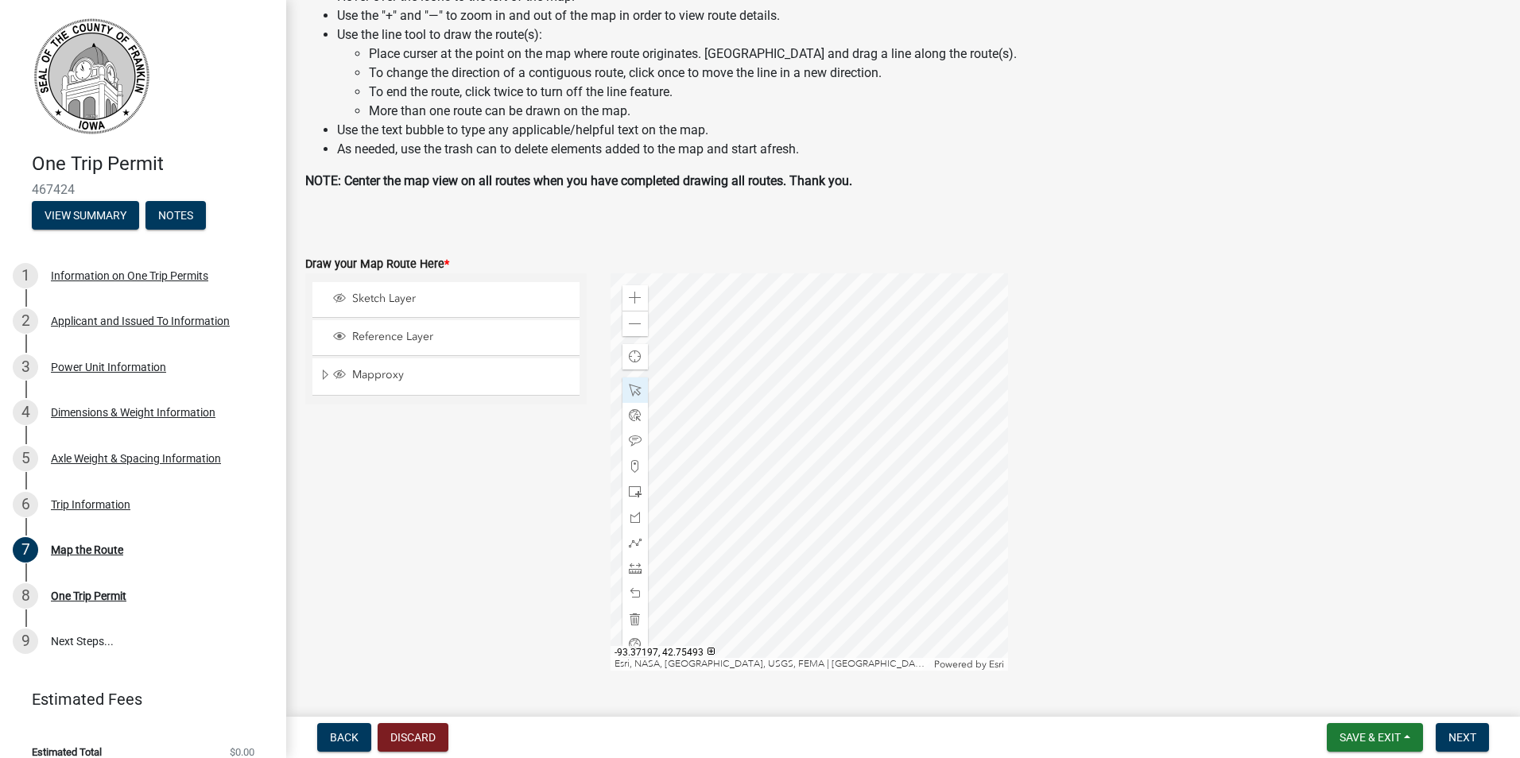
click at [777, 496] on div at bounding box center [808, 471] width 397 height 397
click at [795, 502] on div at bounding box center [808, 471] width 397 height 397
click at [629, 544] on span at bounding box center [635, 543] width 13 height 13
click at [761, 614] on div at bounding box center [808, 471] width 397 height 397
click at [762, 415] on div at bounding box center [808, 471] width 397 height 397
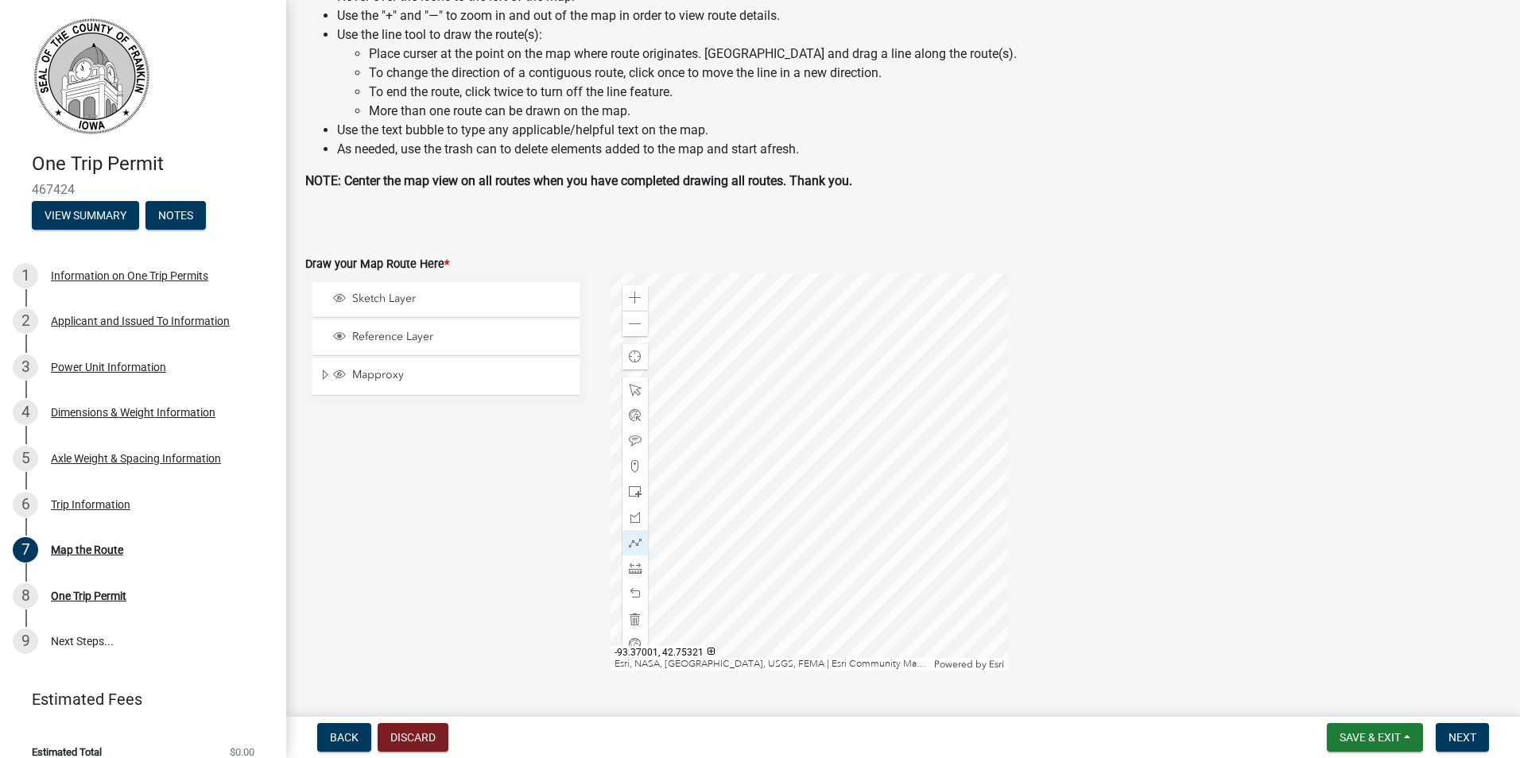
click at [762, 414] on div at bounding box center [808, 471] width 397 height 397
click at [761, 613] on div at bounding box center [808, 471] width 397 height 397
click at [762, 441] on div at bounding box center [808, 471] width 397 height 397
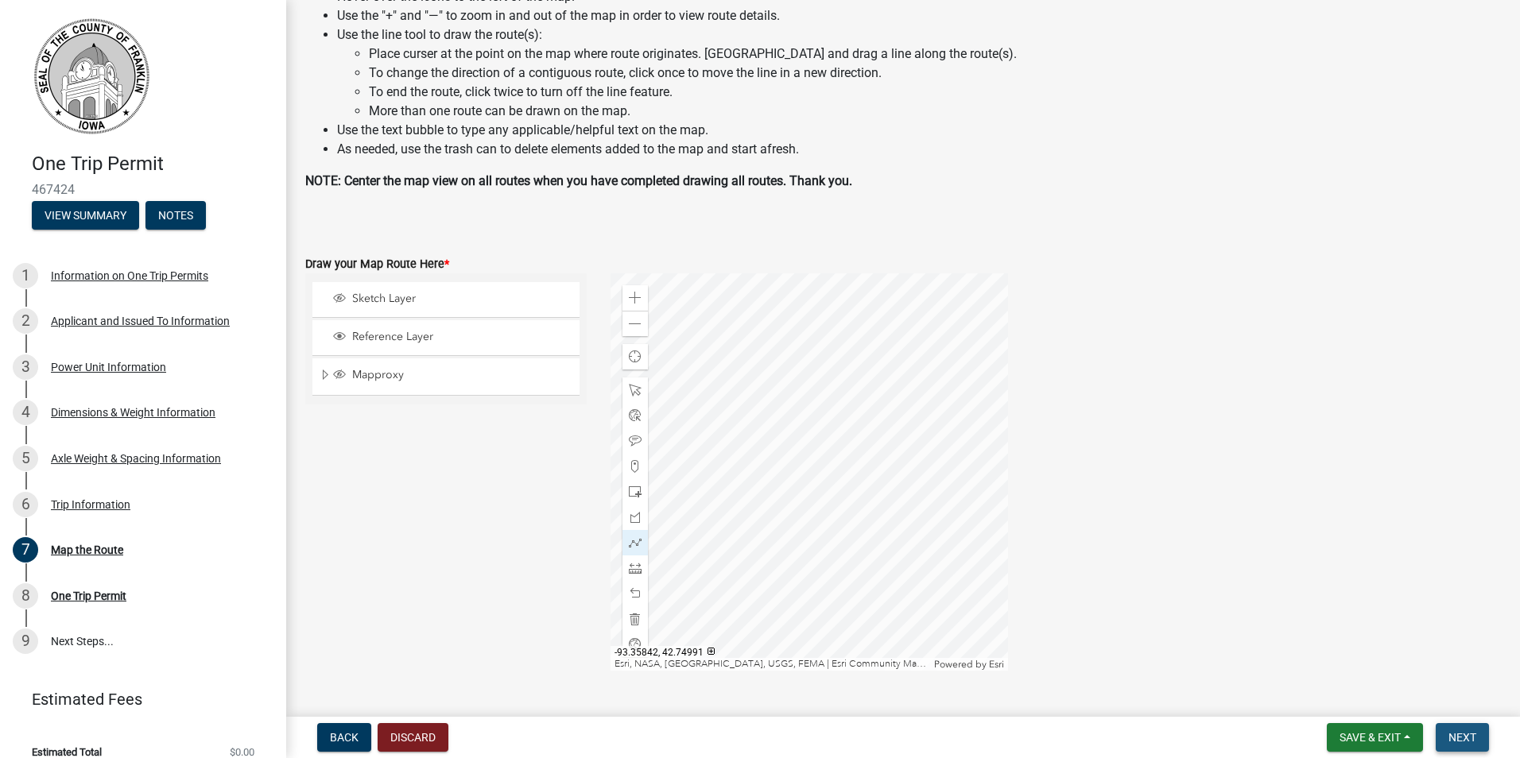
click at [1460, 741] on span "Next" at bounding box center [1462, 737] width 28 height 13
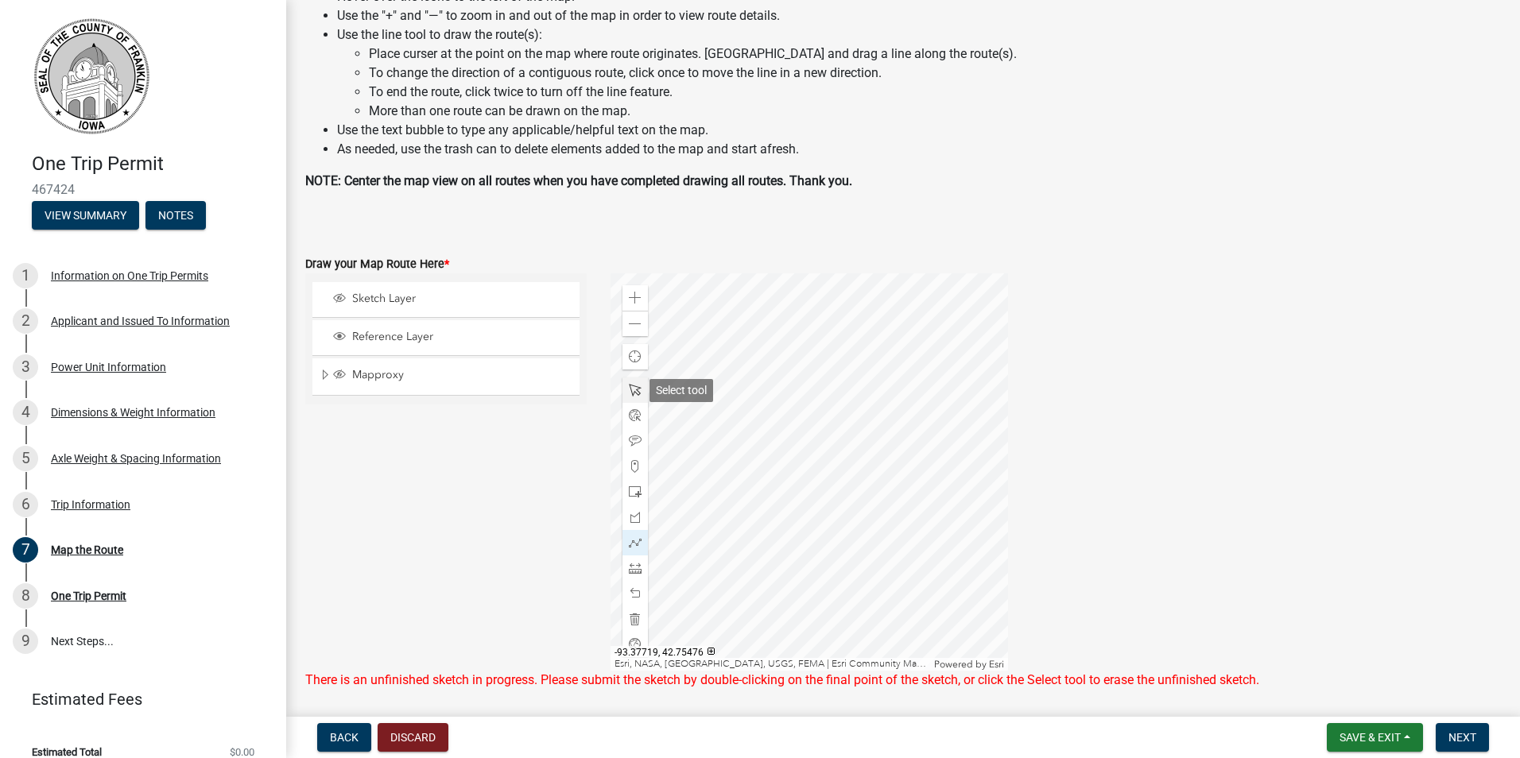
click at [629, 389] on span at bounding box center [635, 390] width 13 height 13
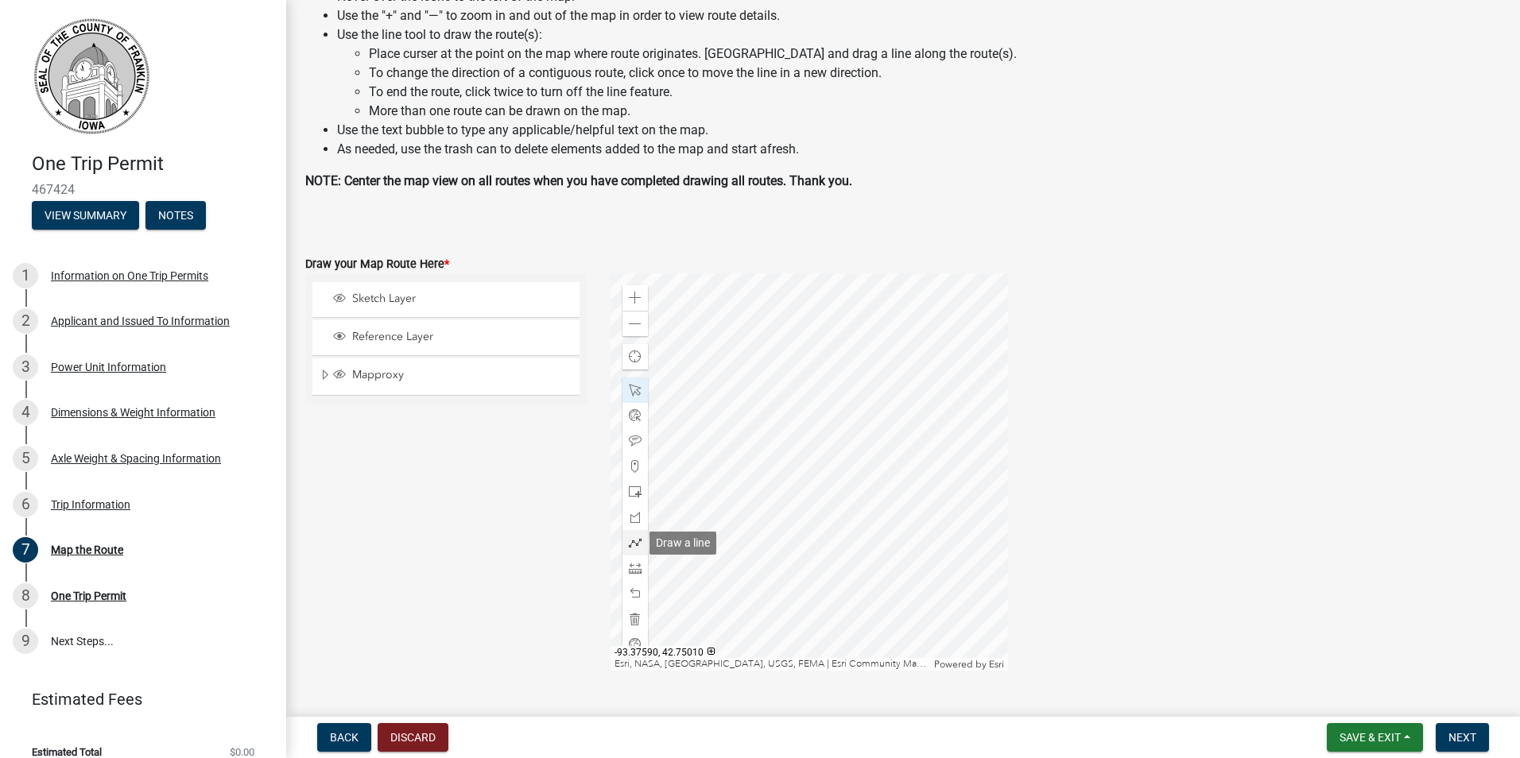
click at [630, 540] on span at bounding box center [635, 543] width 13 height 13
click at [629, 386] on span at bounding box center [635, 390] width 13 height 13
click at [759, 612] on div at bounding box center [808, 471] width 397 height 397
click at [629, 537] on span at bounding box center [635, 543] width 13 height 13
click at [762, 613] on div at bounding box center [808, 471] width 397 height 397
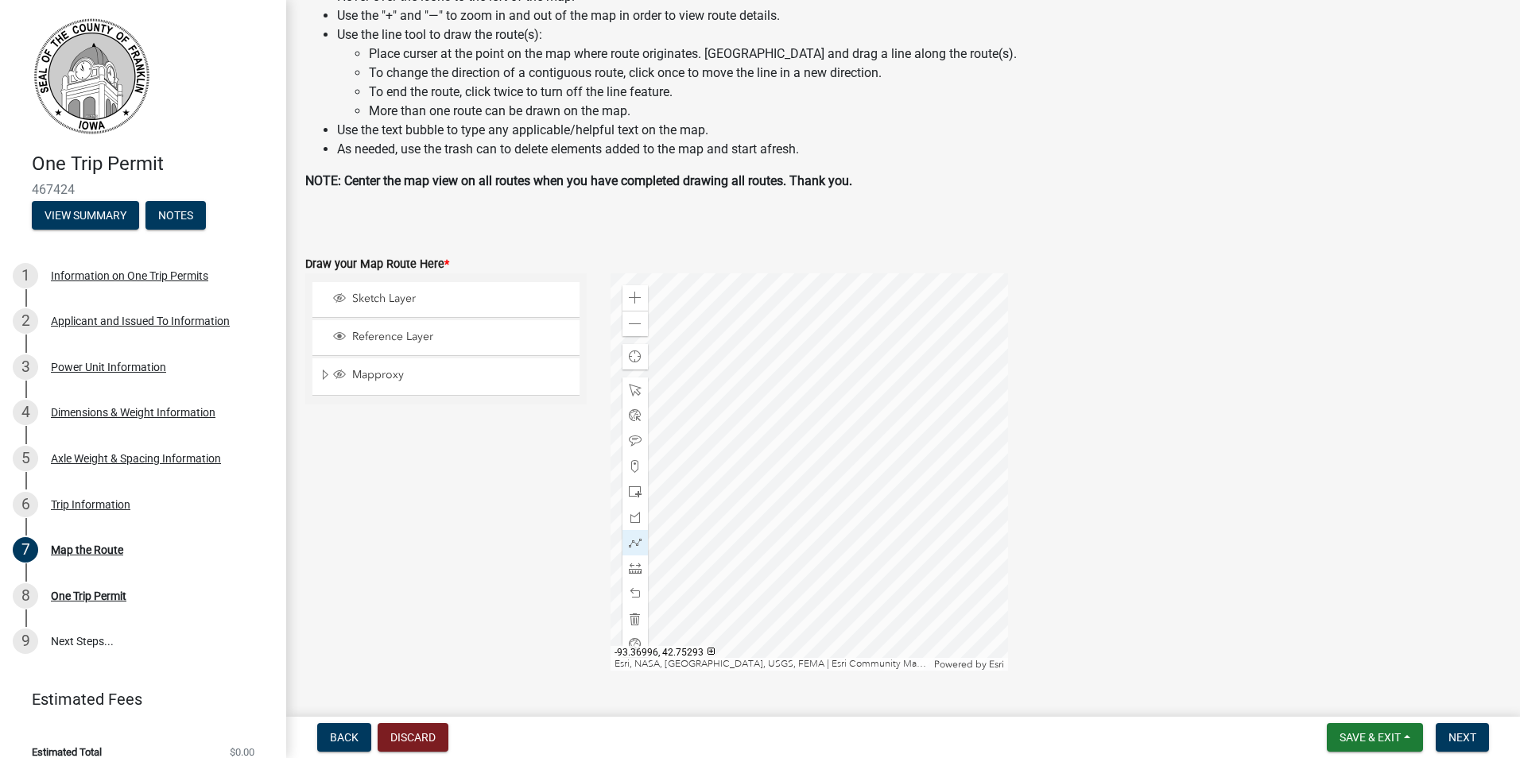
click at [762, 422] on div at bounding box center [808, 471] width 397 height 397
click at [763, 421] on div at bounding box center [808, 471] width 397 height 397
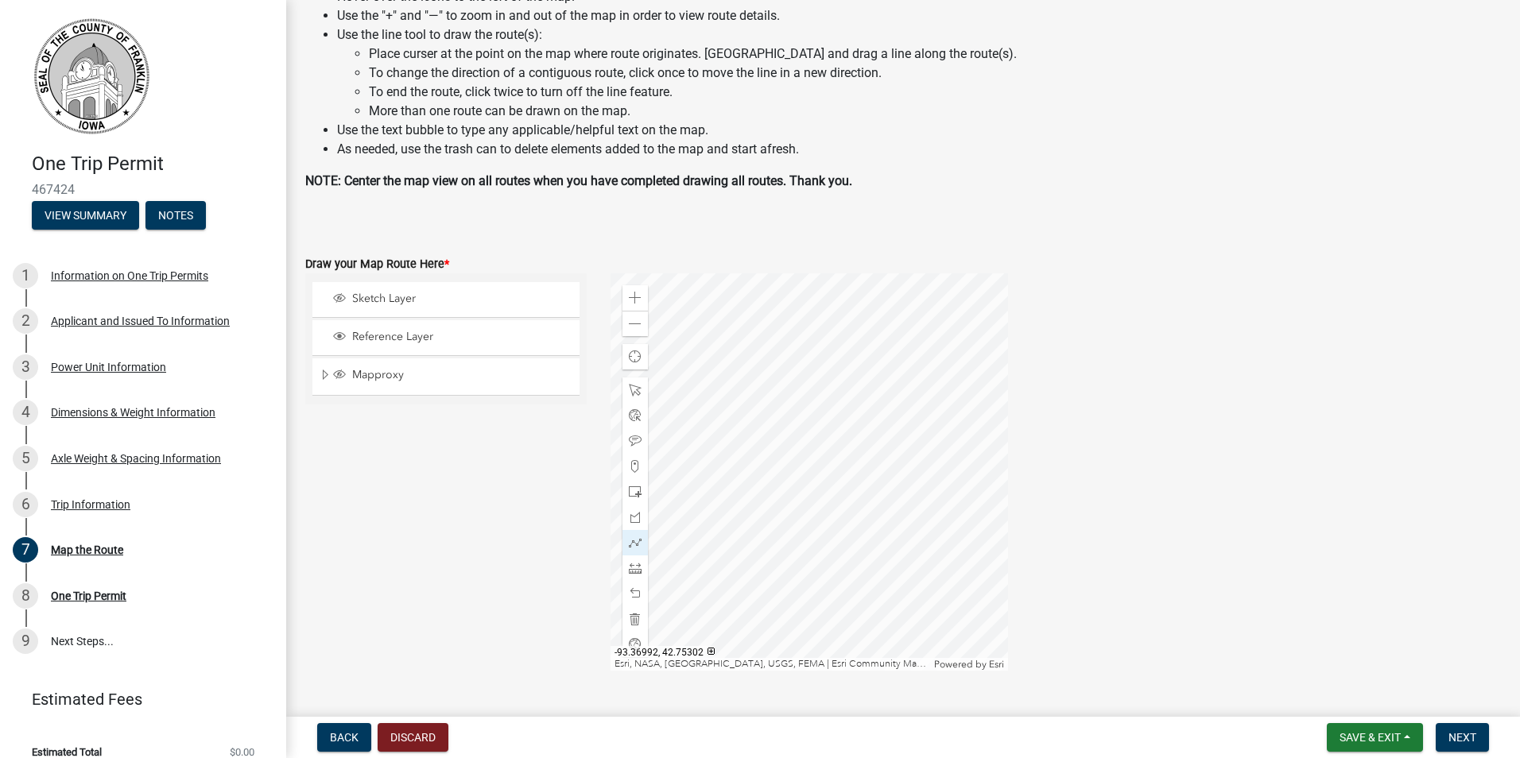
click at [763, 420] on div at bounding box center [808, 471] width 397 height 397
click at [630, 387] on span at bounding box center [635, 390] width 13 height 13
click at [629, 540] on span at bounding box center [635, 543] width 13 height 13
click at [761, 613] on div at bounding box center [808, 471] width 397 height 397
click at [761, 355] on div at bounding box center [808, 471] width 397 height 397
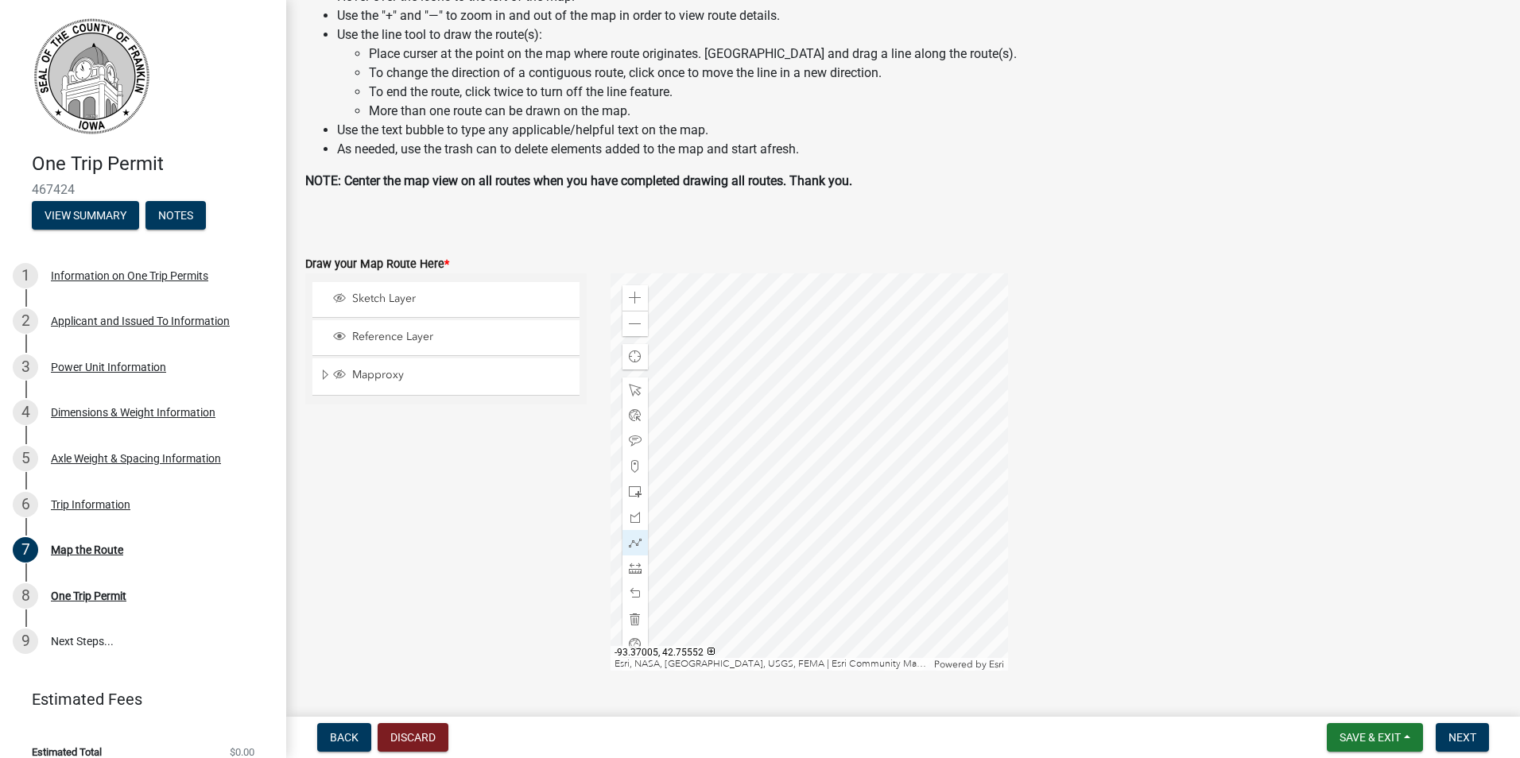
click at [761, 355] on div at bounding box center [808, 471] width 397 height 397
click at [1466, 733] on span "Next" at bounding box center [1462, 737] width 28 height 13
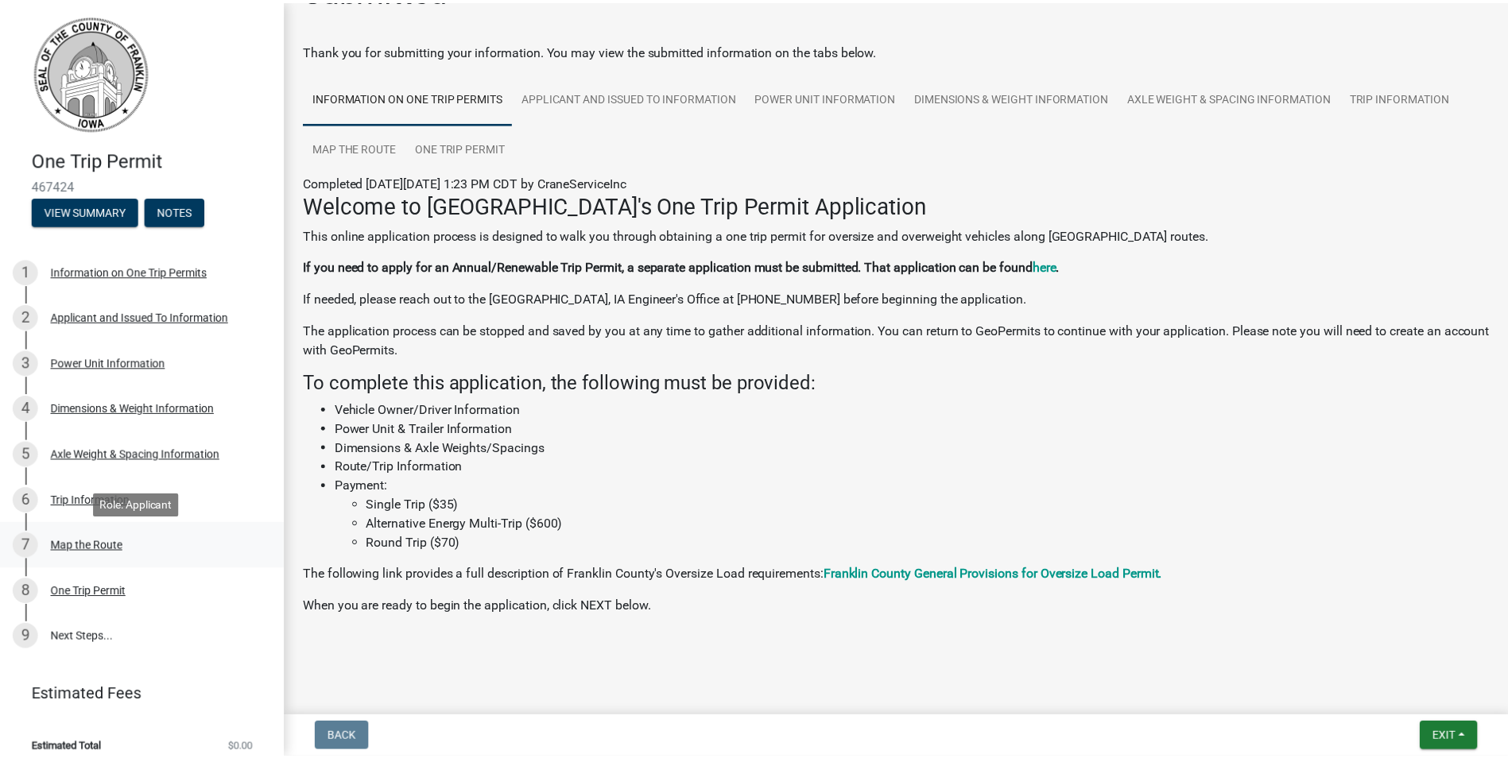
scroll to position [0, 0]
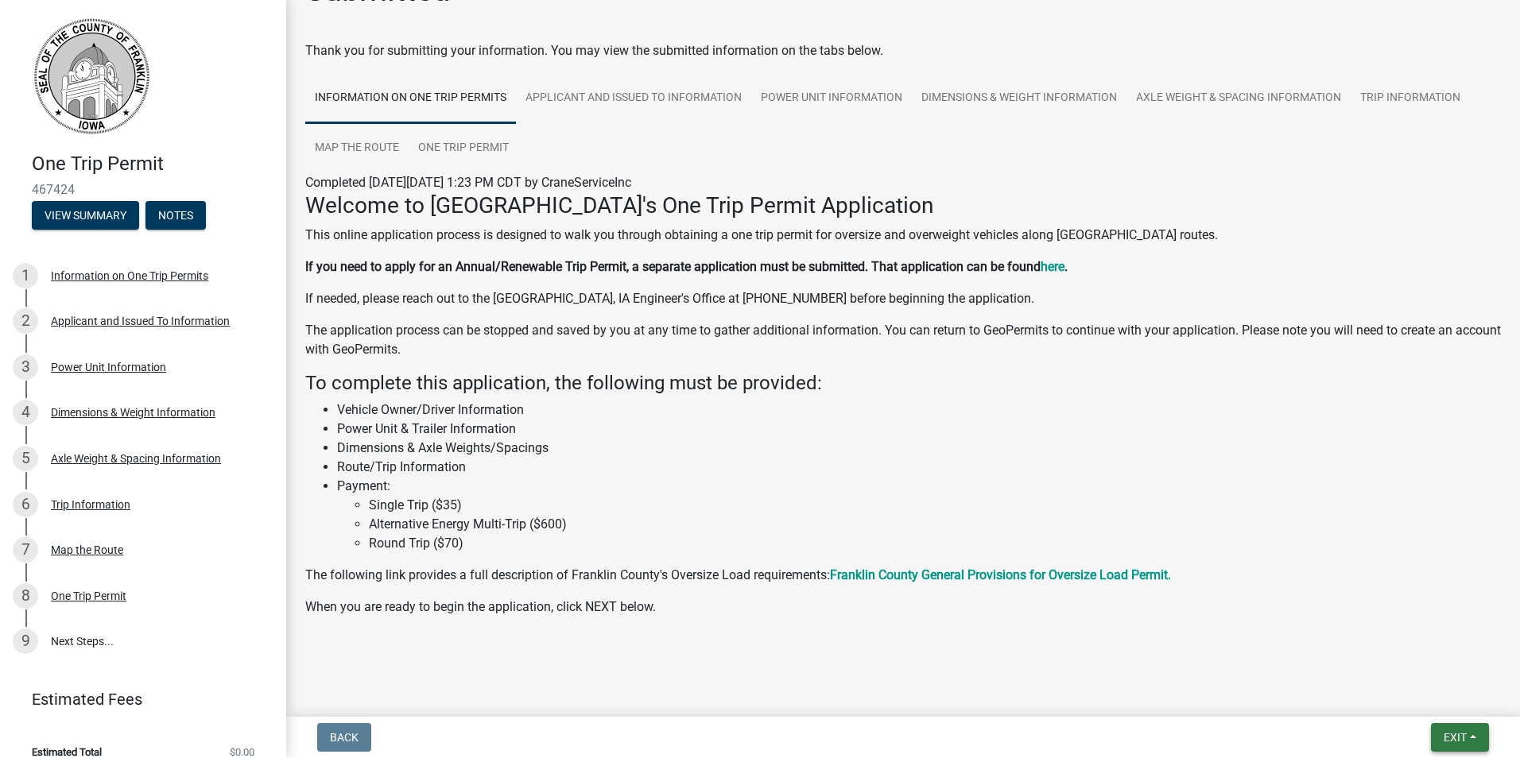
click at [1472, 739] on button "Exit" at bounding box center [1460, 737] width 58 height 29
click at [1399, 694] on button "Save & Exit" at bounding box center [1425, 696] width 127 height 38
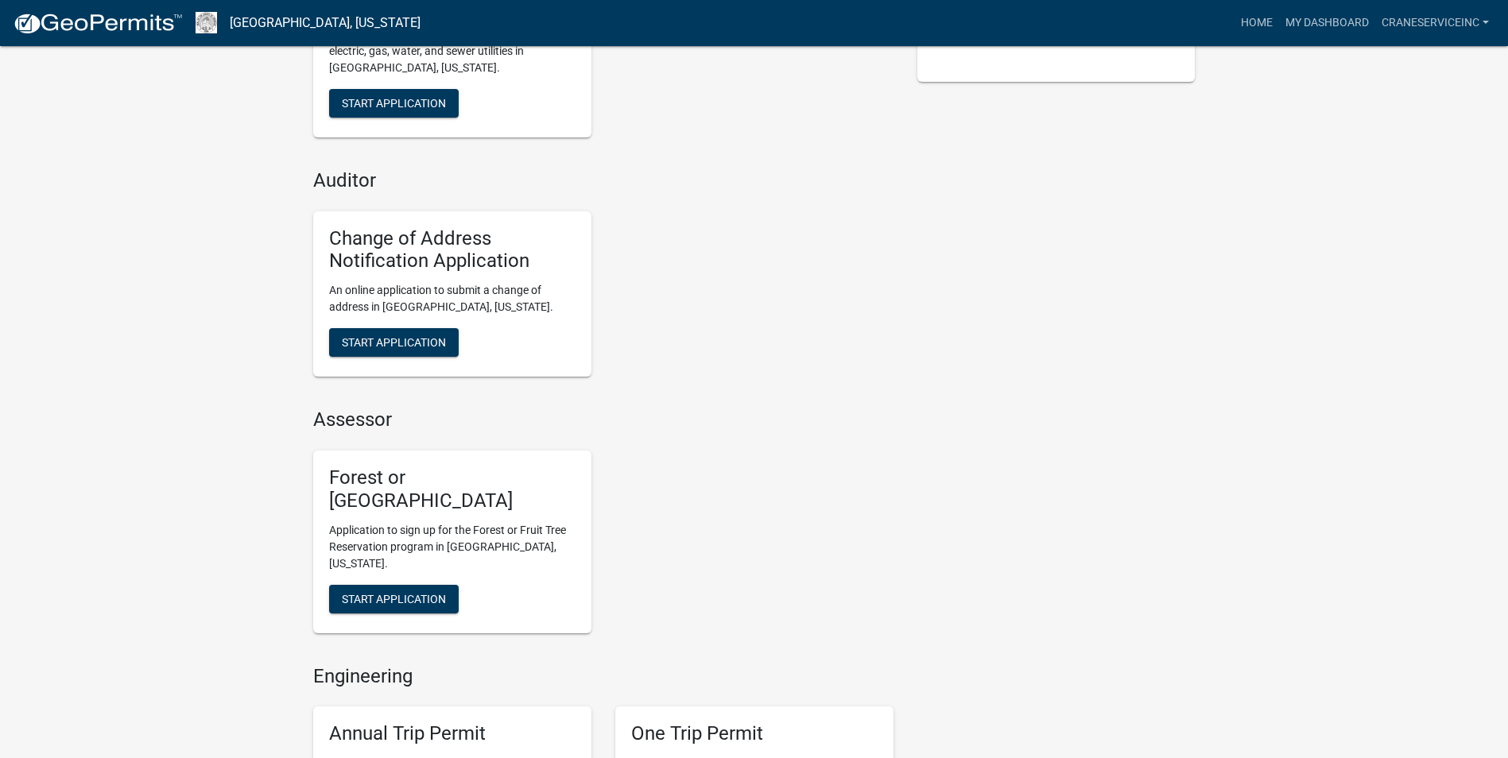
scroll to position [556, 0]
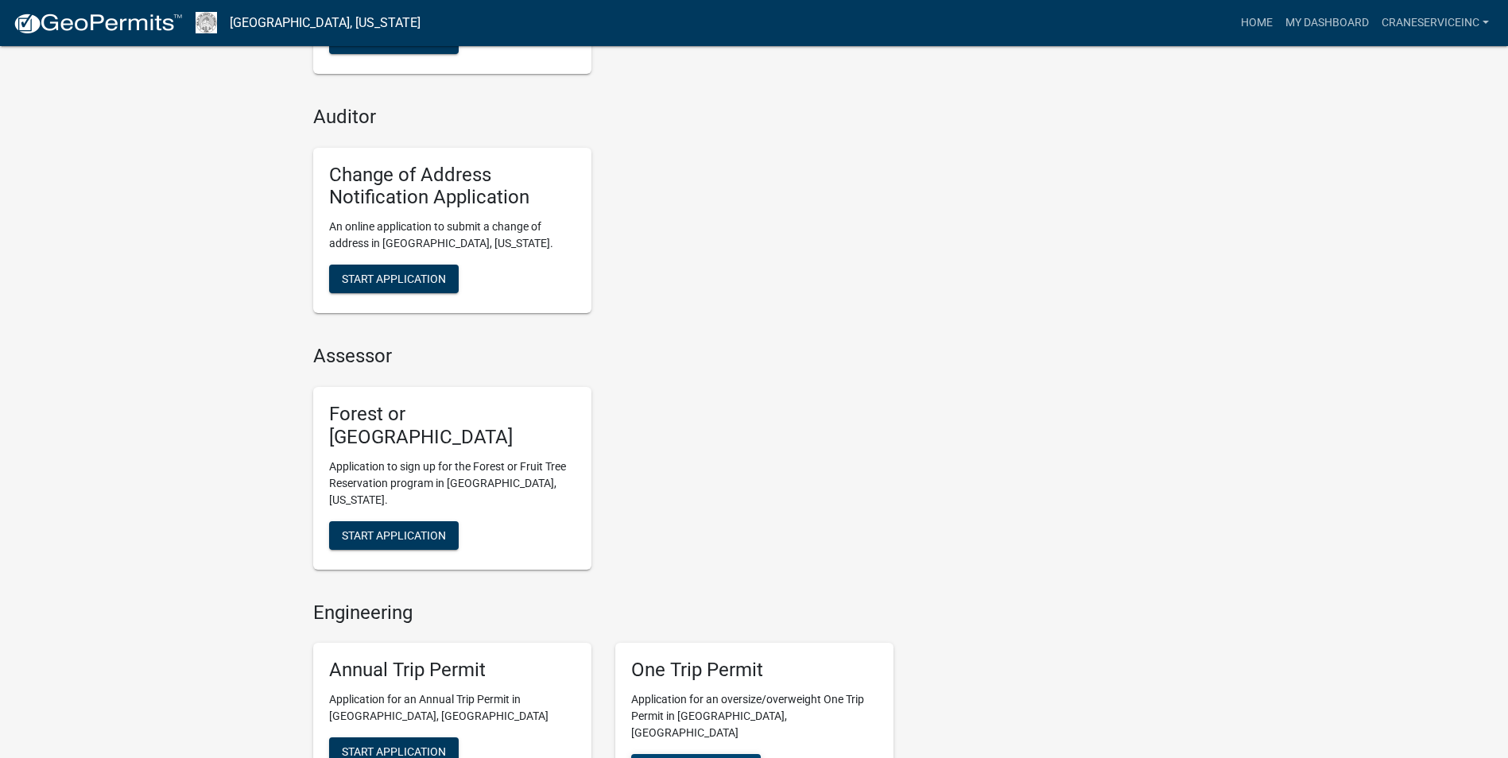
click at [713, 758] on span "Start Application" at bounding box center [696, 768] width 104 height 13
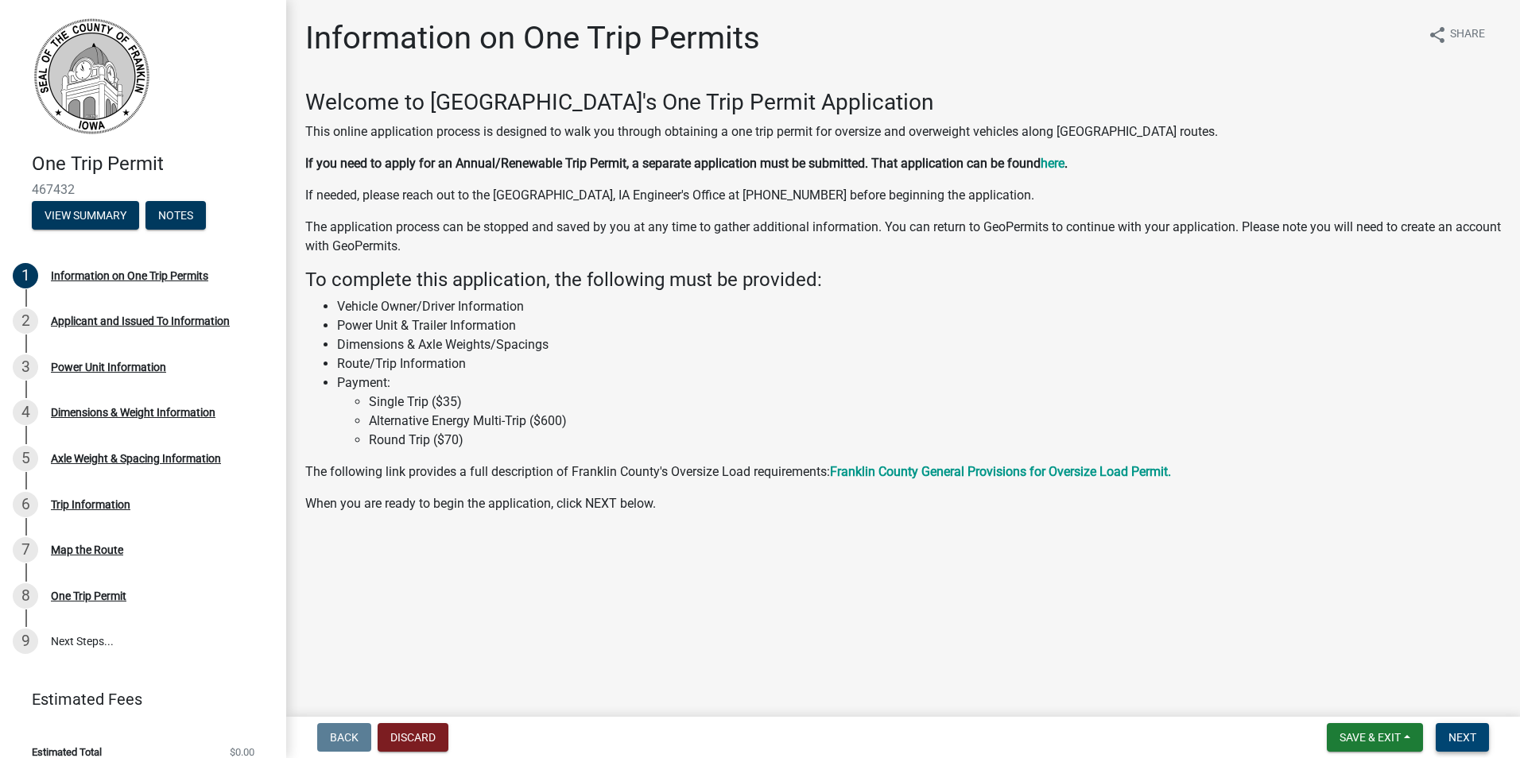
click at [1471, 740] on span "Next" at bounding box center [1462, 737] width 28 height 13
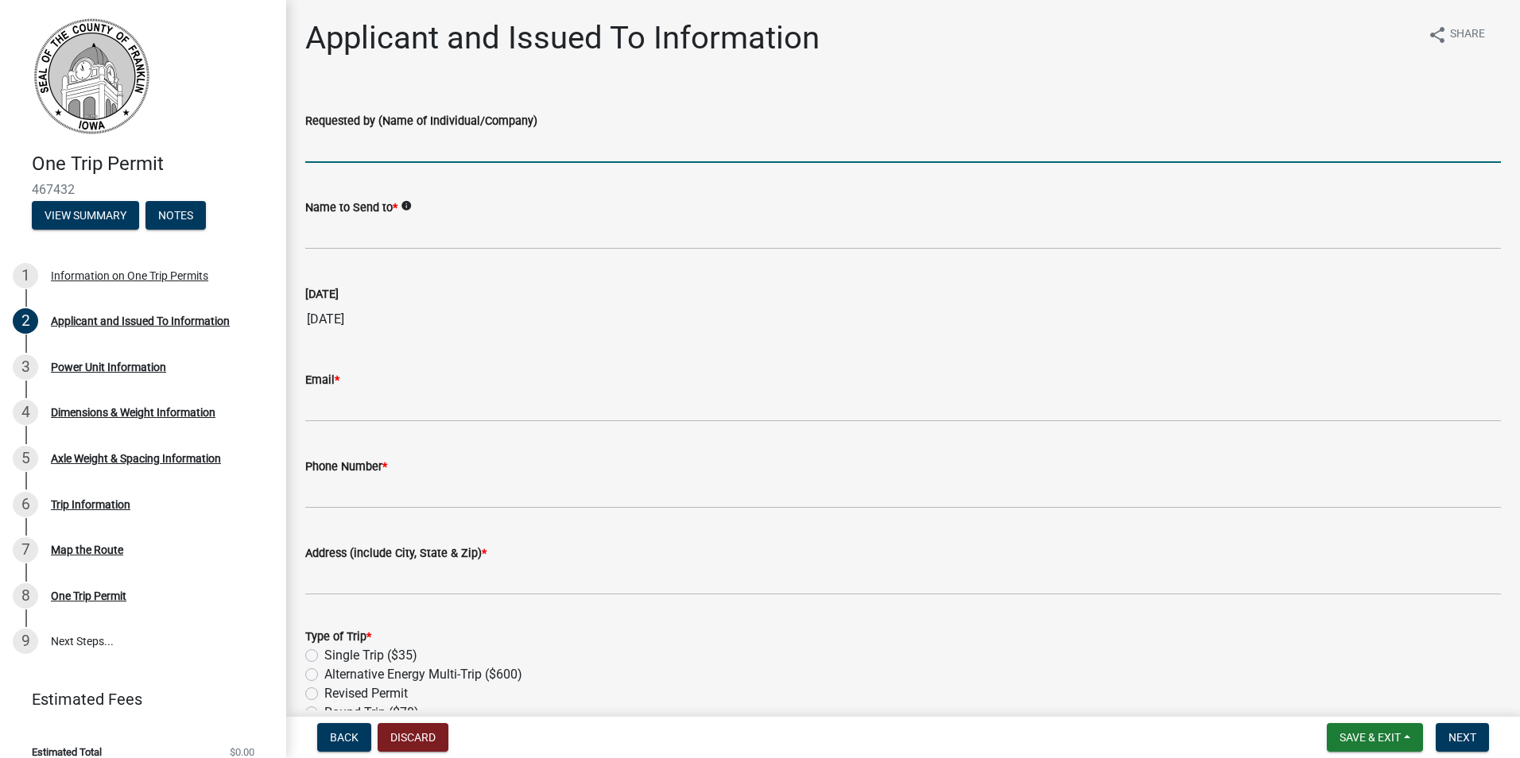
click at [423, 149] on input "Requested by (Name of Individual/Company)" at bounding box center [903, 146] width 1196 height 33
type input "Crane Service Inc"
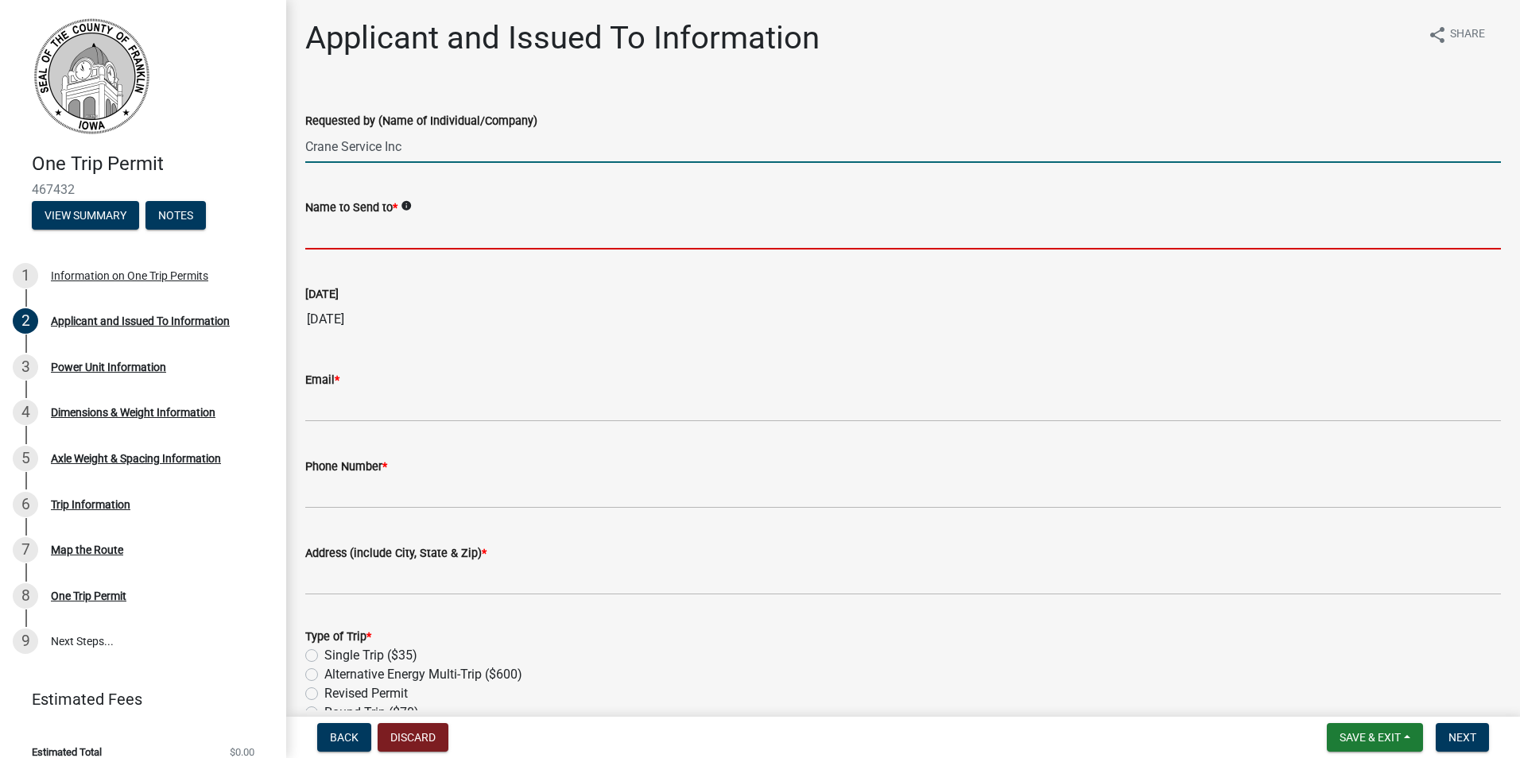
type input "Josh Warner"
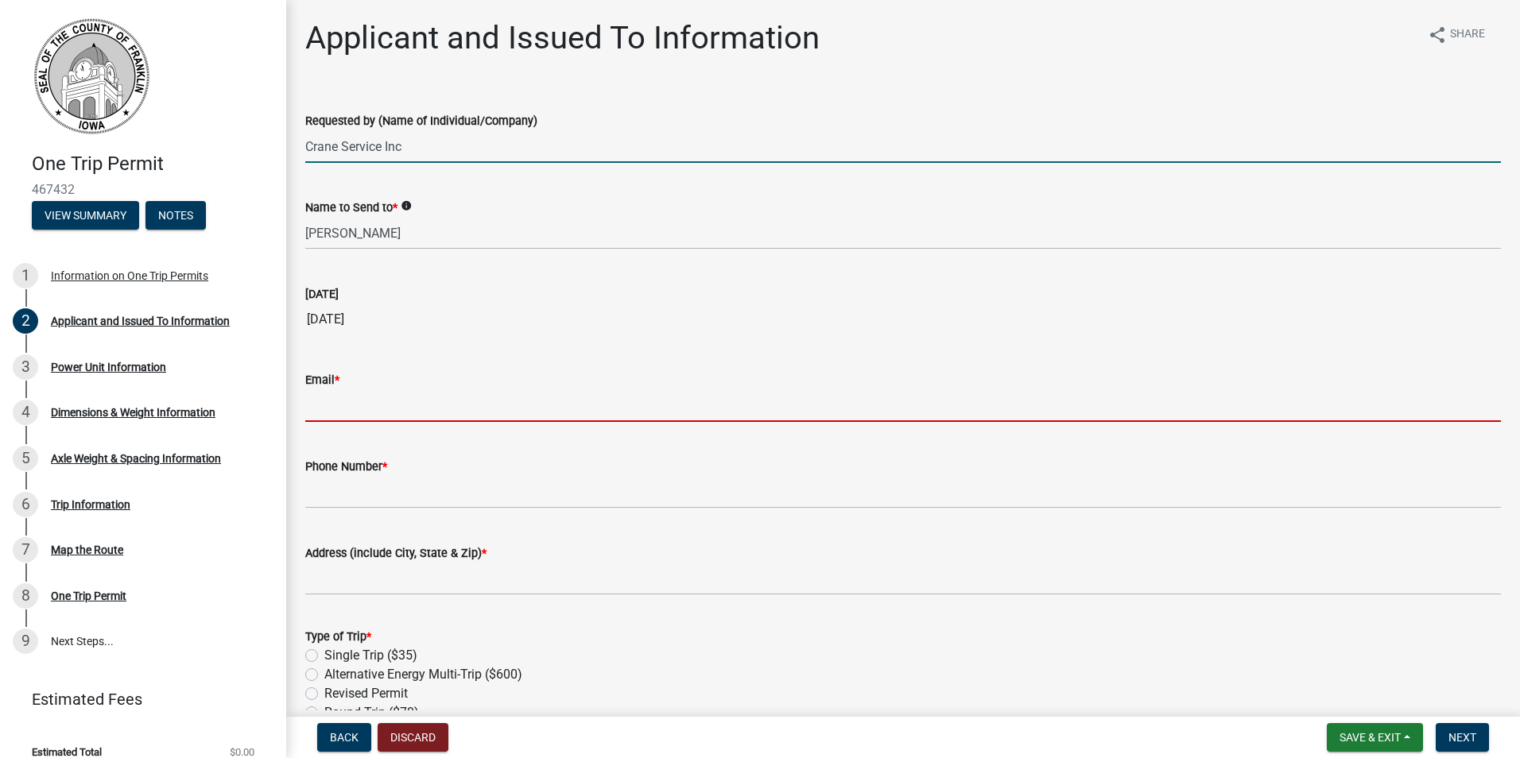
type input "jwarner@craneserviceinc.com"
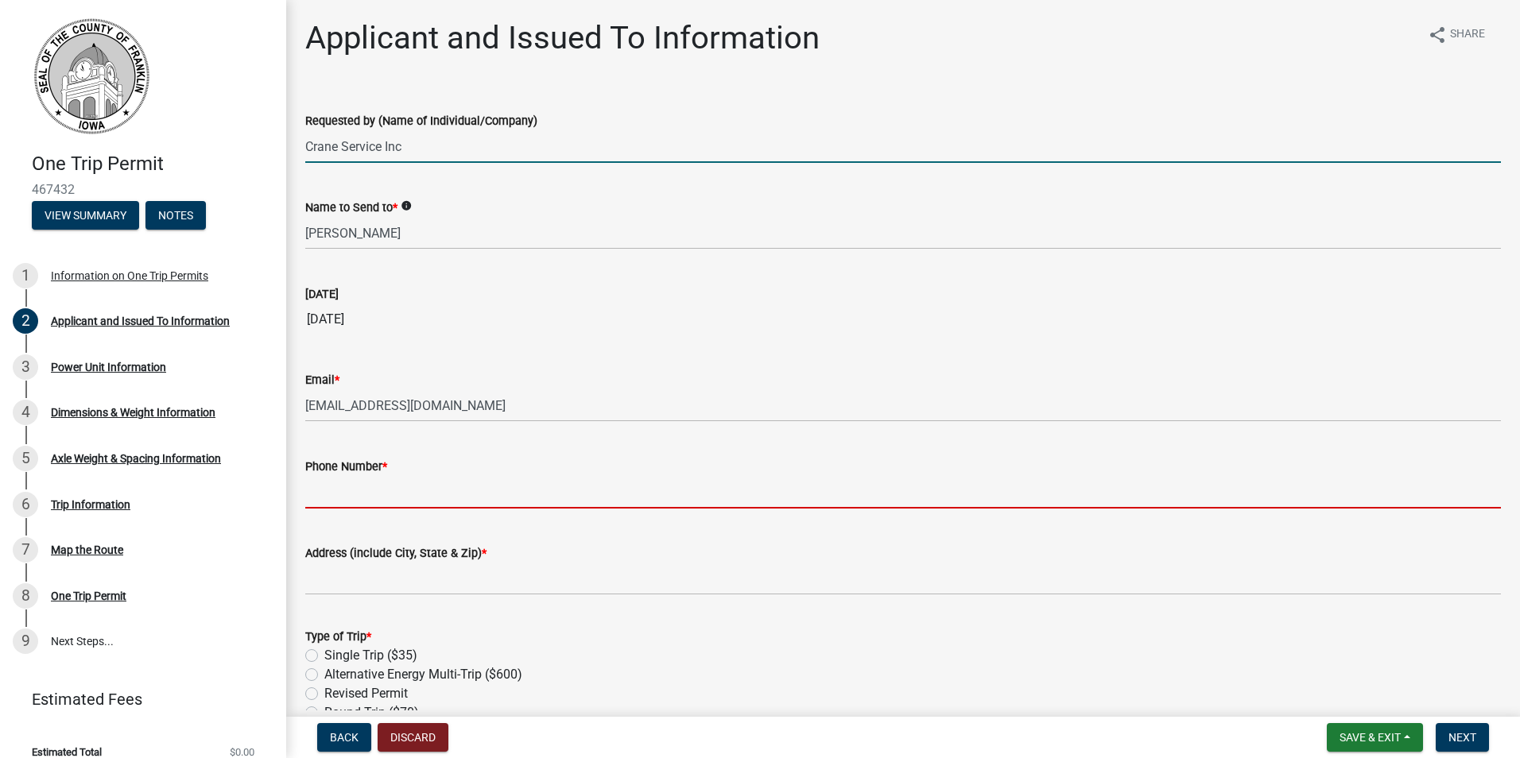
type input "7208408247"
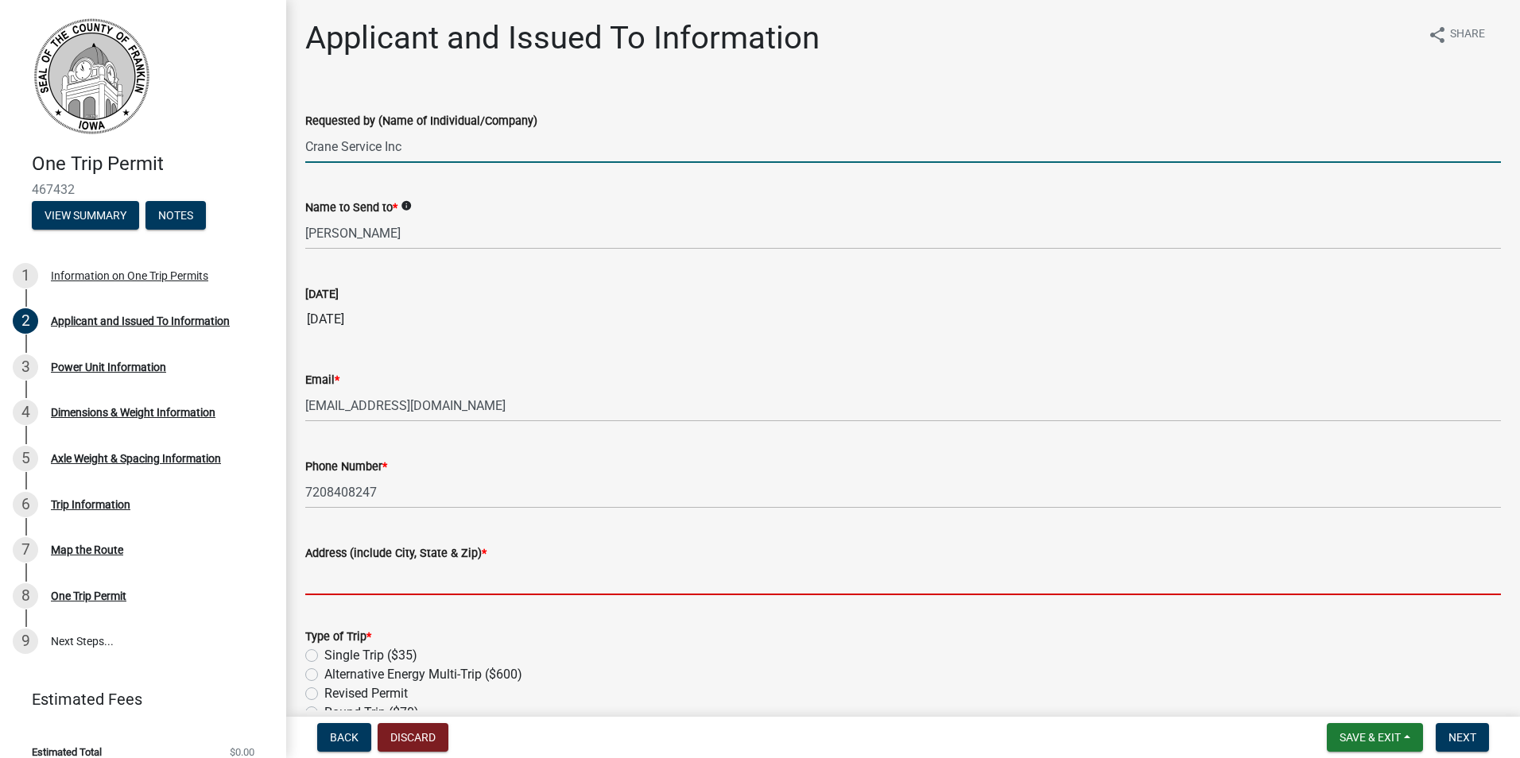
type input "1660 S. Albion St # 525, Denver, CO 80222"
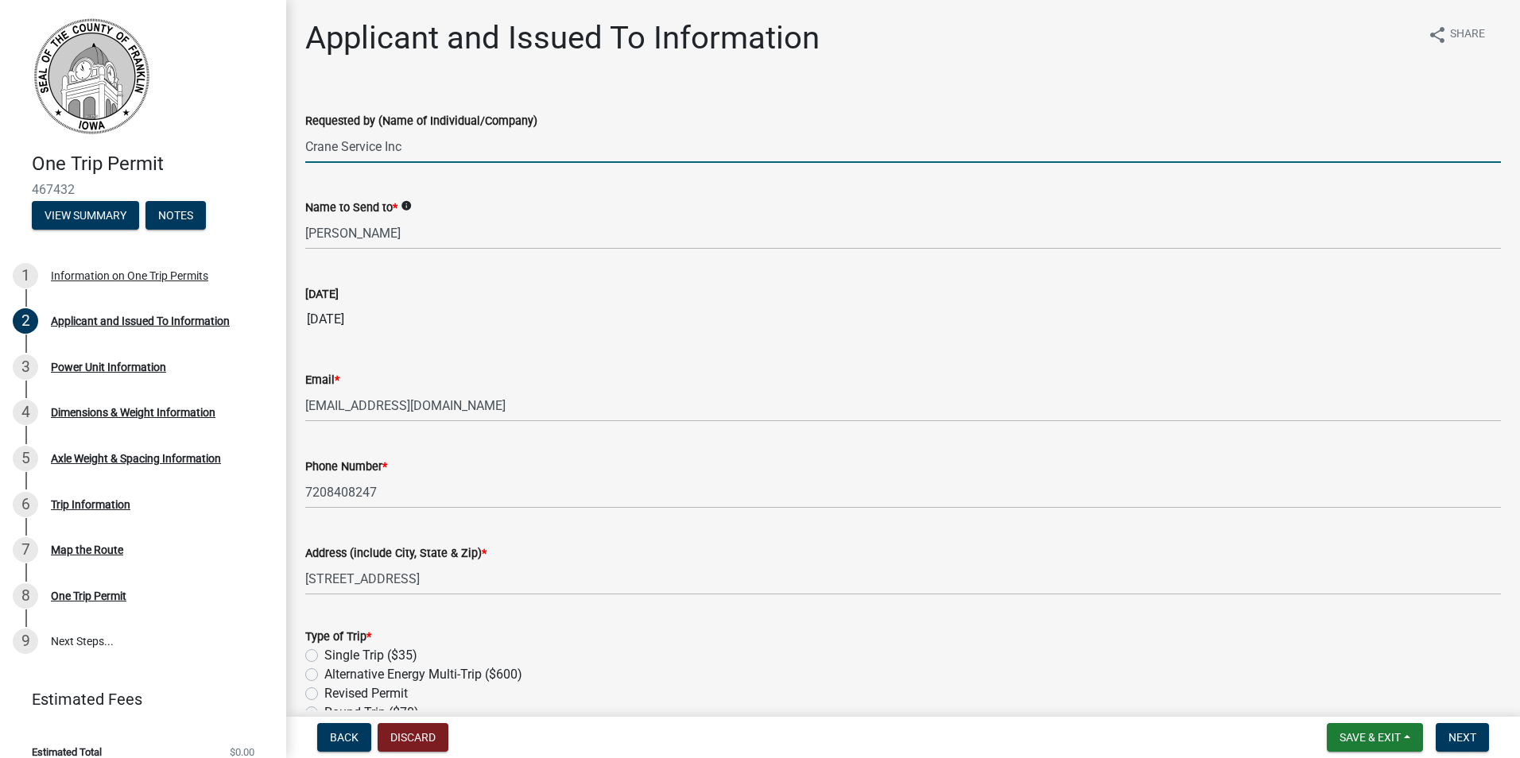
type input "Crane Service Inc."
type input "1660 S. Albion St # 525"
type input "Denver, CO 80222"
select select "8"
select select "2025"
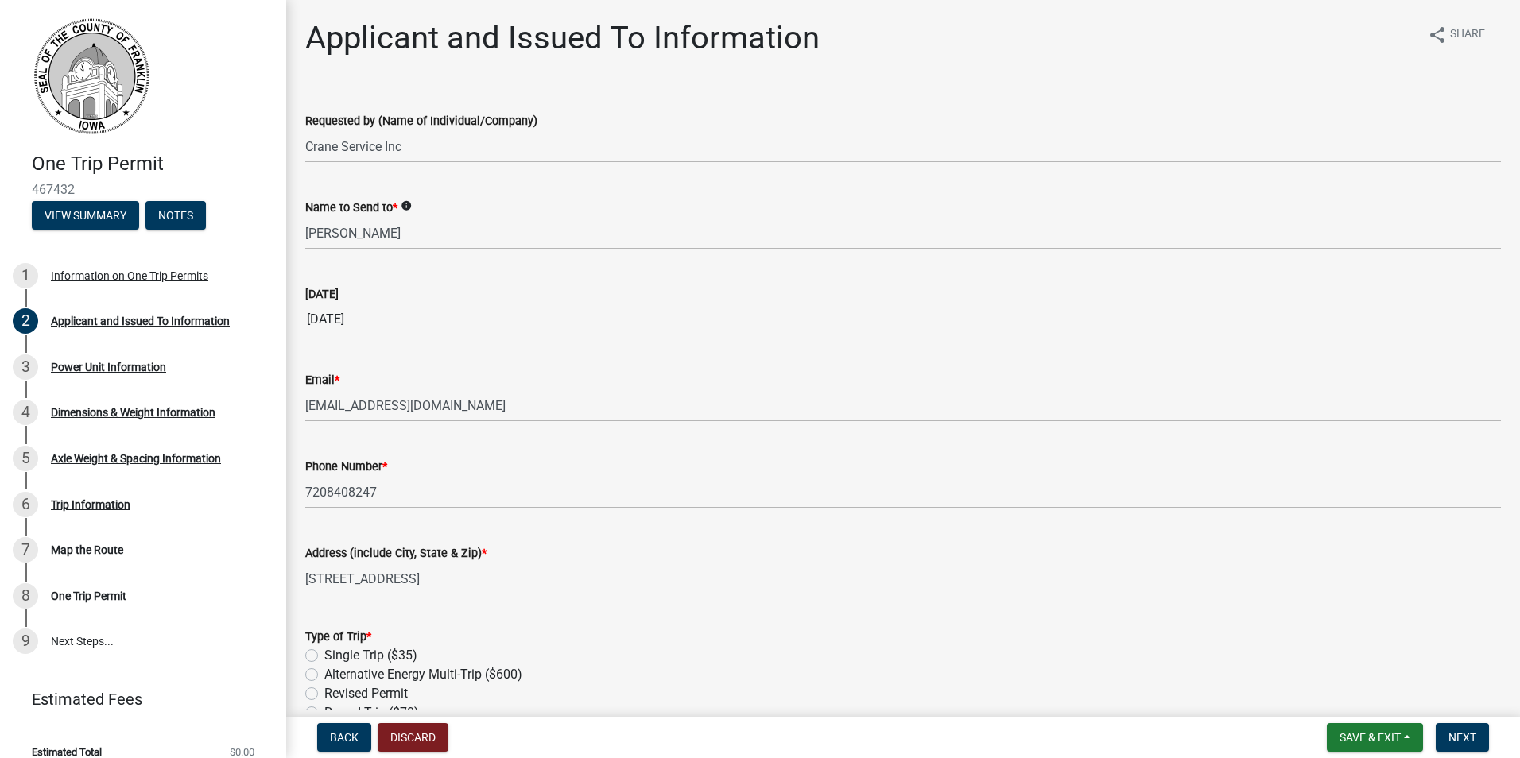
scroll to position [546, 0]
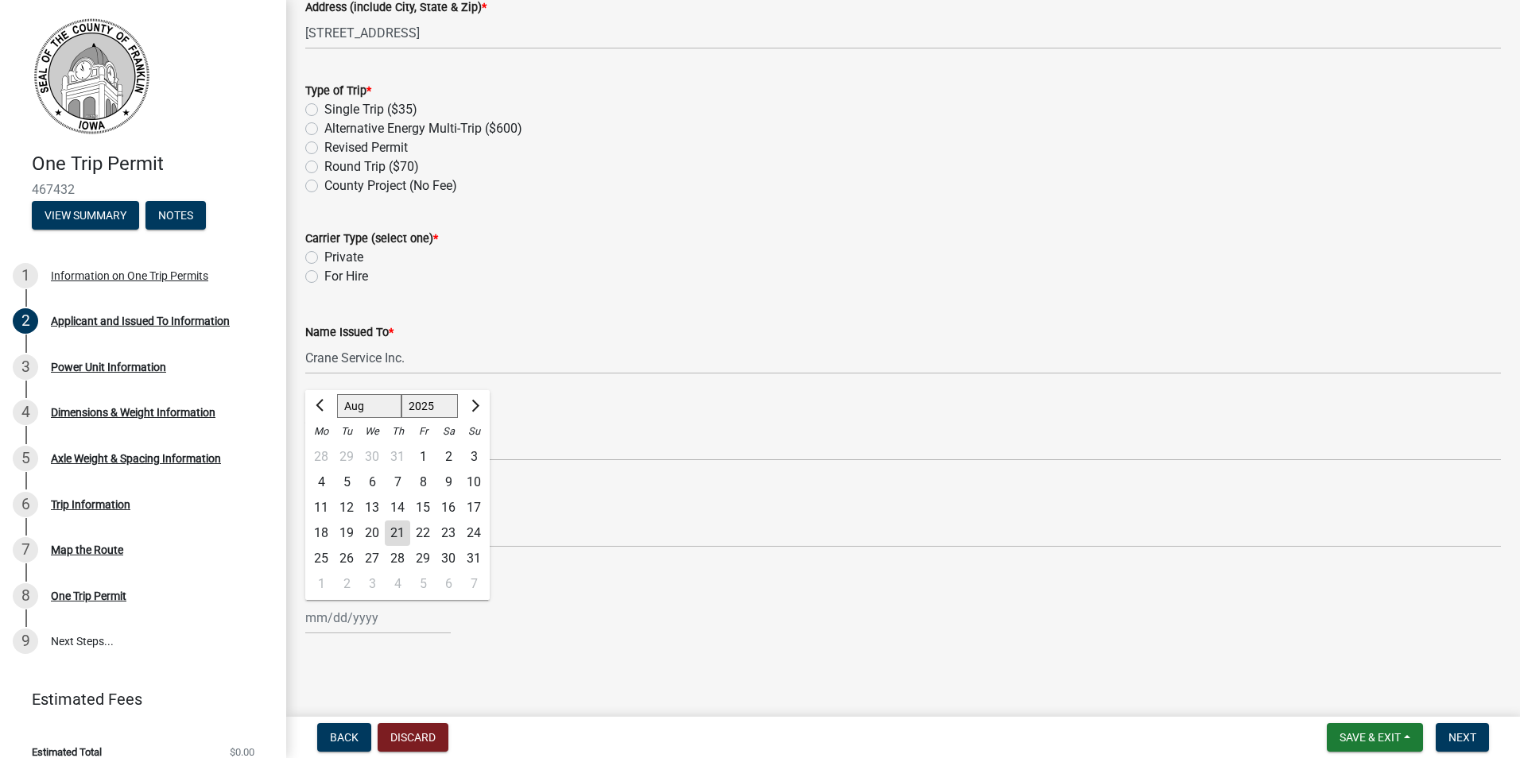
click at [450, 529] on div "23" at bounding box center [448, 533] width 25 height 25
type input "08/23/2025"
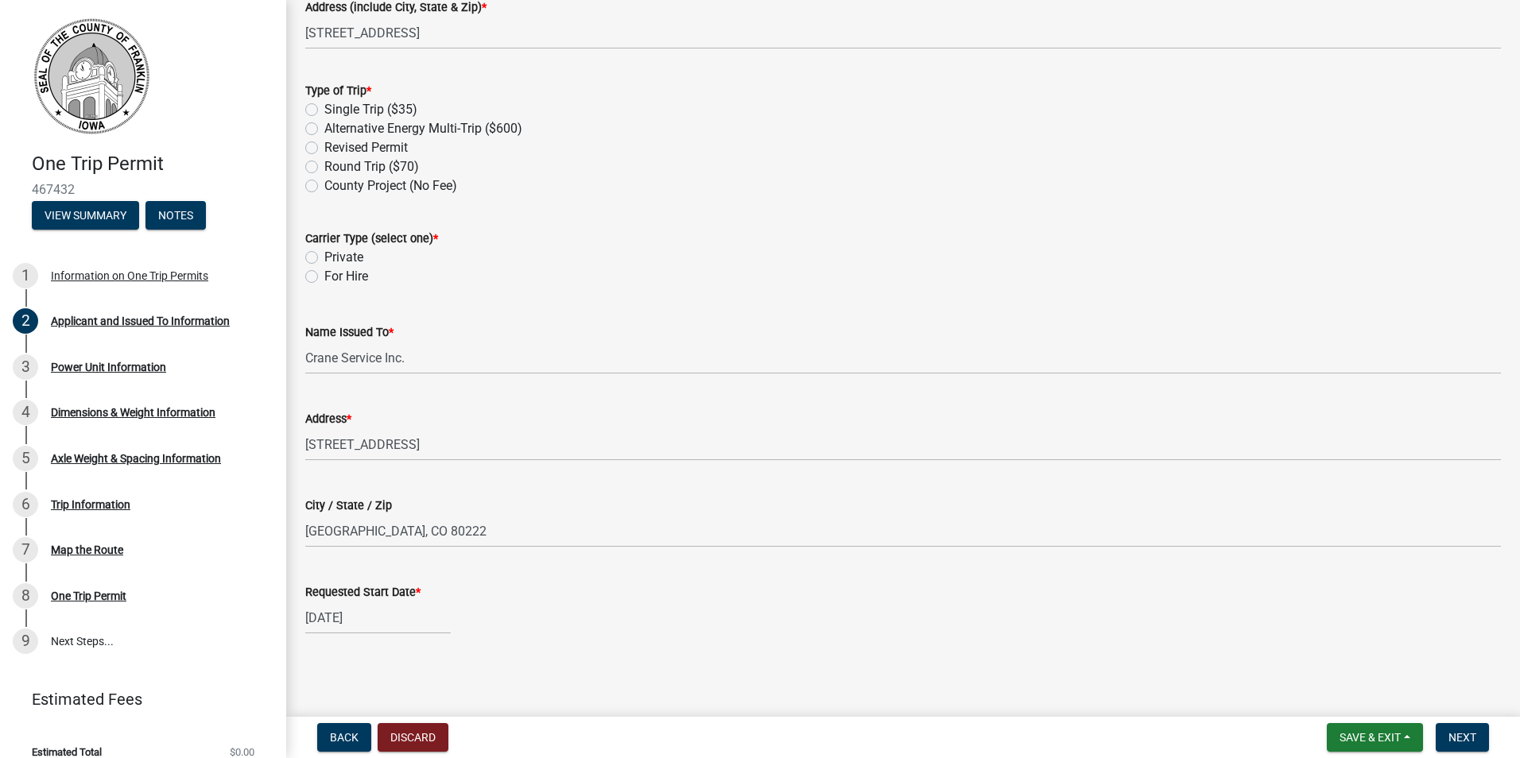
click at [324, 277] on label "For Hire" at bounding box center [346, 276] width 44 height 19
click at [324, 277] on input "For Hire" at bounding box center [329, 272] width 10 height 10
radio input "true"
click at [324, 108] on label "Single Trip ($35)" at bounding box center [370, 109] width 93 height 19
click at [324, 108] on input "Single Trip ($35)" at bounding box center [329, 105] width 10 height 10
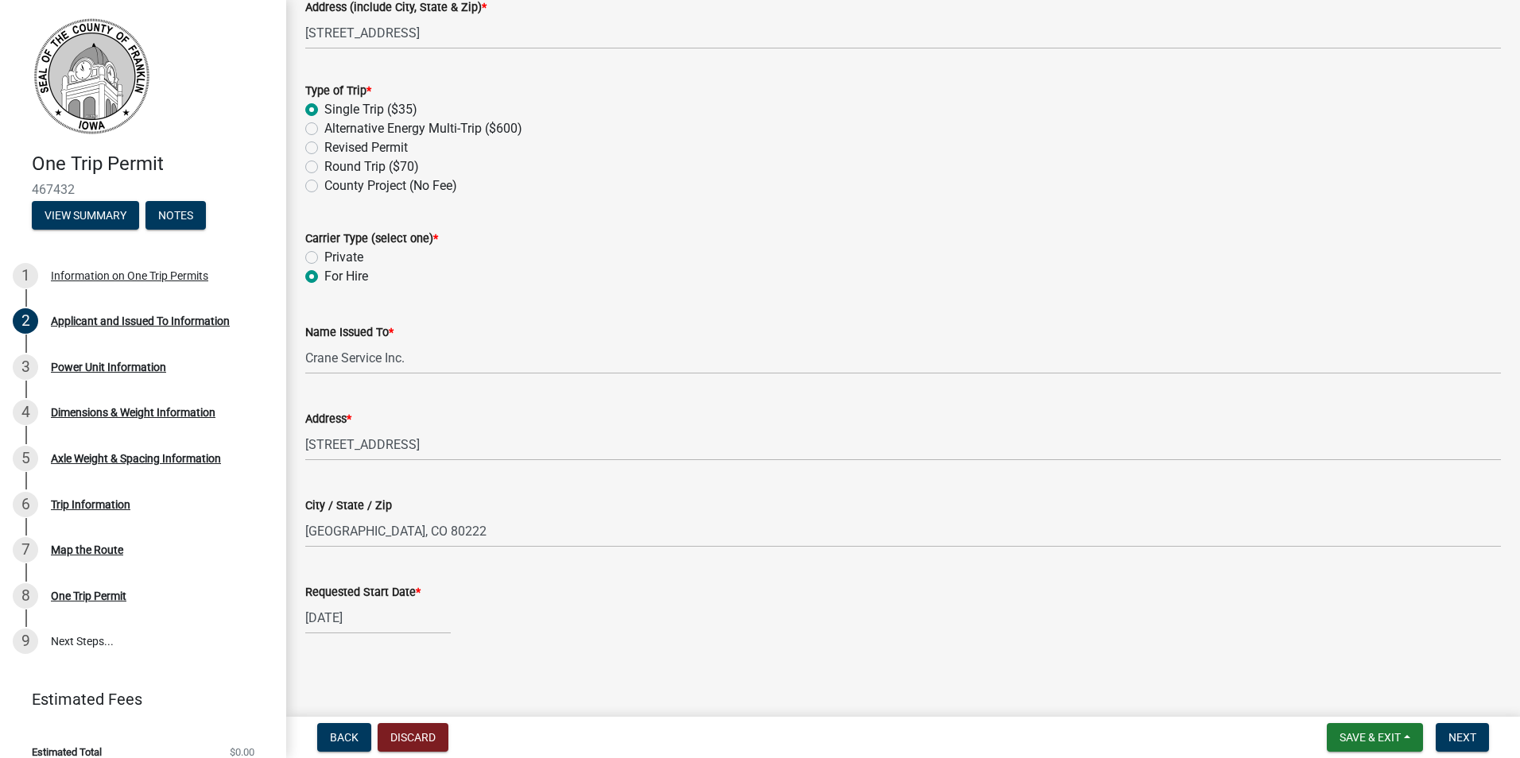
radio input "true"
click at [1463, 744] on span "Next" at bounding box center [1462, 737] width 28 height 13
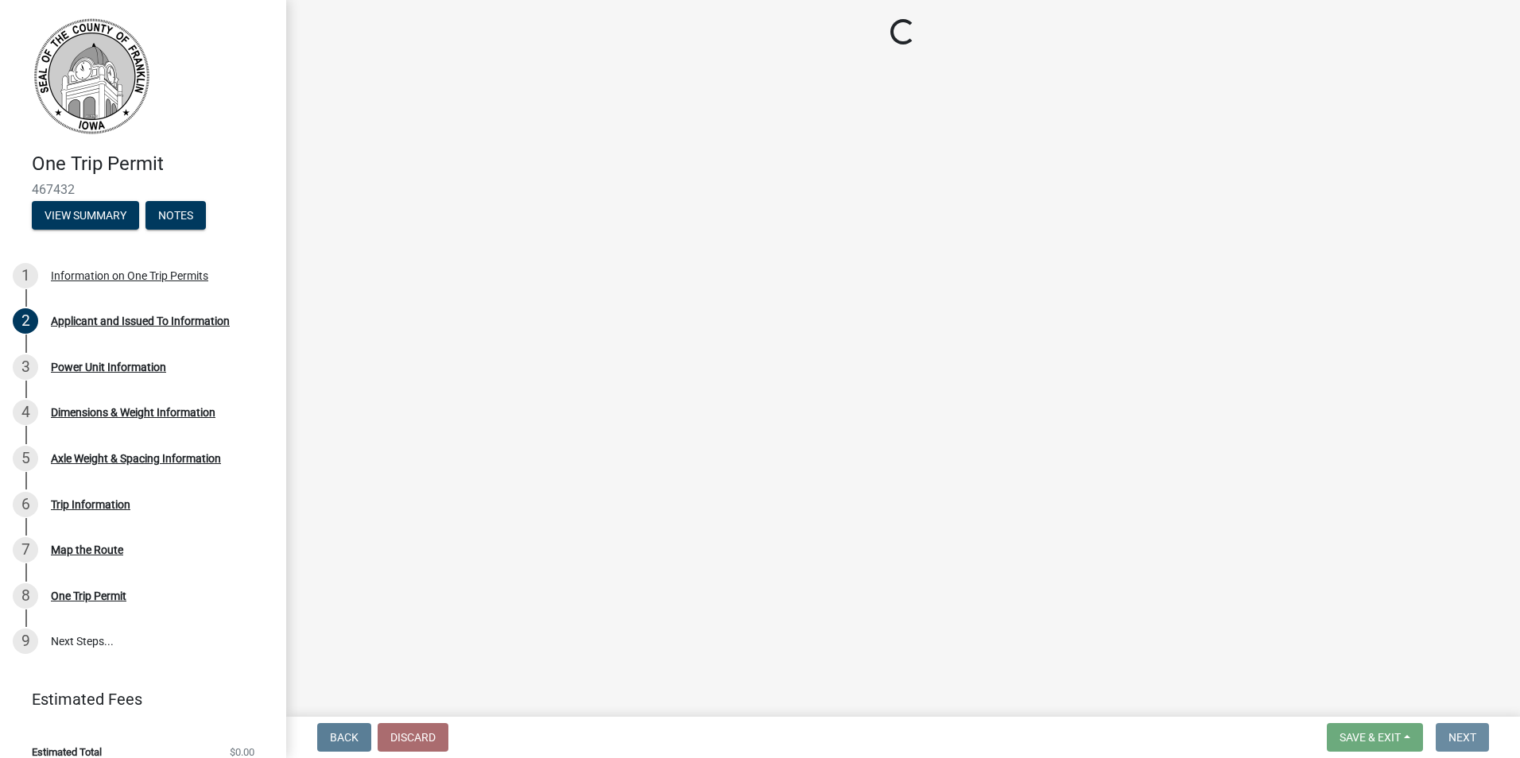
scroll to position [0, 0]
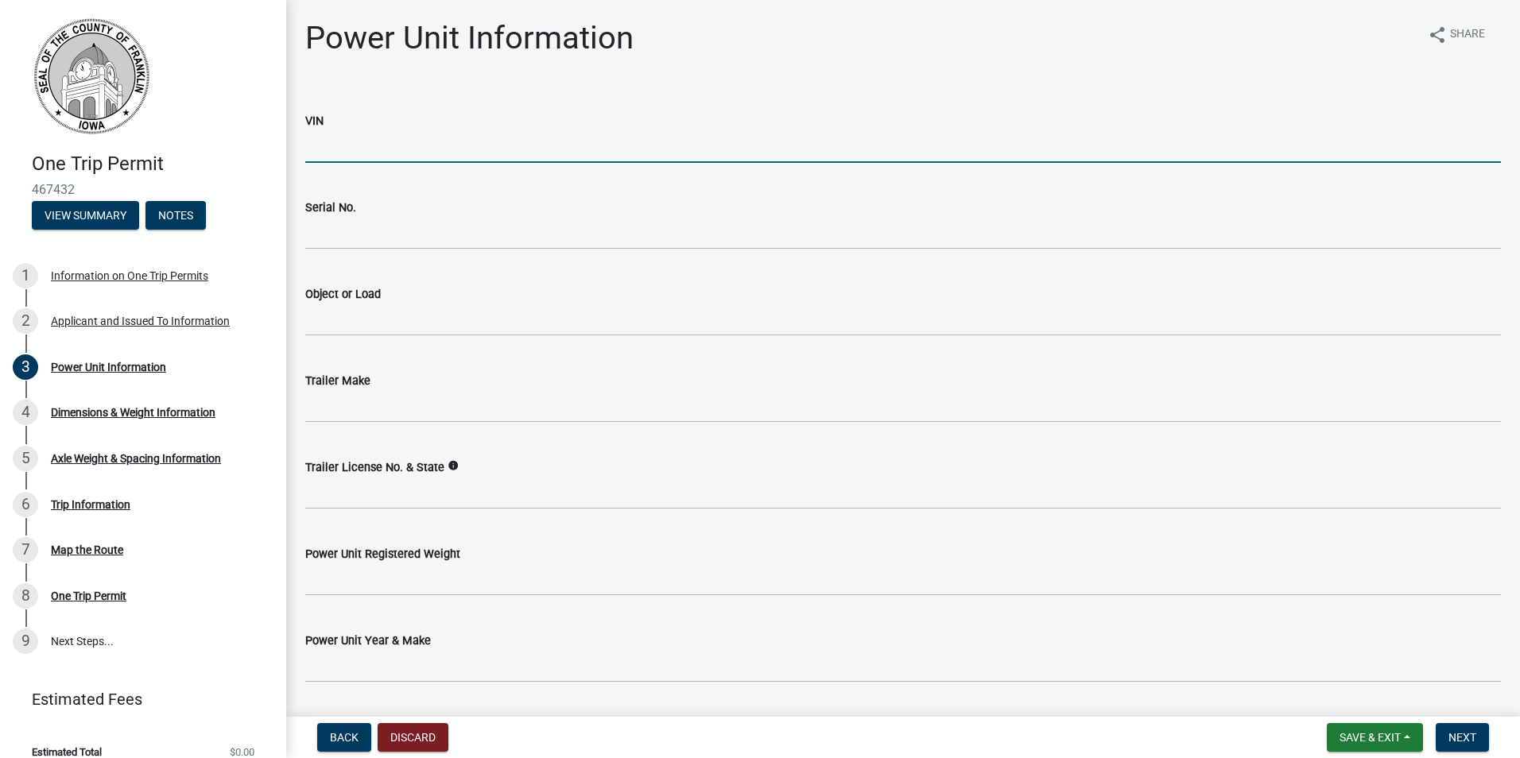
click at [378, 157] on input "VIN" at bounding box center [903, 146] width 1196 height 33
type input "1XKDP4TX8RR381588"
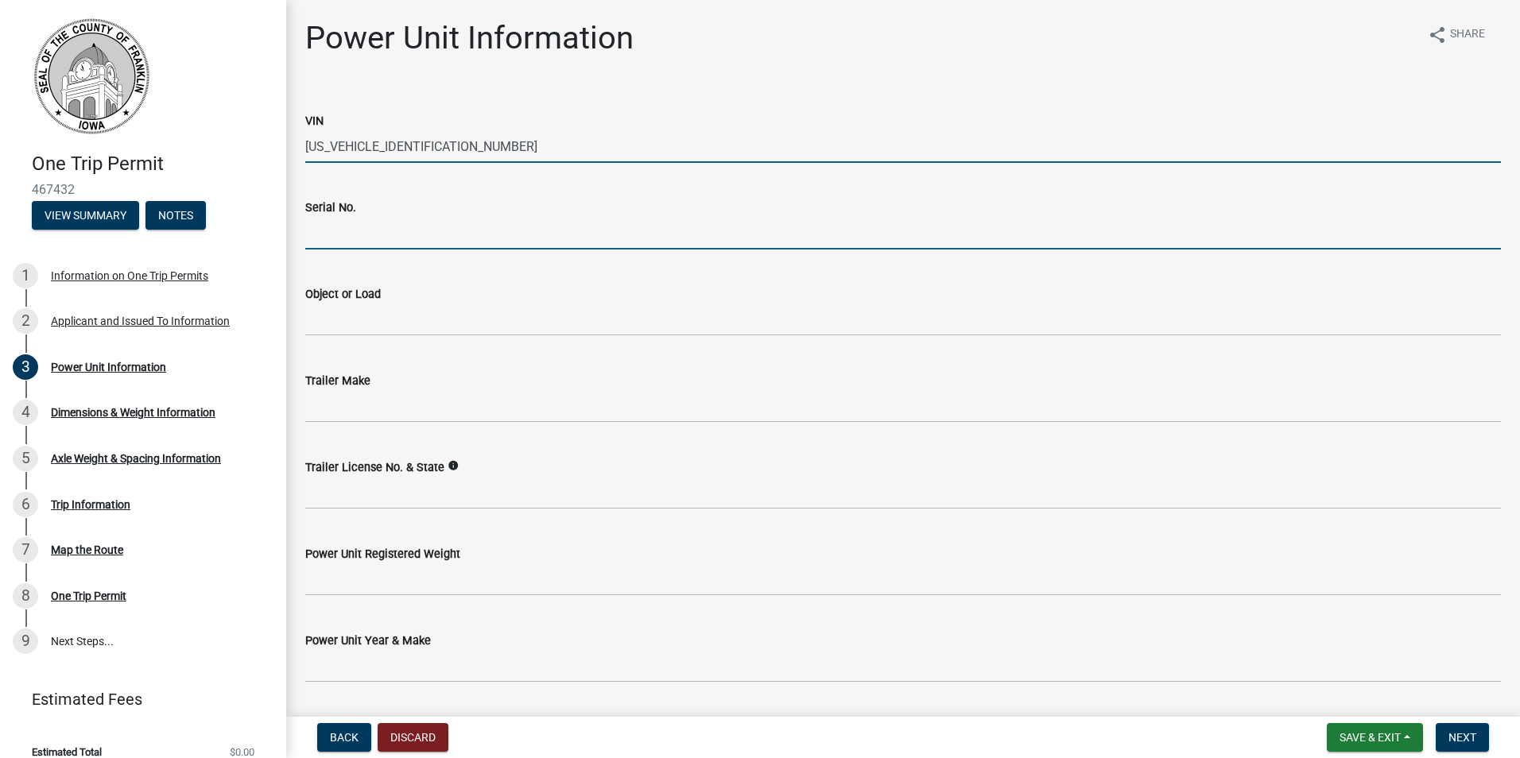
click at [415, 233] on input "Serial No." at bounding box center [903, 233] width 1196 height 33
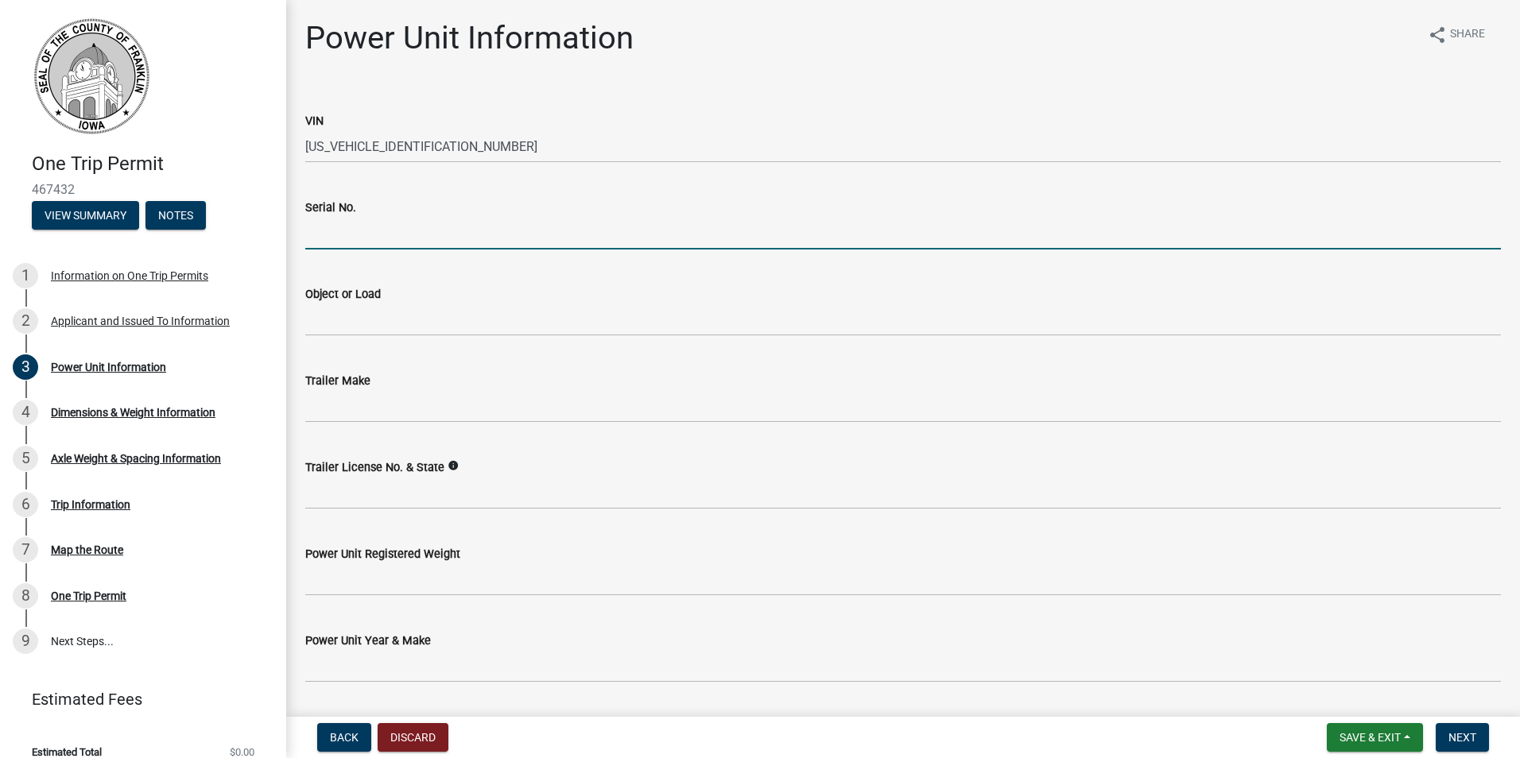
type input "1XKDP4TX8RR381588"
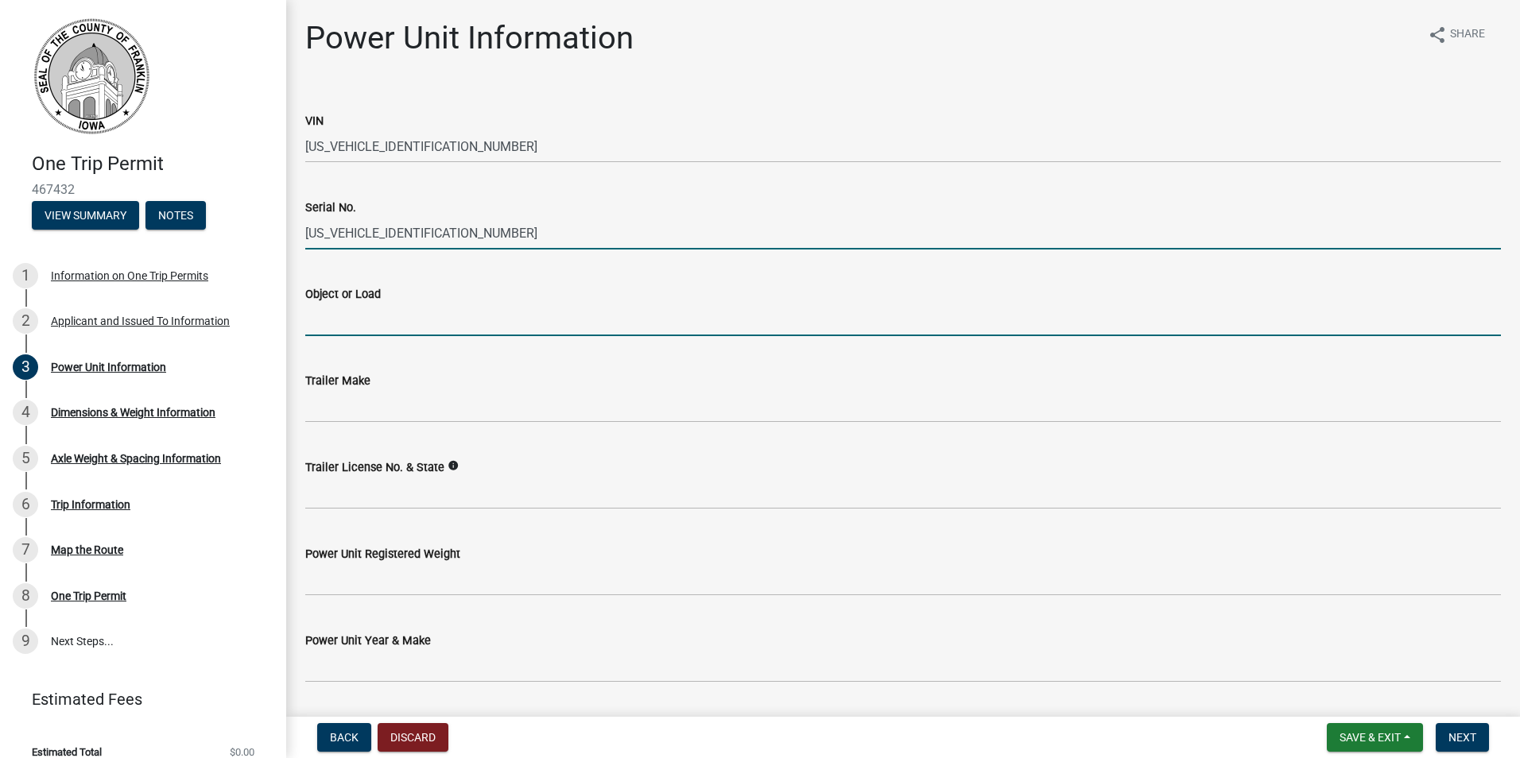
click at [403, 319] on input "Object or Load" at bounding box center [903, 320] width 1196 height 33
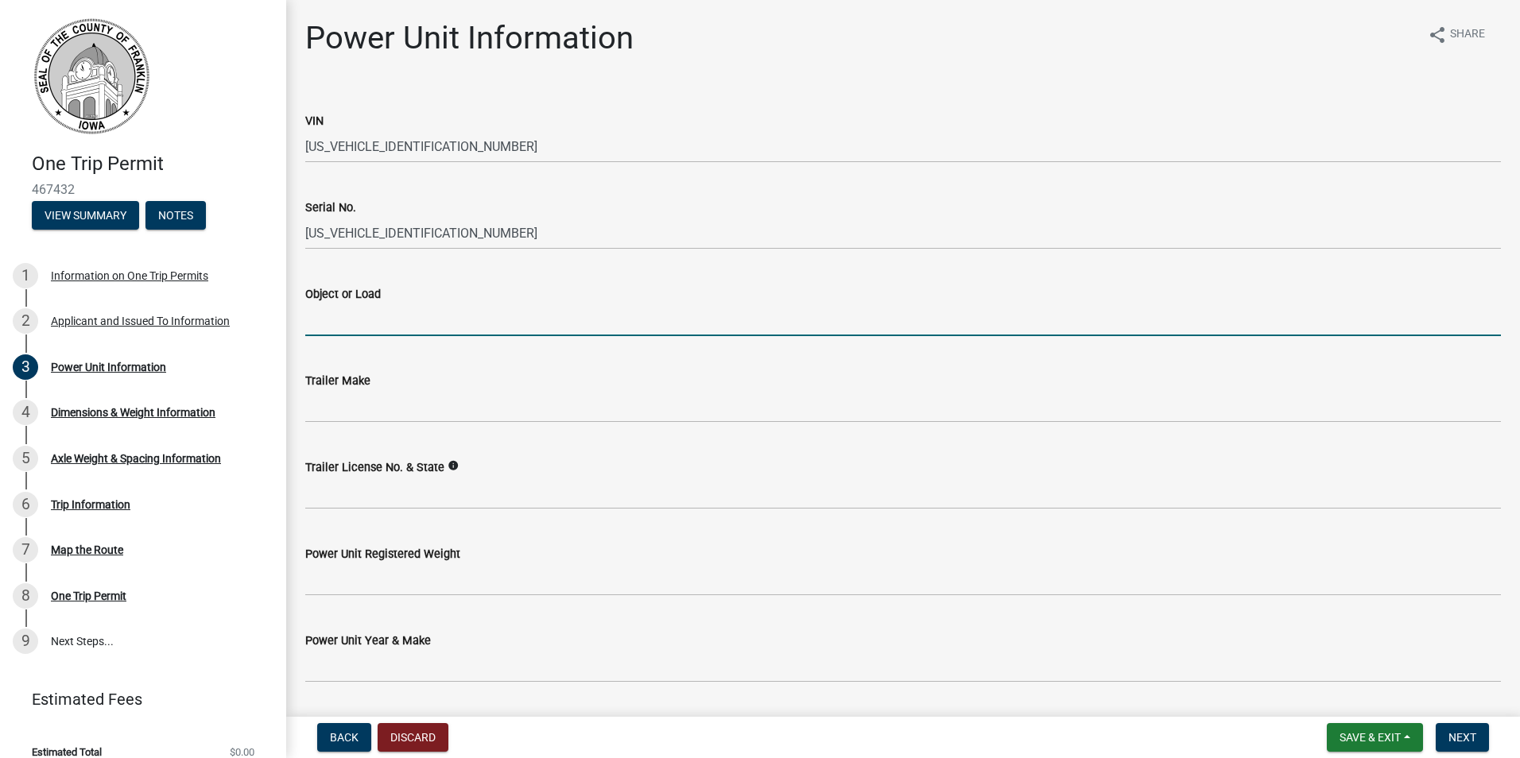
type input "Wind blade"
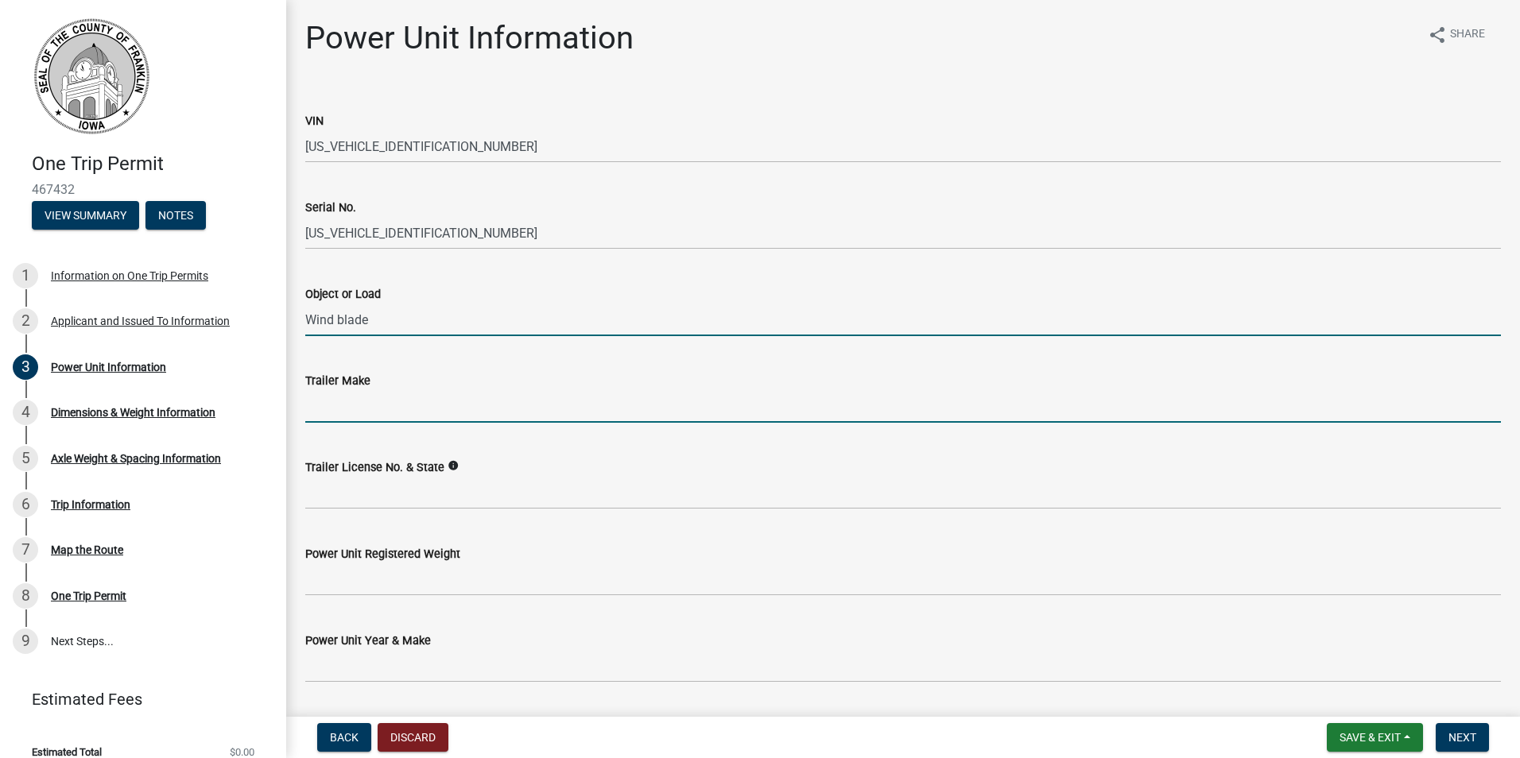
click at [380, 401] on input "Trailer Make" at bounding box center [903, 406] width 1196 height 33
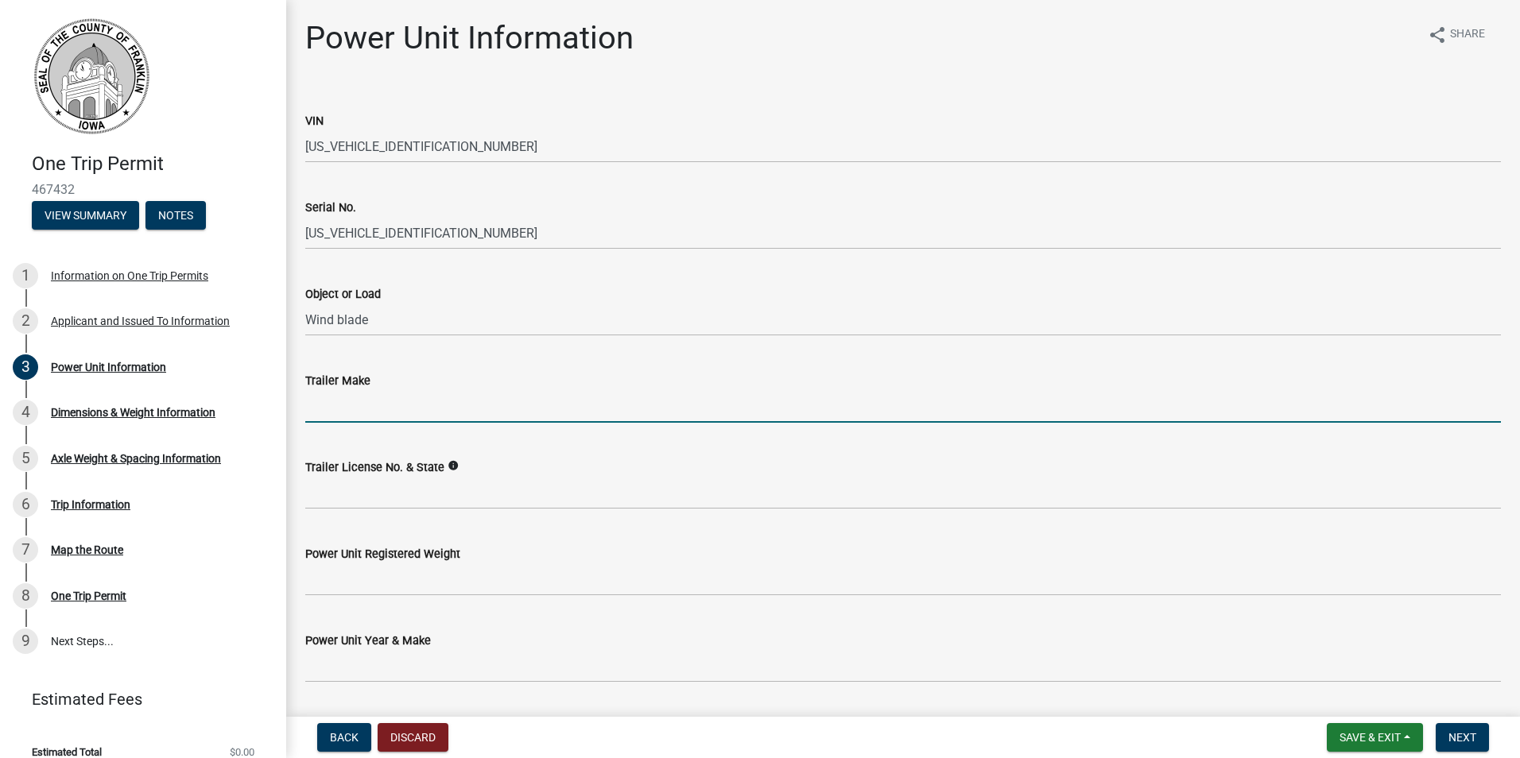
type input "Temisko"
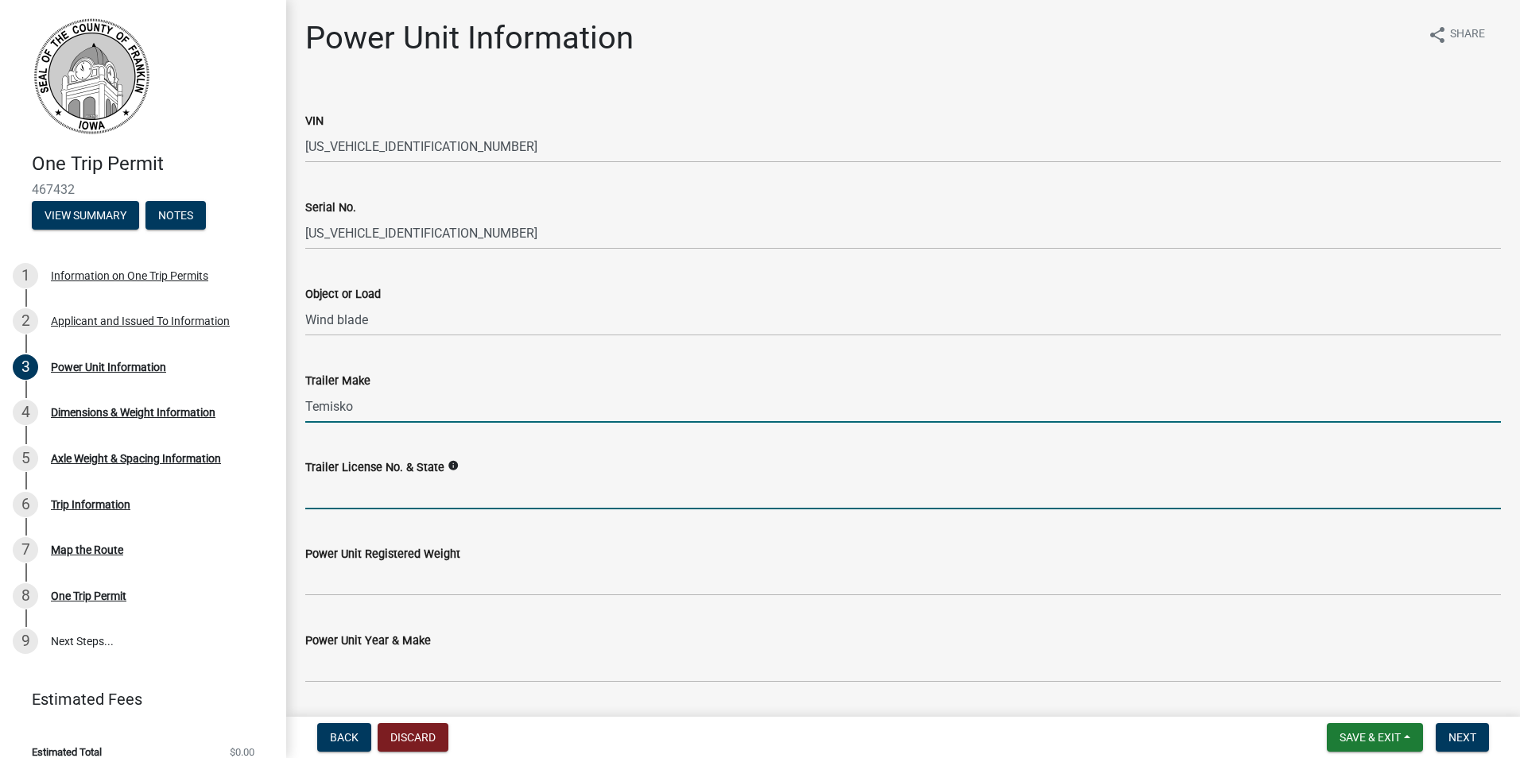
click at [370, 494] on input "Trailer License No. & State" at bounding box center [903, 493] width 1196 height 33
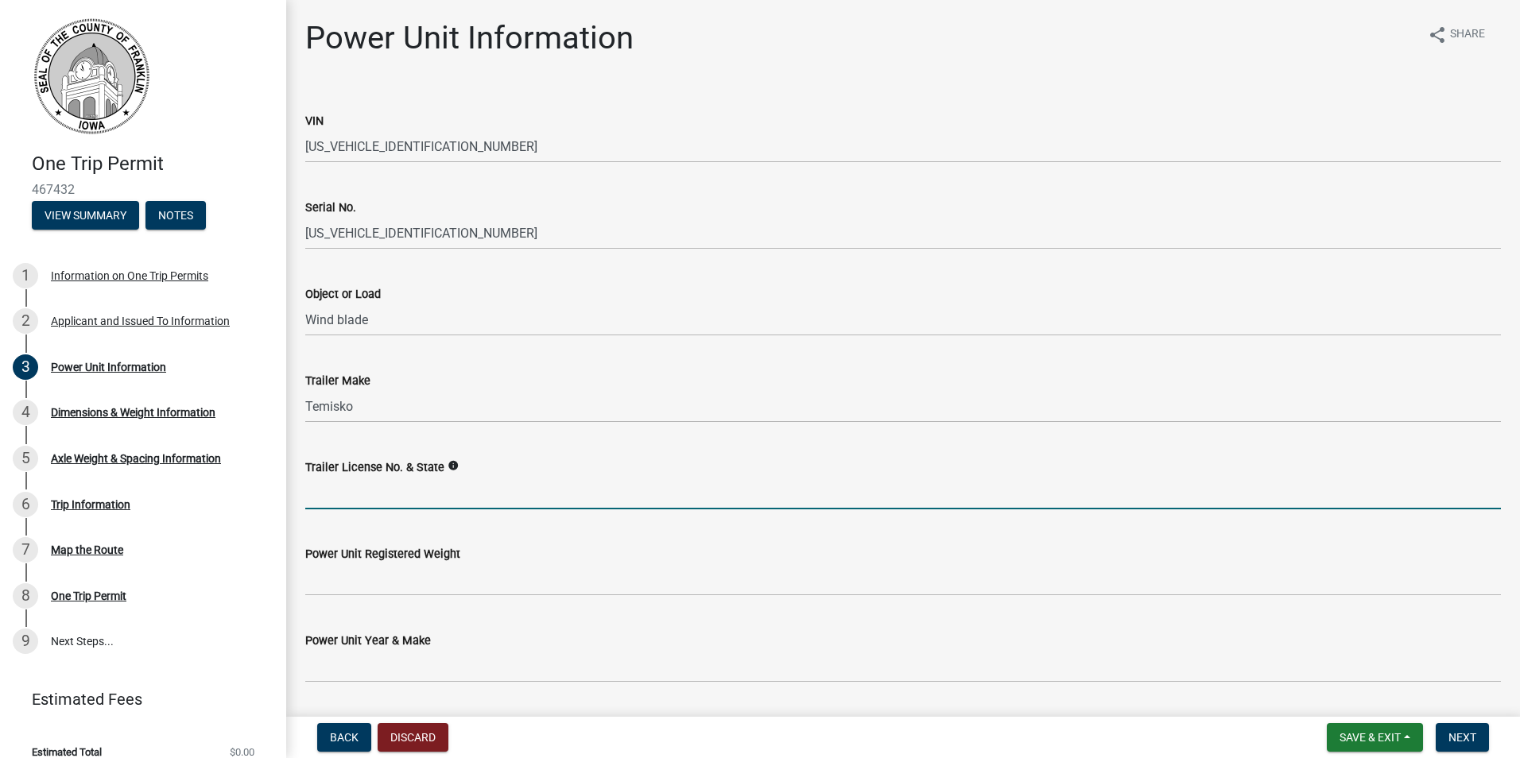
type input "269576E ME"
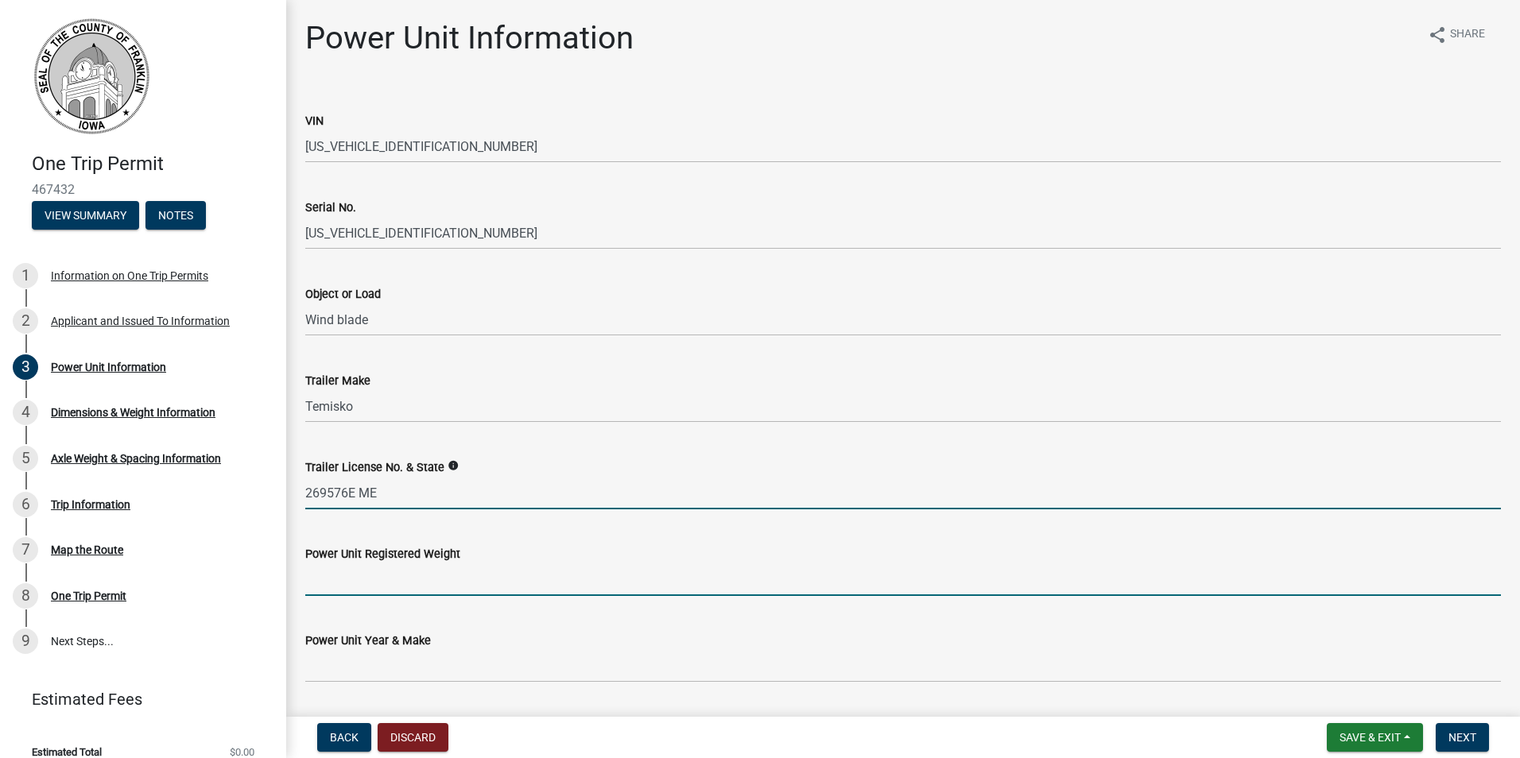
click at [375, 588] on input "Power Unit Registered Weight" at bounding box center [903, 580] width 1196 height 33
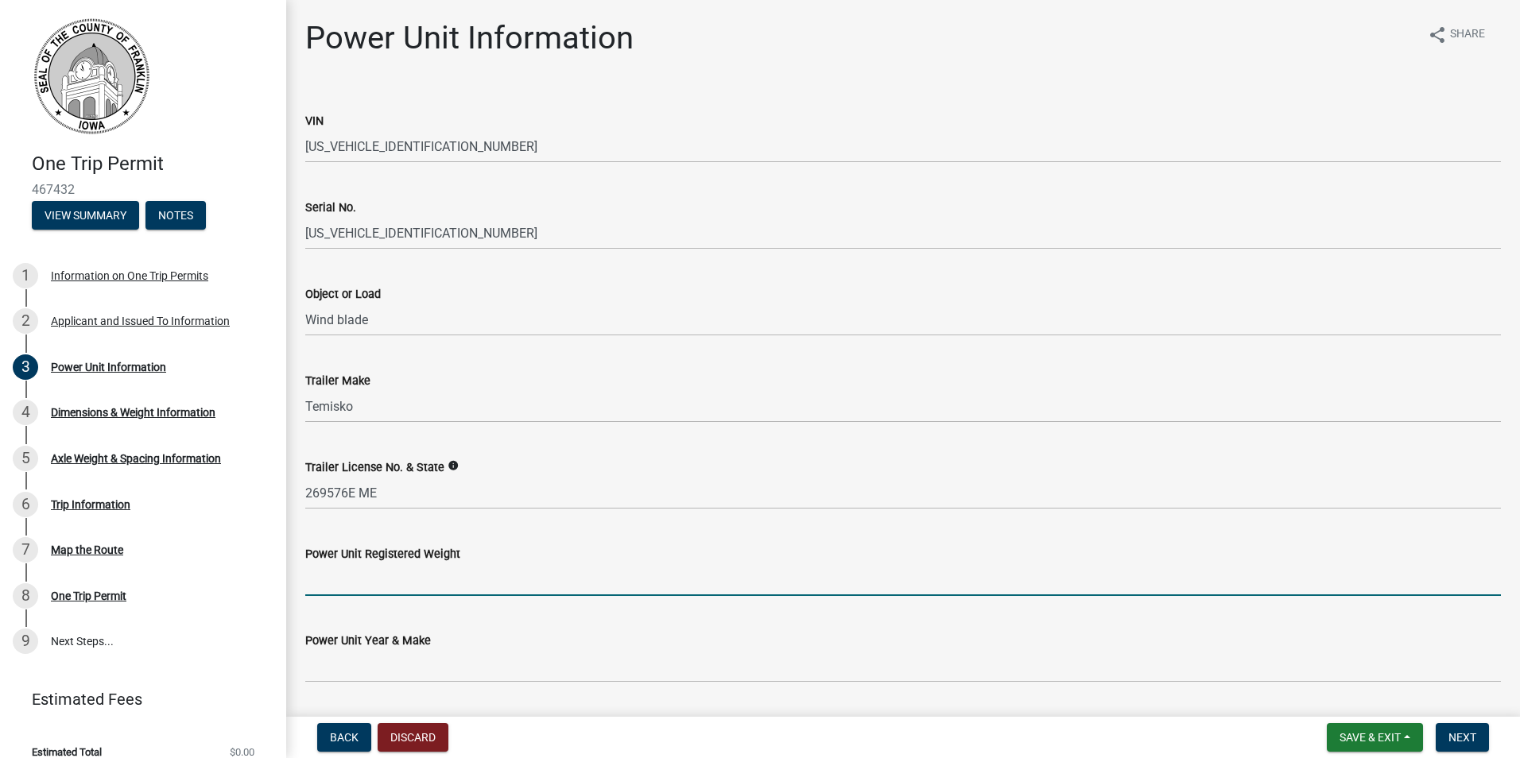
type input "300000"
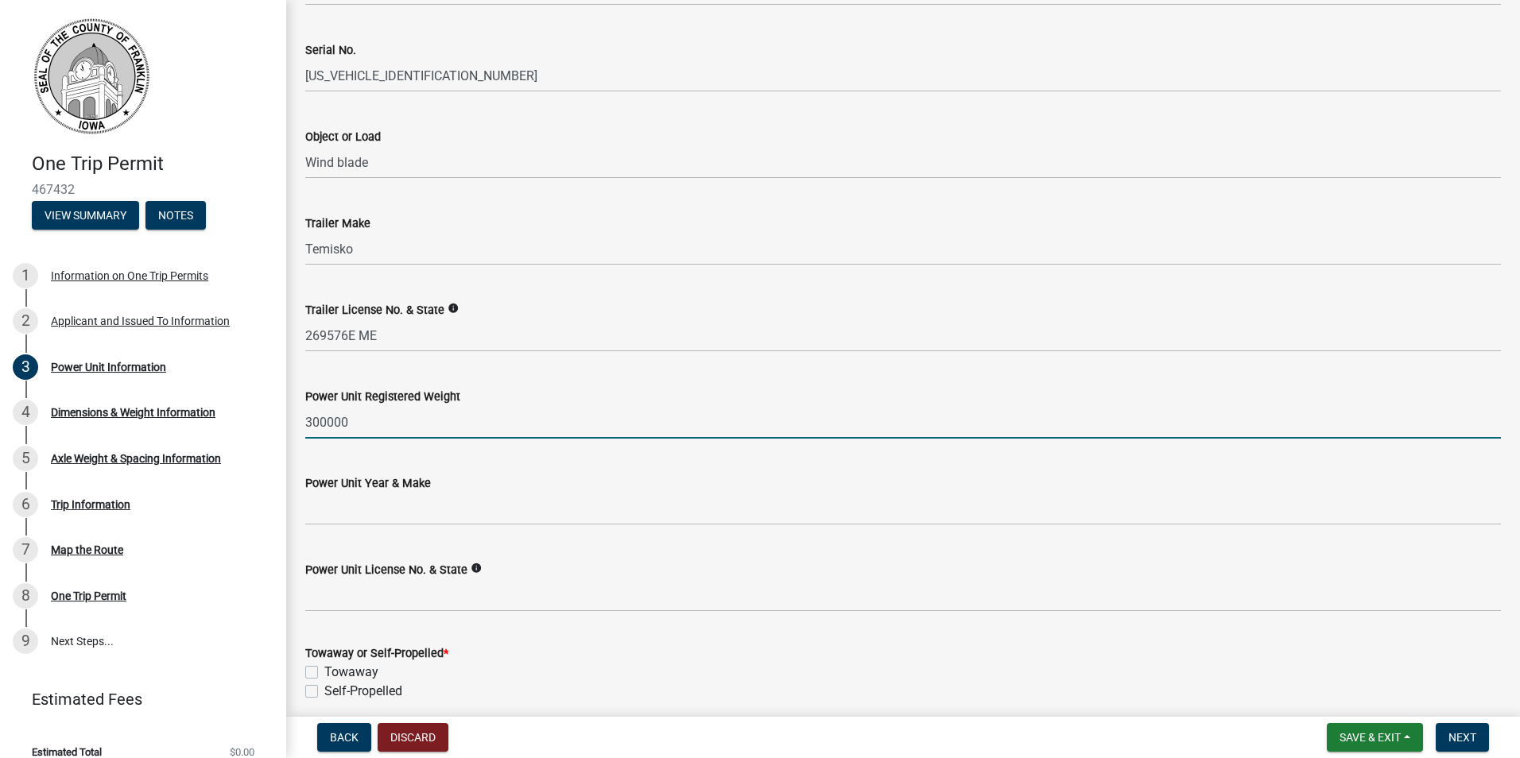
scroll to position [159, 0]
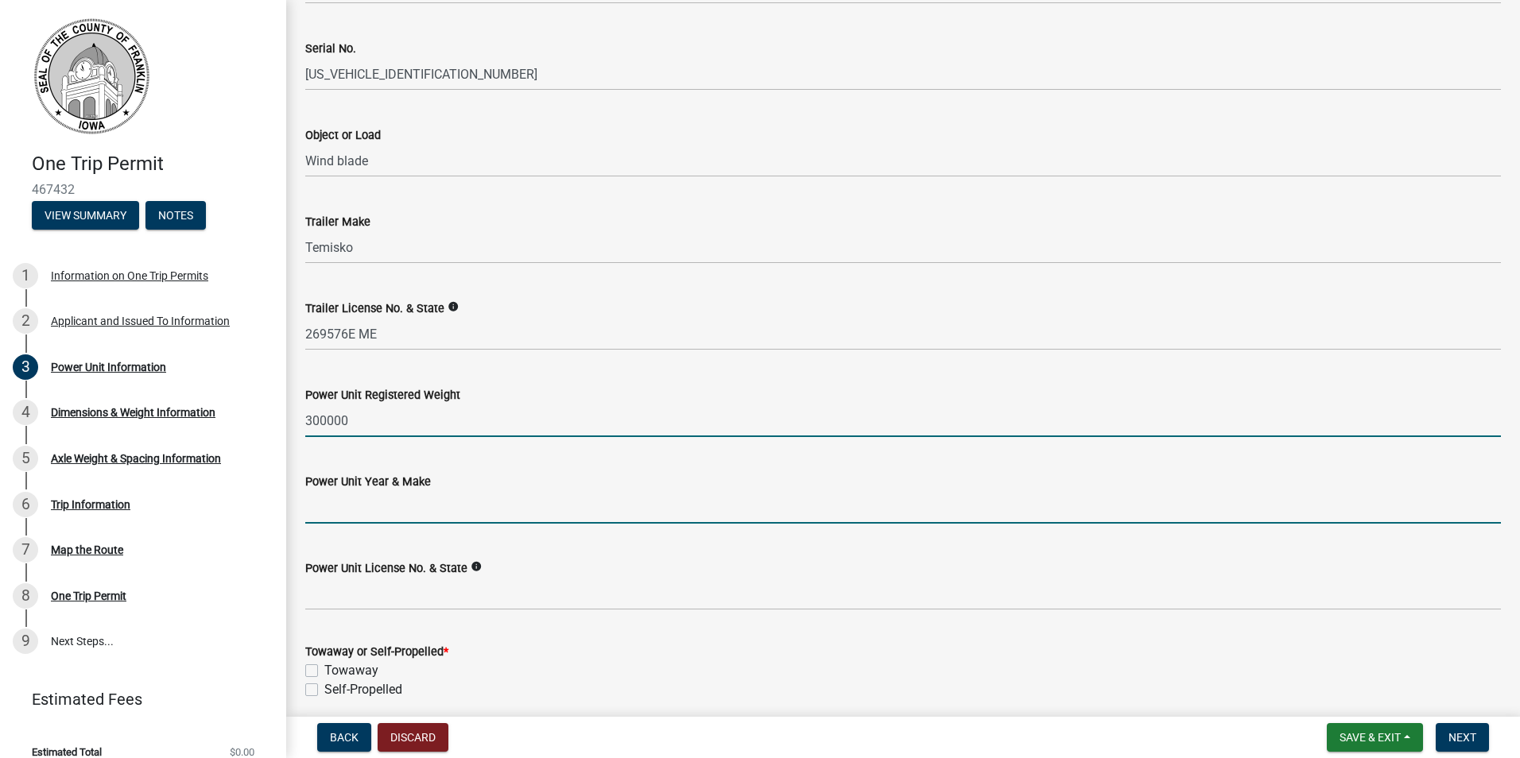
click at [355, 509] on input "Power Unit Year & Make" at bounding box center [903, 507] width 1196 height 33
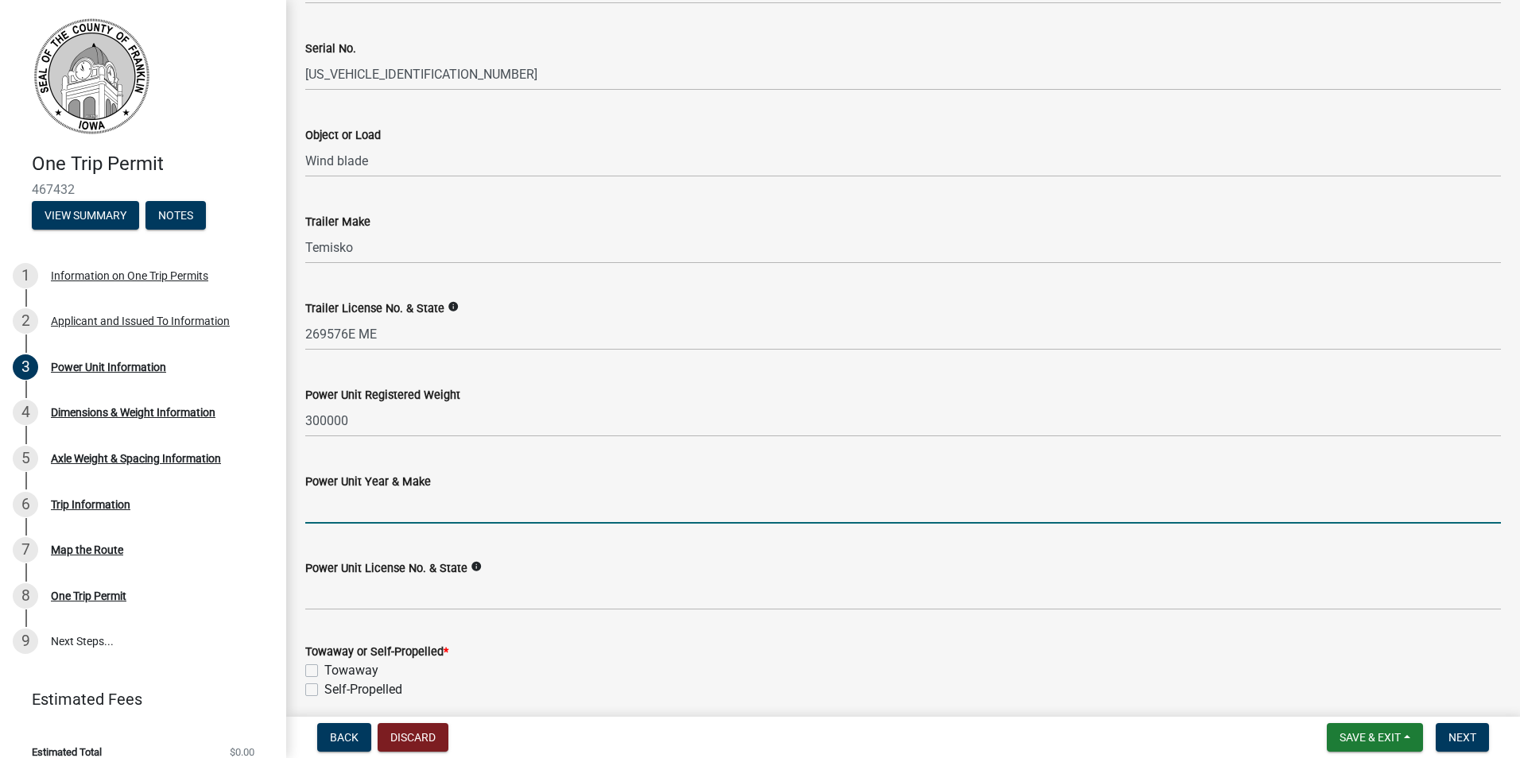
type input "2024 Kenworth T800W"
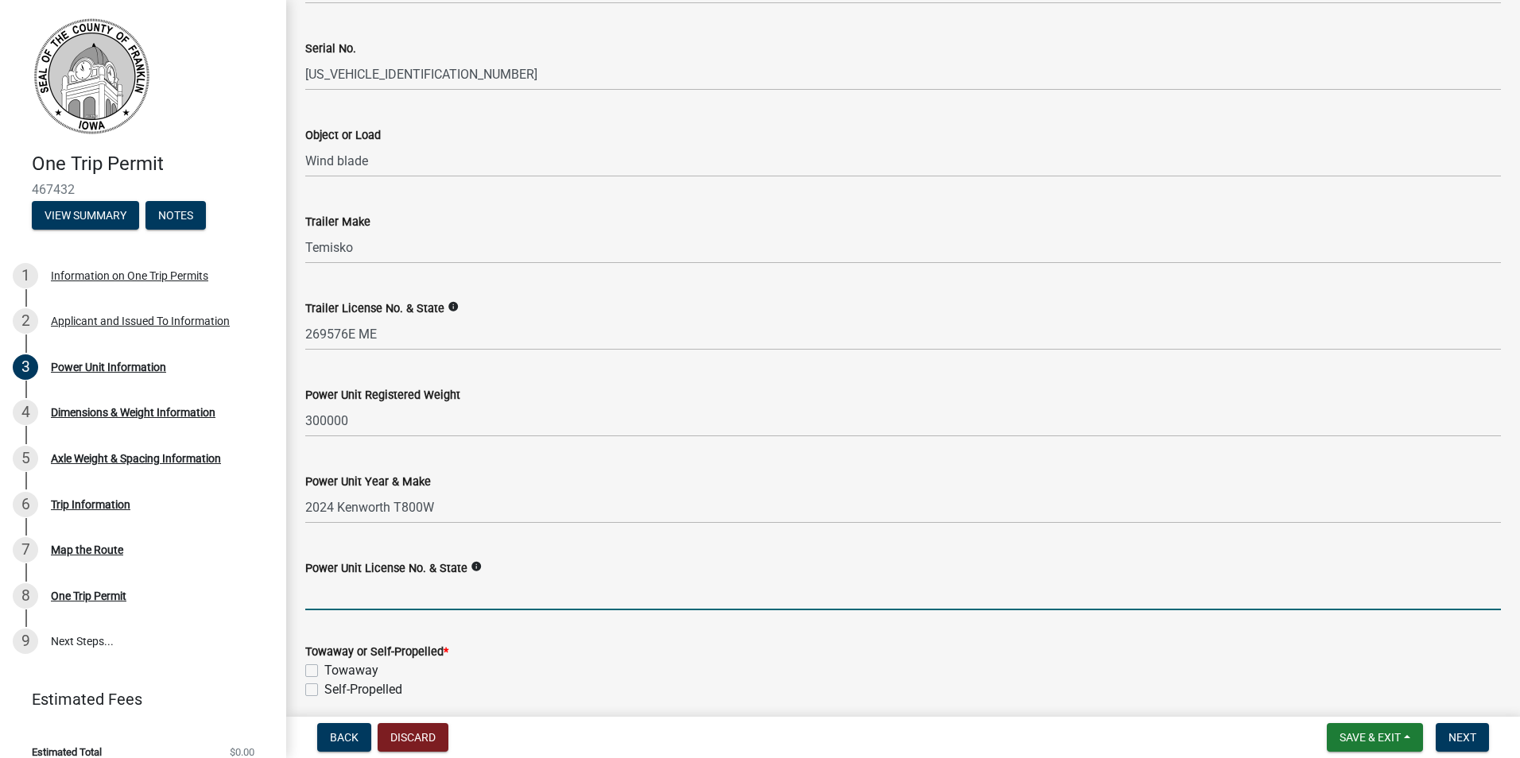
click at [381, 591] on input "Power Unit License No. & State" at bounding box center [903, 594] width 1196 height 33
type input "IRM8853 New Mexico"
click at [324, 690] on label "Self-Propelled" at bounding box center [363, 689] width 78 height 19
click at [324, 690] on input "Self-Propelled" at bounding box center [329, 685] width 10 height 10
checkbox input "true"
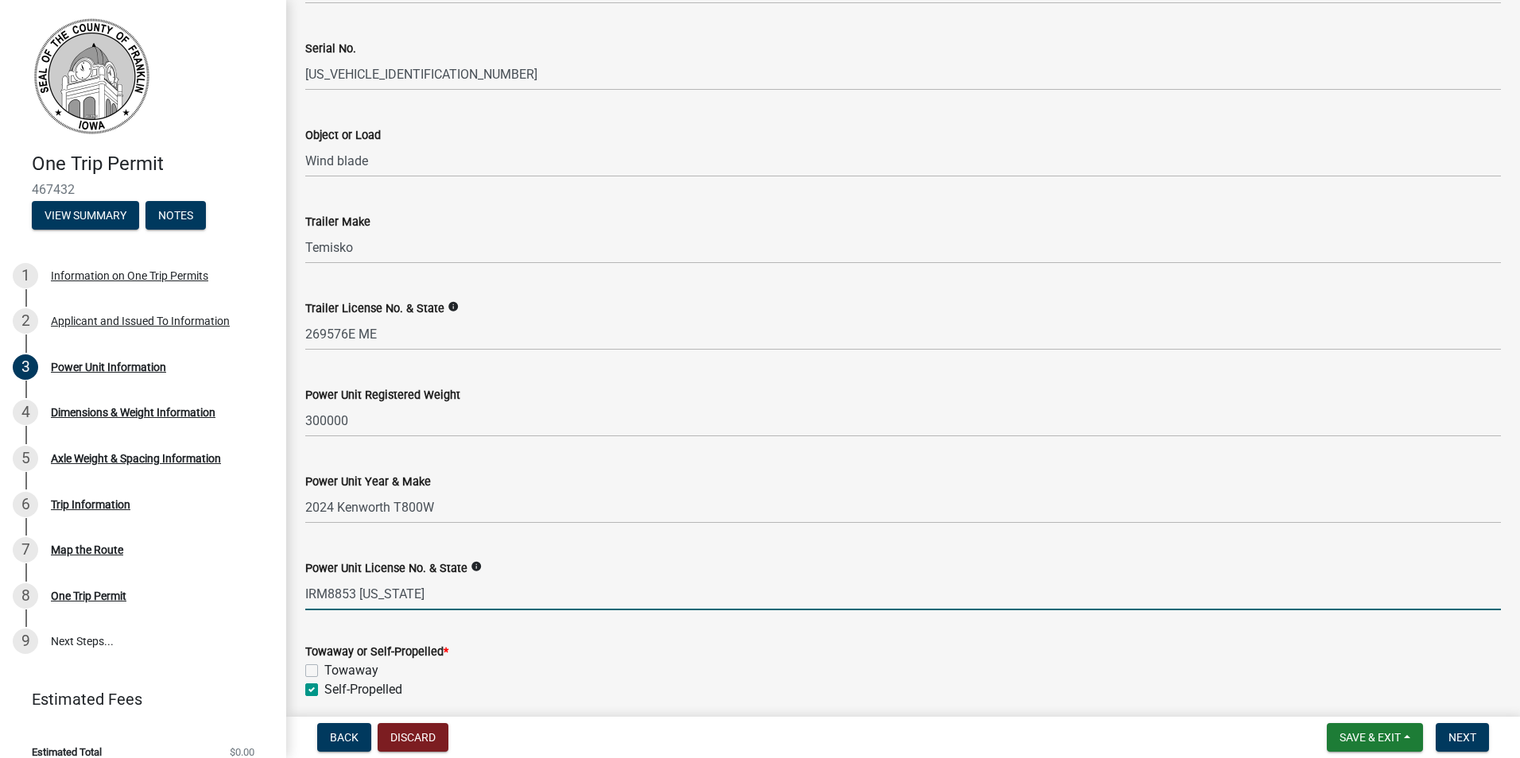
checkbox input "false"
checkbox input "true"
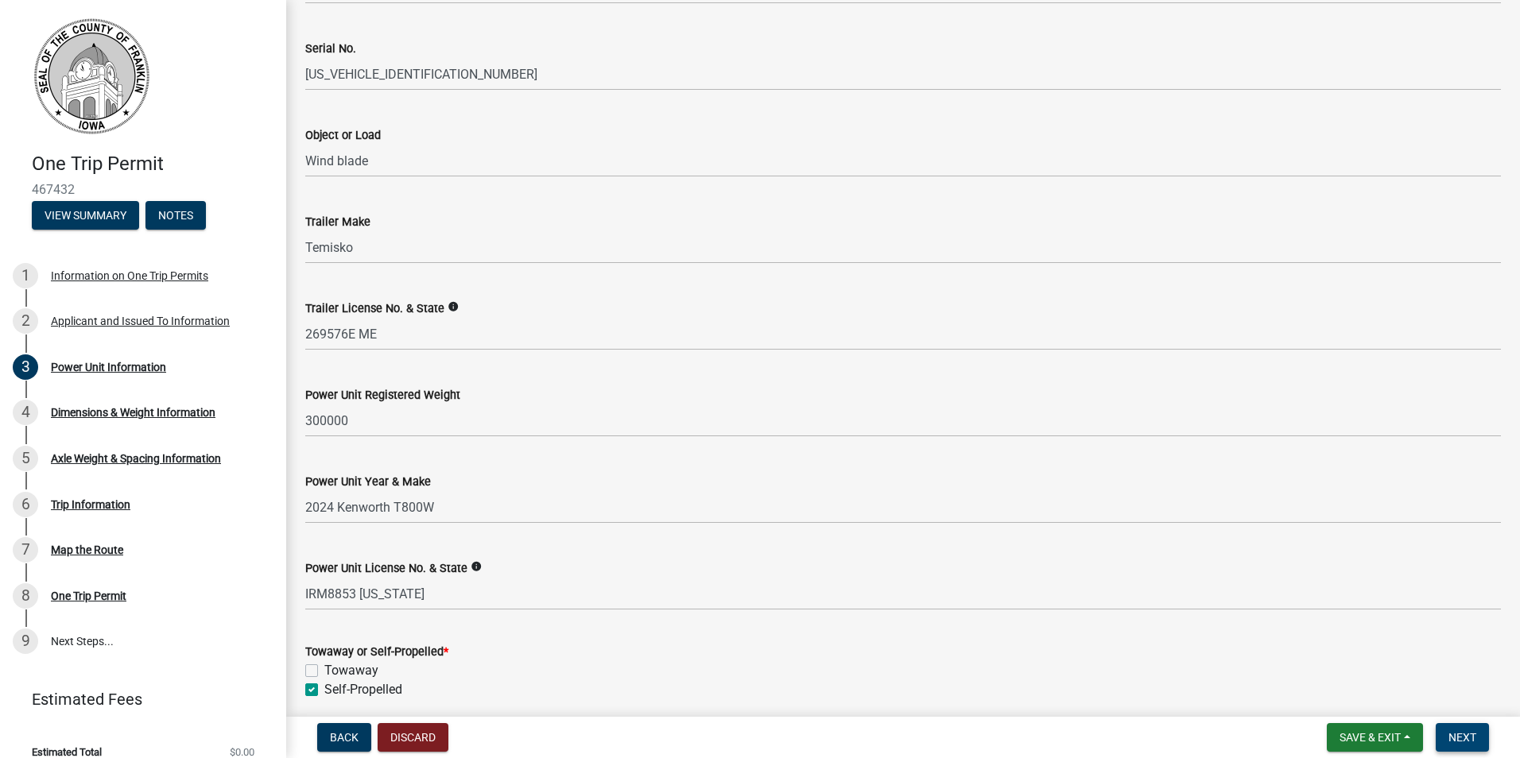
click at [1463, 733] on span "Next" at bounding box center [1462, 737] width 28 height 13
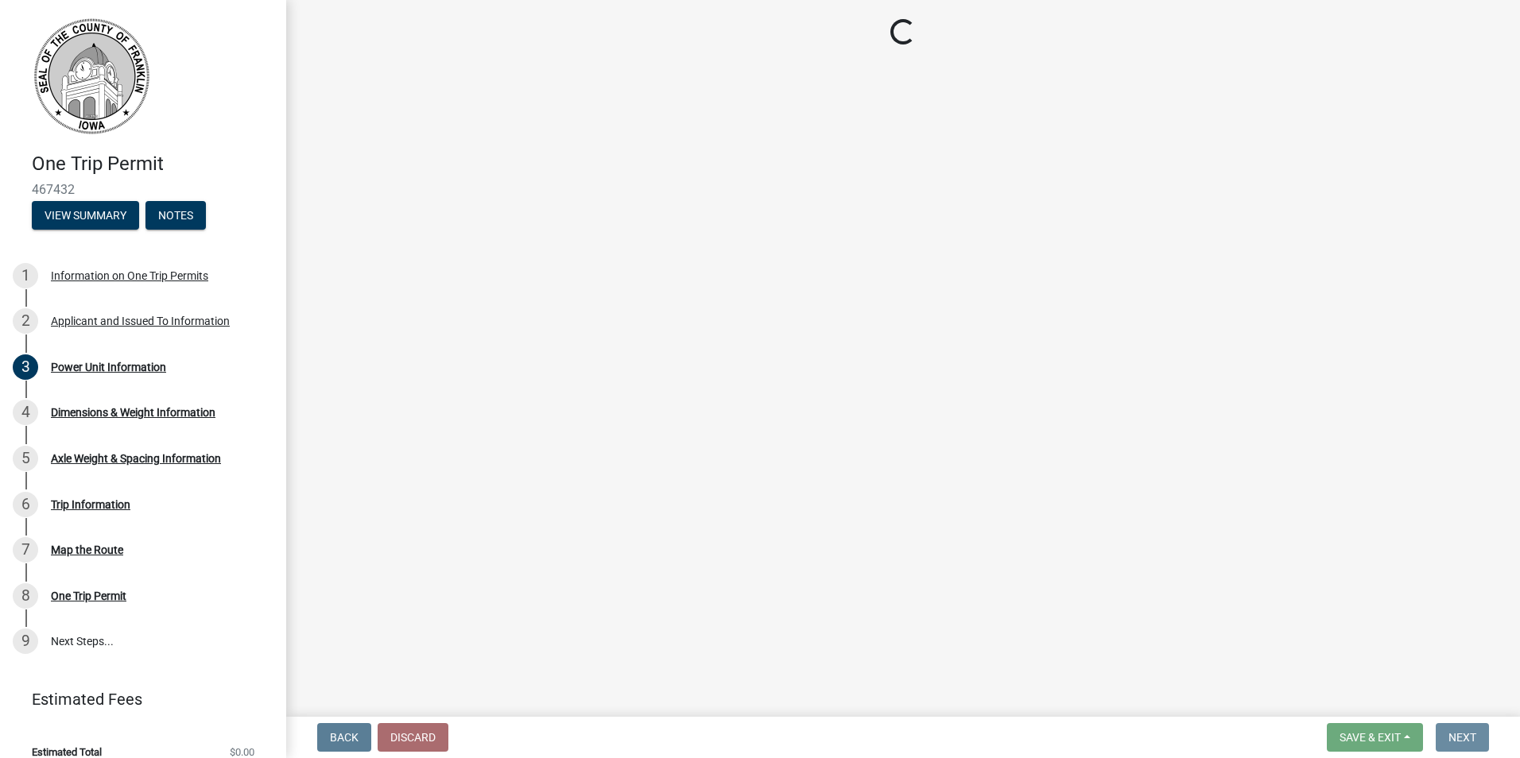
scroll to position [0, 0]
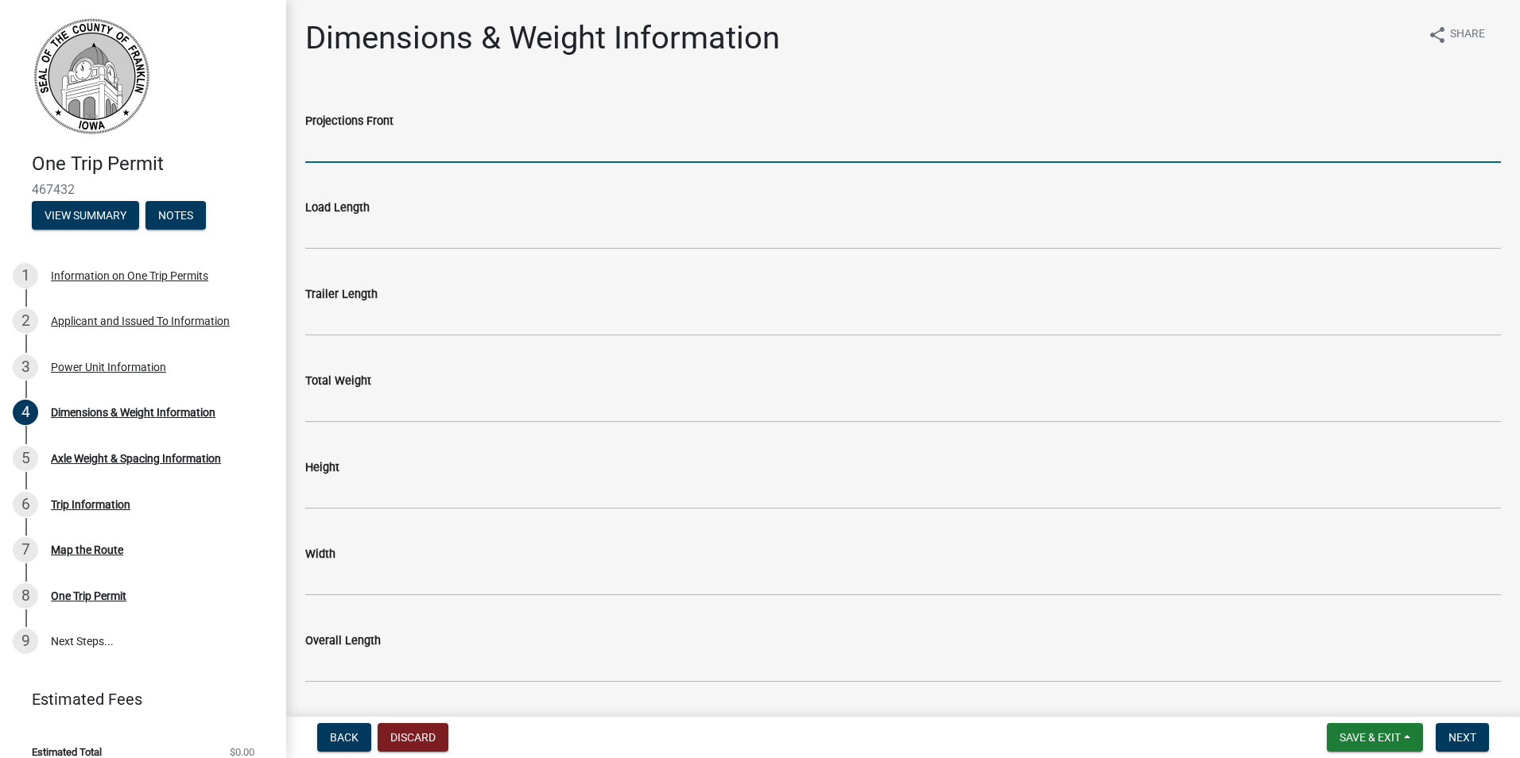
click at [446, 145] on input "Projections Front" at bounding box center [903, 146] width 1196 height 33
type input "0"
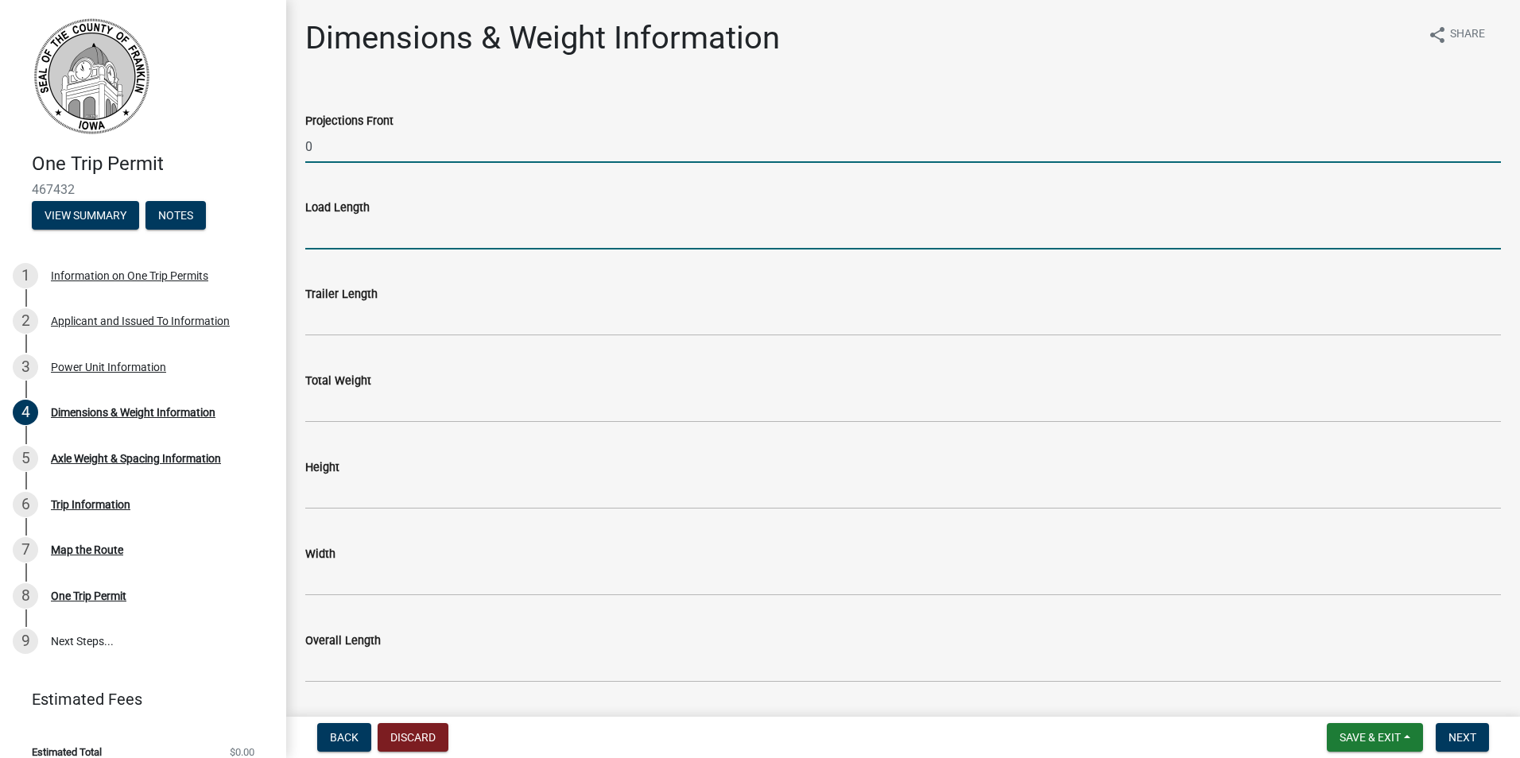
type input "176'"
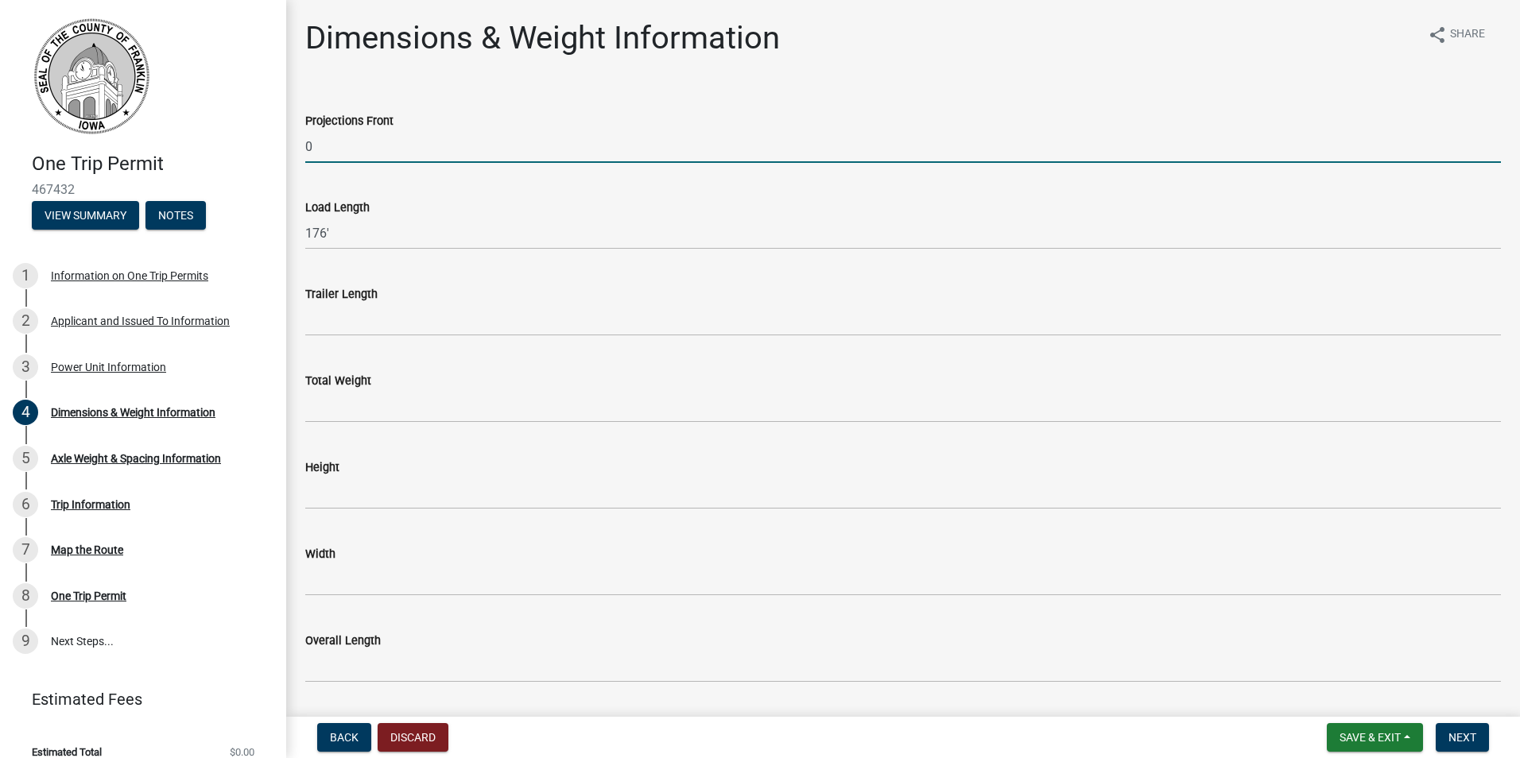
type input "176'"
type input "96,000"
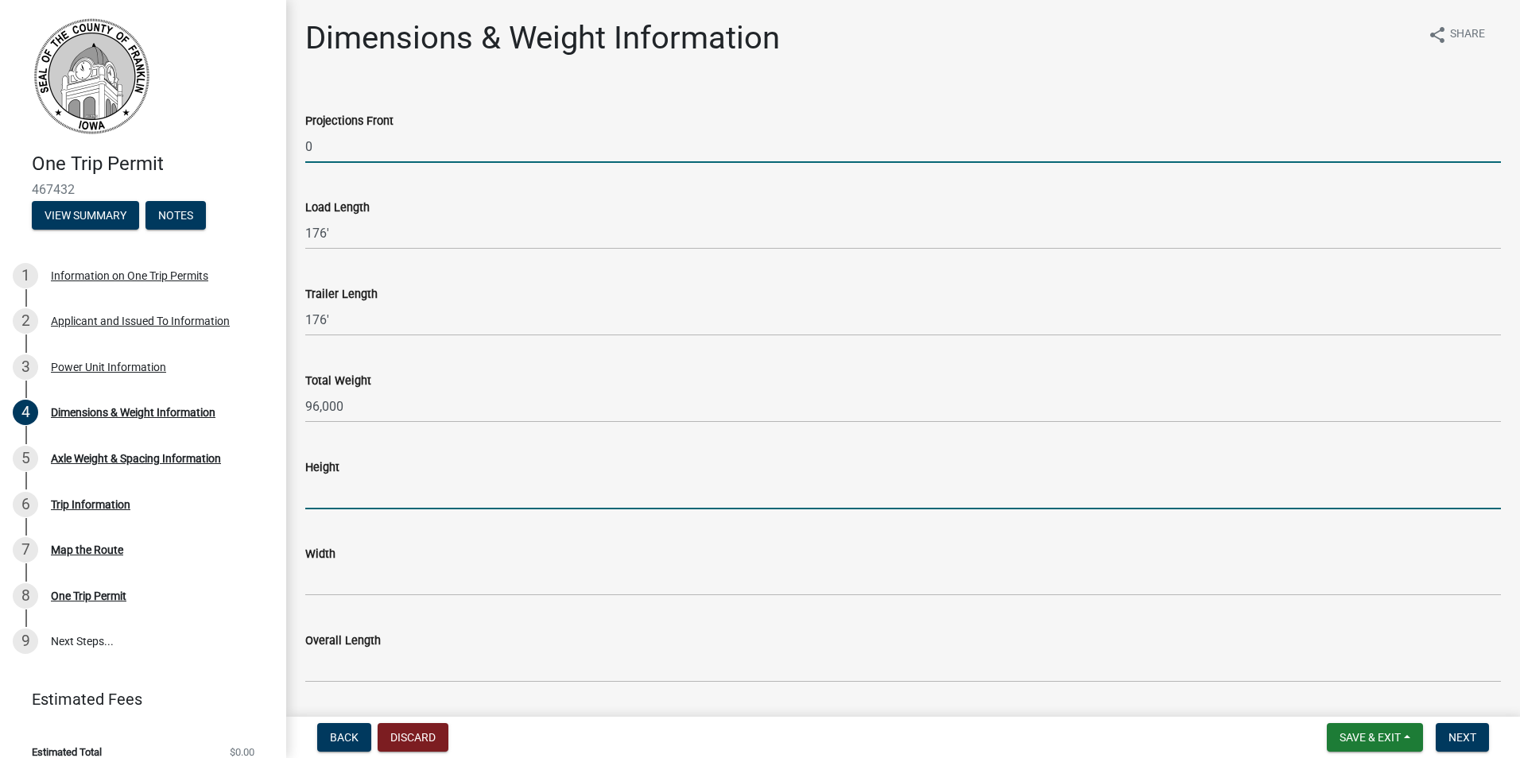
type input "15'10"
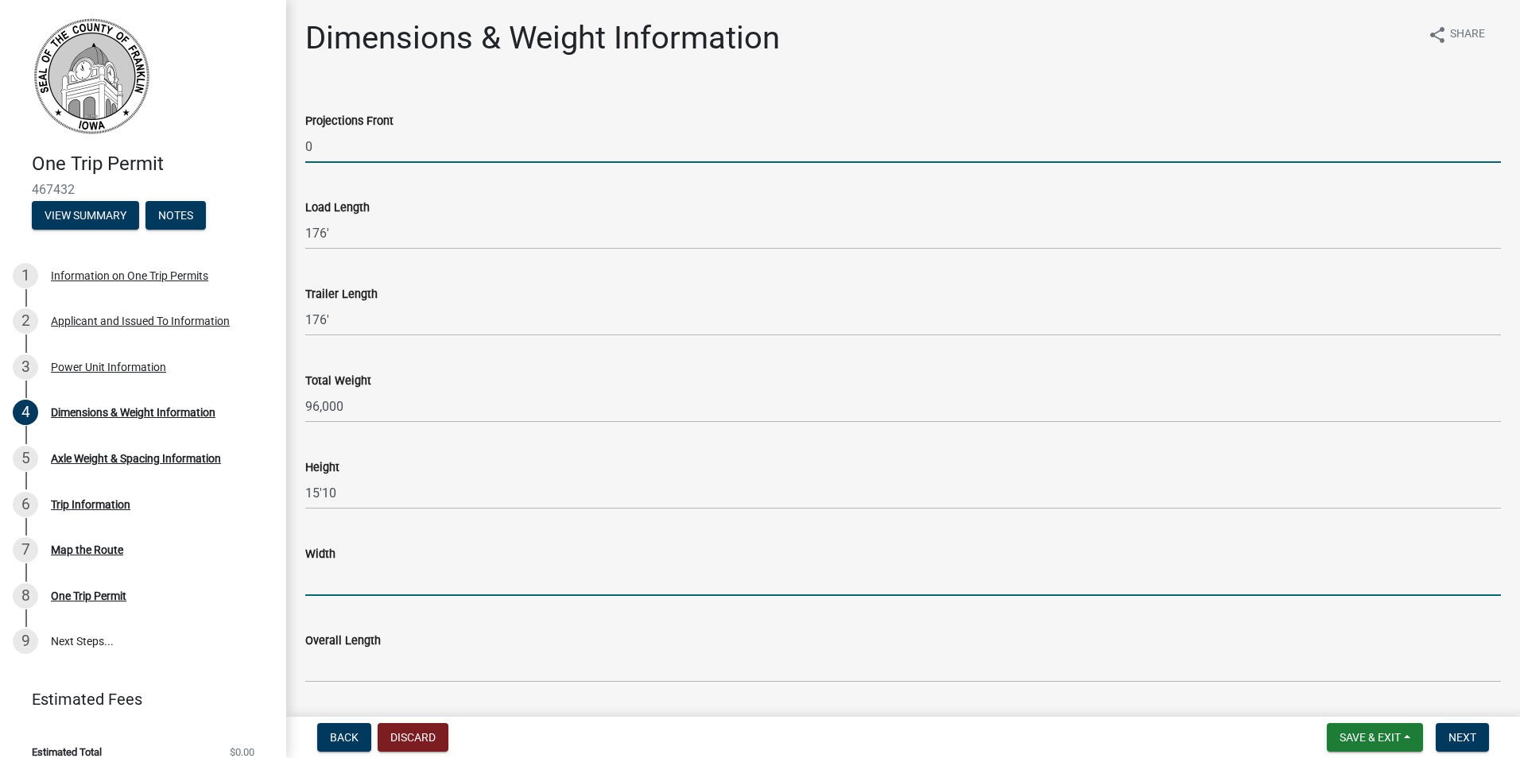
type input "11"
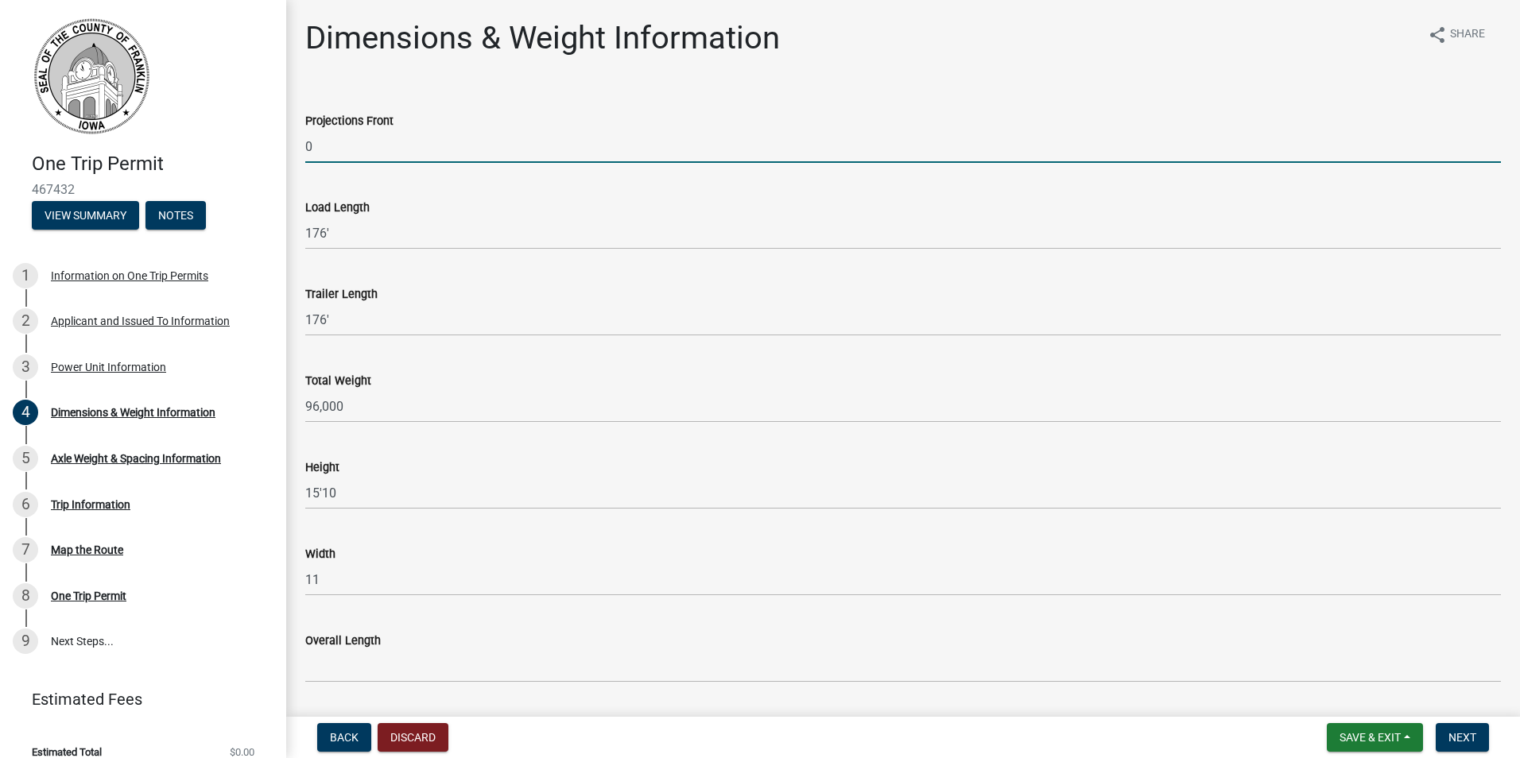
type input "201'"
type input "39'"
click at [1457, 737] on span "Next" at bounding box center [1462, 737] width 28 height 13
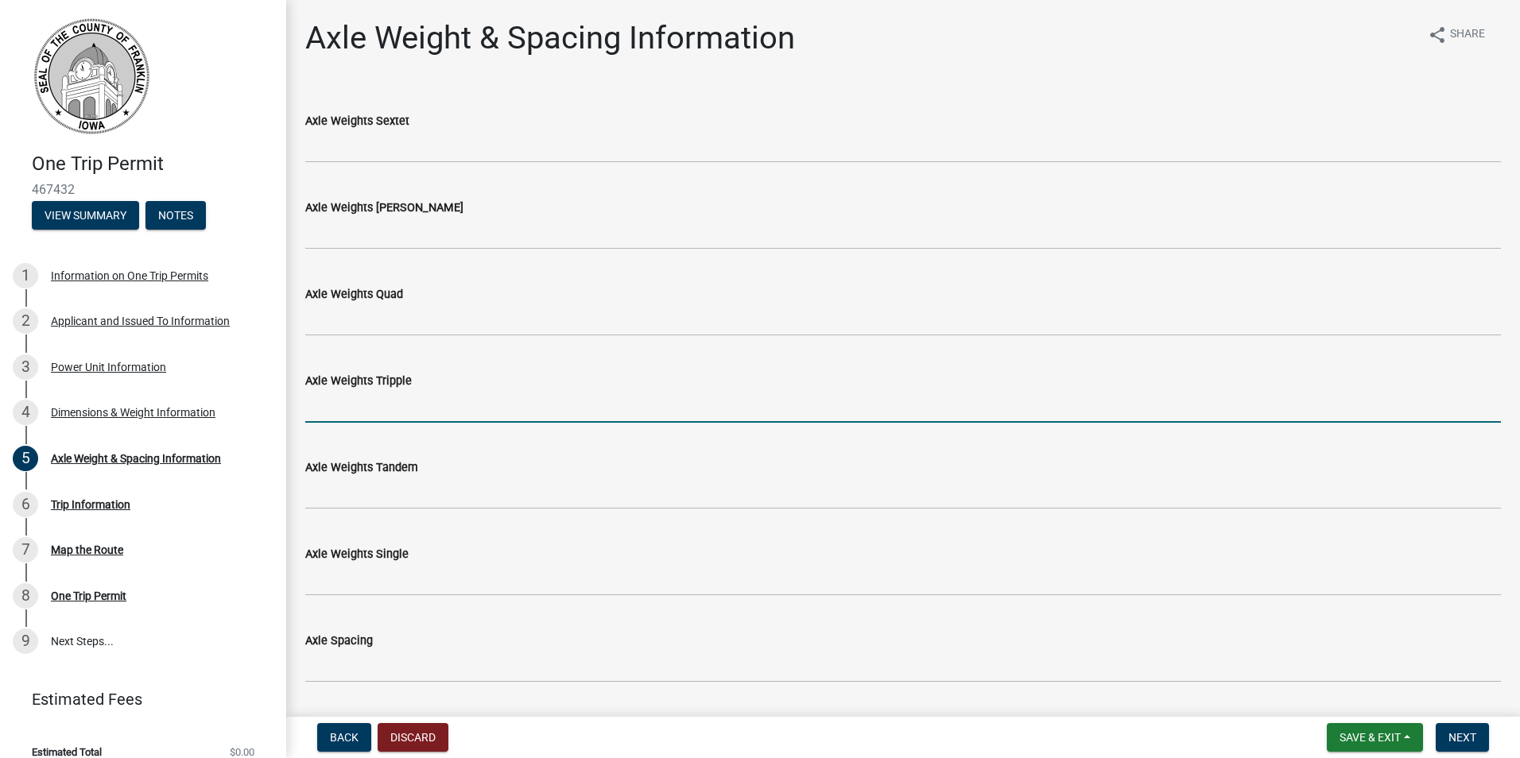
click at [413, 397] on input "Axle Weights Tripple" at bounding box center [903, 406] width 1196 height 33
type input "42,000"
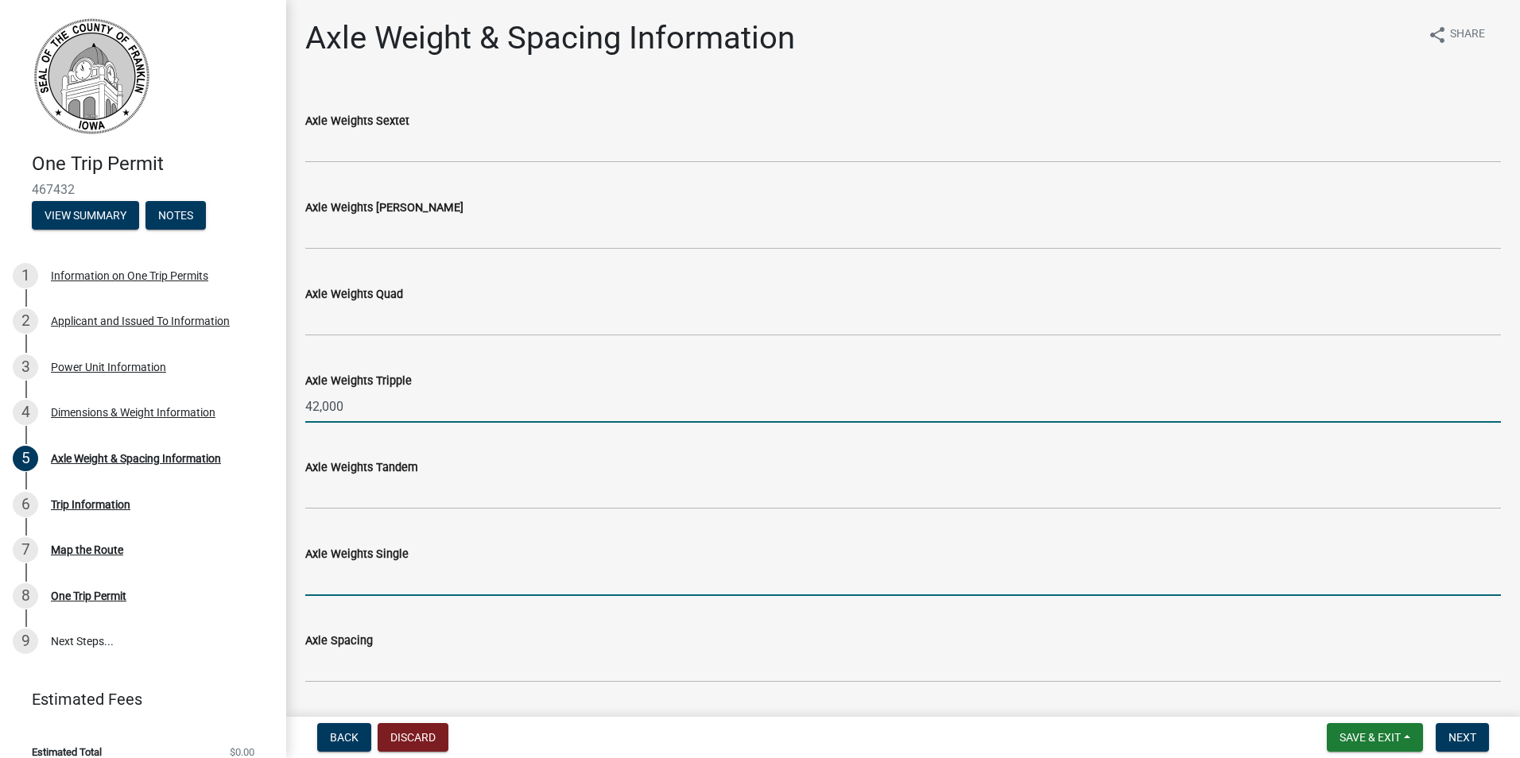
type input "12,000"
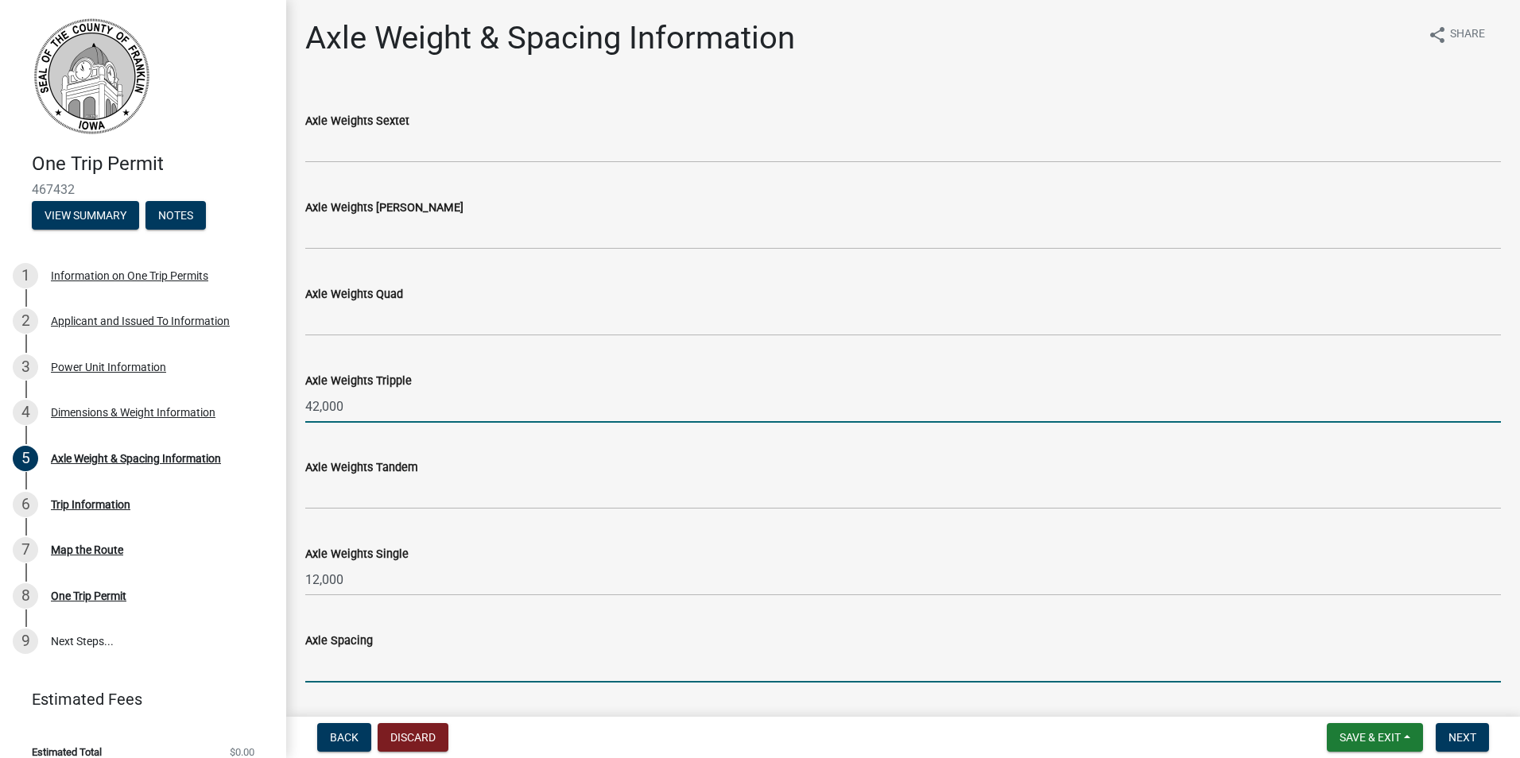
type input "15'2; 5'; 5'; 124'; 6'; 6'"
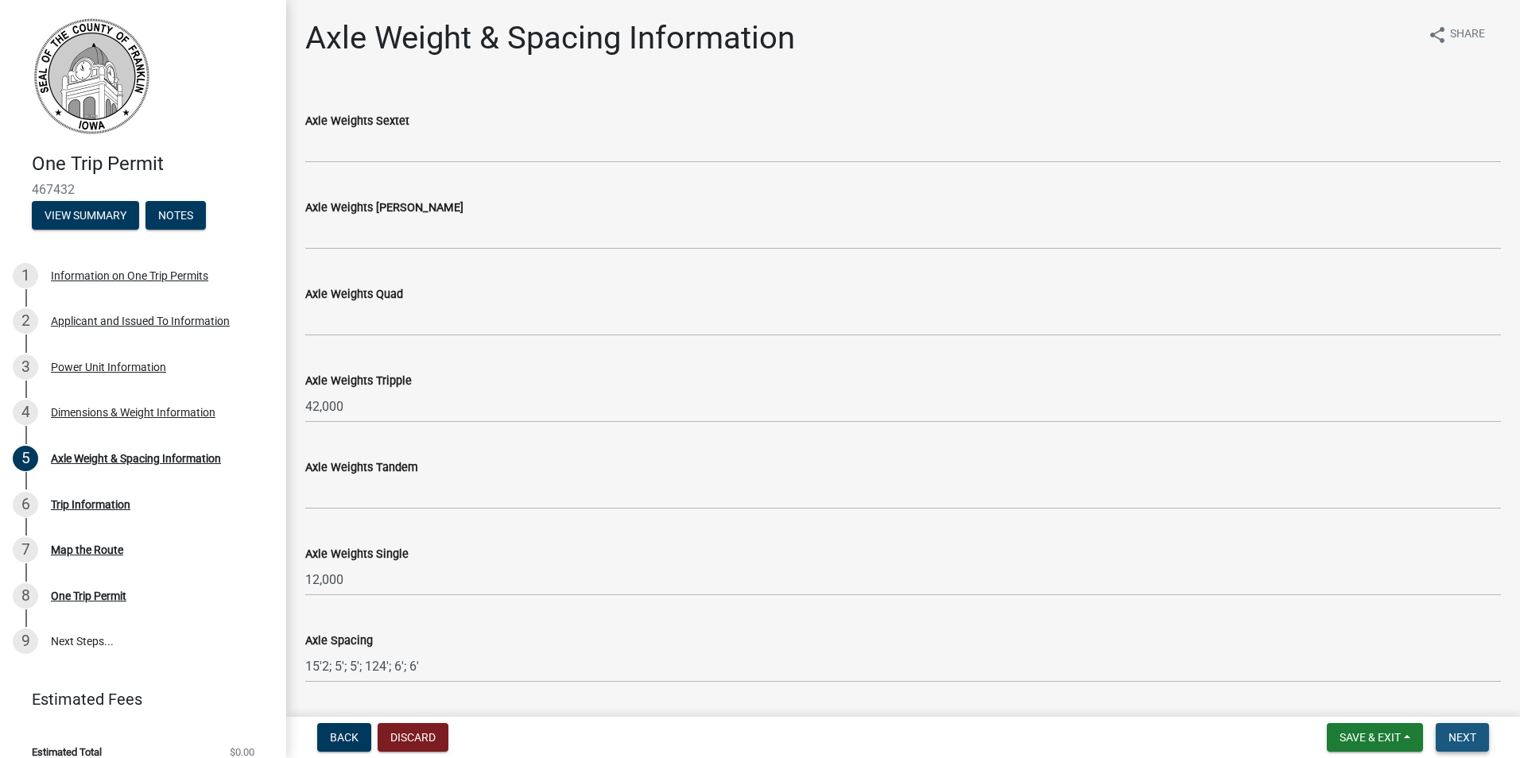
click at [1477, 734] on button "Next" at bounding box center [1462, 737] width 53 height 29
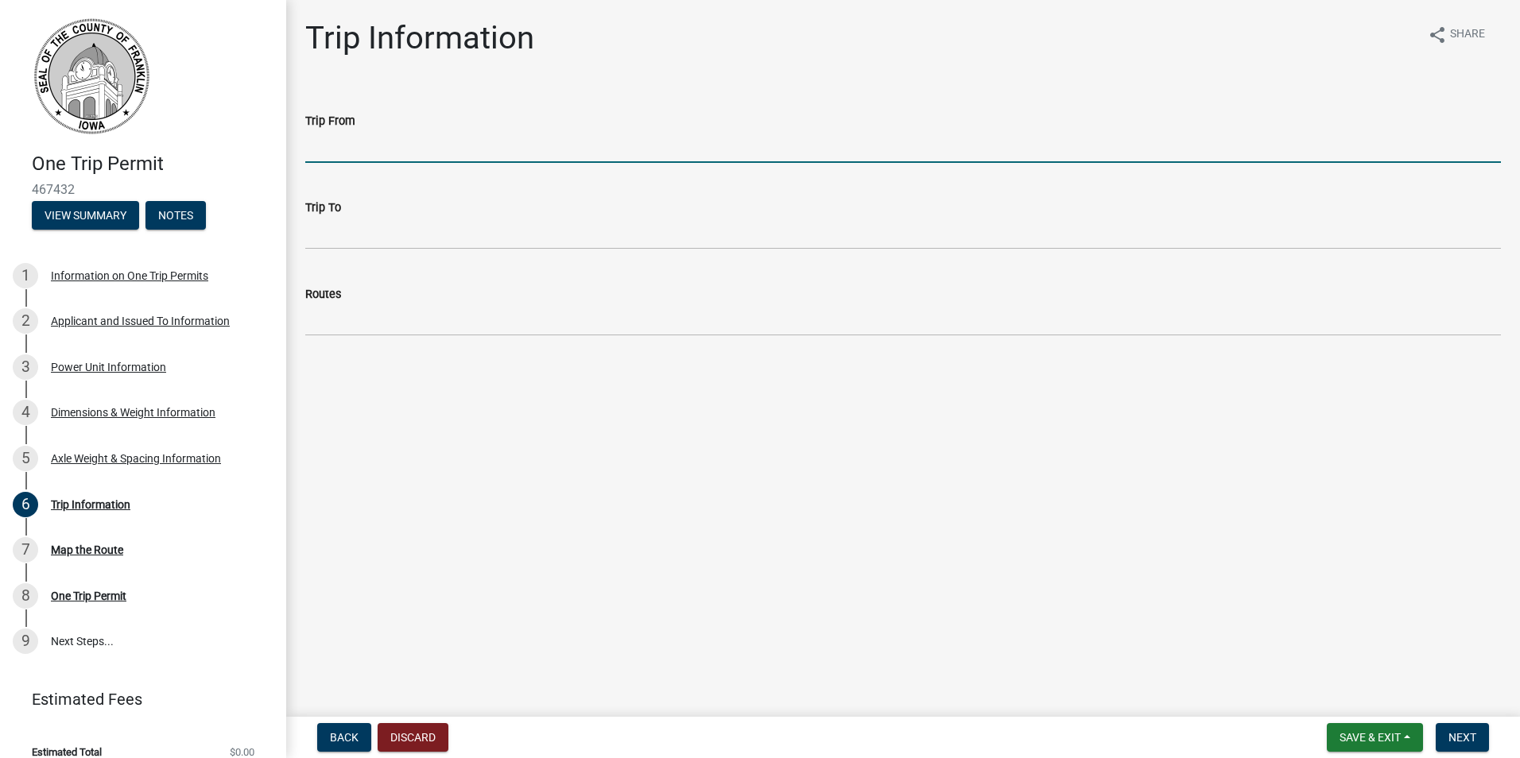
click at [359, 139] on input "Trip From" at bounding box center [903, 146] width 1196 height 33
type input "IA - 3 & Gull St."
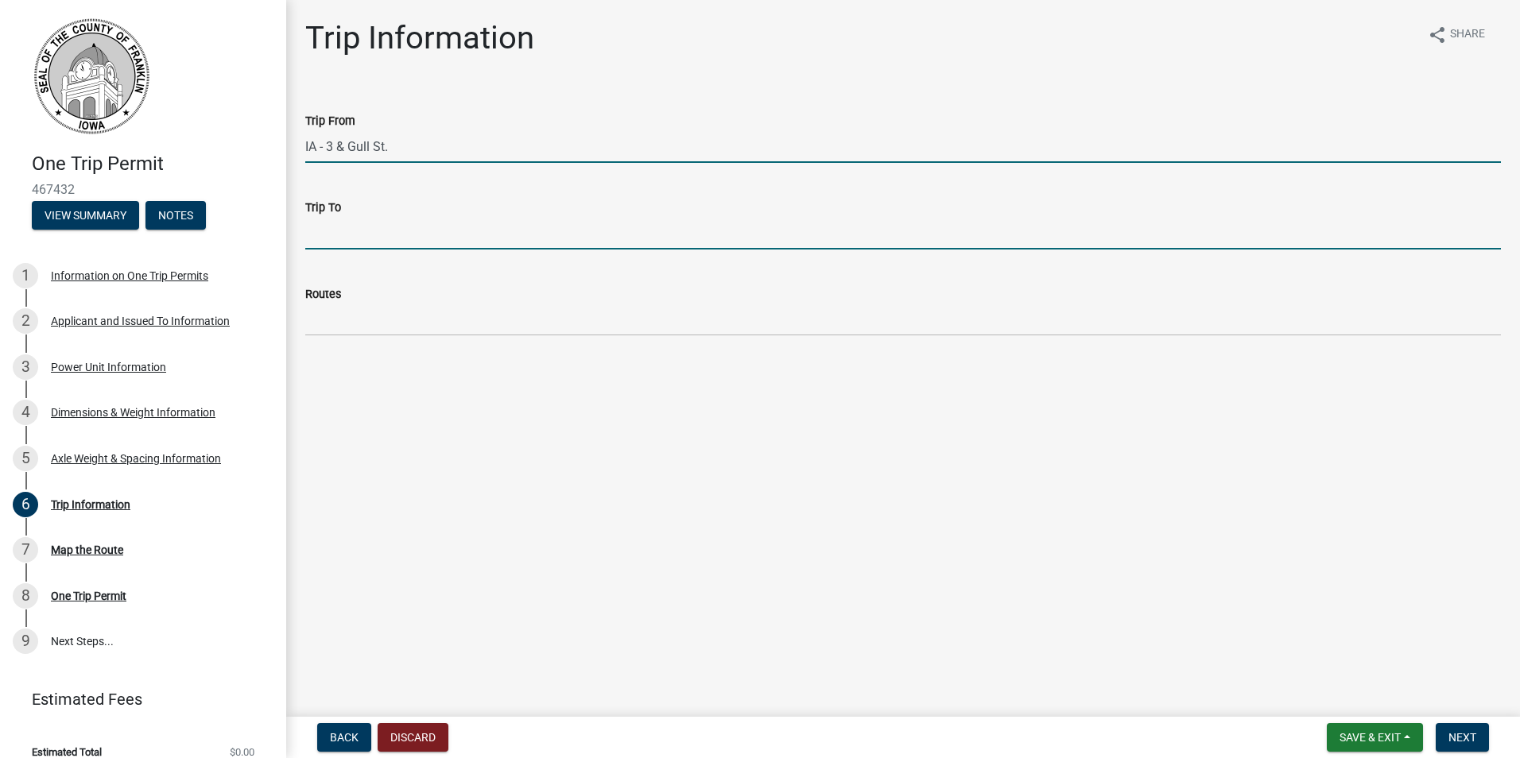
type input "42.752027, -93.370106 (.4 miles north of Hwy 3)"
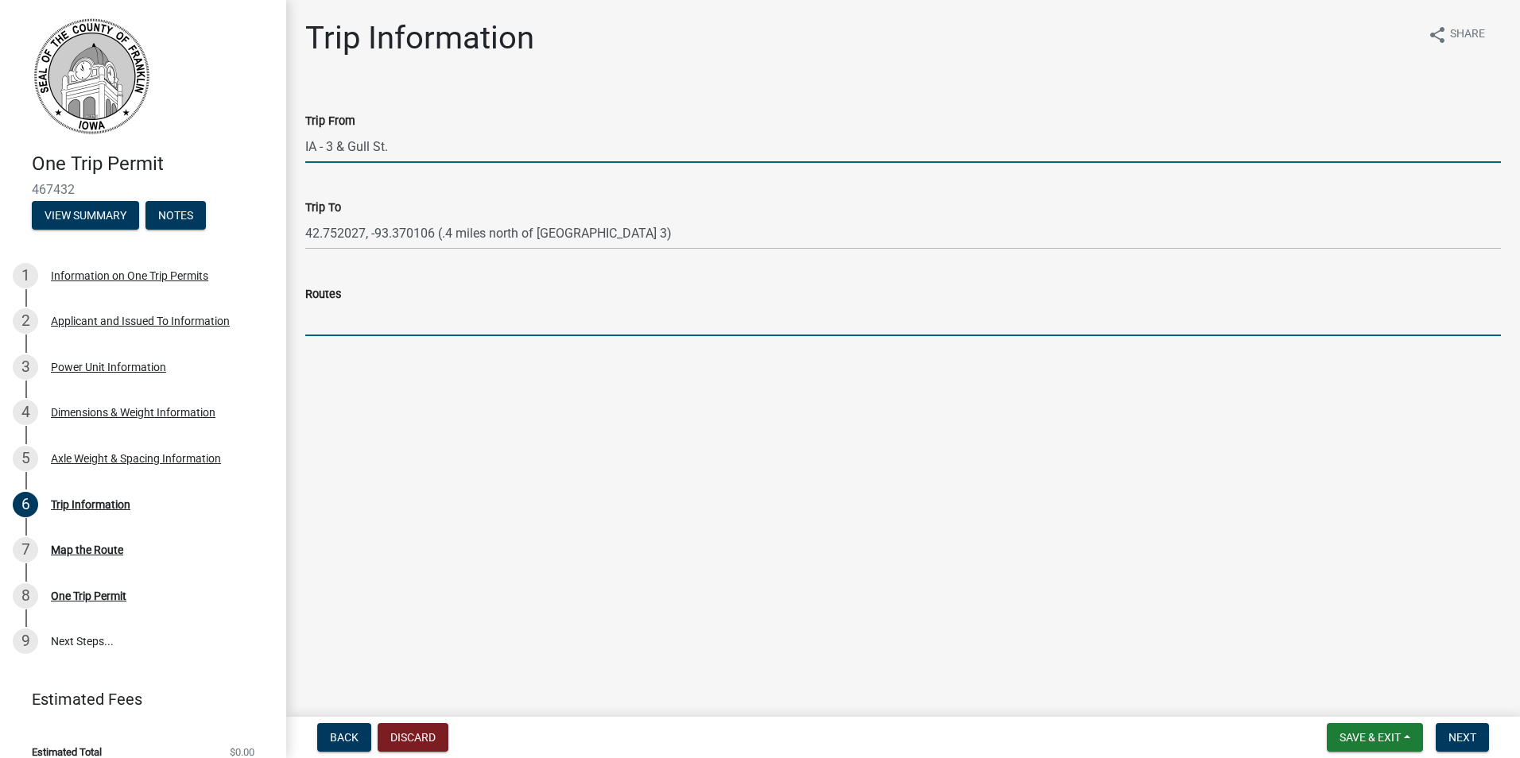
type input "Gull St."
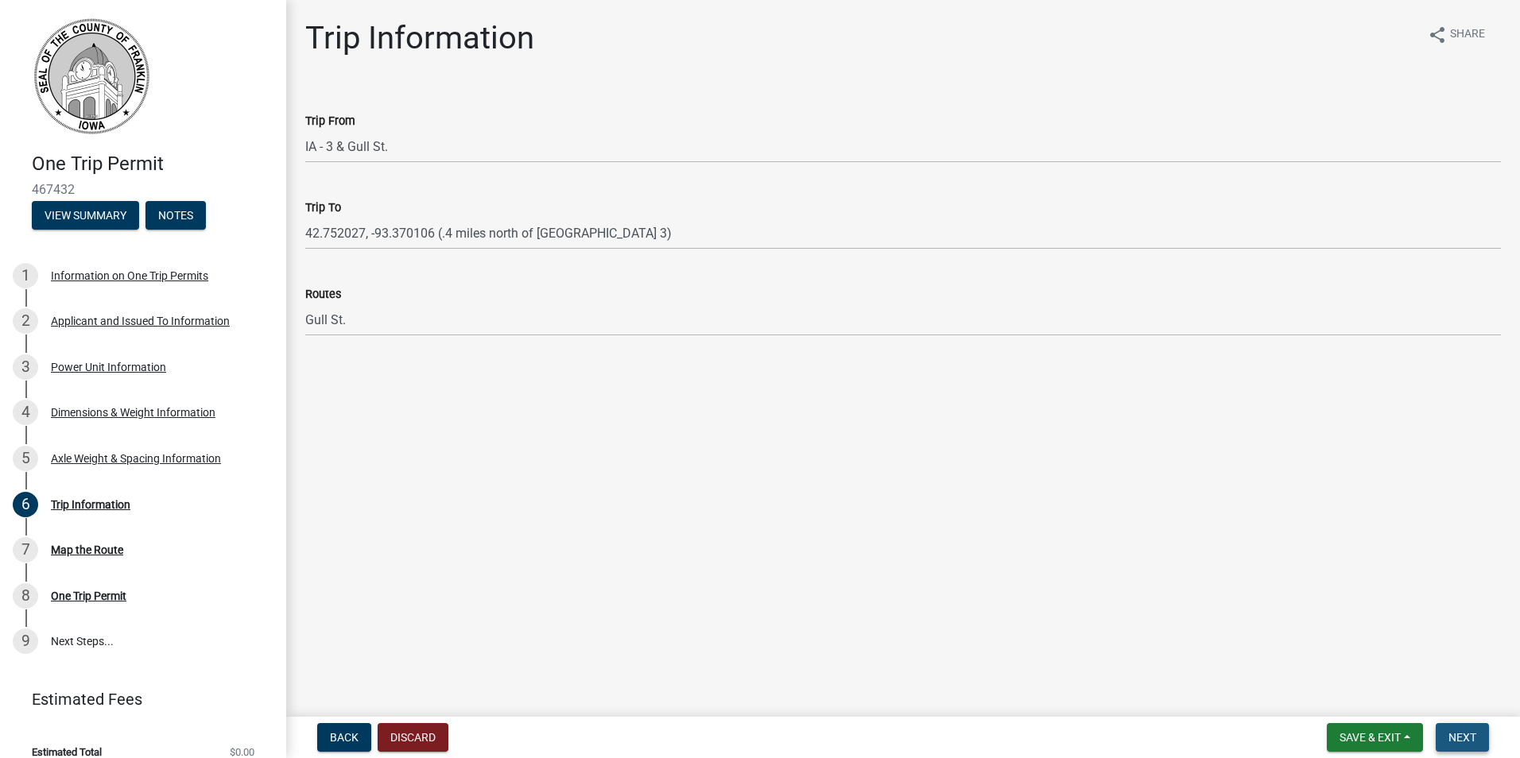
click at [1467, 742] on span "Next" at bounding box center [1462, 737] width 28 height 13
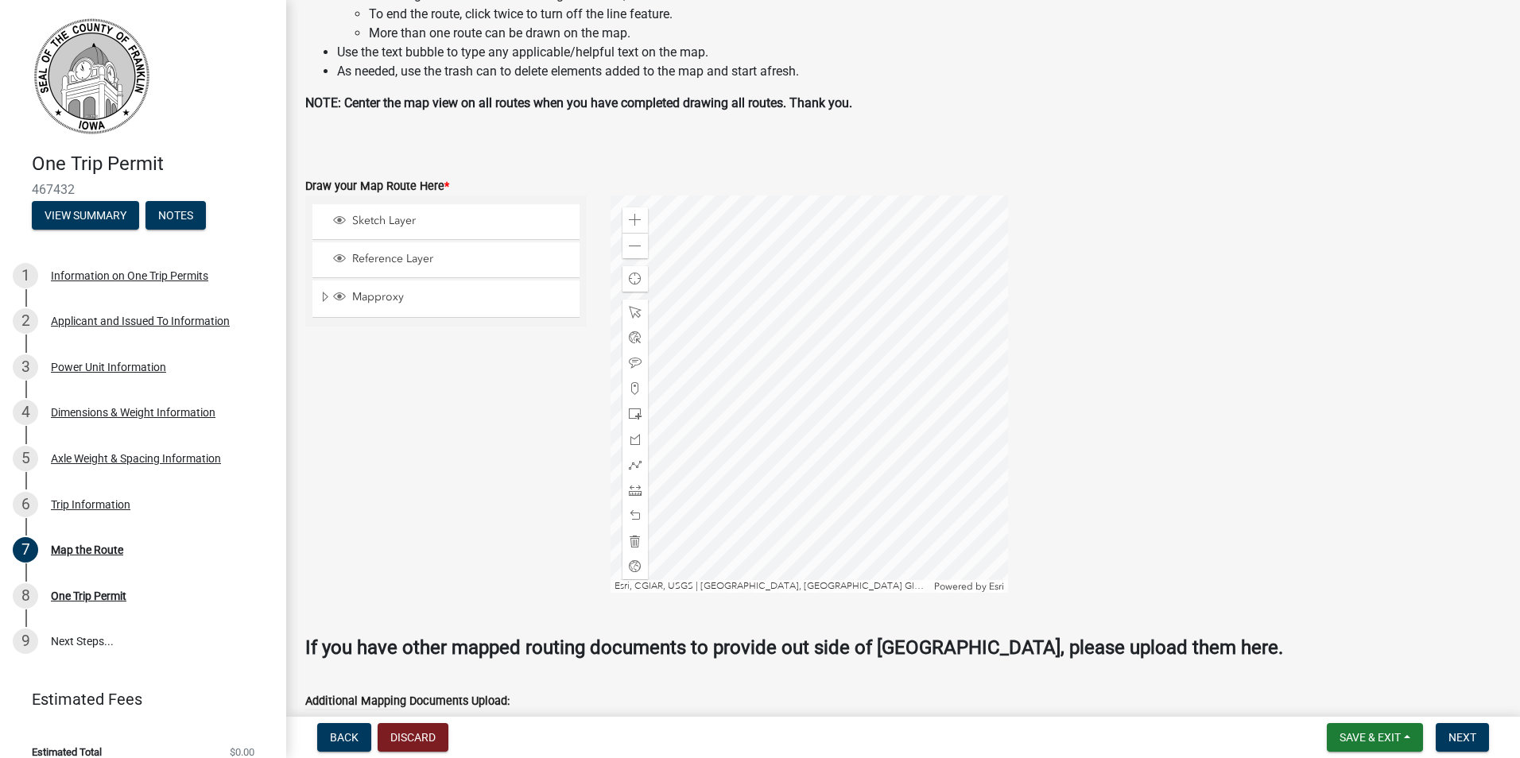
scroll to position [238, 0]
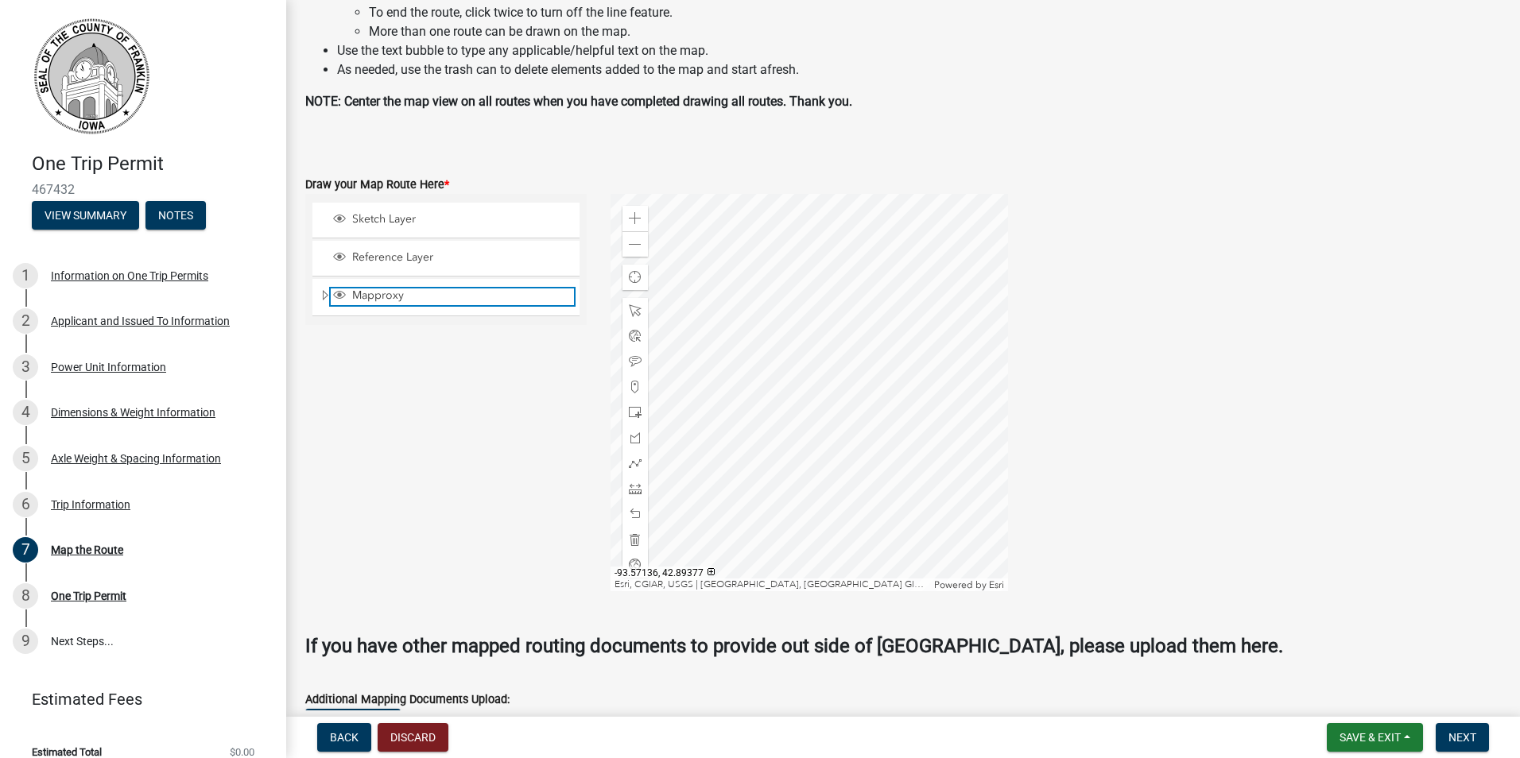
click at [434, 297] on span "Mapproxy" at bounding box center [461, 296] width 226 height 14
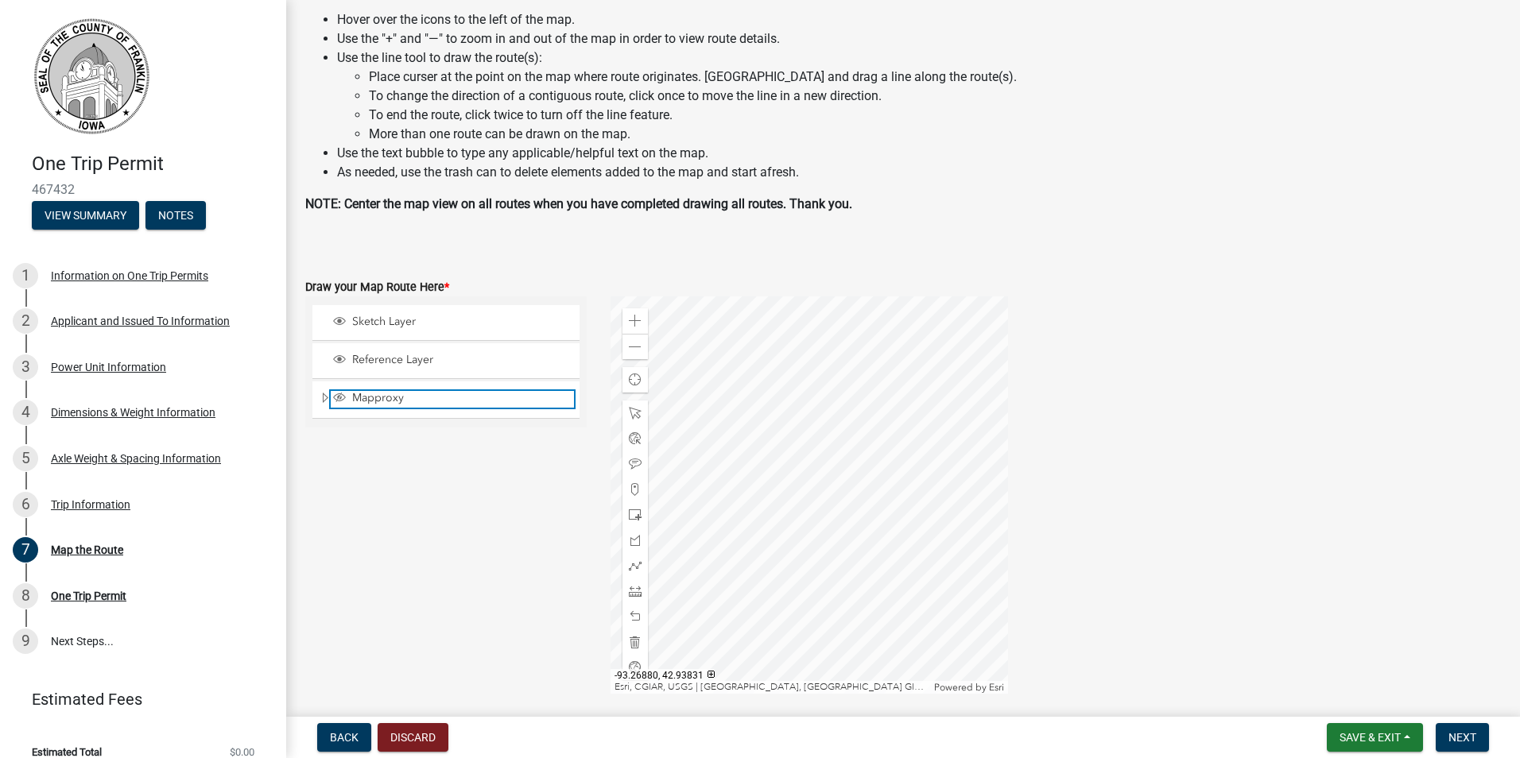
scroll to position [159, 0]
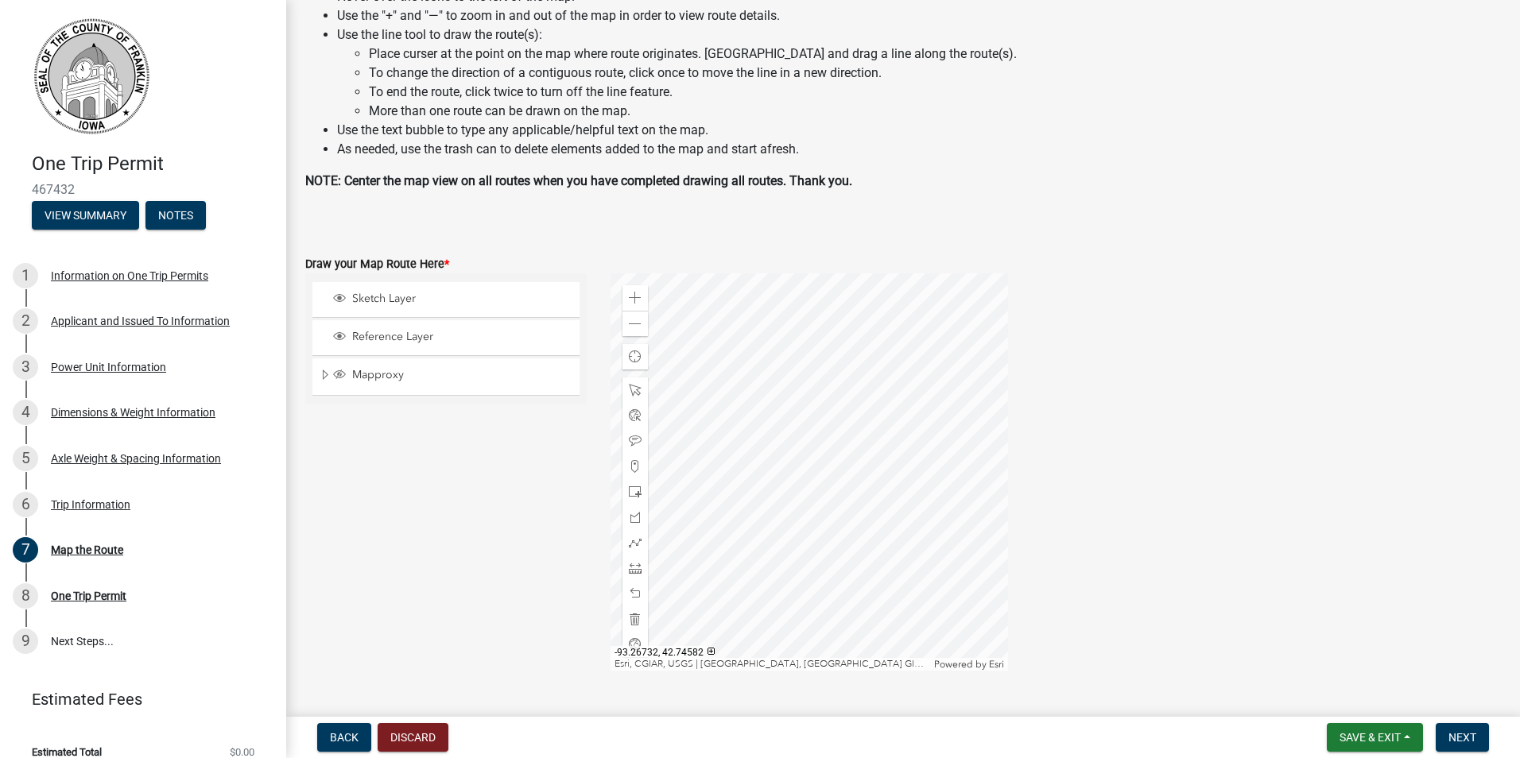
click at [812, 459] on div at bounding box center [808, 471] width 397 height 397
click at [854, 453] on div at bounding box center [808, 471] width 397 height 397
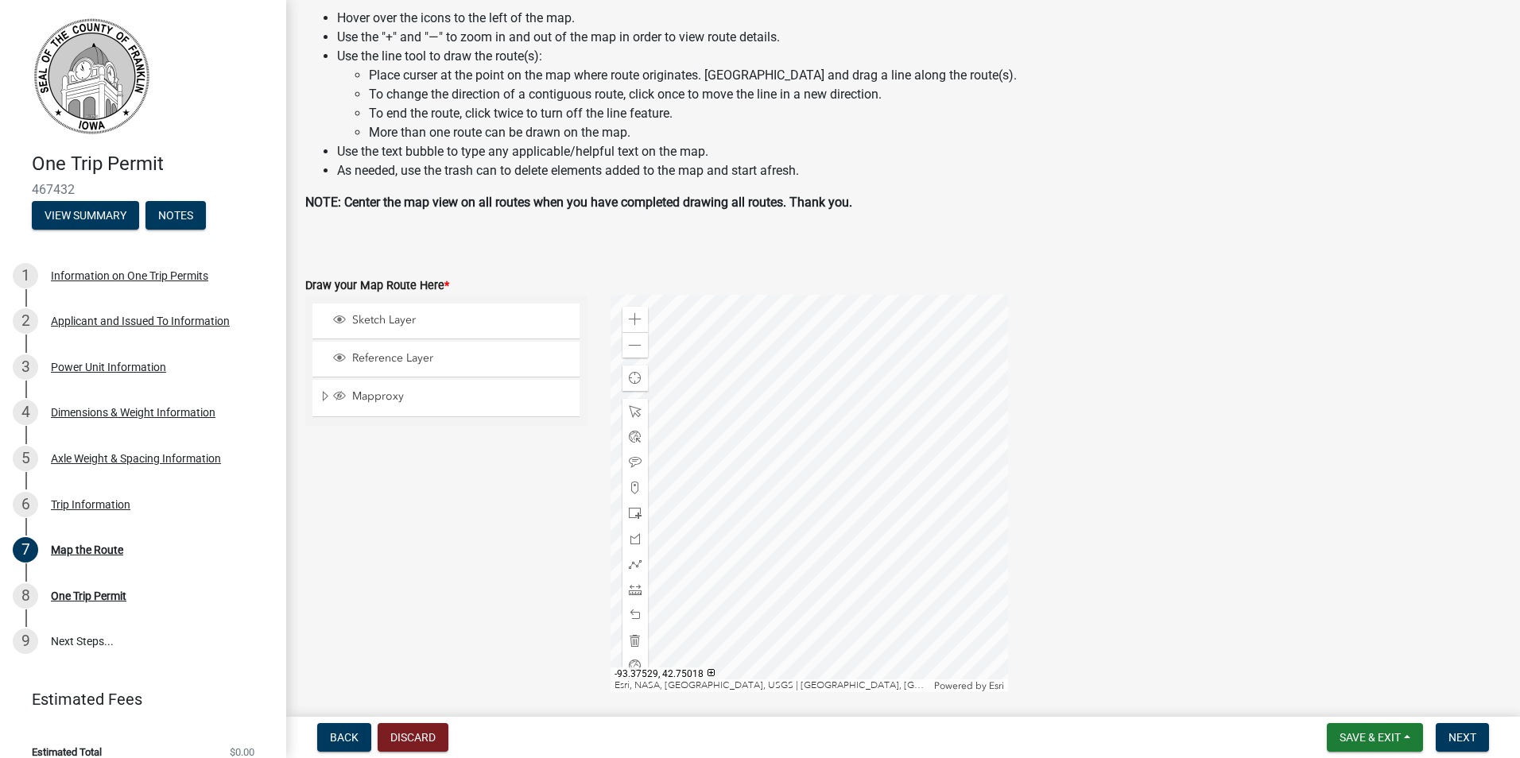
scroll to position [238, 0]
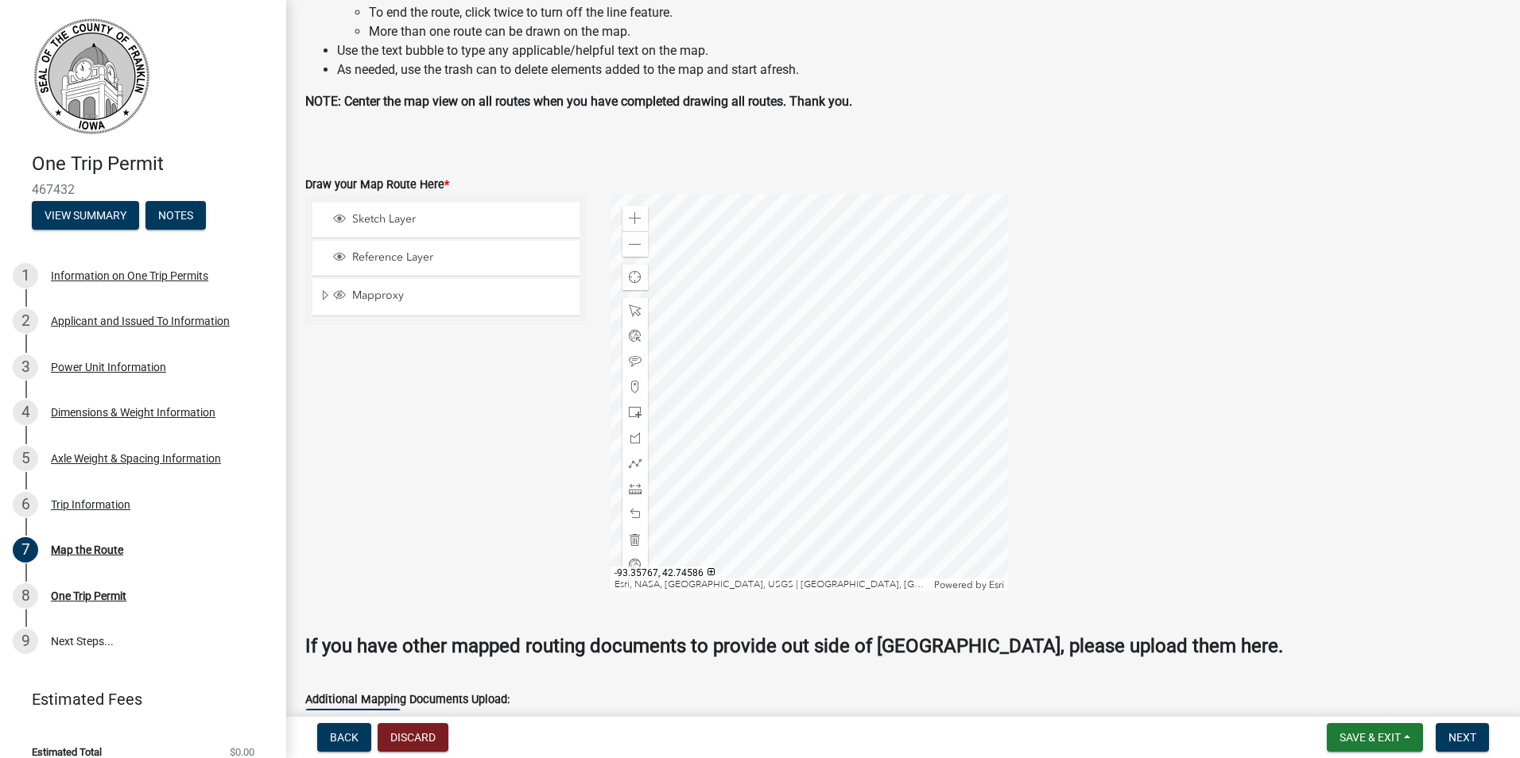
click at [827, 391] on div at bounding box center [808, 392] width 397 height 397
click at [802, 390] on div at bounding box center [808, 392] width 397 height 397
click at [376, 219] on span "Sketch Layer" at bounding box center [461, 219] width 226 height 14
click at [632, 465] on span at bounding box center [635, 463] width 13 height 13
click at [839, 407] on div at bounding box center [808, 392] width 397 height 397
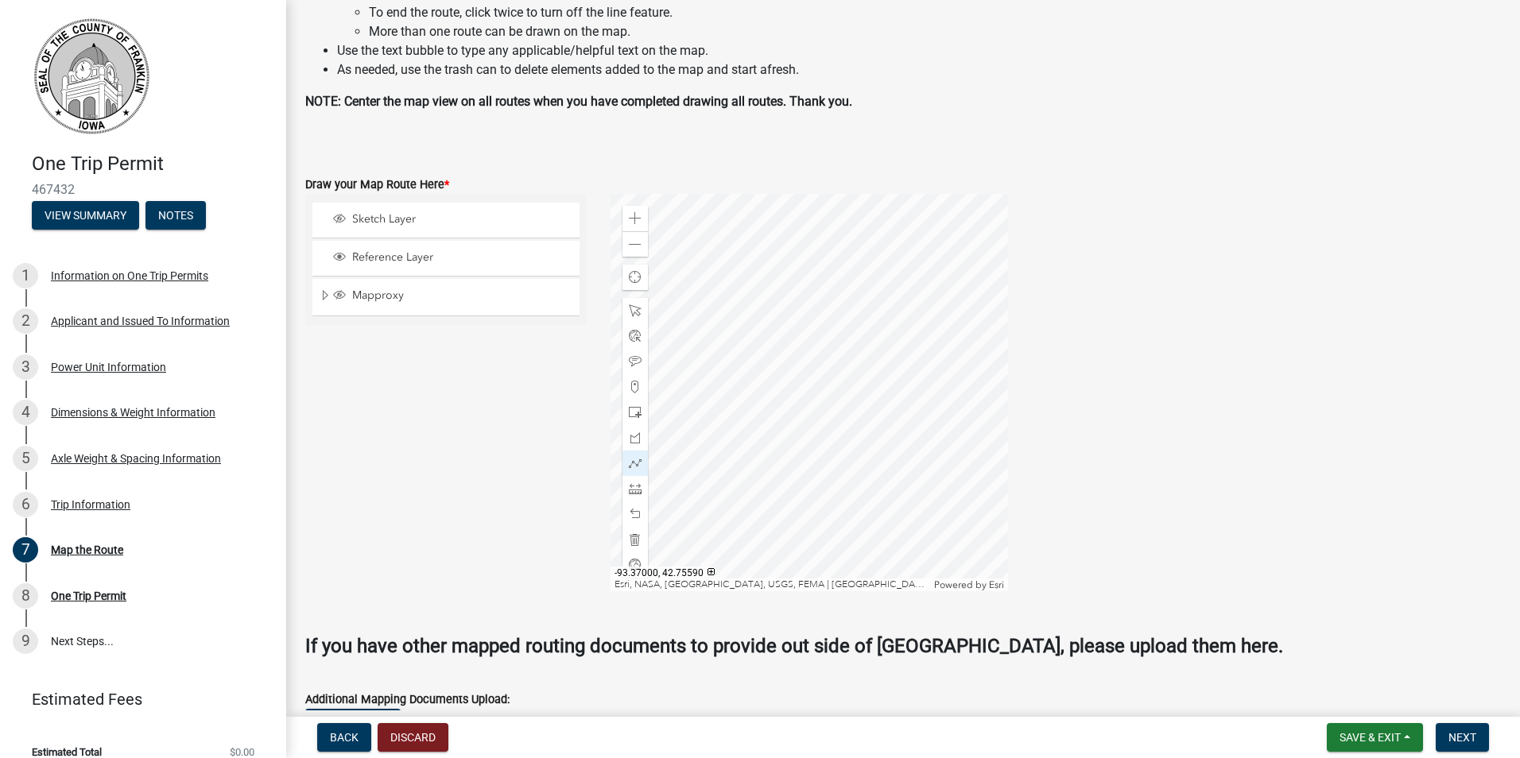
click at [838, 245] on div at bounding box center [808, 392] width 397 height 397
click at [839, 406] on div at bounding box center [808, 392] width 397 height 397
click at [838, 263] on div at bounding box center [808, 392] width 397 height 397
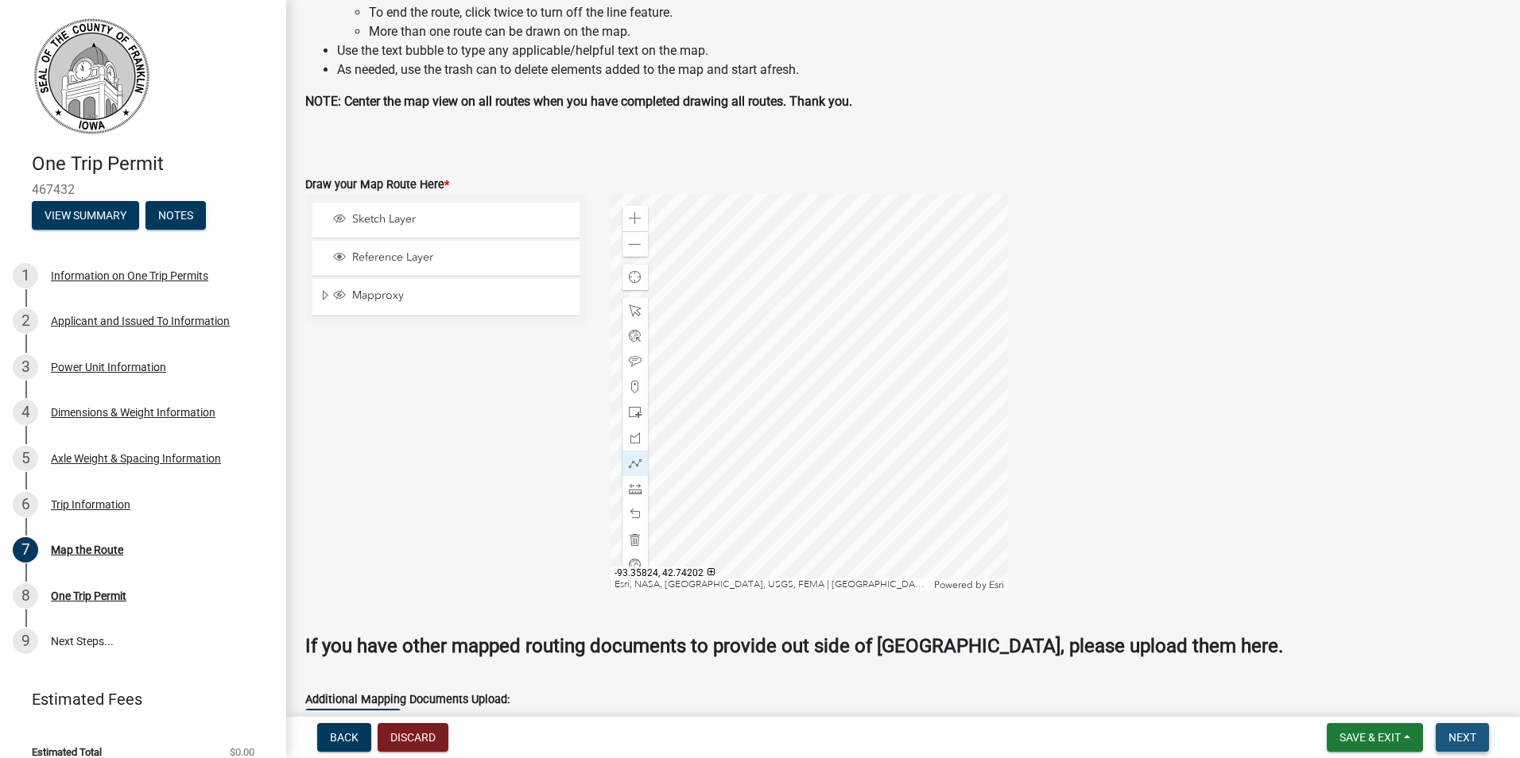
click at [1458, 735] on span "Next" at bounding box center [1462, 737] width 28 height 13
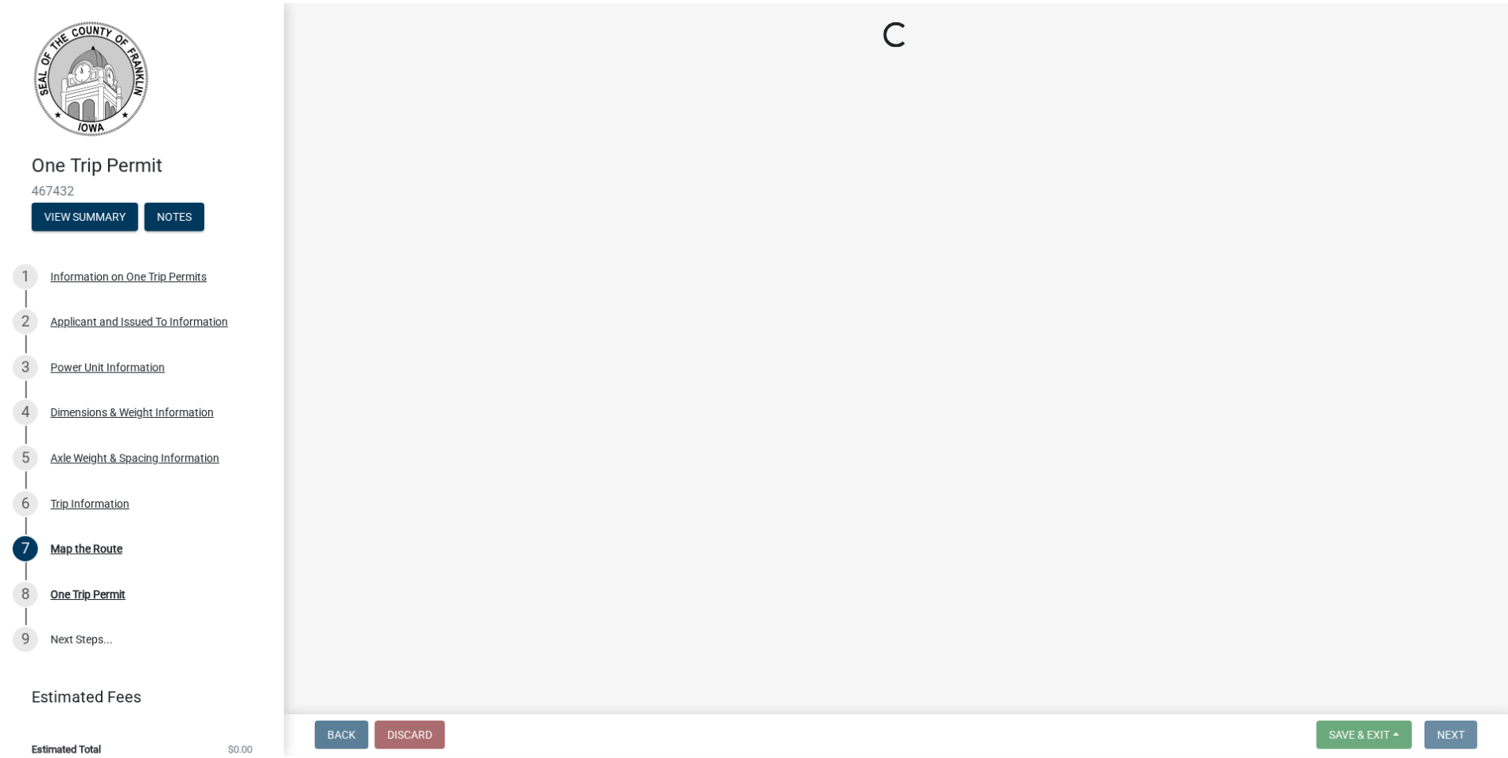
scroll to position [0, 0]
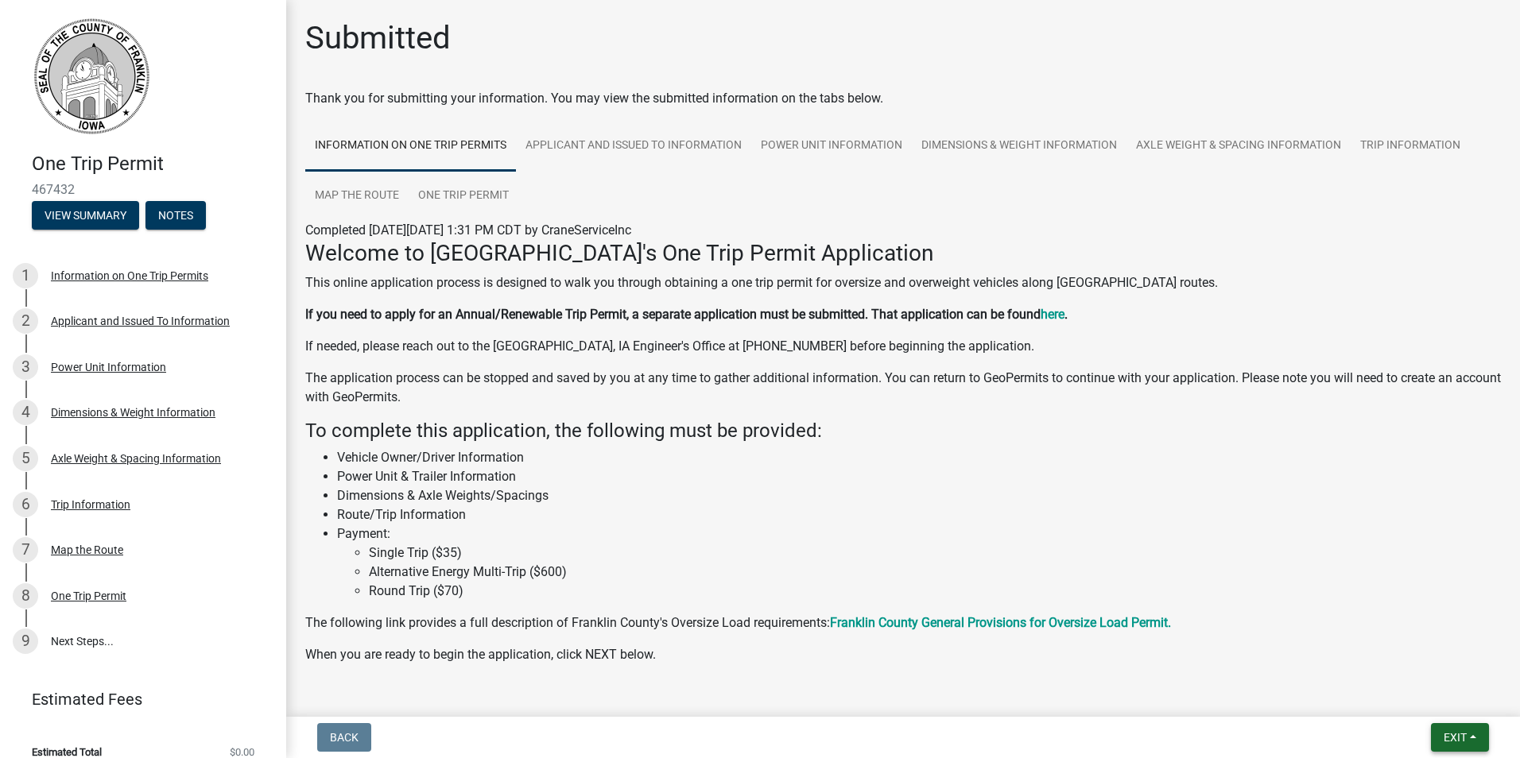
click at [1444, 738] on span "Exit" at bounding box center [1455, 737] width 23 height 13
click at [1425, 697] on button "Save & Exit" at bounding box center [1425, 696] width 127 height 38
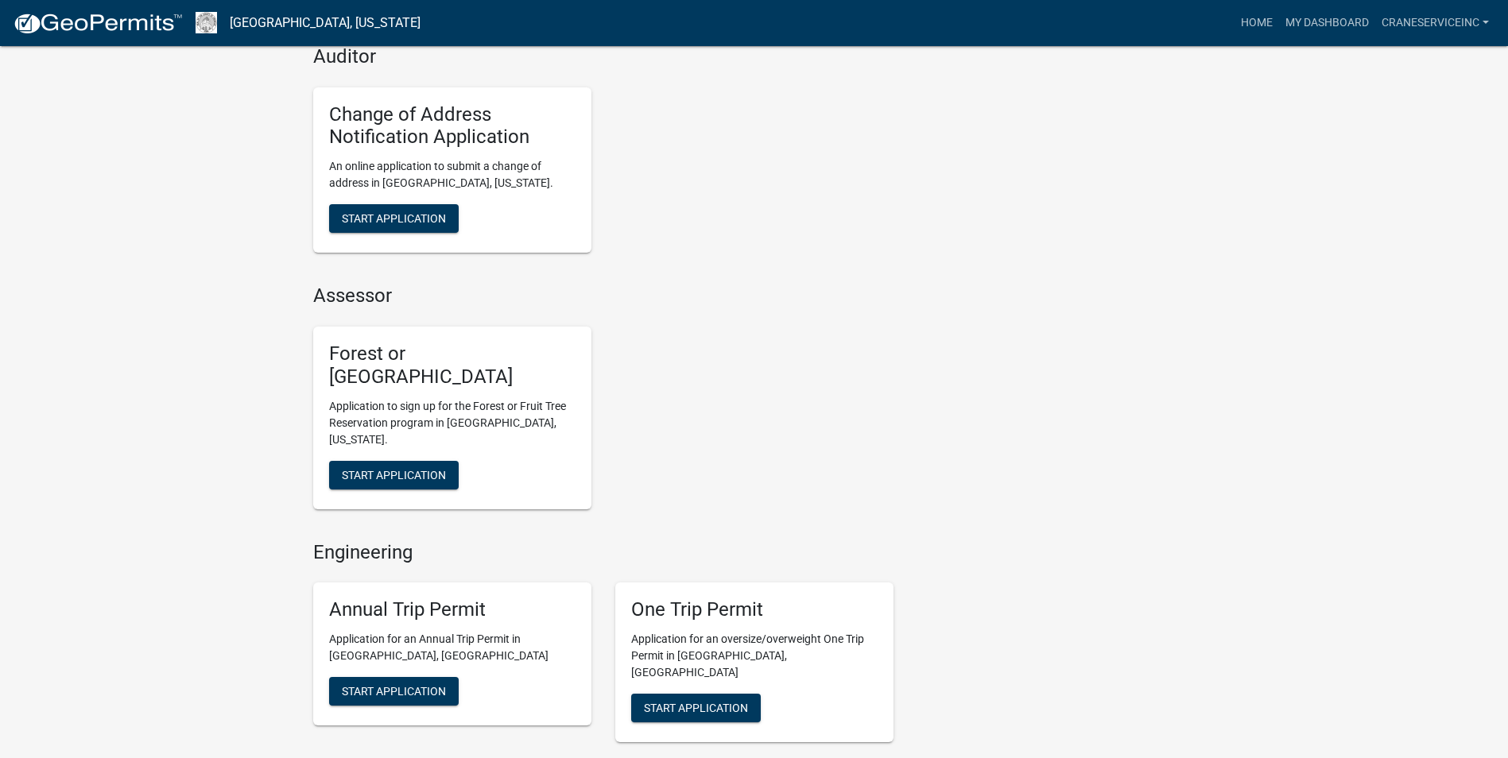
scroll to position [715, 0]
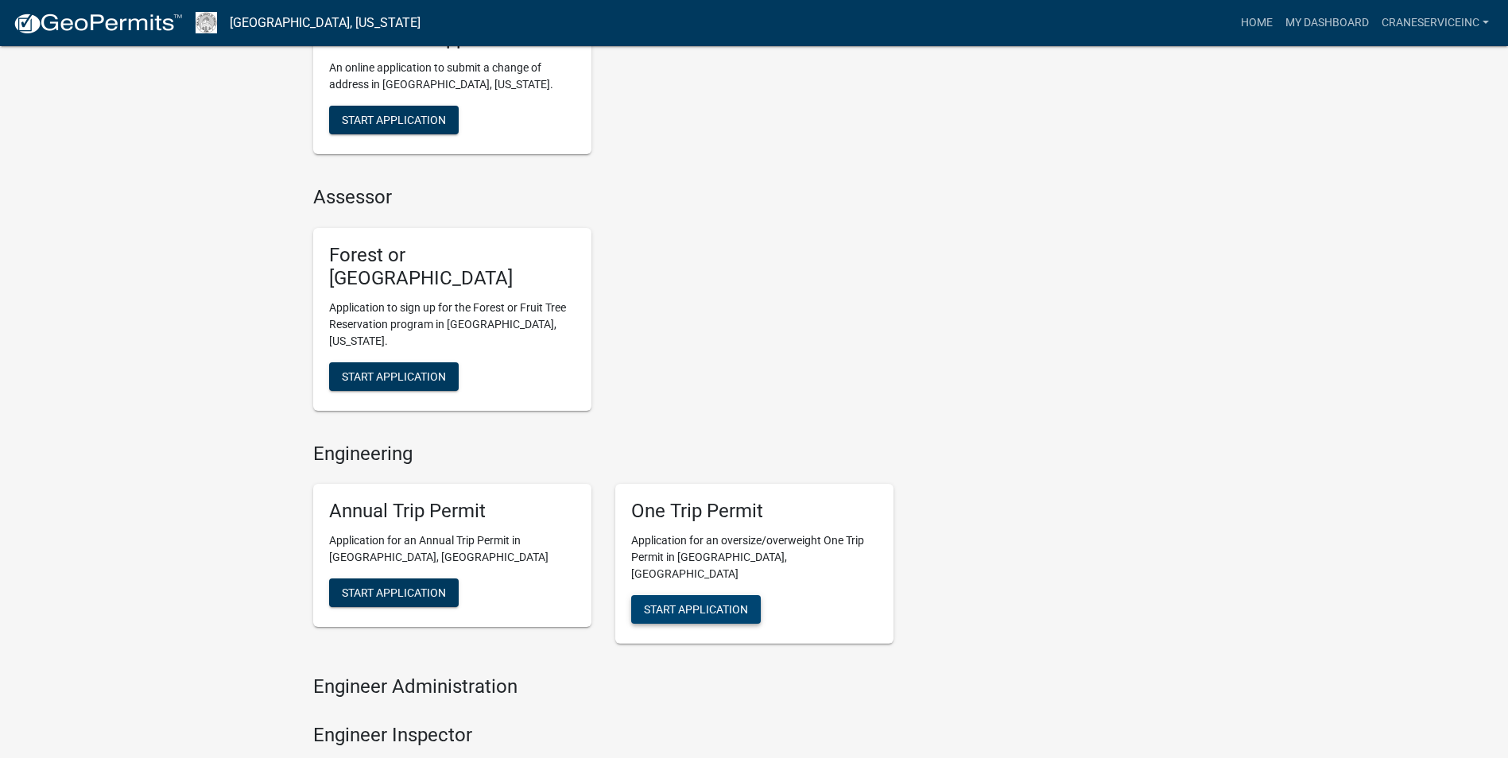
click at [700, 603] on span "Start Application" at bounding box center [696, 609] width 104 height 13
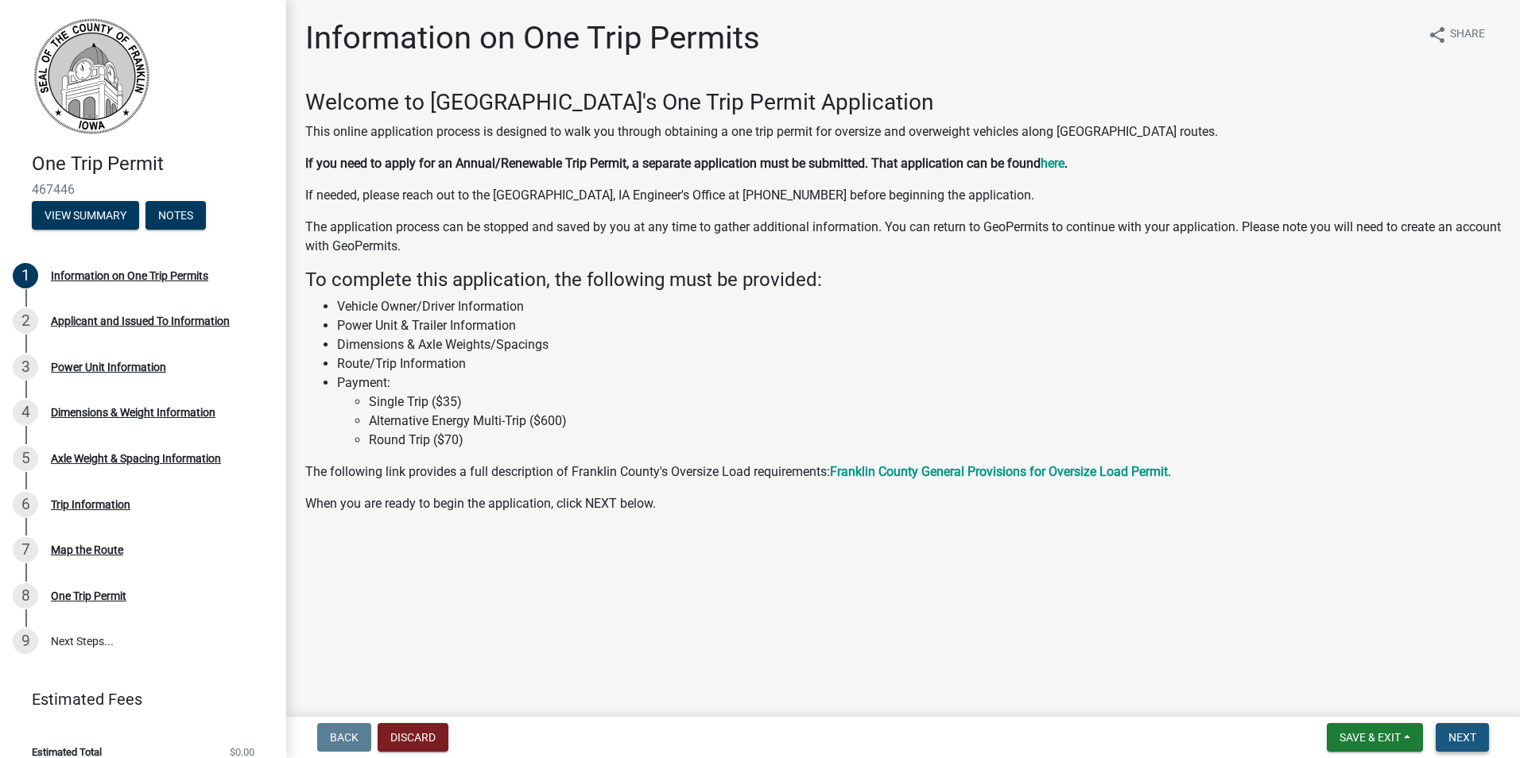
click at [1466, 738] on span "Next" at bounding box center [1462, 737] width 28 height 13
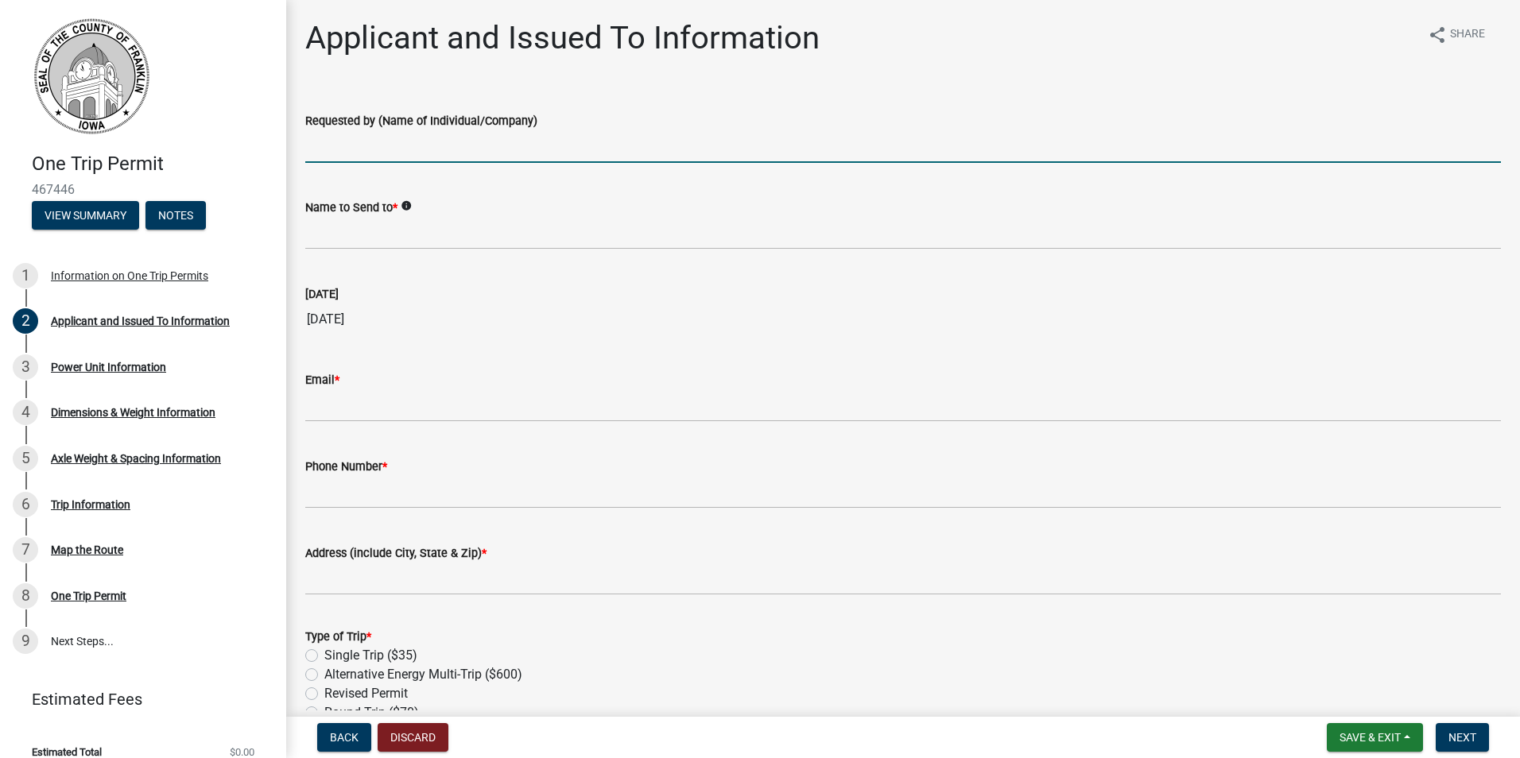
click at [365, 149] on input "Requested by (Name of Individual/Company)" at bounding box center [903, 146] width 1196 height 33
type input "Crane Service Inc"
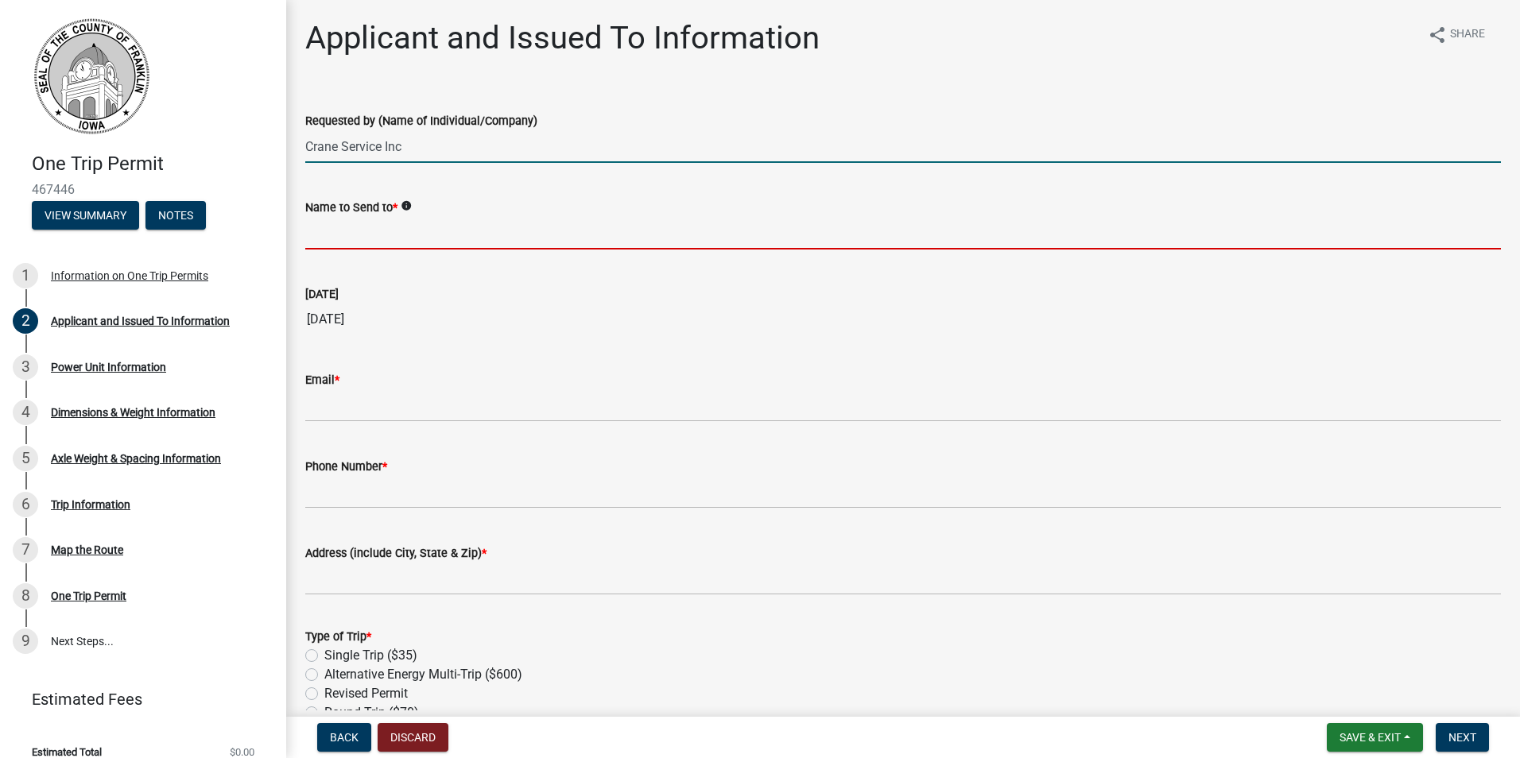
type input "Josh Warner"
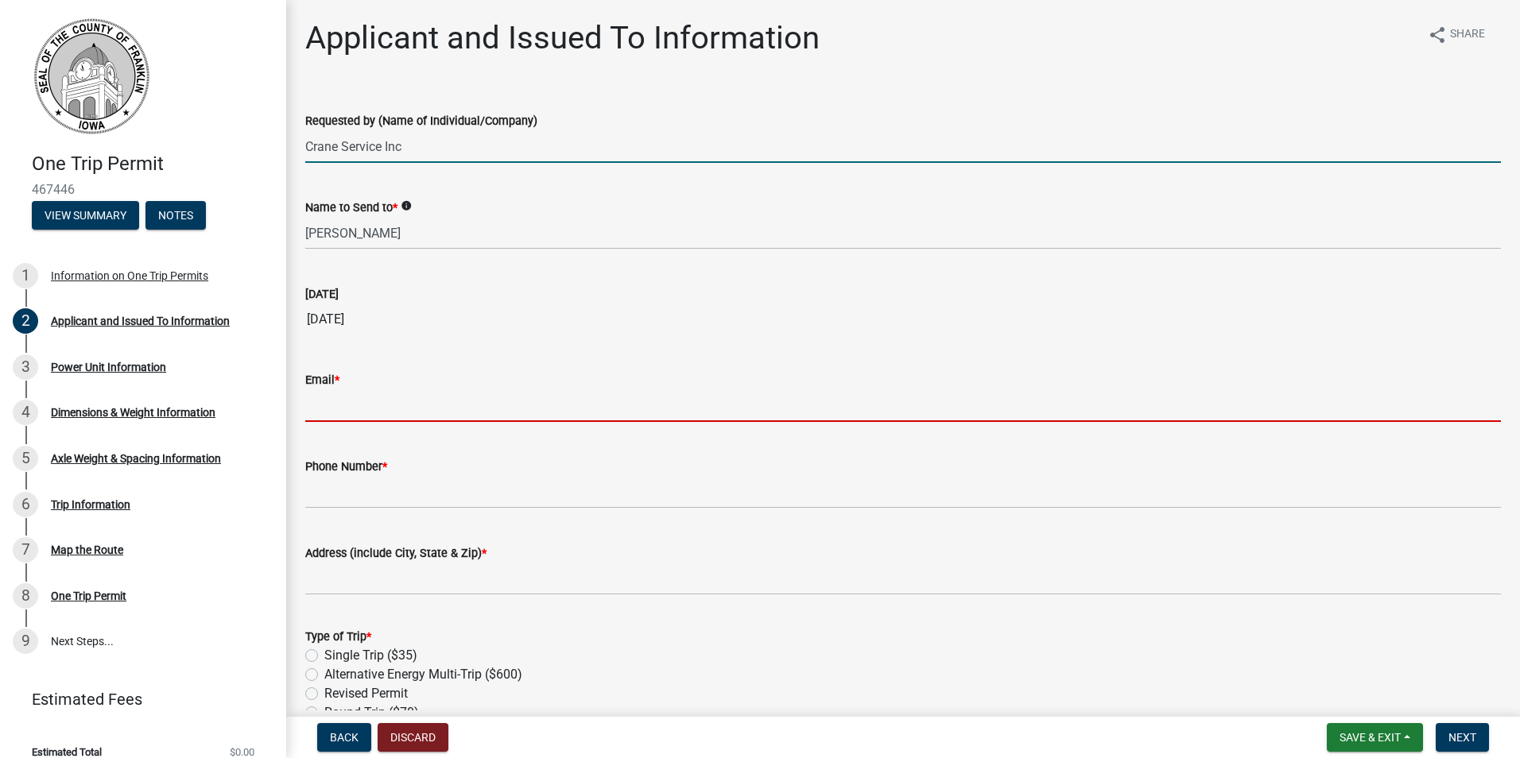
type input "jwarner@craneserviceinc.com"
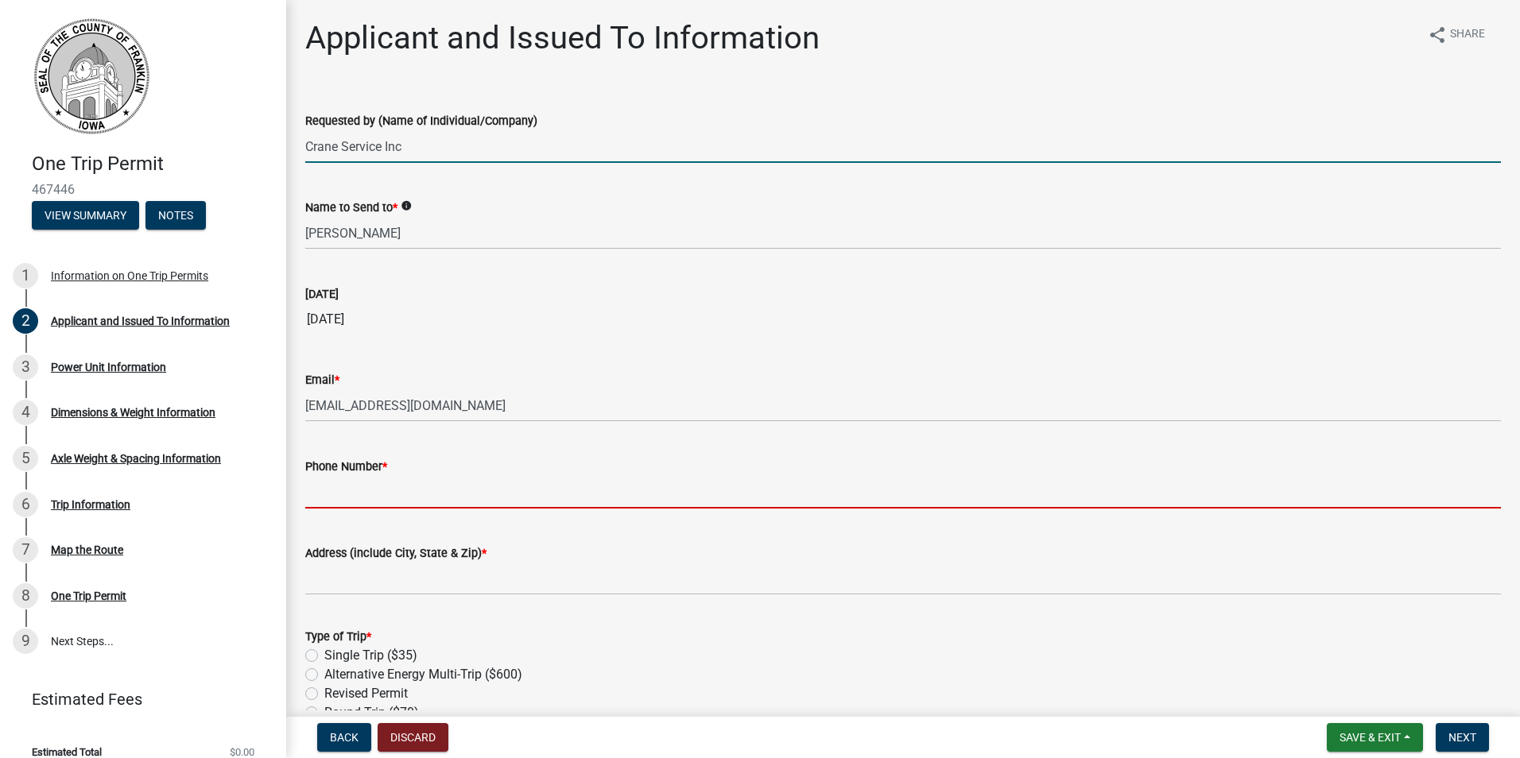
type input "7208408247"
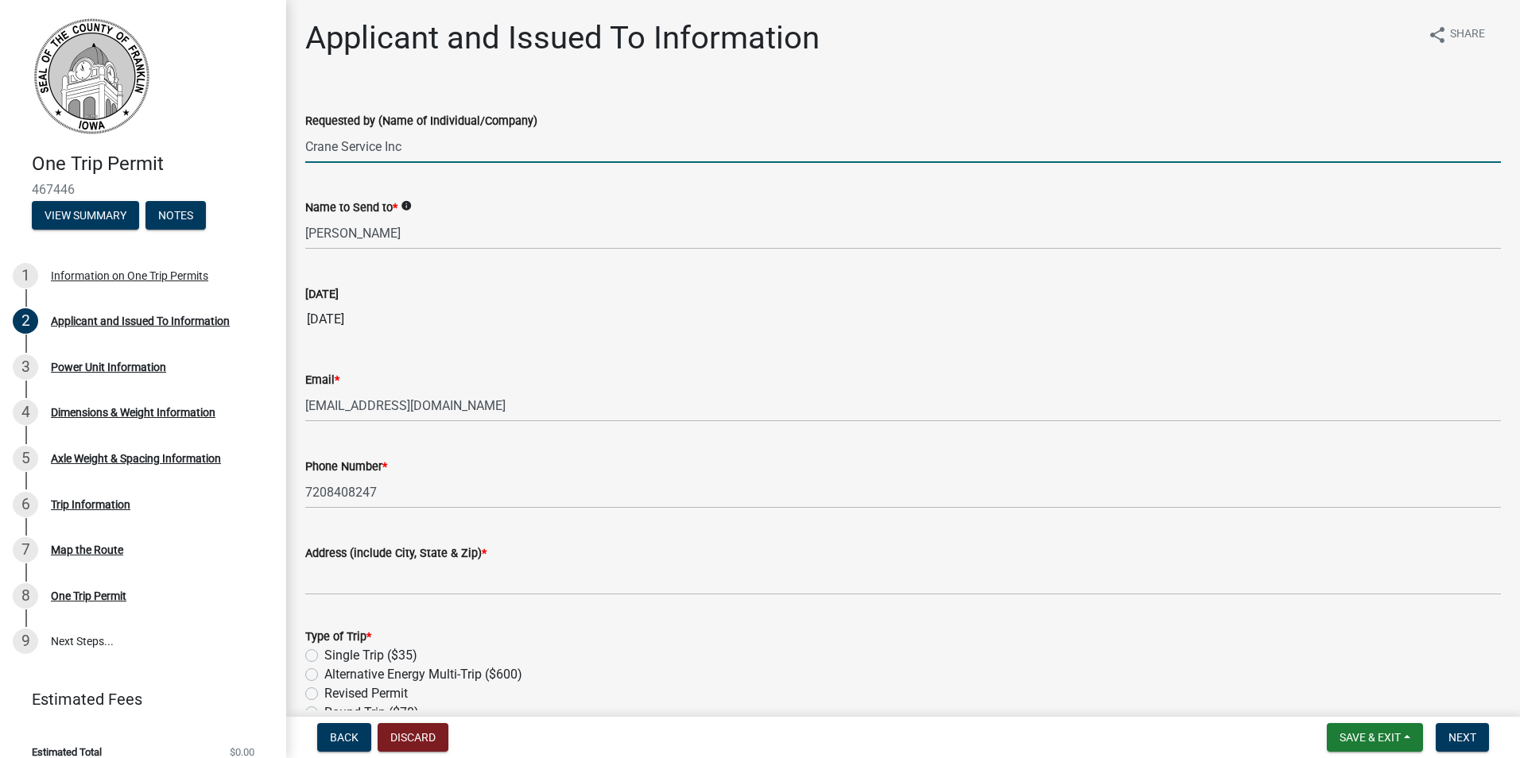
type input "1660 S. Albion St # 525, Denver, CO 80222"
type input "Crane Service Inc."
type input "1660 S. Albion St # 525"
type input "Denver, CO 80222"
select select "8"
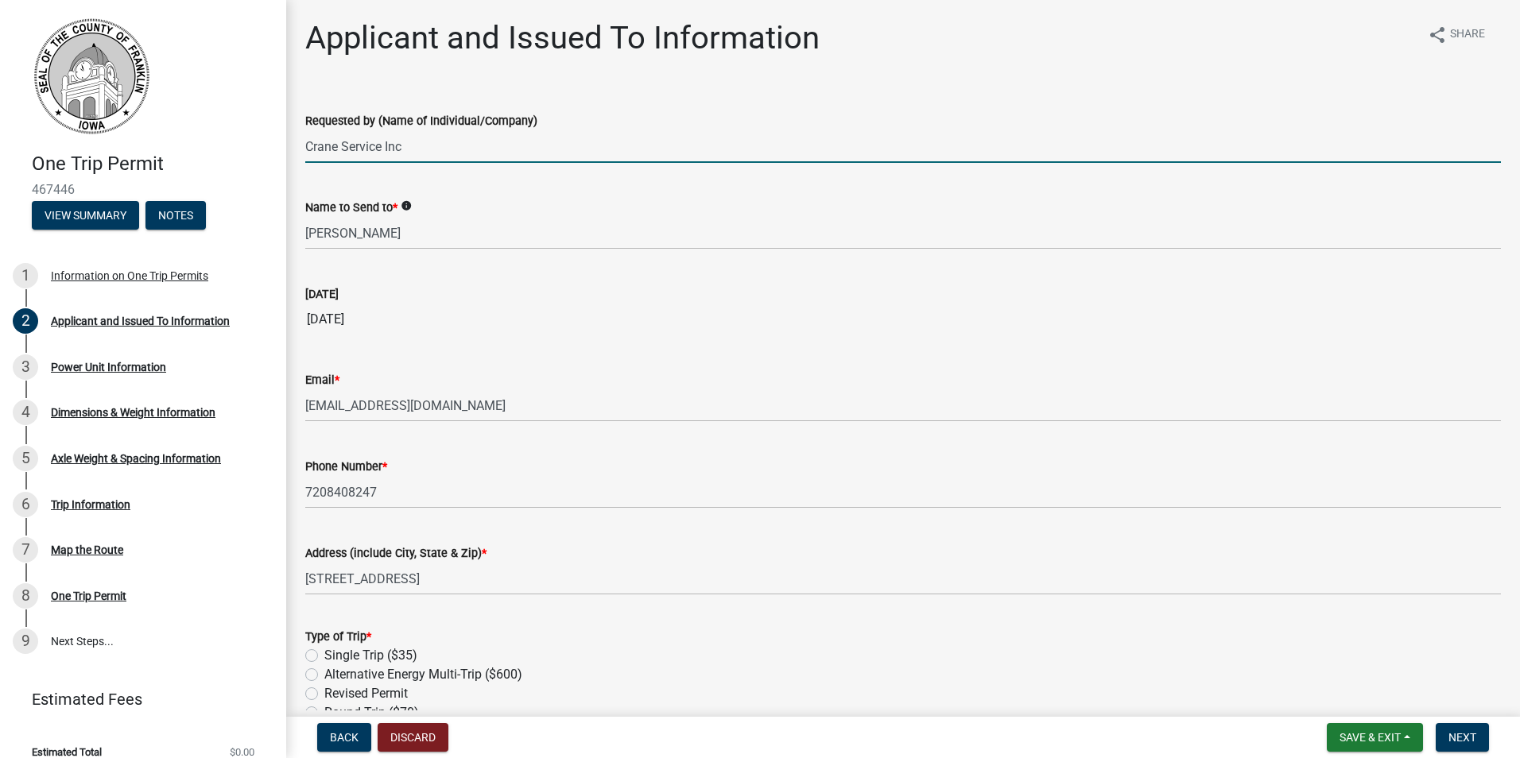
select select "2025"
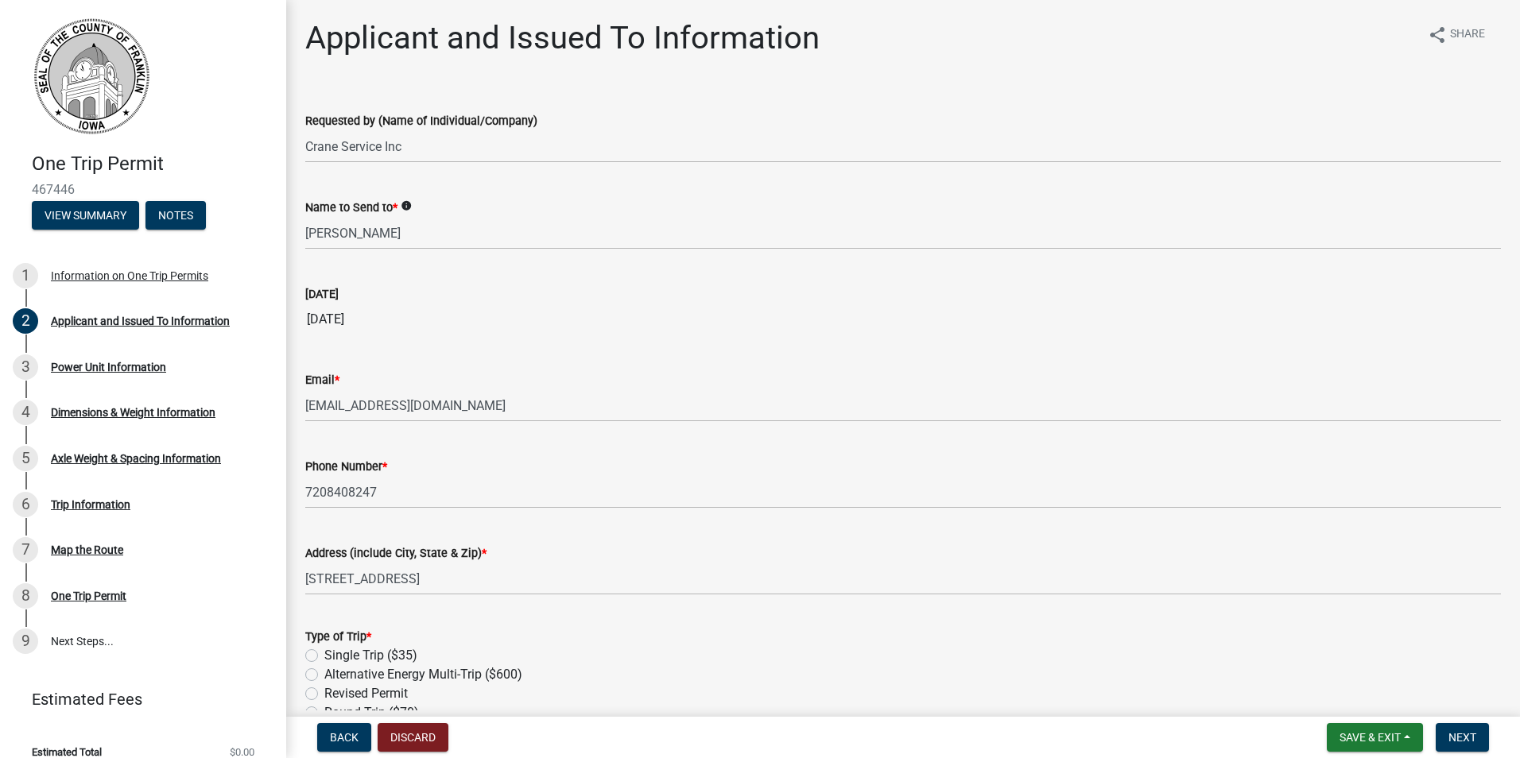
scroll to position [546, 0]
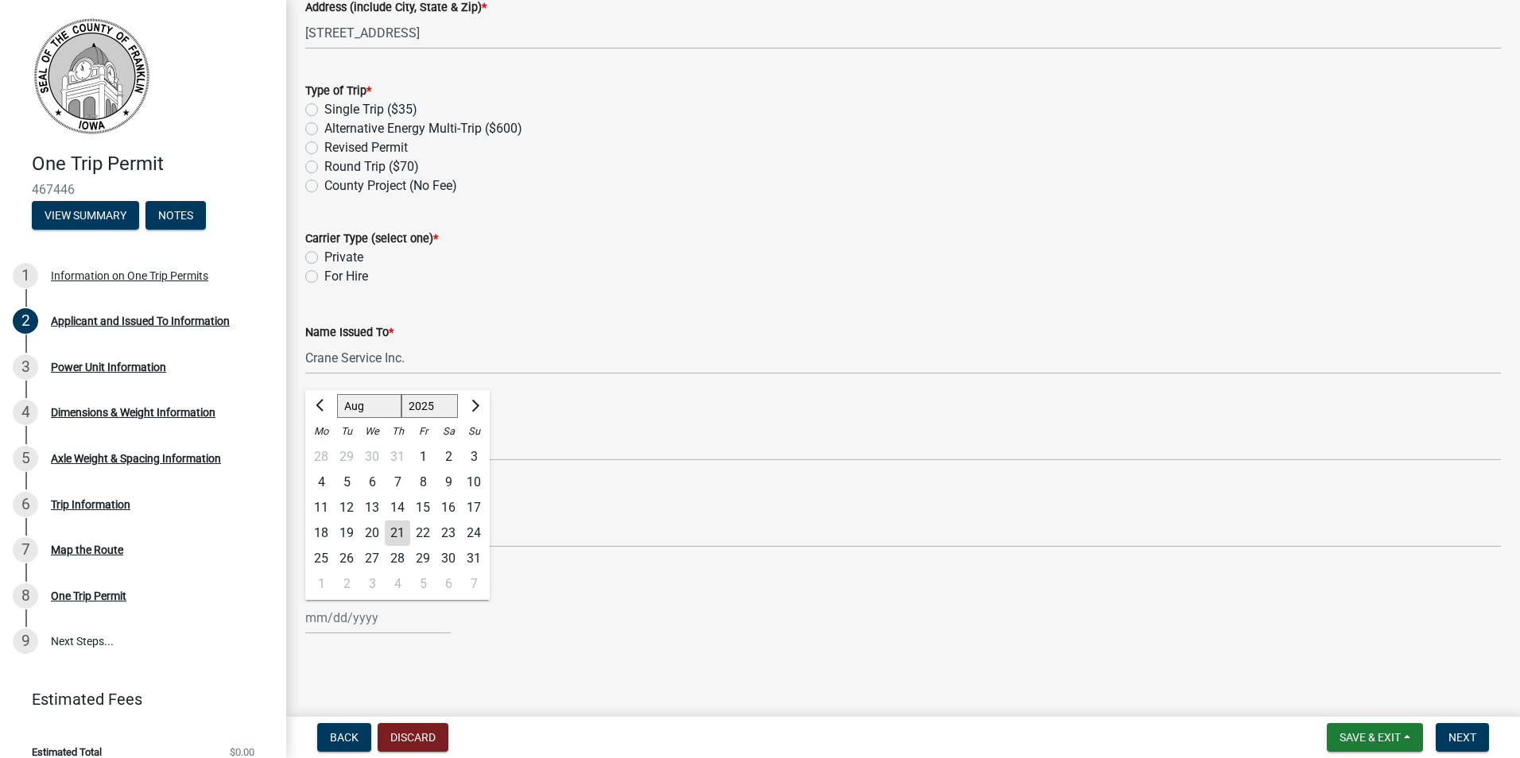
click at [447, 533] on div "23" at bounding box center [448, 533] width 25 height 25
type input "08/23/2025"
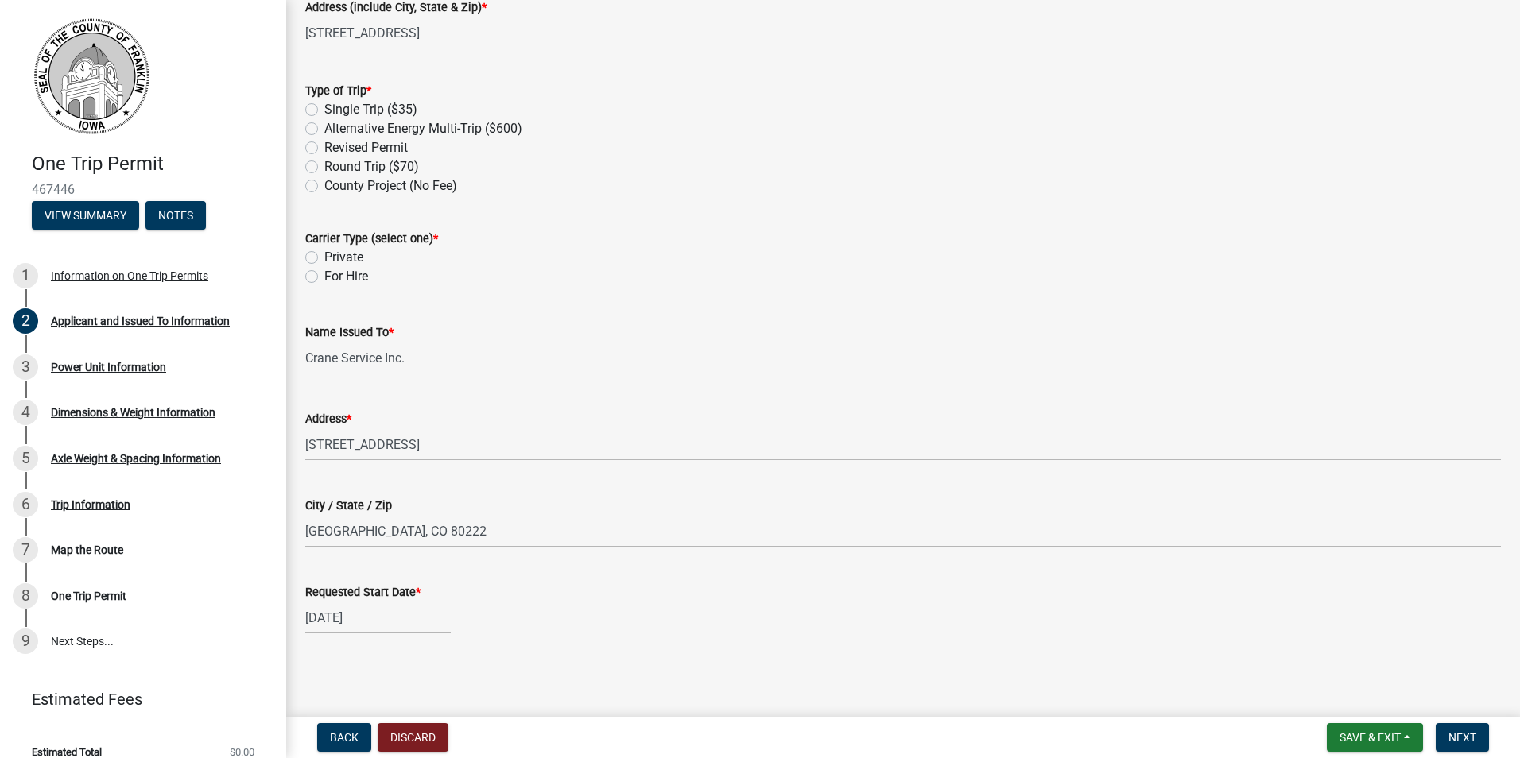
click at [324, 258] on label "Private" at bounding box center [343, 257] width 39 height 19
click at [324, 258] on input "Private" at bounding box center [329, 253] width 10 height 10
radio input "true"
click at [324, 271] on label "For Hire" at bounding box center [346, 276] width 44 height 19
click at [324, 271] on input "For Hire" at bounding box center [329, 272] width 10 height 10
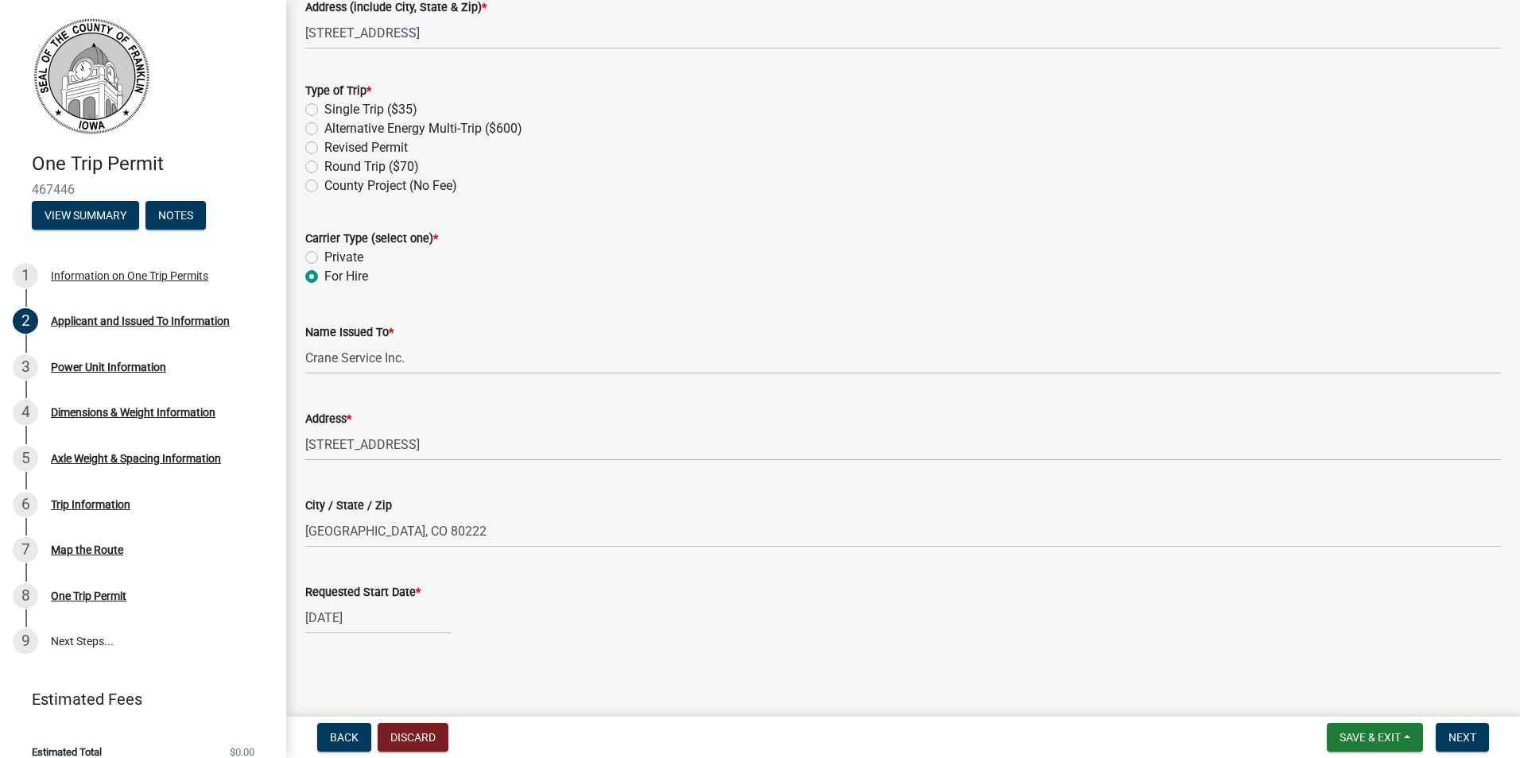
radio input "true"
click at [324, 110] on label "Single Trip ($35)" at bounding box center [370, 109] width 93 height 19
click at [324, 110] on input "Single Trip ($35)" at bounding box center [329, 105] width 10 height 10
radio input "true"
click at [1463, 732] on span "Next" at bounding box center [1462, 737] width 28 height 13
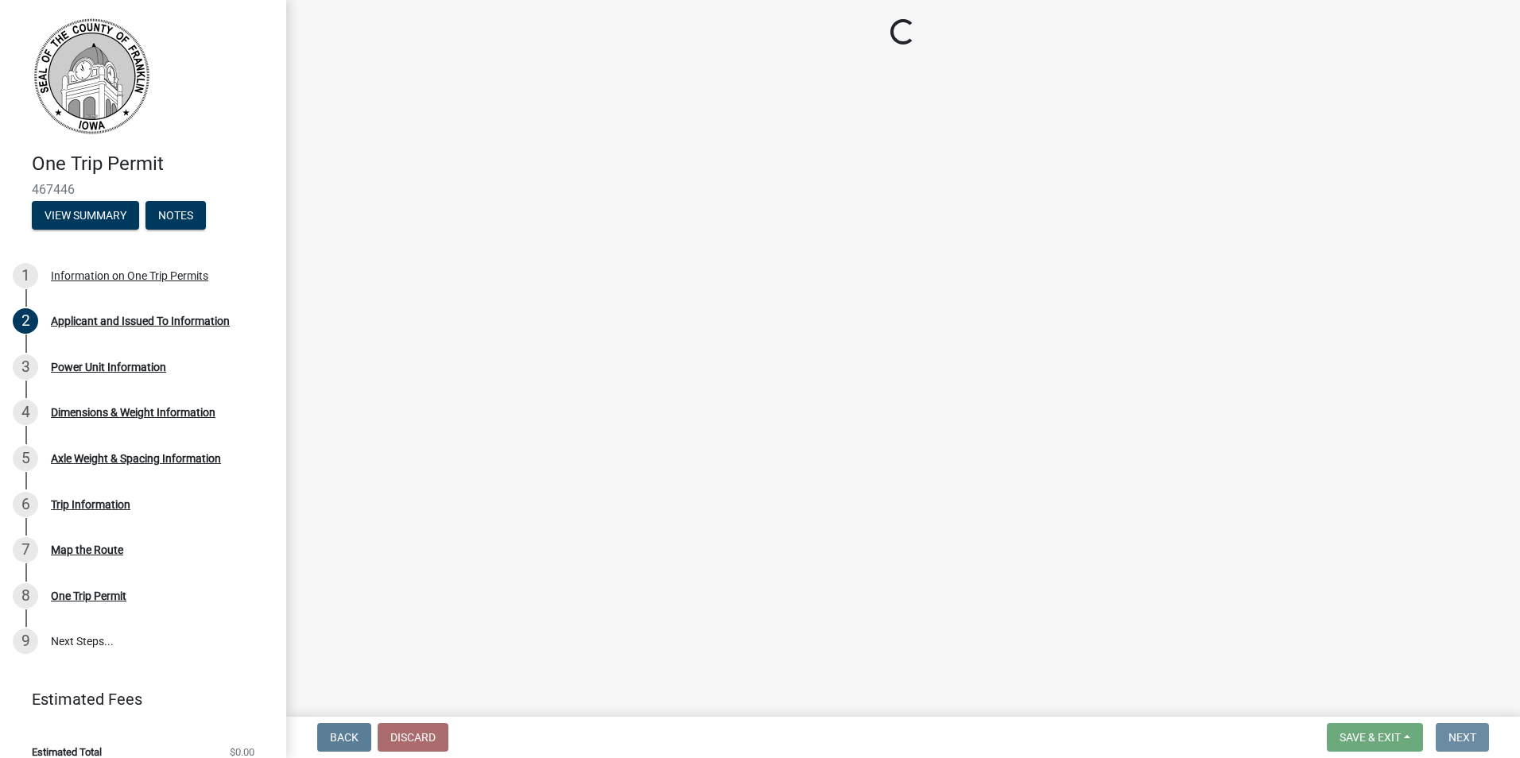
scroll to position [0, 0]
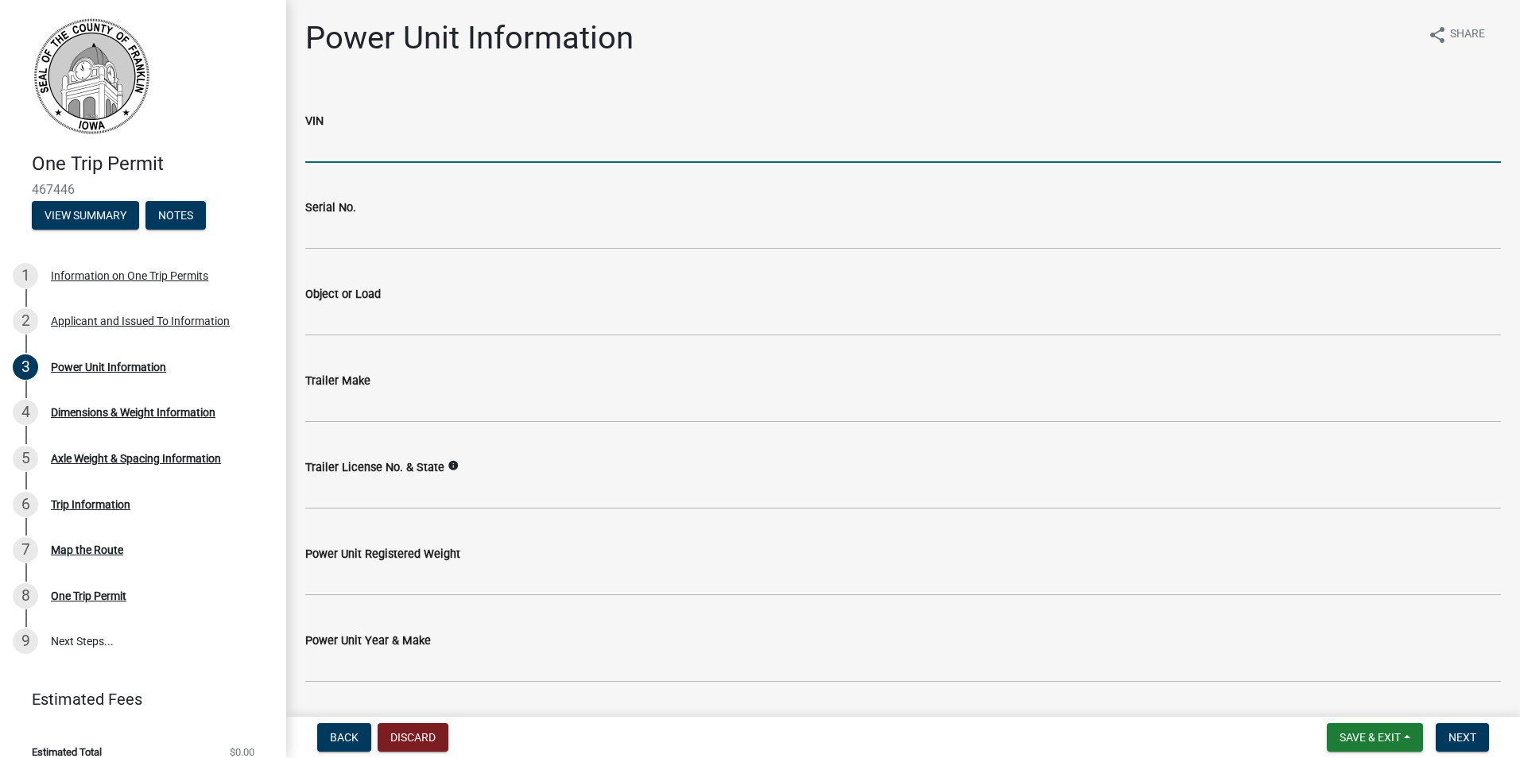
click at [386, 147] on input "VIN" at bounding box center [903, 146] width 1196 height 33
type input "1XKZP4TXXLJ420081"
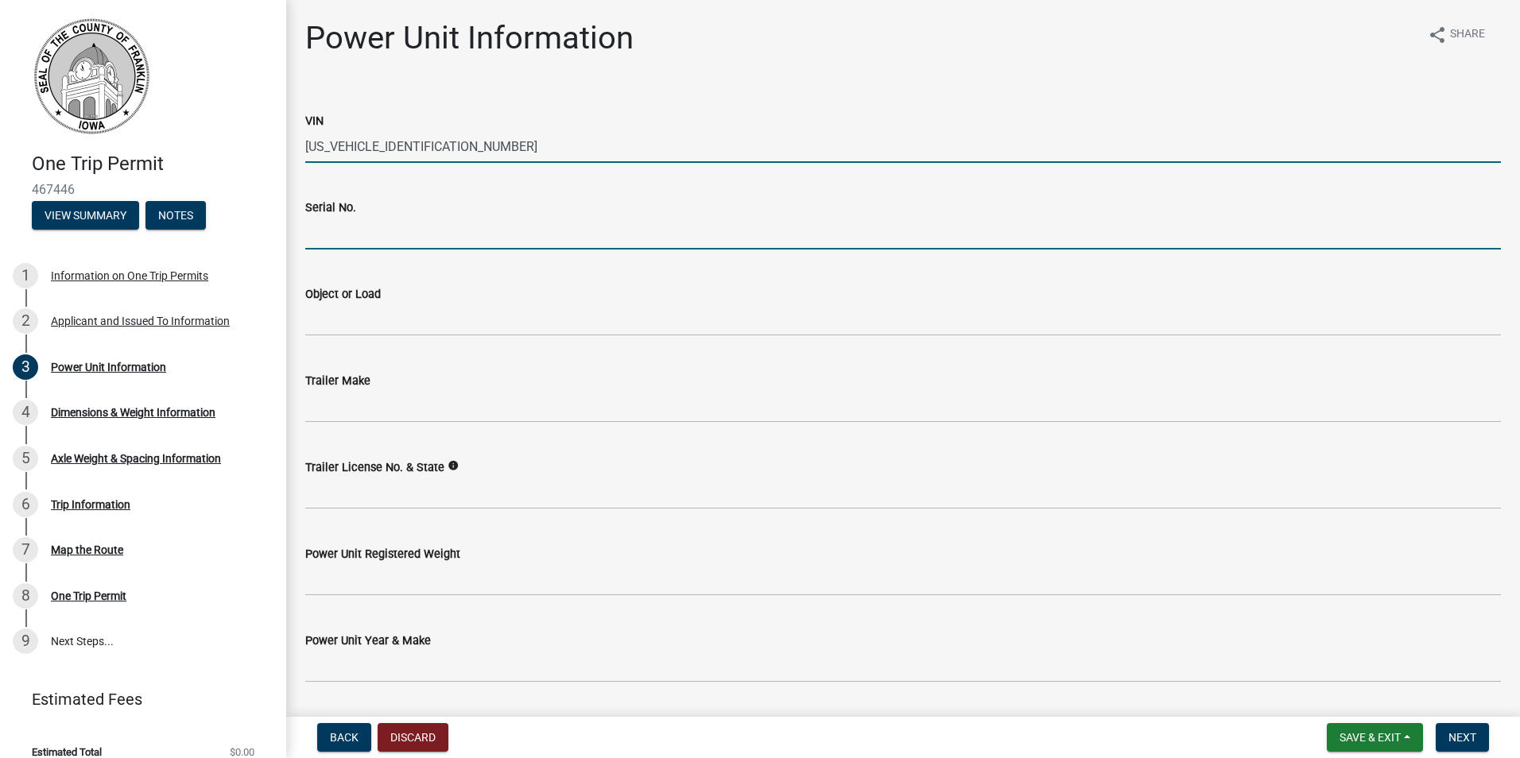
click at [393, 229] on input "Serial No." at bounding box center [903, 233] width 1196 height 33
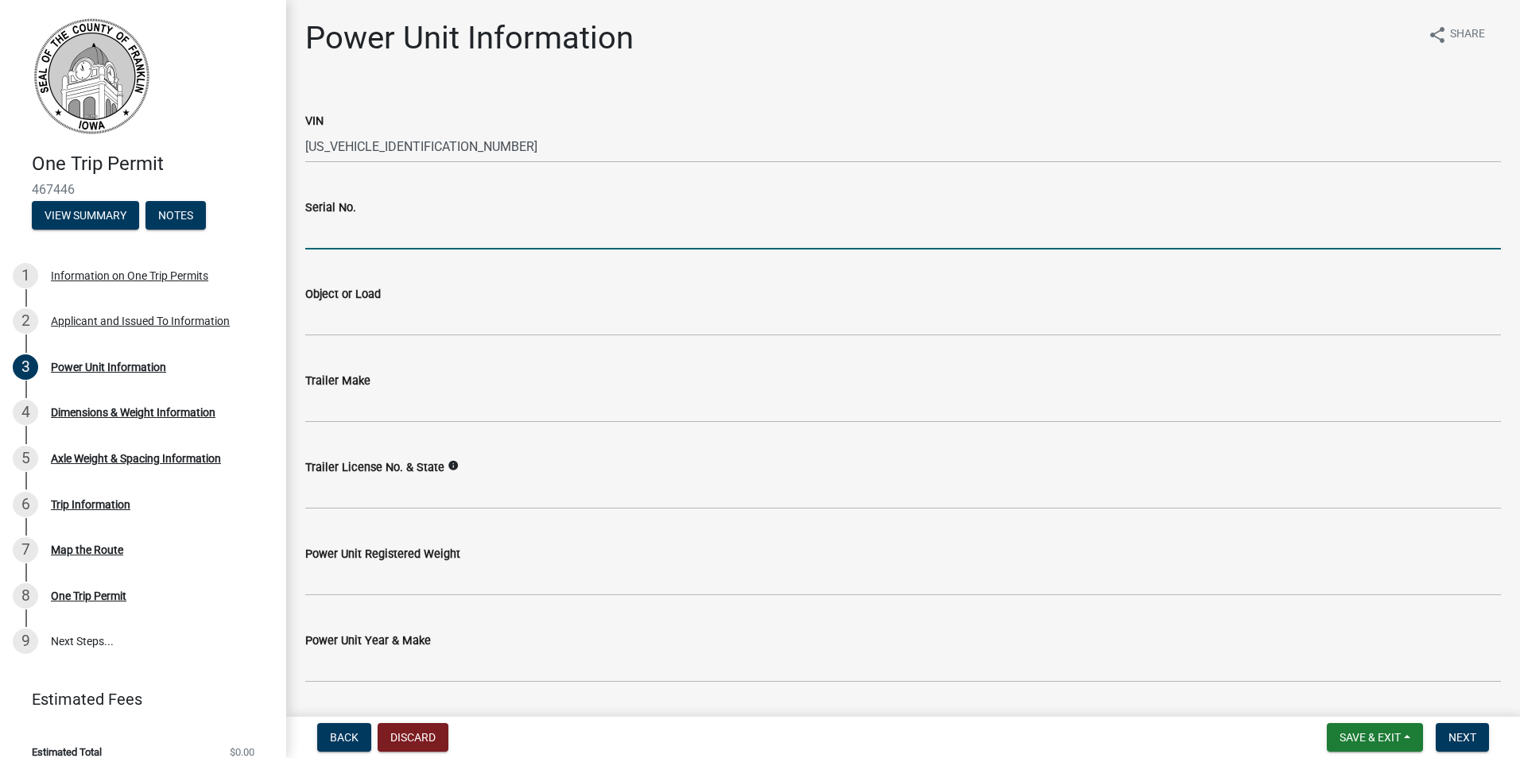
type input "1XKZP4TXXLJ420081"
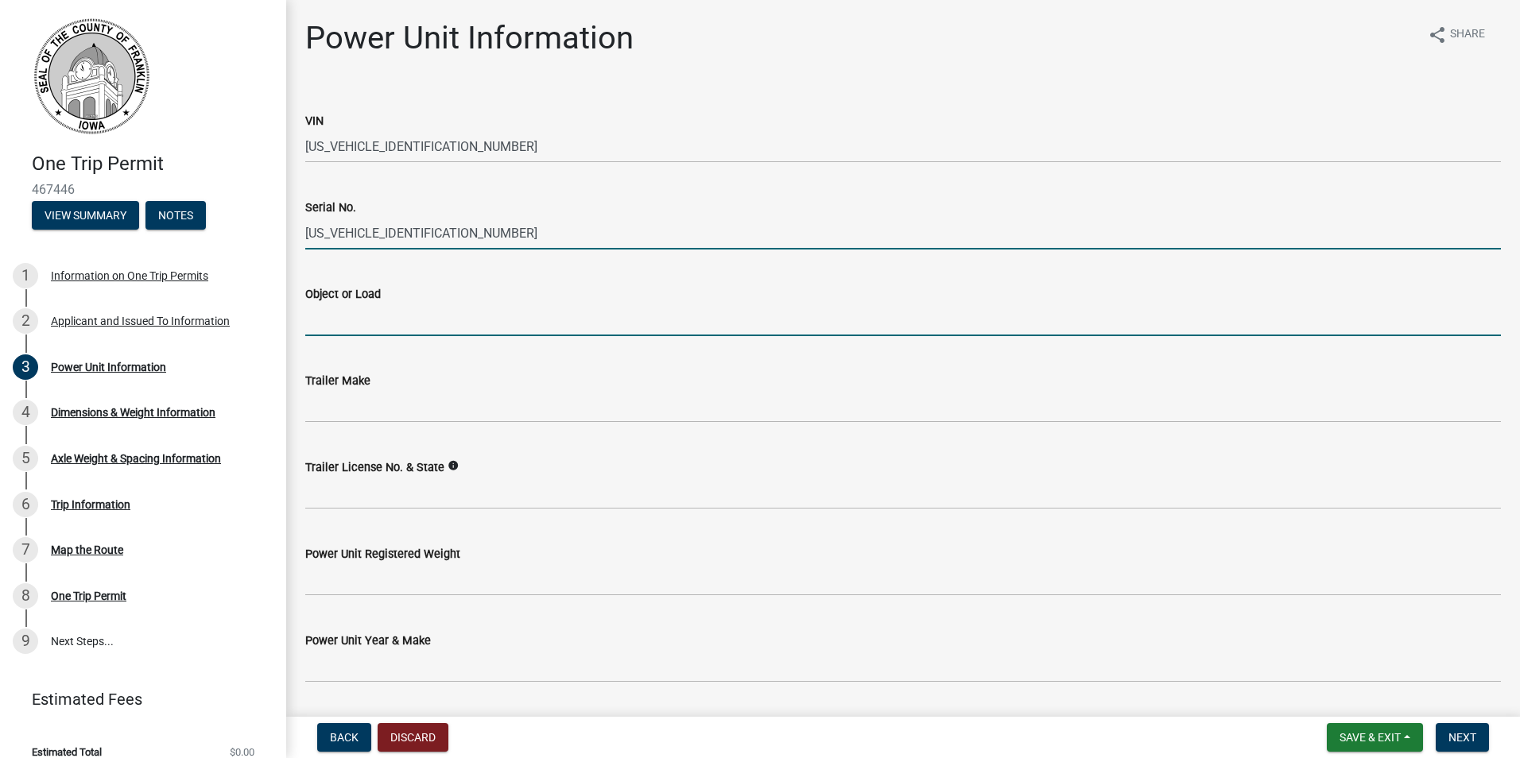
click at [376, 315] on input "Object or Load" at bounding box center [903, 320] width 1196 height 33
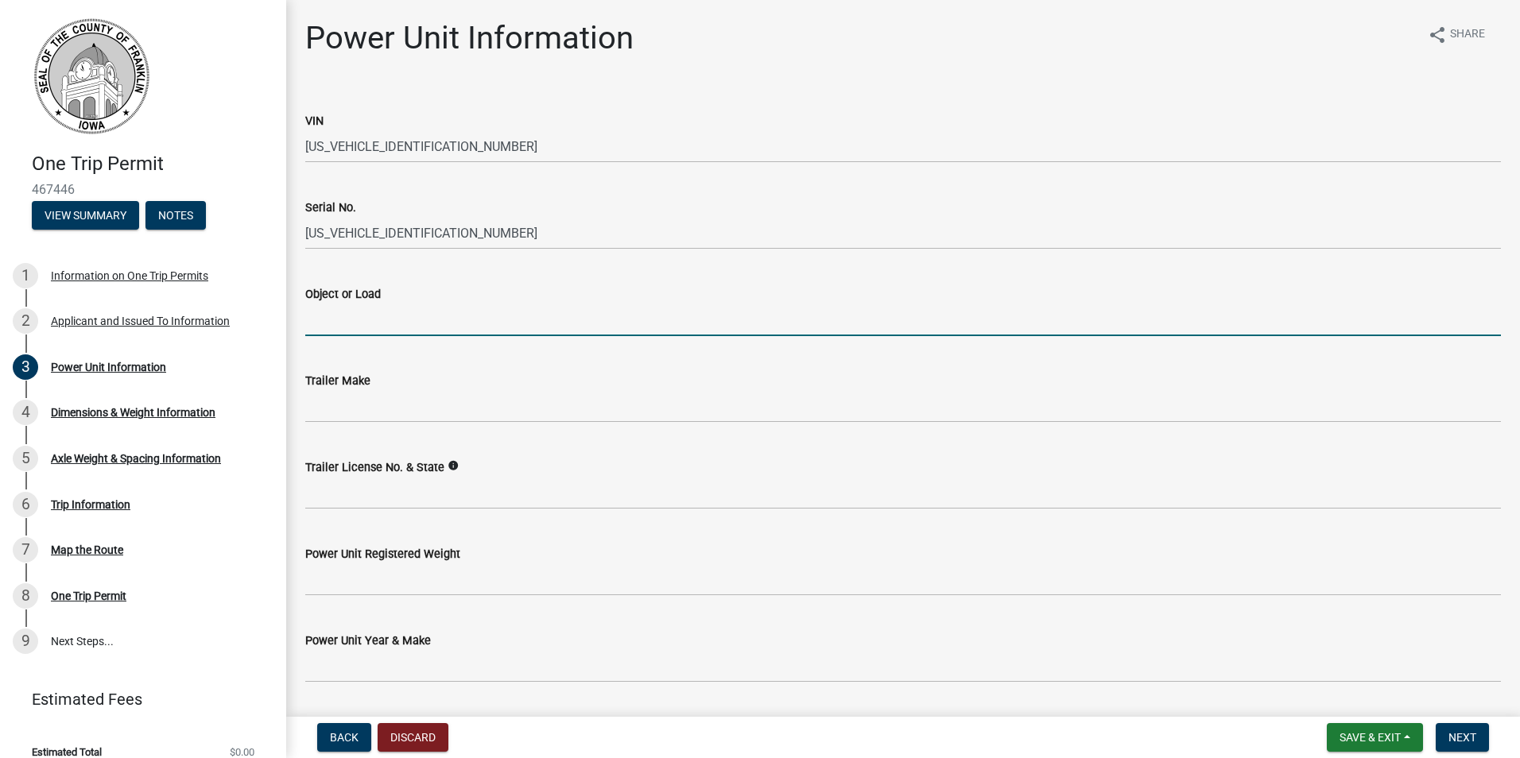
type input "RT crane"
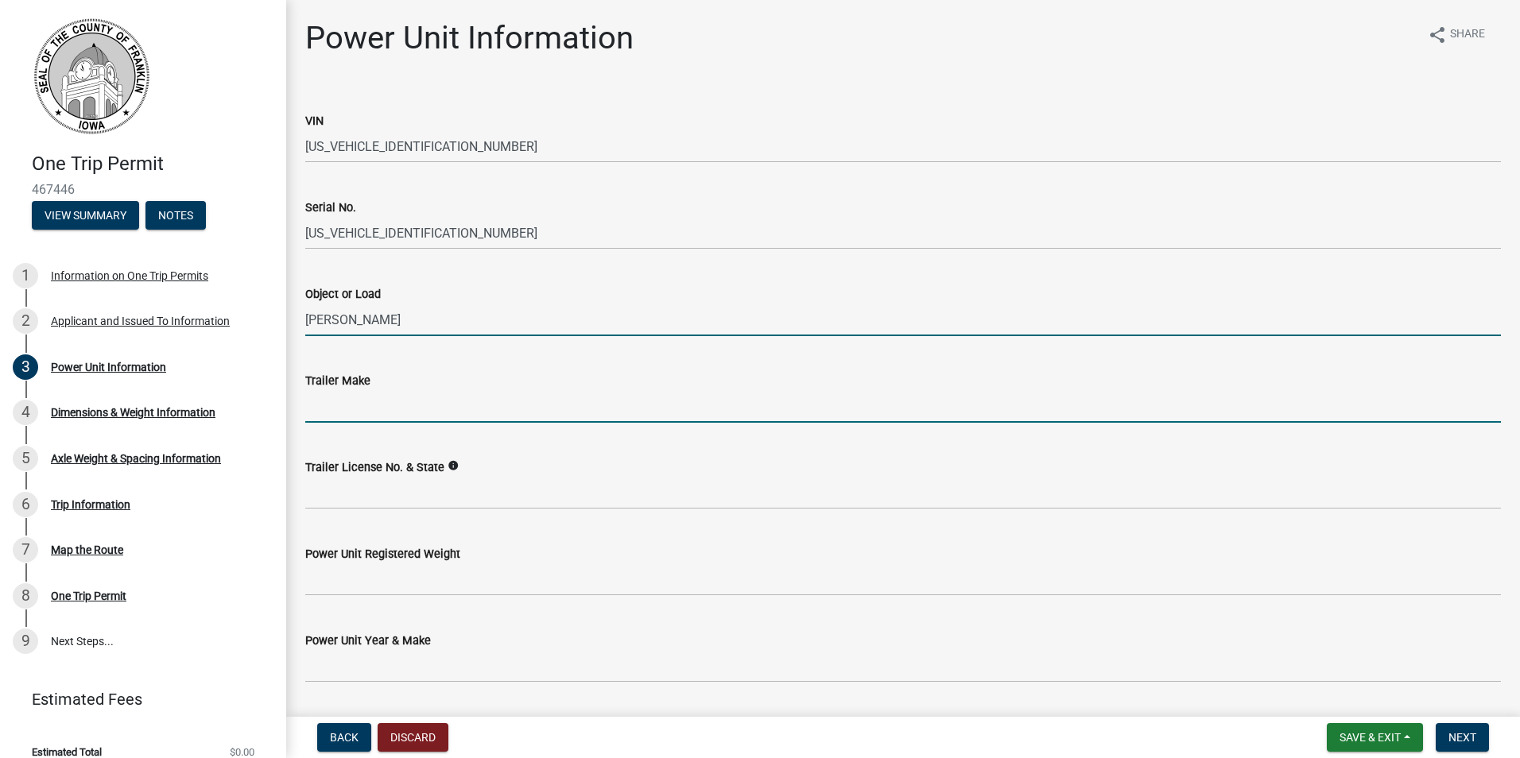
click at [373, 405] on input "Trailer Make" at bounding box center [903, 406] width 1196 height 33
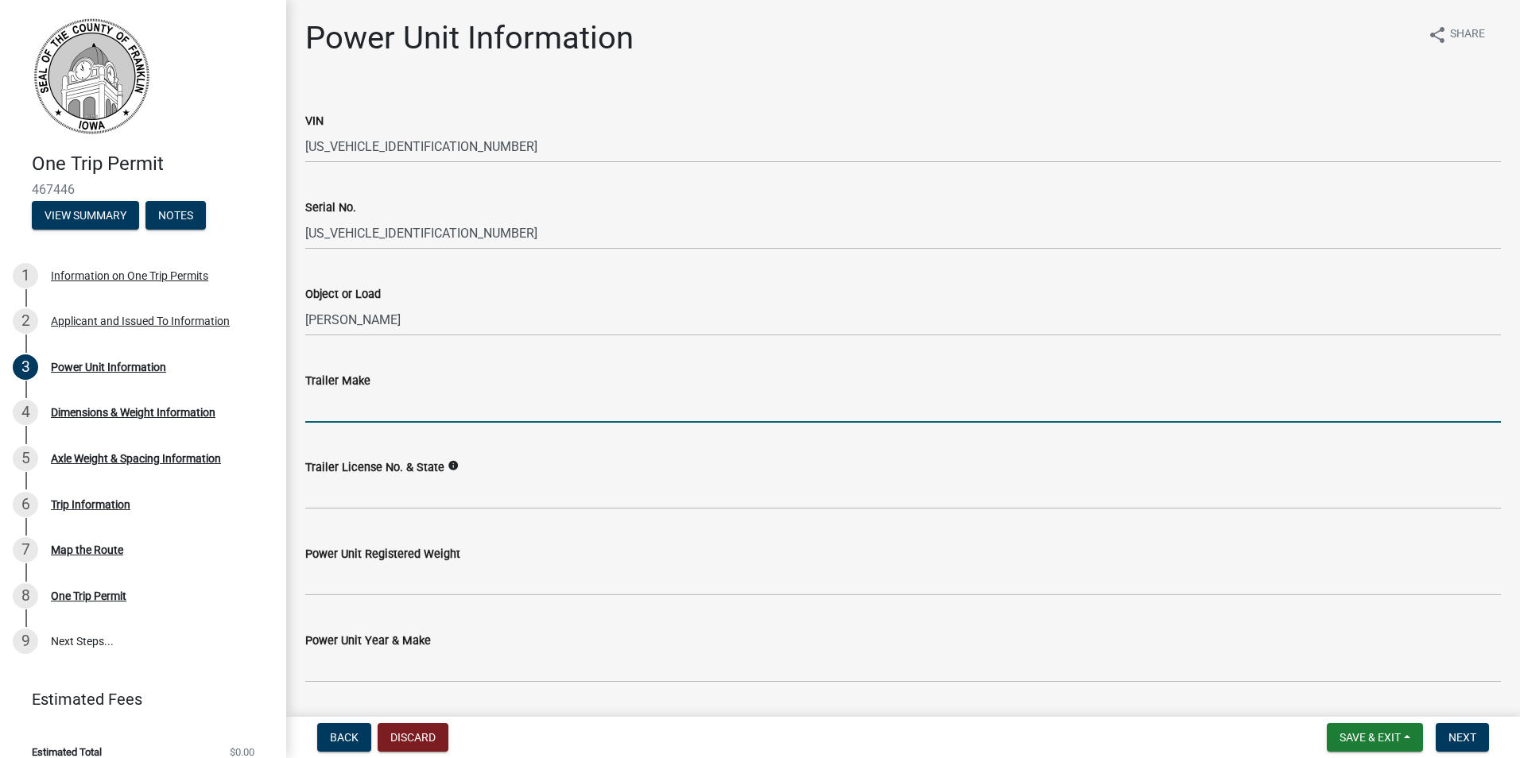
type input "Fontaine"
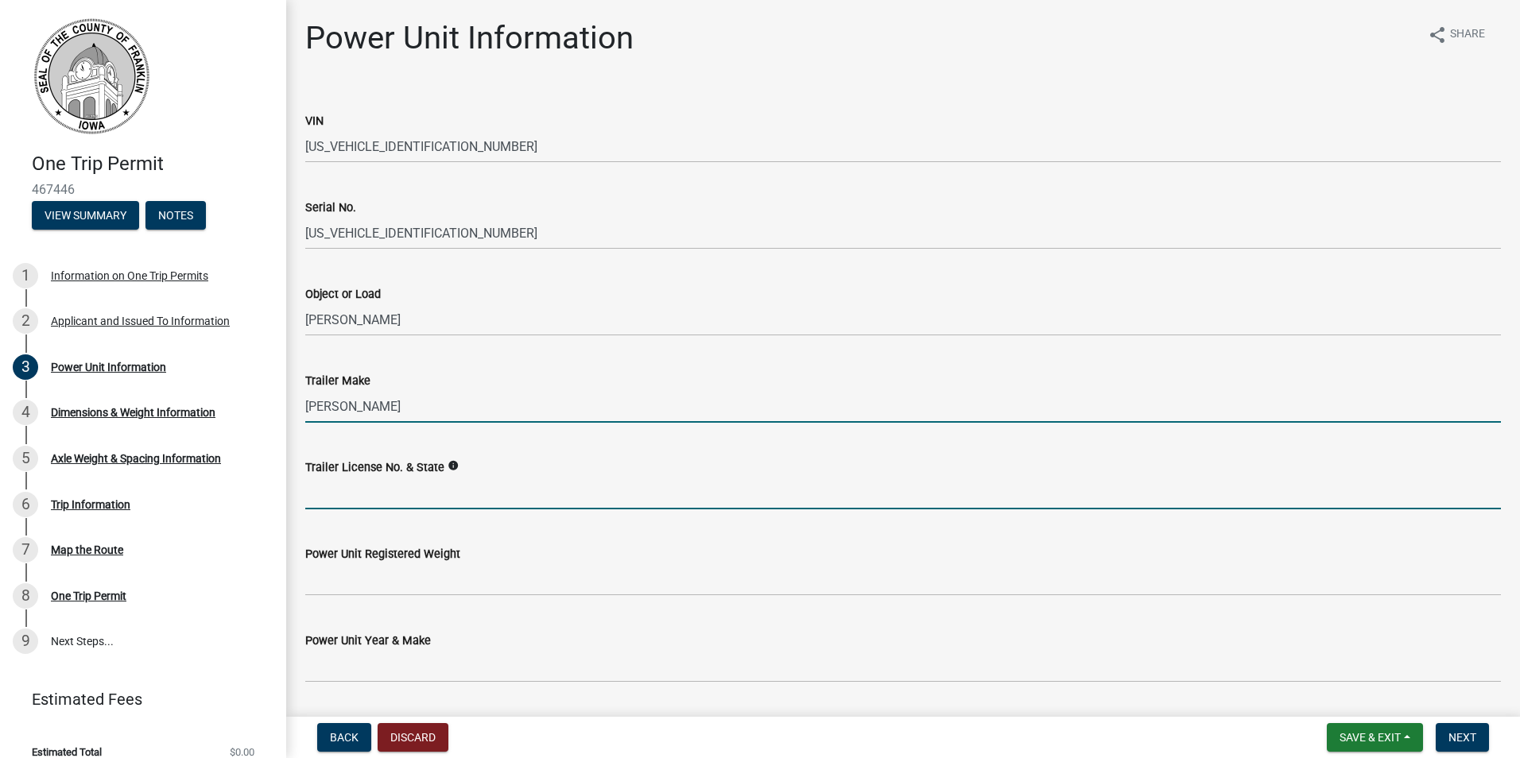
click at [382, 497] on input "Trailer License No. & State" at bounding box center [903, 493] width 1196 height 33
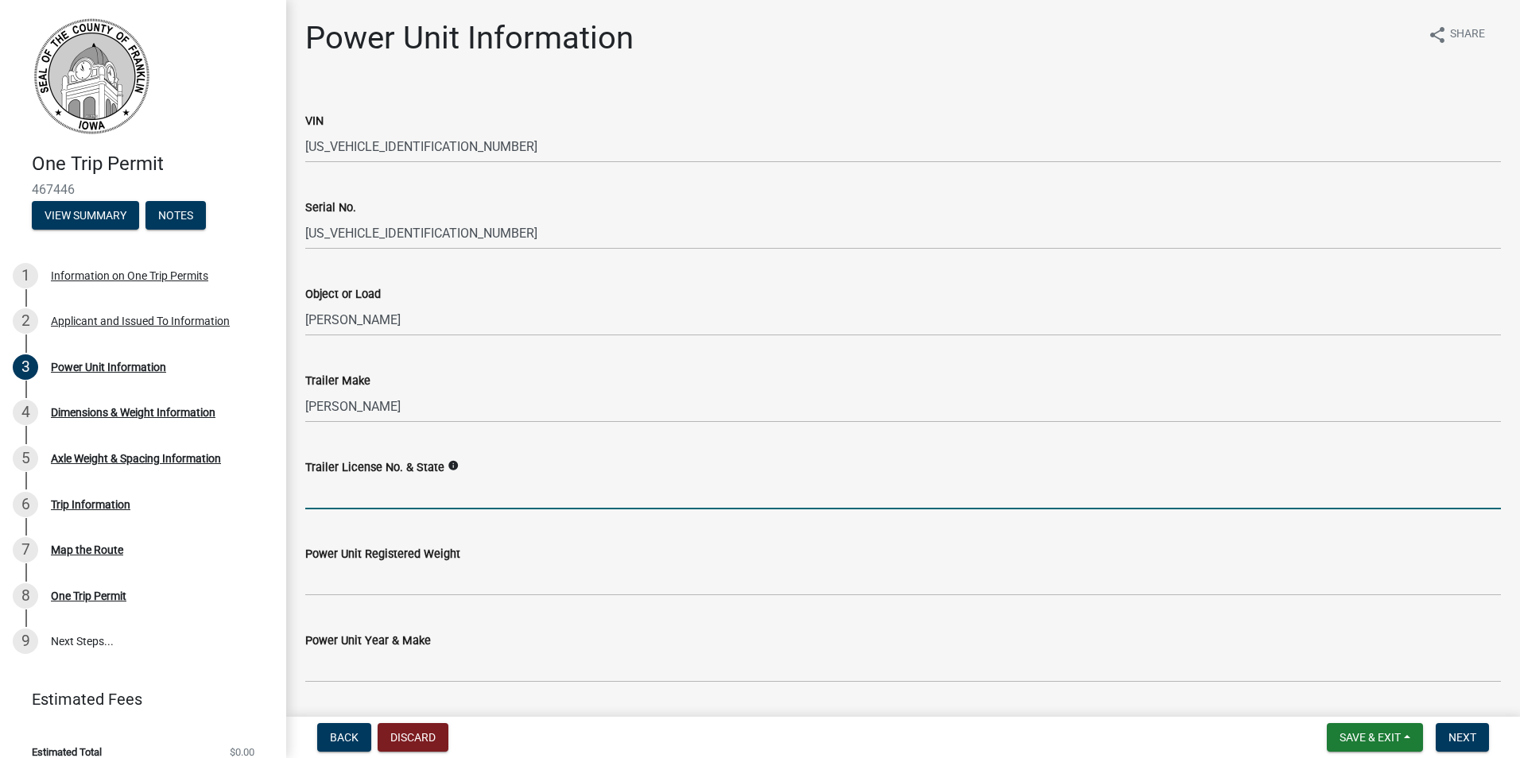
type input "5150176 Maine"
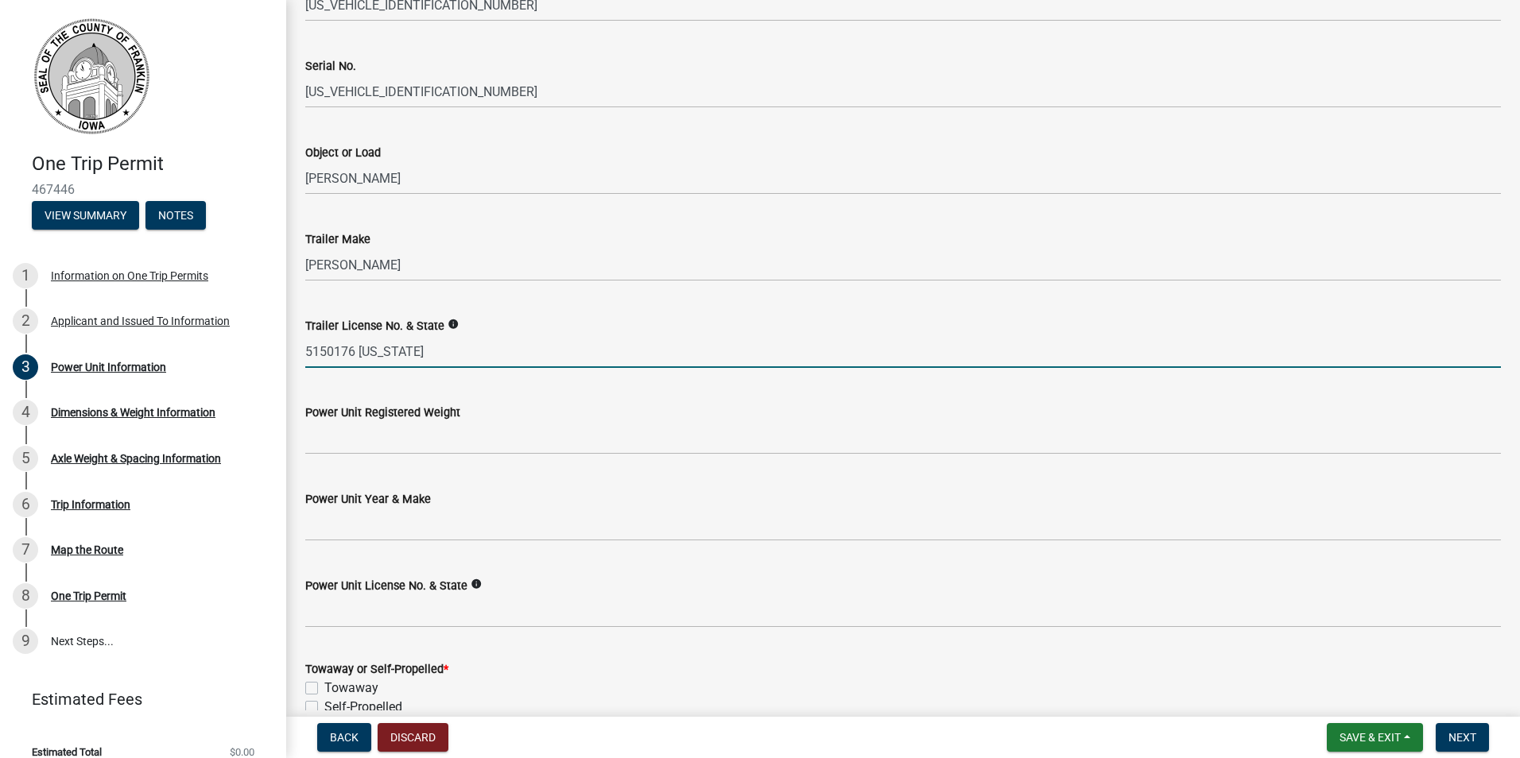
scroll to position [159, 0]
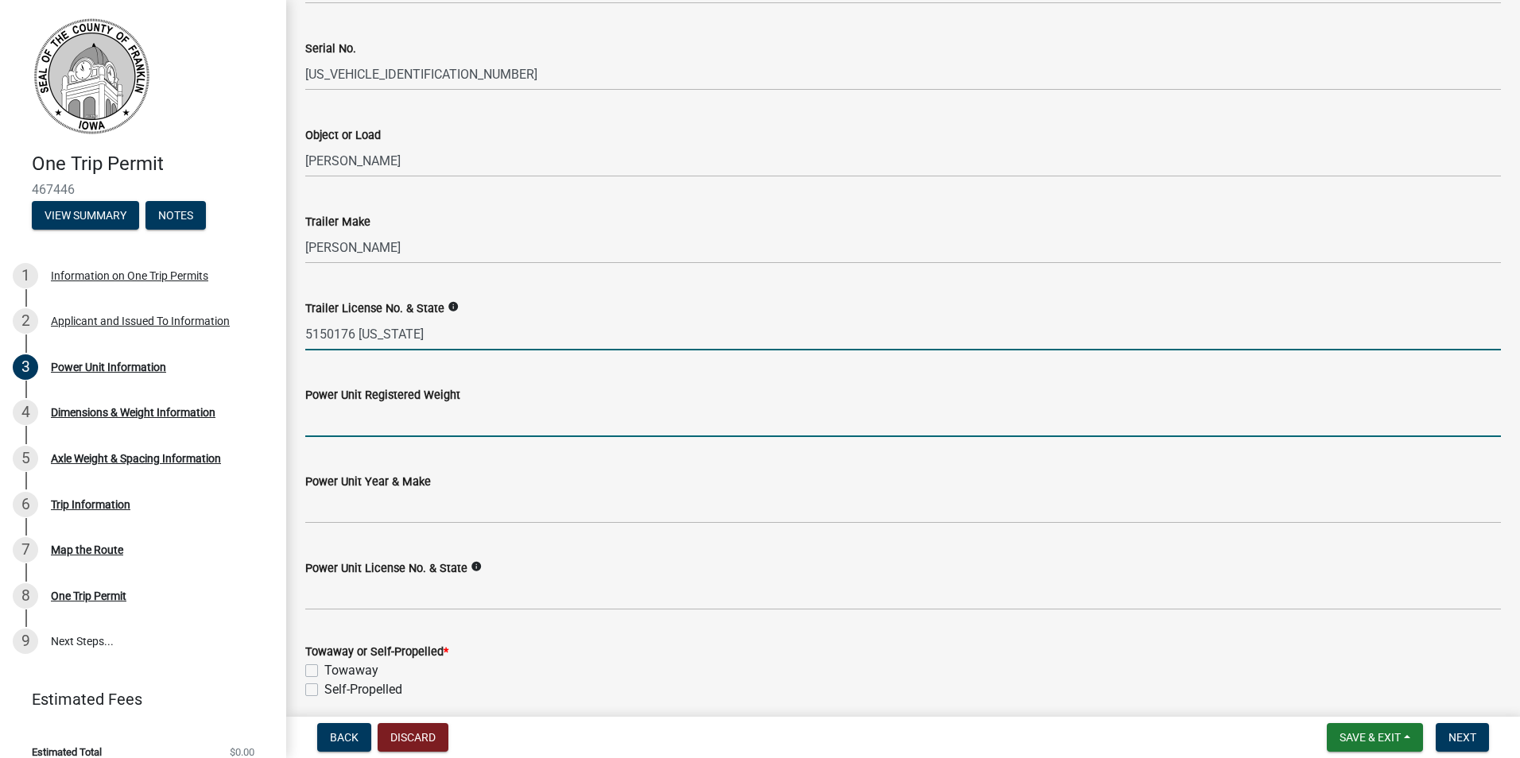
click at [375, 421] on input "Power Unit Registered Weight" at bounding box center [903, 421] width 1196 height 33
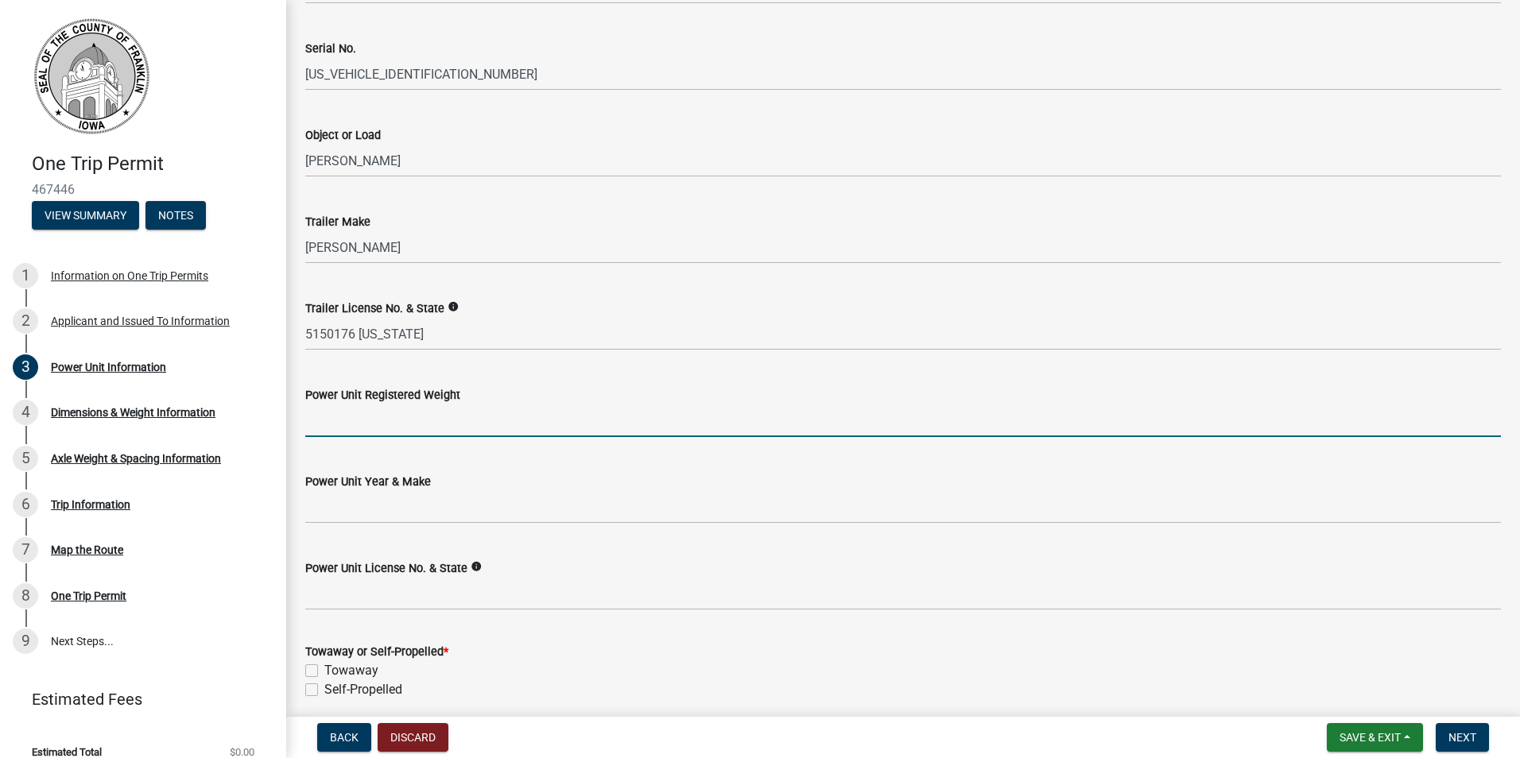
type input "300000"
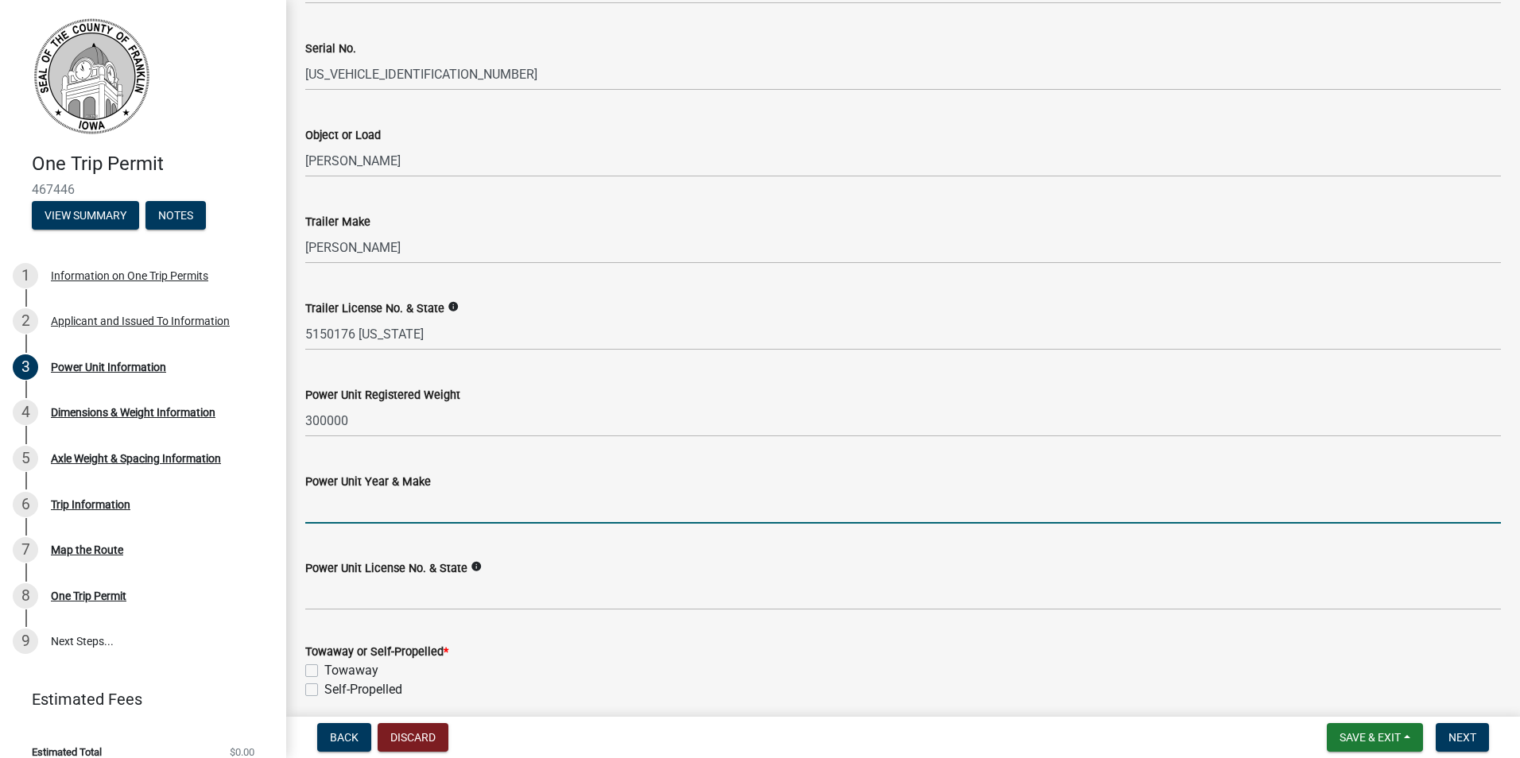
click at [421, 509] on input "Power Unit Year & Make" at bounding box center [903, 507] width 1196 height 33
type input "2020 Kenworth T880"
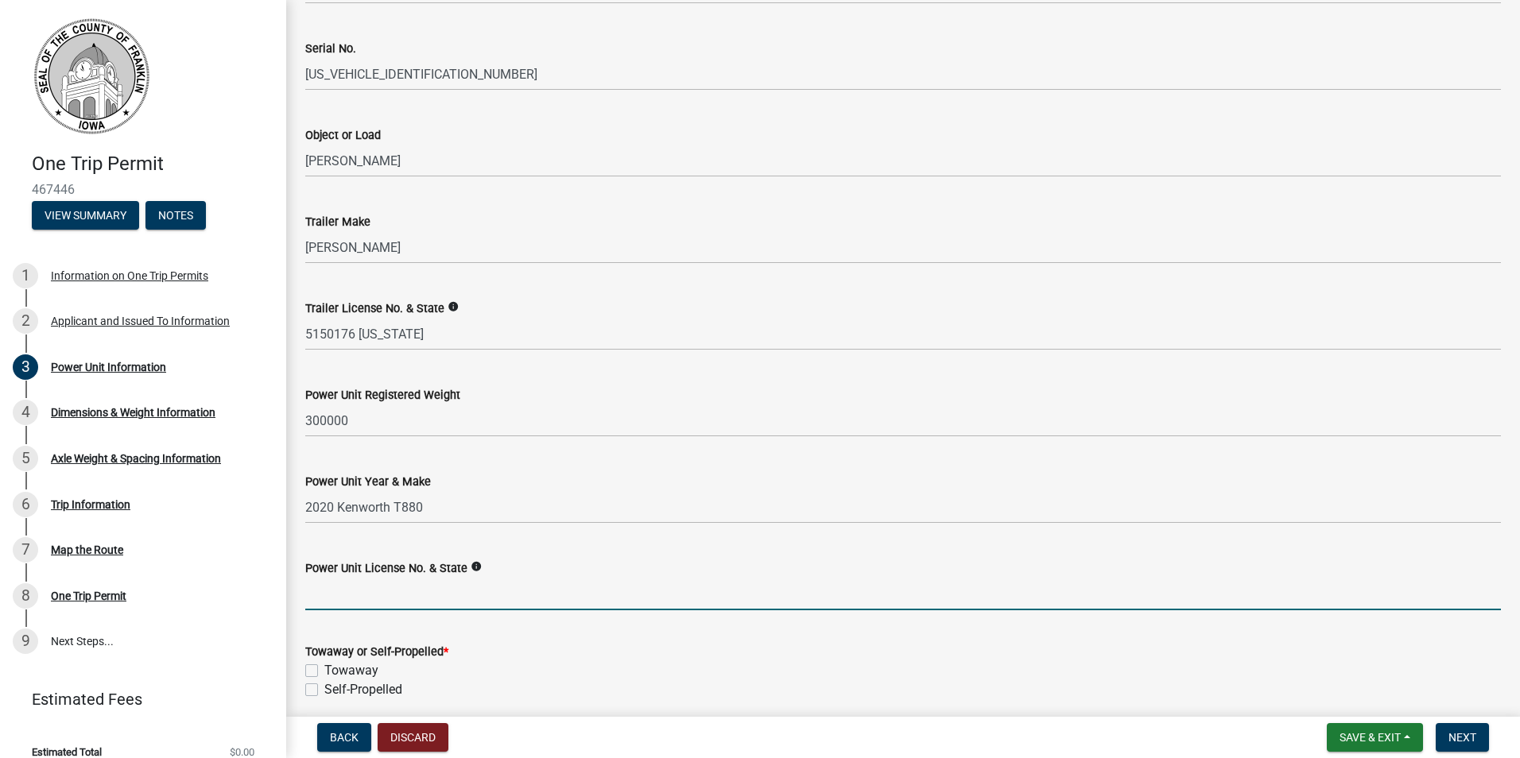
click at [359, 603] on input "Power Unit License No. & State" at bounding box center [903, 594] width 1196 height 33
type input "IRM5806 NM"
click at [324, 690] on label "Self-Propelled" at bounding box center [363, 689] width 78 height 19
click at [324, 690] on input "Self-Propelled" at bounding box center [329, 685] width 10 height 10
checkbox input "true"
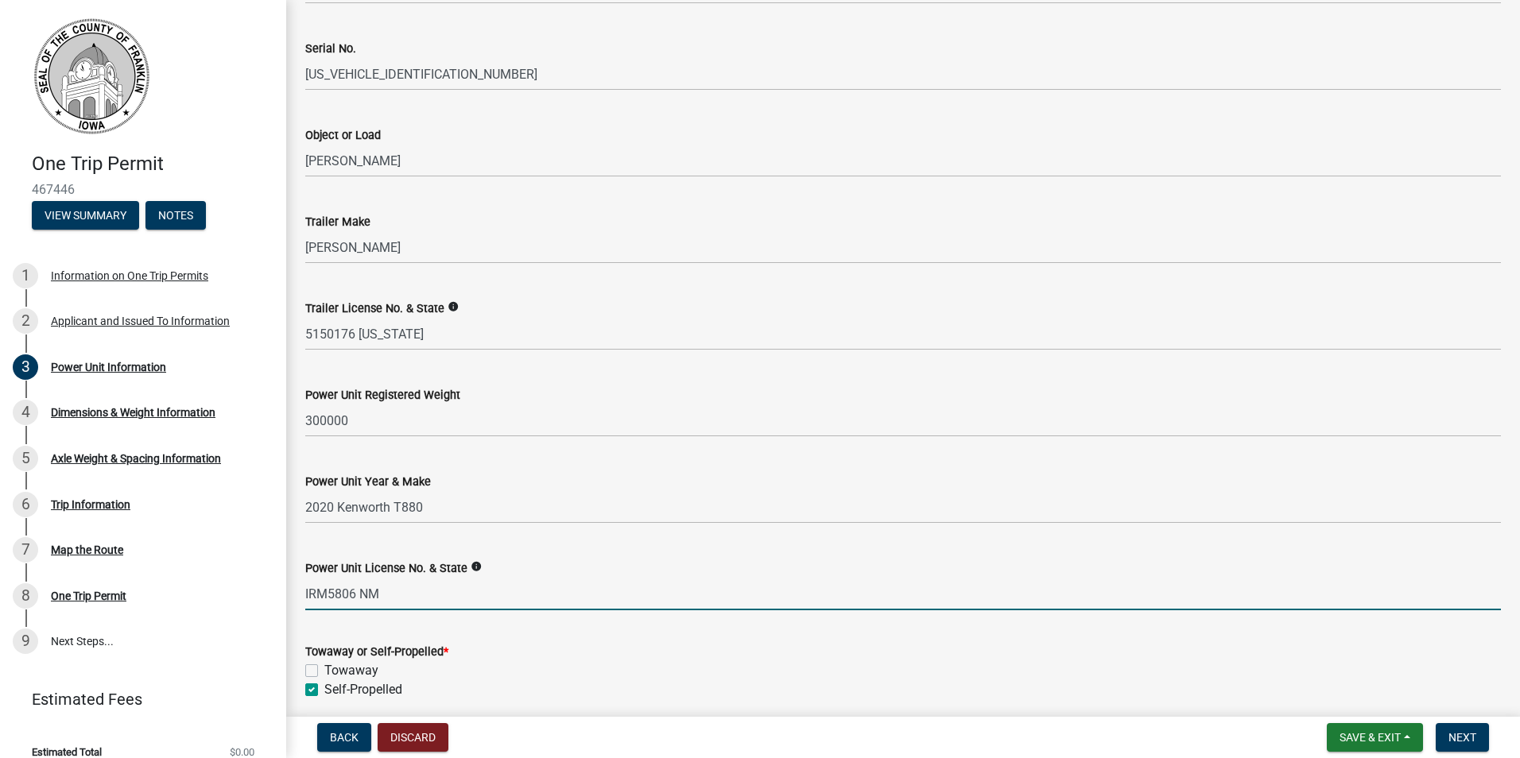
checkbox input "false"
checkbox input "true"
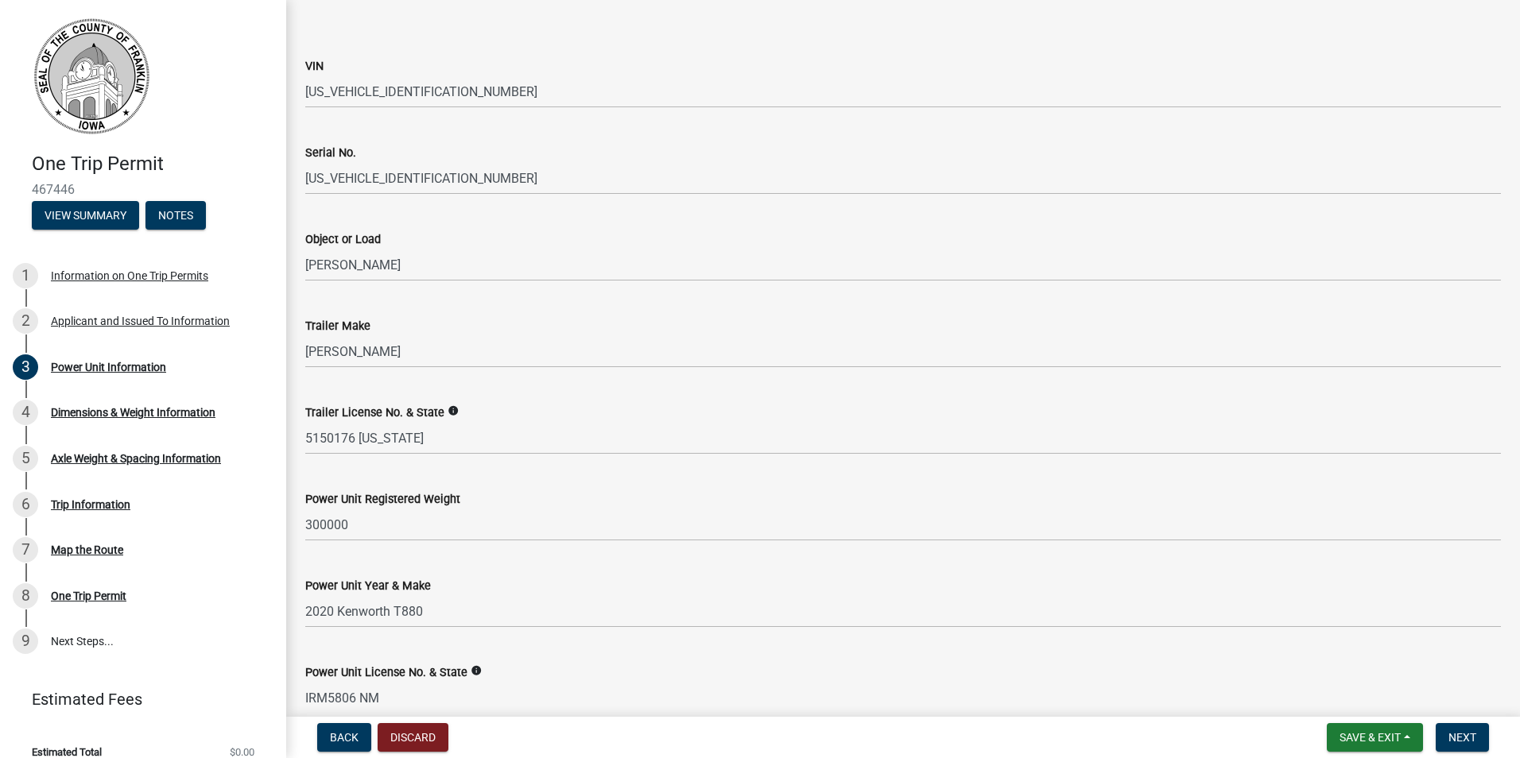
scroll to position [224, 0]
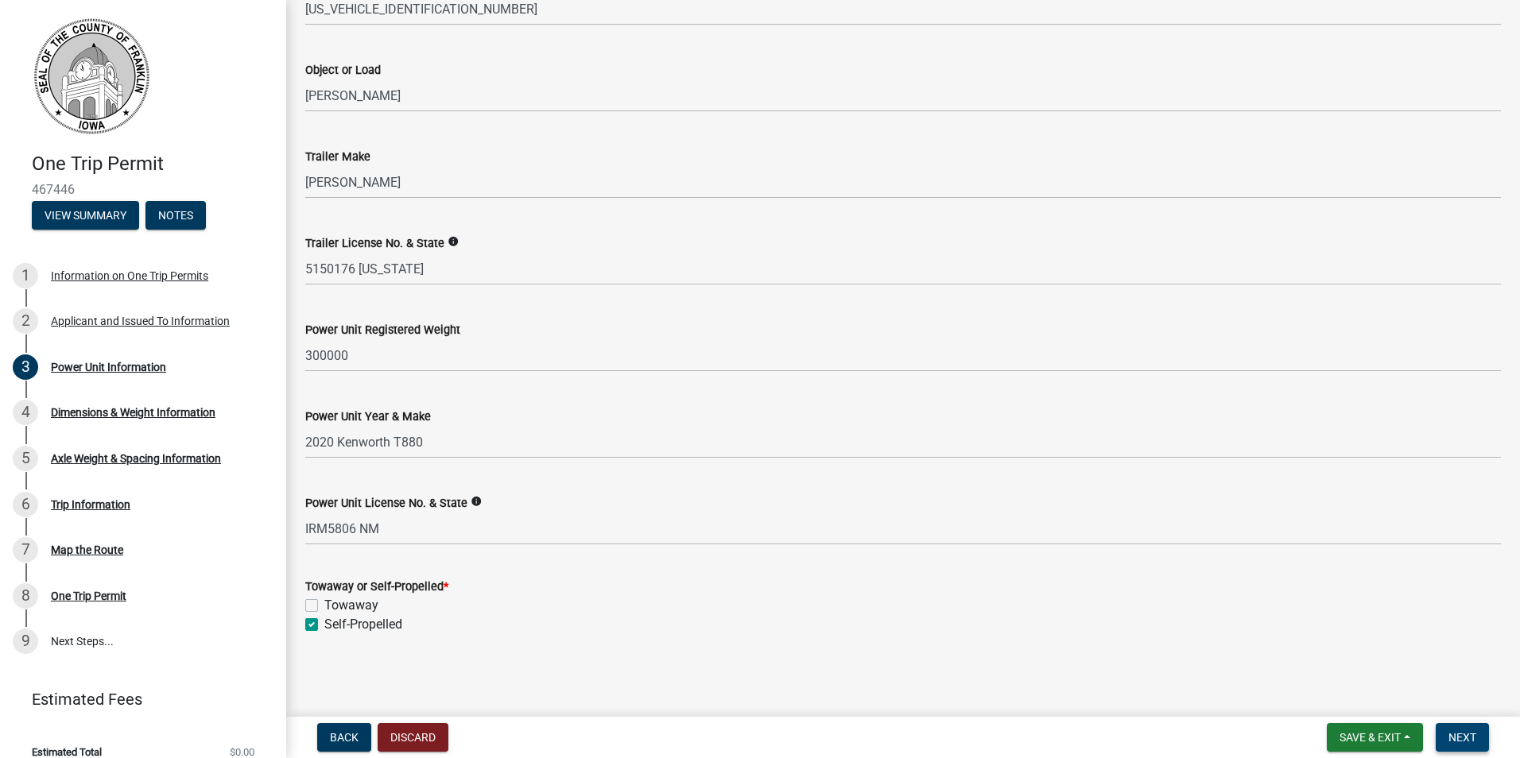
click at [1471, 739] on span "Next" at bounding box center [1462, 737] width 28 height 13
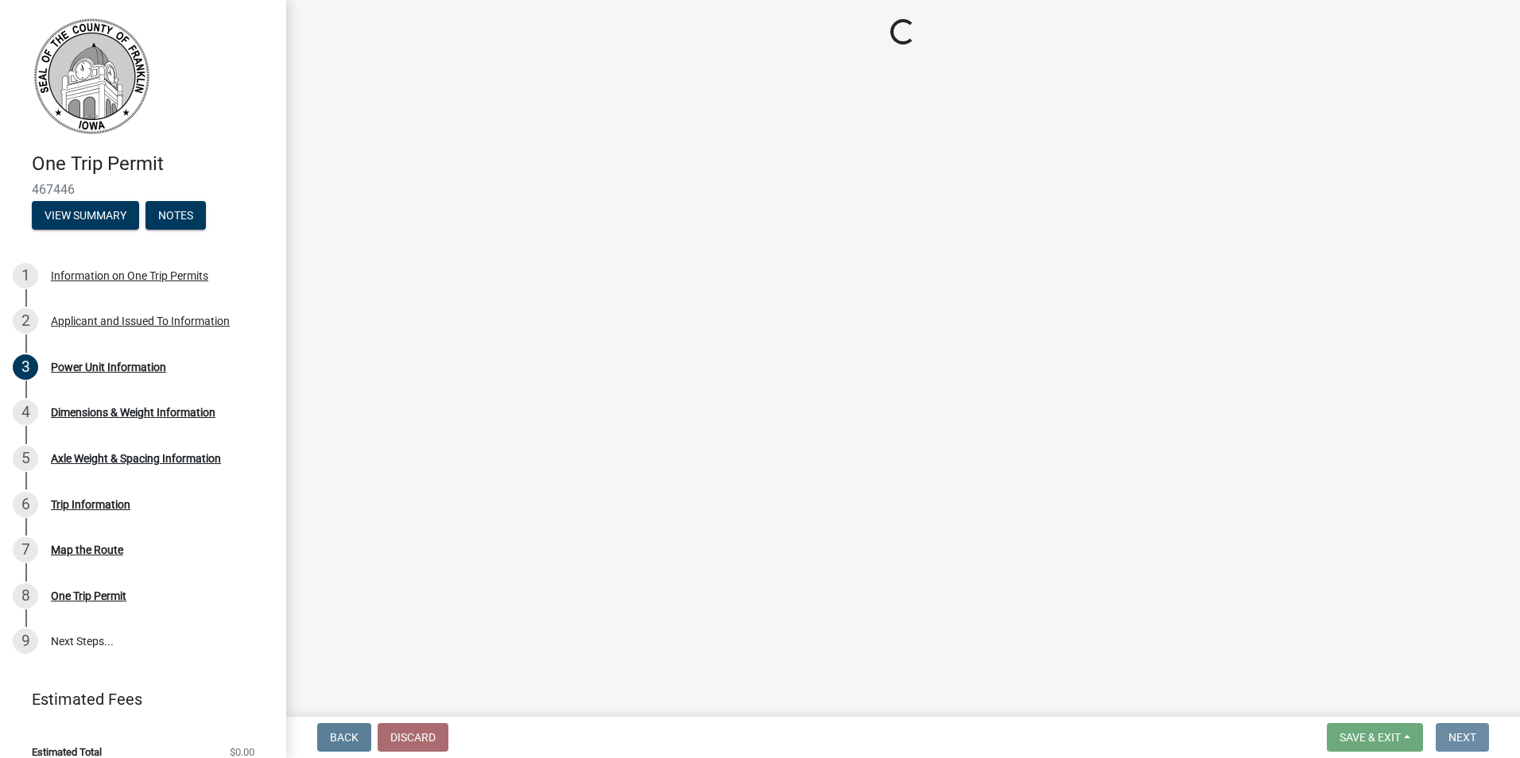
scroll to position [0, 0]
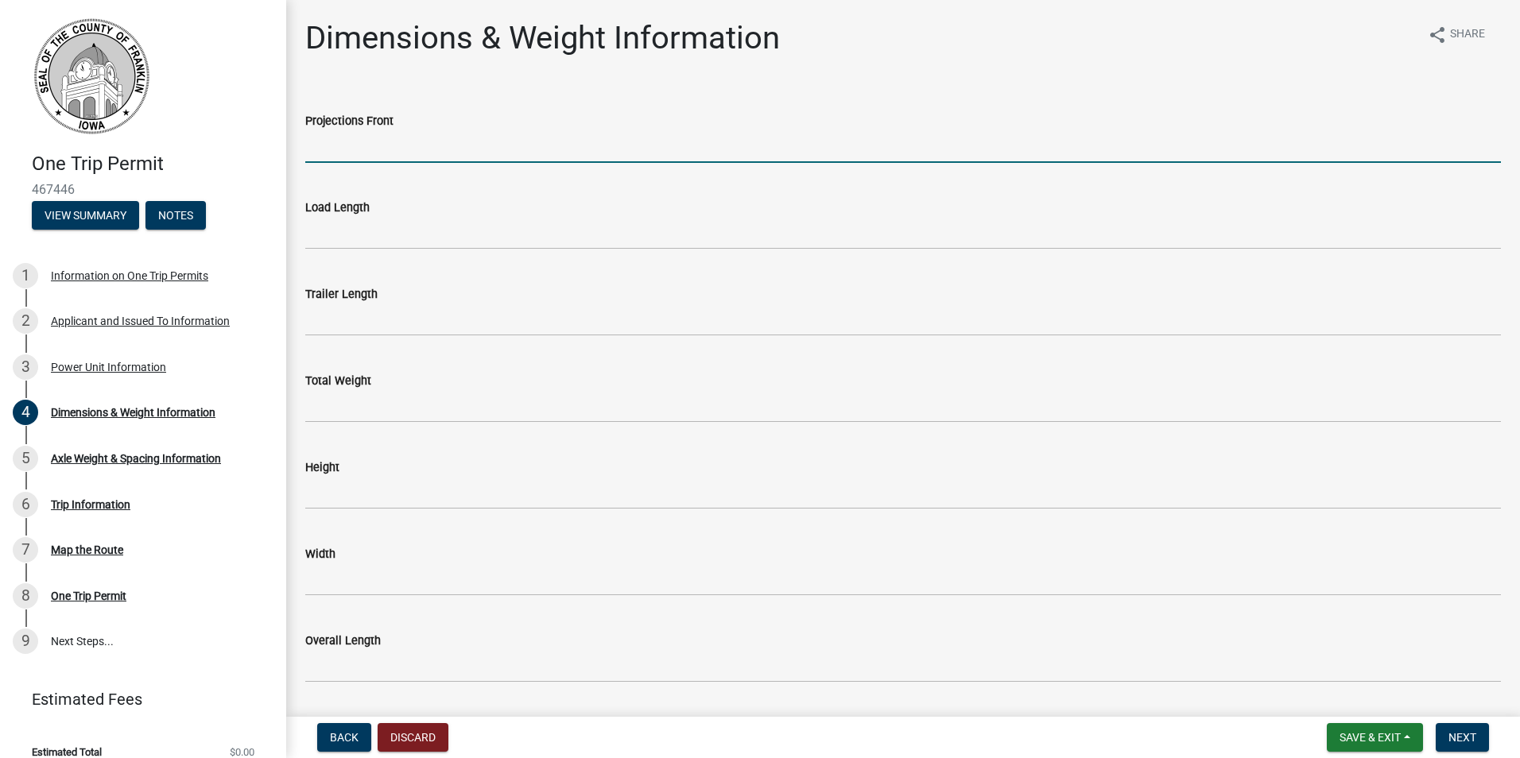
click at [380, 145] on input "Projections Front" at bounding box center [903, 146] width 1196 height 33
type input "0"
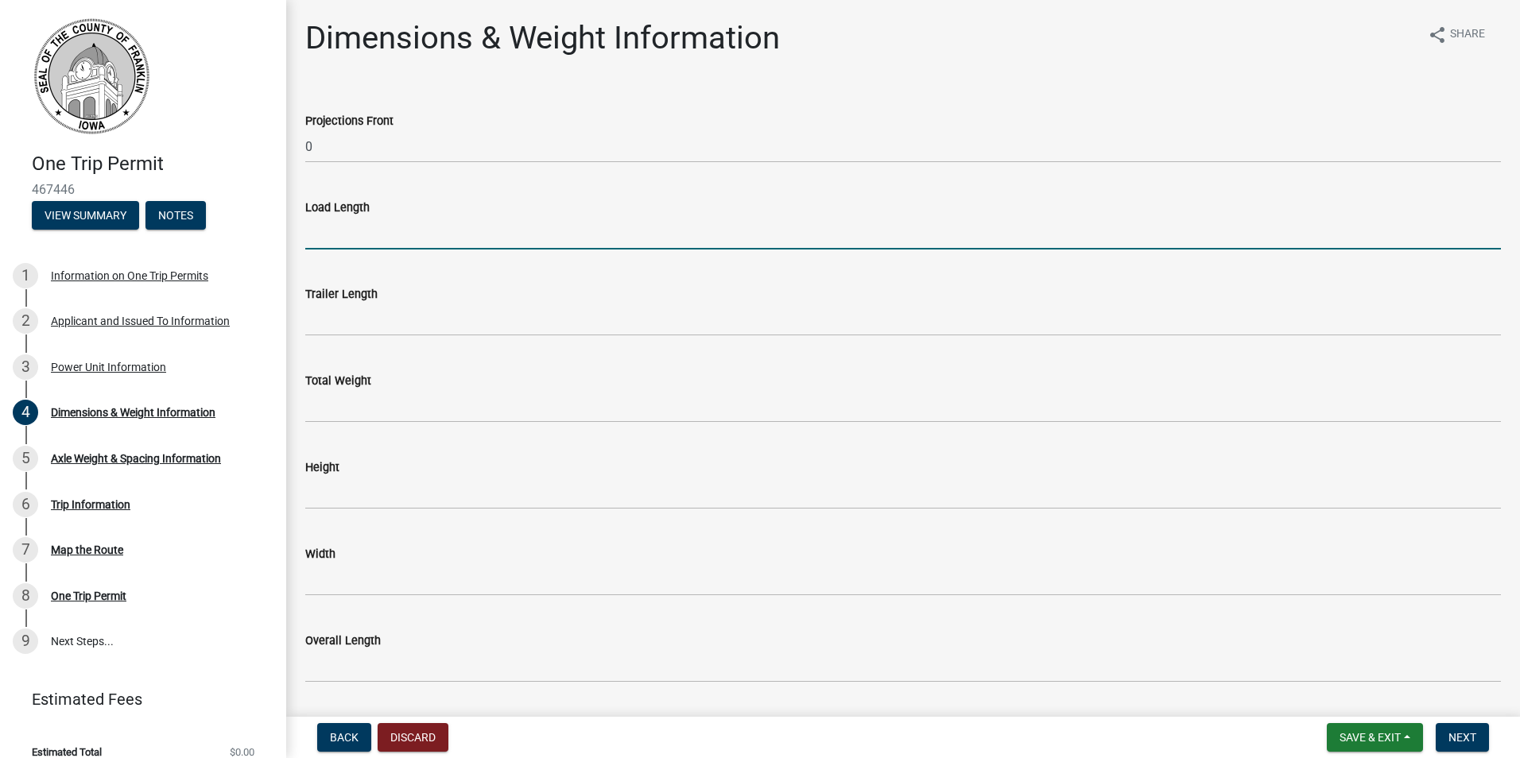
click at [368, 226] on input "Load Length" at bounding box center [903, 233] width 1196 height 33
type input "60'6"
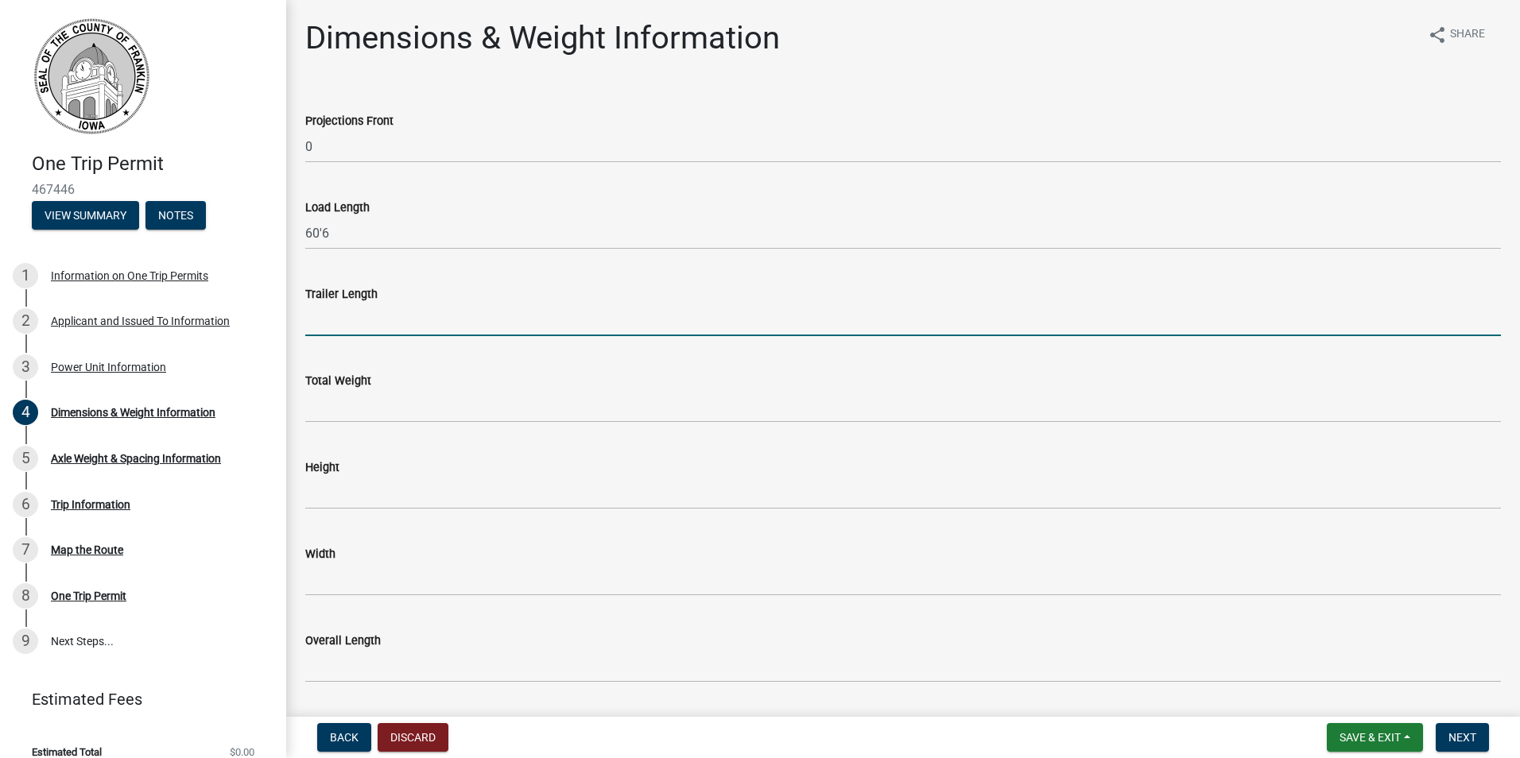
click at [355, 320] on input "Trailer Length" at bounding box center [903, 320] width 1196 height 33
type input "59'"
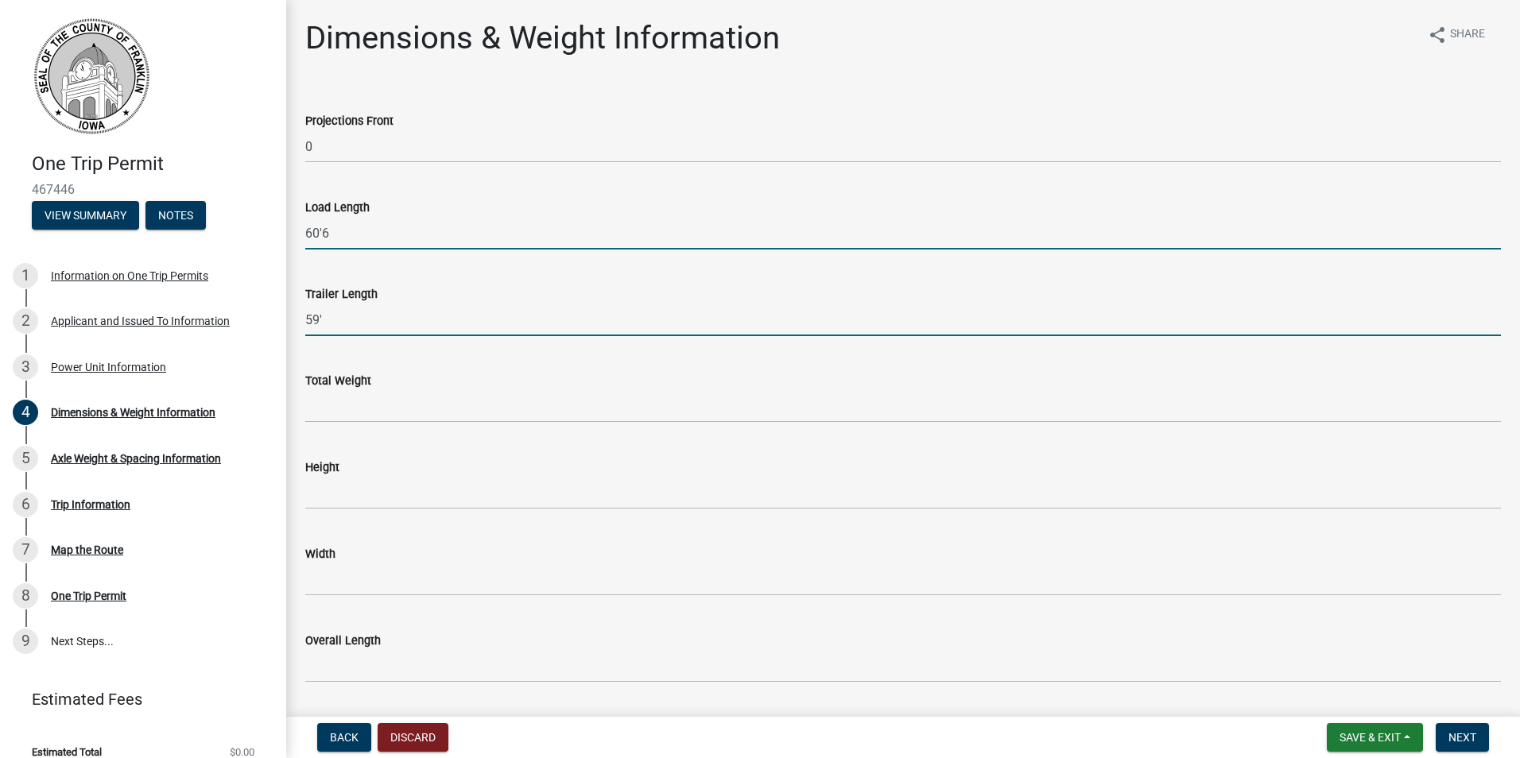
click at [350, 238] on input "60'6" at bounding box center [903, 233] width 1196 height 33
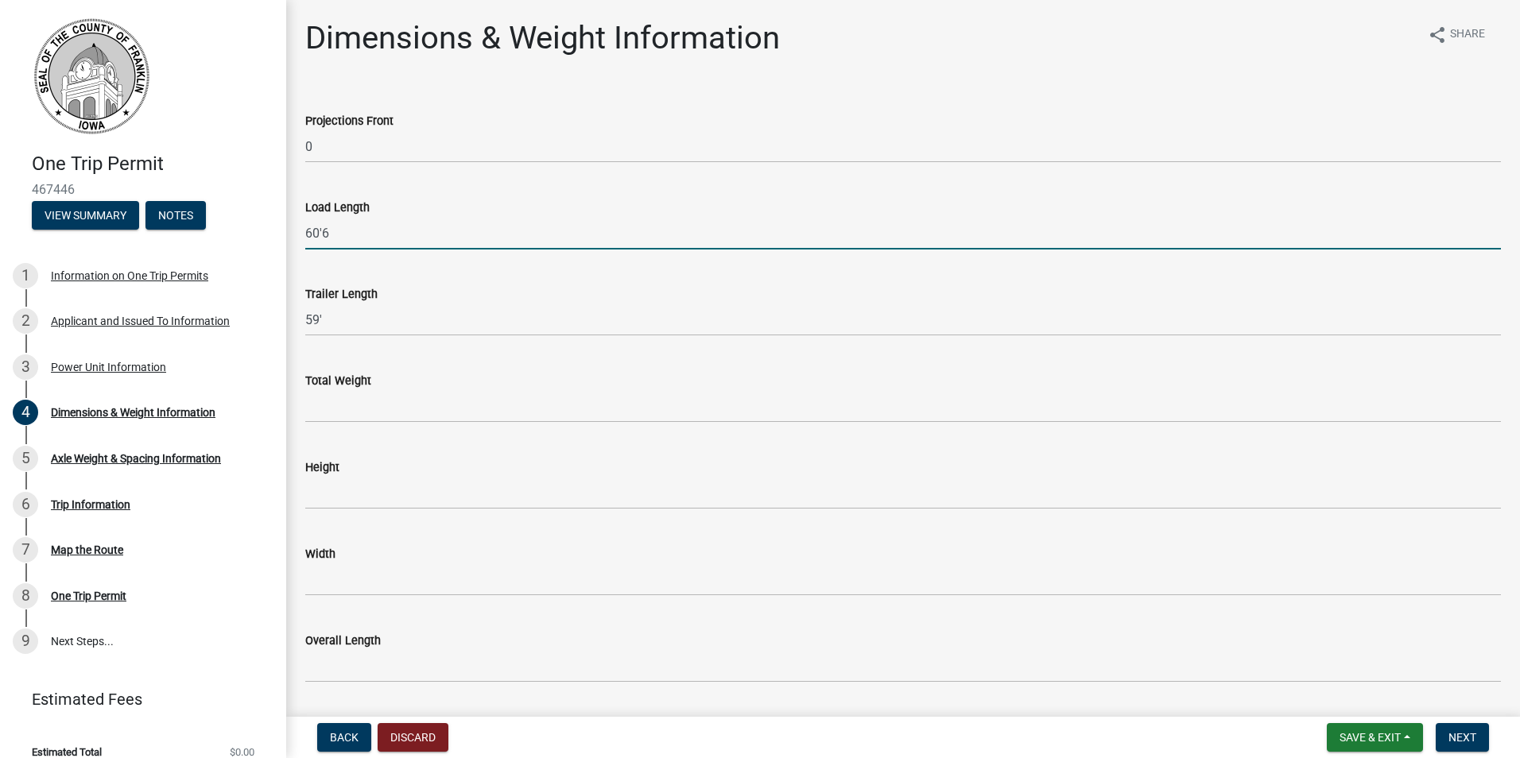
click at [350, 238] on input "60'6" at bounding box center [903, 233] width 1196 height 33
type input "59'"
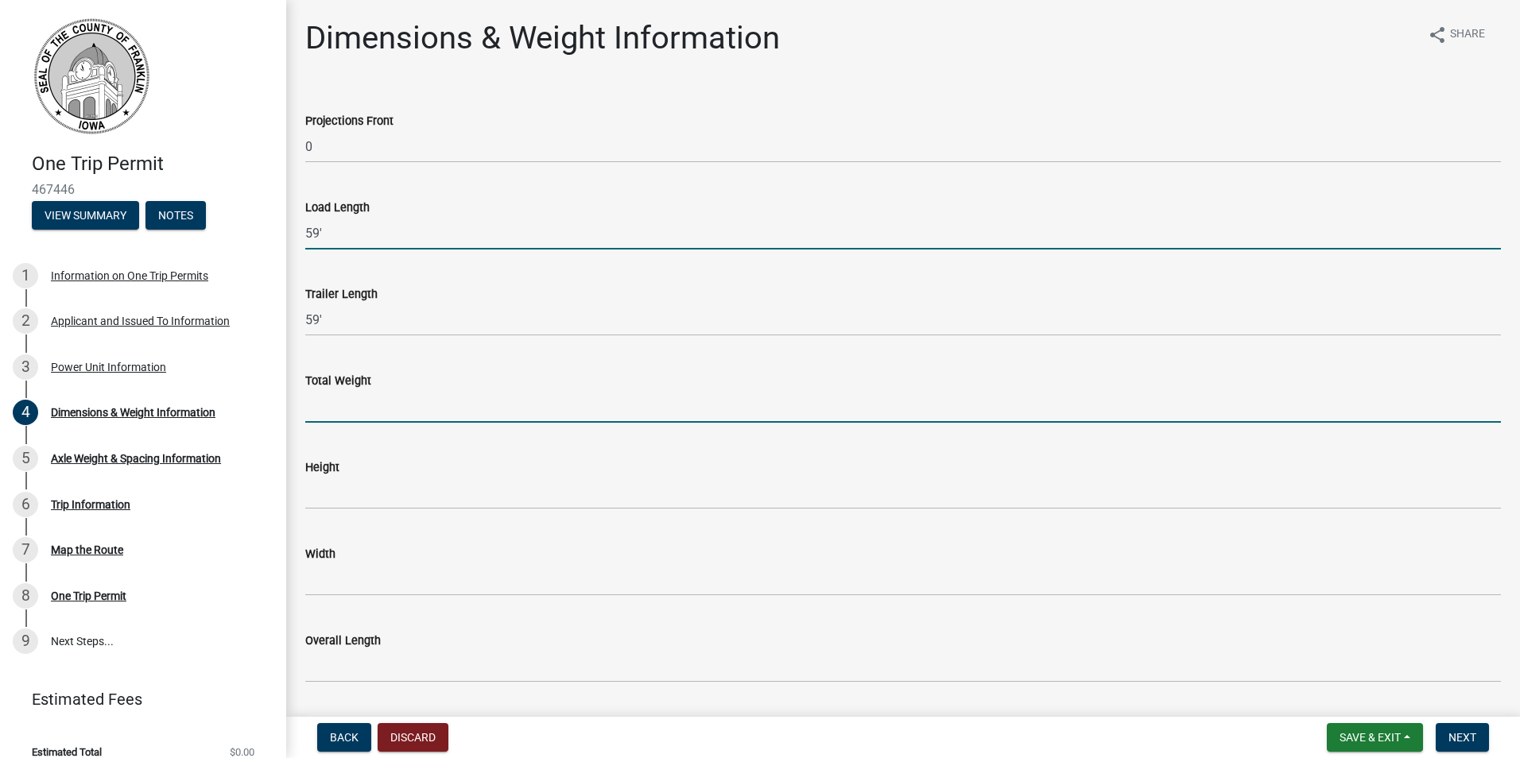
click at [338, 409] on input "Total Weight" at bounding box center [903, 406] width 1196 height 33
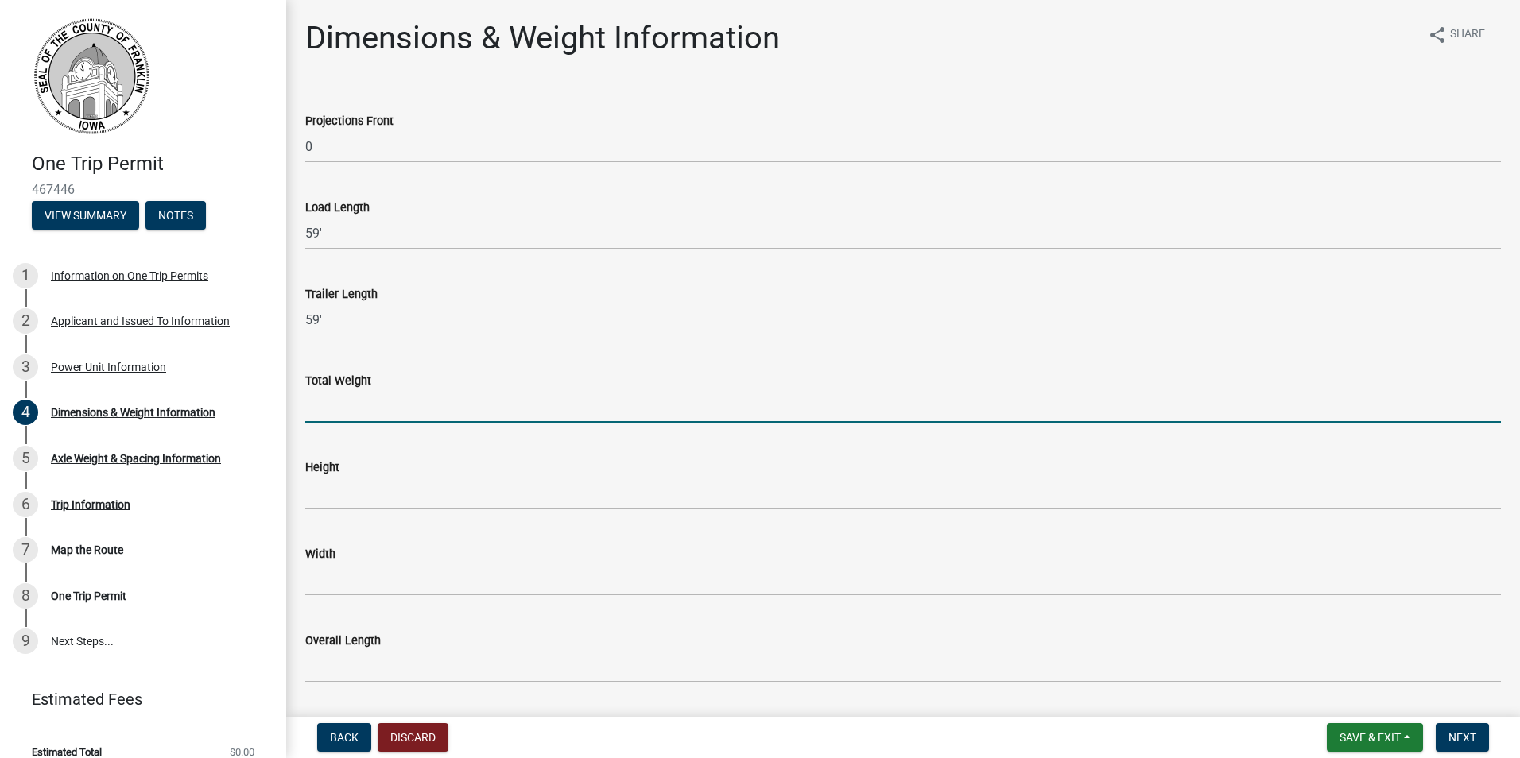
type input "144,000"
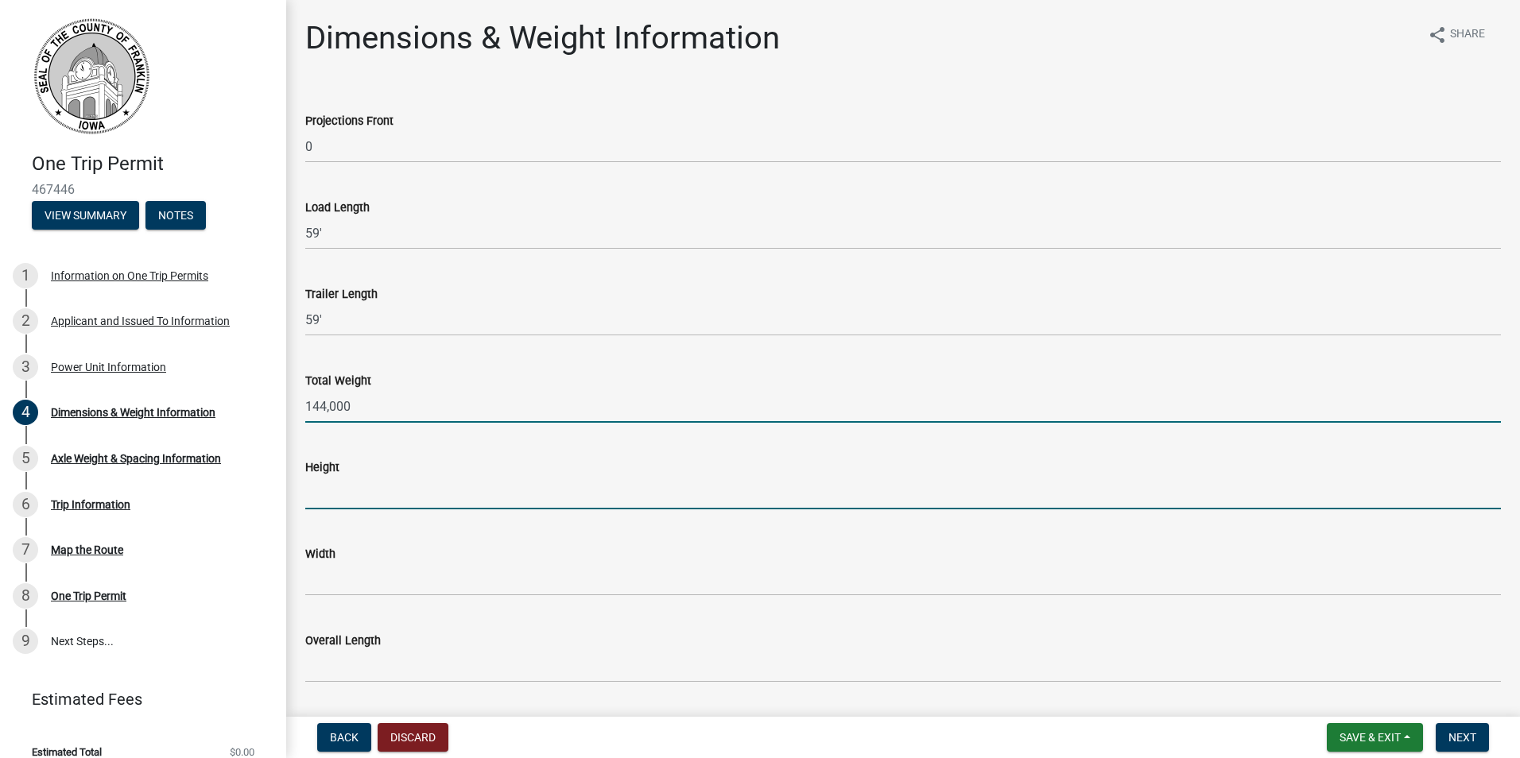
click at [377, 490] on input "Height" at bounding box center [903, 493] width 1196 height 33
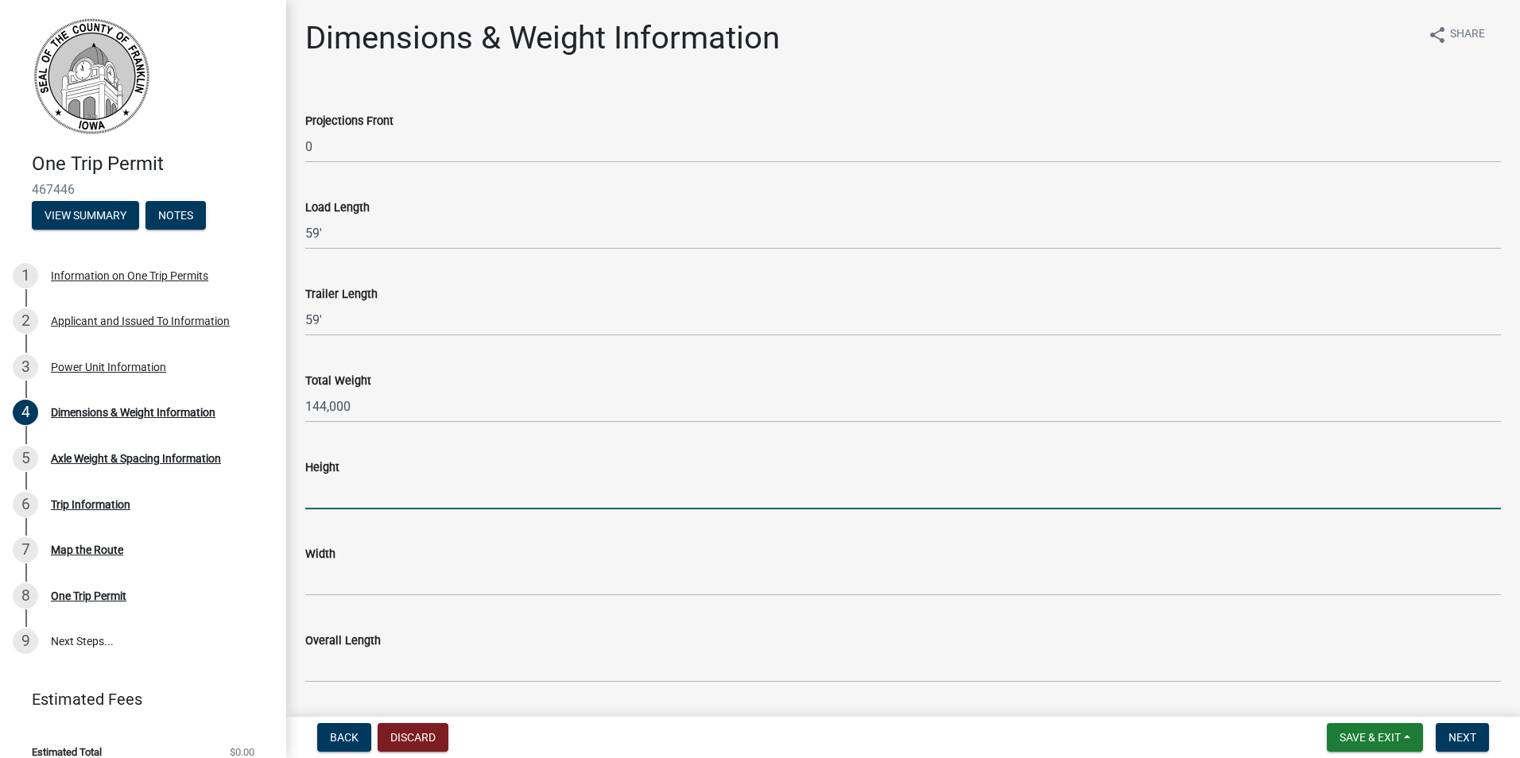
type input "14'2"
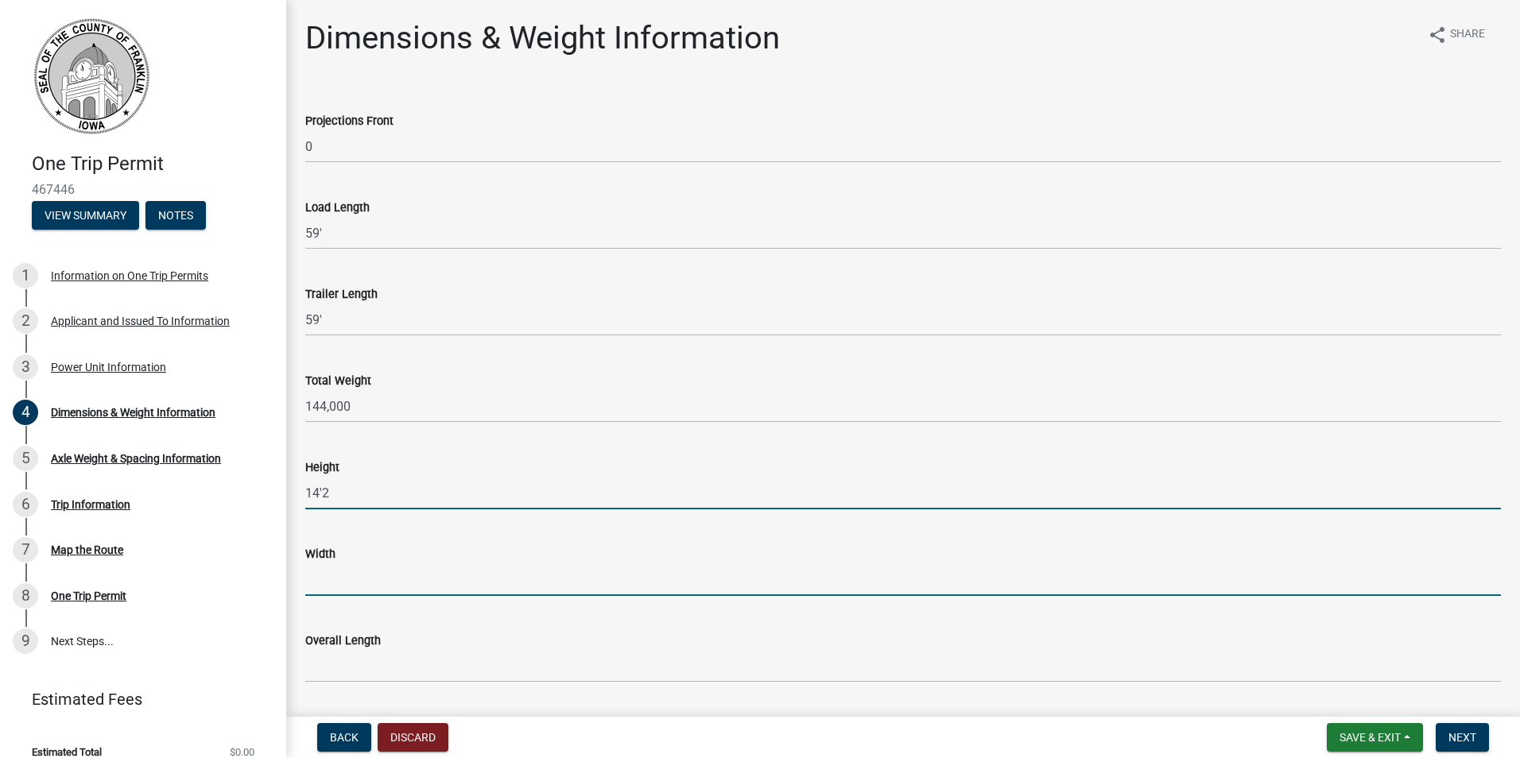
click at [343, 581] on input "Width" at bounding box center [903, 580] width 1196 height 33
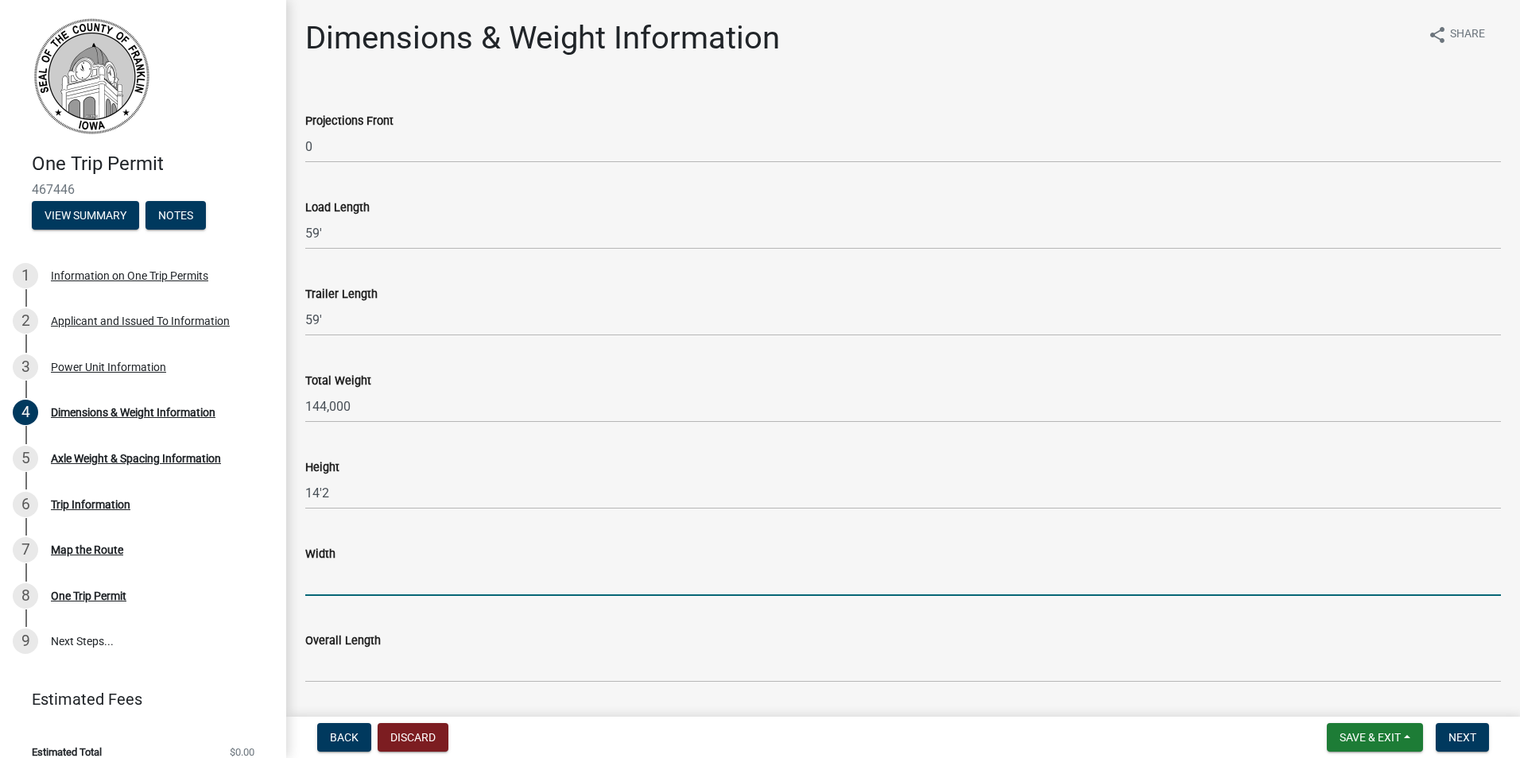
type input "10'11"
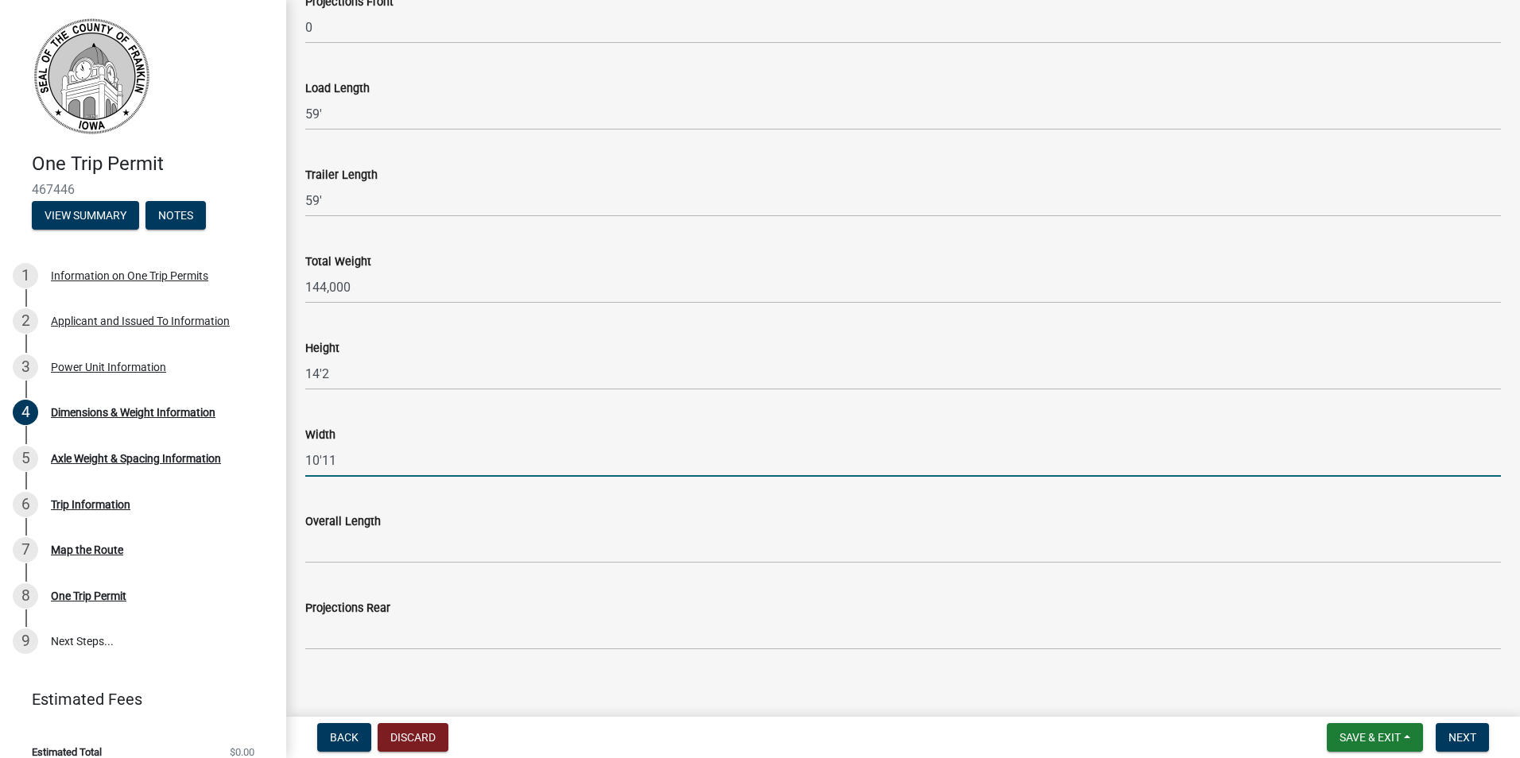
scroll to position [134, 0]
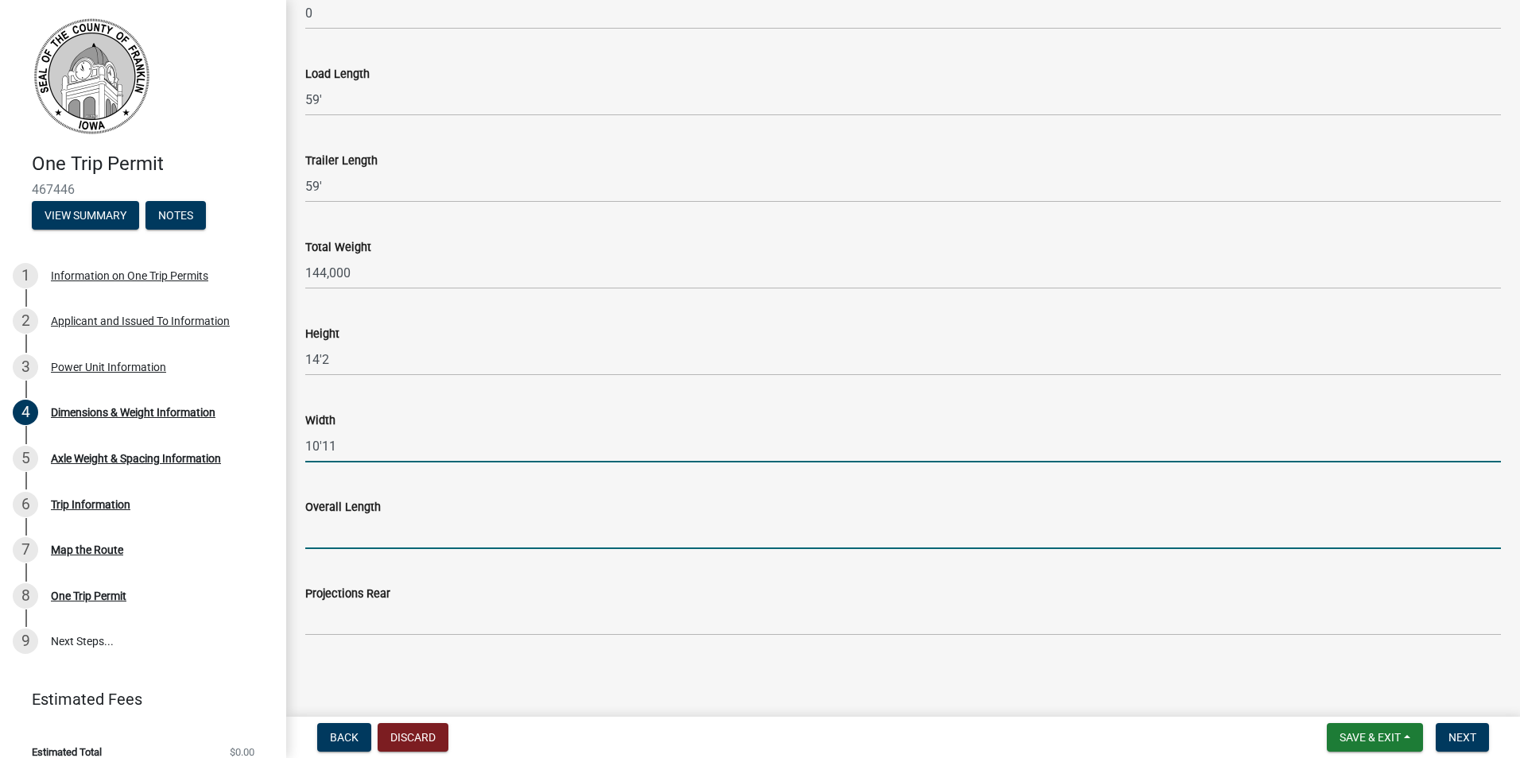
click at [348, 530] on input "Overall Length" at bounding box center [903, 533] width 1196 height 33
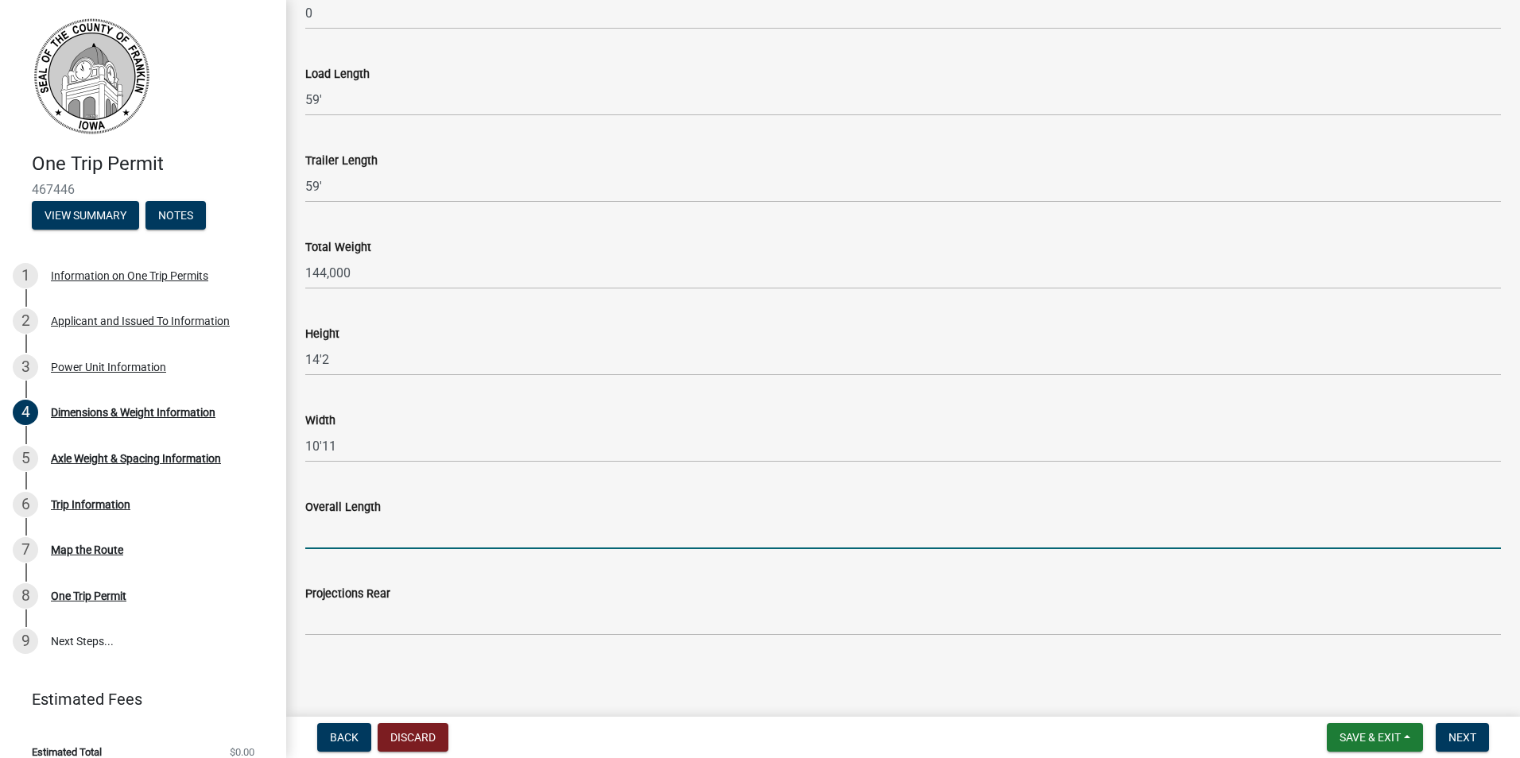
type input "82'"
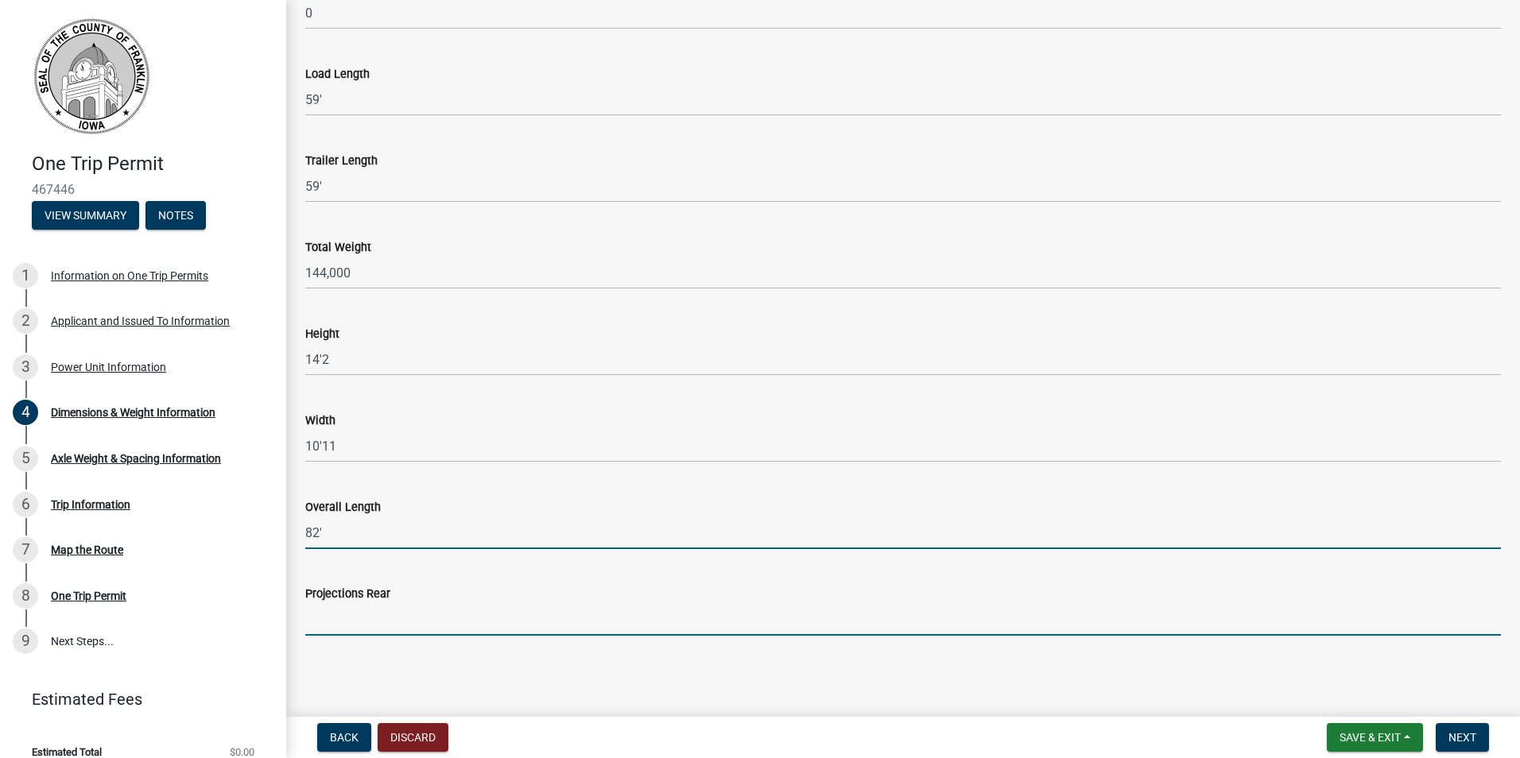
click at [335, 618] on input "Projections Rear" at bounding box center [903, 619] width 1196 height 33
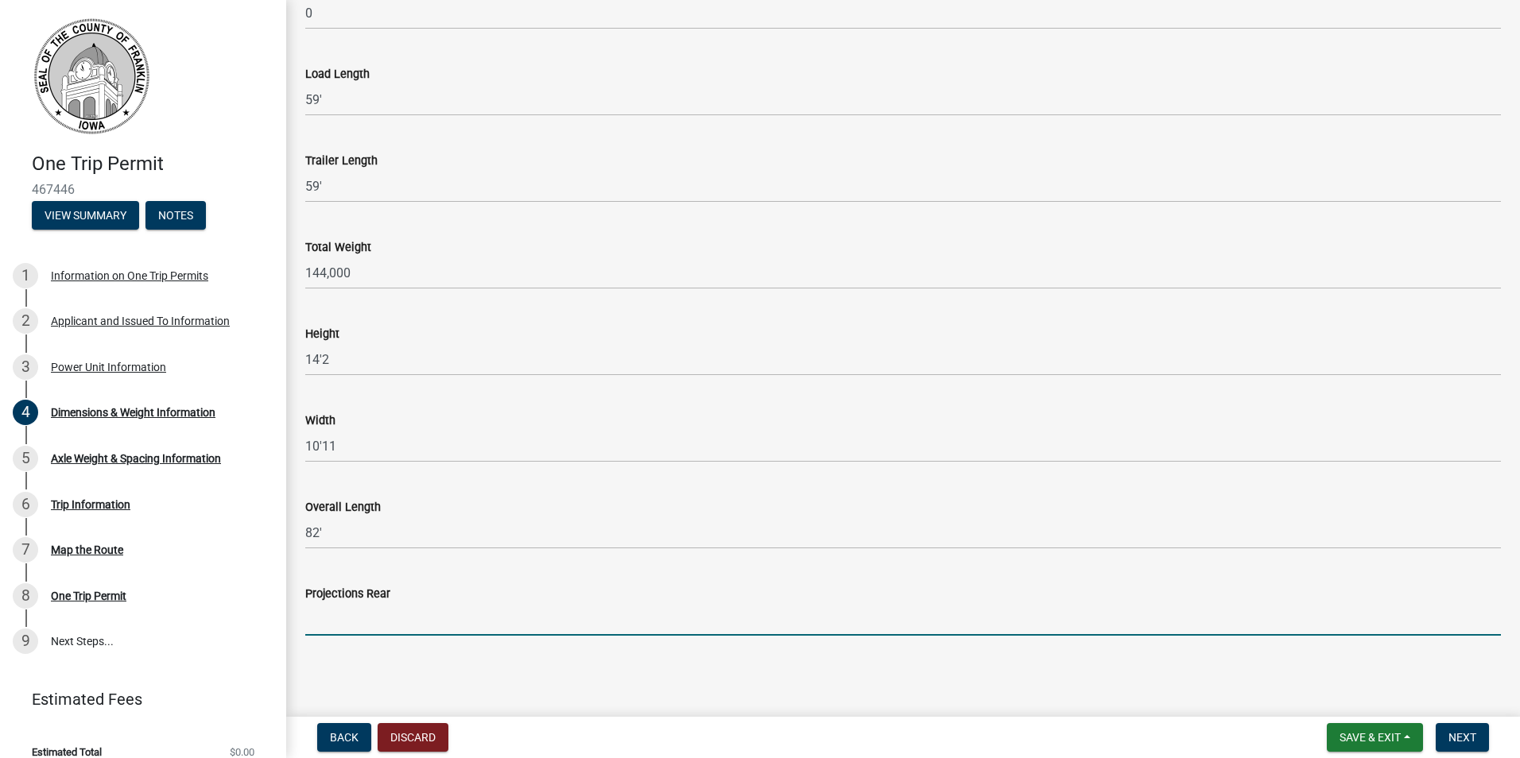
type input "0"
click at [1454, 736] on span "Next" at bounding box center [1462, 737] width 28 height 13
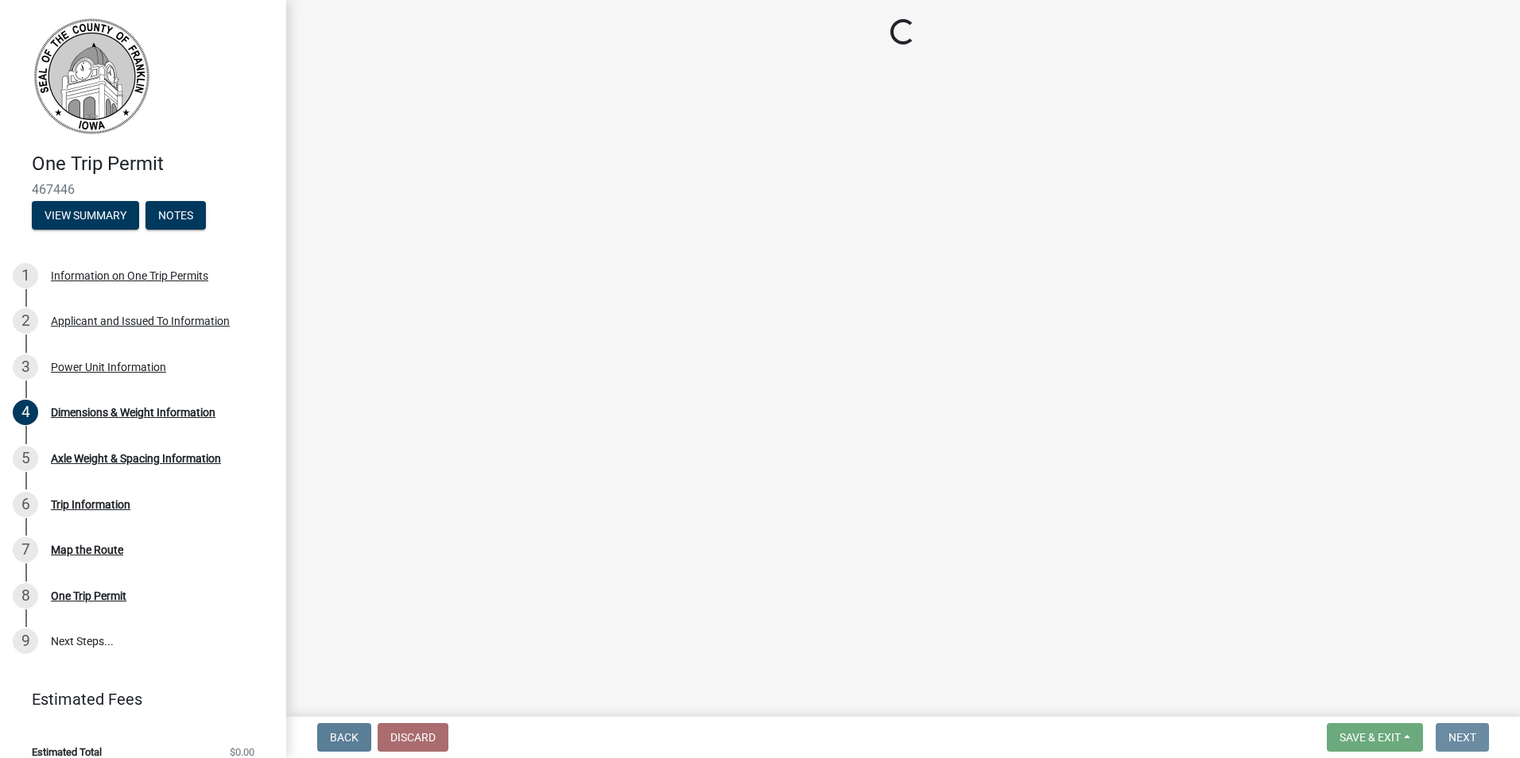
scroll to position [0, 0]
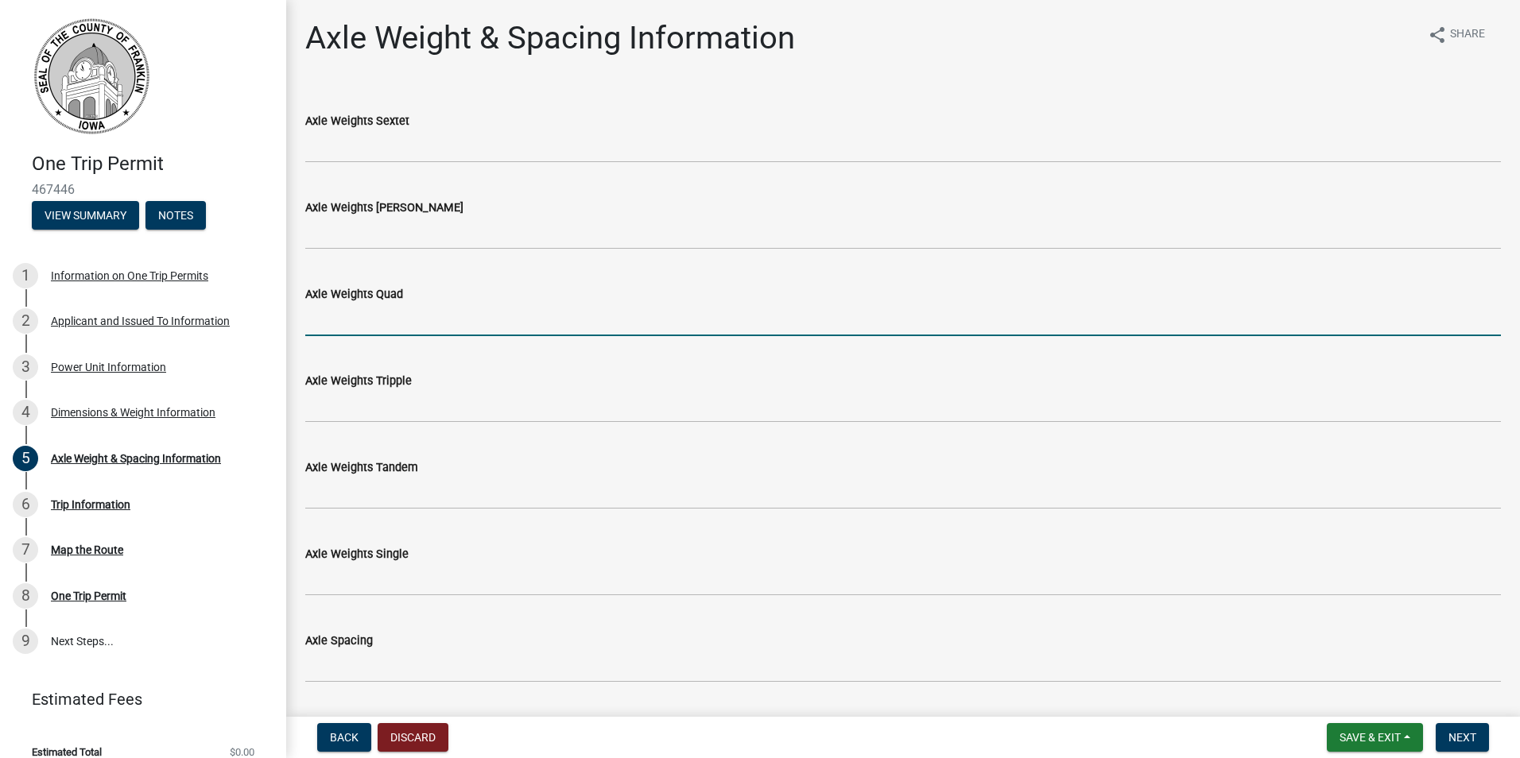
click at [394, 323] on input "Axle Weights Quad" at bounding box center [903, 320] width 1196 height 33
type input "74000"
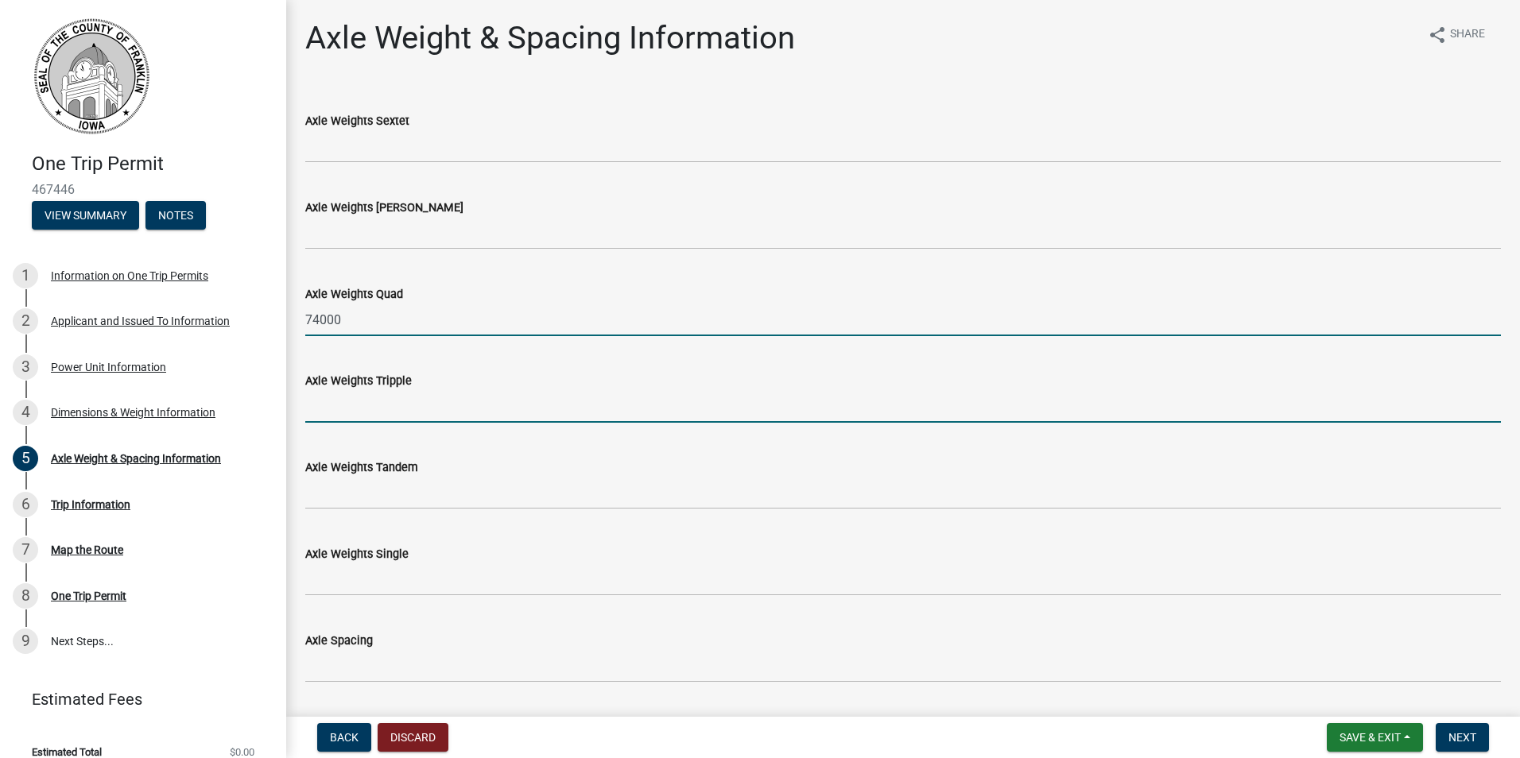
click at [370, 406] on input "Axle Weights Tripple" at bounding box center [903, 406] width 1196 height 33
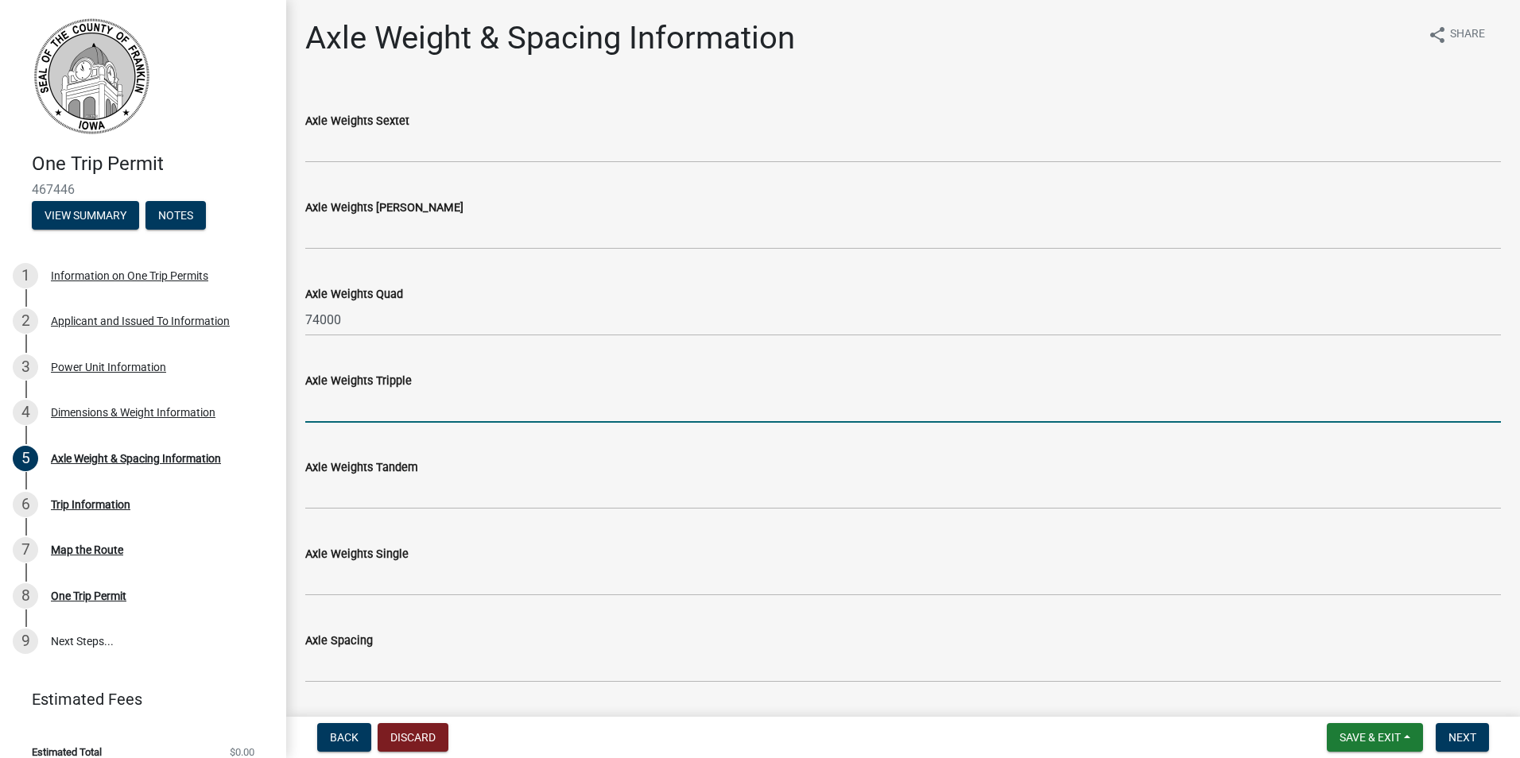
type input "60000"
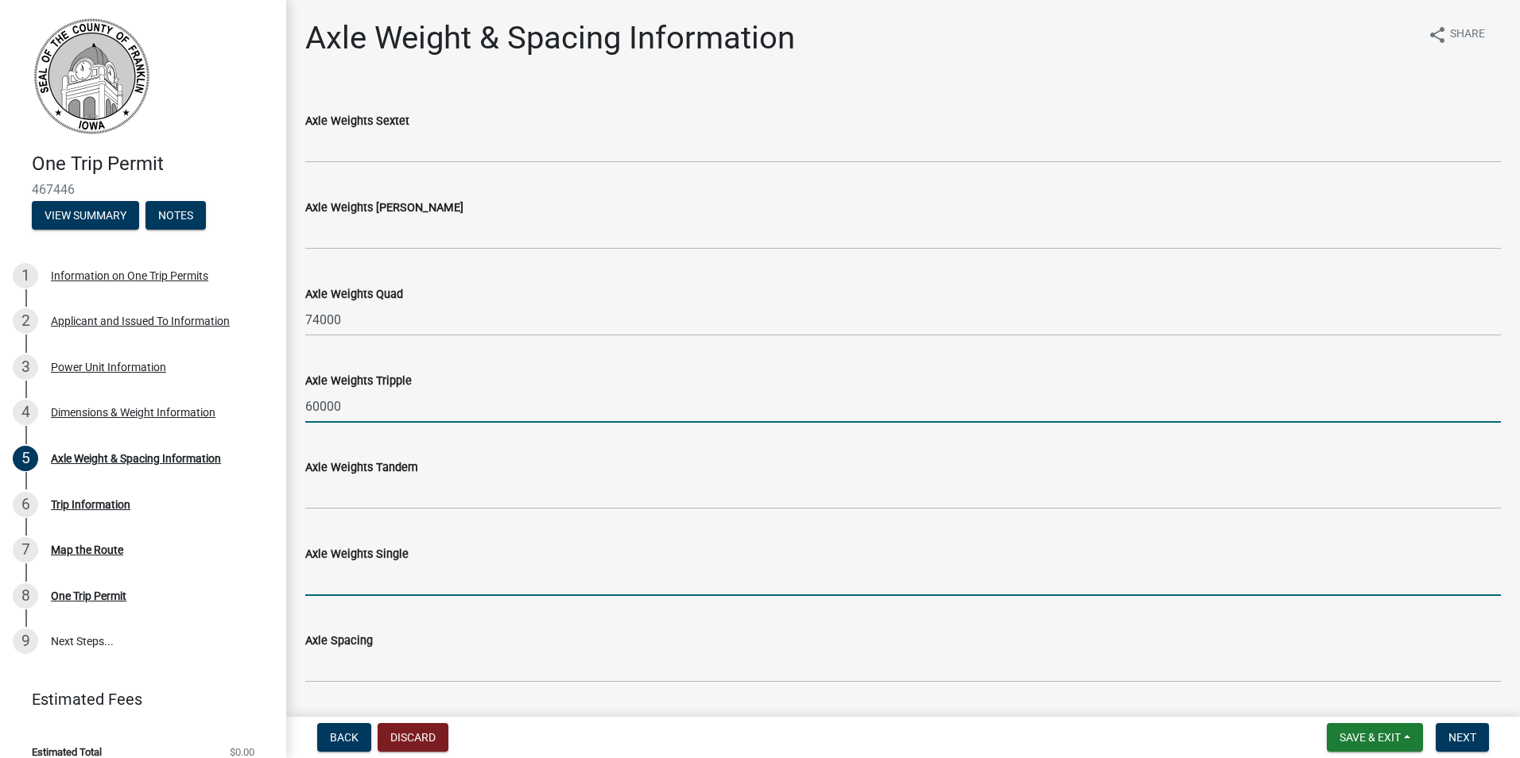
click at [408, 577] on input "Axle Weights Single" at bounding box center [903, 580] width 1196 height 33
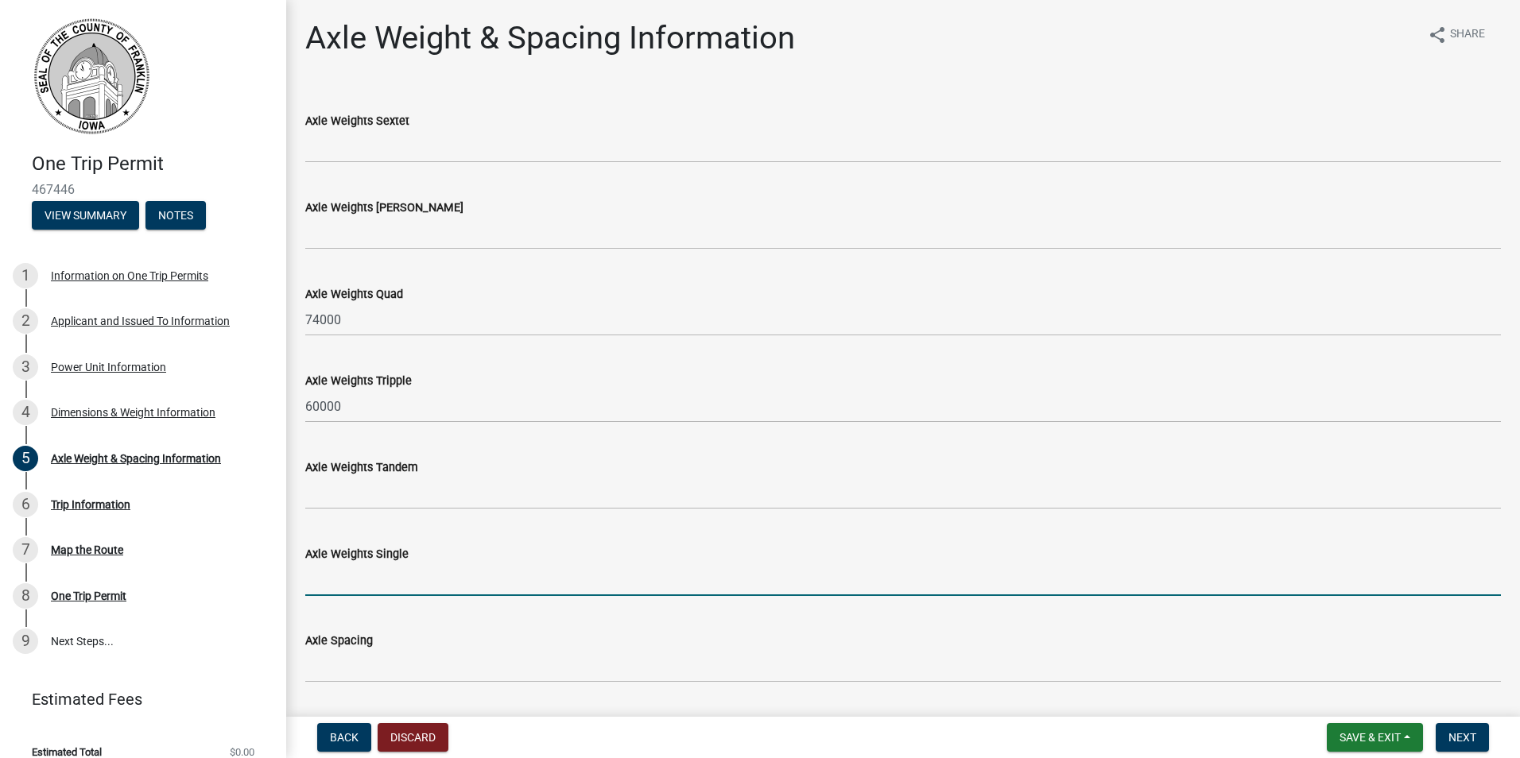
type input "16000"
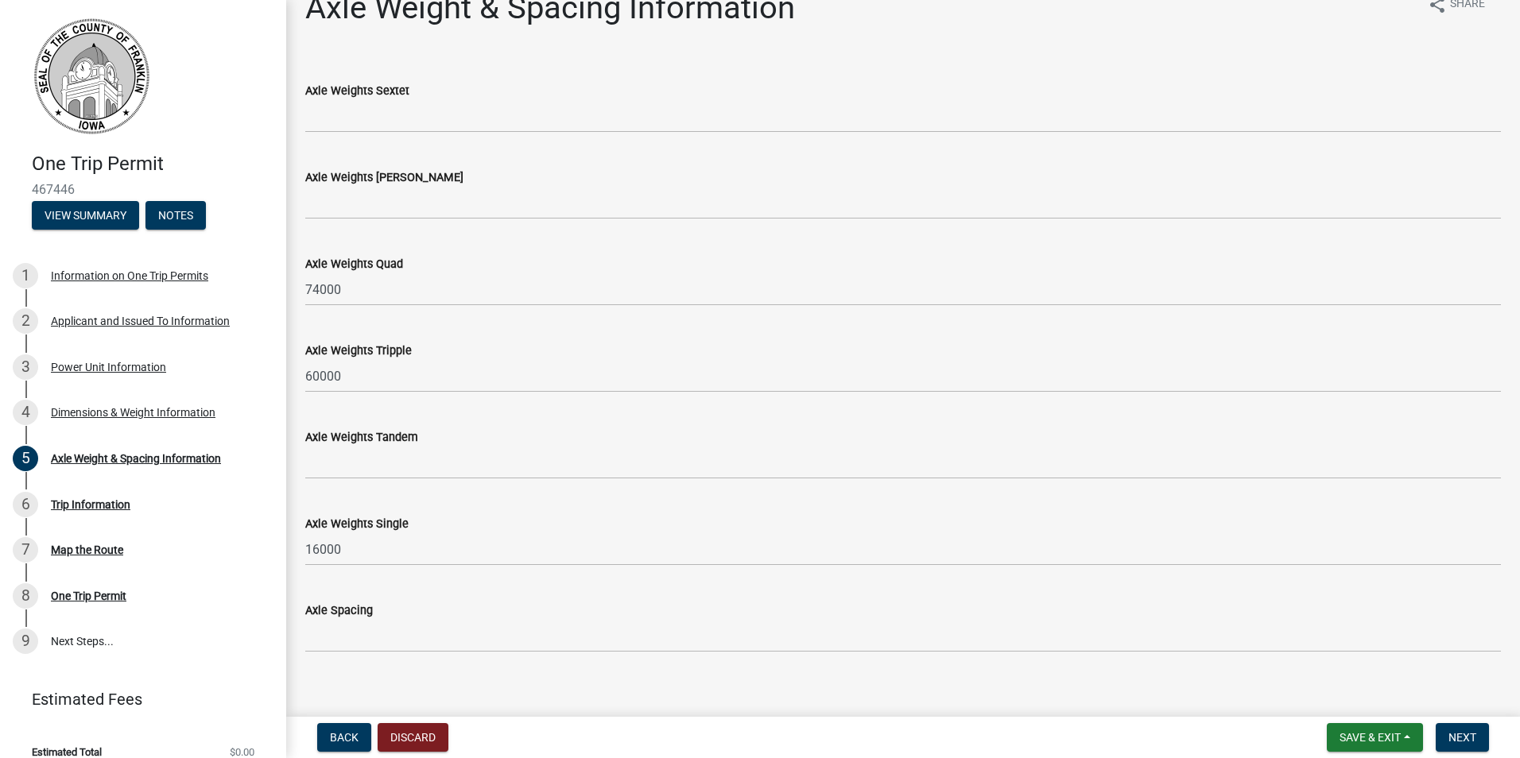
scroll to position [47, 0]
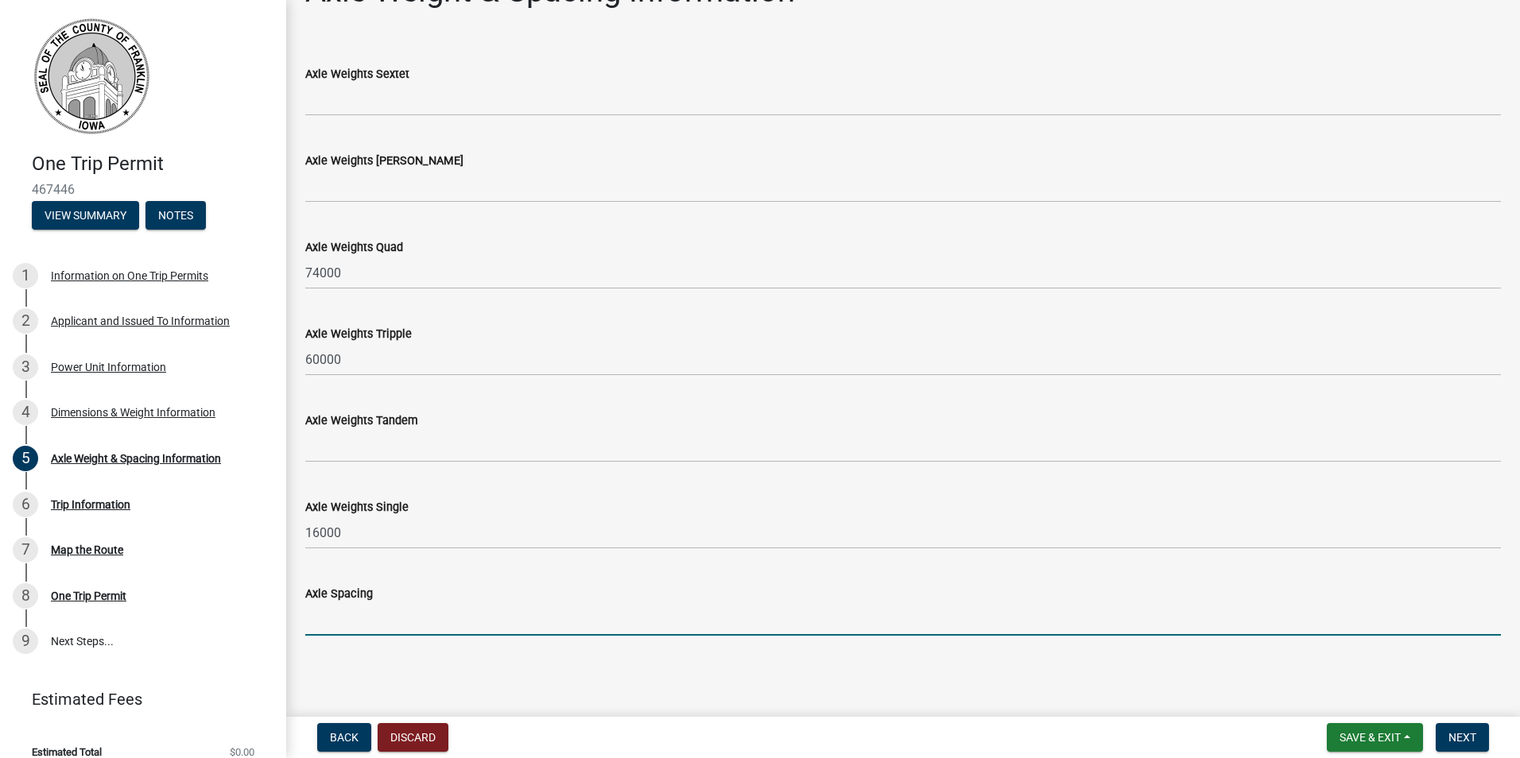
click at [345, 617] on input "Axle Spacing" at bounding box center [903, 619] width 1196 height 33
type input "15'2; 5'; 5'; 38'; 5'; 5'; 5'"
click at [1462, 737] on span "Next" at bounding box center [1462, 737] width 28 height 13
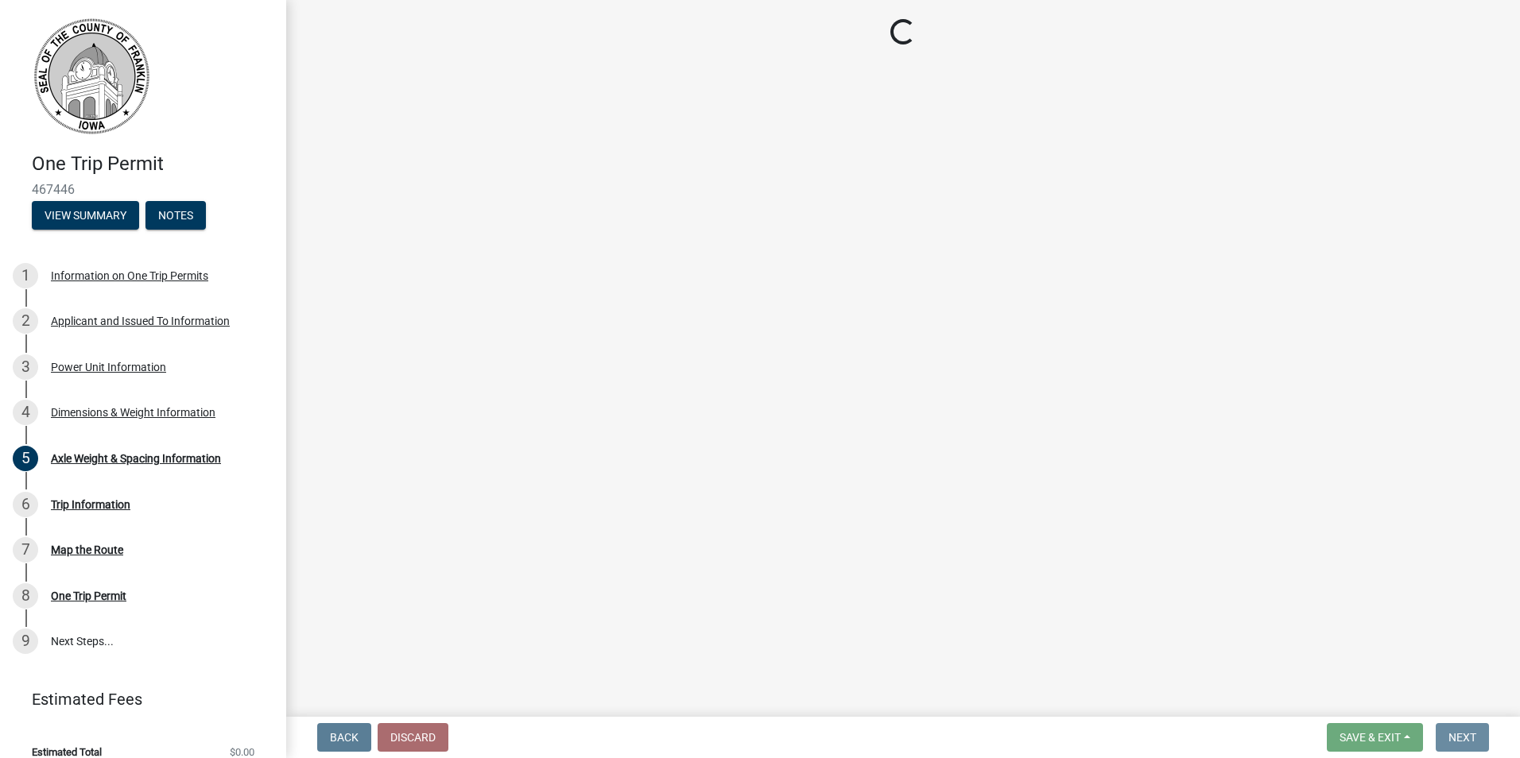
scroll to position [0, 0]
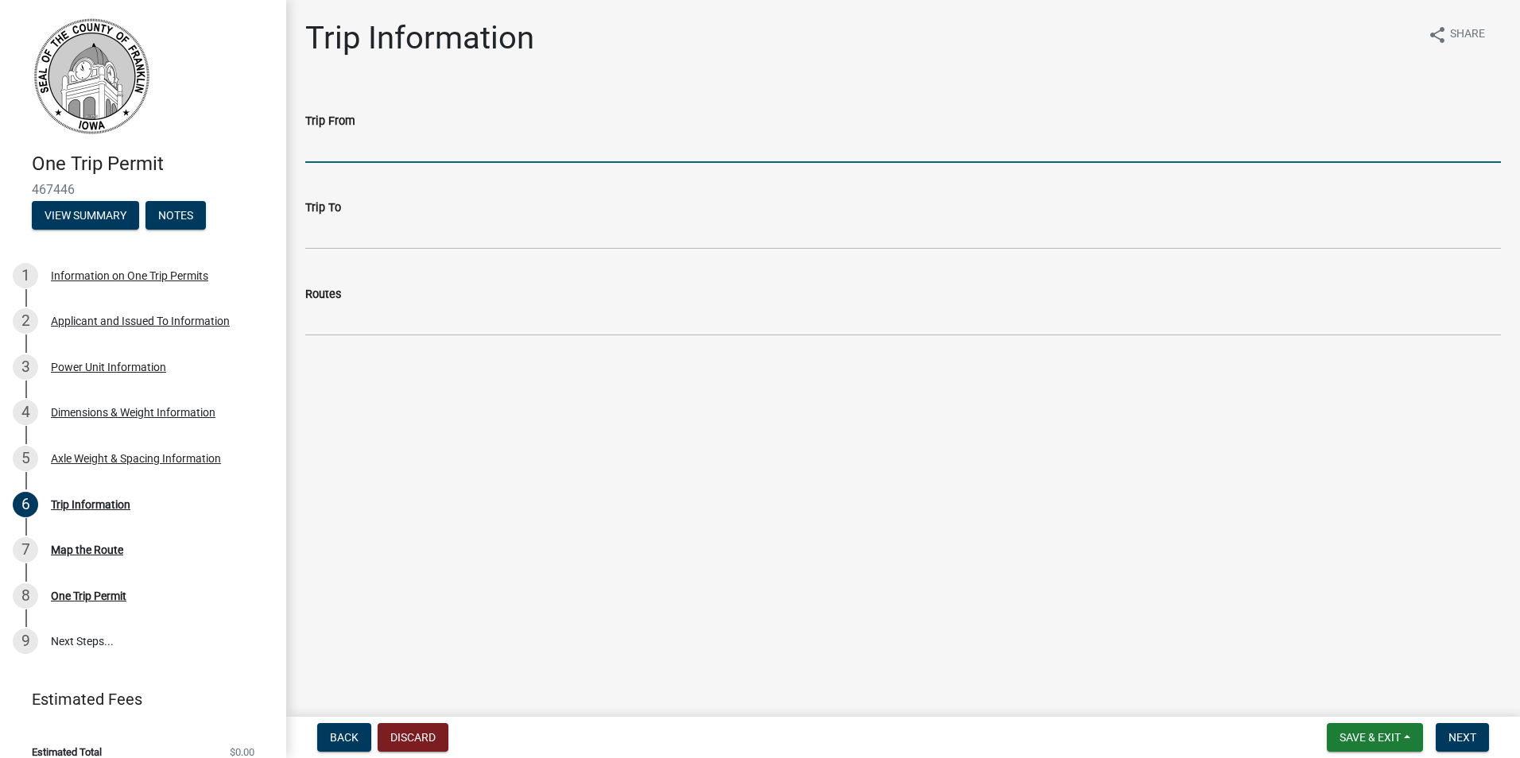
click at [360, 134] on input "Trip From" at bounding box center [903, 146] width 1196 height 33
type input "42.752027, -93.370106 (.4 miles north of Hwy 3)"
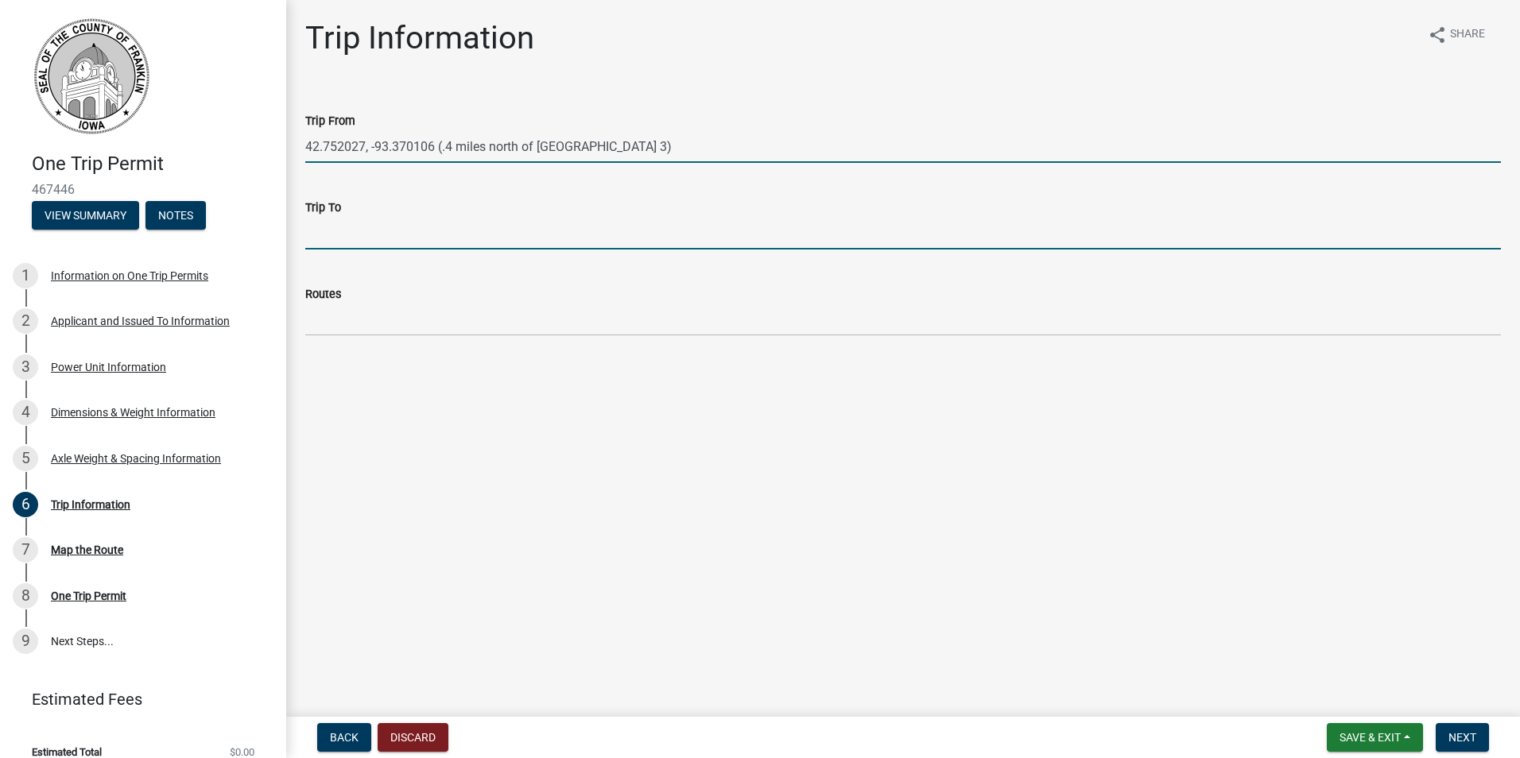
click at [377, 228] on input "Trip To" at bounding box center [903, 233] width 1196 height 33
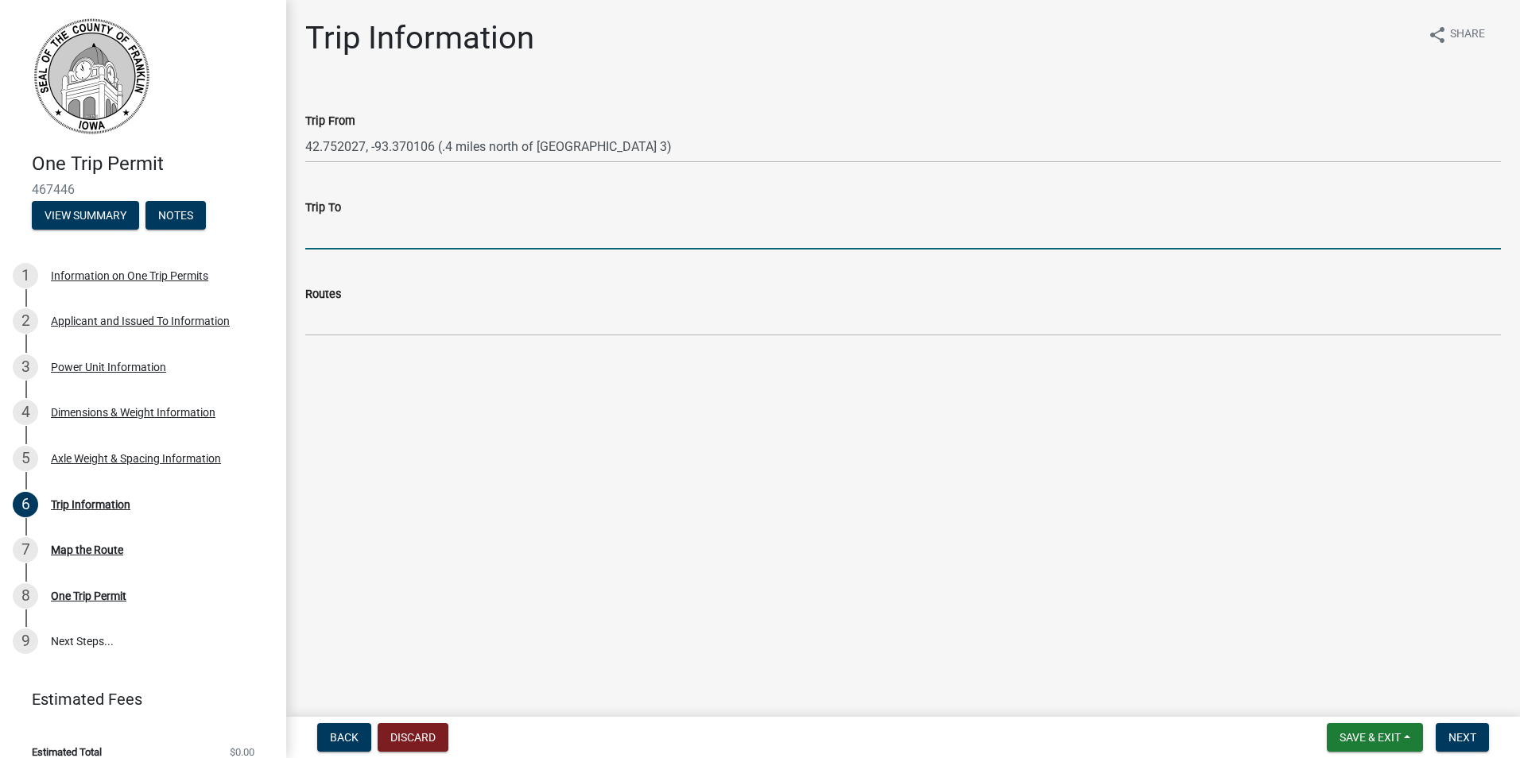
type input "42.752027, -93.370106 (.4 miles north of Hwy 3)"
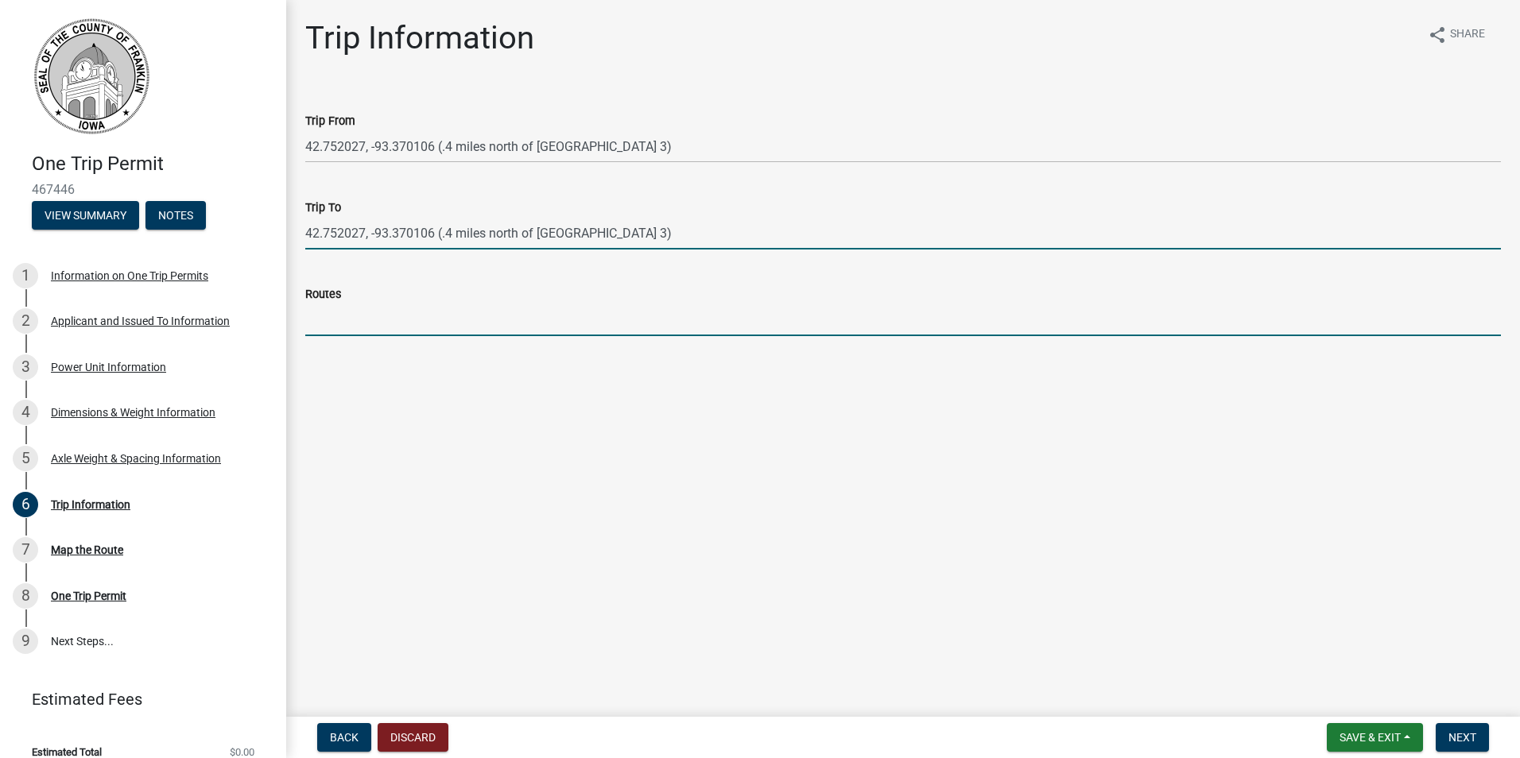
type input "Gull St."
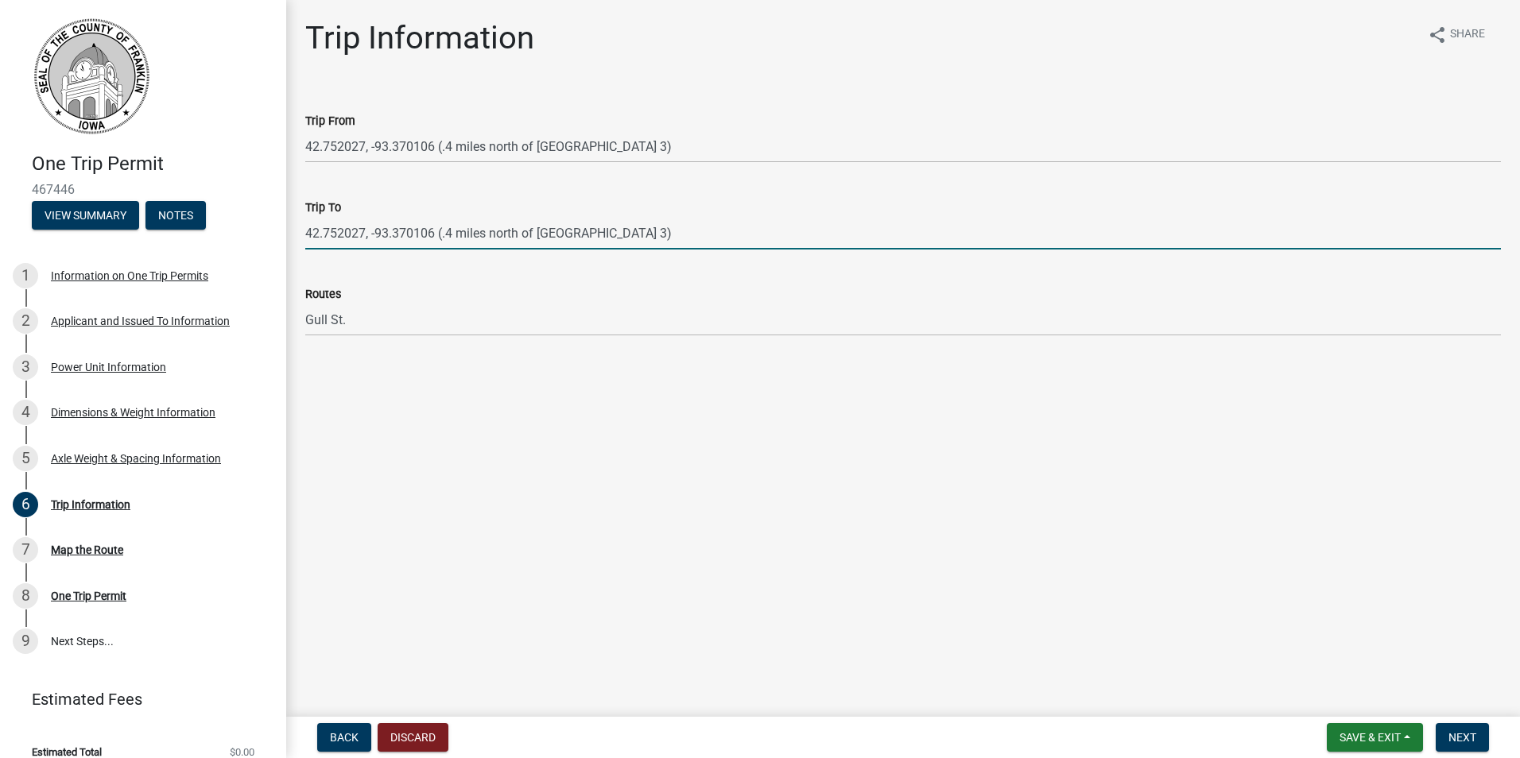
click at [400, 234] on input "42.752027, -93.370106 (.4 miles north of Hwy 3)" at bounding box center [903, 233] width 1196 height 33
click at [402, 234] on input "42.752027, -93.370106 (.4 miles north of Hwy 3)" at bounding box center [903, 233] width 1196 height 33
click at [401, 234] on input "Trip To" at bounding box center [903, 233] width 1196 height 33
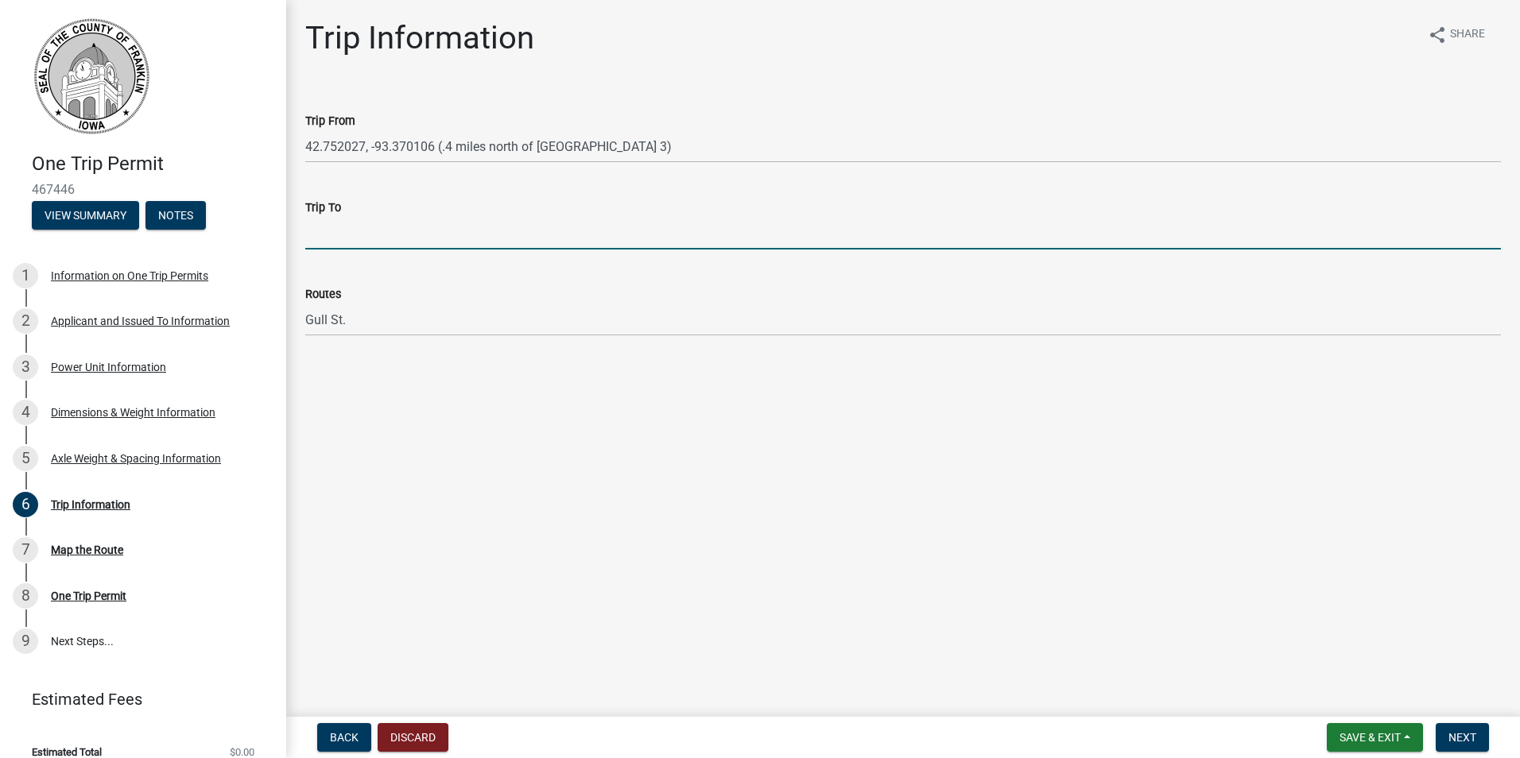
type input "IA - 3 & Gull"
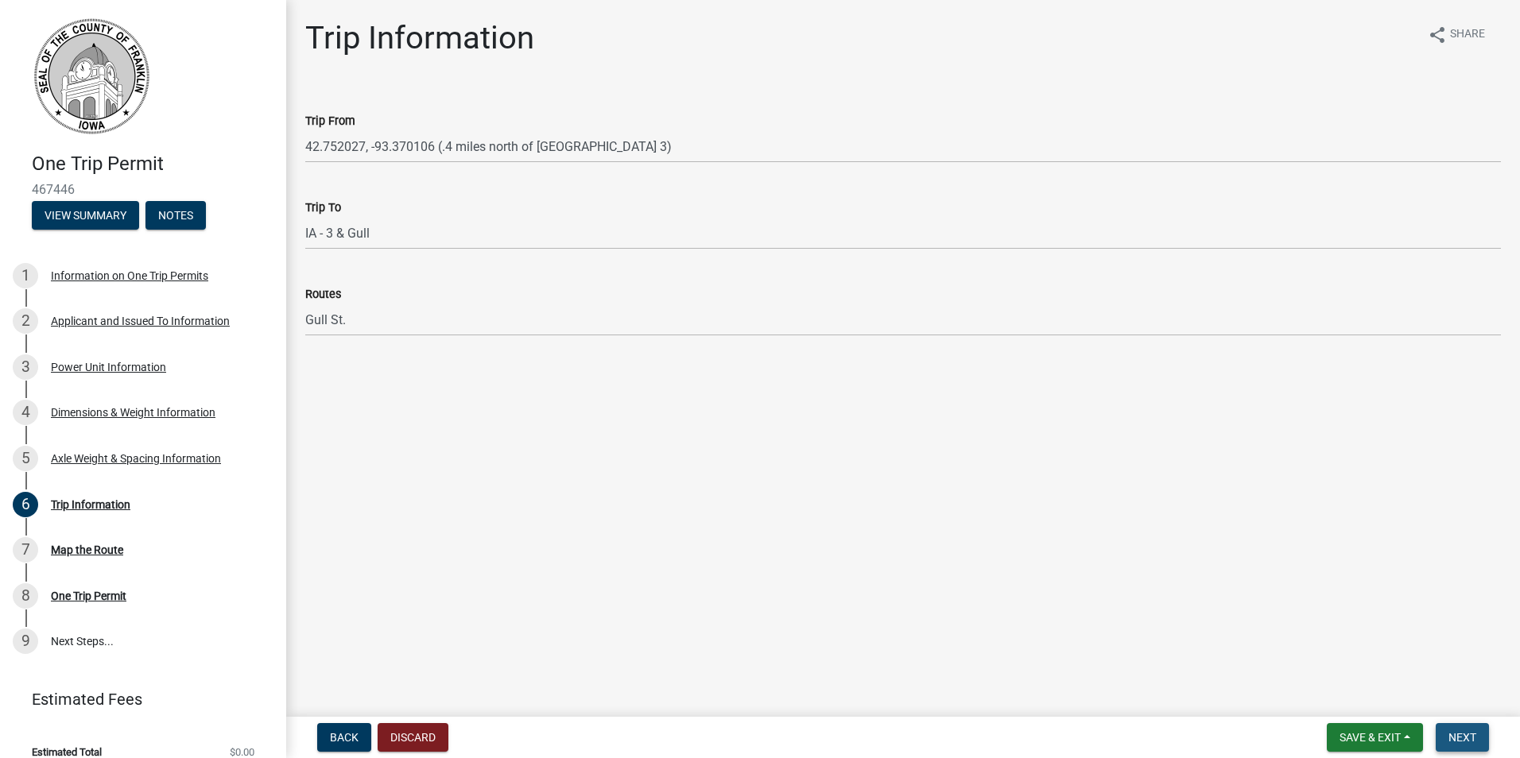
click at [1472, 734] on span "Next" at bounding box center [1462, 737] width 28 height 13
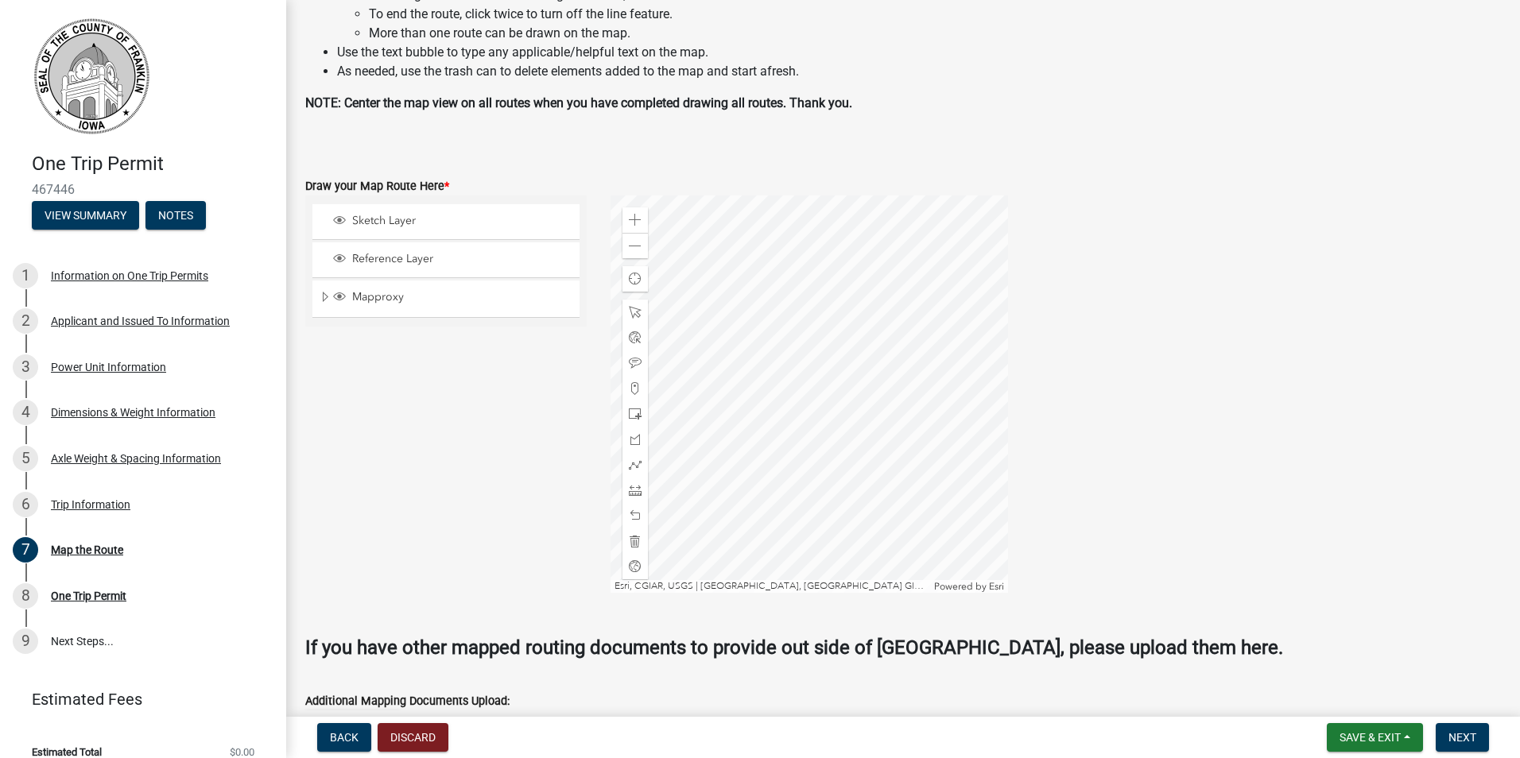
scroll to position [238, 0]
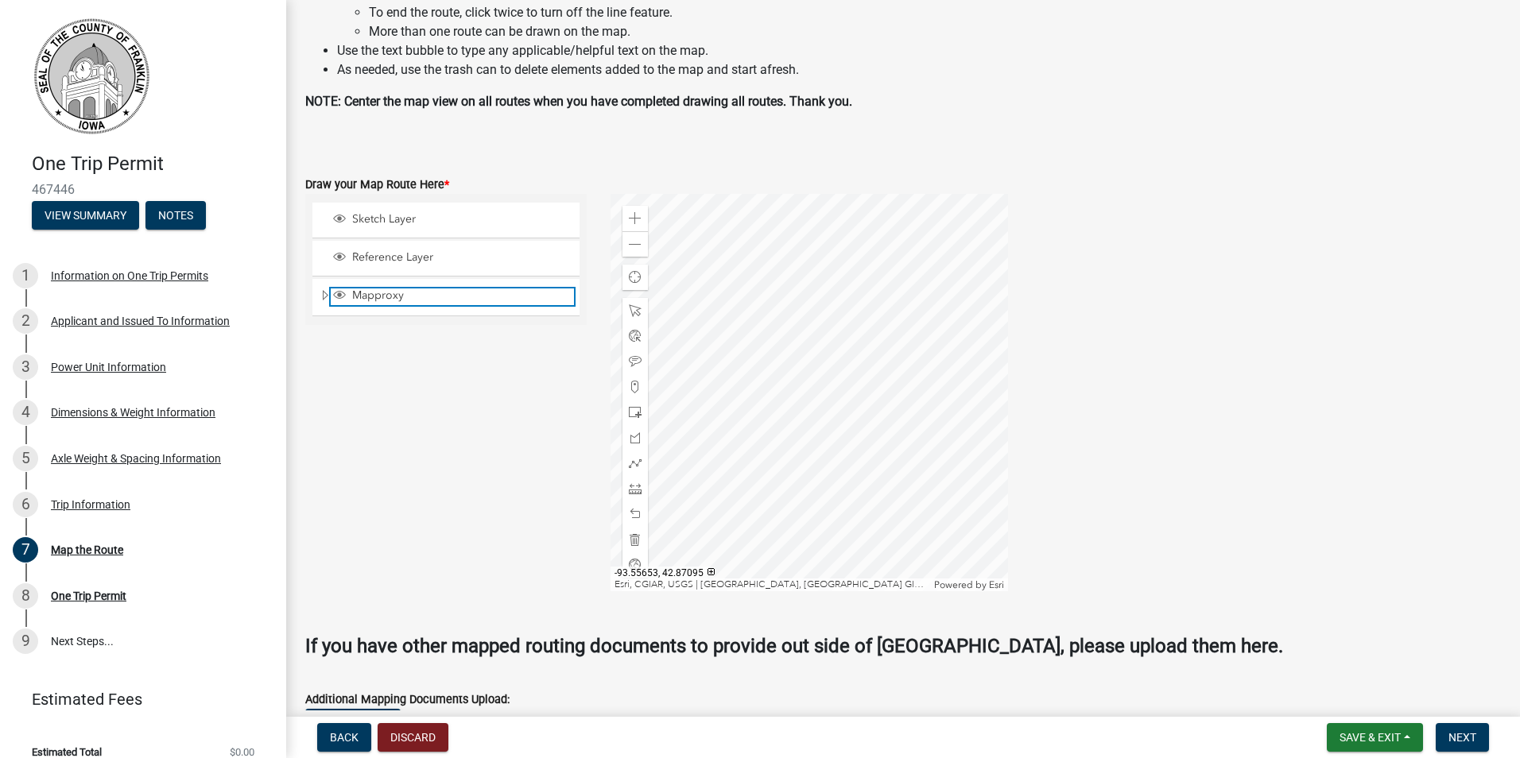
click at [412, 296] on span "Mapproxy" at bounding box center [461, 296] width 226 height 14
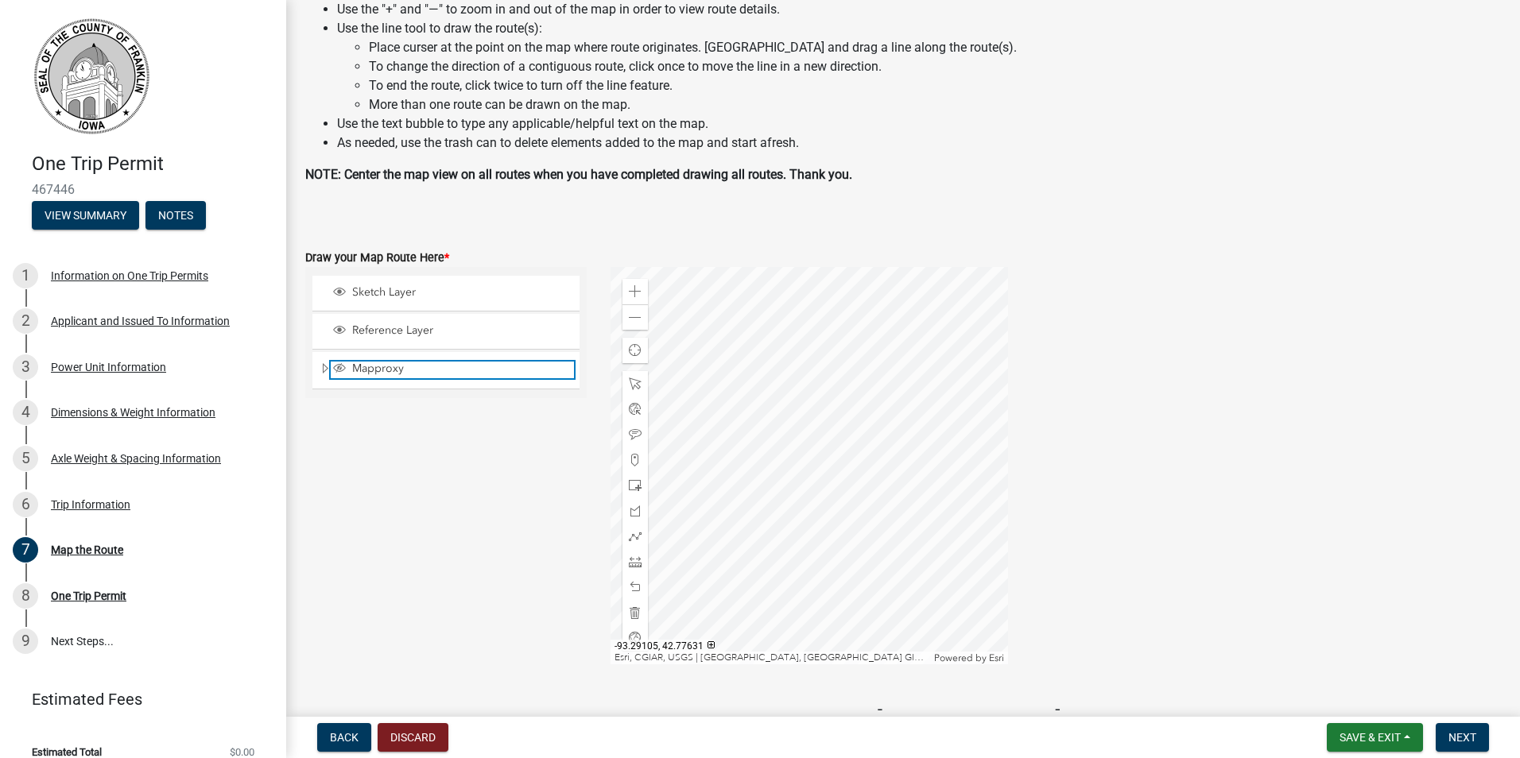
scroll to position [159, 0]
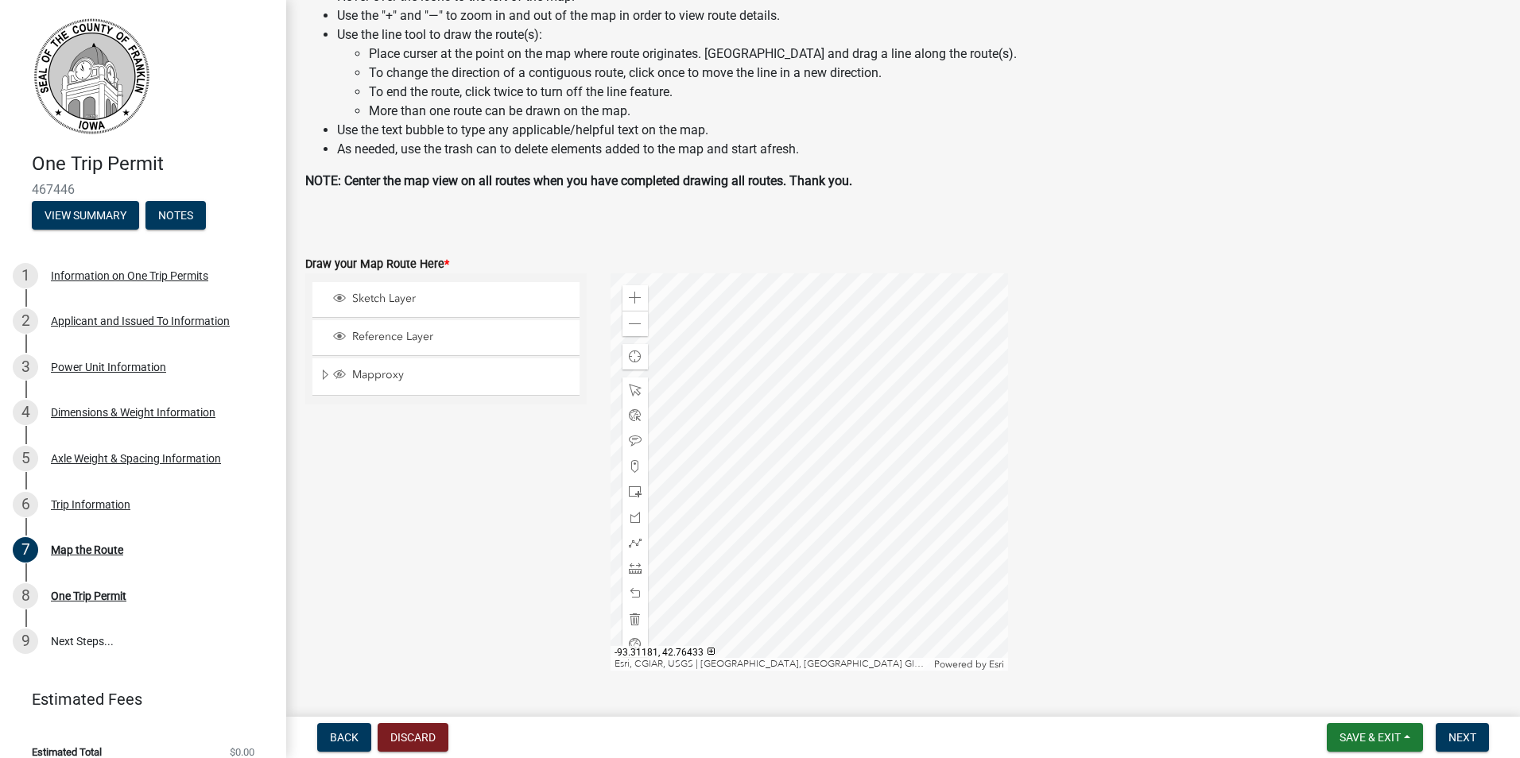
click at [788, 447] on div at bounding box center [808, 471] width 397 height 397
click at [805, 497] on div at bounding box center [808, 471] width 397 height 397
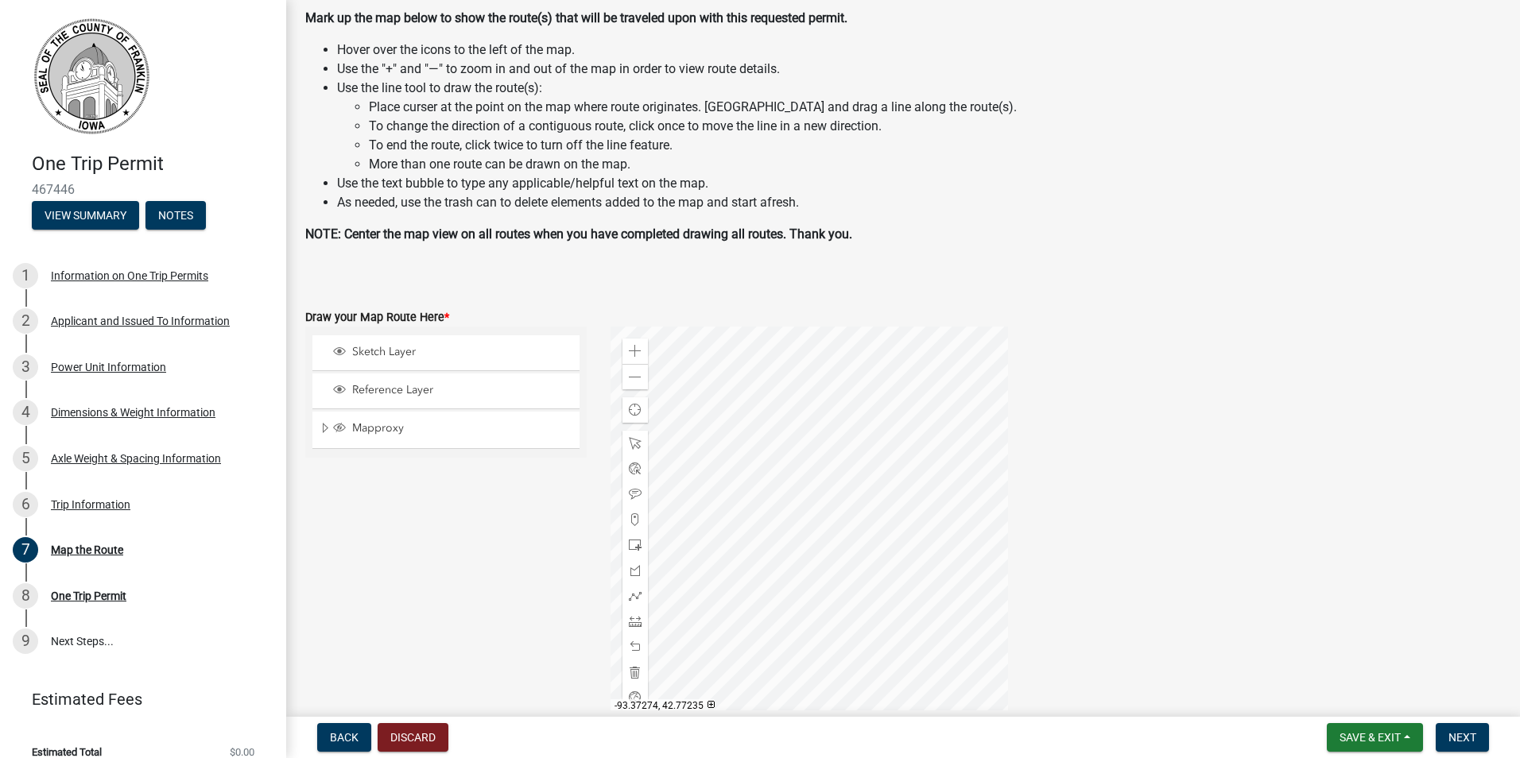
scroll to position [238, 0]
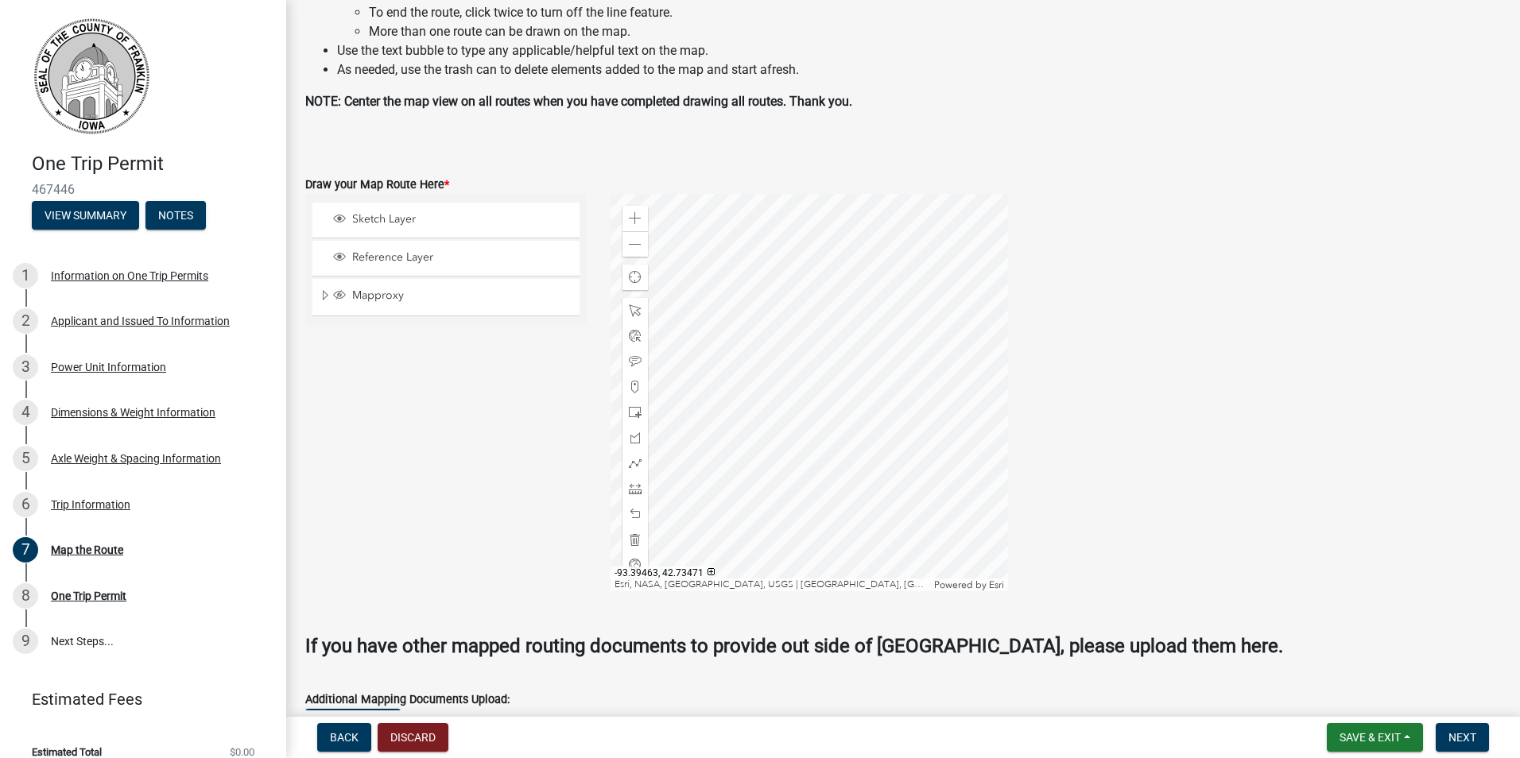
click at [772, 432] on div at bounding box center [808, 392] width 397 height 397
click at [791, 427] on div at bounding box center [808, 392] width 397 height 397
click at [407, 222] on span "Sketch Layer" at bounding box center [461, 219] width 226 height 14
click at [636, 463] on span at bounding box center [635, 463] width 13 height 13
click at [828, 349] on div at bounding box center [808, 392] width 397 height 397
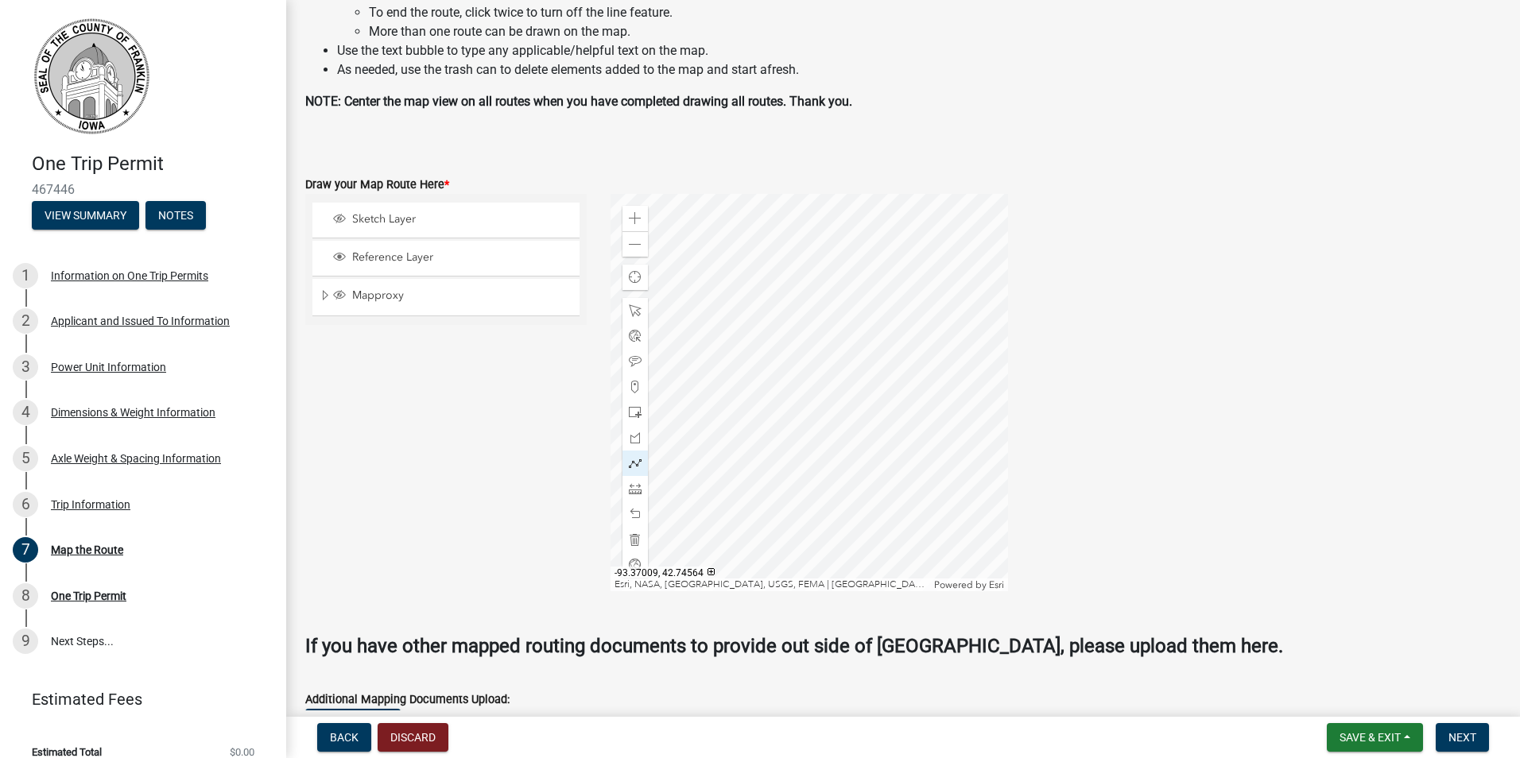
click at [828, 506] on div at bounding box center [808, 392] width 397 height 397
click at [1455, 737] on span "Next" at bounding box center [1462, 737] width 28 height 13
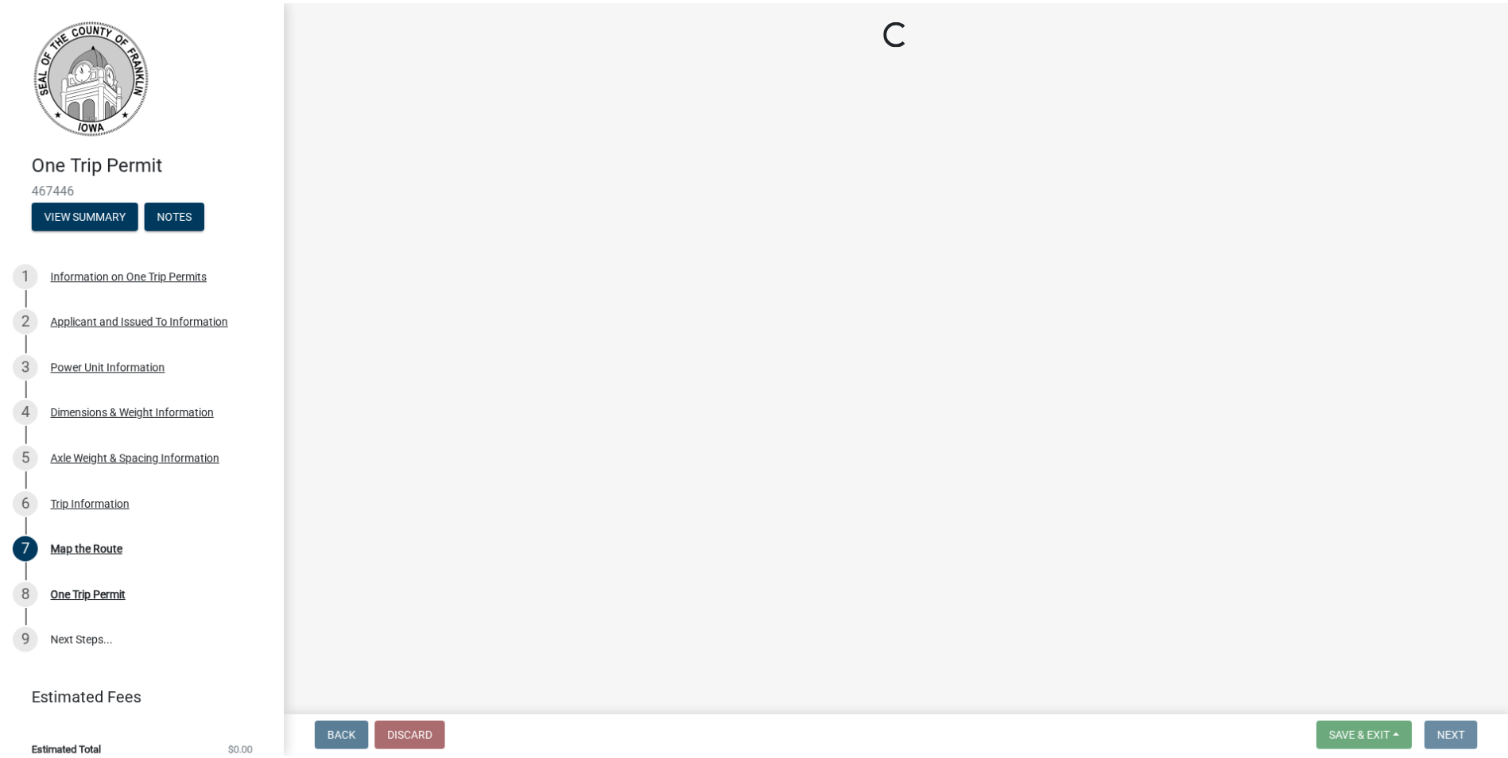
scroll to position [0, 0]
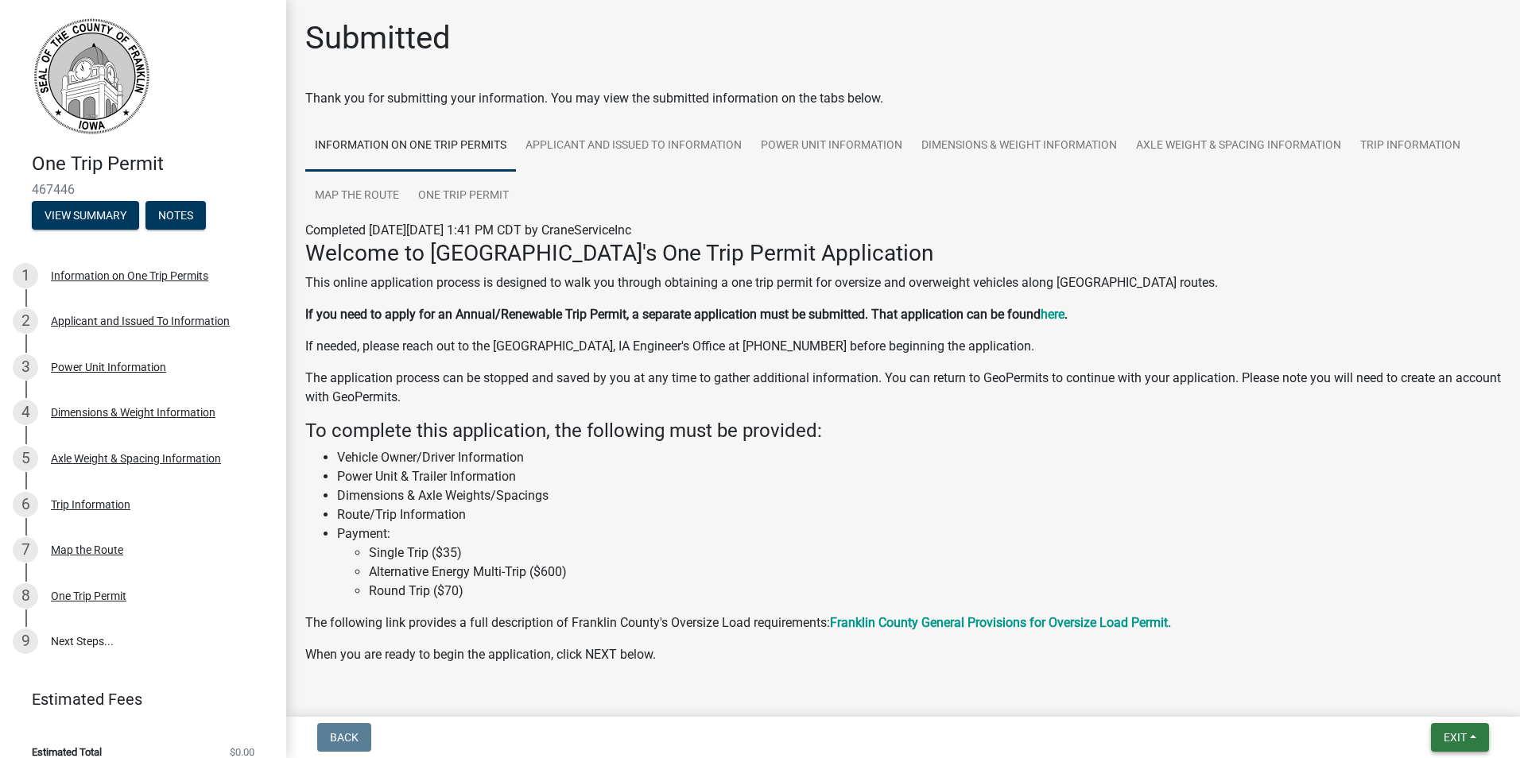
click at [1457, 745] on button "Exit" at bounding box center [1460, 737] width 58 height 29
click at [1427, 701] on button "Save & Exit" at bounding box center [1425, 696] width 127 height 38
